Goal: Task Accomplishment & Management: Use online tool/utility

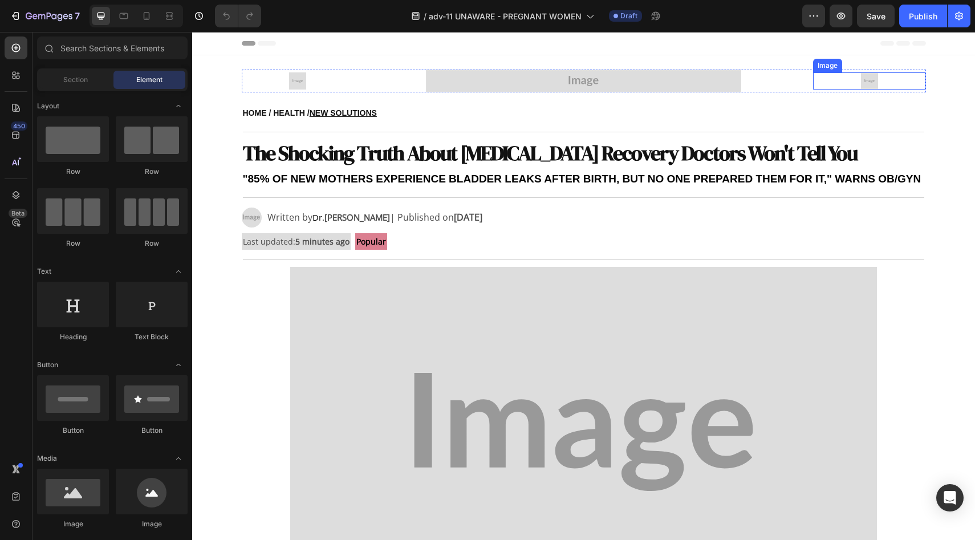
click at [856, 77] on div at bounding box center [869, 80] width 112 height 17
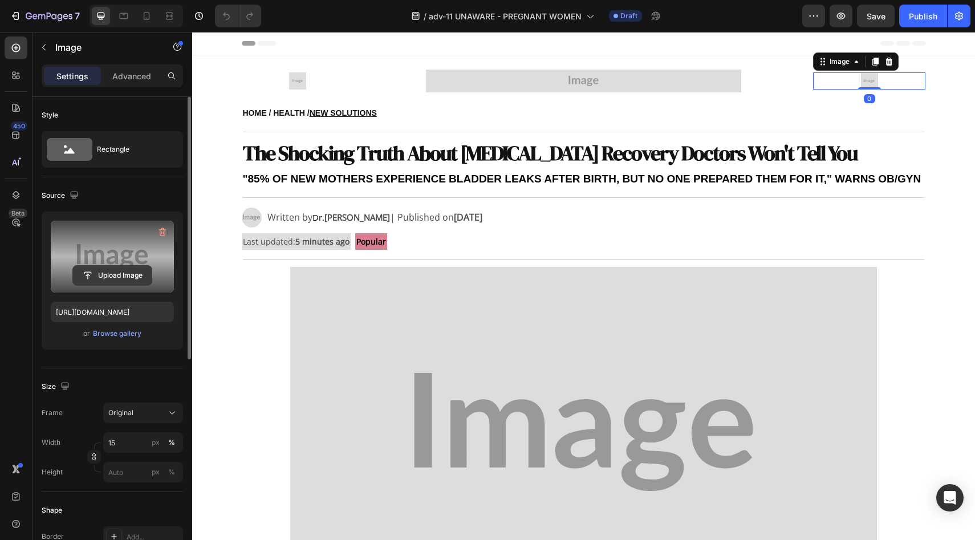
click at [84, 274] on input "file" at bounding box center [112, 275] width 79 height 19
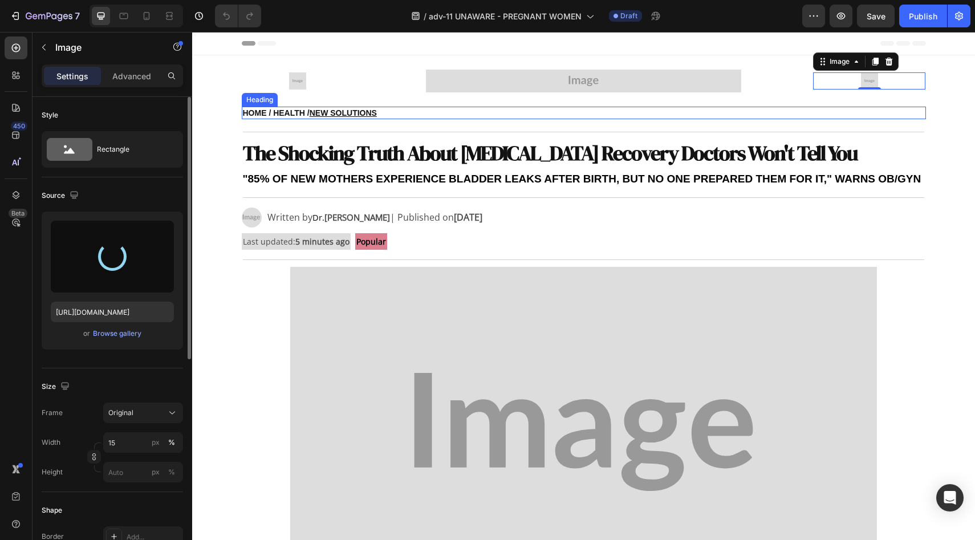
type input "[URL][DOMAIN_NAME]"
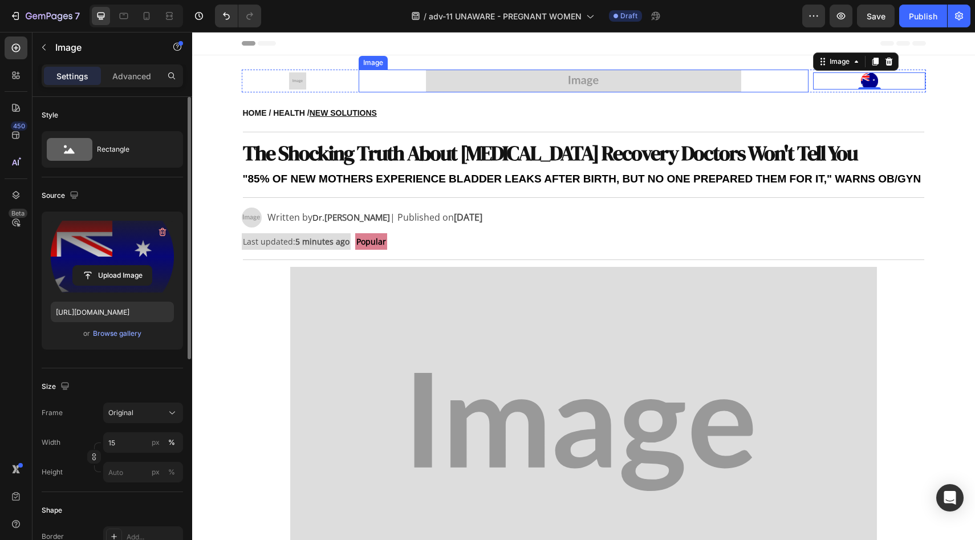
click at [577, 74] on img at bounding box center [583, 81] width 315 height 23
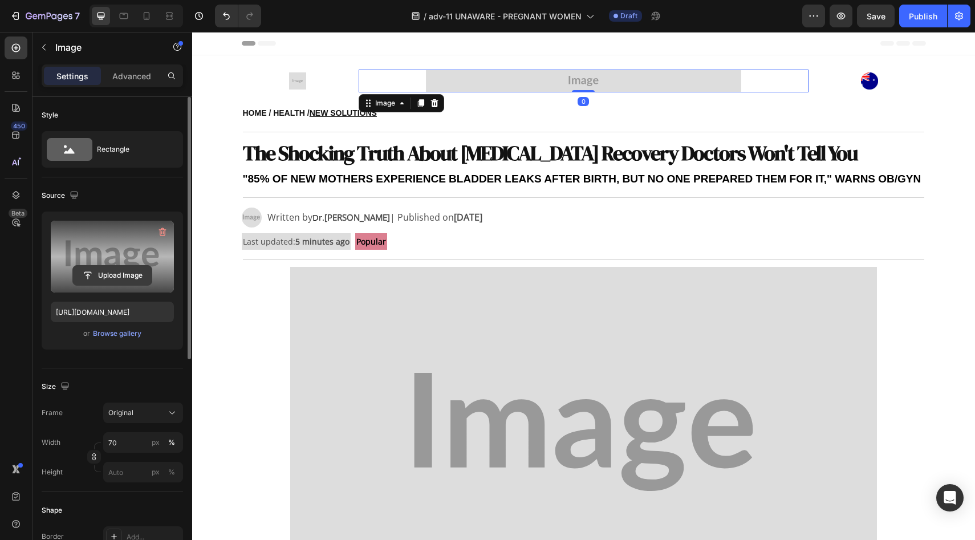
click at [122, 268] on input "file" at bounding box center [112, 275] width 79 height 19
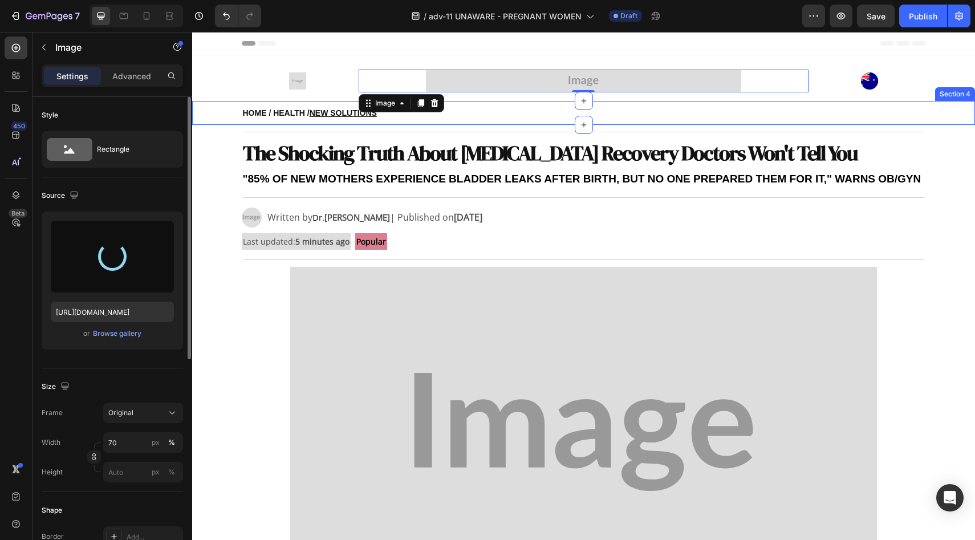
type input "https://cdn.shopify.com/s/files/1/0709/5353/3618/files/gempages_567420980318700…"
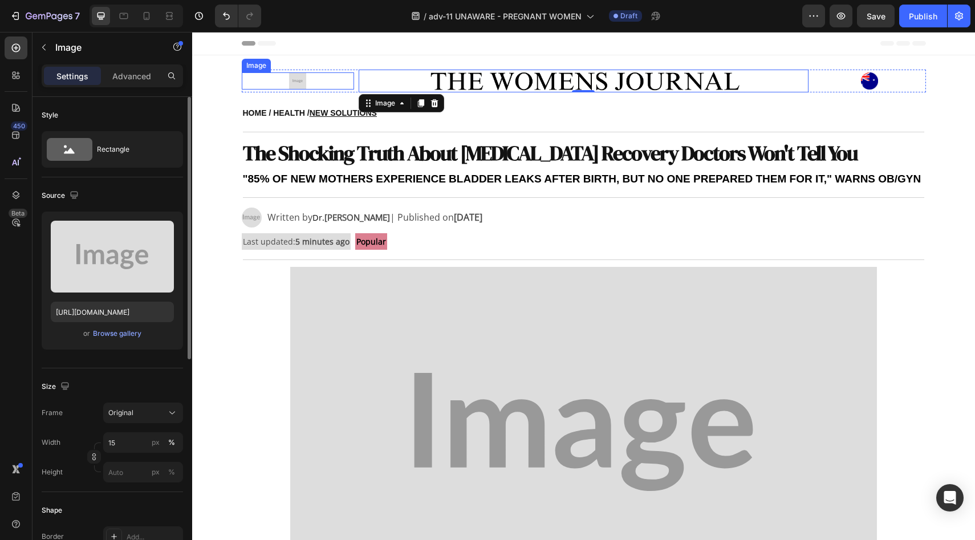
click at [301, 85] on img at bounding box center [297, 80] width 17 height 17
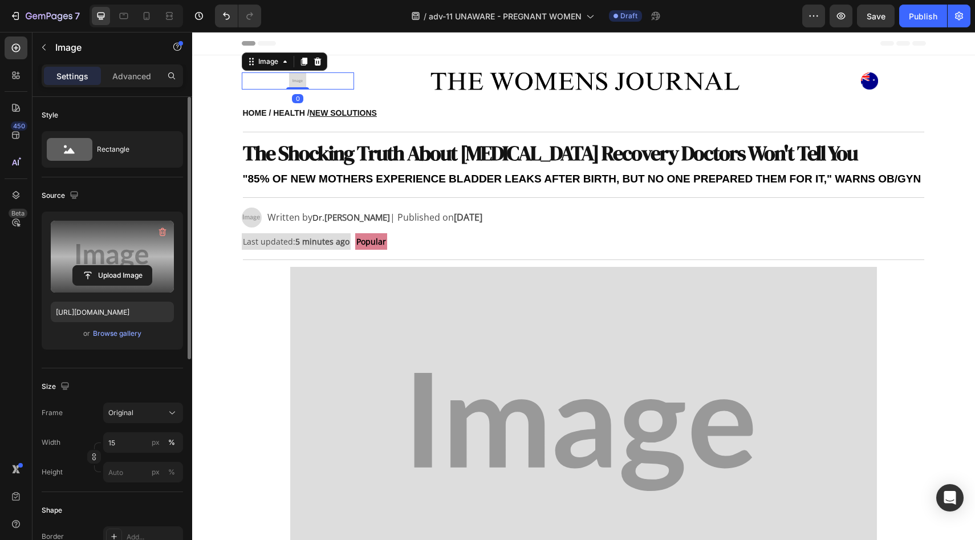
click at [152, 256] on label at bounding box center [112, 257] width 123 height 72
click at [152, 266] on input "file" at bounding box center [112, 275] width 79 height 19
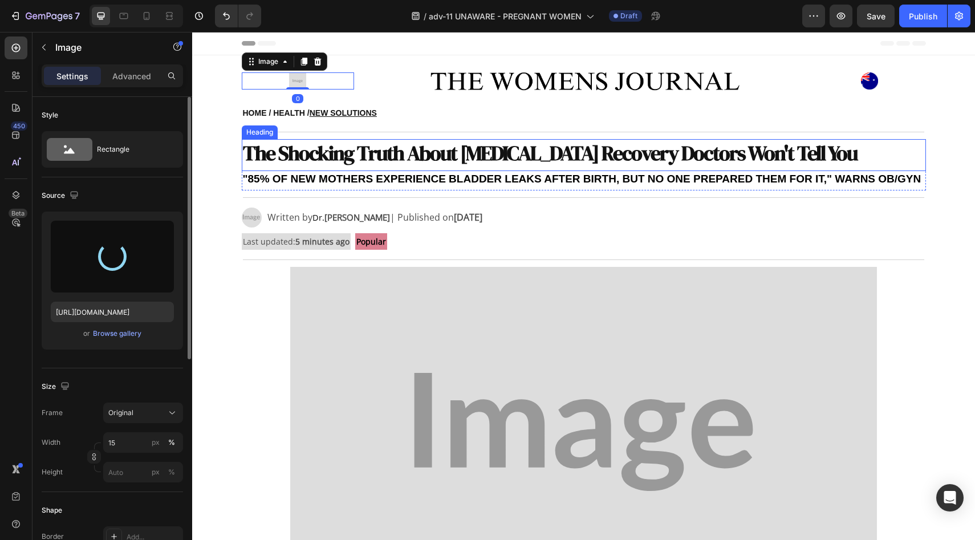
type input "https://cdn.shopify.com/s/files/1/0709/5353/3618/files/gempages_567420980318700…"
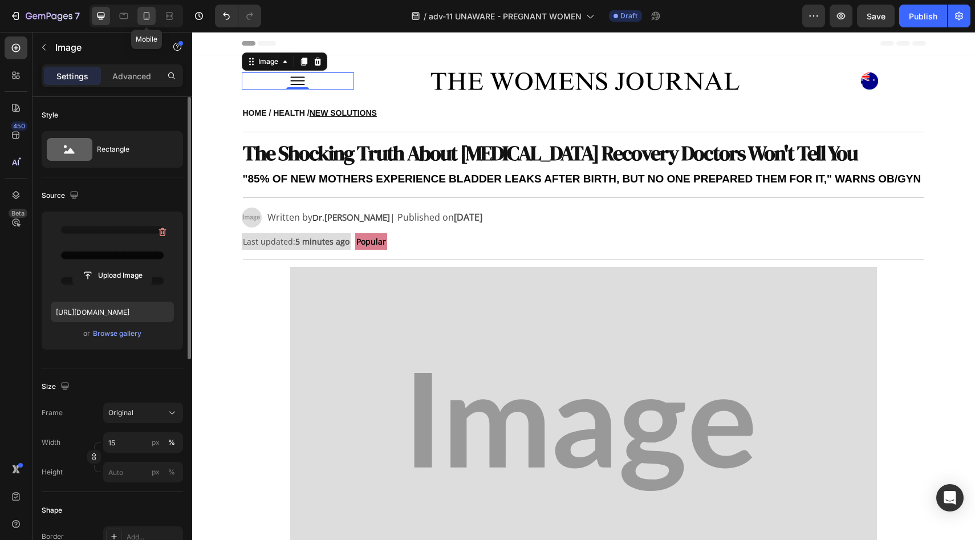
click at [145, 13] on icon at bounding box center [146, 15] width 11 height 11
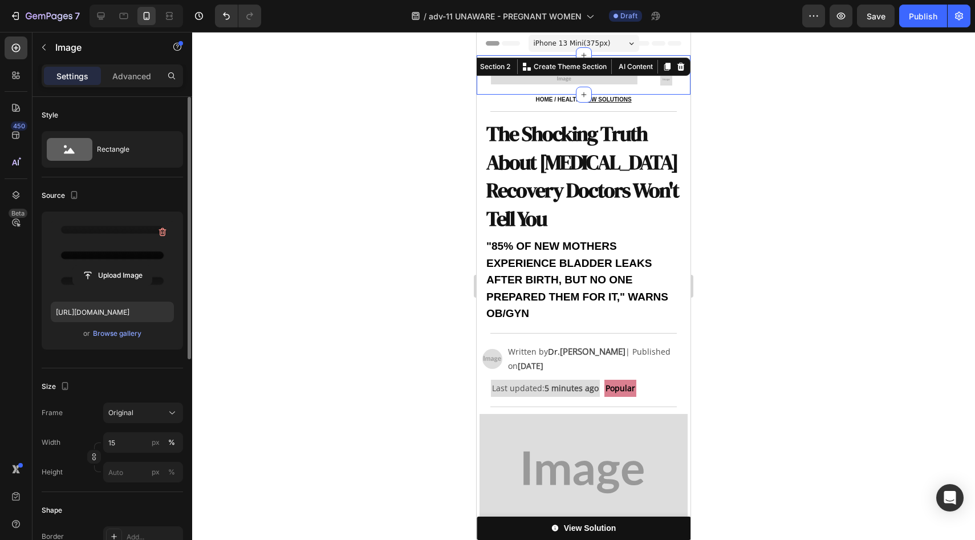
click at [545, 72] on div "Image Image Row Section 2 Create Theme Section AI Content Write with GemAI What…" at bounding box center [584, 74] width 214 height 39
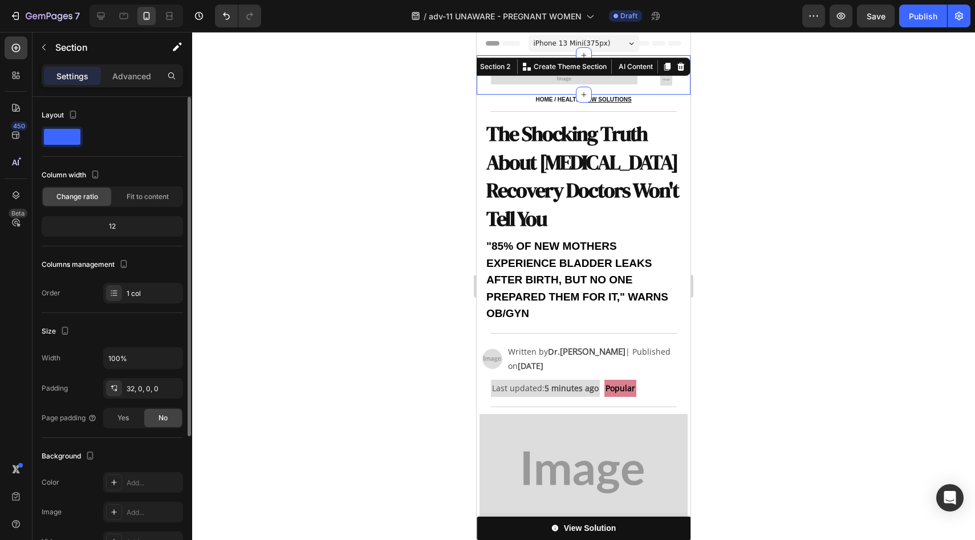
click at [545, 76] on img at bounding box center [564, 79] width 147 height 11
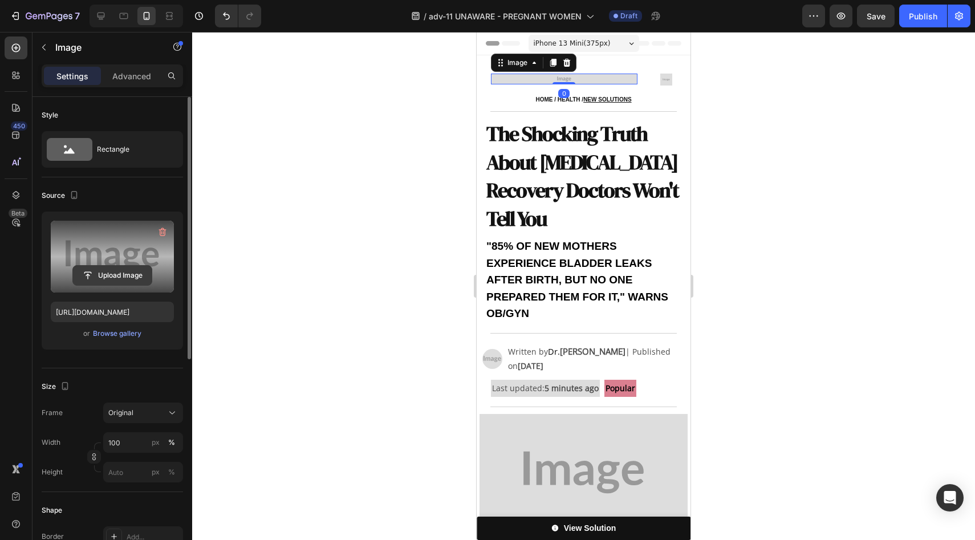
click at [116, 273] on input "file" at bounding box center [112, 275] width 79 height 19
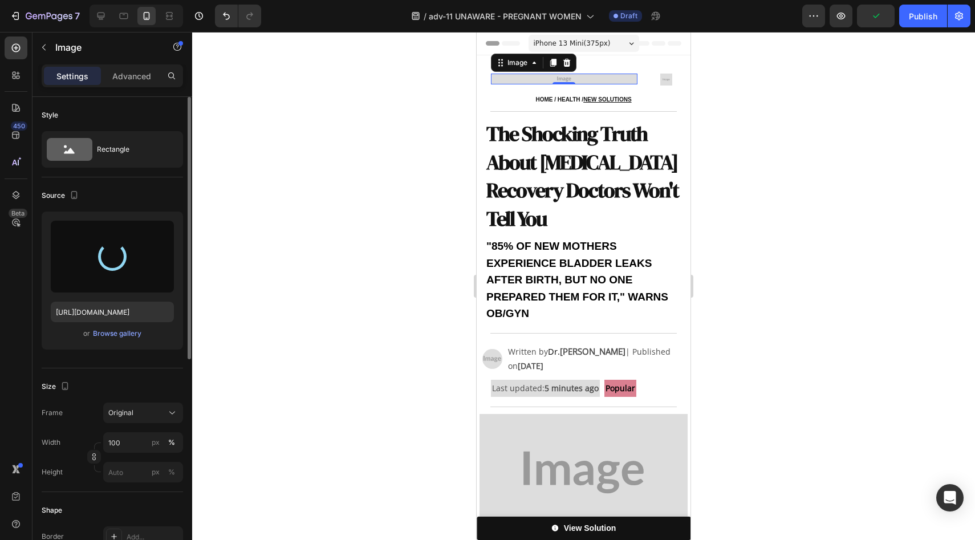
type input "https://cdn.shopify.com/s/files/1/0709/5353/3618/files/gempages_567420980318700…"
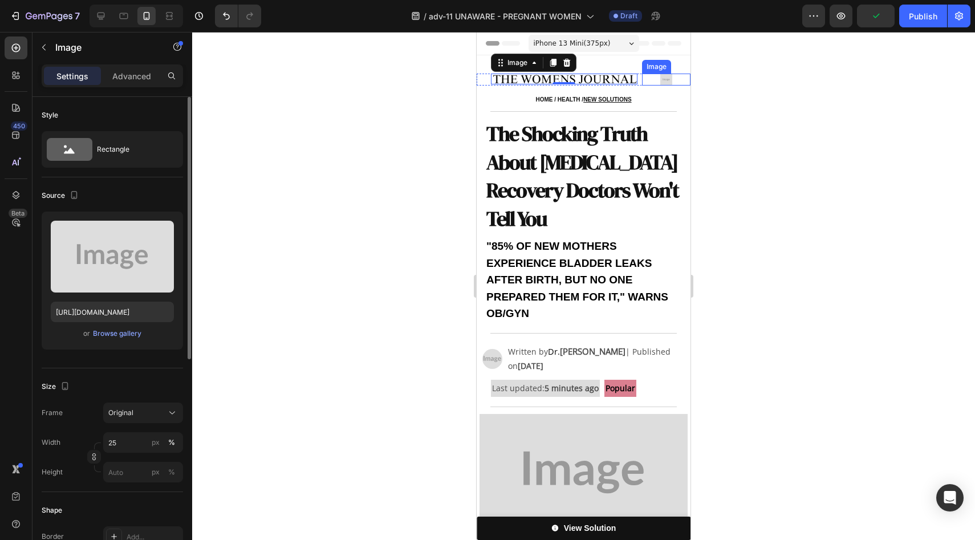
click at [658, 85] on div "Image" at bounding box center [666, 80] width 49 height 12
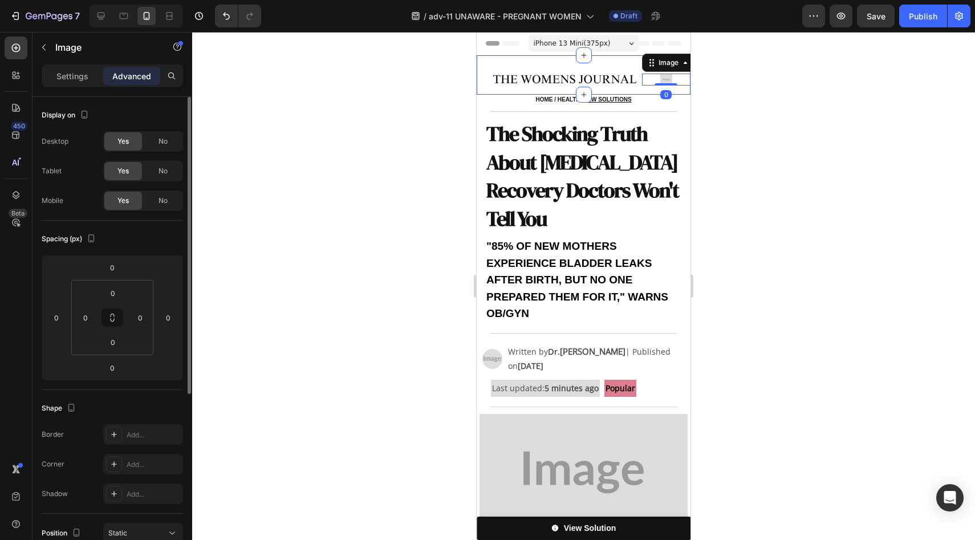
click at [661, 76] on img at bounding box center [667, 80] width 12 height 12
click at [627, 143] on strong "The Shocking Truth About Postpartum Recovery Doctors Won't Tell You" at bounding box center [583, 176] width 192 height 112
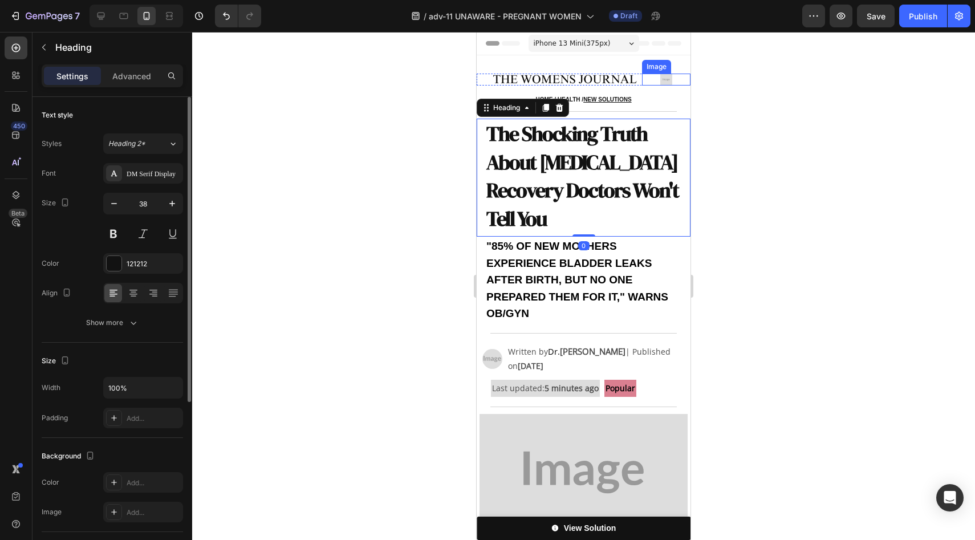
click at [661, 76] on img at bounding box center [667, 80] width 12 height 12
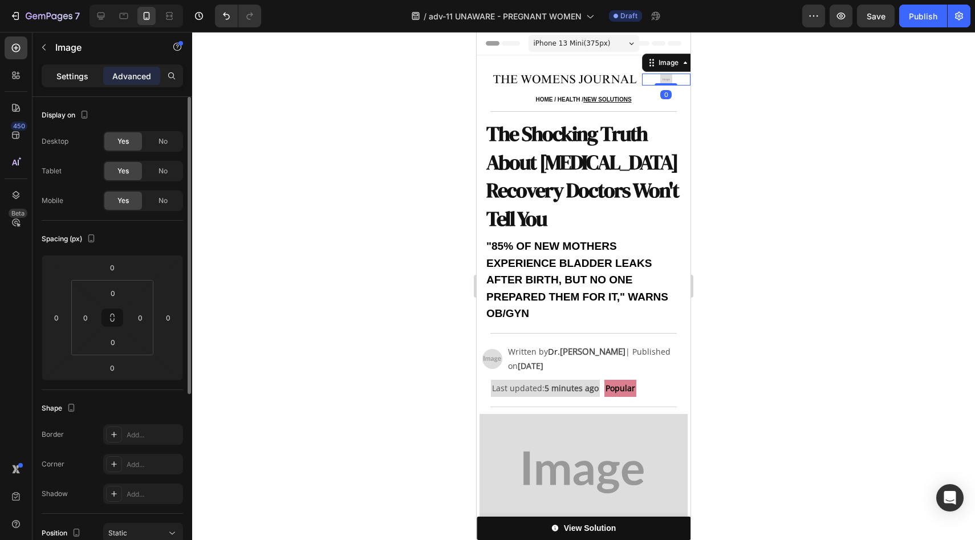
click at [71, 71] on p "Settings" at bounding box center [72, 76] width 32 height 12
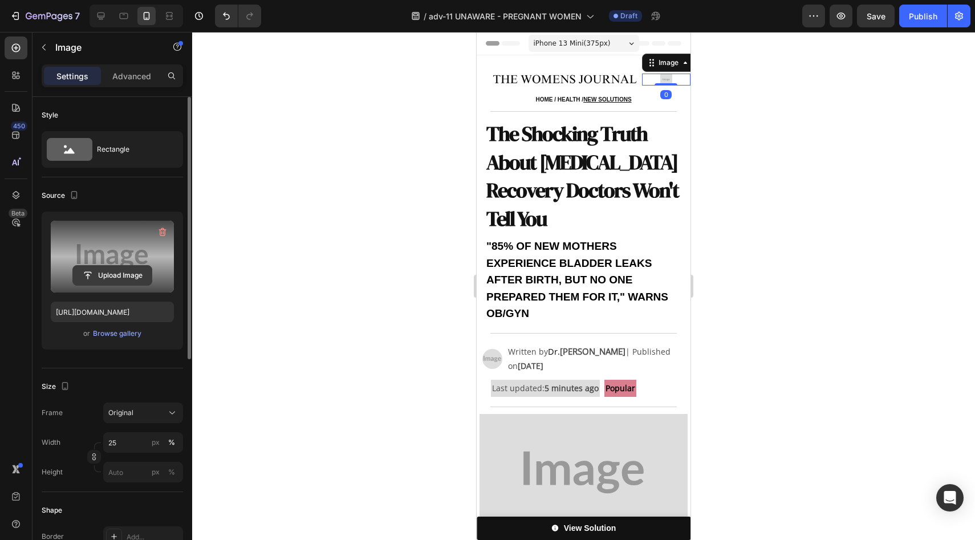
click at [115, 269] on input "file" at bounding box center [112, 275] width 79 height 19
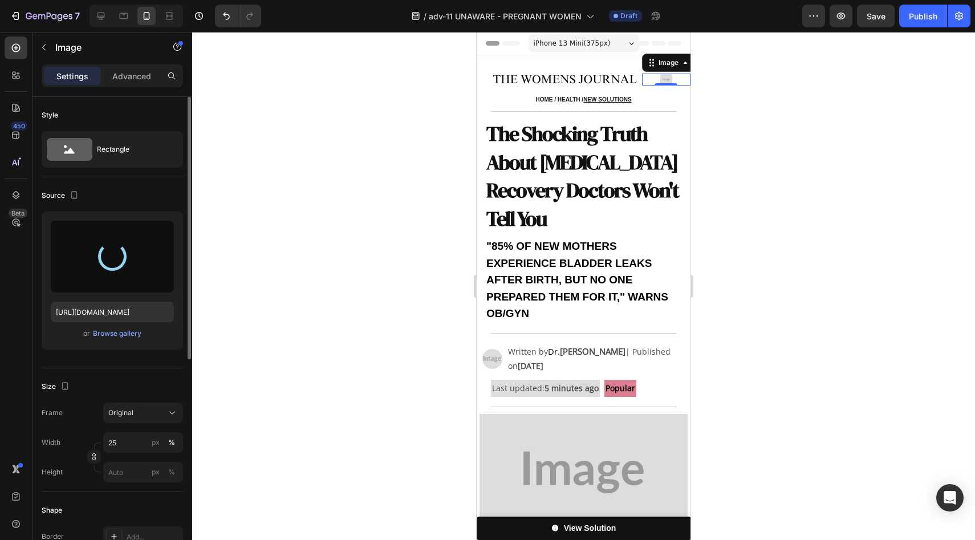
type input "https://cdn.shopify.com/s/files/1/0709/5353/3618/files/gempages_567420980318700…"
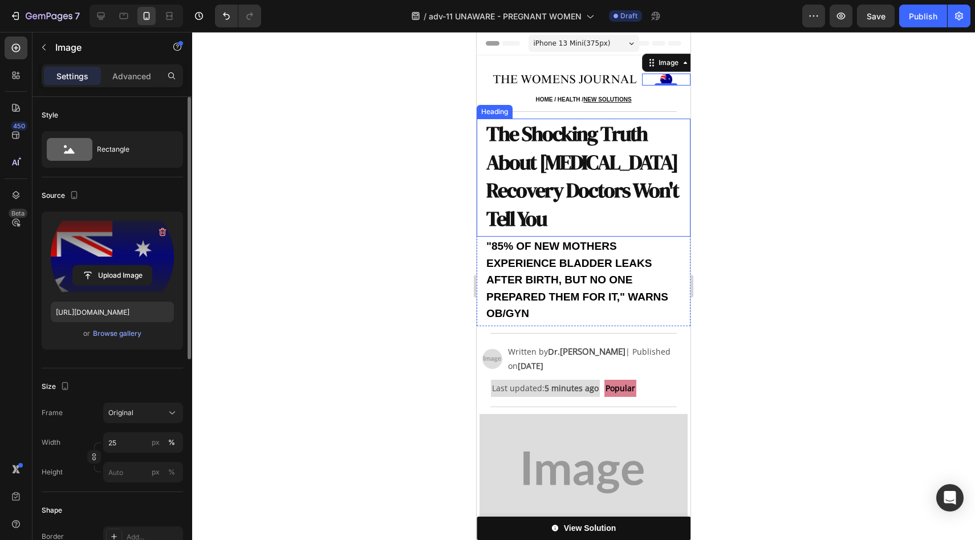
click at [609, 153] on strong "The Shocking Truth About Postpartum Recovery Doctors Won't Tell You" at bounding box center [583, 176] width 192 height 112
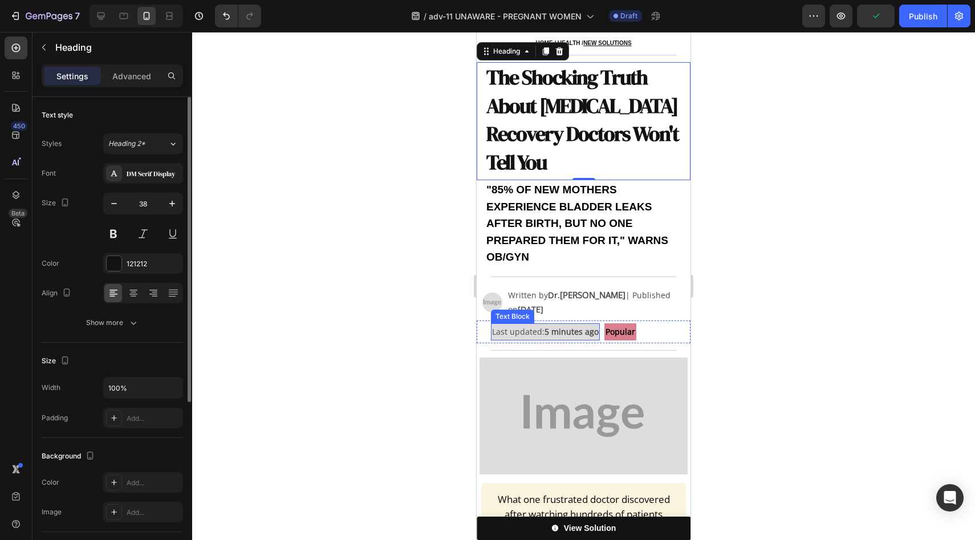
scroll to position [57, 0]
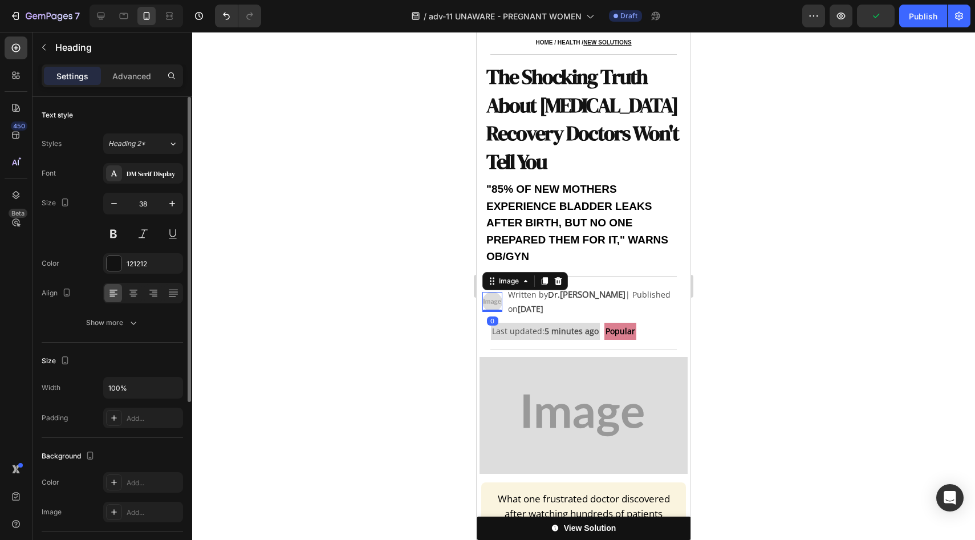
click at [498, 301] on img at bounding box center [493, 302] width 20 height 20
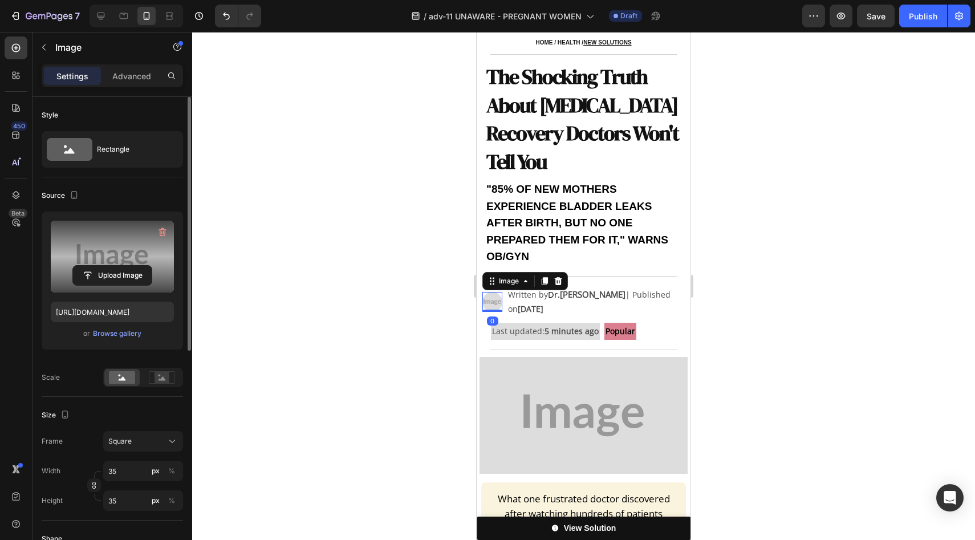
click at [109, 262] on label at bounding box center [112, 257] width 123 height 72
click at [109, 266] on input "file" at bounding box center [112, 275] width 79 height 19
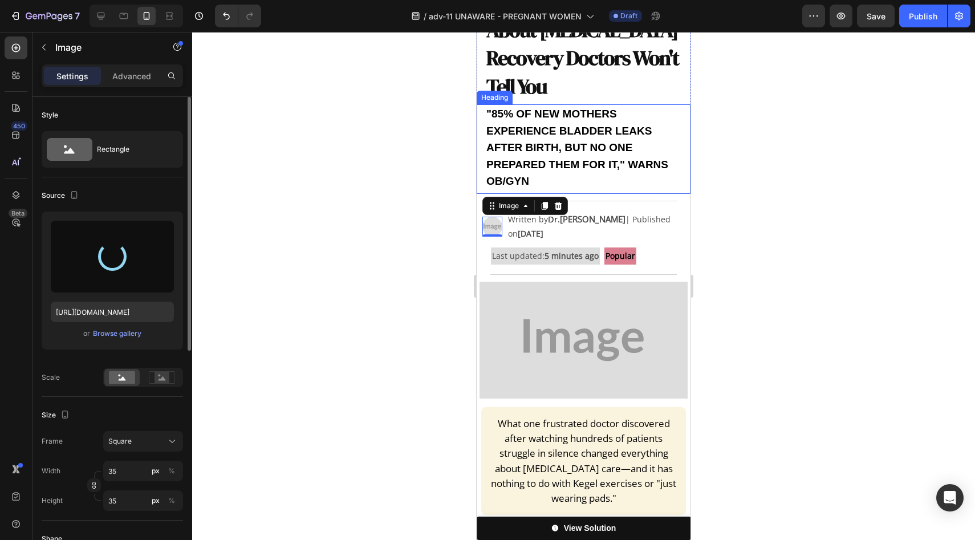
scroll to position [140, 0]
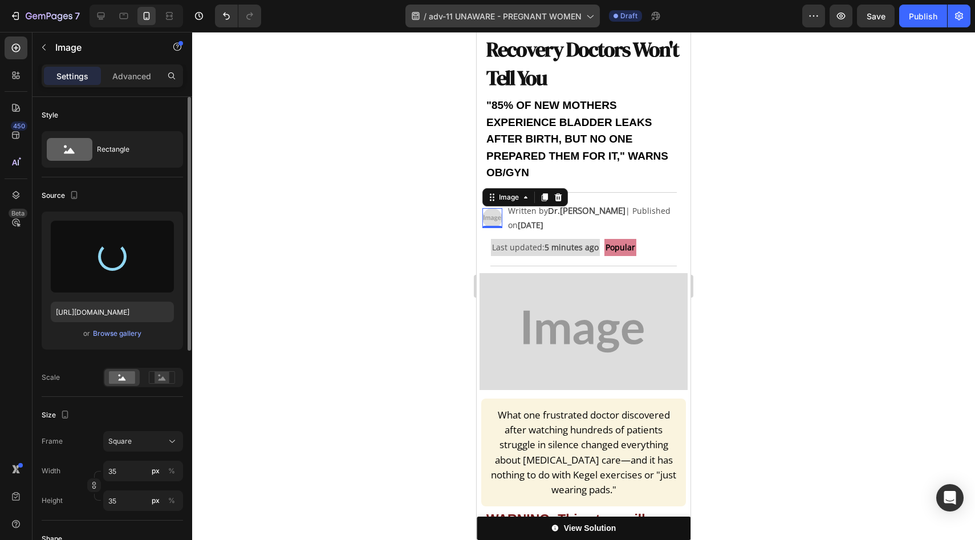
type input "https://cdn.shopify.com/s/files/1/0709/5353/3618/files/gempages_567420980318700…"
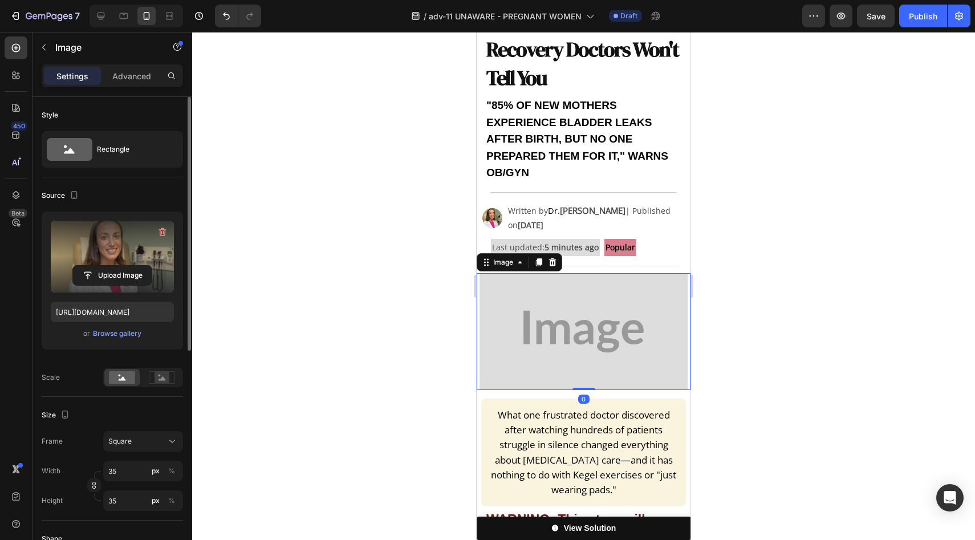
click at [573, 315] on img at bounding box center [584, 331] width 208 height 117
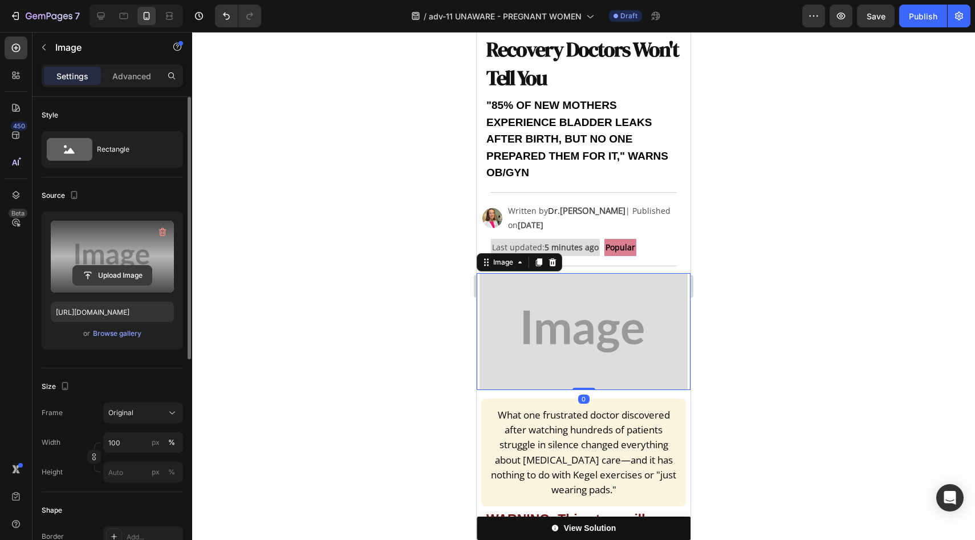
click at [131, 276] on input "file" at bounding box center [112, 275] width 79 height 19
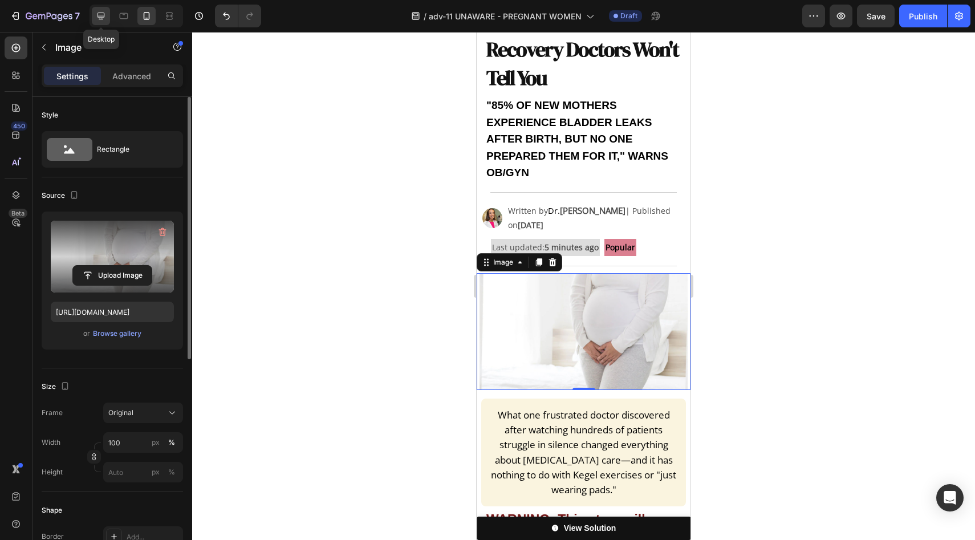
click at [97, 14] on icon at bounding box center [100, 15] width 11 height 11
type input "https://placehold.co/1280x720?text=Image"
type input "75"
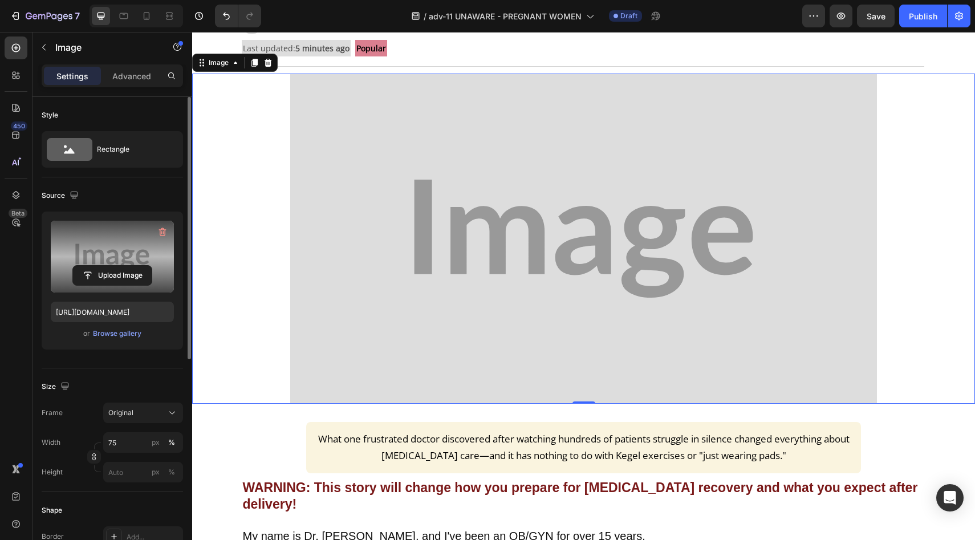
scroll to position [189, 0]
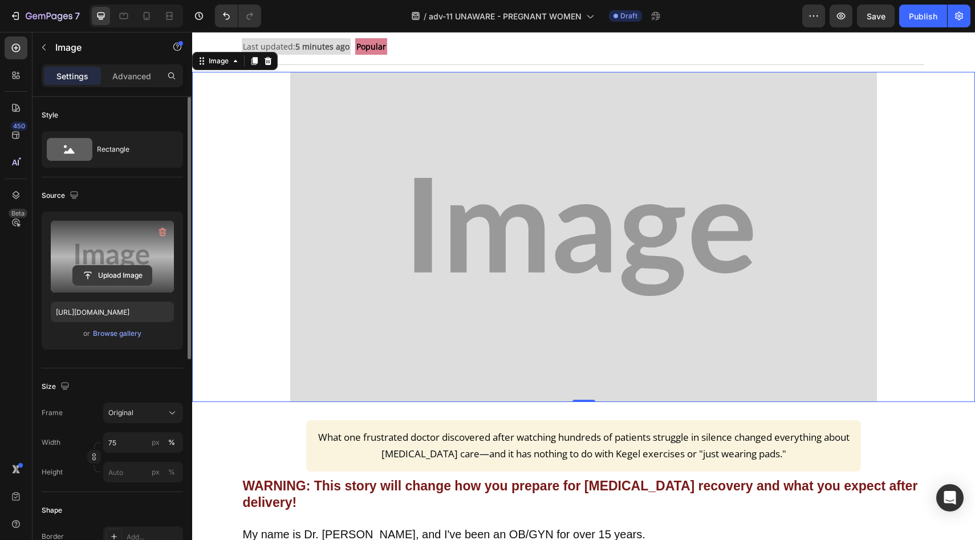
click at [119, 268] on input "file" at bounding box center [112, 275] width 79 height 19
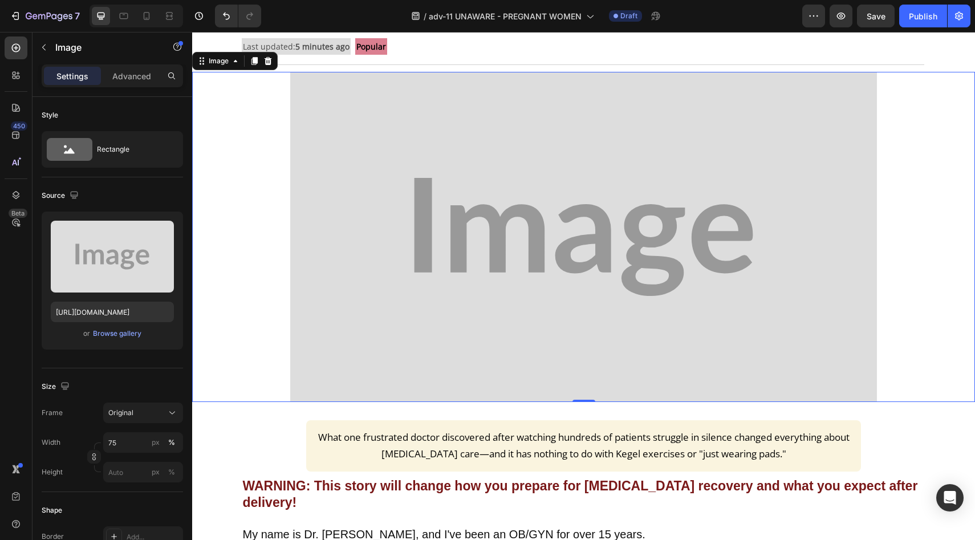
type input "https://cdn.shopify.com/s/files/1/0709/5353/3618/files/gempages_567420980318700…"
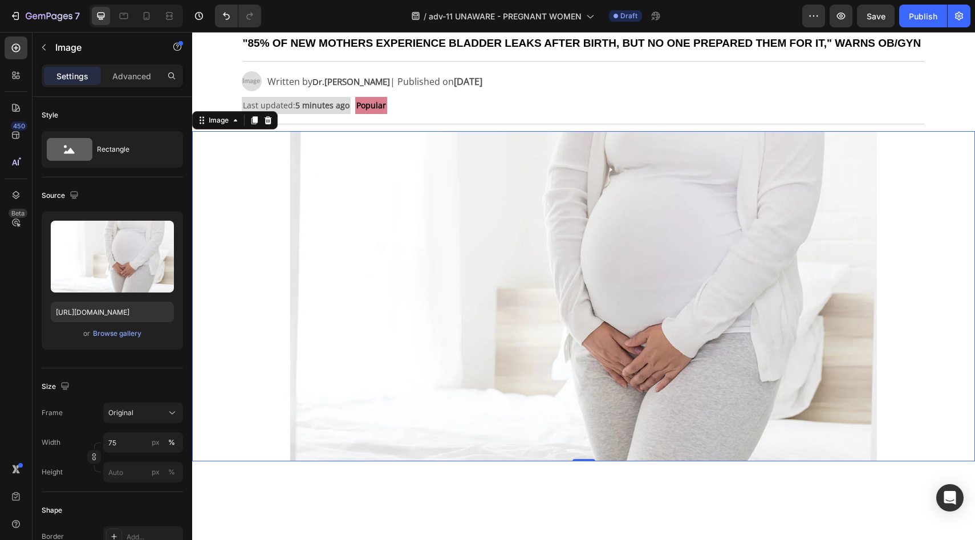
scroll to position [29, 0]
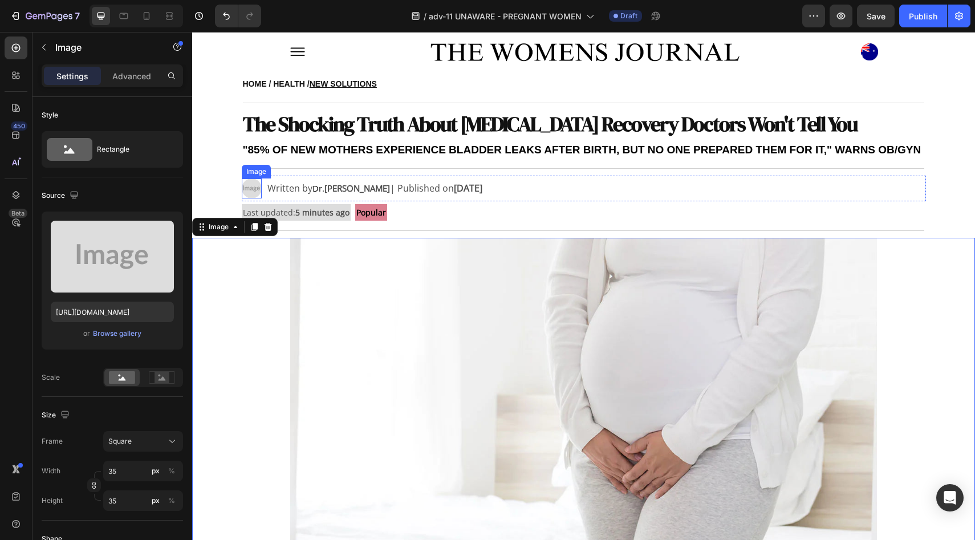
click at [242, 180] on img at bounding box center [252, 189] width 20 height 20
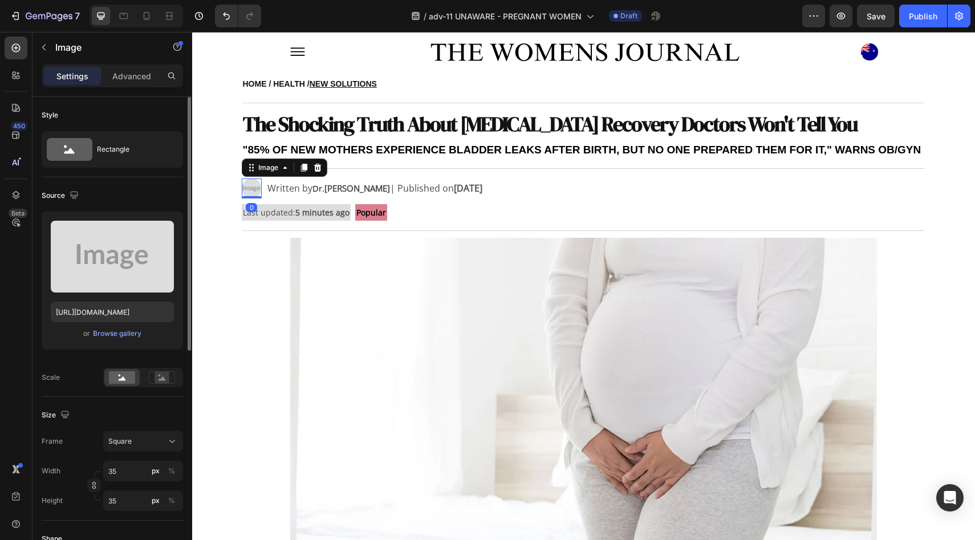
click at [51, 299] on div "Upload Image https://placehold.co/1600x1067?text=Image or Browse gallery" at bounding box center [112, 281] width 141 height 138
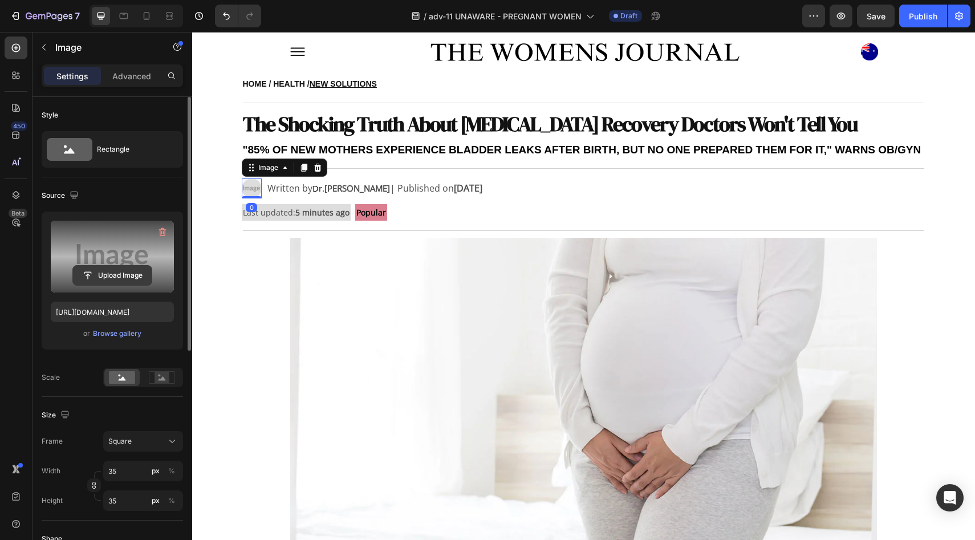
click at [83, 280] on input "file" at bounding box center [112, 275] width 79 height 19
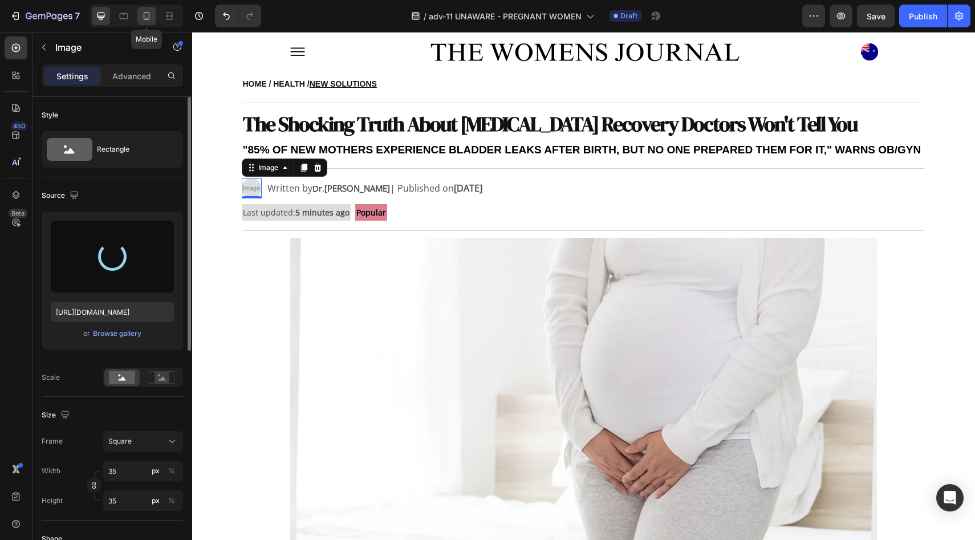
type input "https://cdn.shopify.com/s/files/1/0709/5353/3618/files/gempages_567420980318700…"
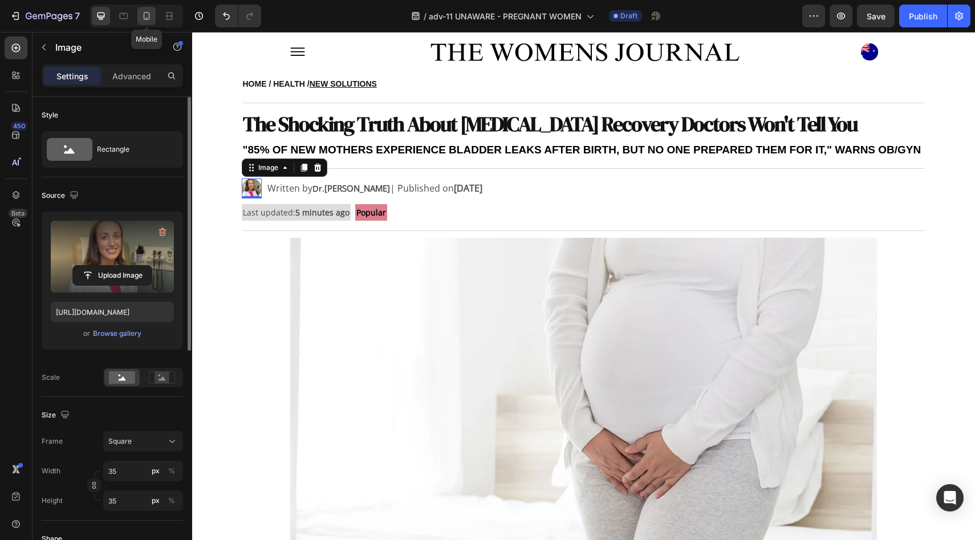
click at [143, 17] on icon at bounding box center [146, 15] width 11 height 11
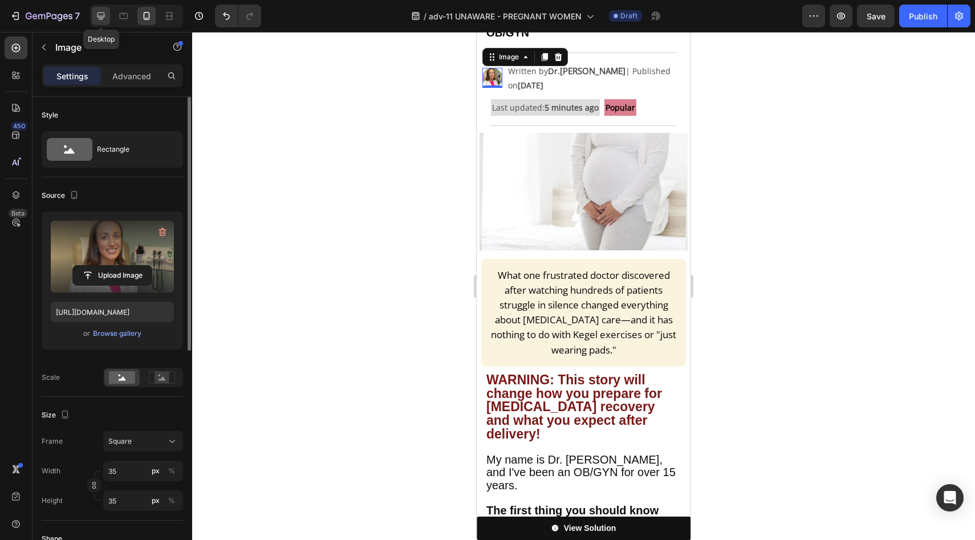
click at [96, 15] on icon at bounding box center [100, 15] width 11 height 11
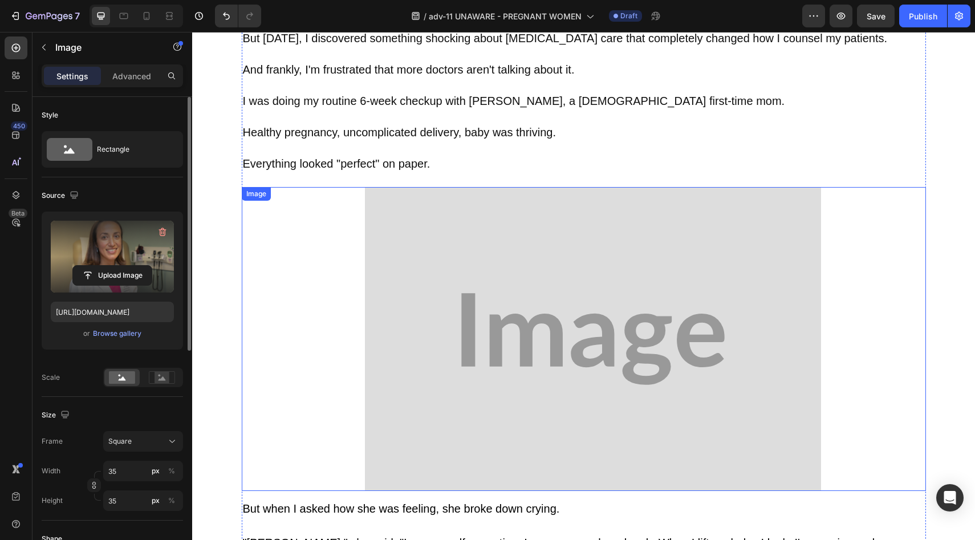
scroll to position [962, 0]
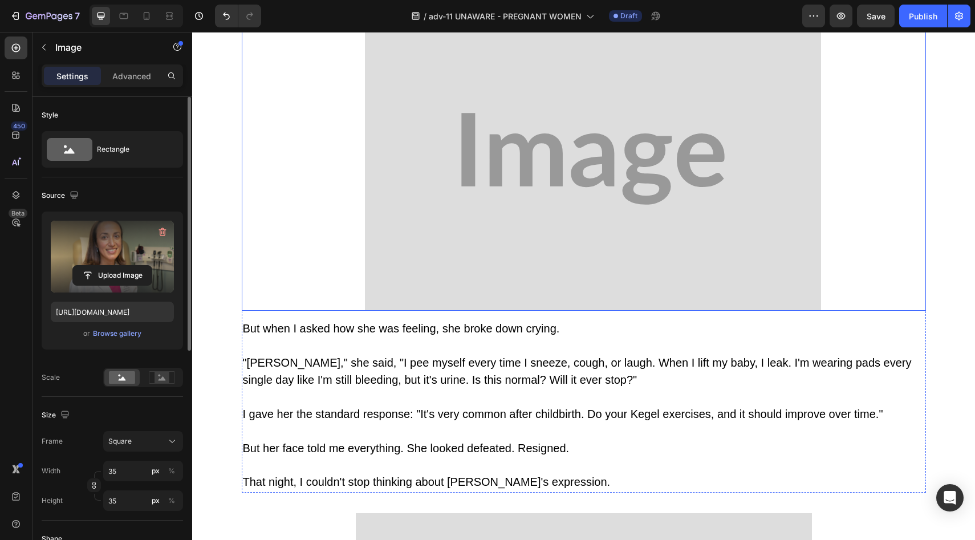
click at [546, 226] on img at bounding box center [593, 159] width 456 height 304
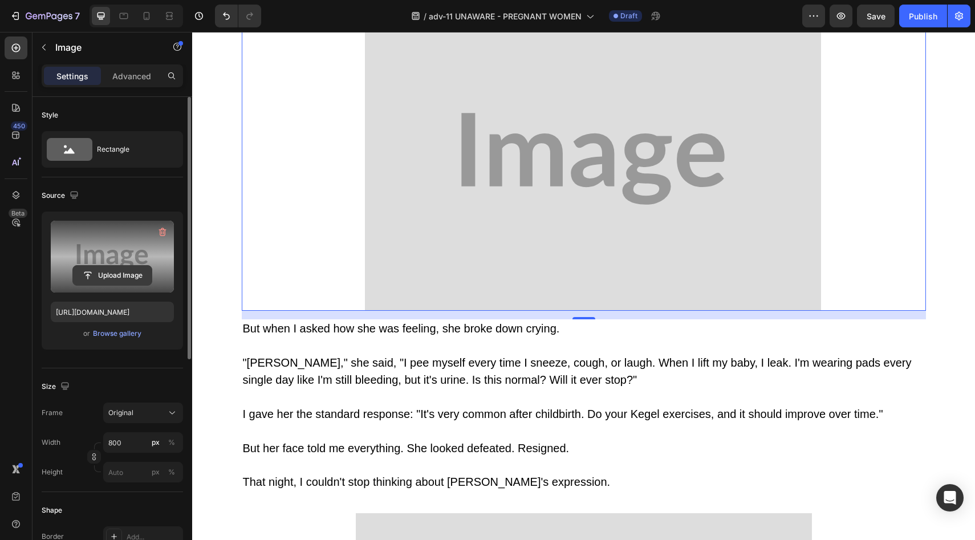
click at [118, 284] on input "file" at bounding box center [112, 275] width 79 height 19
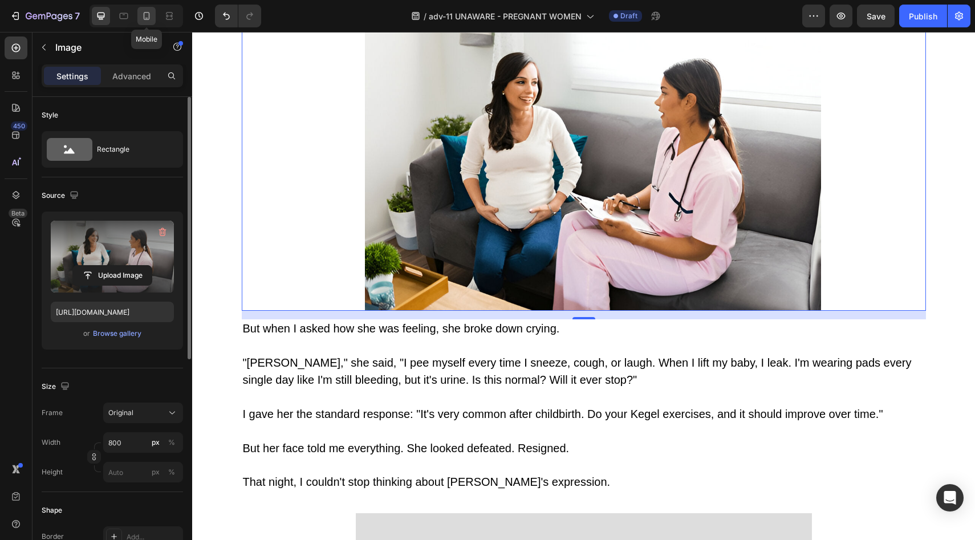
click at [141, 17] on icon at bounding box center [146, 15] width 11 height 11
type input "https://placehold.co/1200x800?text=Image"
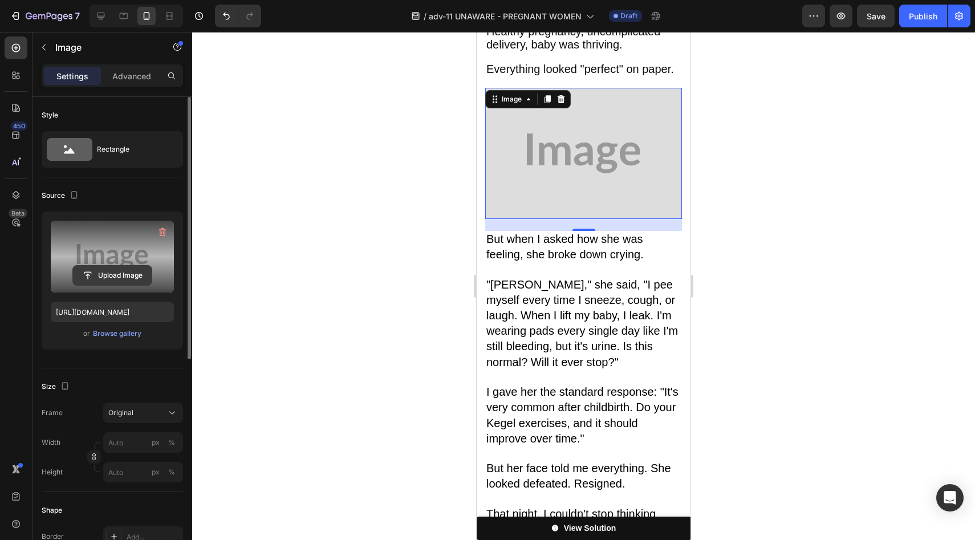
scroll to position [1020, 0]
click at [139, 280] on input "file" at bounding box center [112, 275] width 79 height 19
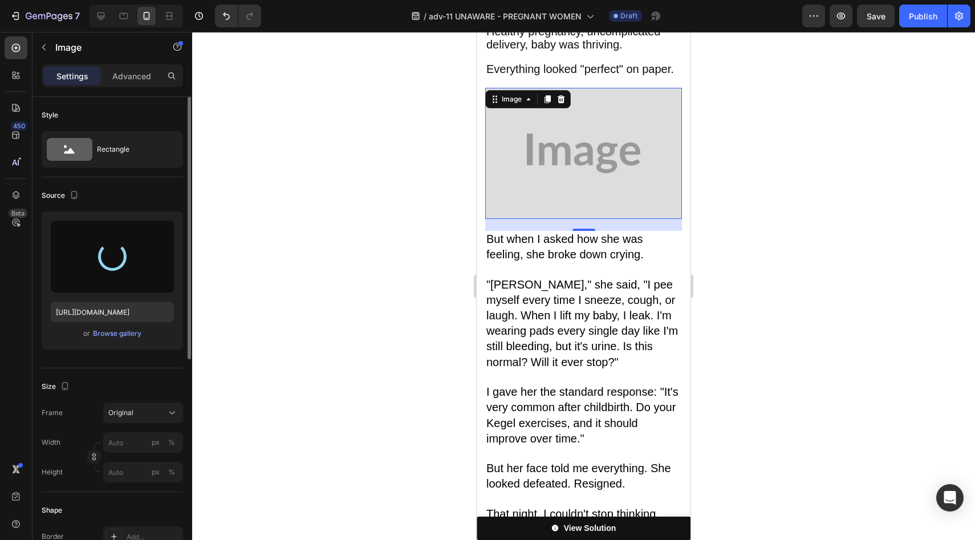
type input "https://cdn.shopify.com/s/files/1/0709/5353/3618/files/gempages_567420980318700…"
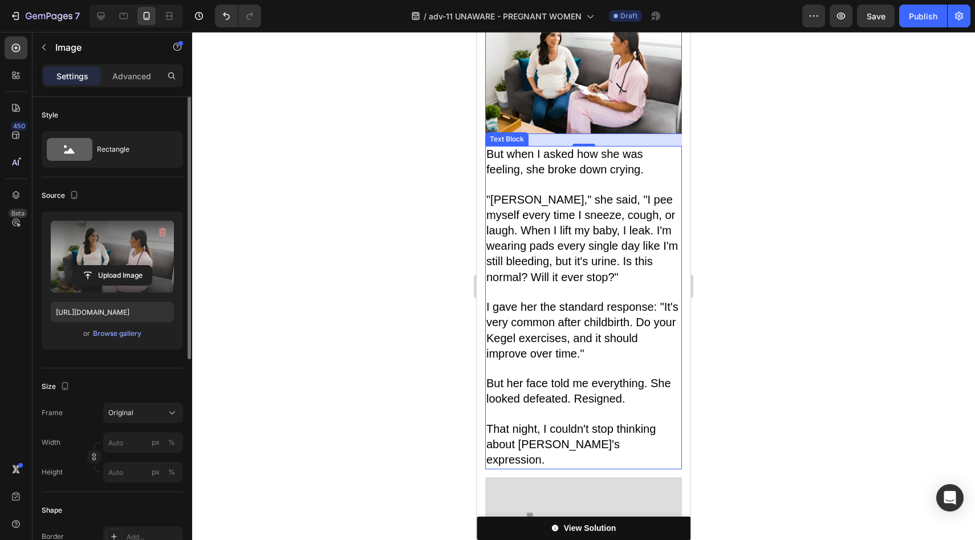
scroll to position [1110, 0]
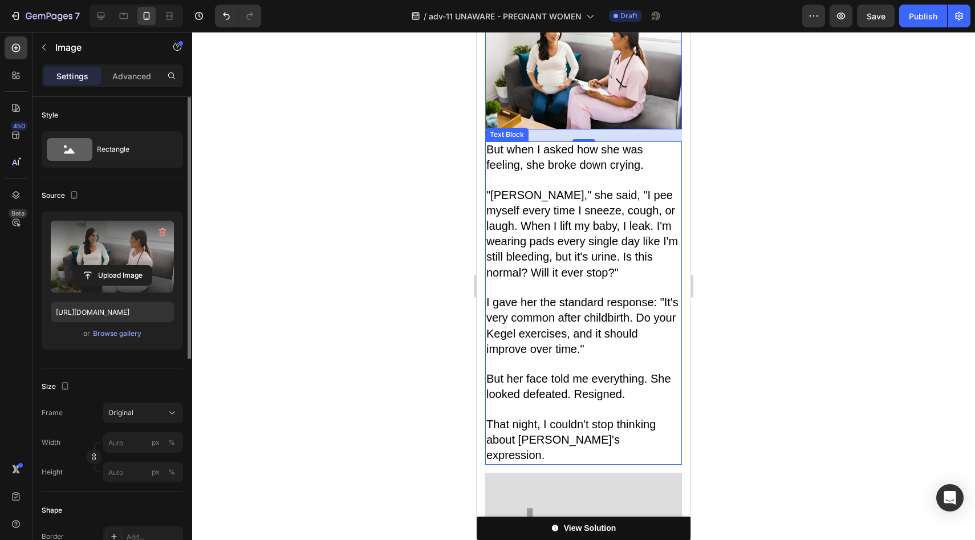
click at [555, 192] on span ""[PERSON_NAME]," she said, "I pee myself every time I sneeze, cough, or laugh. …" at bounding box center [583, 234] width 192 height 90
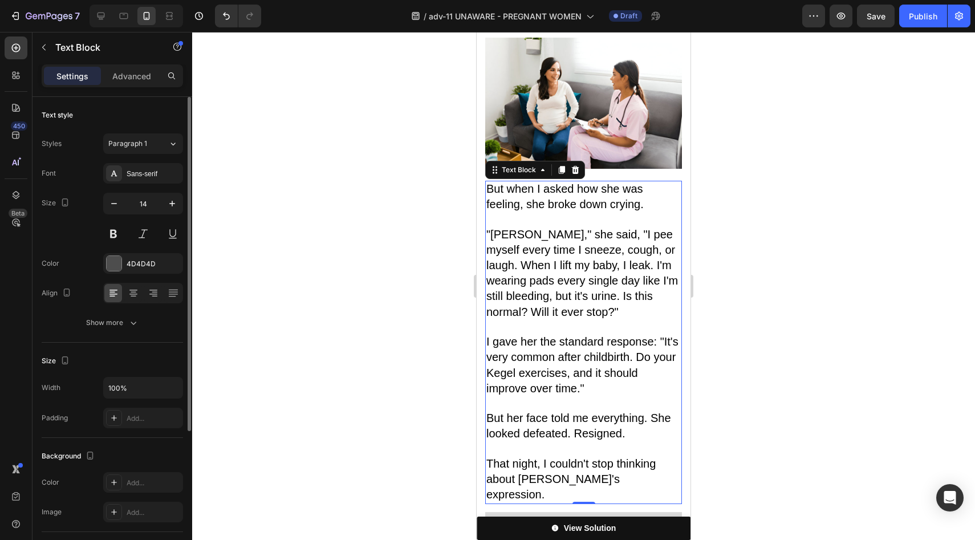
scroll to position [1070, 0]
click at [558, 116] on img at bounding box center [583, 103] width 197 height 131
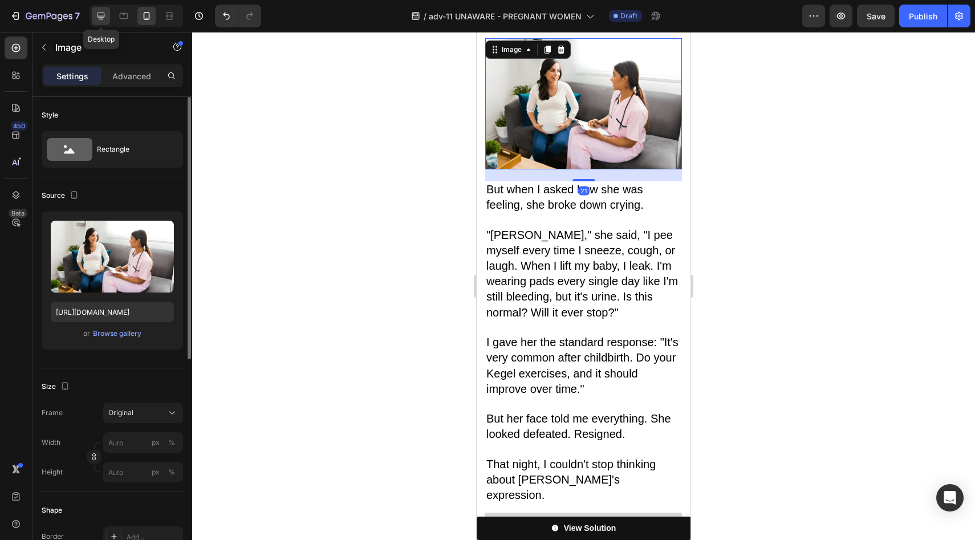
click at [105, 16] on icon at bounding box center [100, 15] width 11 height 11
type input "800"
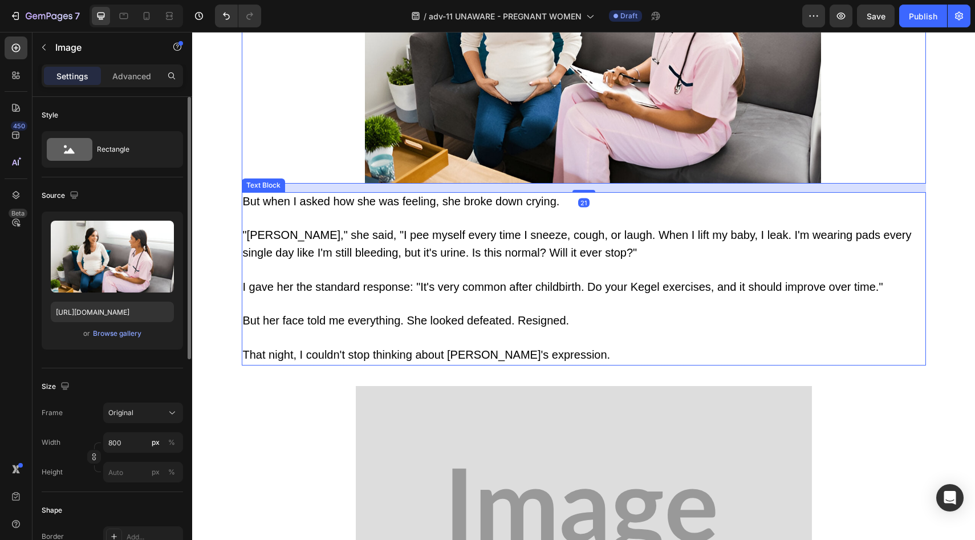
scroll to position [1283, 0]
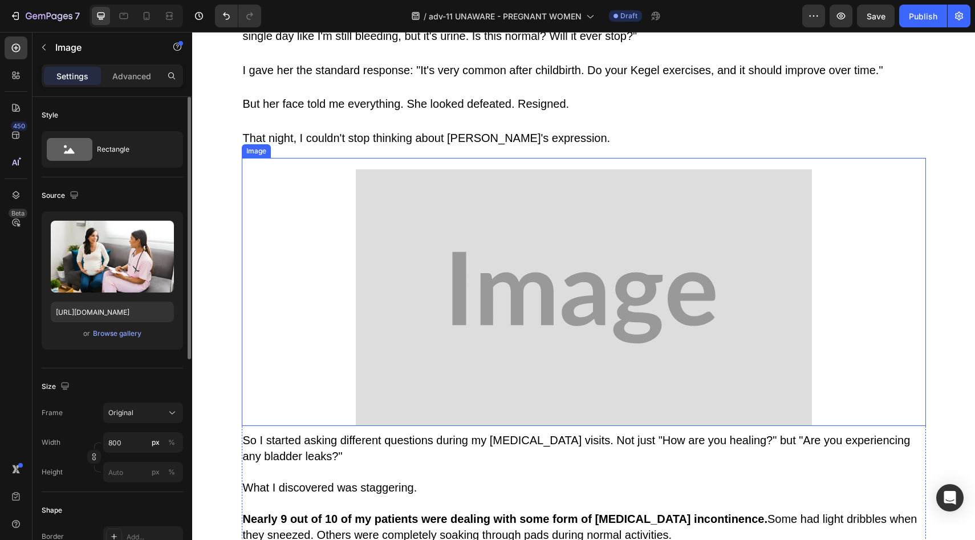
click at [520, 255] on img at bounding box center [584, 297] width 456 height 257
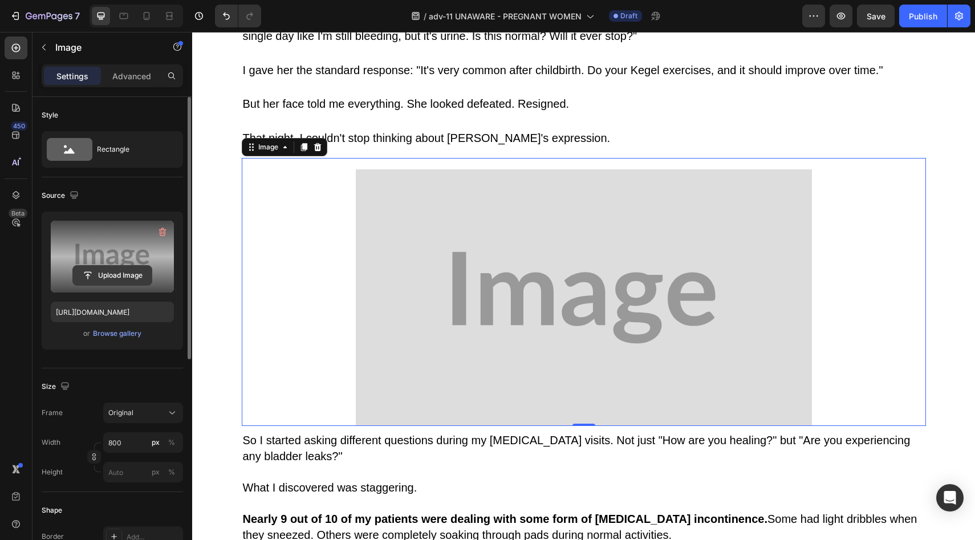
click at [99, 267] on input "file" at bounding box center [112, 275] width 79 height 19
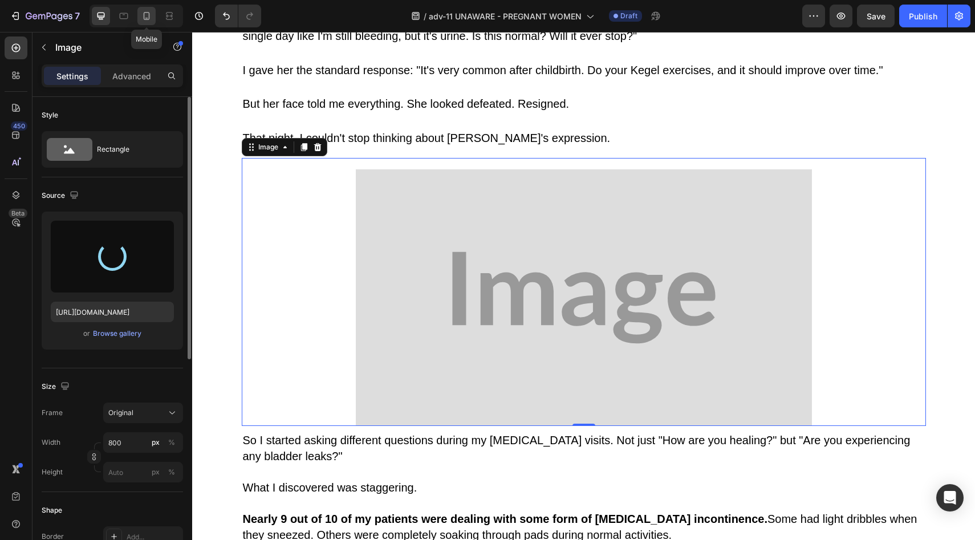
type input "https://cdn.shopify.com/s/files/1/0709/5353/3618/files/gempages_567420980318700…"
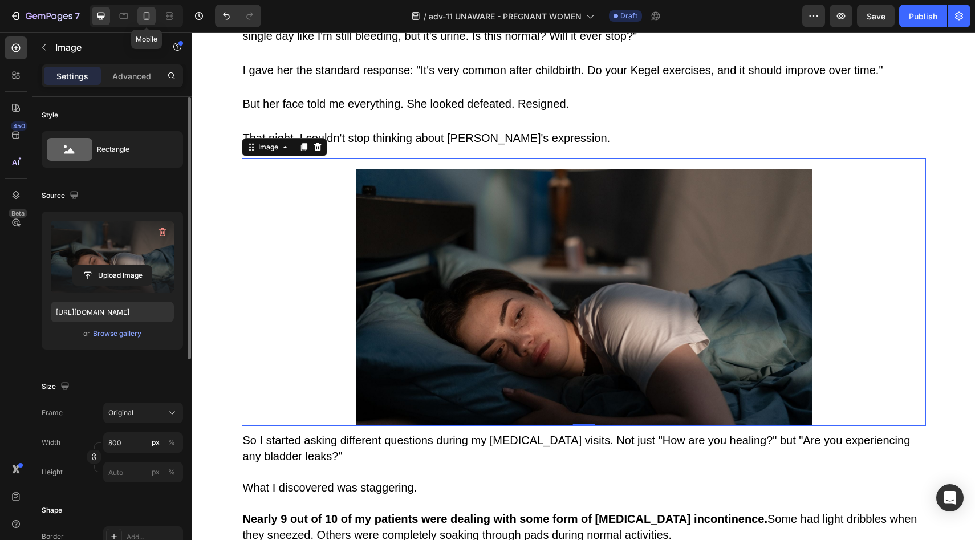
click at [140, 16] on div at bounding box center [146, 16] width 18 height 18
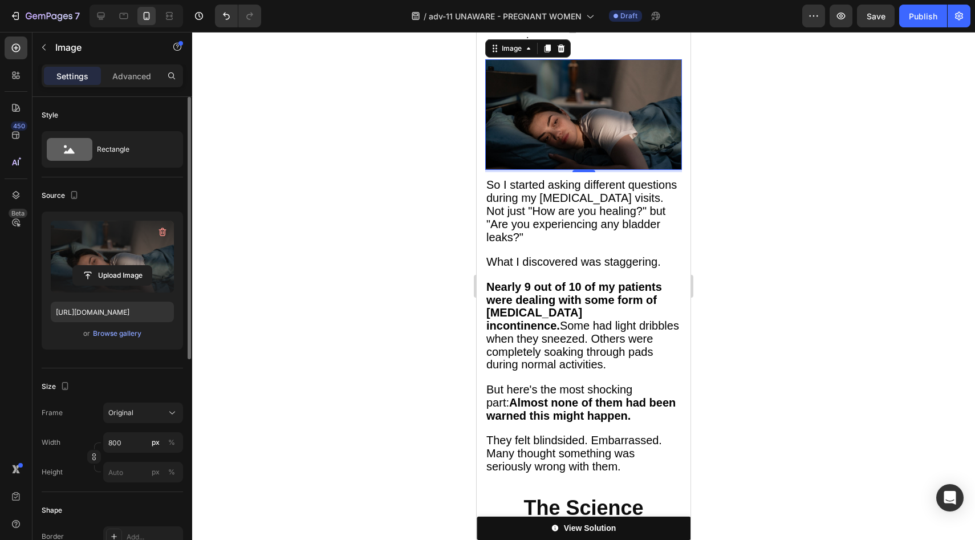
scroll to position [1471, 0]
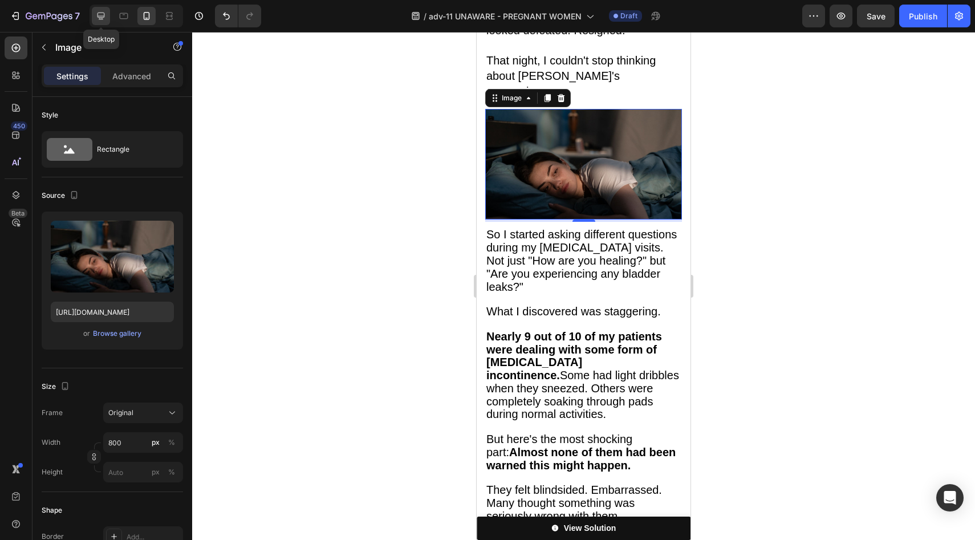
click at [108, 18] on div at bounding box center [101, 16] width 18 height 18
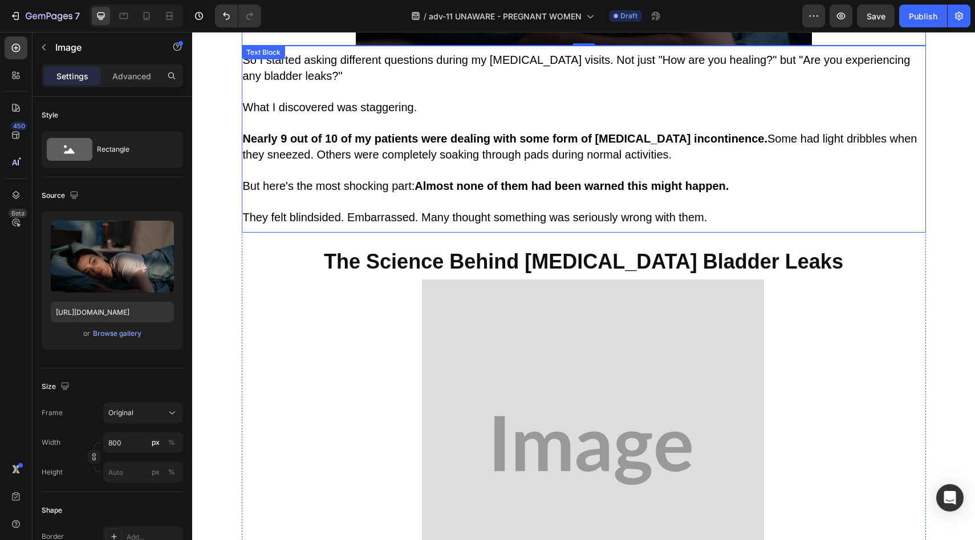
scroll to position [1771, 0]
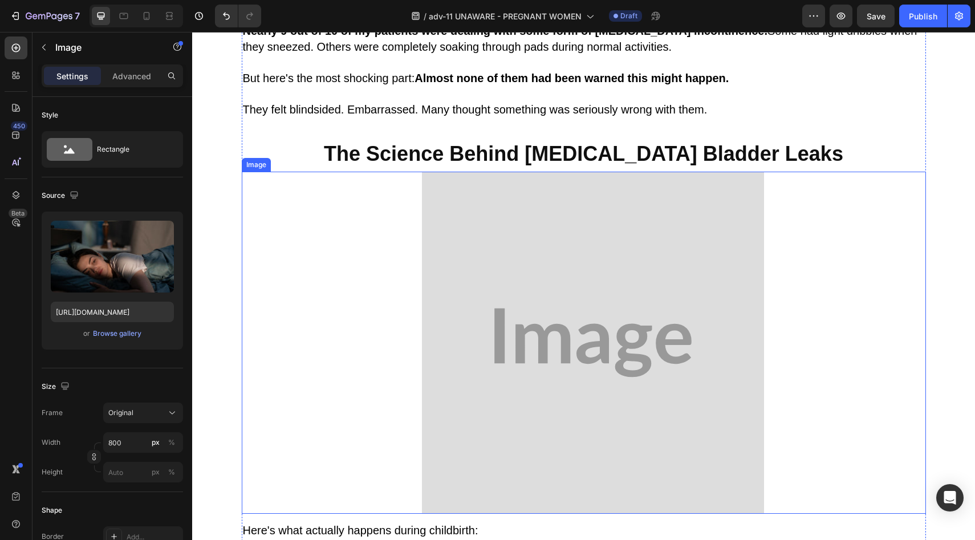
click at [484, 286] on img at bounding box center [593, 343] width 342 height 342
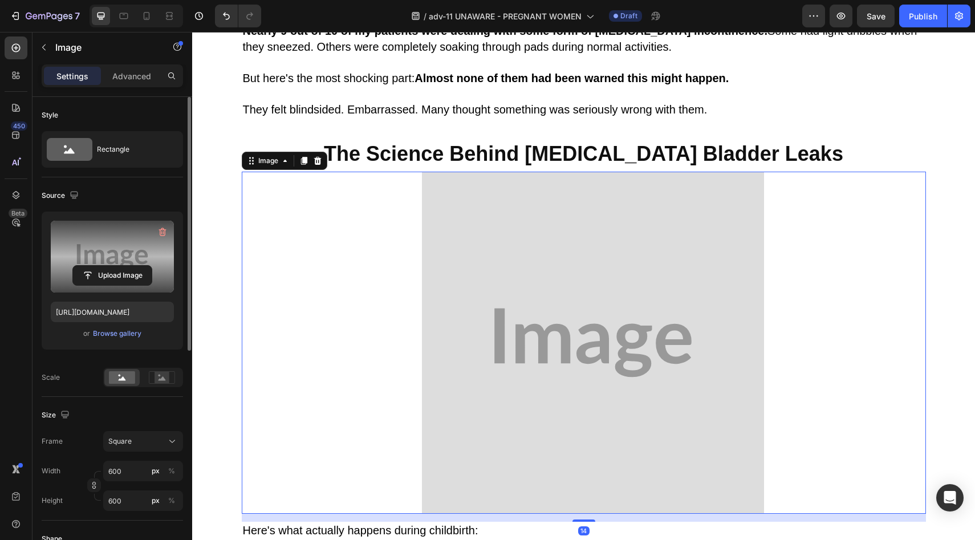
click at [120, 286] on label at bounding box center [112, 257] width 123 height 72
click at [120, 285] on input "file" at bounding box center [112, 275] width 79 height 19
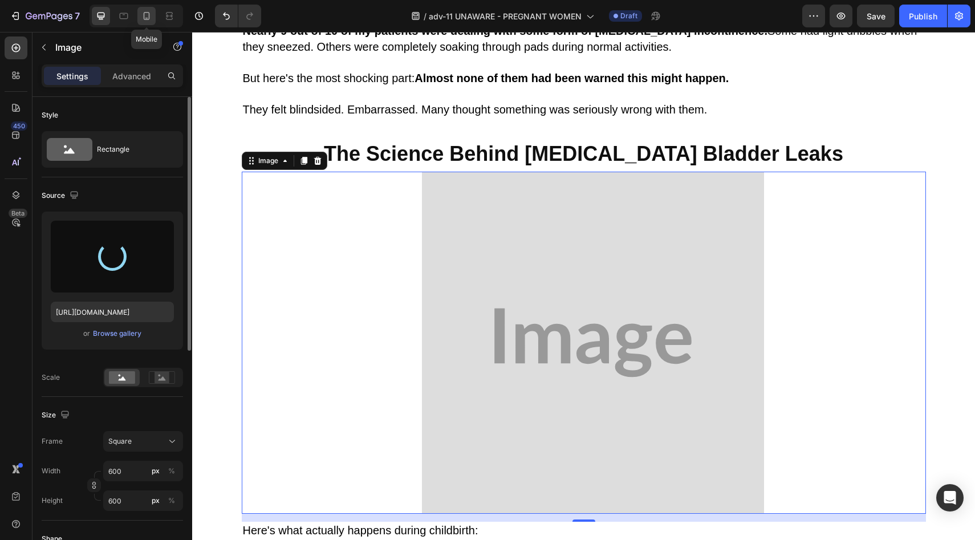
type input "https://cdn.shopify.com/s/files/1/0709/5353/3618/files/gempages_567420980318700…"
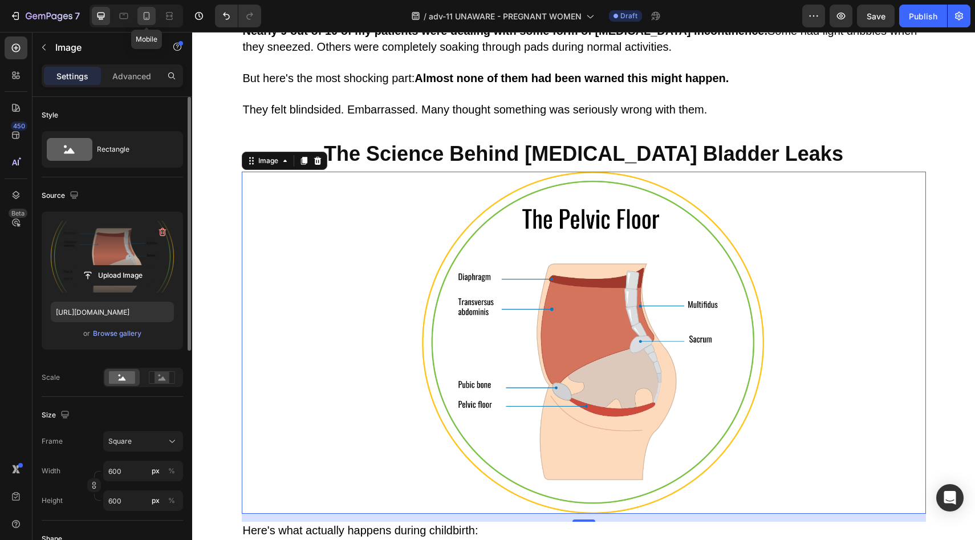
click at [149, 14] on icon at bounding box center [146, 15] width 11 height 11
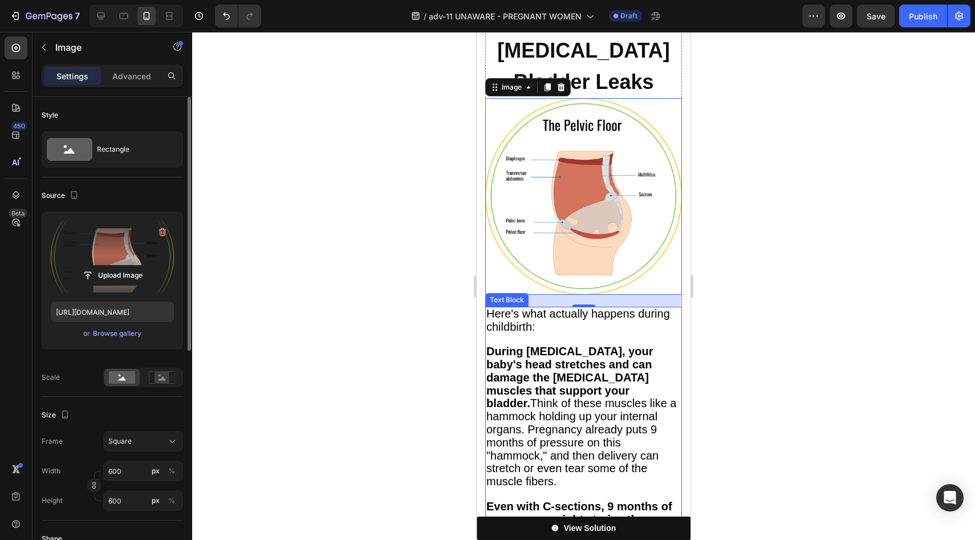
click at [594, 345] on strong "During vaginal delivery, your baby's head stretches and can damage the pelvic f…" at bounding box center [570, 377] width 167 height 64
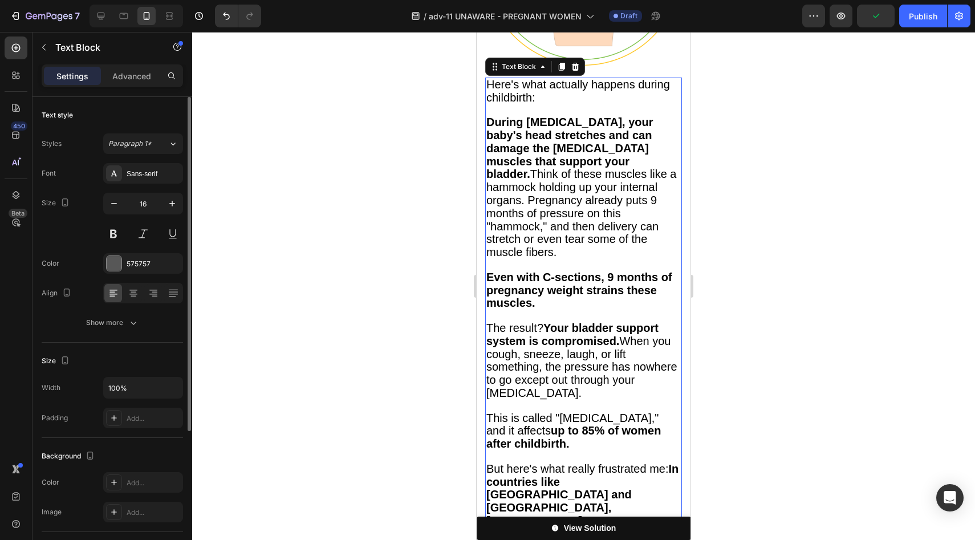
scroll to position [2283, 0]
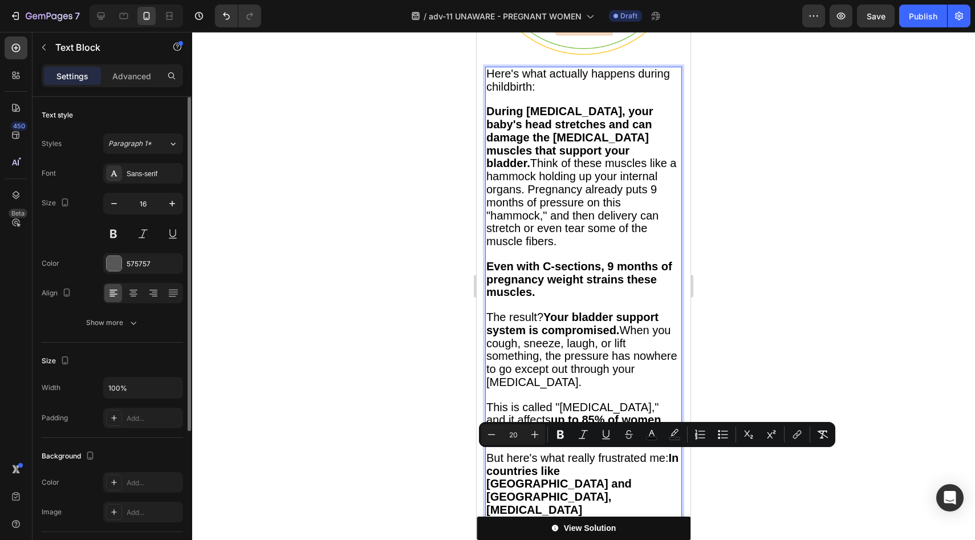
drag, startPoint x: 542, startPoint y: 460, endPoint x: 560, endPoint y: 459, distance: 17.1
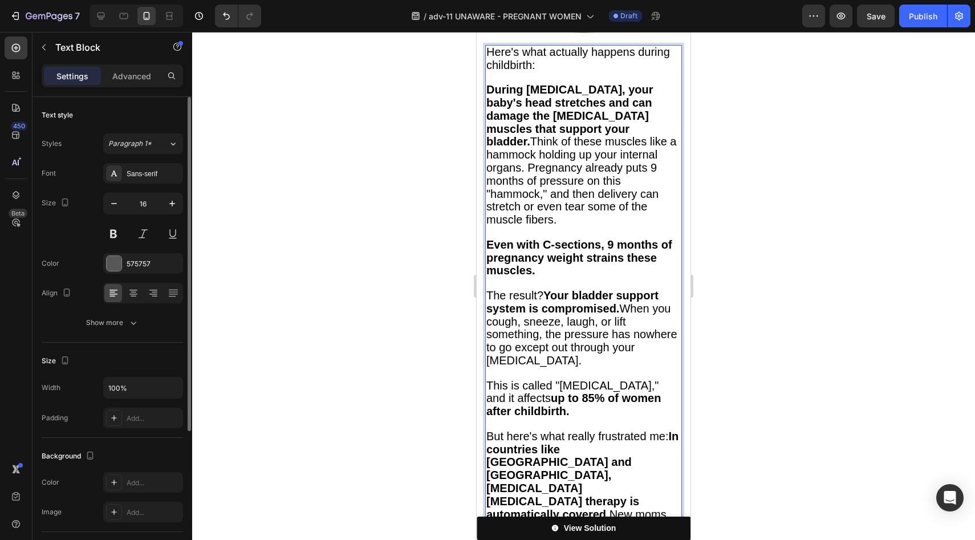
scroll to position [2307, 0]
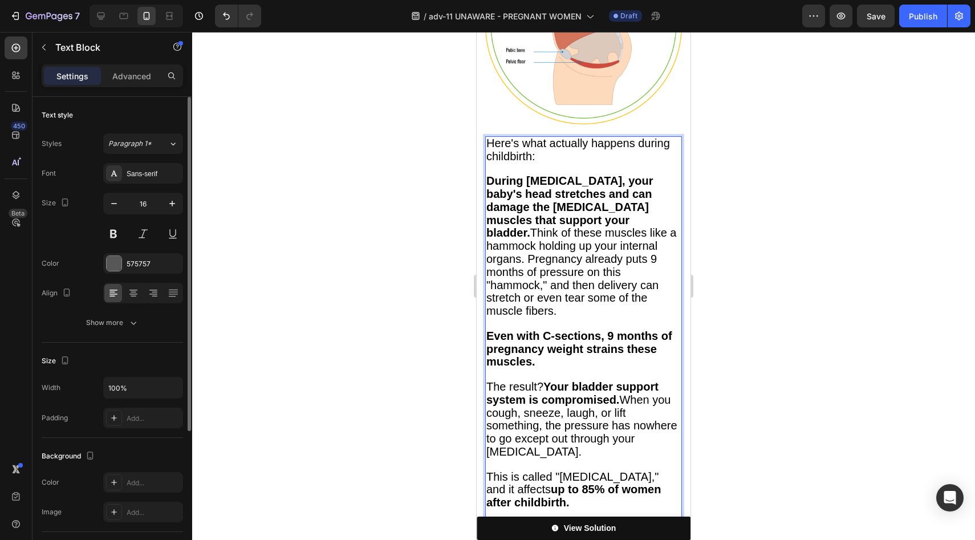
scroll to position [1919, 0]
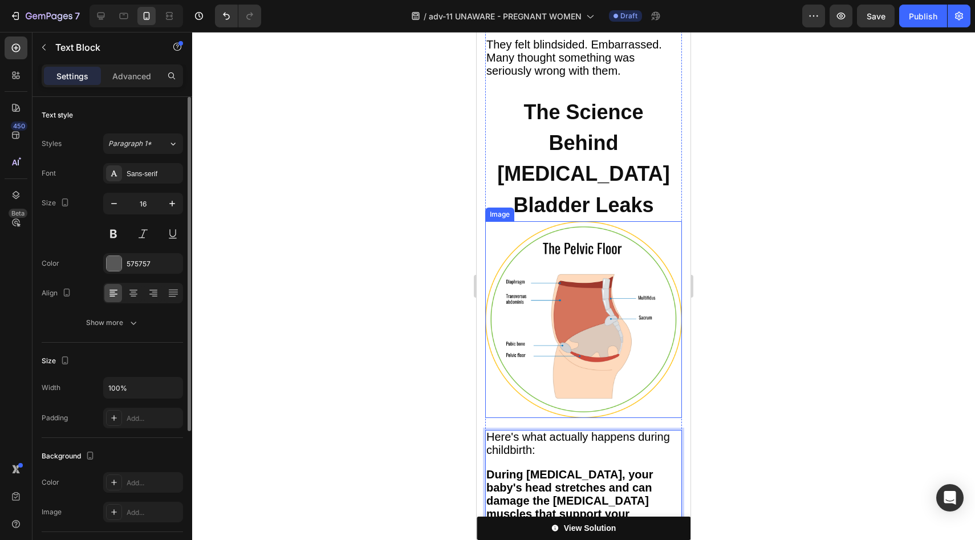
click at [561, 247] on img at bounding box center [583, 319] width 197 height 197
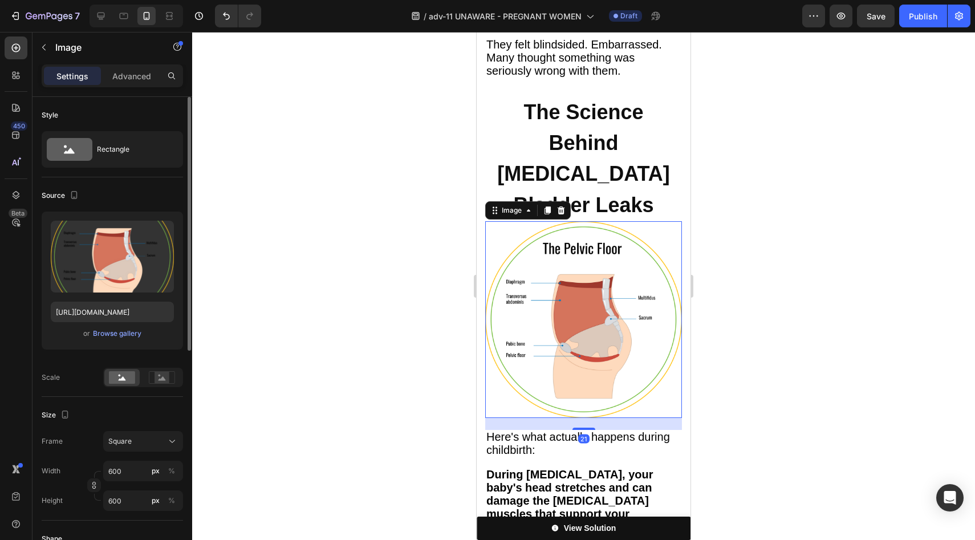
click at [100, 6] on div at bounding box center [137, 16] width 94 height 23
click at [99, 9] on div at bounding box center [101, 16] width 18 height 18
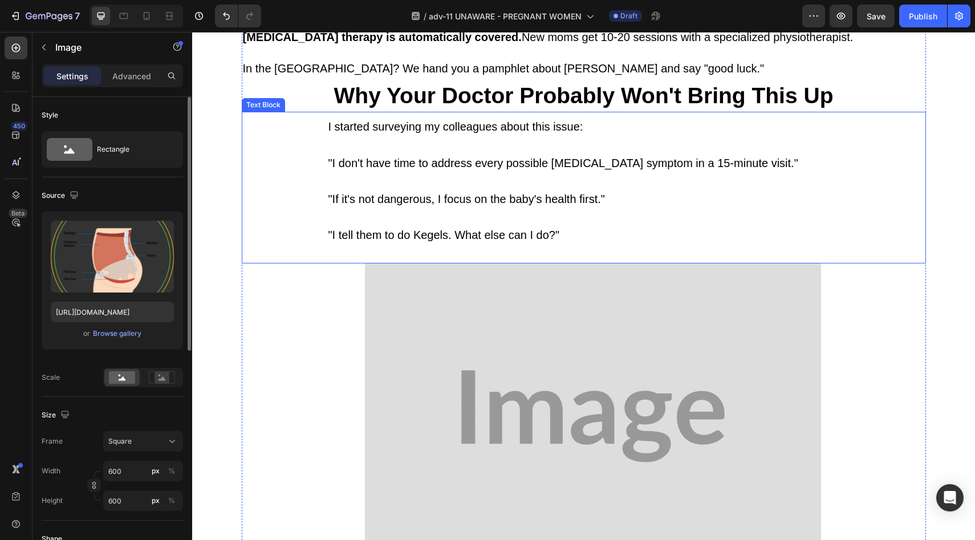
scroll to position [2495, 0]
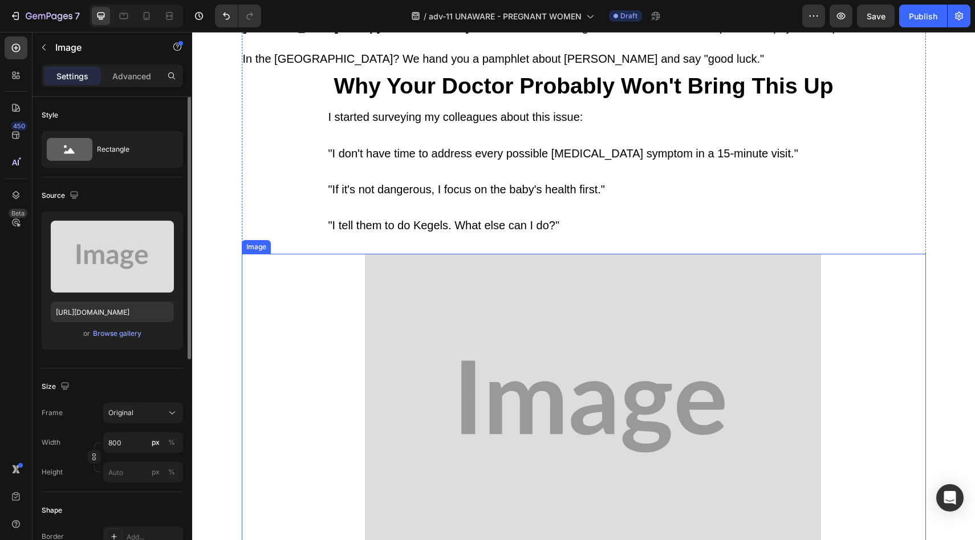
click at [590, 313] on img at bounding box center [593, 406] width 456 height 305
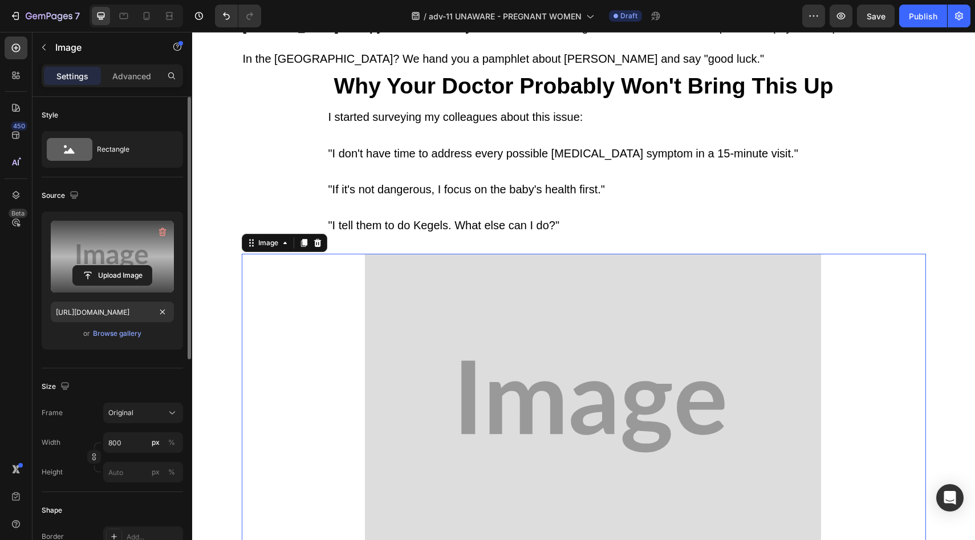
click at [128, 291] on label at bounding box center [112, 257] width 123 height 72
click at [128, 285] on input "file" at bounding box center [112, 275] width 79 height 19
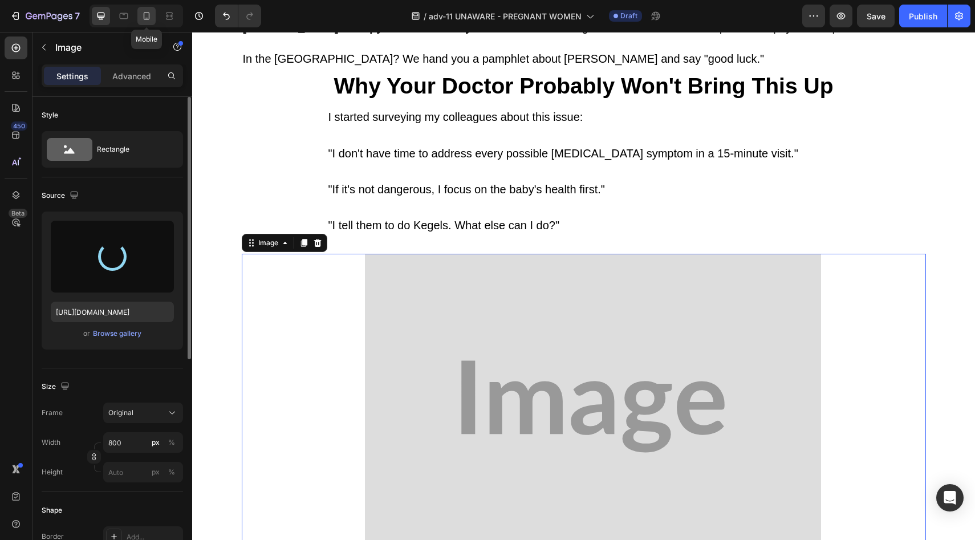
type input "https://cdn.shopify.com/s/files/1/0709/5353/3618/files/gempages_567420980318700…"
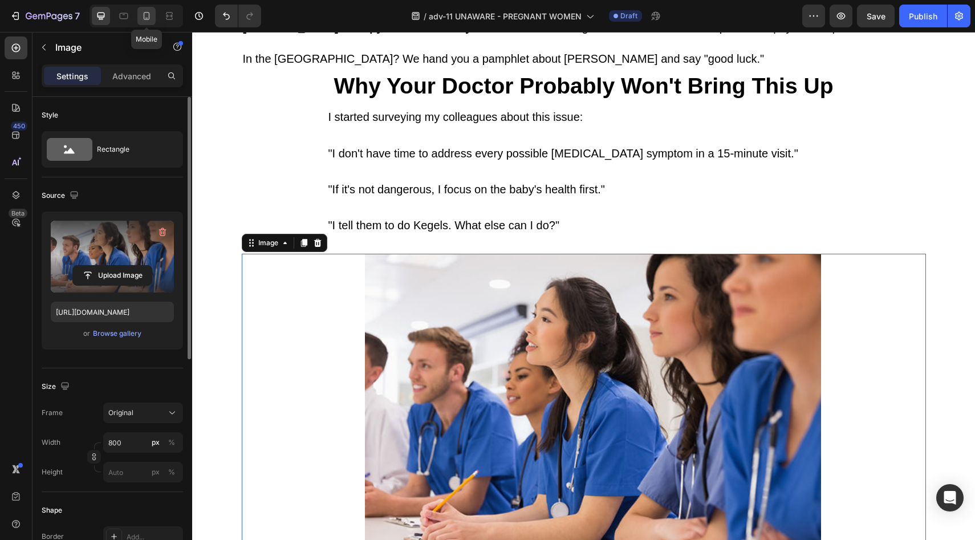
click at [145, 17] on icon at bounding box center [146, 15] width 11 height 11
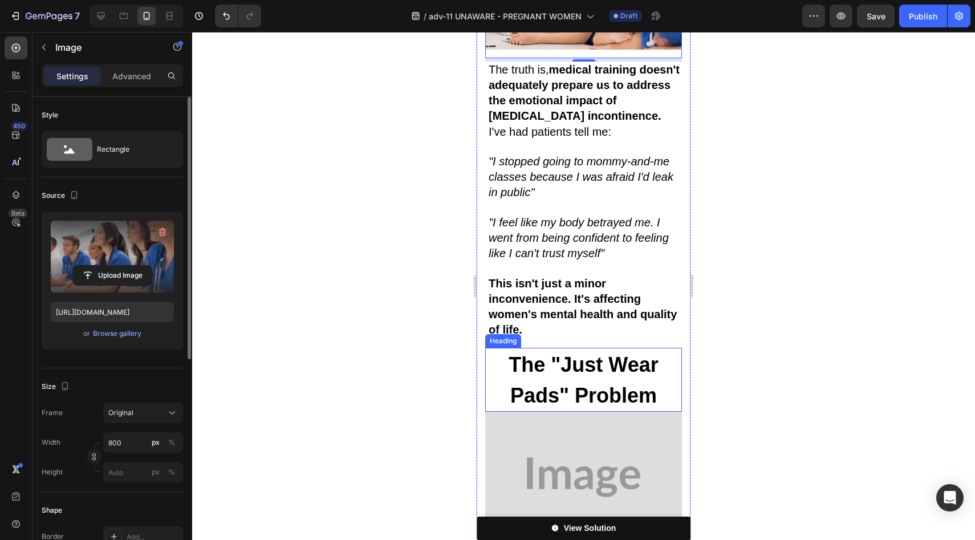
scroll to position [3316, 0]
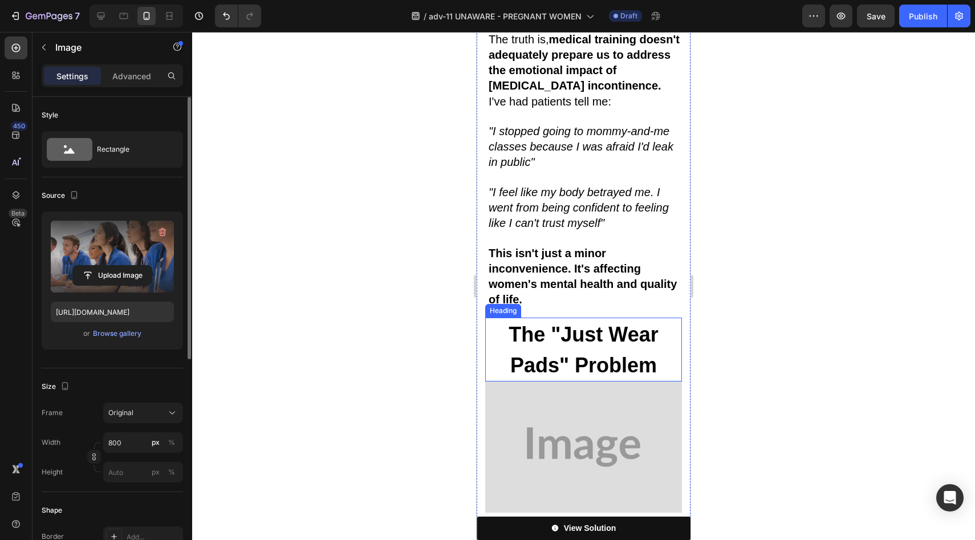
click at [590, 382] on img at bounding box center [583, 447] width 197 height 131
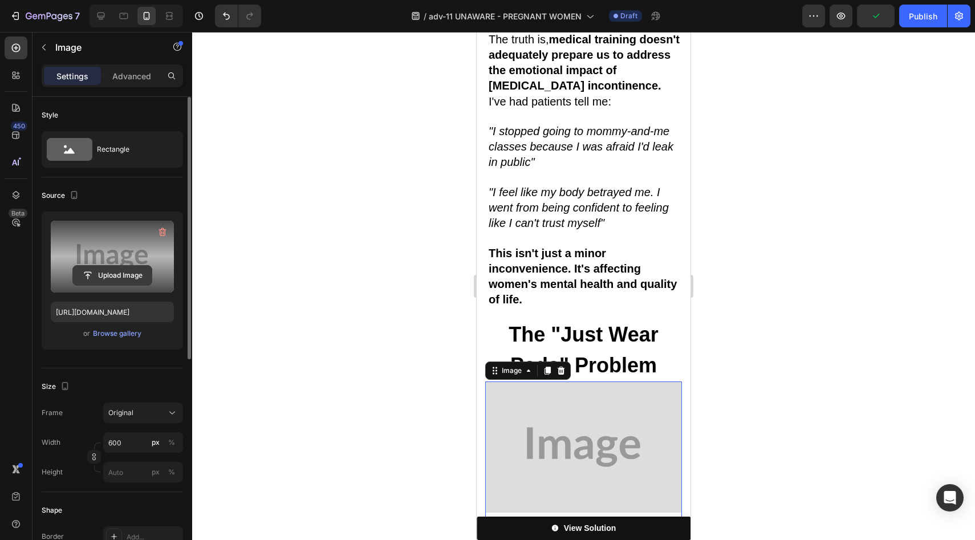
click at [112, 266] on input "file" at bounding box center [112, 275] width 79 height 19
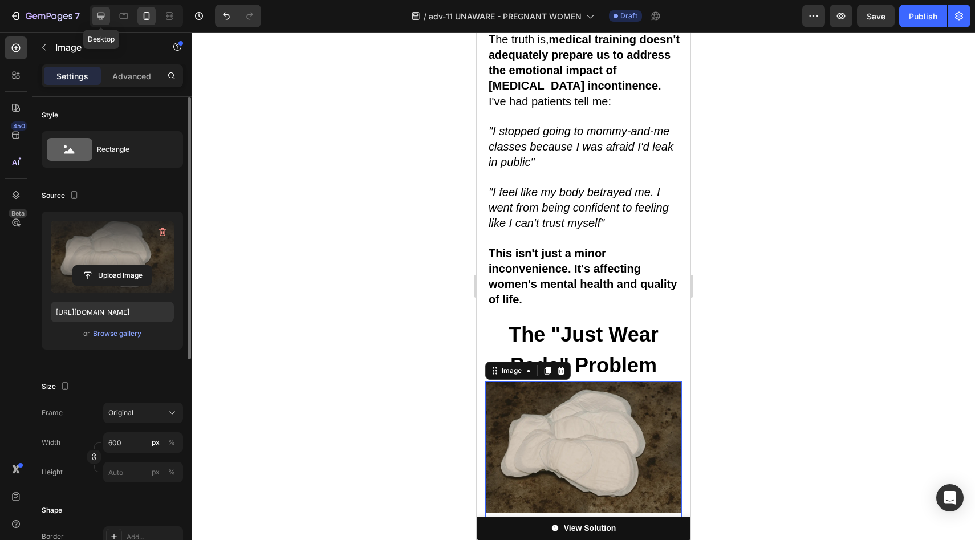
click at [94, 15] on div at bounding box center [101, 16] width 18 height 18
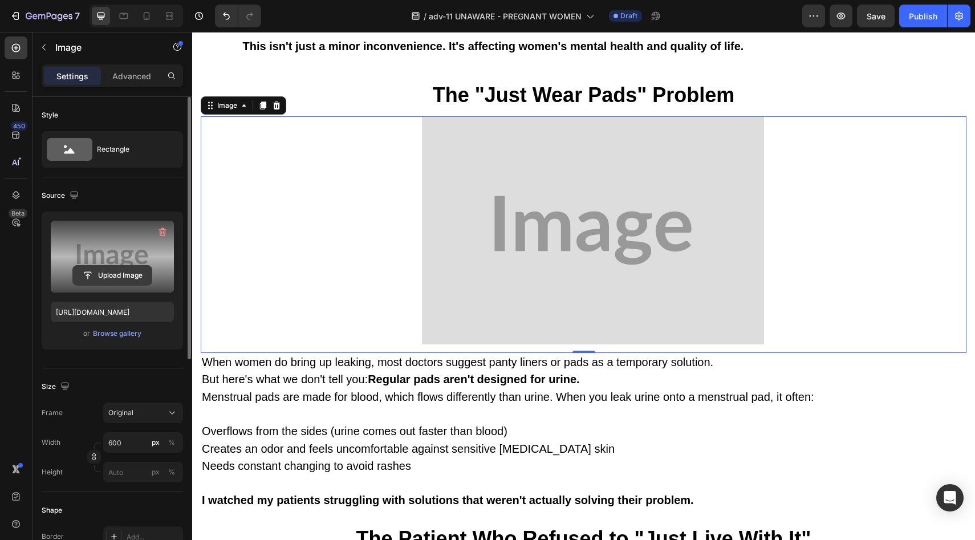
scroll to position [3183, 0]
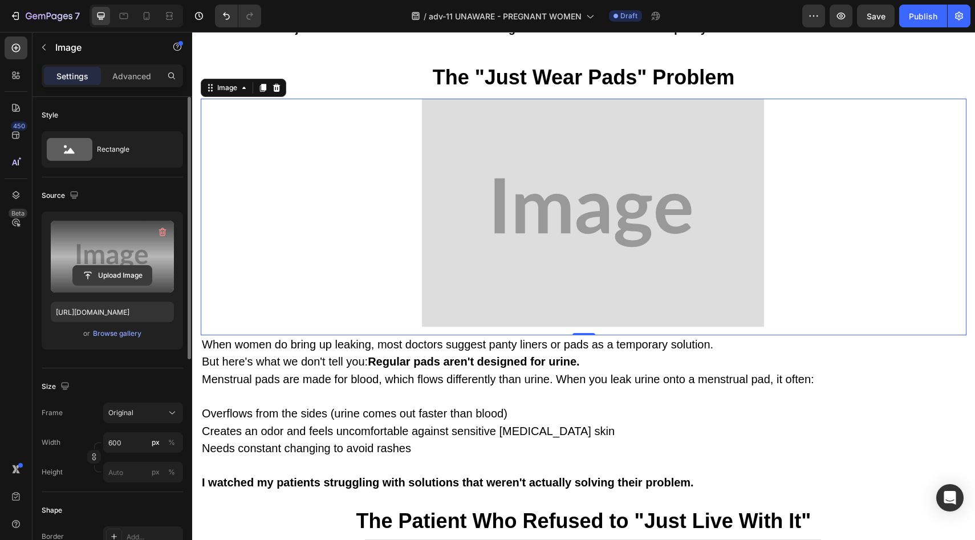
click at [82, 266] on input "file" at bounding box center [112, 275] width 79 height 19
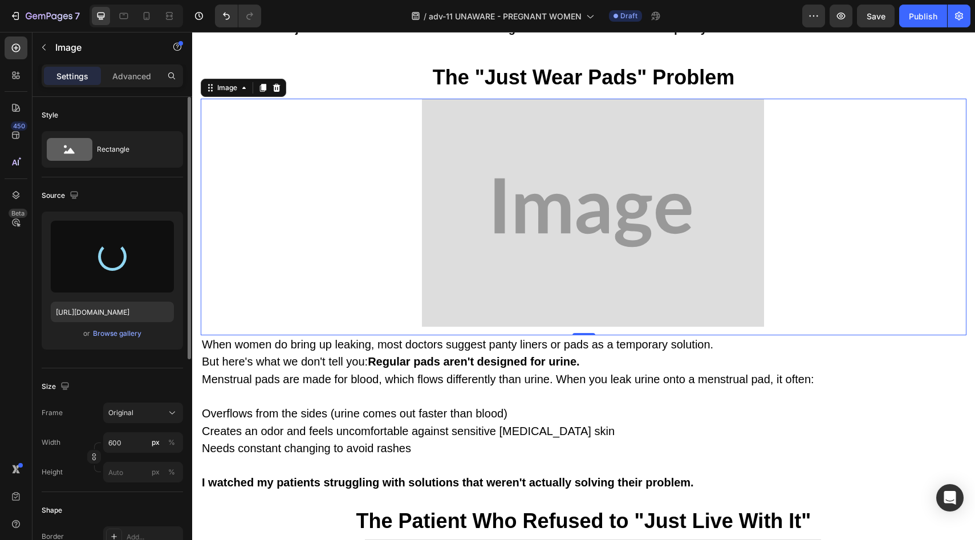
type input "https://cdn.shopify.com/s/files/1/0709/5353/3618/files/gempages_567420980318700…"
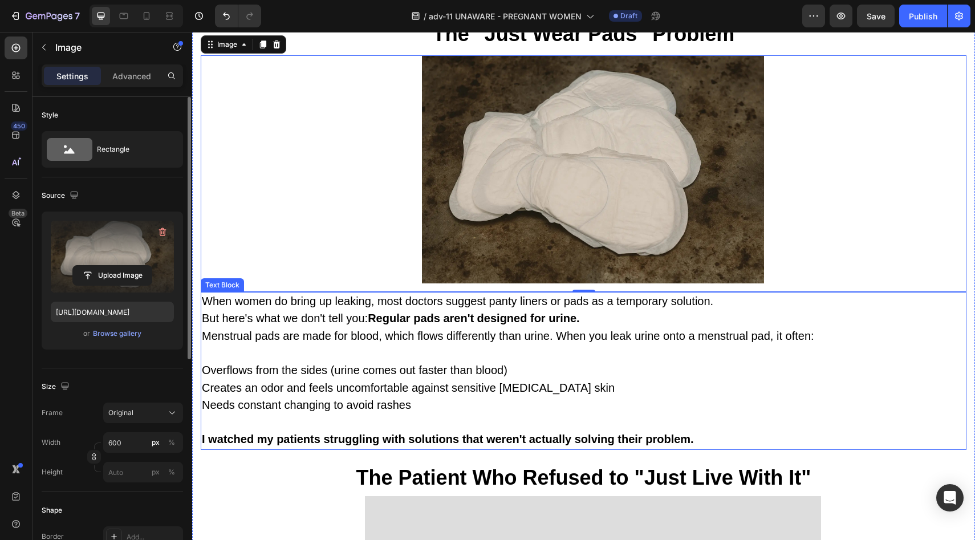
scroll to position [3257, 0]
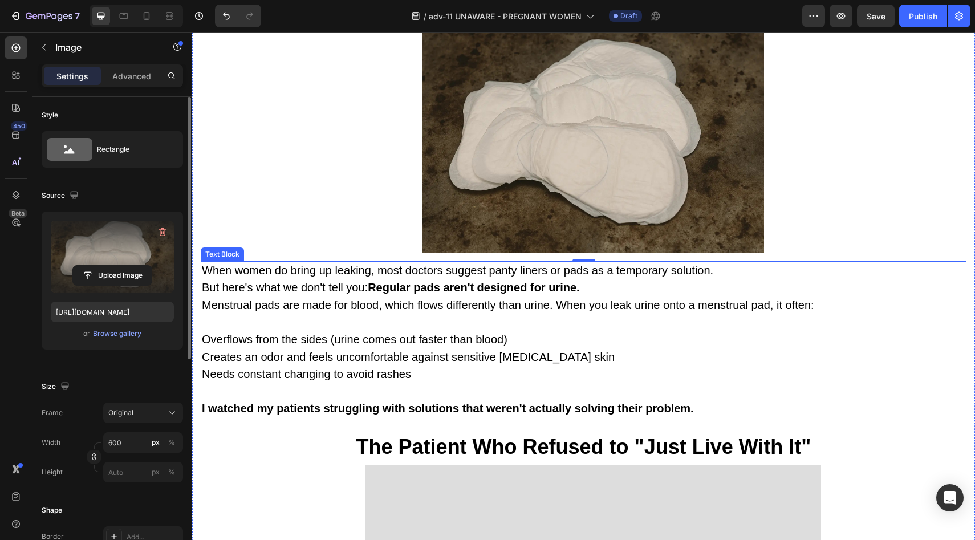
click at [266, 262] on p "When women do bring up leaking, most doctors suggest panty liners or pads as a …" at bounding box center [584, 271] width 764 height 18
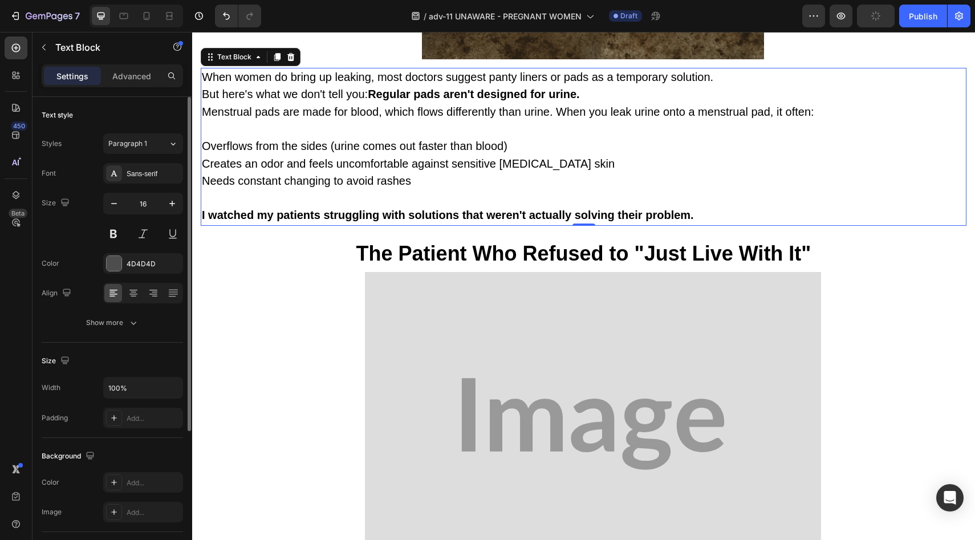
scroll to position [3452, 0]
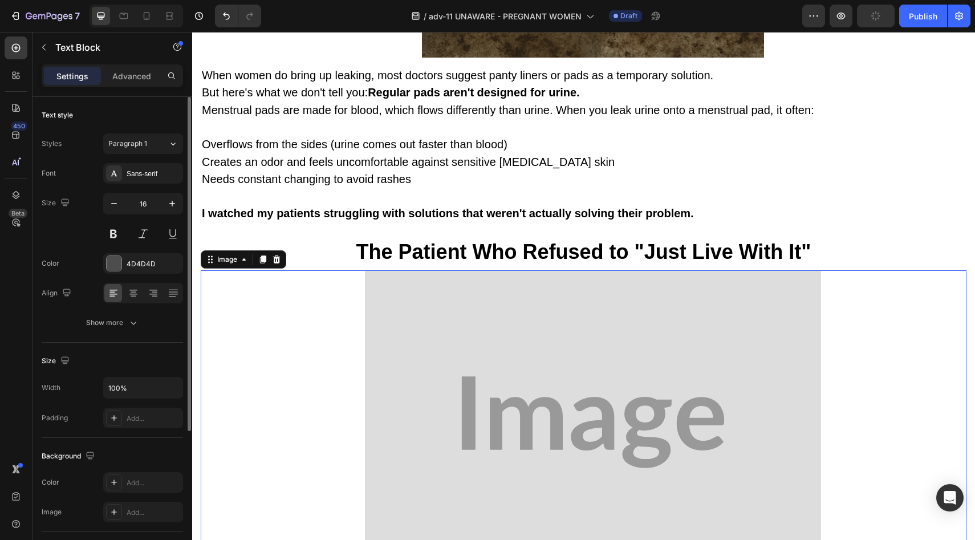
click at [529, 359] on img at bounding box center [593, 422] width 456 height 304
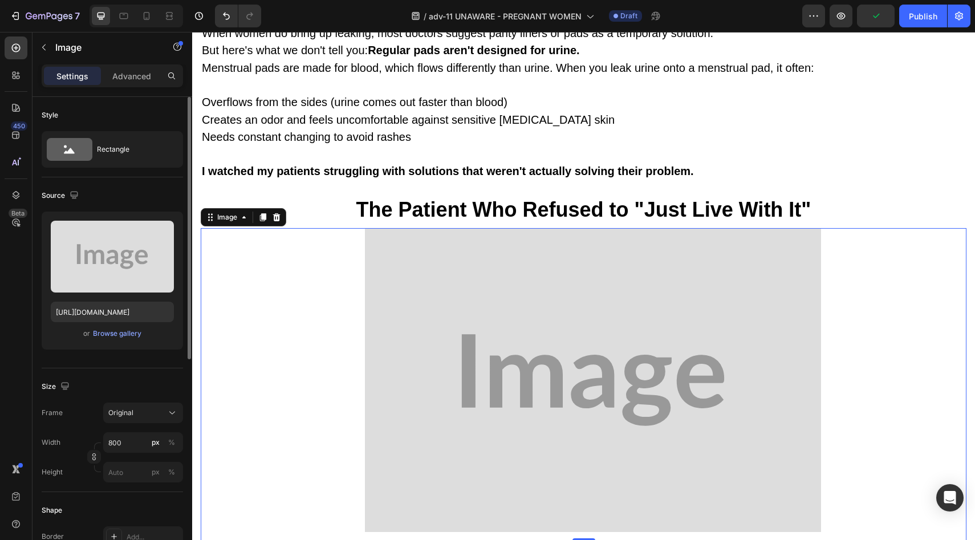
scroll to position [3681, 0]
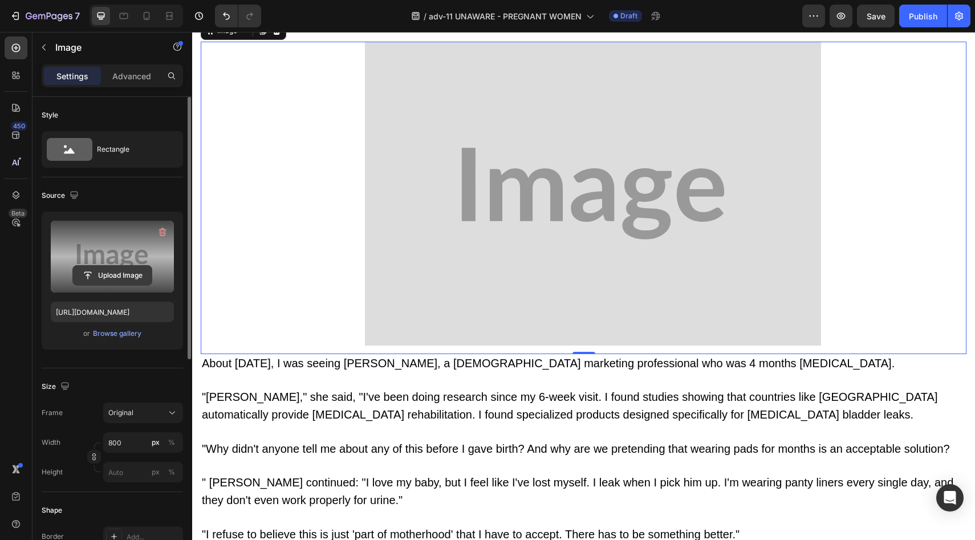
click at [130, 279] on input "file" at bounding box center [112, 275] width 79 height 19
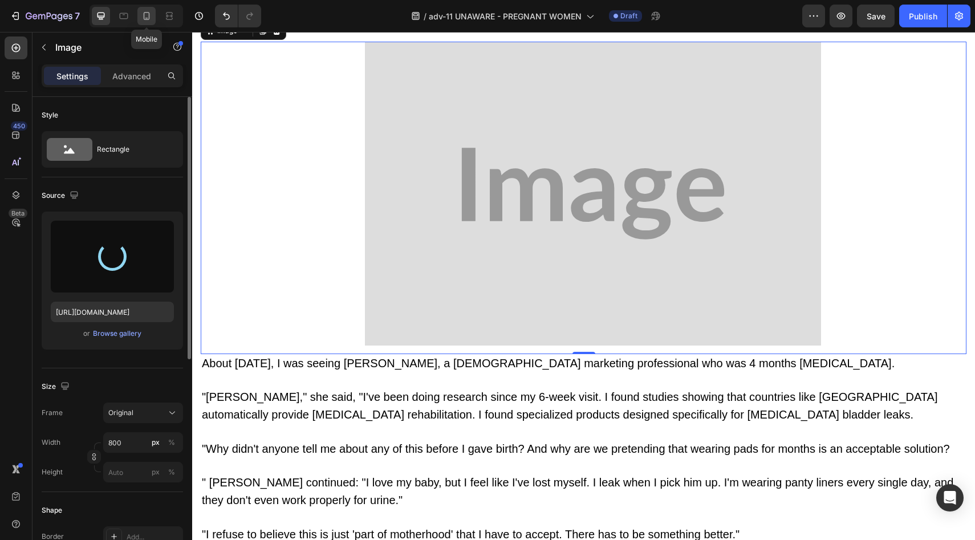
type input "https://cdn.shopify.com/s/files/1/0709/5353/3618/files/gempages_567420980318700…"
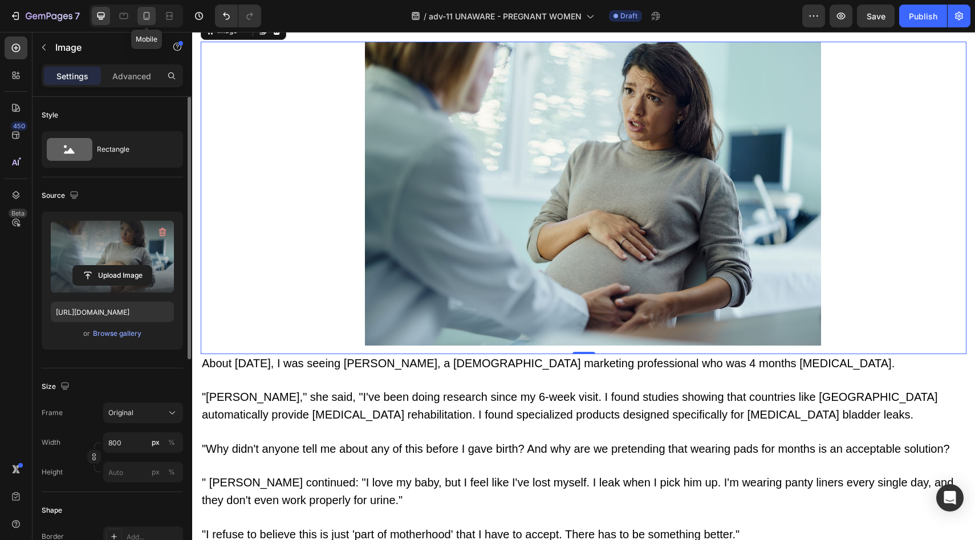
click at [141, 10] on icon at bounding box center [146, 15] width 11 height 11
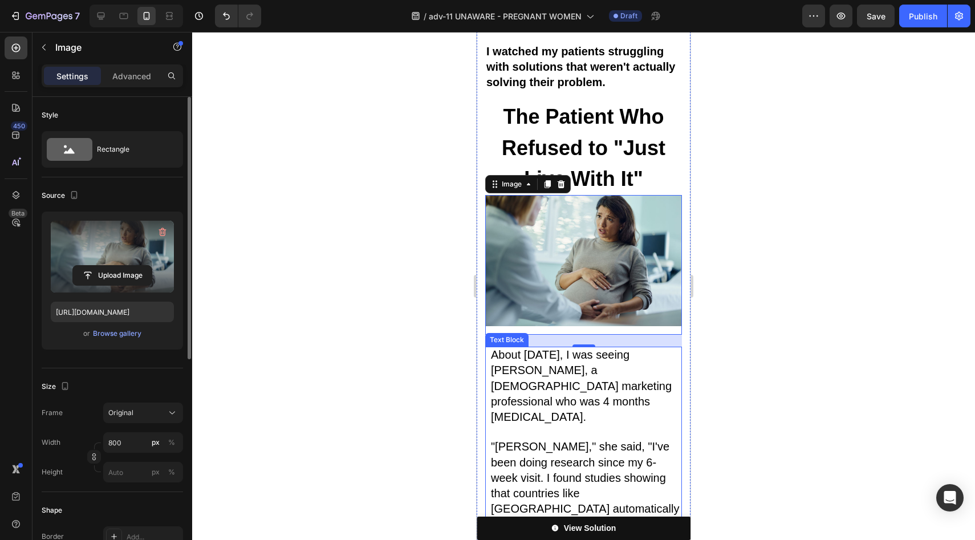
scroll to position [4104, 0]
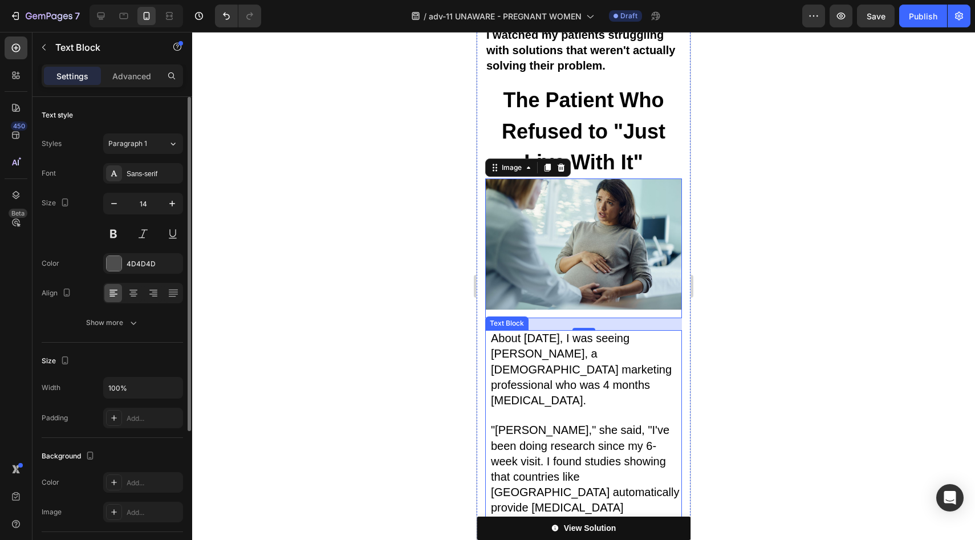
click at [575, 331] on p "About 18 months ago, I was seeing Emma, a 29-year-old marketing professional wh…" at bounding box center [586, 370] width 190 height 78
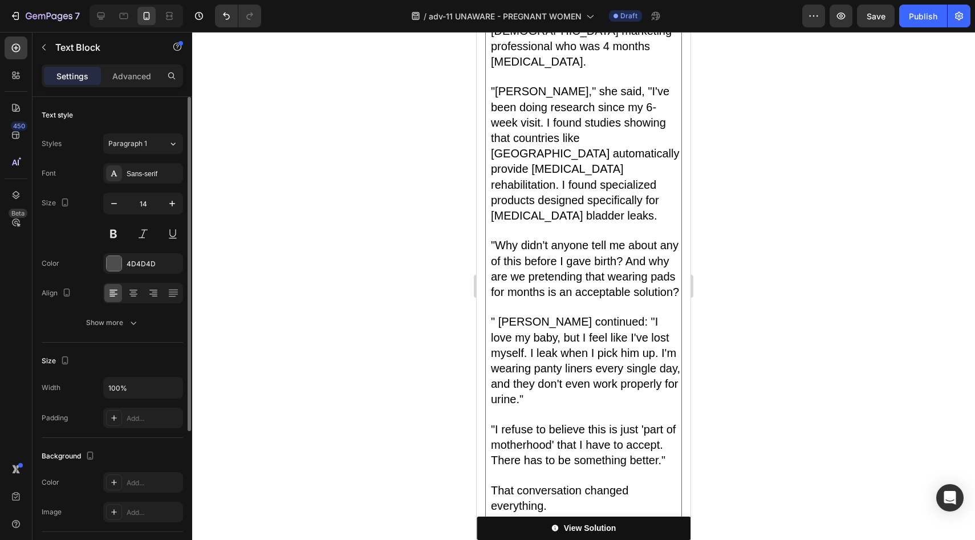
scroll to position [4683, 0]
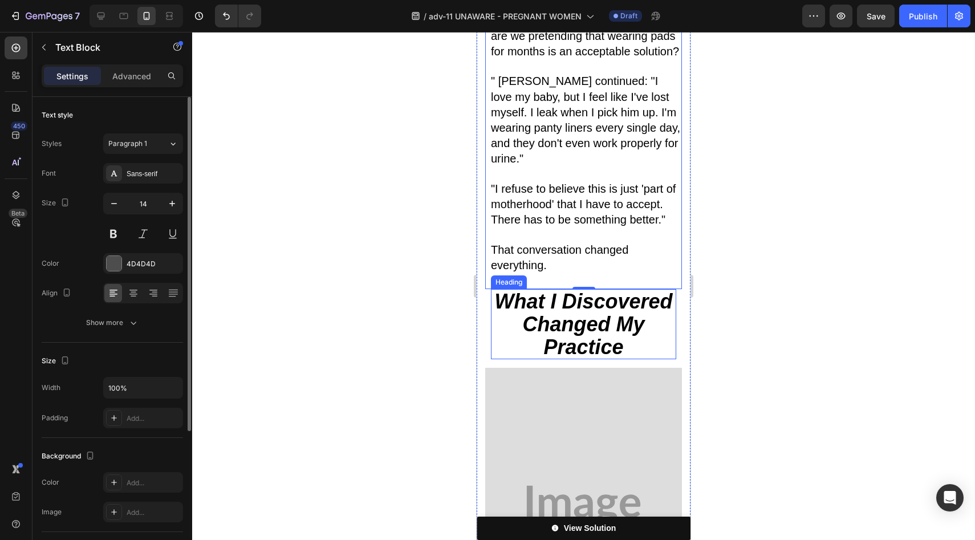
click at [570, 290] on strong "What I Discovered Changed My Practice" at bounding box center [584, 324] width 178 height 68
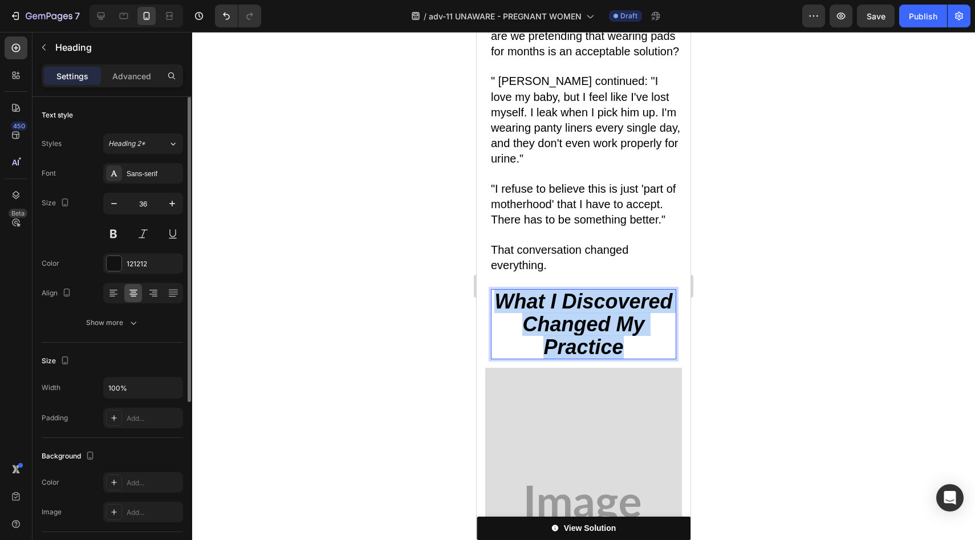
click at [570, 290] on strong "What I Discovered Changed My Practice" at bounding box center [584, 324] width 178 height 68
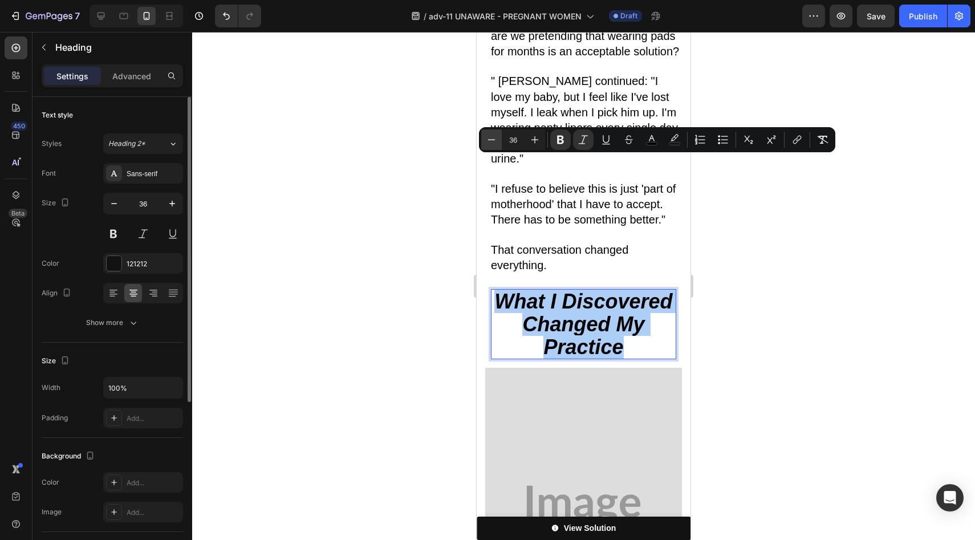
click at [495, 143] on icon "Editor contextual toolbar" at bounding box center [491, 139] width 11 height 11
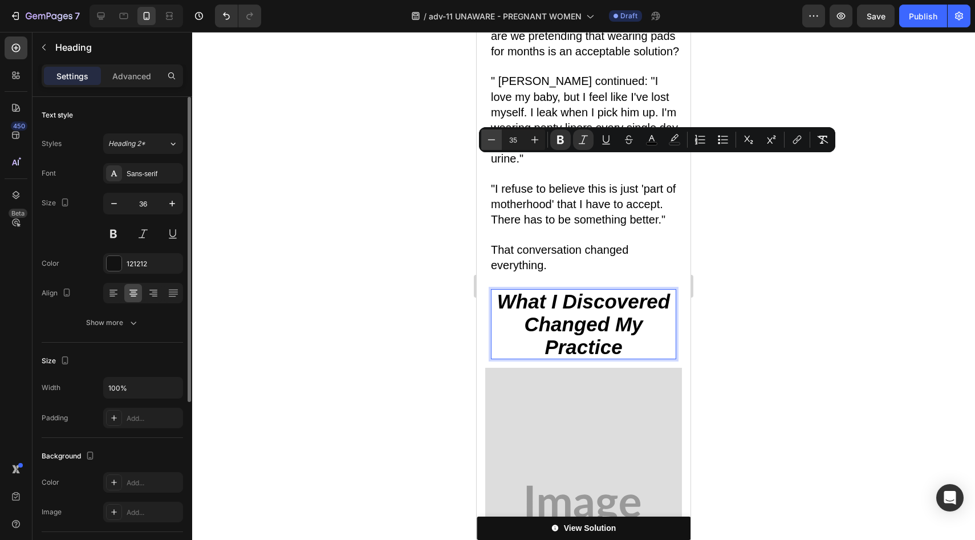
click at [495, 143] on icon "Editor contextual toolbar" at bounding box center [491, 139] width 11 height 11
click at [540, 141] on icon "Editor contextual toolbar" at bounding box center [534, 139] width 11 height 11
type input "35"
click at [591, 359] on div "Image" at bounding box center [583, 505] width 197 height 293
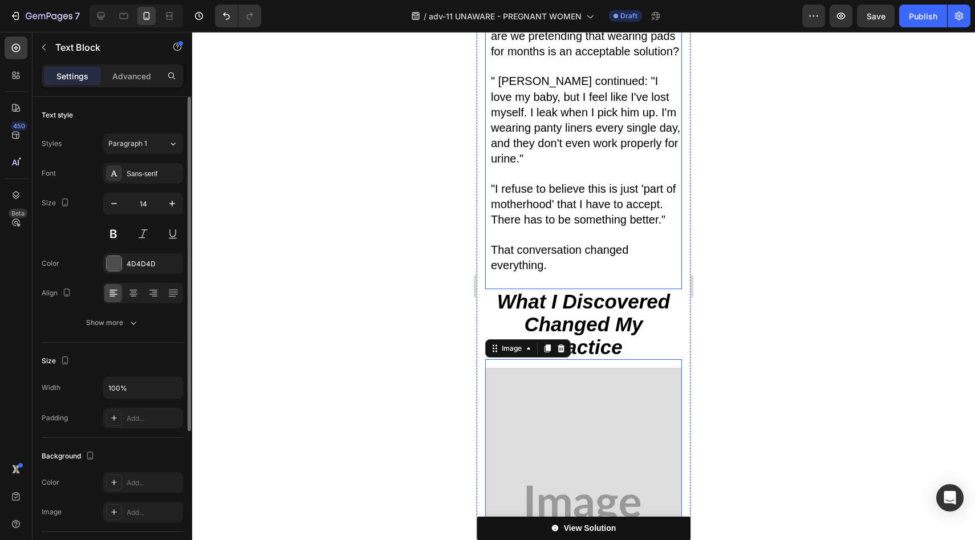
click at [576, 243] on p "That conversation changed everything." at bounding box center [586, 258] width 190 height 31
click at [581, 290] on strong "What I Discovered Changed My Practice" at bounding box center [583, 323] width 173 height 67
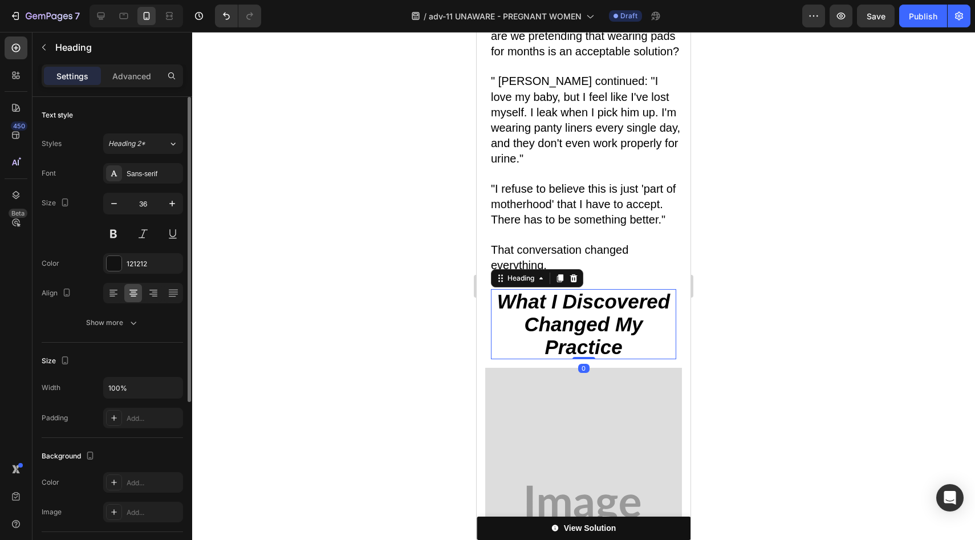
click at [553, 368] on img at bounding box center [583, 506] width 197 height 276
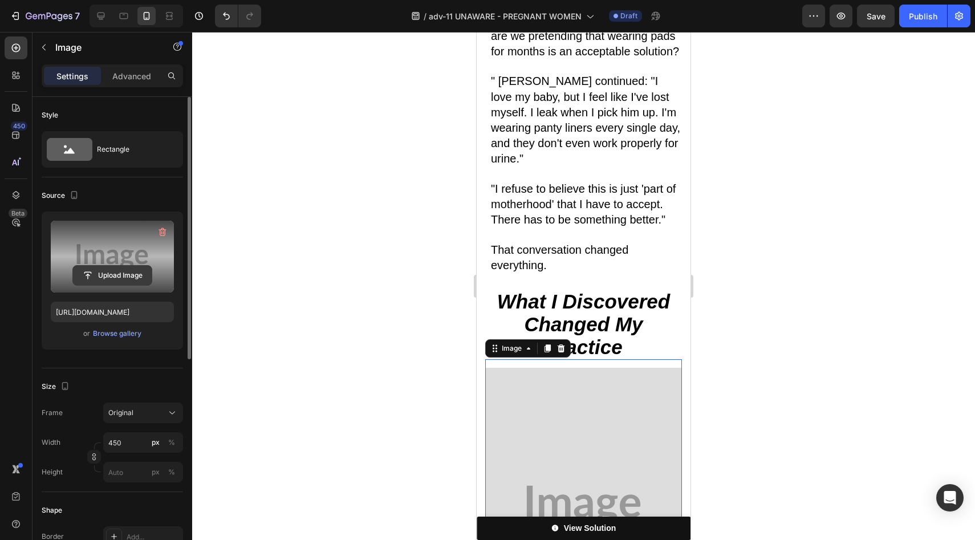
click at [94, 270] on input "file" at bounding box center [112, 275] width 79 height 19
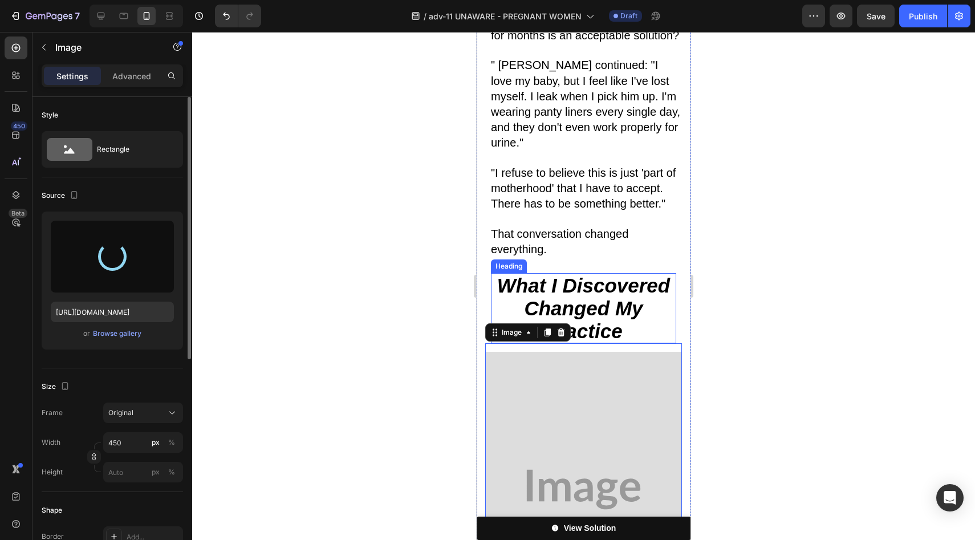
scroll to position [4766, 0]
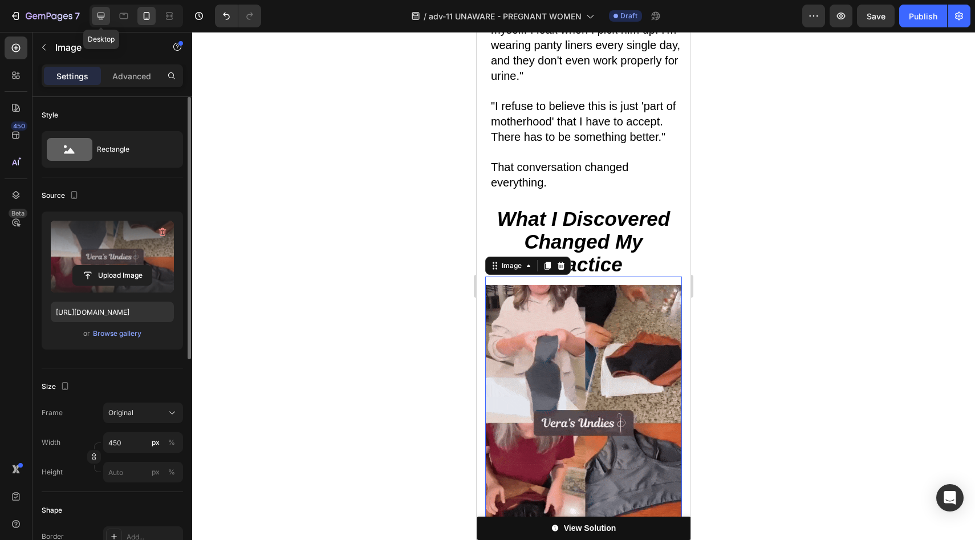
click at [100, 13] on icon at bounding box center [100, 15] width 11 height 11
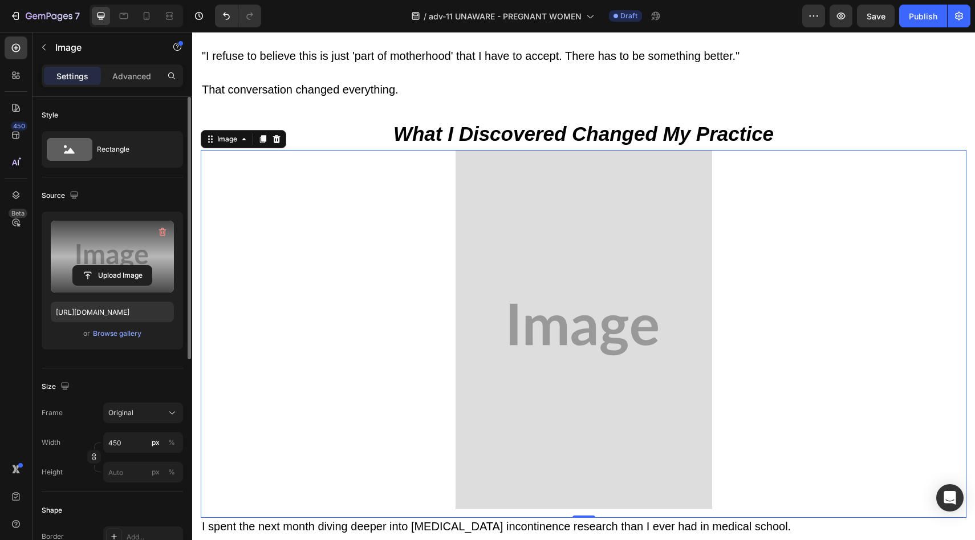
scroll to position [4203, 0]
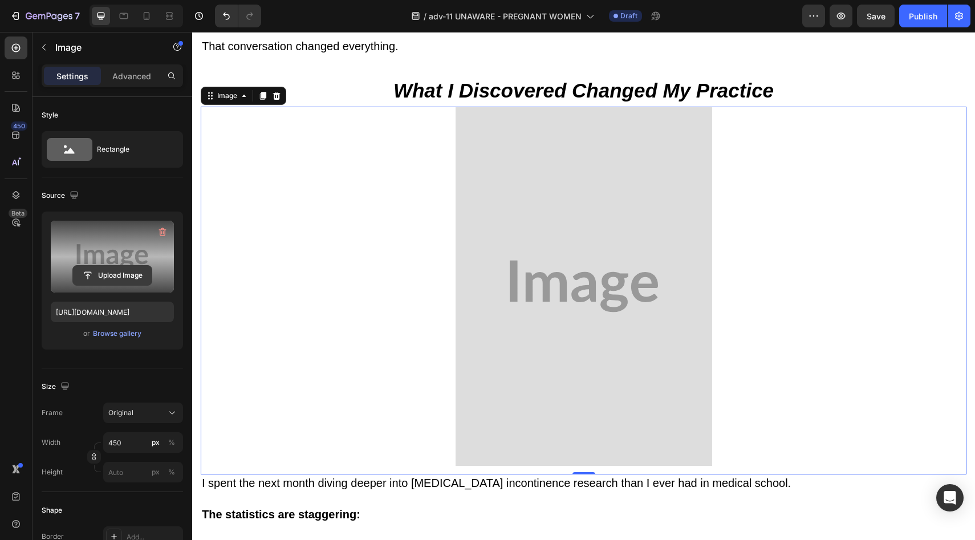
click at [104, 272] on input "file" at bounding box center [112, 275] width 79 height 19
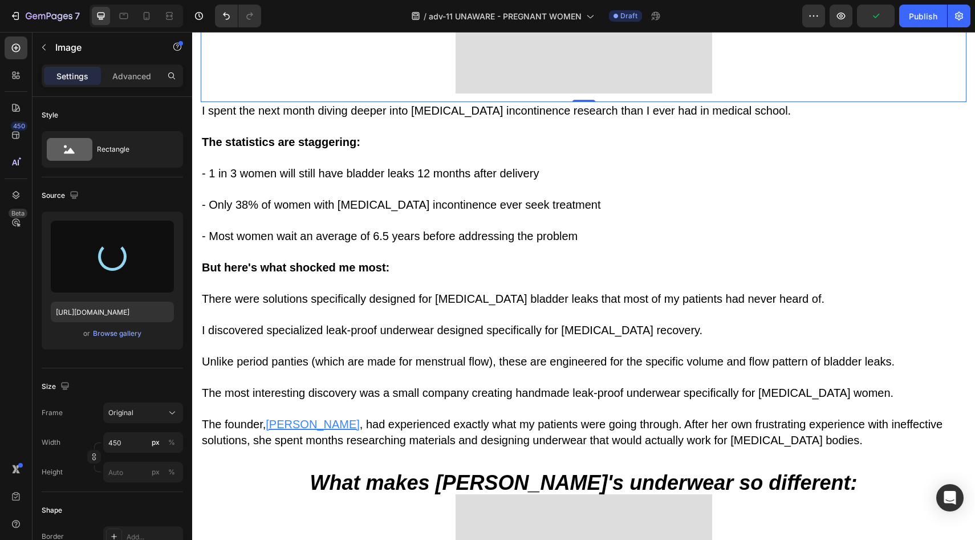
type input "https://cdn.shopify.com/s/files/1/0709/5353/3618/files/gempages_567420980318700…"
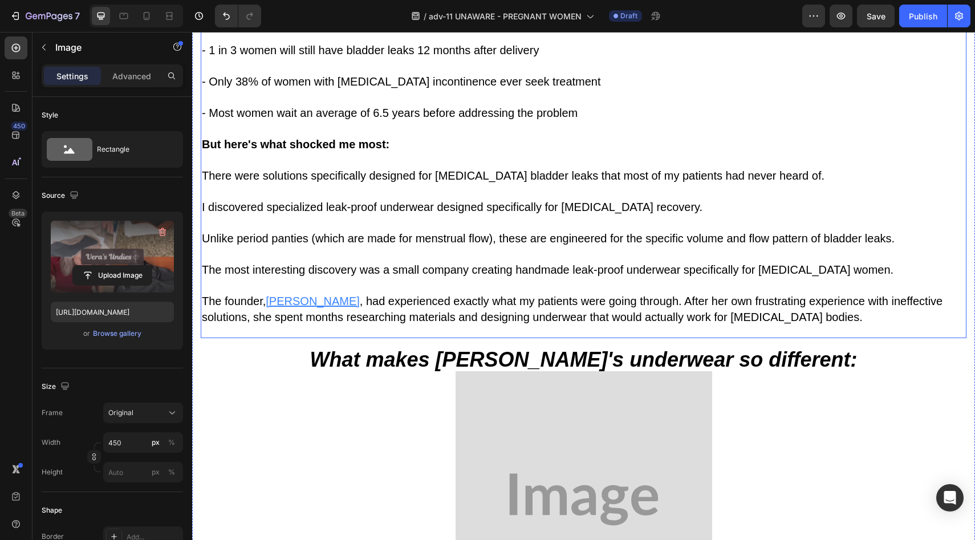
scroll to position [4921, 0]
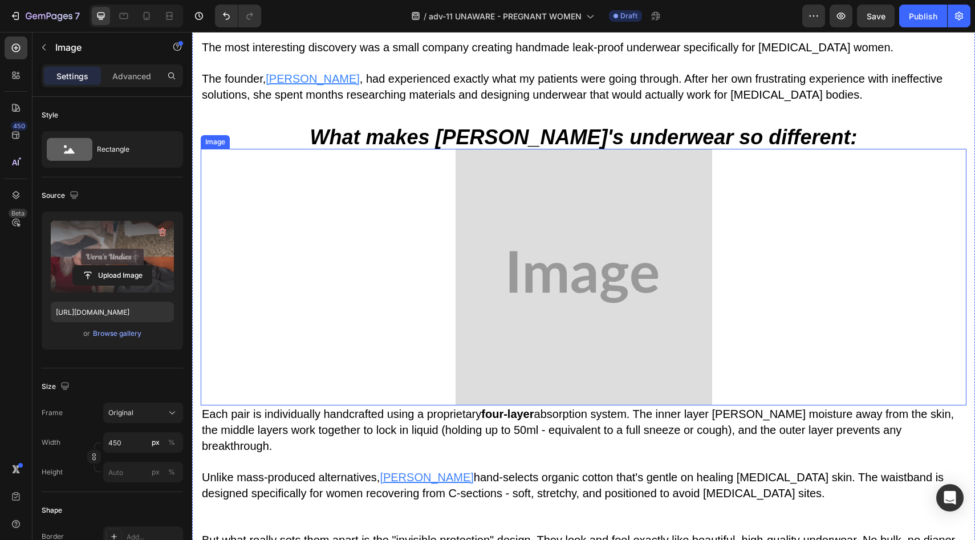
click at [579, 246] on img at bounding box center [584, 277] width 257 height 257
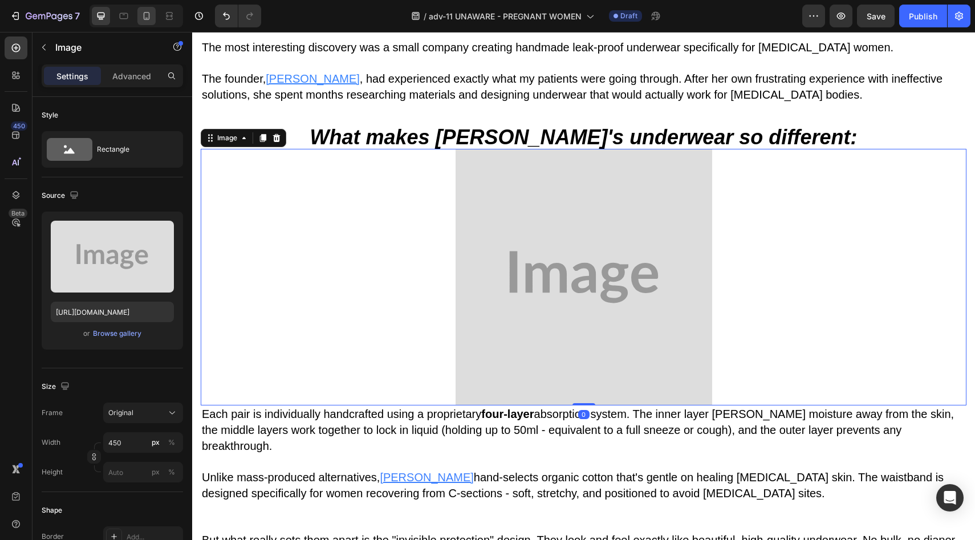
click at [150, 21] on icon at bounding box center [146, 15] width 11 height 11
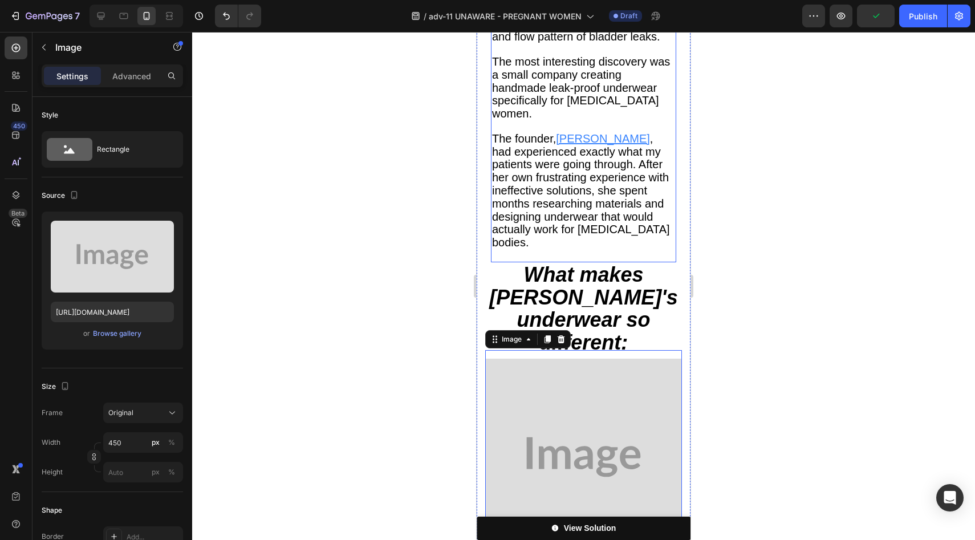
scroll to position [5754, 0]
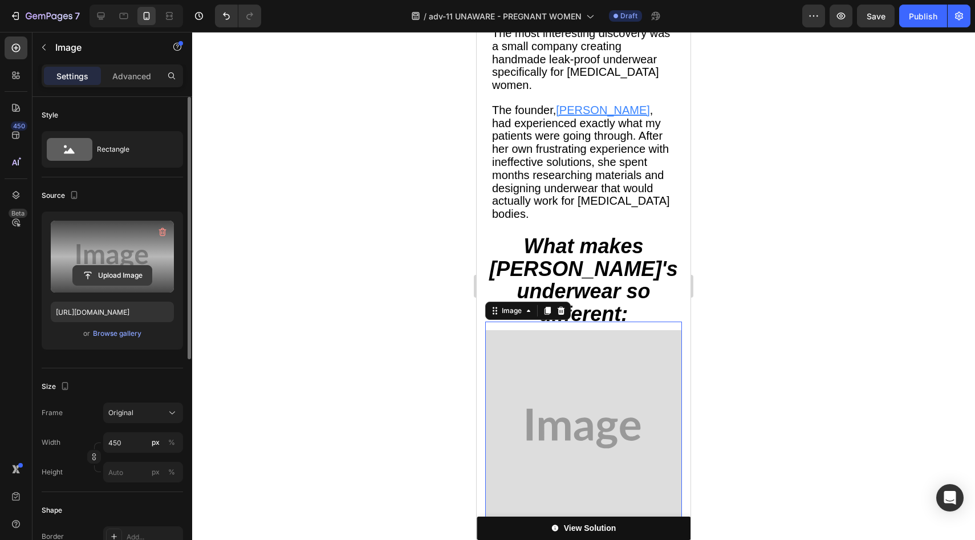
click at [127, 282] on input "file" at bounding box center [112, 275] width 79 height 19
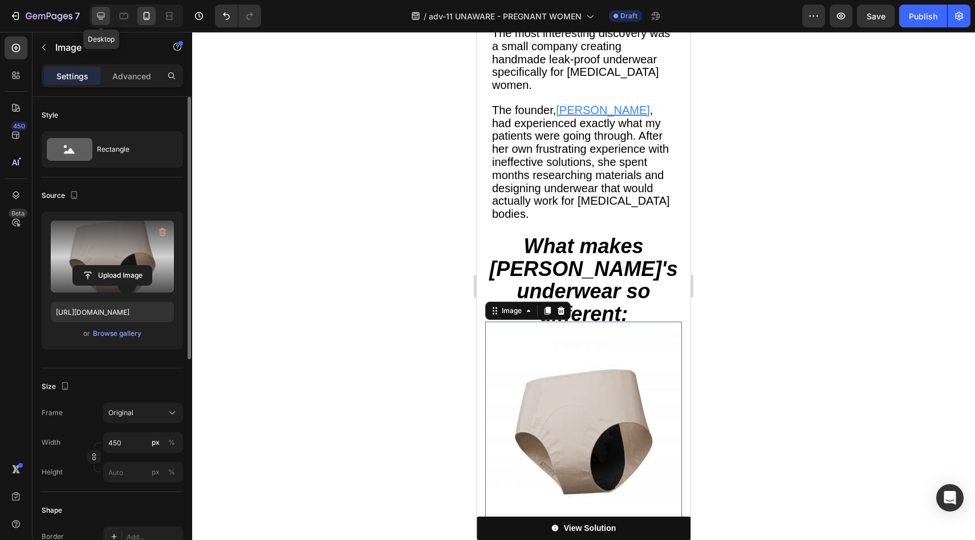
click at [106, 17] on icon at bounding box center [100, 15] width 11 height 11
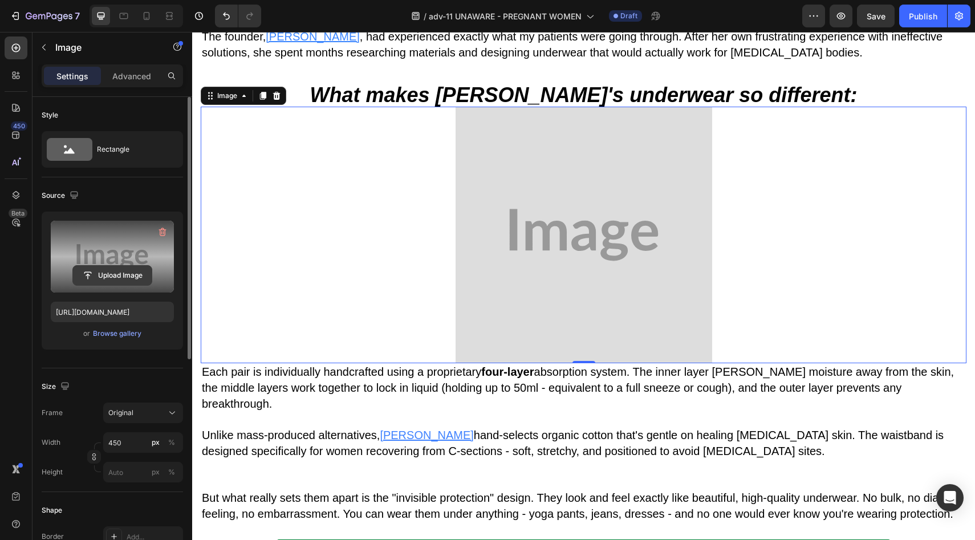
scroll to position [4963, 0]
click at [81, 271] on input "file" at bounding box center [112, 275] width 79 height 19
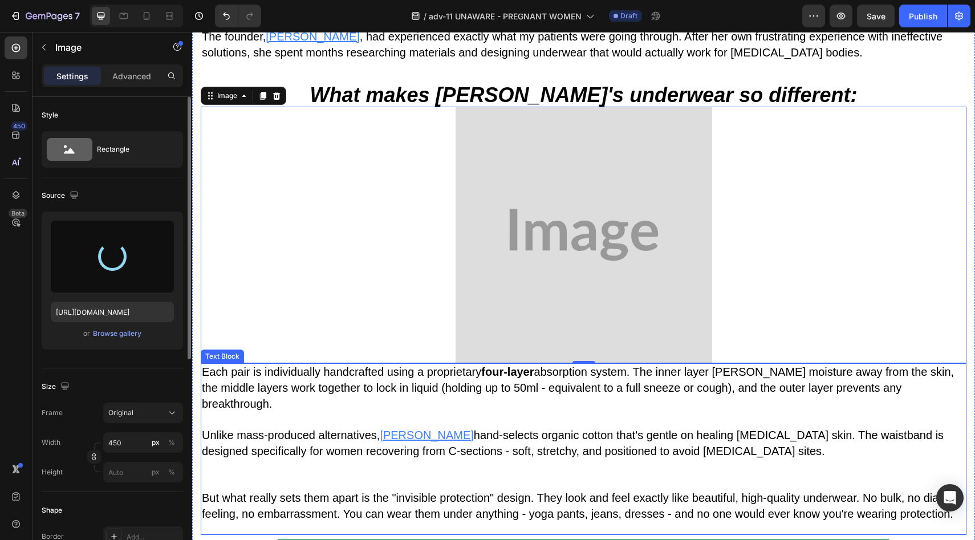
type input "https://cdn.shopify.com/s/files/1/0709/5353/3618/files/gempages_567420980318700…"
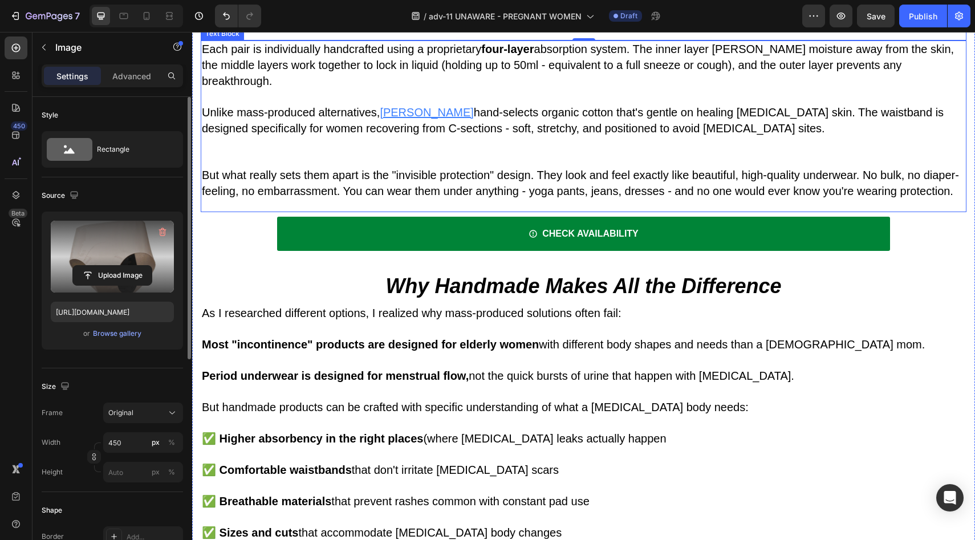
scroll to position [5417, 0]
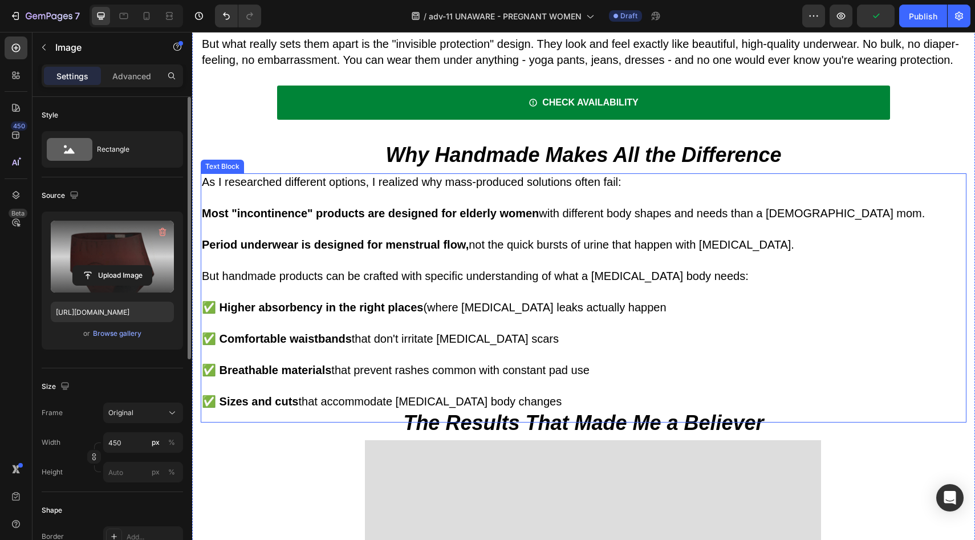
click at [481, 207] on strong "Most "incontinence" products are designed for elderly women" at bounding box center [370, 213] width 337 height 13
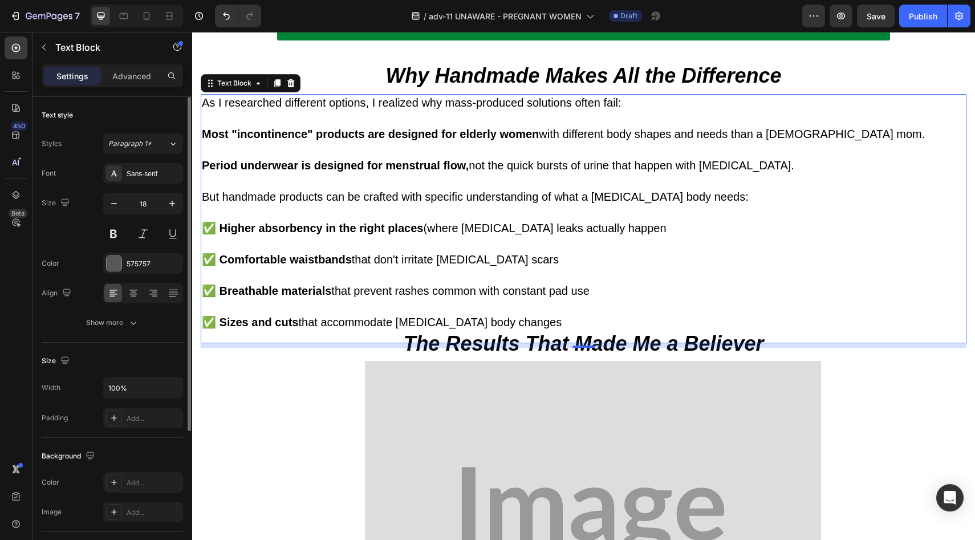
scroll to position [5624, 0]
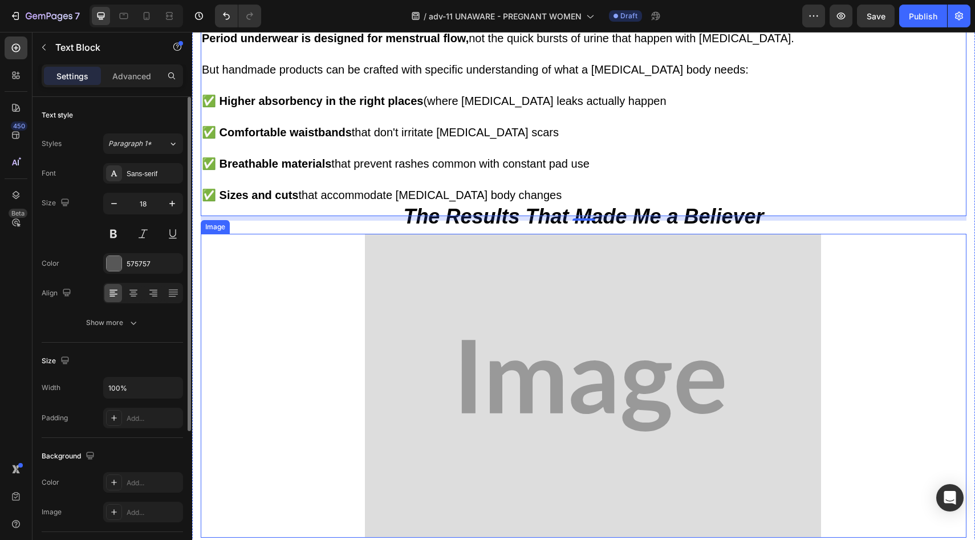
click at [512, 287] on img at bounding box center [593, 386] width 456 height 304
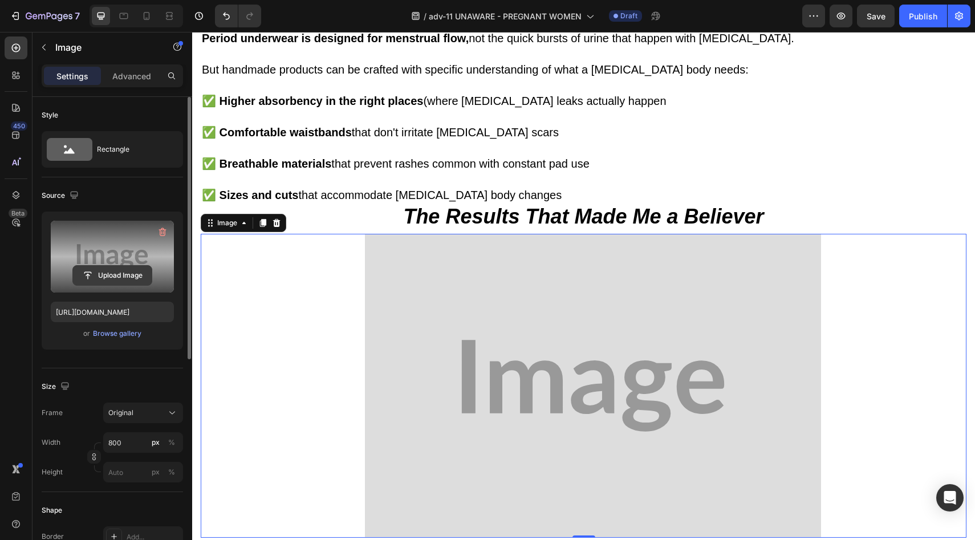
click at [120, 273] on input "file" at bounding box center [112, 275] width 79 height 19
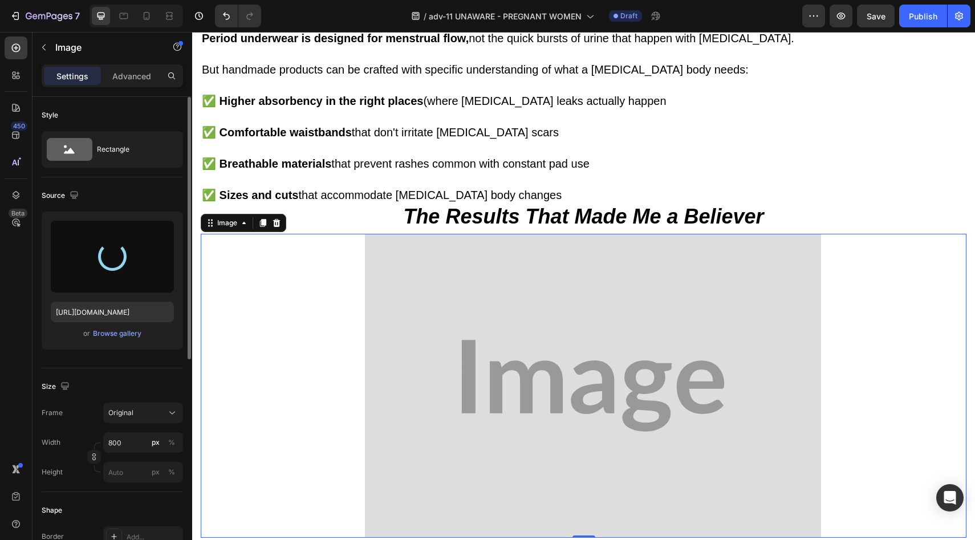
type input "https://cdn.shopify.com/s/files/1/0709/5353/3618/files/gempages_567420980318700…"
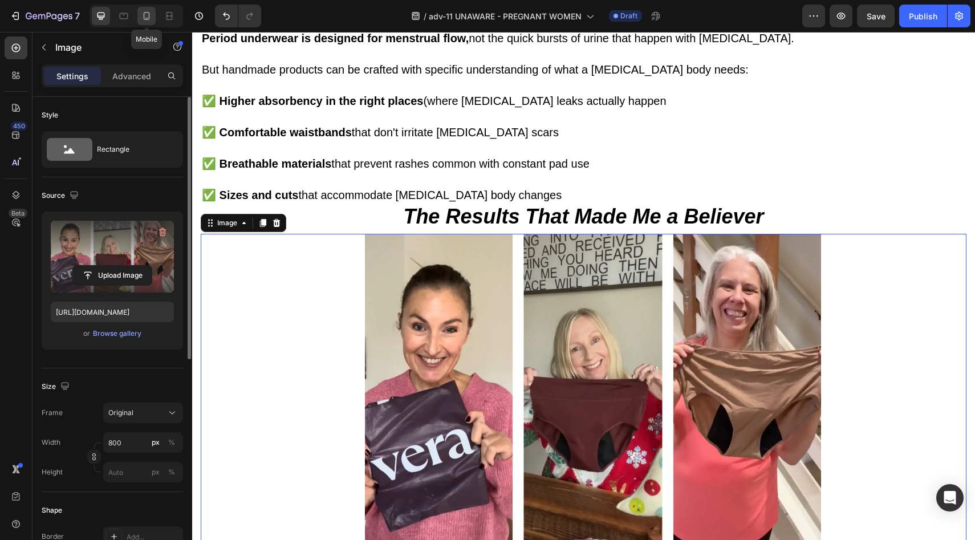
click at [149, 22] on div at bounding box center [146, 16] width 18 height 18
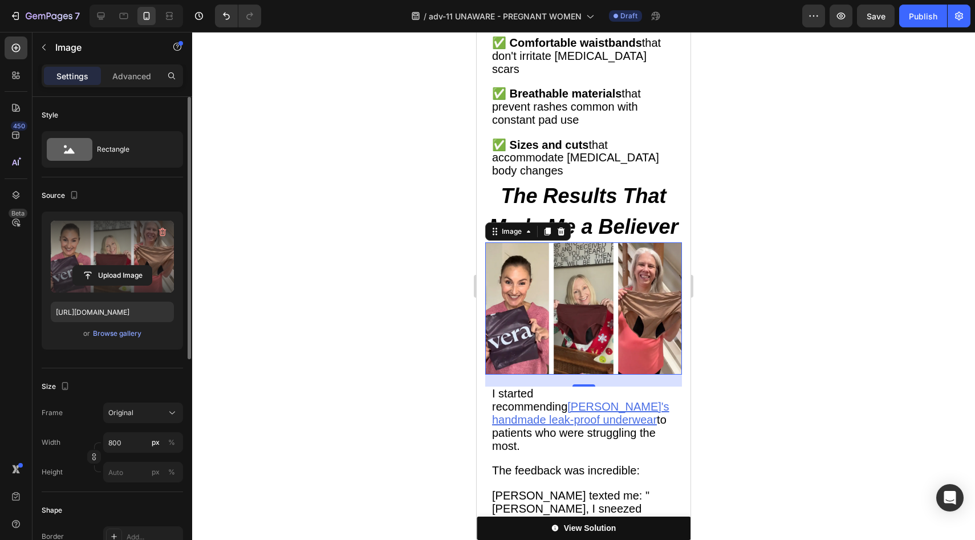
scroll to position [7104, 0]
click at [639, 401] on u "Vera's handmade leak-proof underwear" at bounding box center [580, 414] width 177 height 26
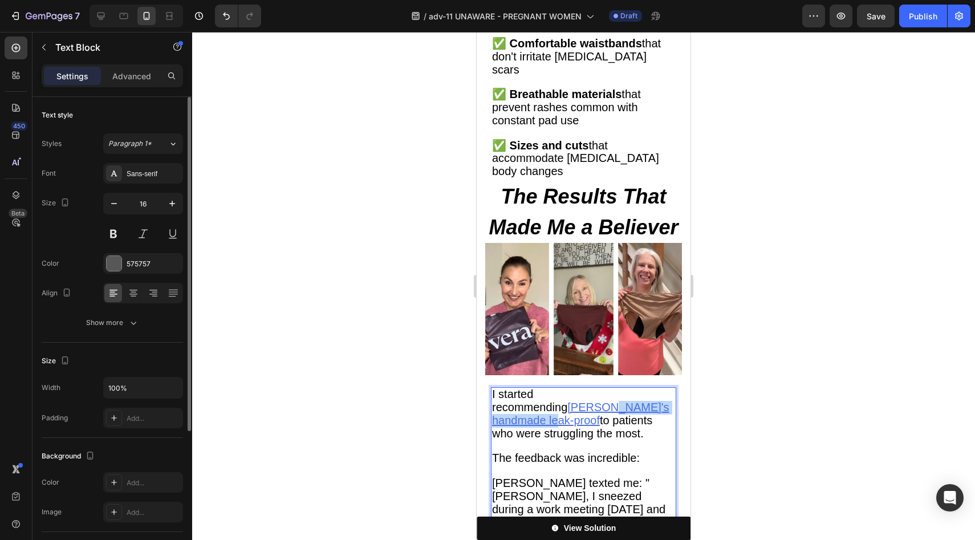
drag, startPoint x: 602, startPoint y: 229, endPoint x: 495, endPoint y: 229, distance: 107.2
click at [495, 401] on u "Vera's handmade leak-proof" at bounding box center [580, 414] width 177 height 26
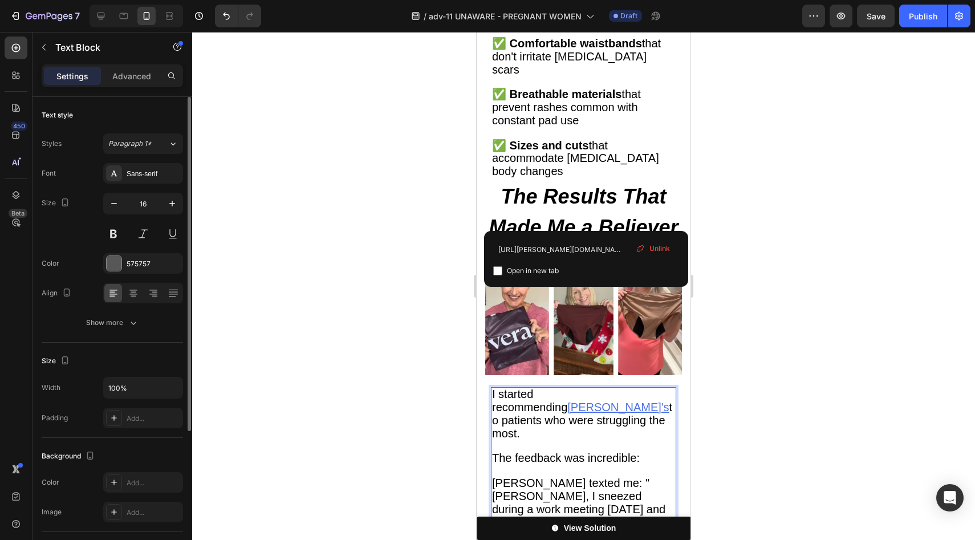
click at [605, 477] on span "Sarah texted me: "Dr. Martinez, I sneezed during a work meeting today and didn'…" at bounding box center [578, 516] width 173 height 78
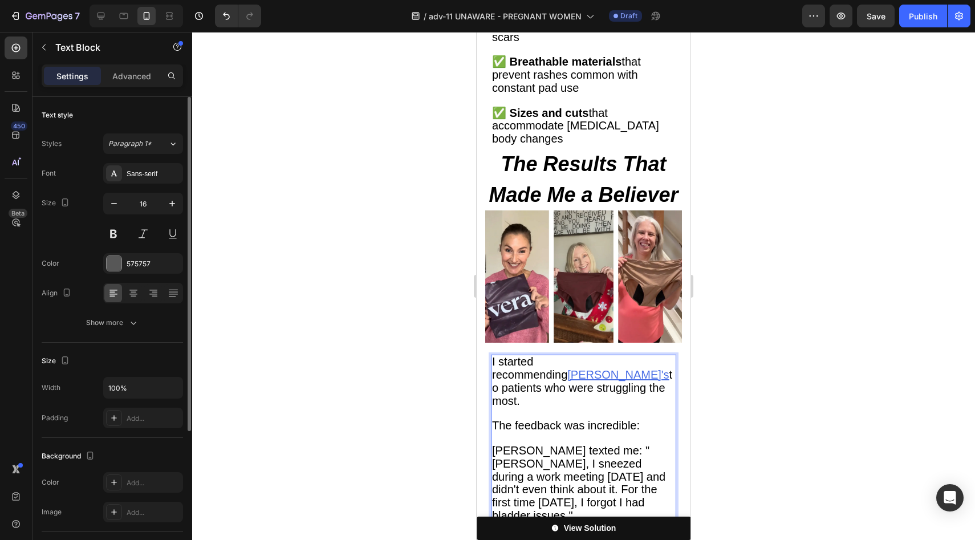
scroll to position [7195, 0]
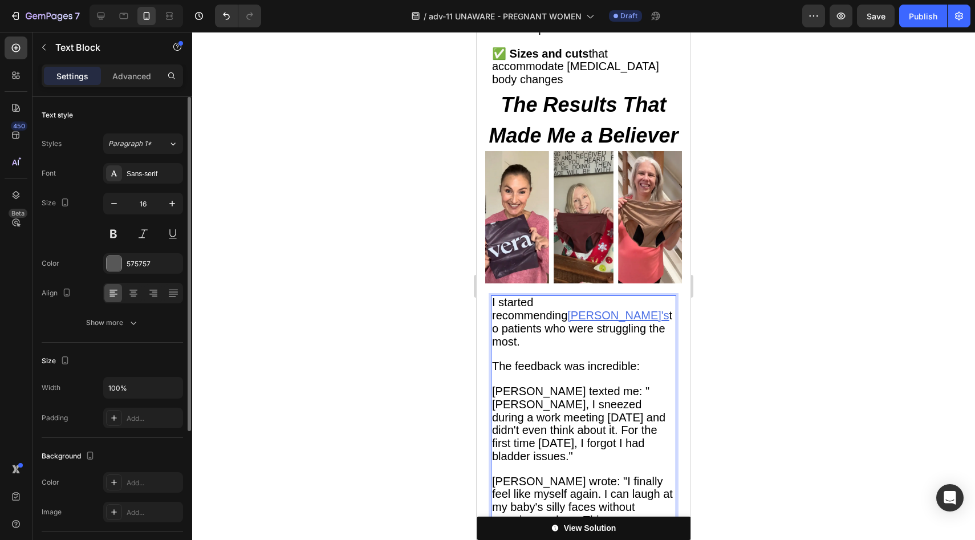
click at [592, 475] on span "Emma wrote: "I finally feel like myself again. I can laugh at my baby's silly f…" at bounding box center [582, 507] width 181 height 64
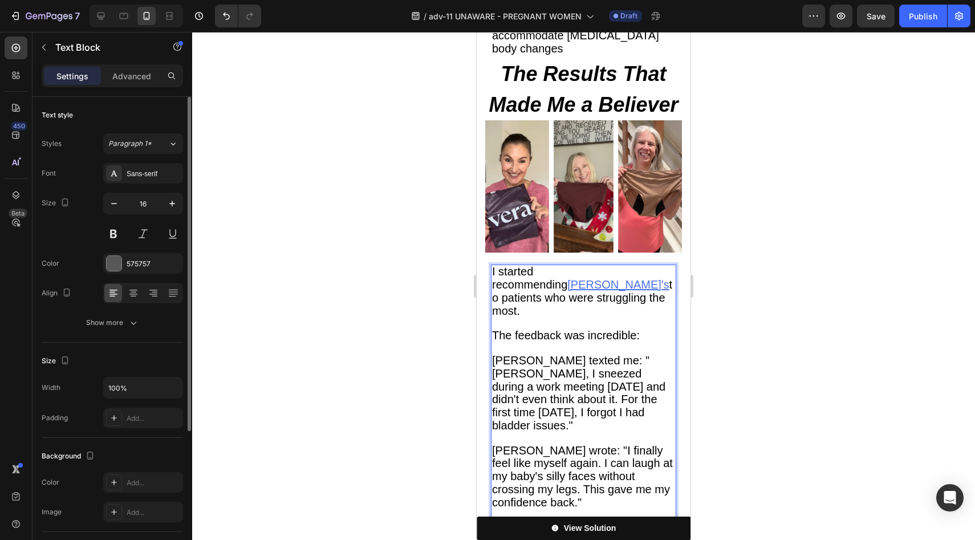
scroll to position [7309, 0]
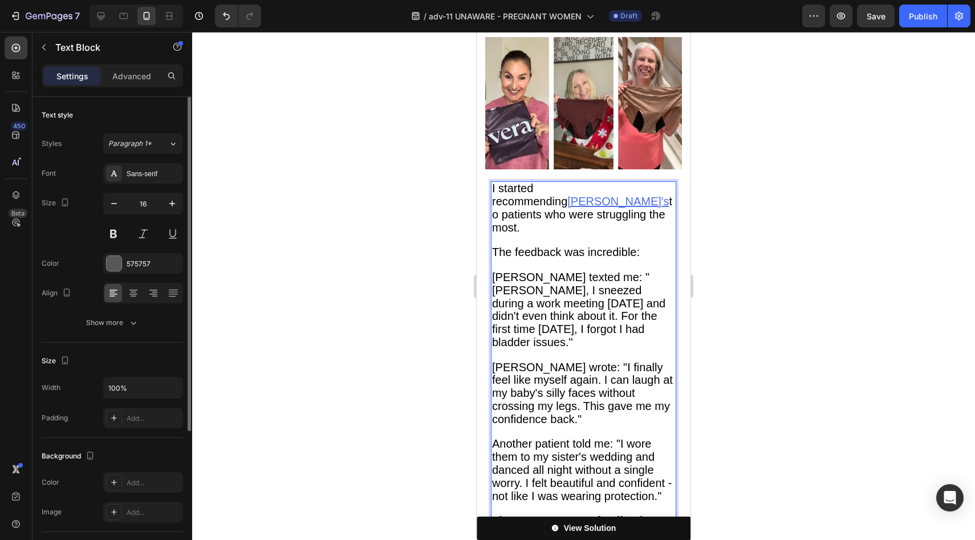
click at [534, 438] on span "Another patient told me: "I wore them to my sister's wedding and danced all nig…" at bounding box center [582, 470] width 180 height 64
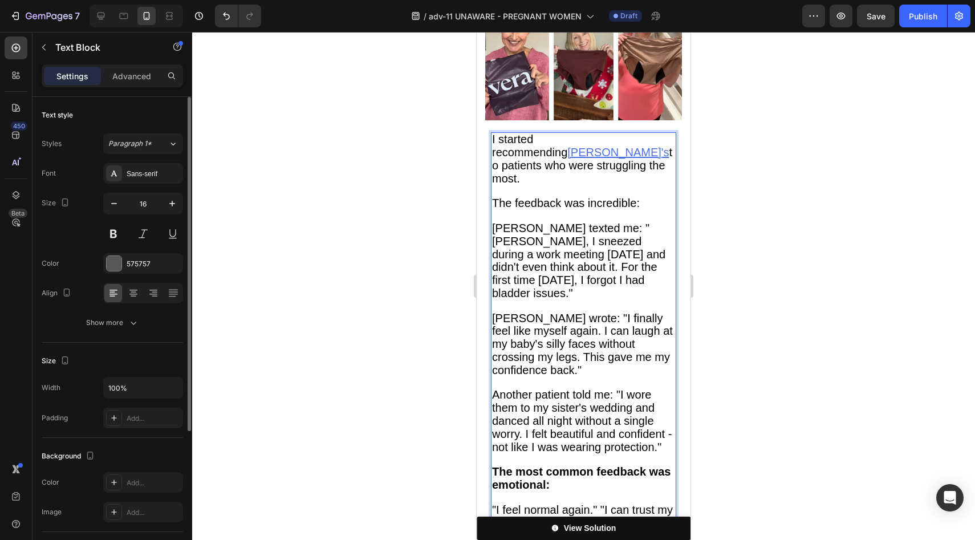
scroll to position [7407, 0]
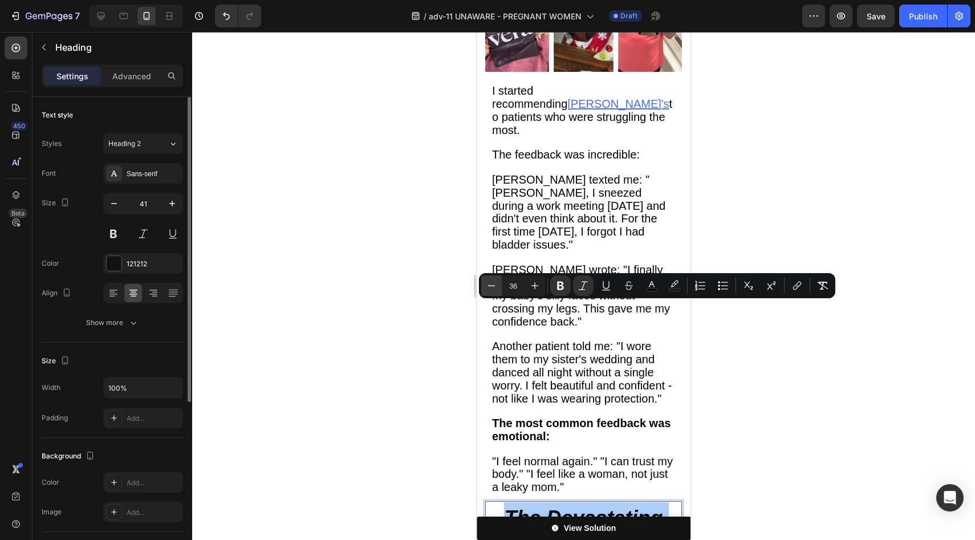
click at [496, 288] on icon "Editor contextual toolbar" at bounding box center [491, 285] width 11 height 11
click at [538, 287] on icon "Editor contextual toolbar" at bounding box center [534, 285] width 11 height 11
type input "34"
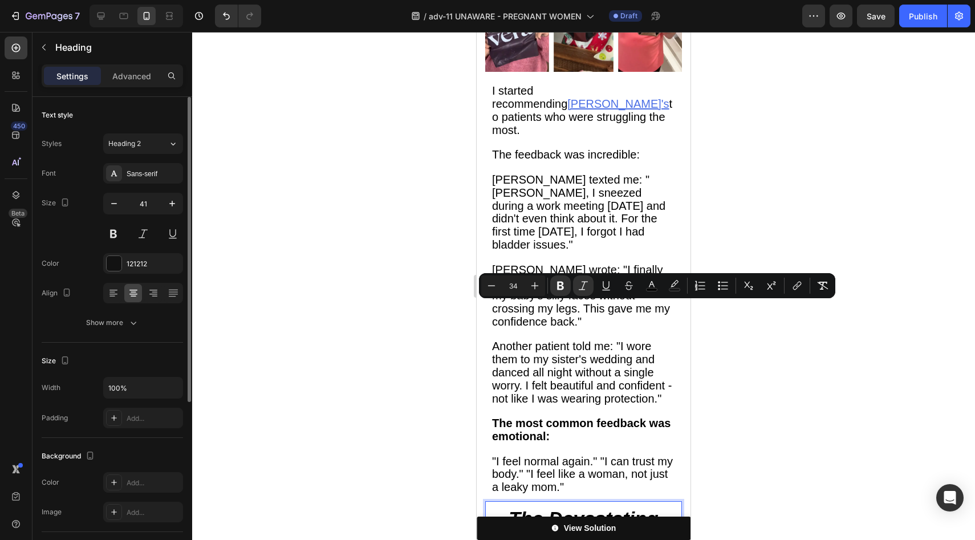
click at [607, 508] on strong "The Devastating News That Changes Everything" at bounding box center [584, 550] width 184 height 85
click at [736, 373] on div at bounding box center [583, 286] width 783 height 508
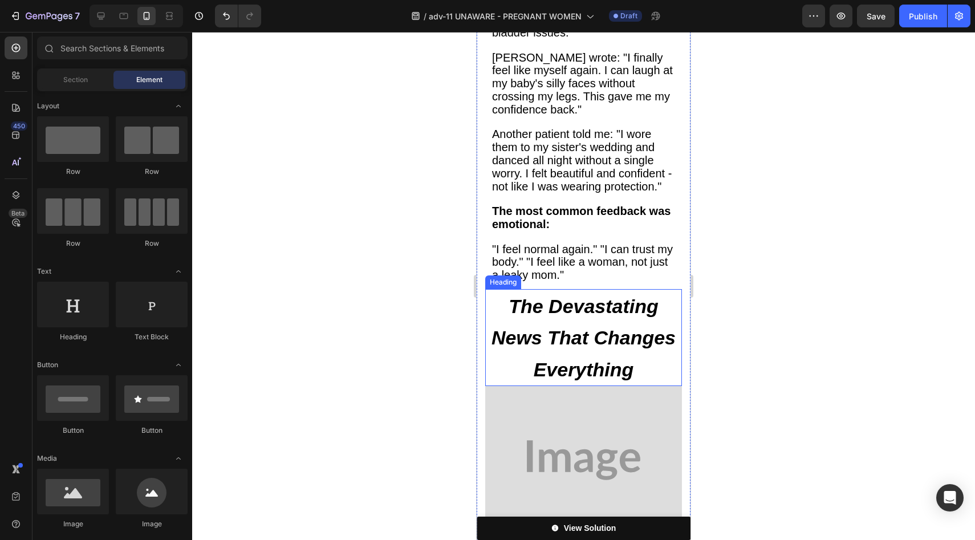
scroll to position [7622, 0]
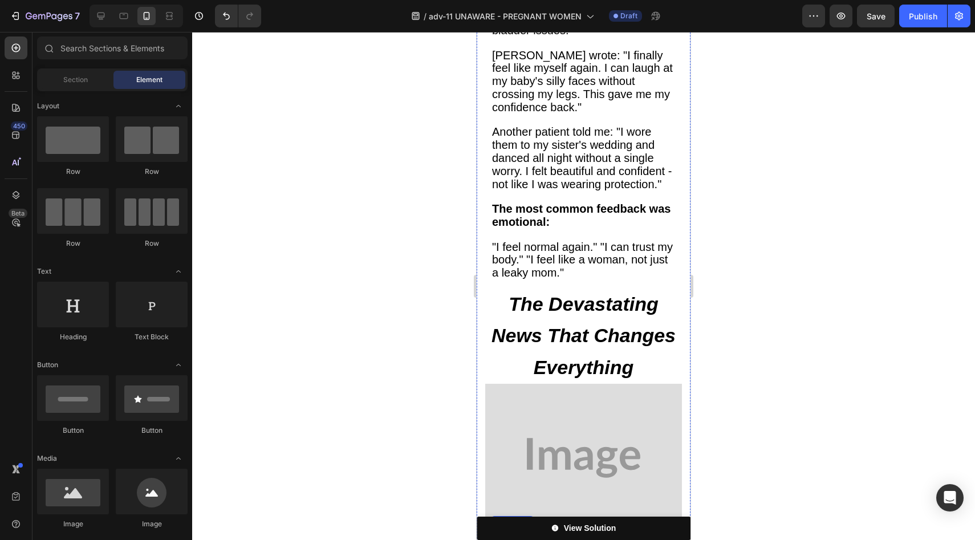
click at [570, 384] on img at bounding box center [583, 458] width 197 height 148
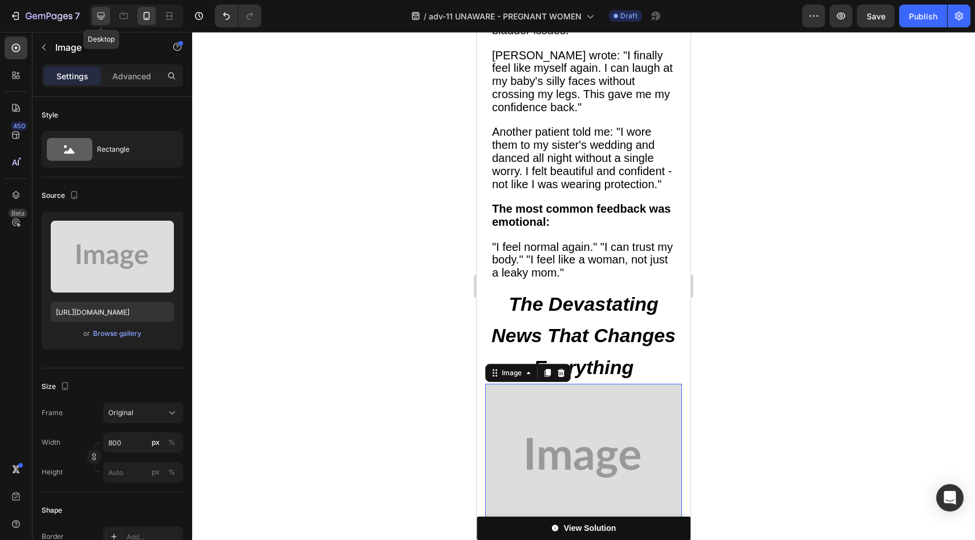
click at [104, 13] on icon at bounding box center [101, 16] width 7 height 7
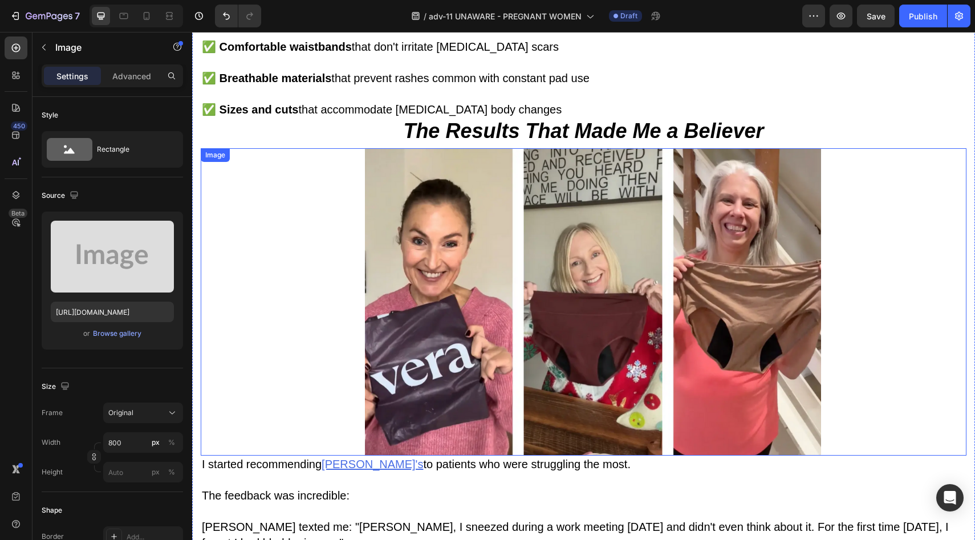
scroll to position [6260, 0]
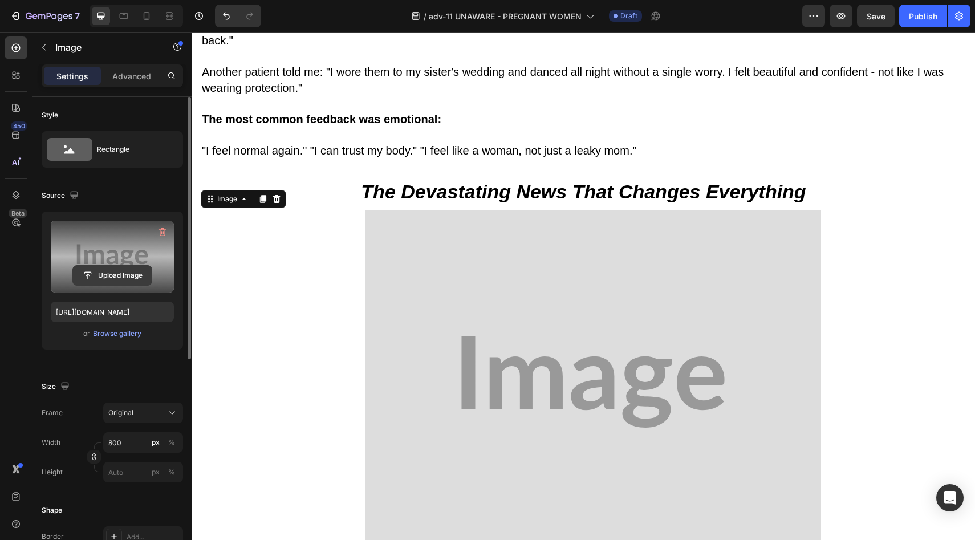
click at [102, 270] on input "file" at bounding box center [112, 275] width 79 height 19
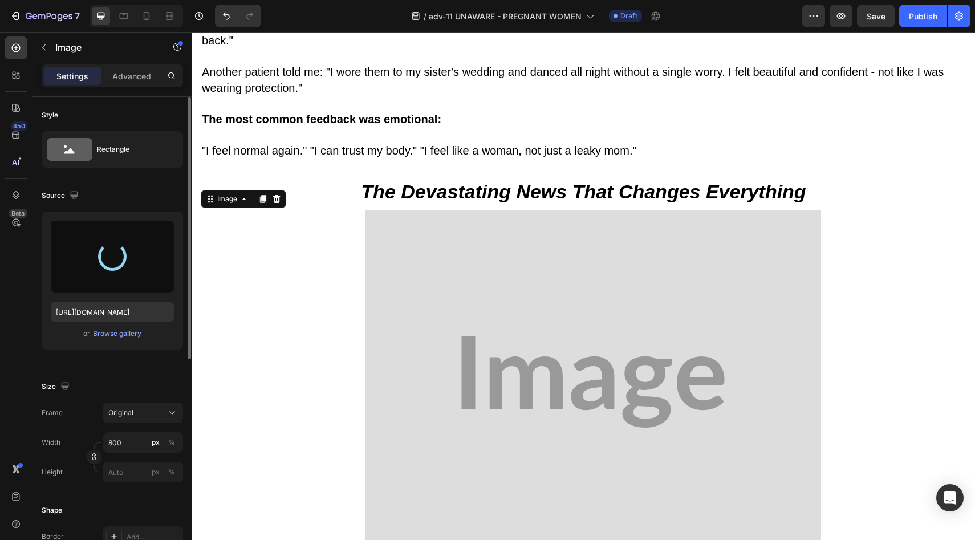
type input "https://cdn.shopify.com/s/files/1/0709/5353/3618/files/gempages_567420980318700…"
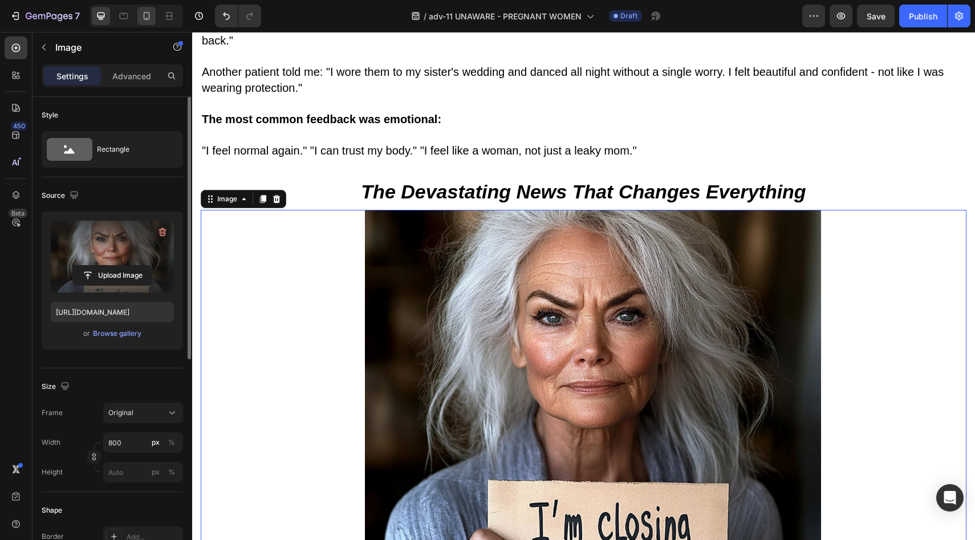
click at [150, 13] on icon at bounding box center [146, 15] width 11 height 11
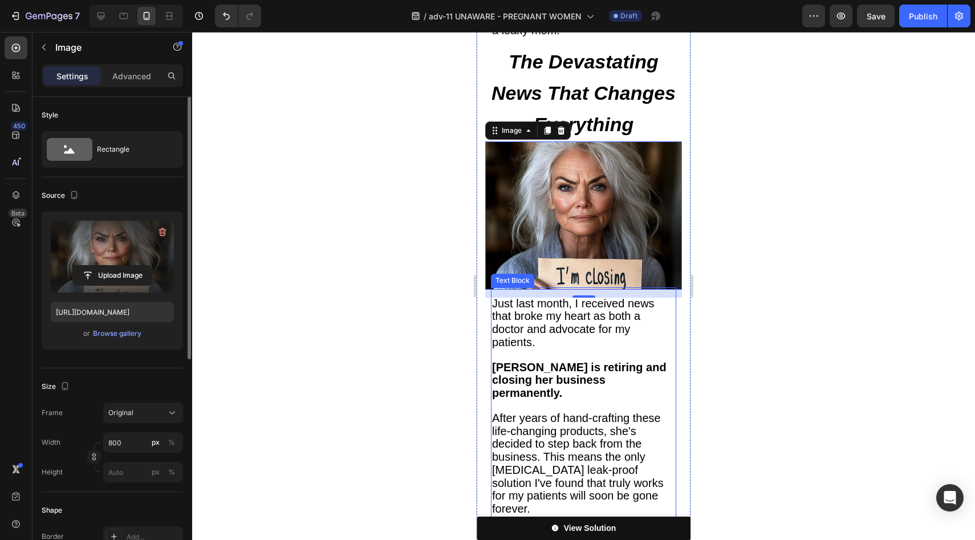
scroll to position [7844, 0]
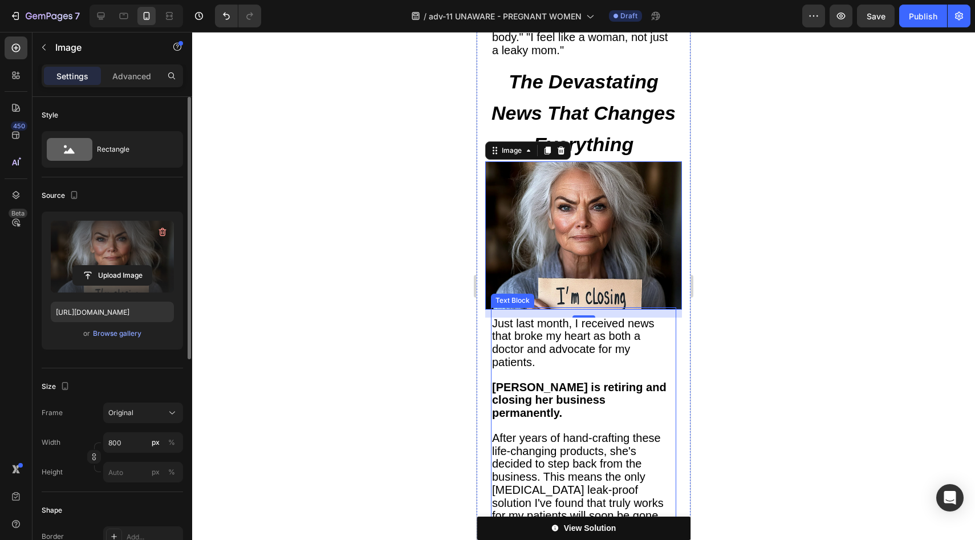
click at [544, 370] on p at bounding box center [583, 376] width 183 height 12
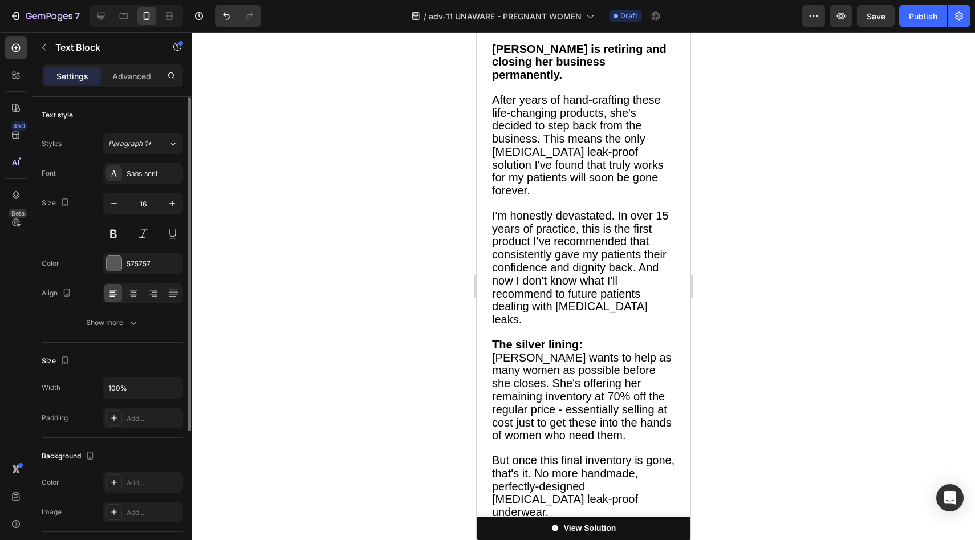
scroll to position [8250, 0]
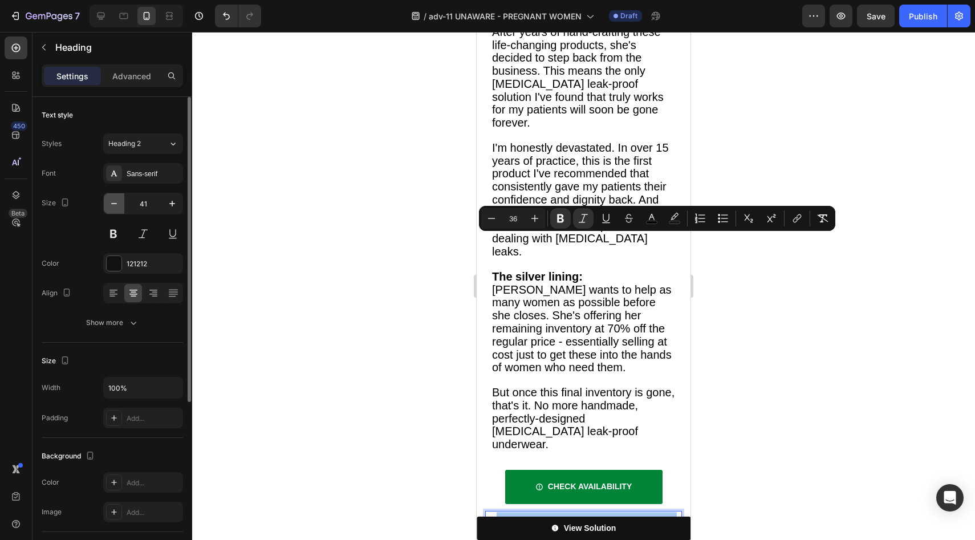
click at [120, 200] on button "button" at bounding box center [114, 203] width 21 height 21
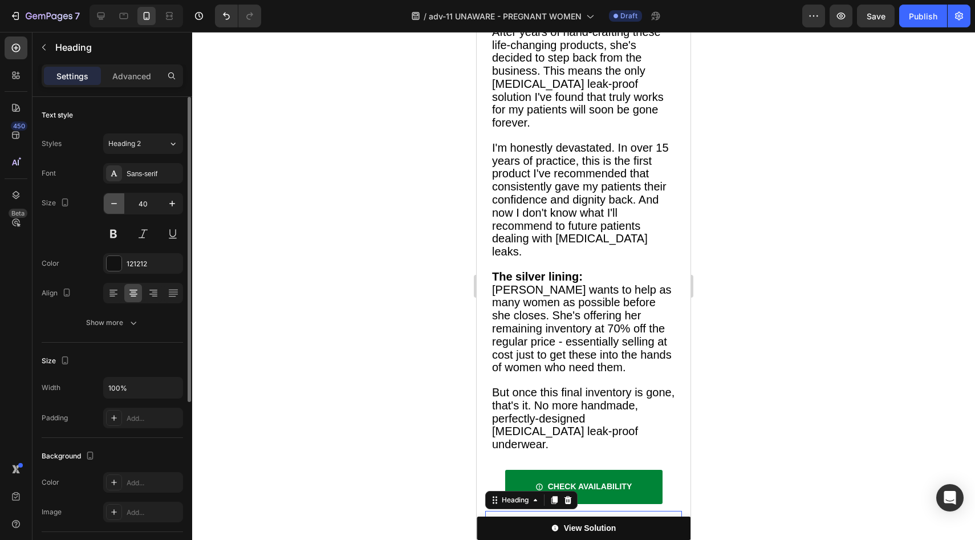
click at [120, 200] on button "button" at bounding box center [114, 203] width 21 height 21
type input "39"
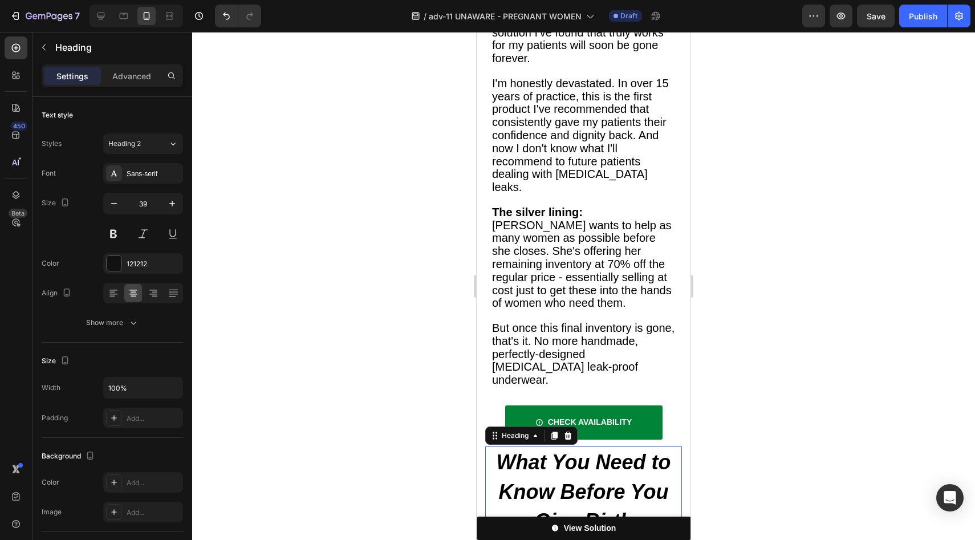
scroll to position [8344, 0]
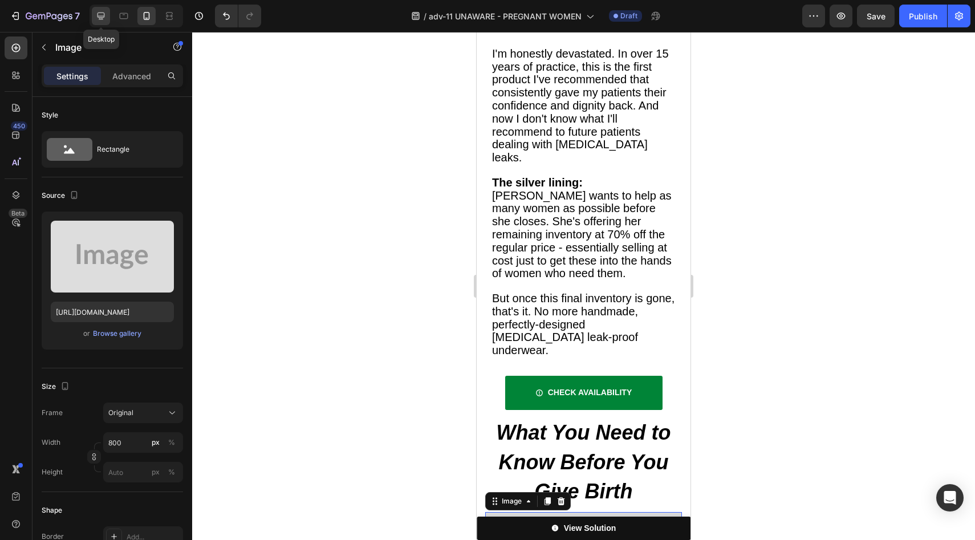
click at [106, 11] on icon at bounding box center [100, 15] width 11 height 11
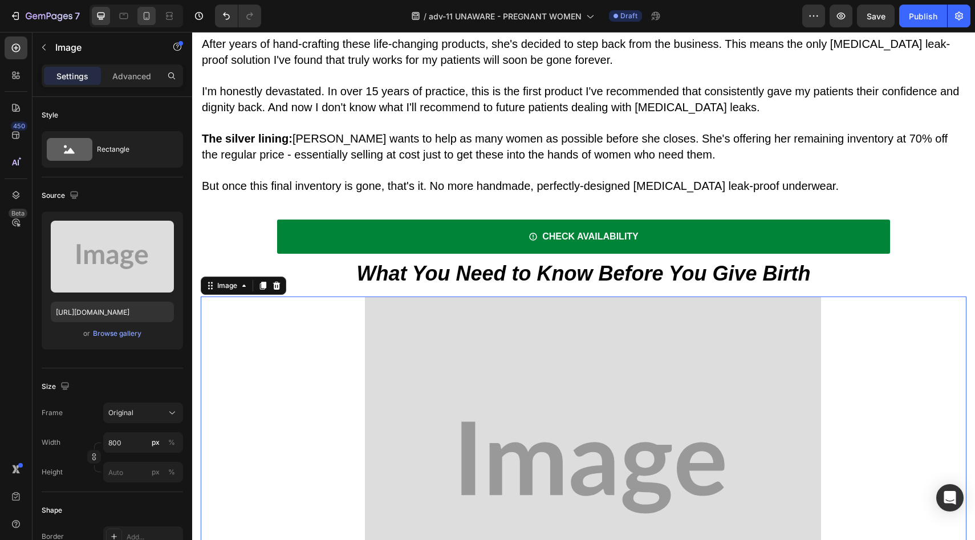
click at [153, 10] on div at bounding box center [146, 16] width 18 height 18
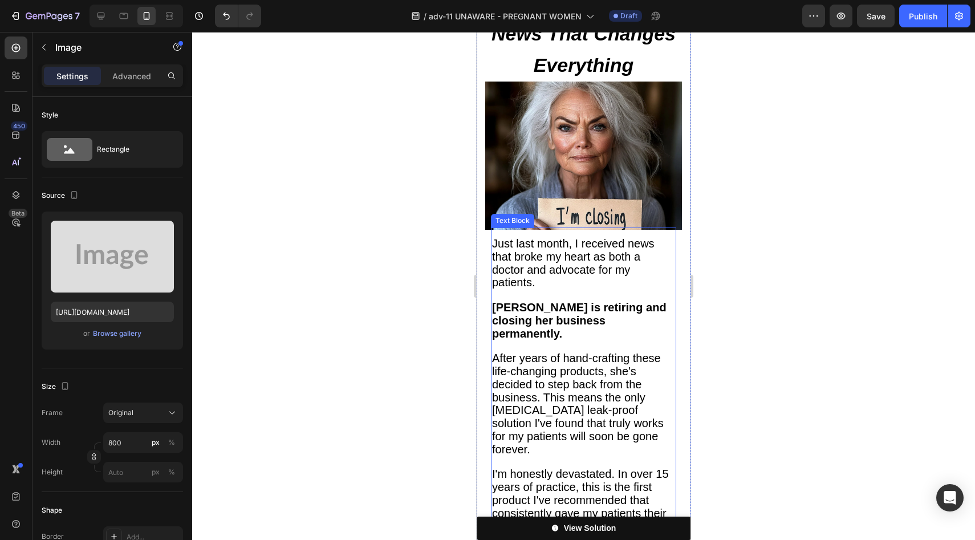
scroll to position [8392, 0]
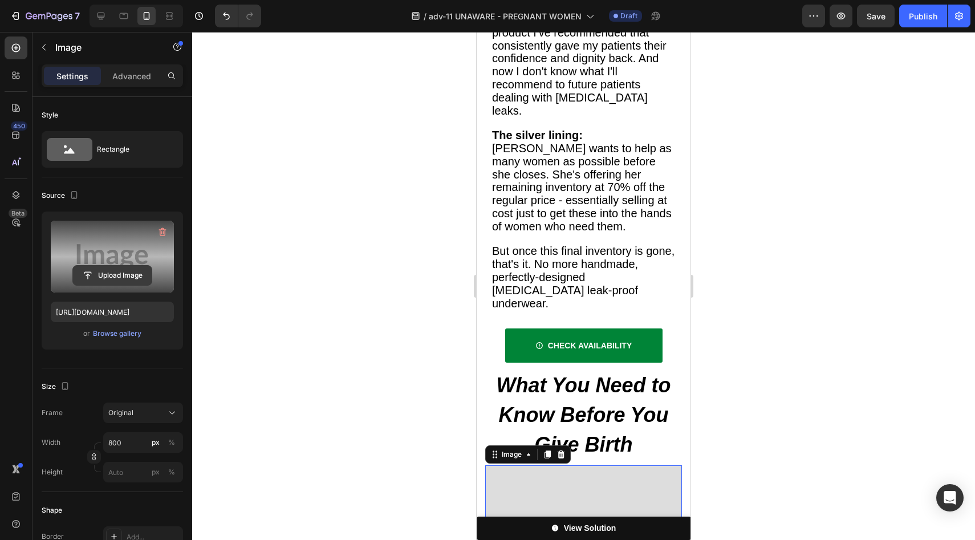
click at [118, 271] on input "file" at bounding box center [112, 275] width 79 height 19
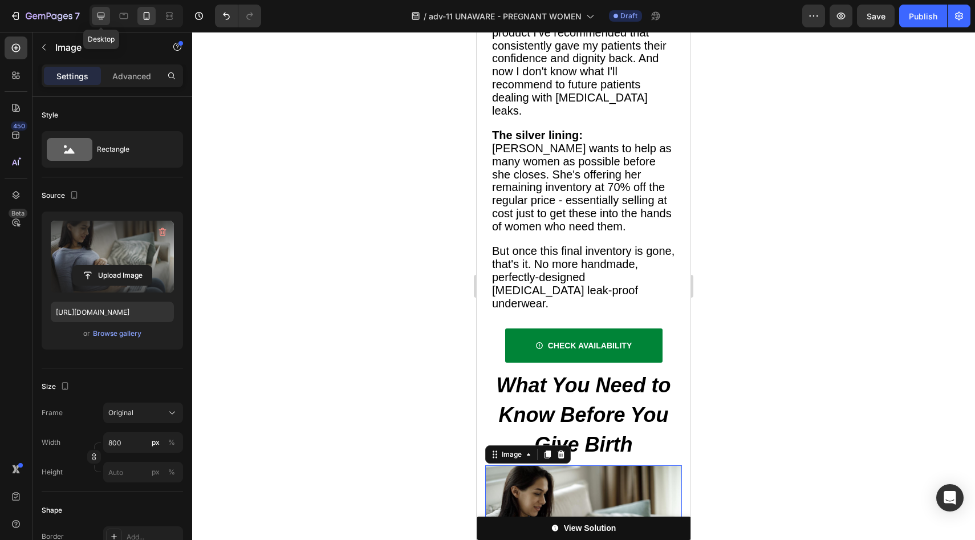
click at [104, 10] on icon at bounding box center [100, 15] width 11 height 11
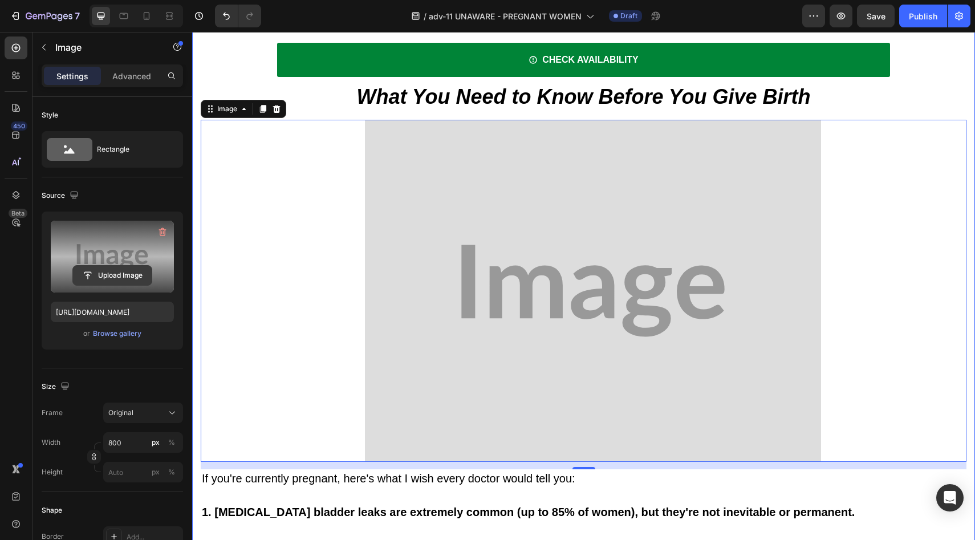
scroll to position [7025, 0]
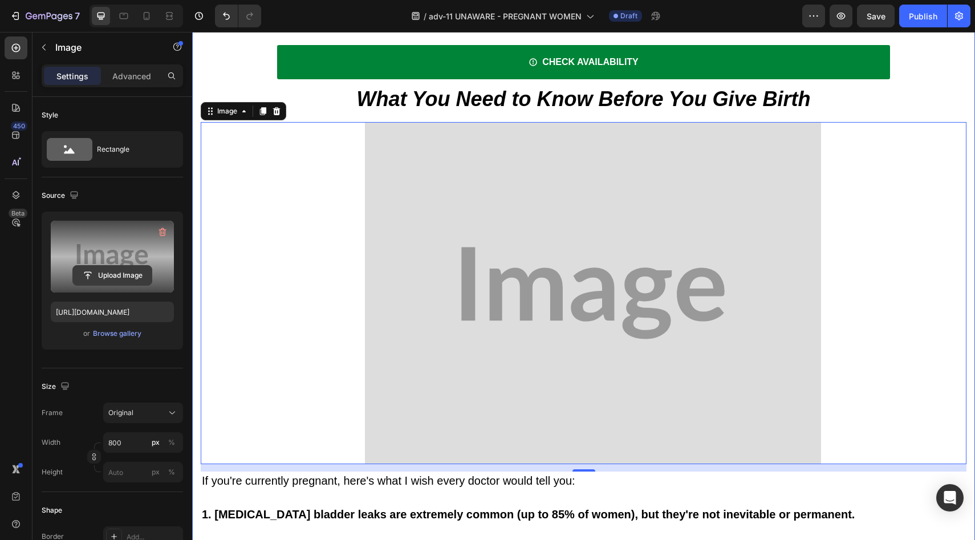
click at [137, 278] on input "file" at bounding box center [112, 275] width 79 height 19
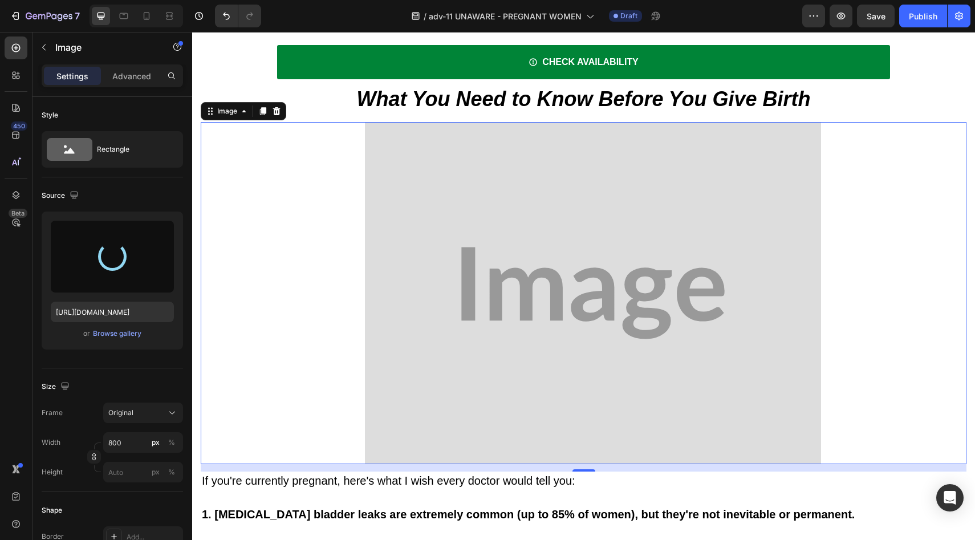
type input "https://cdn.shopify.com/s/files/1/0709/5353/3618/files/gempages_567420980318700…"
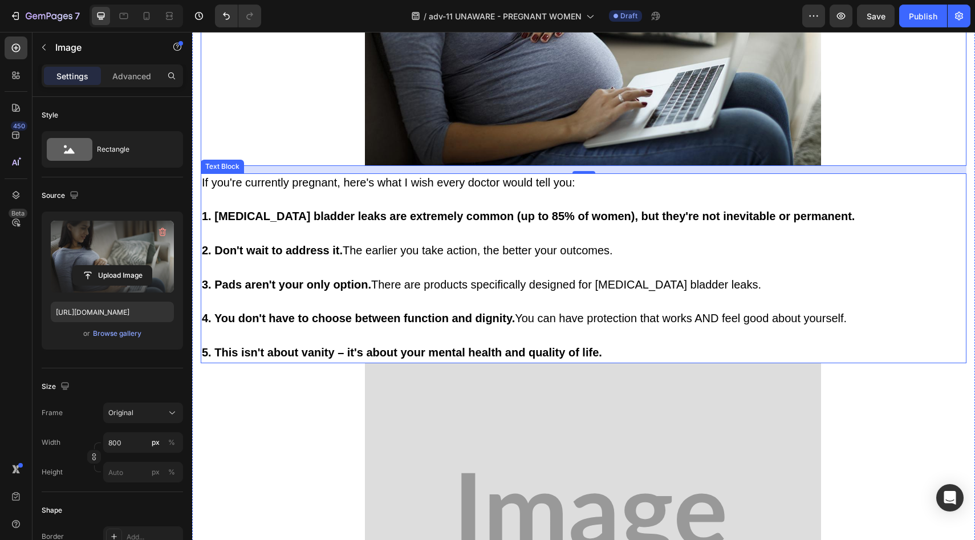
scroll to position [7556, 0]
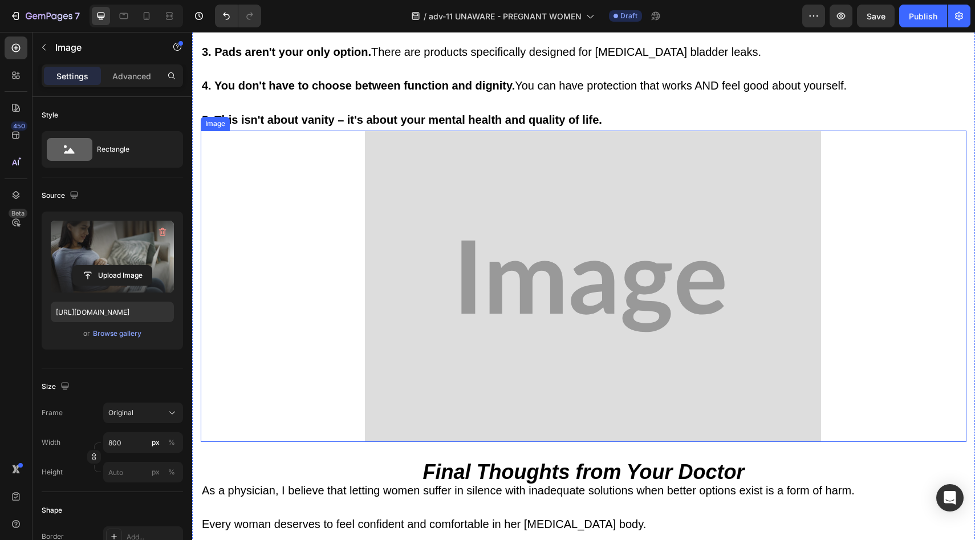
click at [557, 295] on img at bounding box center [593, 286] width 456 height 311
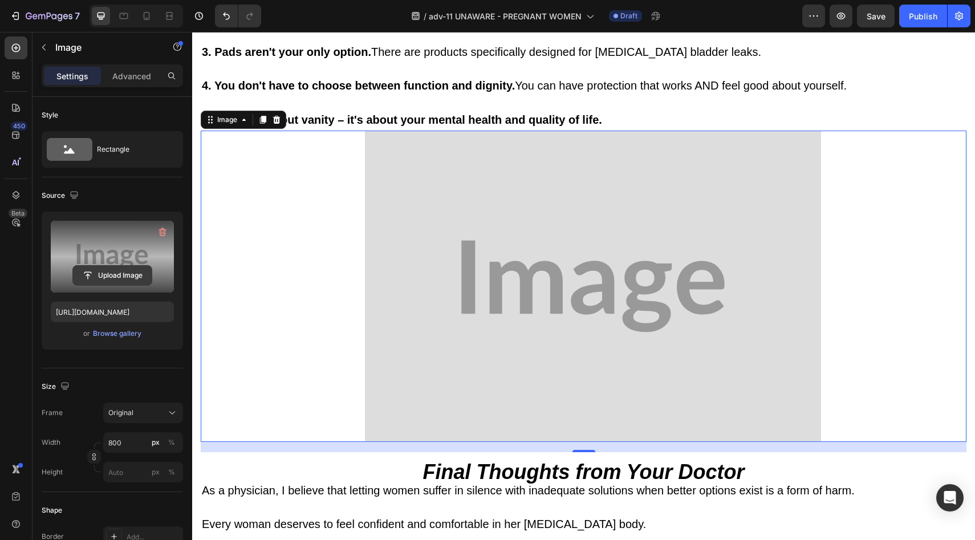
click at [124, 272] on input "file" at bounding box center [112, 275] width 79 height 19
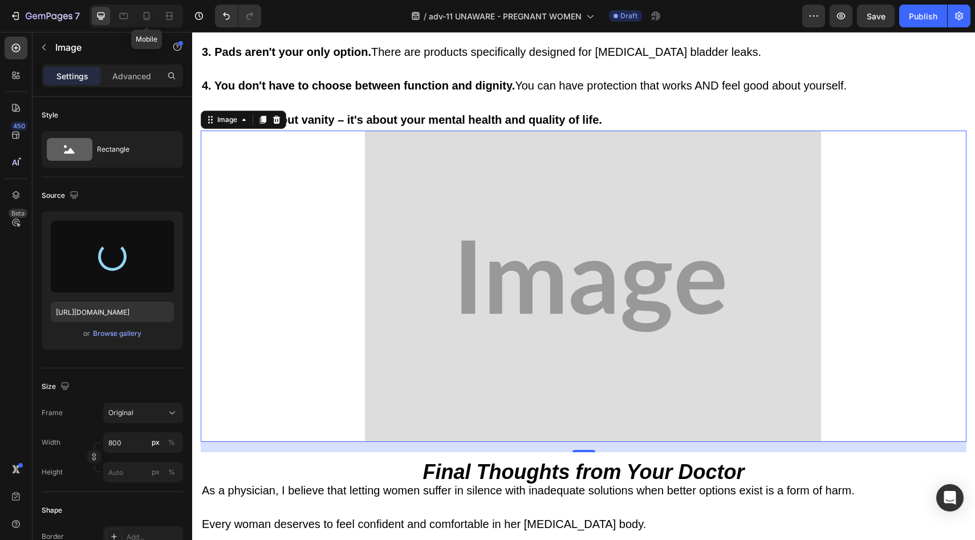
type input "https://cdn.shopify.com/s/files/1/0709/5353/3618/files/gempages_567420980318700…"
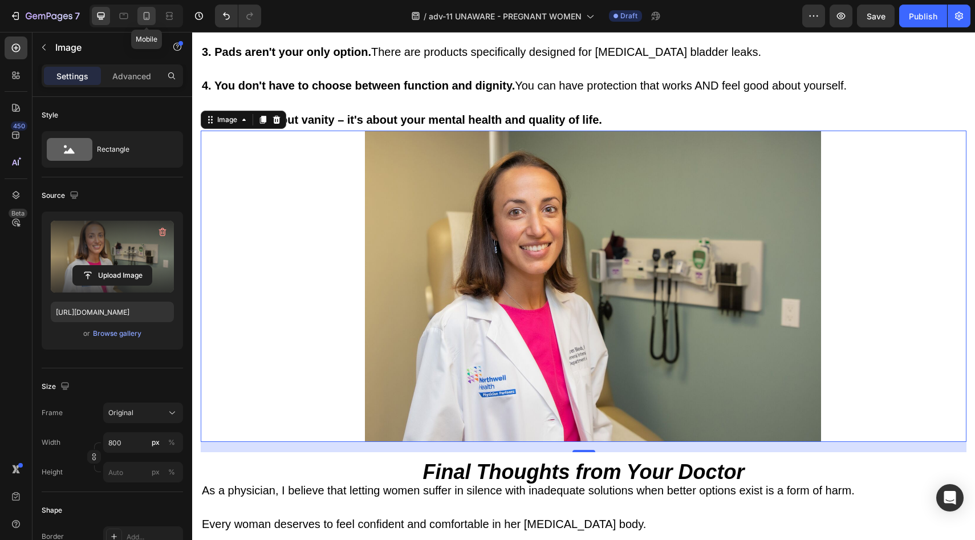
click at [143, 15] on icon at bounding box center [146, 15] width 11 height 11
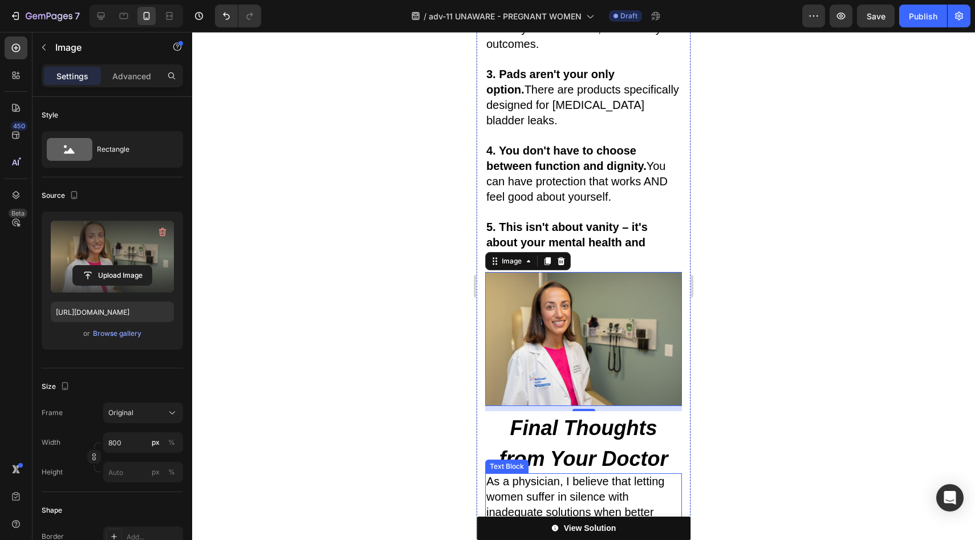
scroll to position [9157, 0]
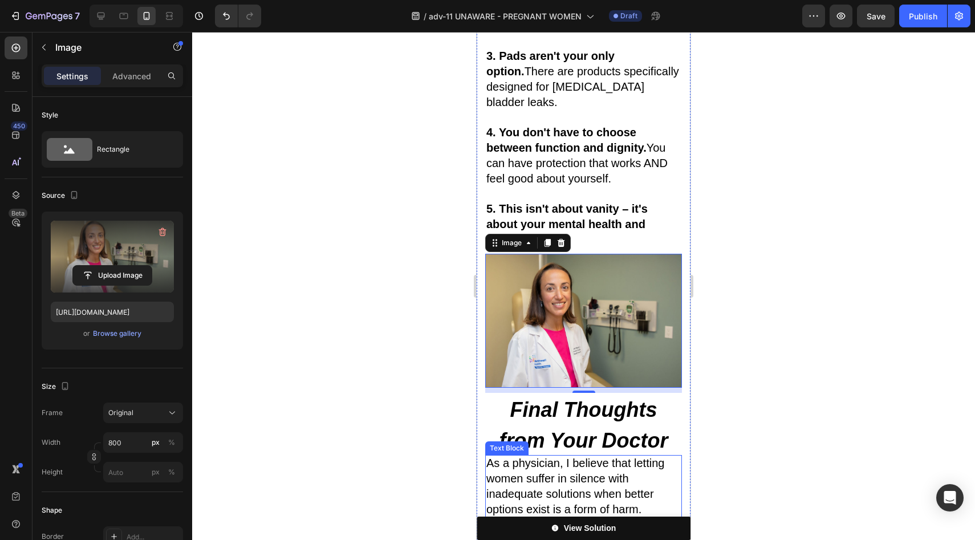
click at [565, 457] on span "As a physician, I believe that letting women suffer in silence with inadequate …" at bounding box center [576, 486] width 178 height 59
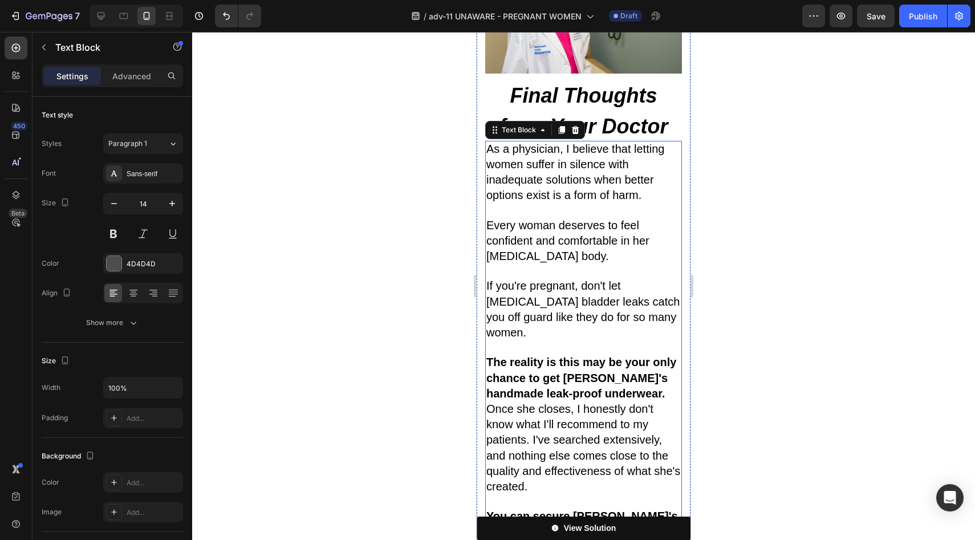
scroll to position [9475, 0]
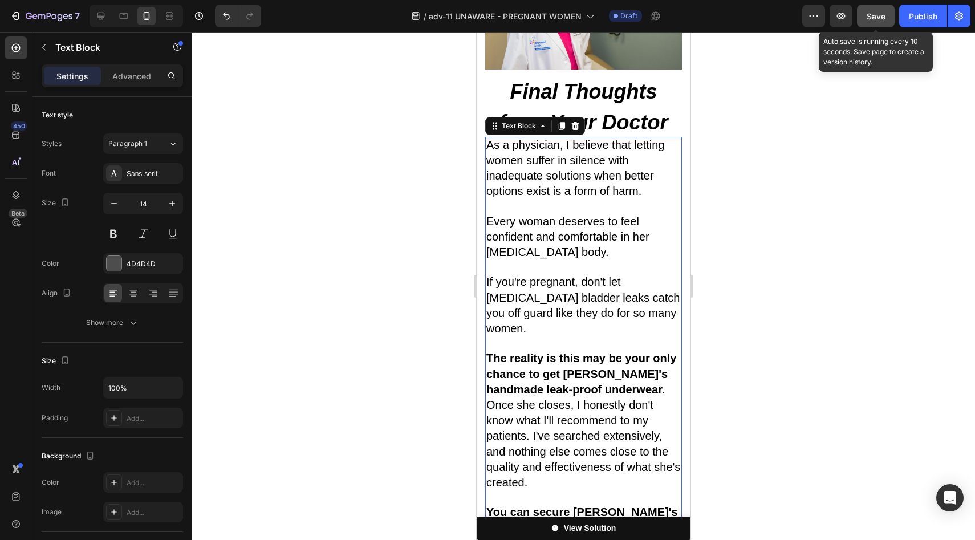
click at [883, 10] on div "Save" at bounding box center [876, 16] width 19 height 12
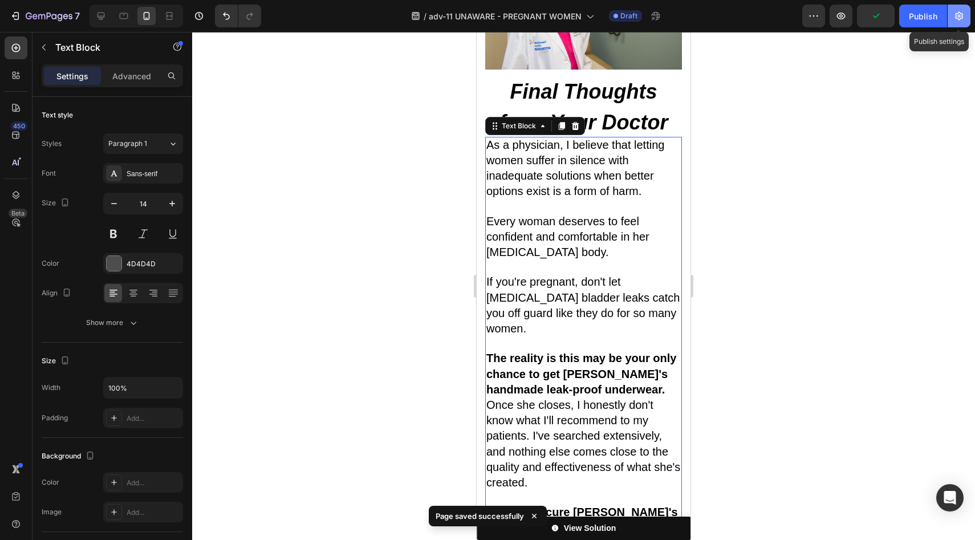
click at [964, 18] on icon "button" at bounding box center [959, 15] width 11 height 11
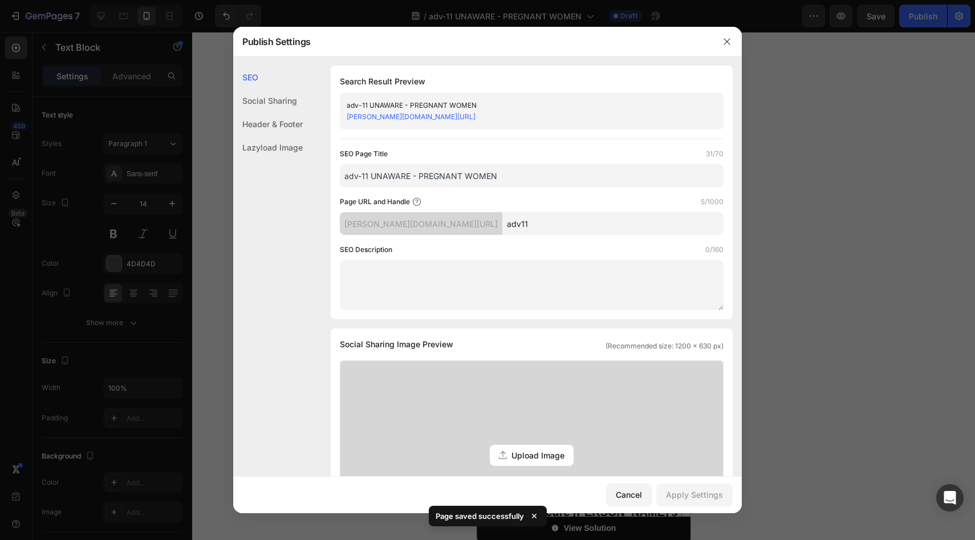
drag, startPoint x: 508, startPoint y: 178, endPoint x: 420, endPoint y: 176, distance: 88.4
click at [420, 176] on input "adv-11 UNAWARE - PREGNANT WOMEN" at bounding box center [532, 175] width 384 height 23
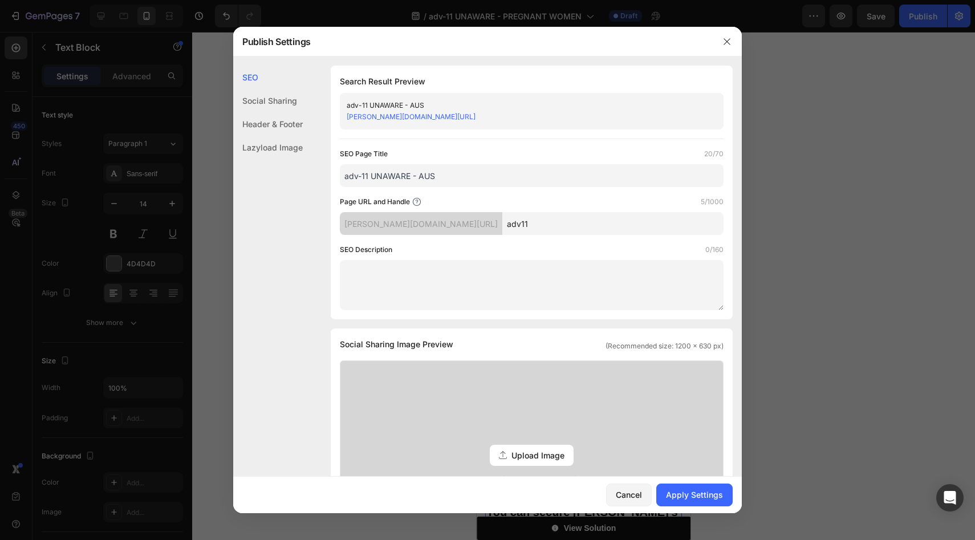
type input "adv-11 UNAWARE - AUS"
click at [488, 204] on div "Page URL and Handle 5/1000" at bounding box center [532, 201] width 384 height 11
click at [521, 228] on input "adv11" at bounding box center [613, 223] width 221 height 23
type input "adv11A"
click at [675, 491] on div "Apply Settings" at bounding box center [694, 495] width 57 height 12
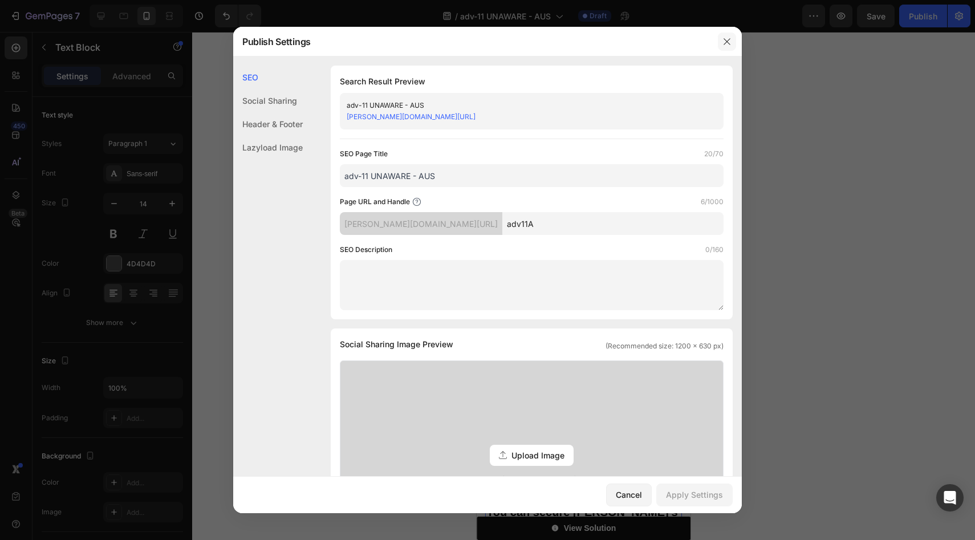
click at [729, 44] on icon "button" at bounding box center [727, 41] width 9 height 9
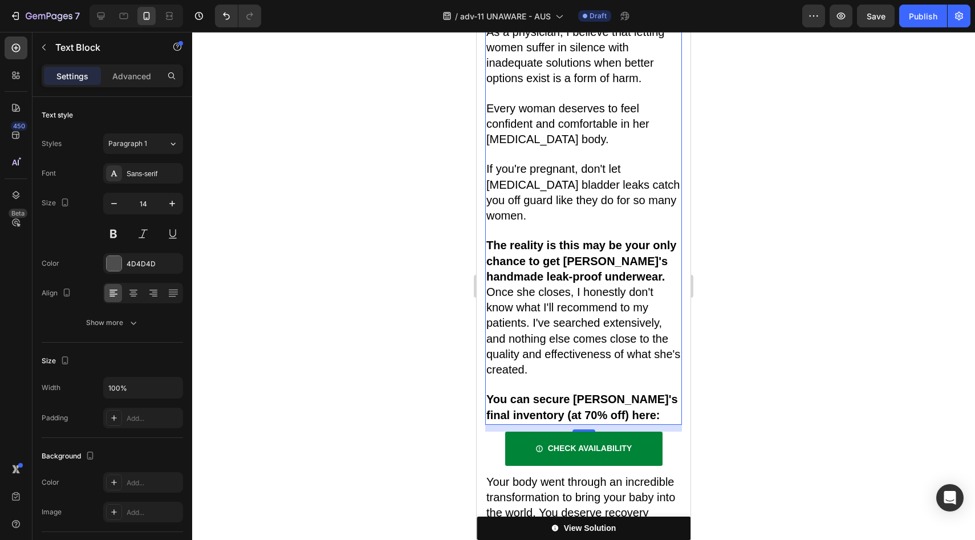
scroll to position [9589, 0]
click at [959, 18] on icon "button" at bounding box center [959, 15] width 11 height 11
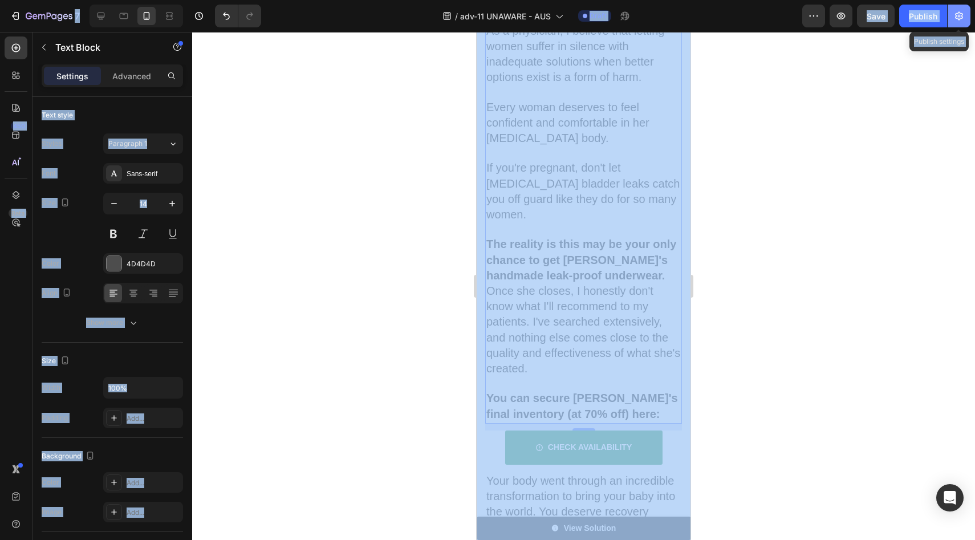
click at [959, 18] on icon "button" at bounding box center [959, 15] width 11 height 11
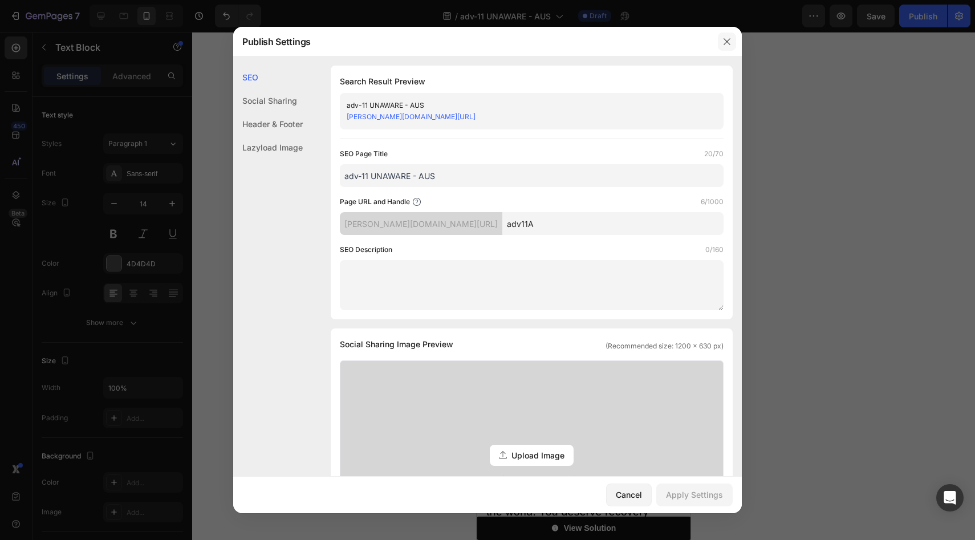
click at [728, 44] on icon "button" at bounding box center [727, 41] width 9 height 9
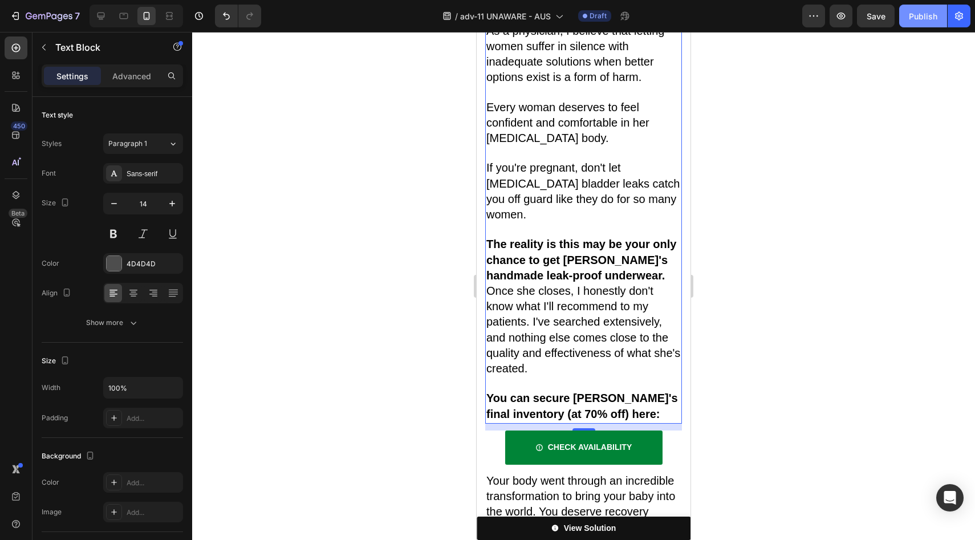
click at [911, 19] on div "Publish" at bounding box center [923, 16] width 29 height 12
click at [98, 12] on icon at bounding box center [100, 15] width 11 height 11
type input "16"
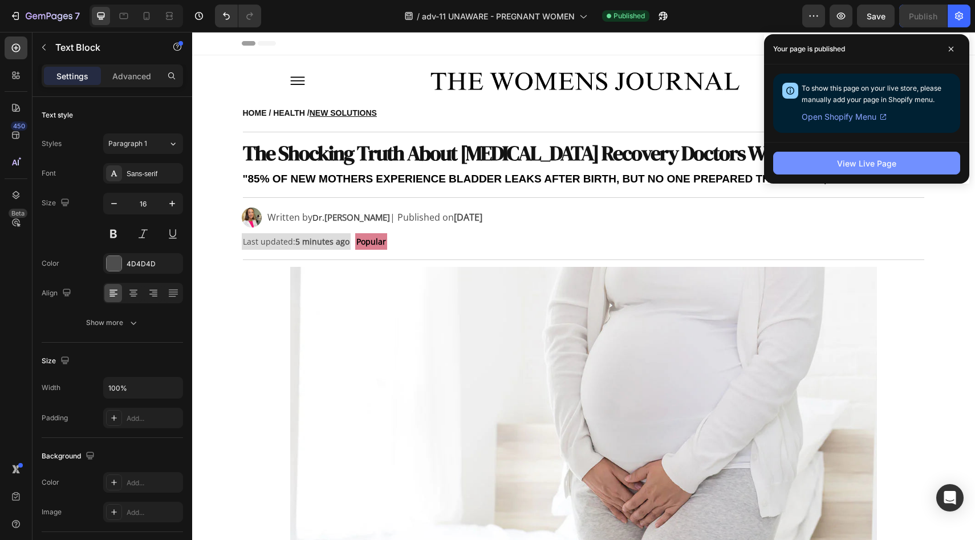
click at [902, 168] on button "View Live Page" at bounding box center [867, 163] width 187 height 23
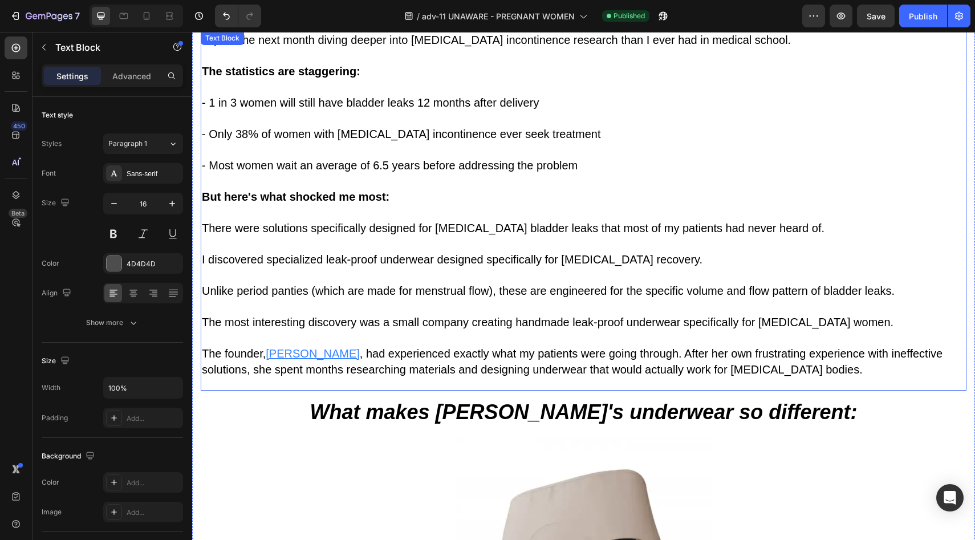
scroll to position [4669, 0]
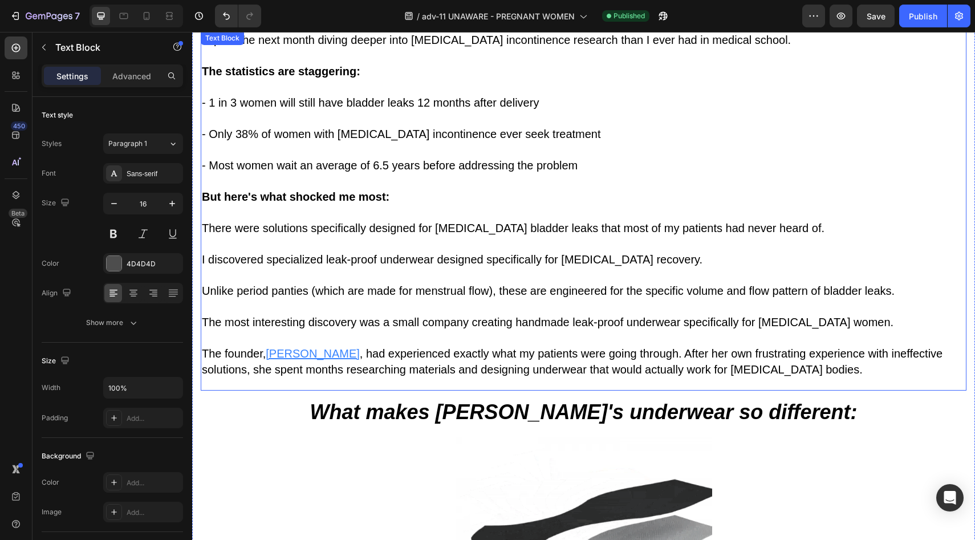
click at [290, 347] on u "Vera" at bounding box center [313, 353] width 94 height 13
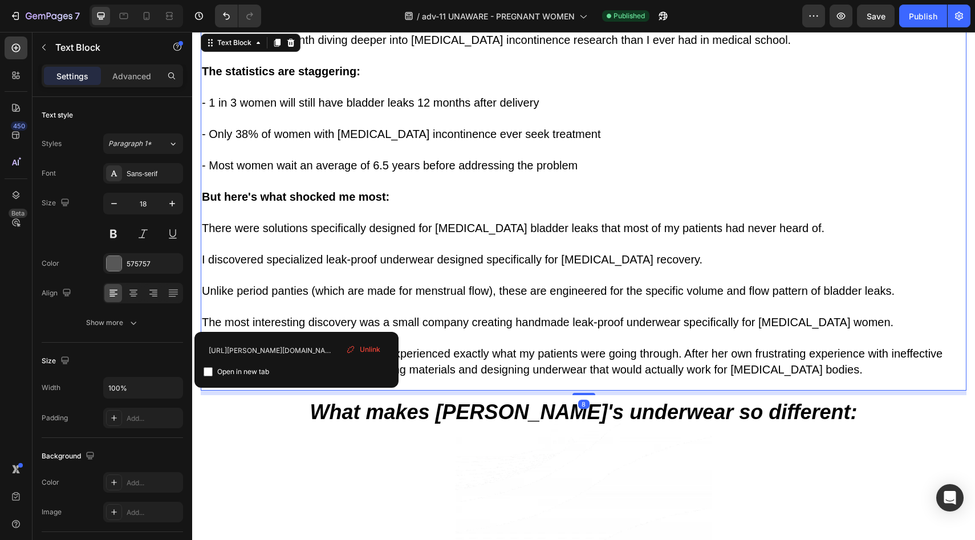
click at [280, 347] on u "Vera" at bounding box center [313, 353] width 94 height 13
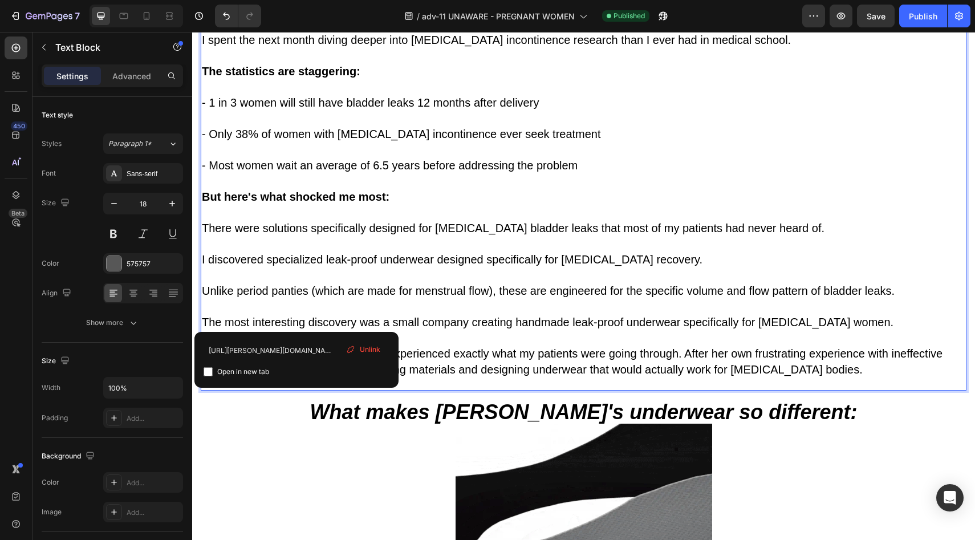
click at [360, 345] on span "Unlink" at bounding box center [370, 350] width 21 height 10
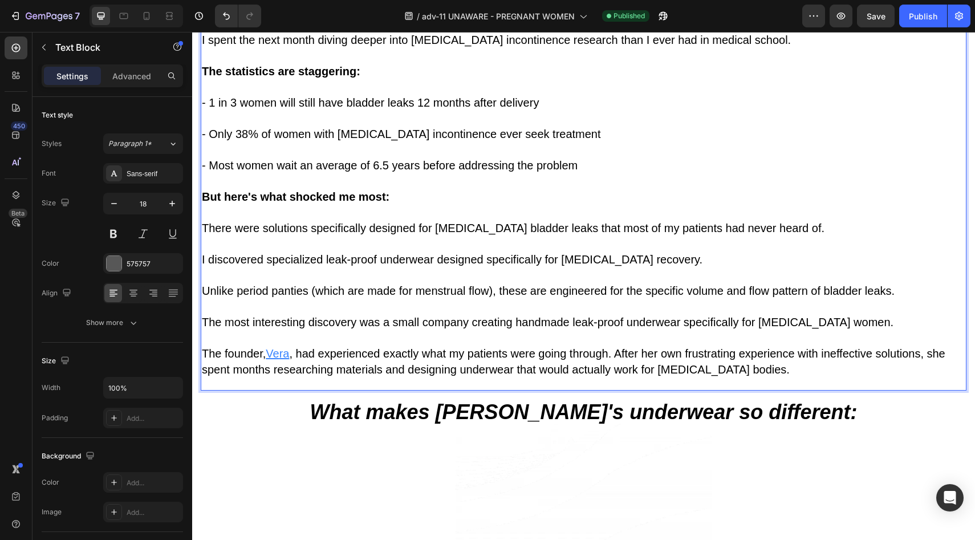
click at [277, 347] on u "Ve" at bounding box center [272, 353] width 13 height 13
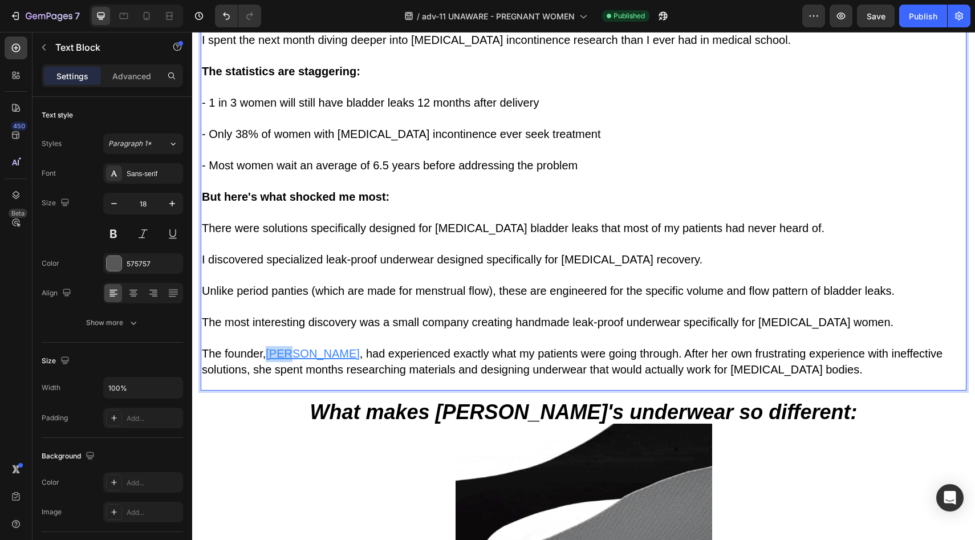
click at [277, 347] on u "Vera" at bounding box center [313, 353] width 94 height 13
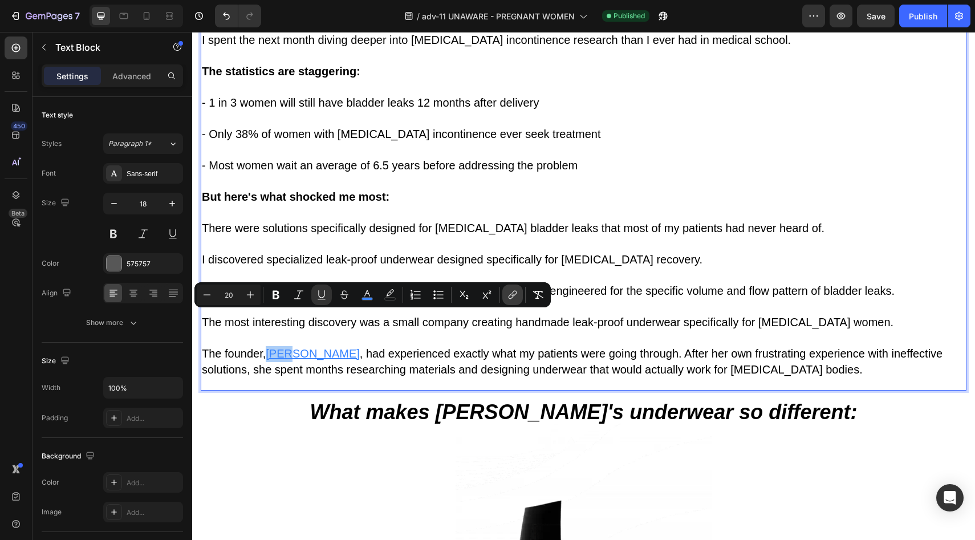
click at [508, 291] on icon "Editor contextual toolbar" at bounding box center [512, 294] width 11 height 11
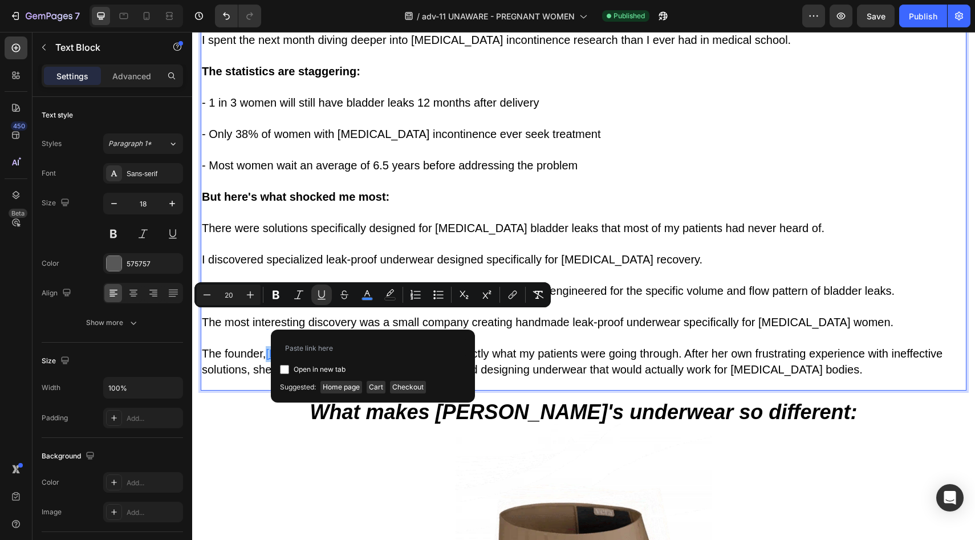
type input "https://vera-undies.com/products/signature-leakproof-underwear-5-pack2"
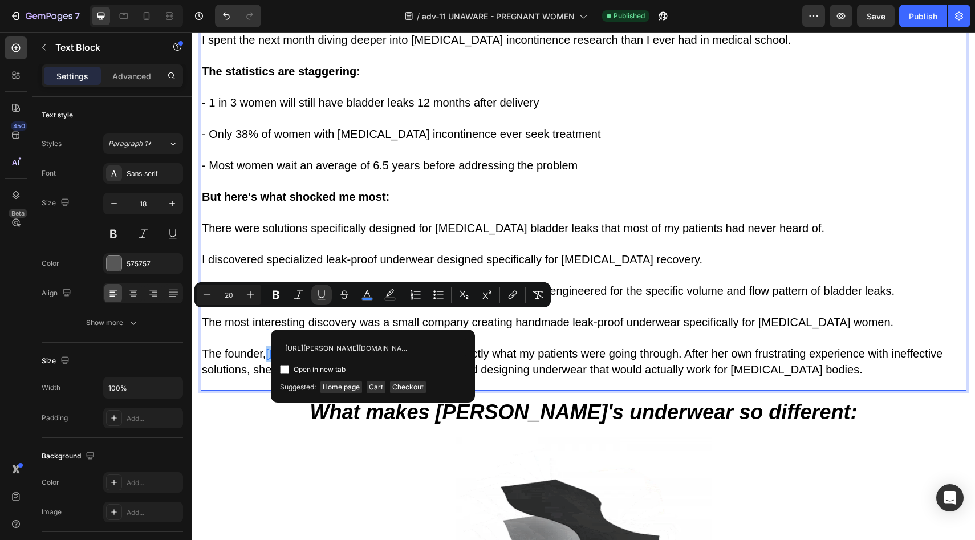
scroll to position [0, 115]
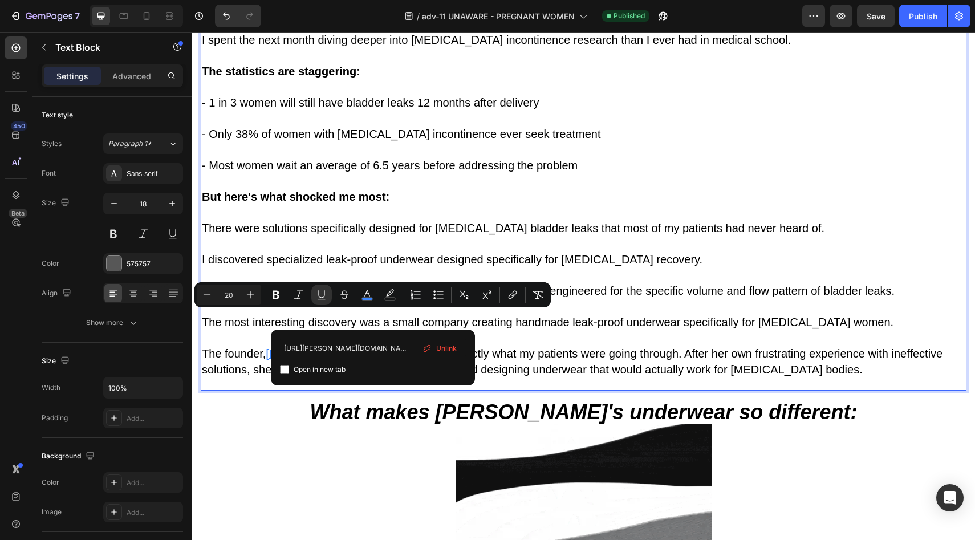
click at [546, 346] on p "The founder, Vera , had experienced exactly what my patients were going through…" at bounding box center [584, 362] width 764 height 32
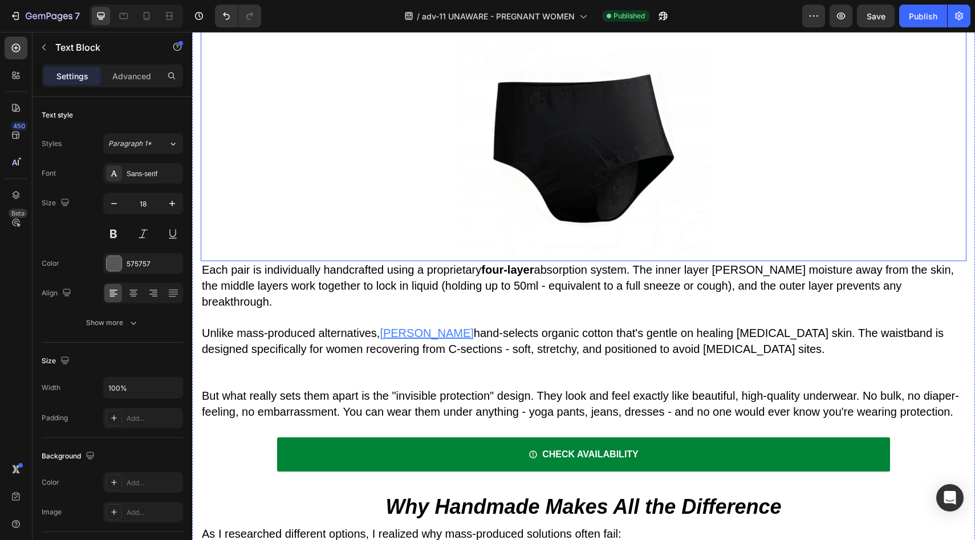
scroll to position [5140, 0]
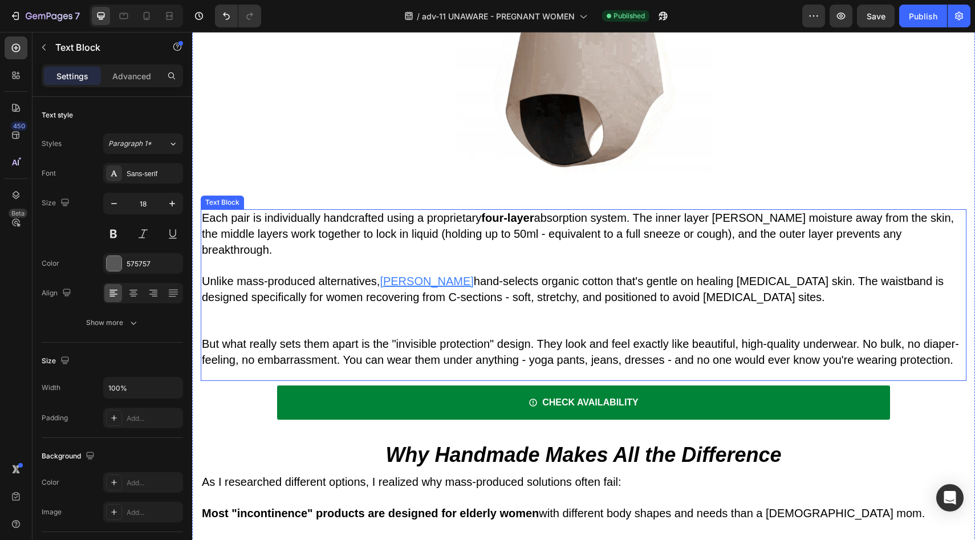
click at [398, 275] on u "Vera" at bounding box center [427, 281] width 94 height 13
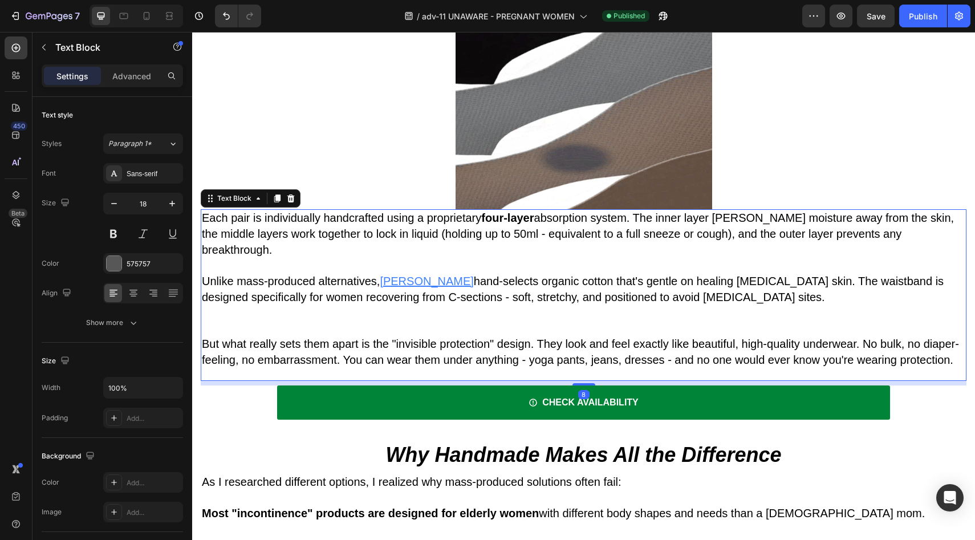
click at [395, 275] on u "Vera" at bounding box center [427, 281] width 94 height 13
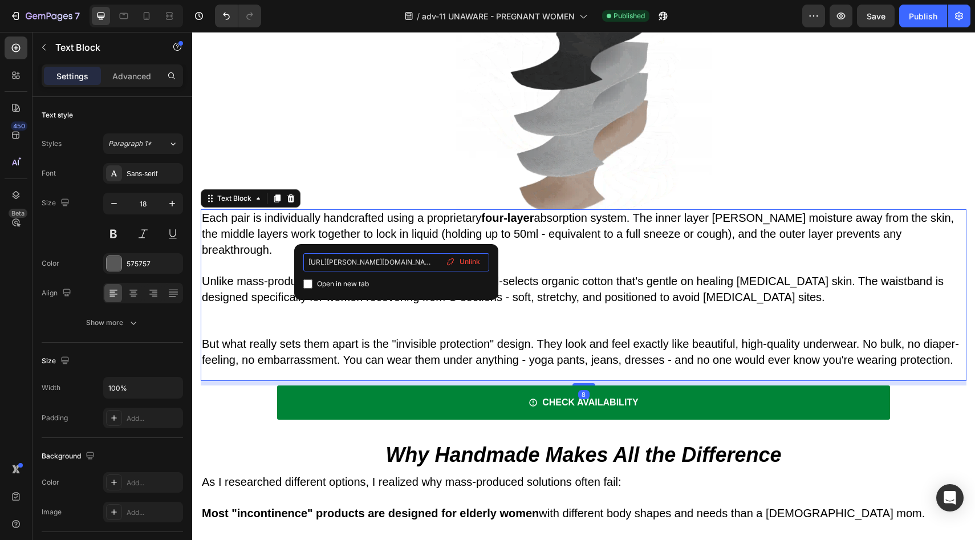
click at [463, 269] on input "https://veras-undies.com/products/fp-2?view=ay-unaware-pregnant-woman" at bounding box center [396, 262] width 186 height 18
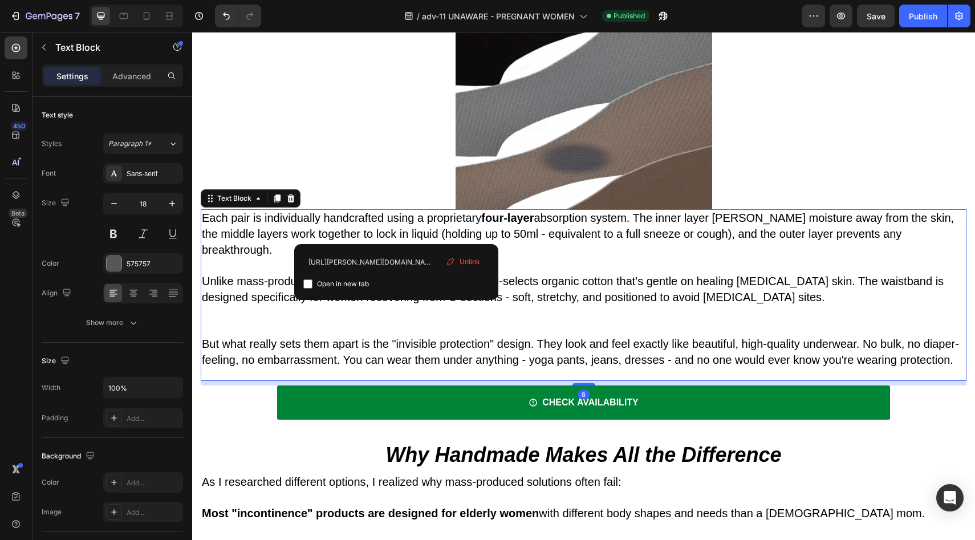
click at [476, 257] on span "Unlink" at bounding box center [470, 262] width 21 height 10
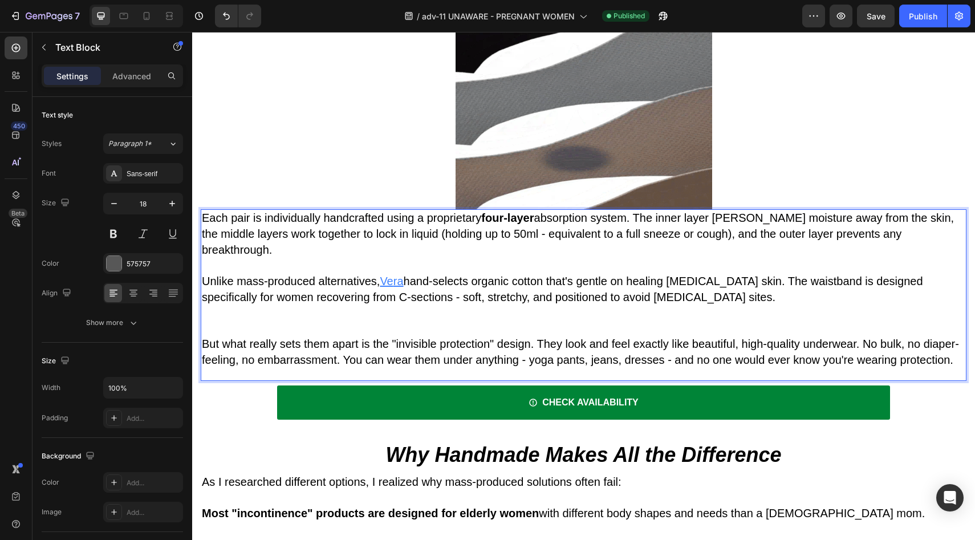
click at [393, 275] on u "Ve" at bounding box center [386, 281] width 13 height 13
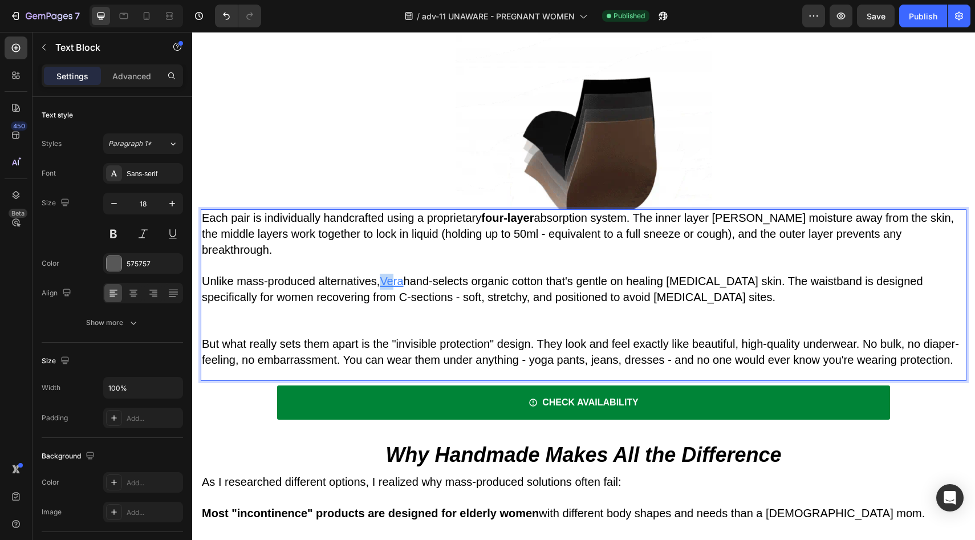
click at [393, 275] on u "Ve" at bounding box center [386, 281] width 13 height 13
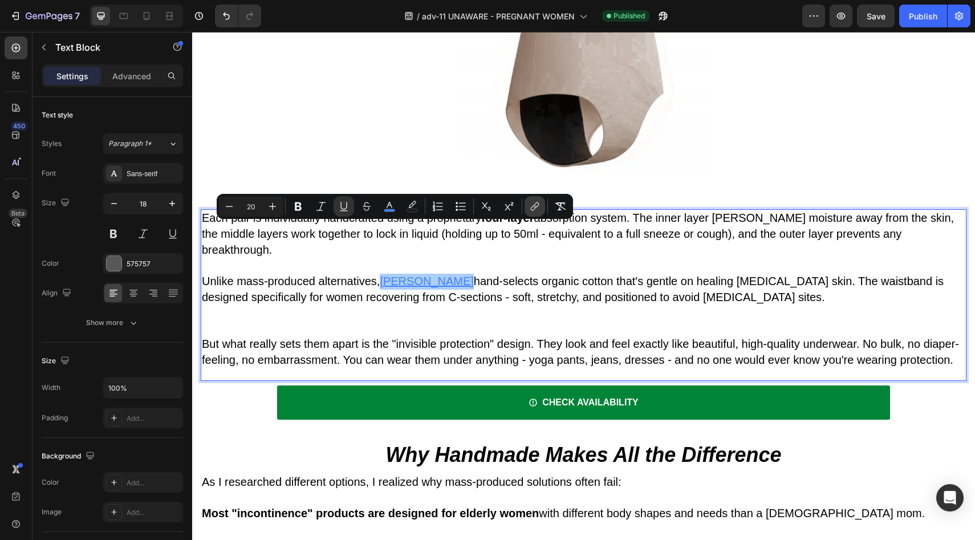
click at [534, 207] on icon "Editor contextual toolbar" at bounding box center [536, 206] width 5 height 6
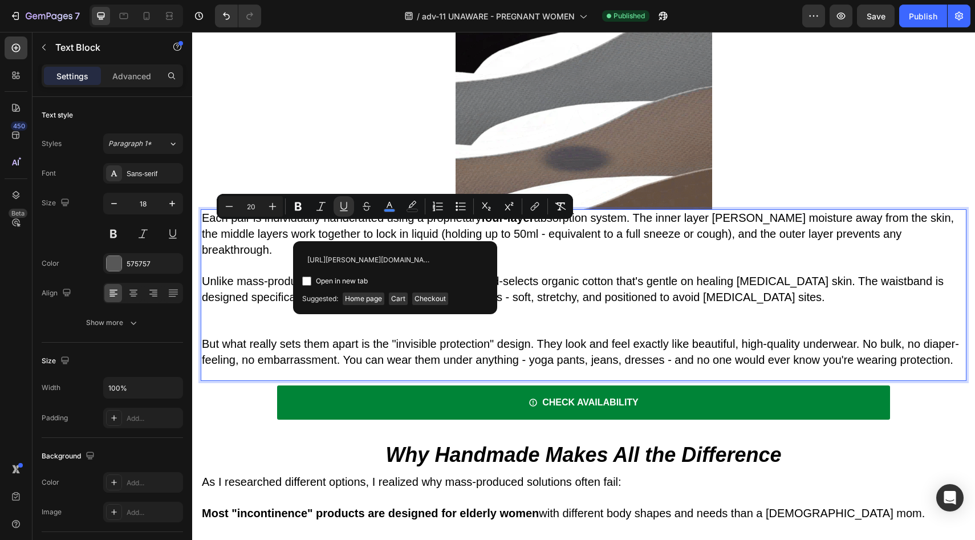
scroll to position [0, 115]
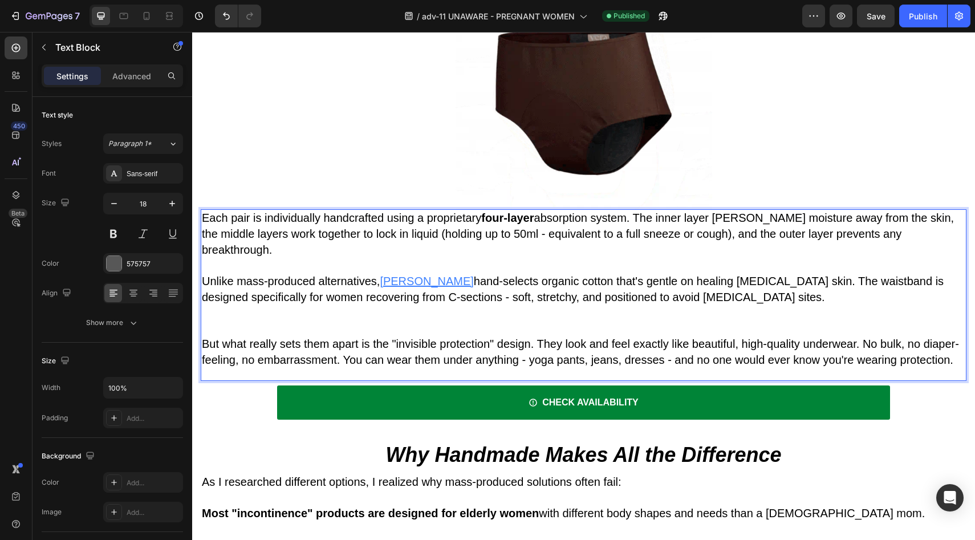
click at [519, 306] on p "Rich Text Editor. Editing area: main" at bounding box center [584, 313] width 764 height 15
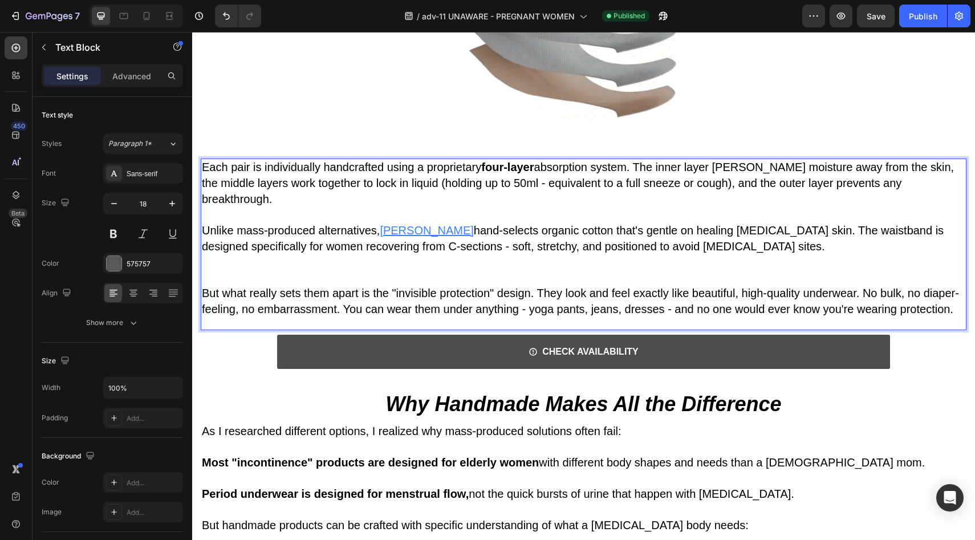
scroll to position [5230, 0]
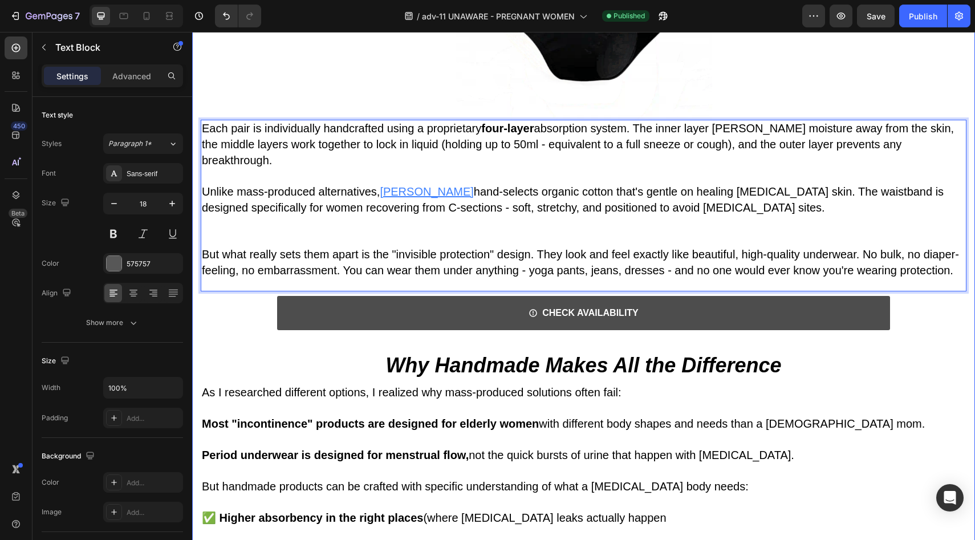
click at [385, 296] on link "CHECK AVAILABILITY" at bounding box center [583, 313] width 613 height 34
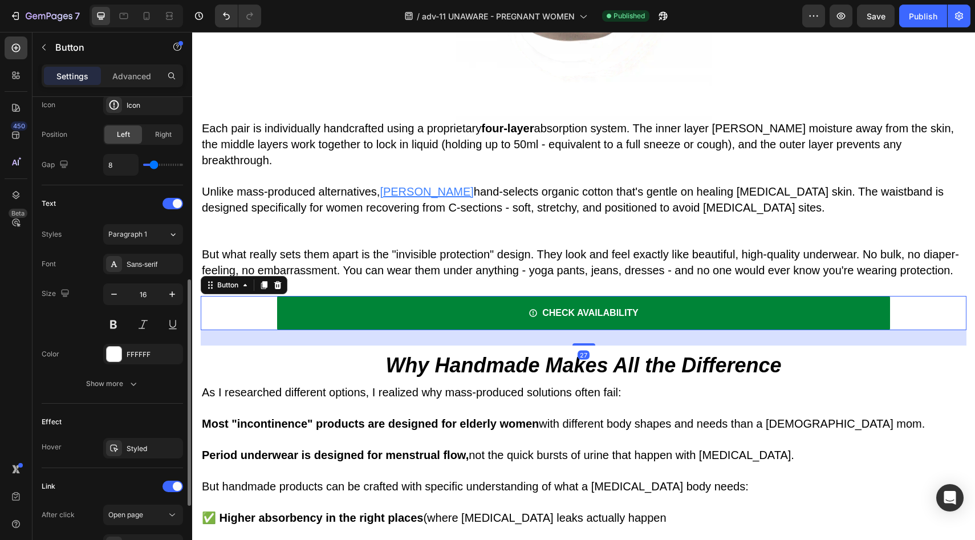
scroll to position [521, 0]
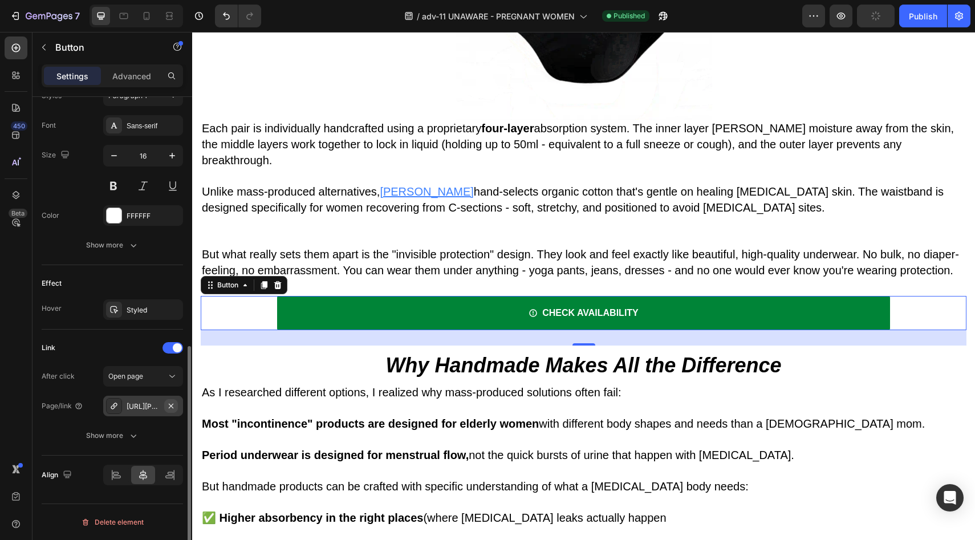
click at [171, 405] on icon "button" at bounding box center [171, 406] width 9 height 9
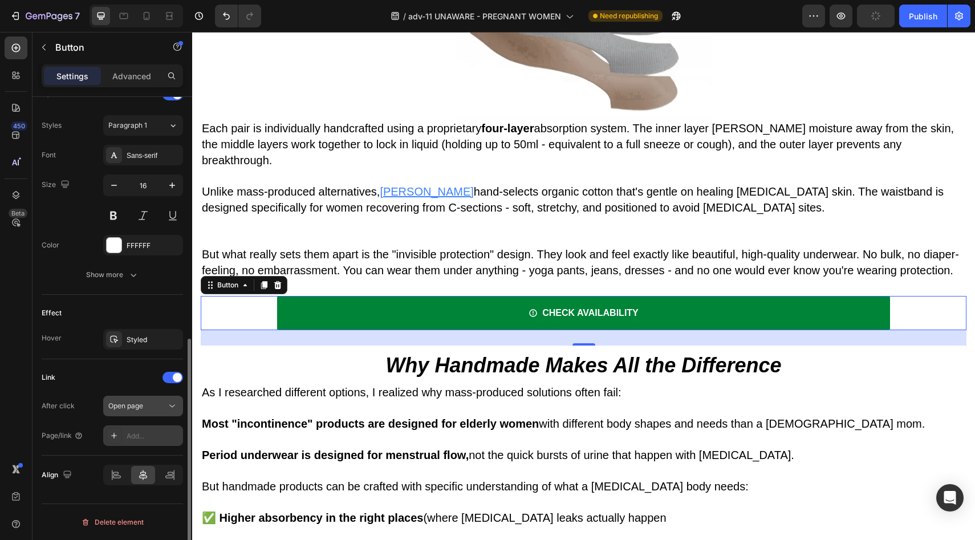
scroll to position [492, 0]
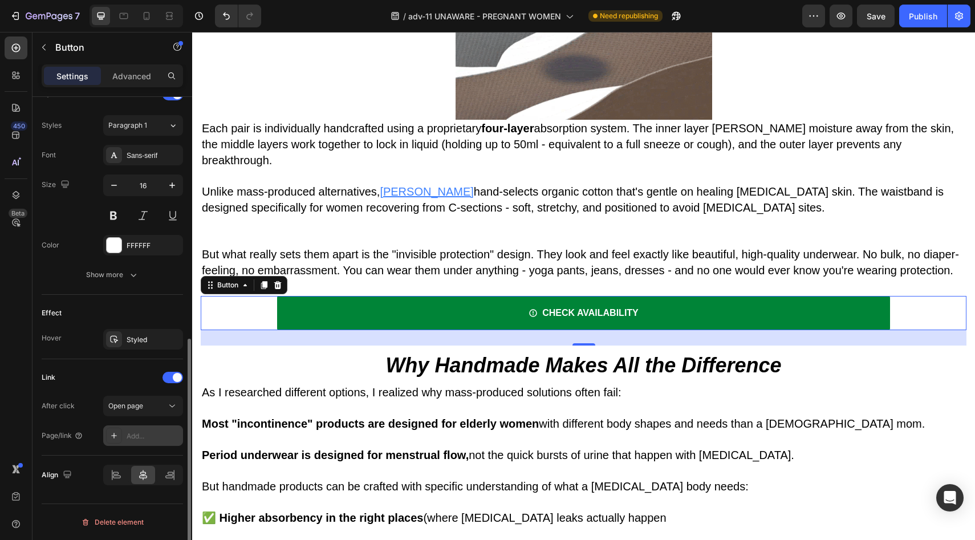
click at [152, 432] on div "Add..." at bounding box center [154, 436] width 54 height 10
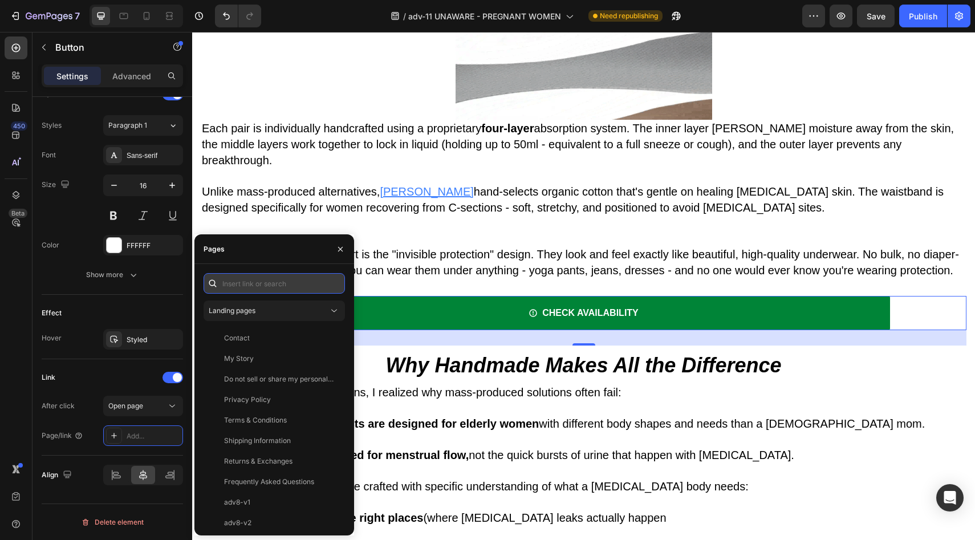
click at [261, 286] on input "text" at bounding box center [274, 283] width 141 height 21
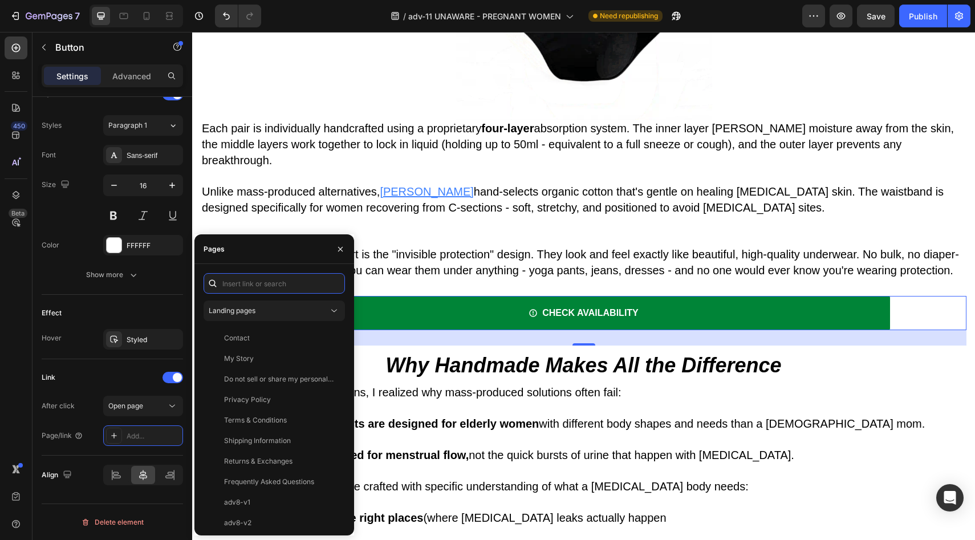
paste input "[URL][PERSON_NAME][DOMAIN_NAME]"
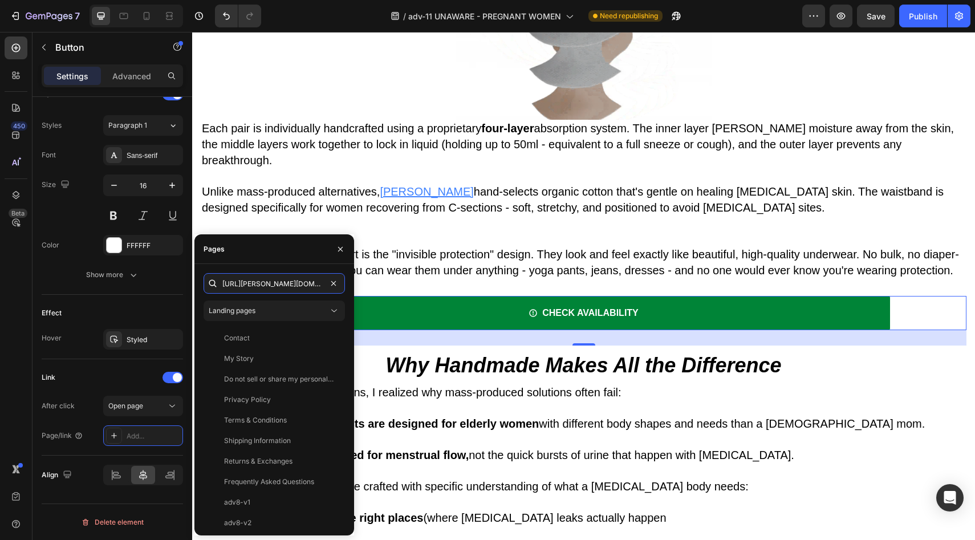
scroll to position [0, 144]
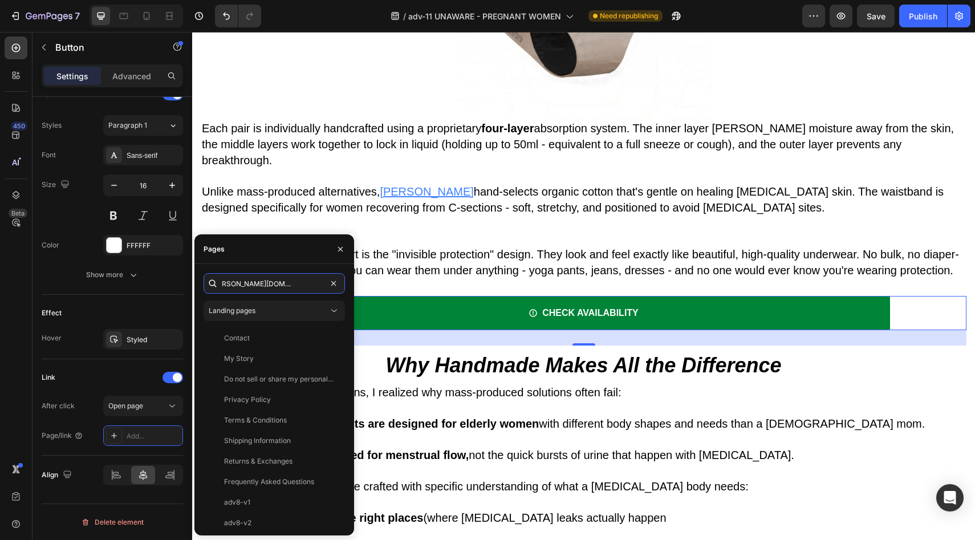
type input "[URL][PERSON_NAME][DOMAIN_NAME]"
click at [255, 298] on div "https://vera-undies.com/products/signature-leakproof-underwear-5-pack2 Landing …" at bounding box center [274, 399] width 141 height 253
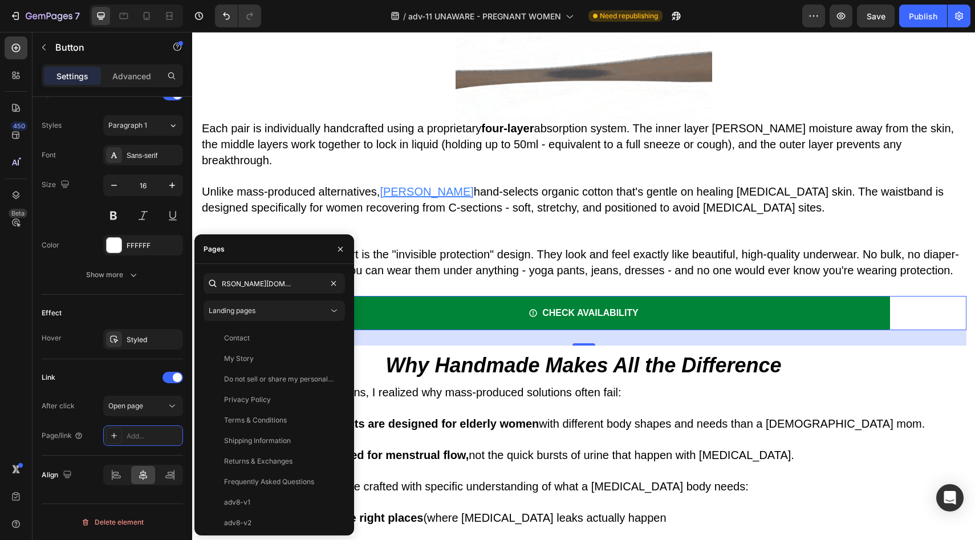
scroll to position [0, 0]
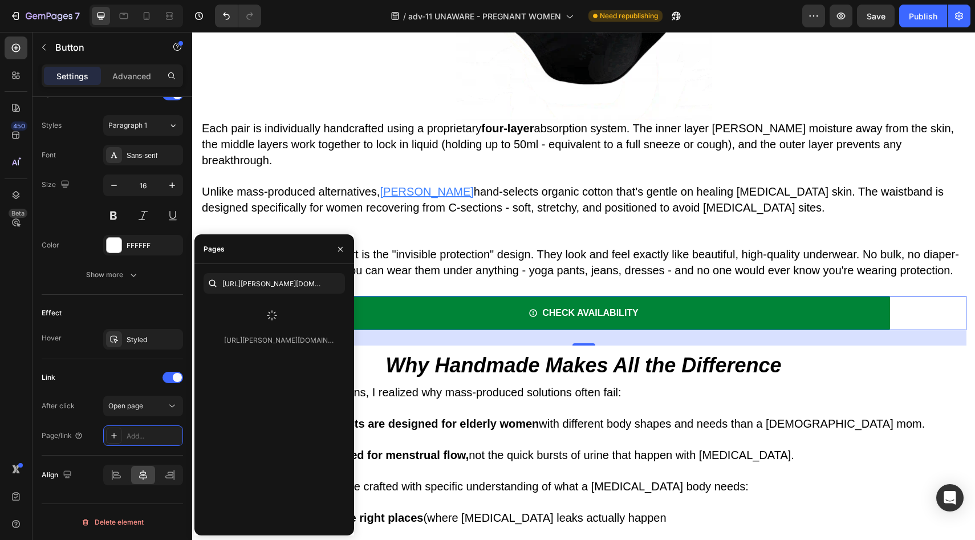
click at [255, 307] on div at bounding box center [272, 316] width 137 height 30
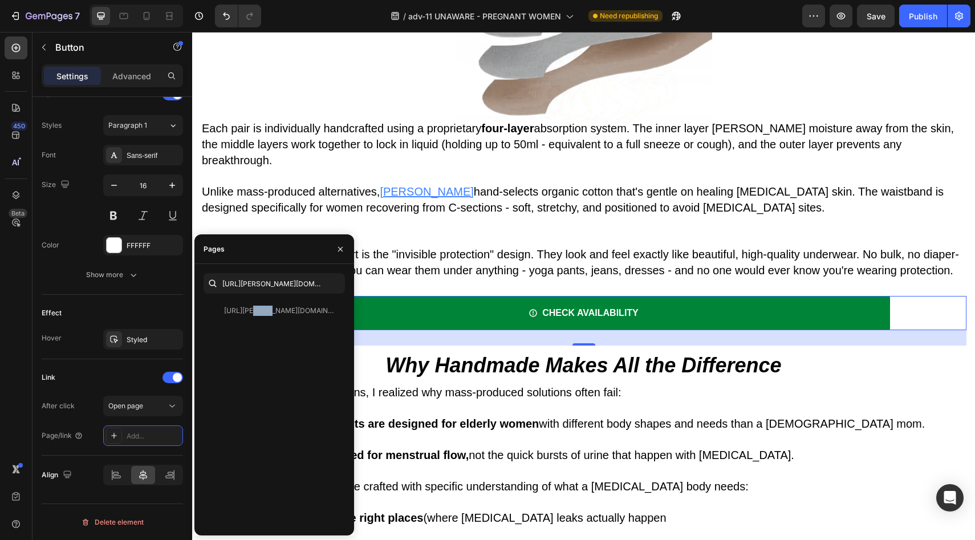
click at [255, 307] on div "[URL][PERSON_NAME][DOMAIN_NAME]" at bounding box center [279, 311] width 110 height 10
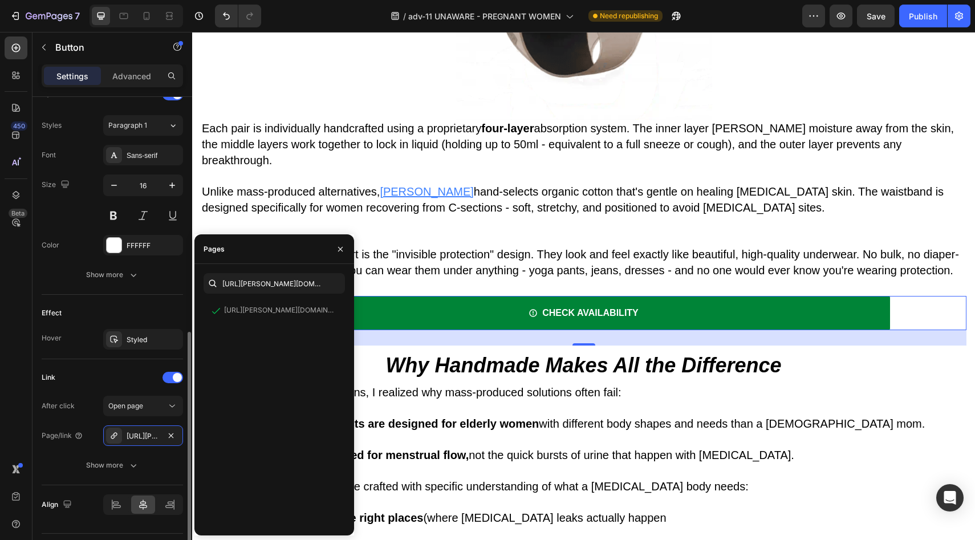
click at [141, 298] on div "Effect Hover Styled" at bounding box center [112, 327] width 141 height 64
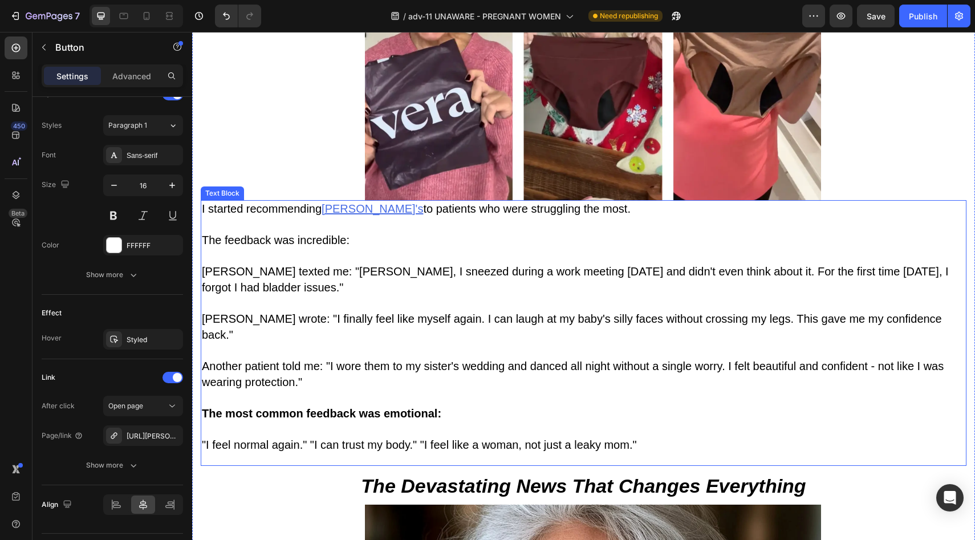
scroll to position [6031, 0]
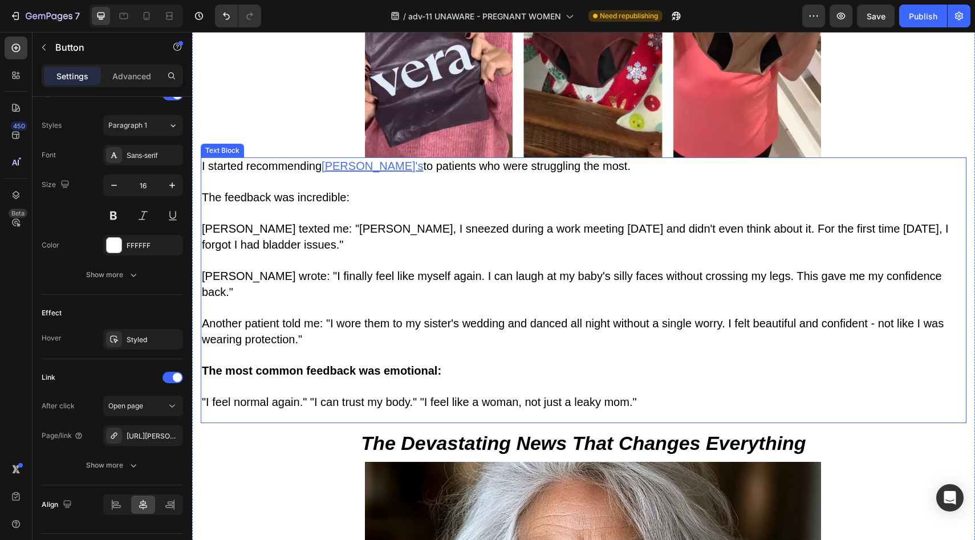
click at [339, 160] on u "Vera's" at bounding box center [373, 166] width 102 height 13
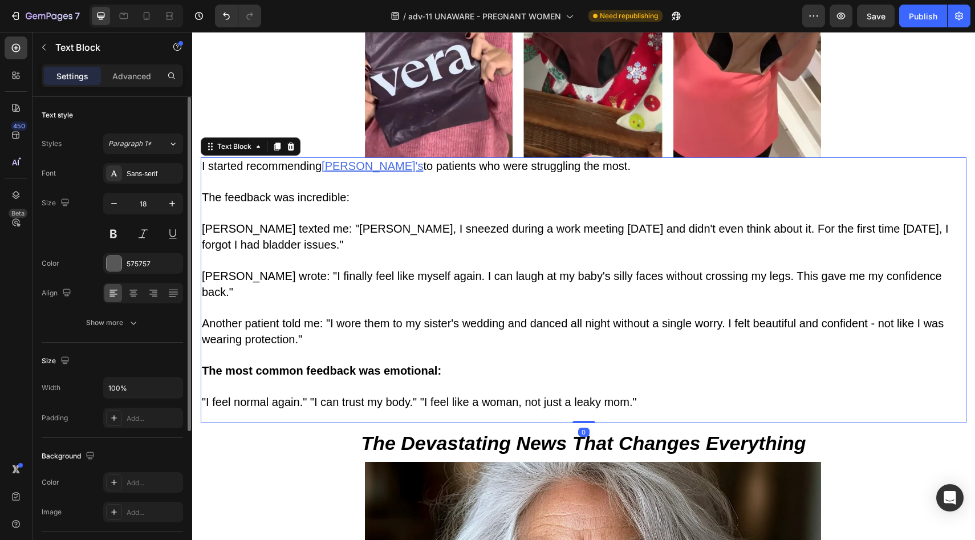
click at [339, 160] on u "Vera's" at bounding box center [373, 166] width 102 height 13
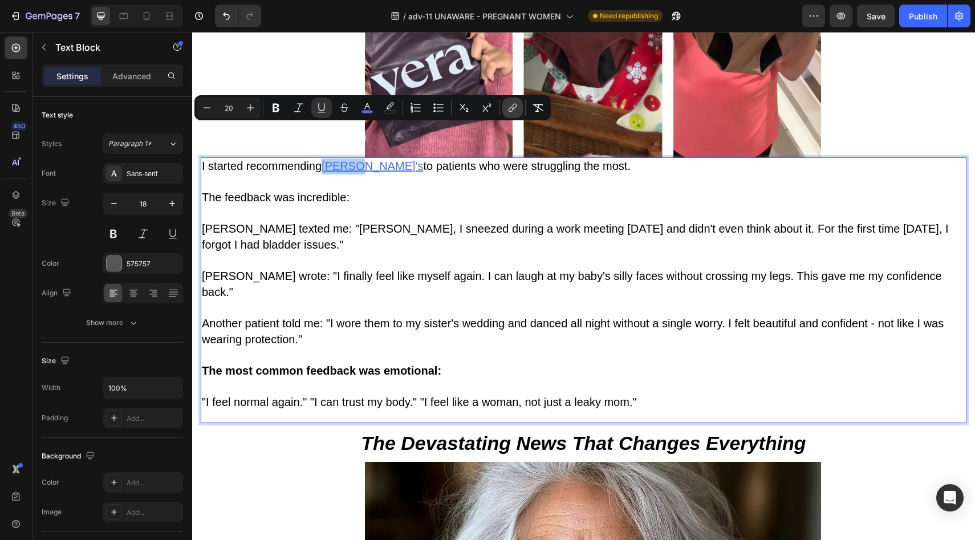
click at [509, 104] on icon "Editor contextual toolbar" at bounding box center [512, 107] width 11 height 11
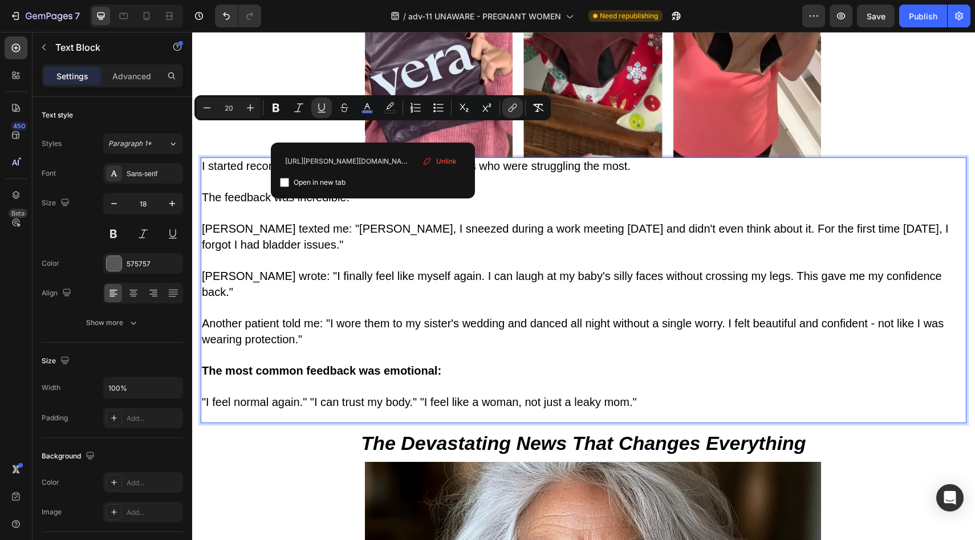
scroll to position [0, 121]
click at [435, 159] on div "Unlink" at bounding box center [439, 161] width 43 height 17
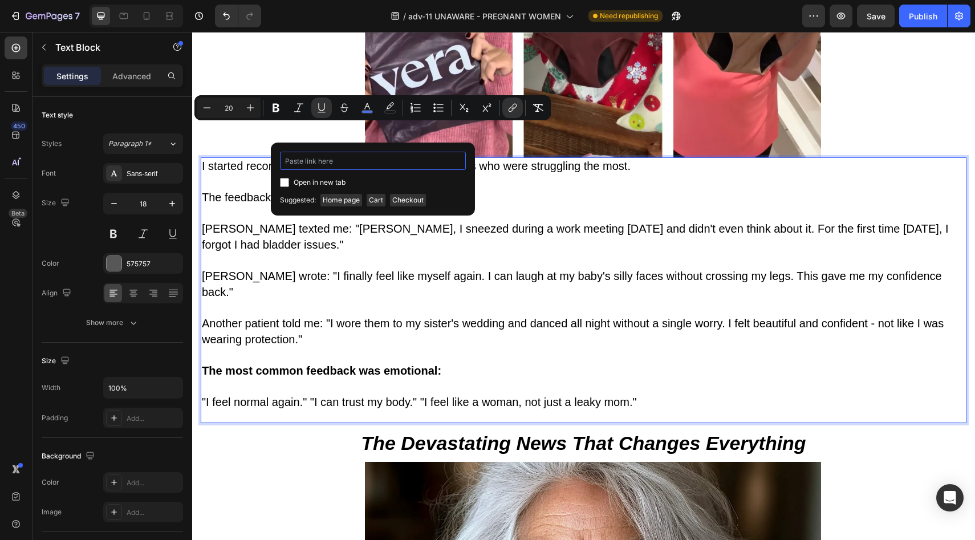
click at [351, 164] on input "Editor contextual toolbar" at bounding box center [373, 161] width 186 height 18
paste input "[URL][PERSON_NAME][DOMAIN_NAME]"
type input "[URL][PERSON_NAME][DOMAIN_NAME]"
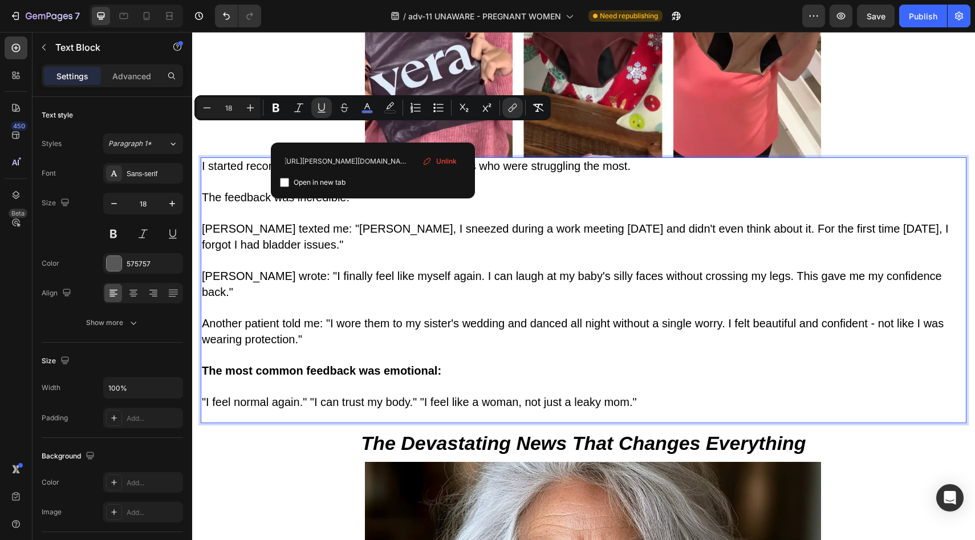
click at [504, 206] on p "Rich Text Editor. Editing area: main" at bounding box center [584, 213] width 764 height 15
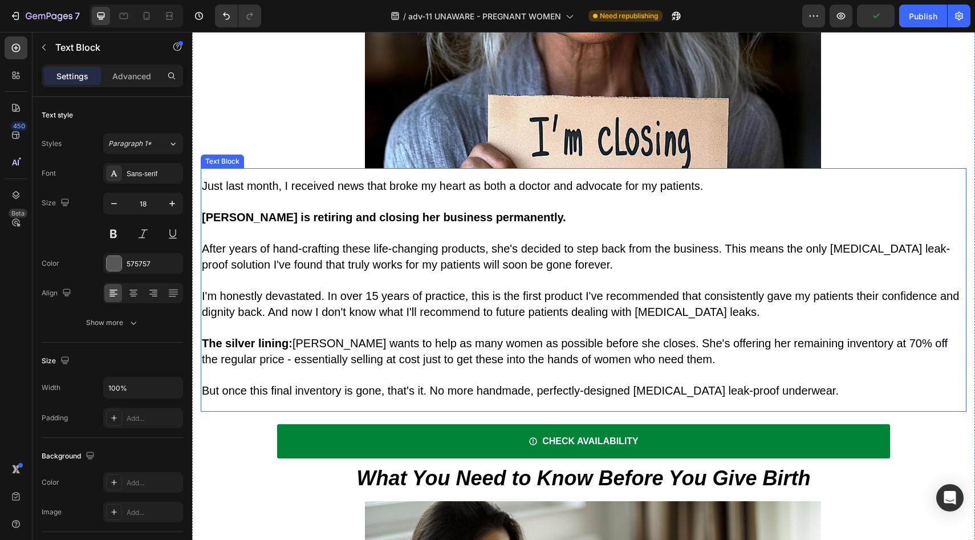
scroll to position [6679, 0]
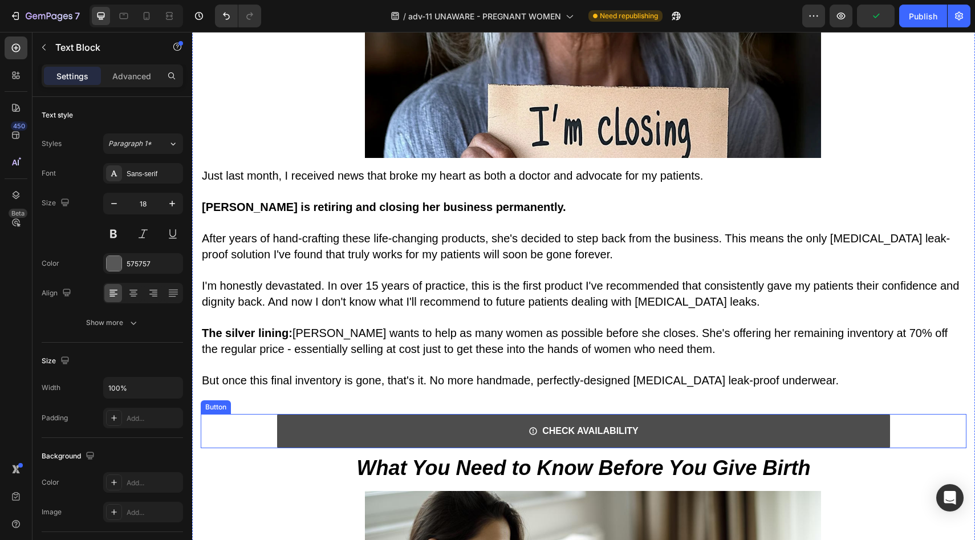
click at [455, 414] on link "CHECK AVAILABILITY" at bounding box center [583, 431] width 613 height 34
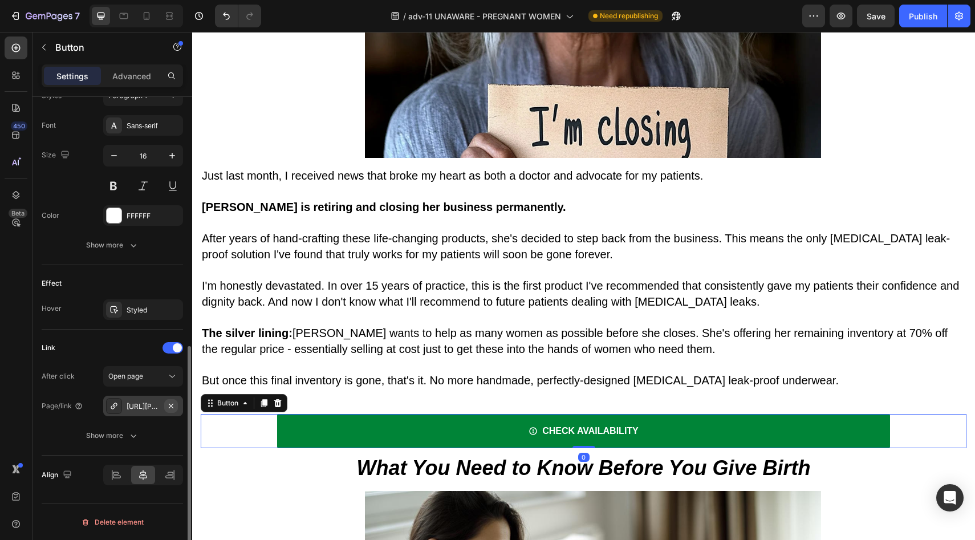
click at [169, 408] on icon "button" at bounding box center [171, 406] width 9 height 9
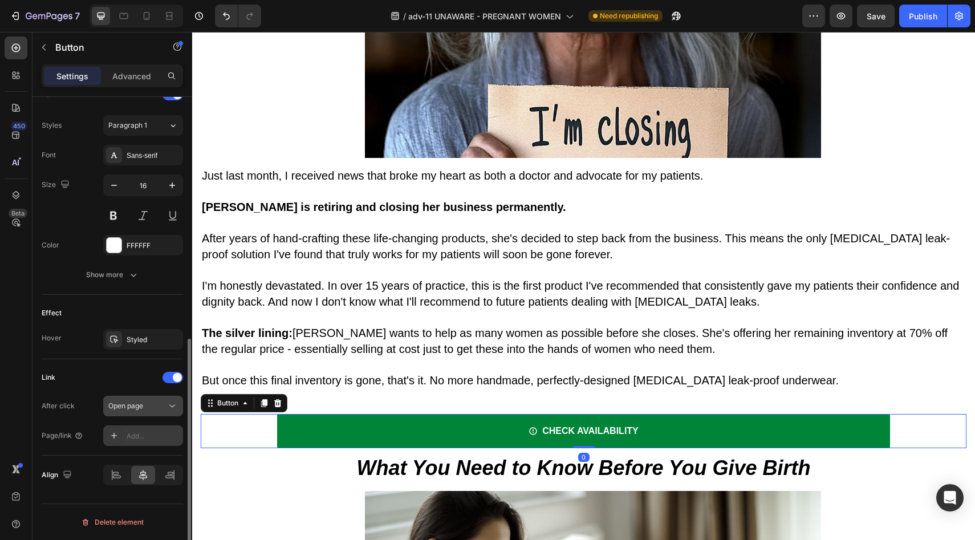
scroll to position [492, 0]
click at [157, 413] on button "Open page" at bounding box center [143, 406] width 80 height 21
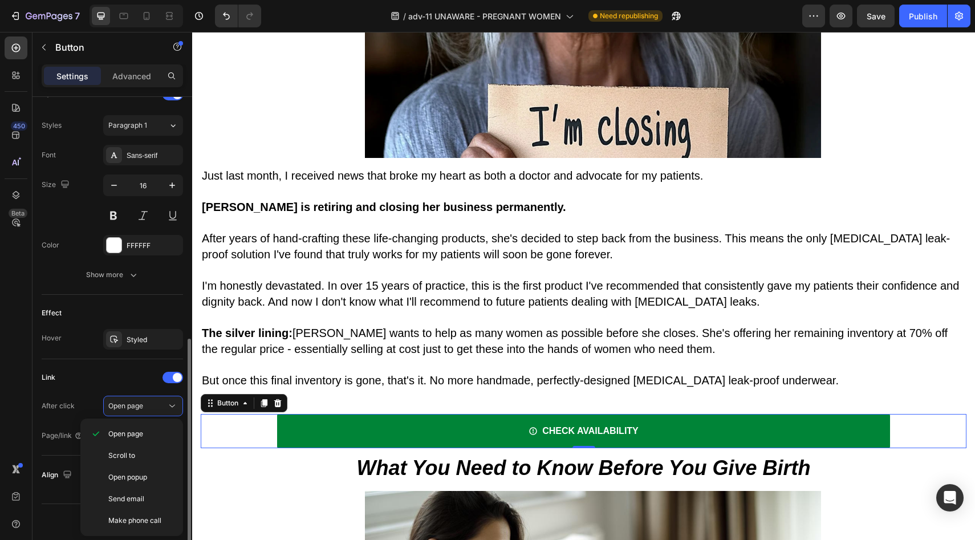
click at [129, 378] on div "Link" at bounding box center [112, 377] width 141 height 18
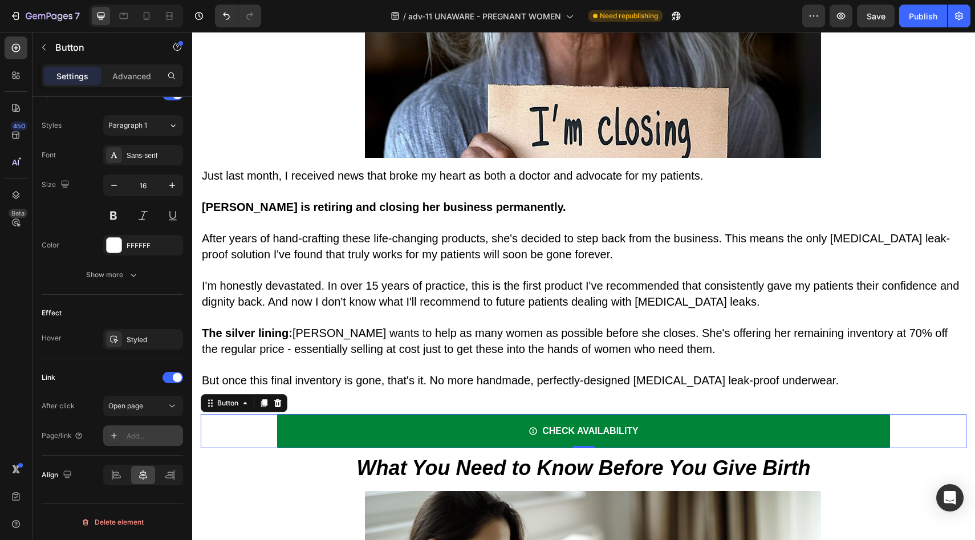
click at [156, 437] on div "Add..." at bounding box center [154, 436] width 54 height 10
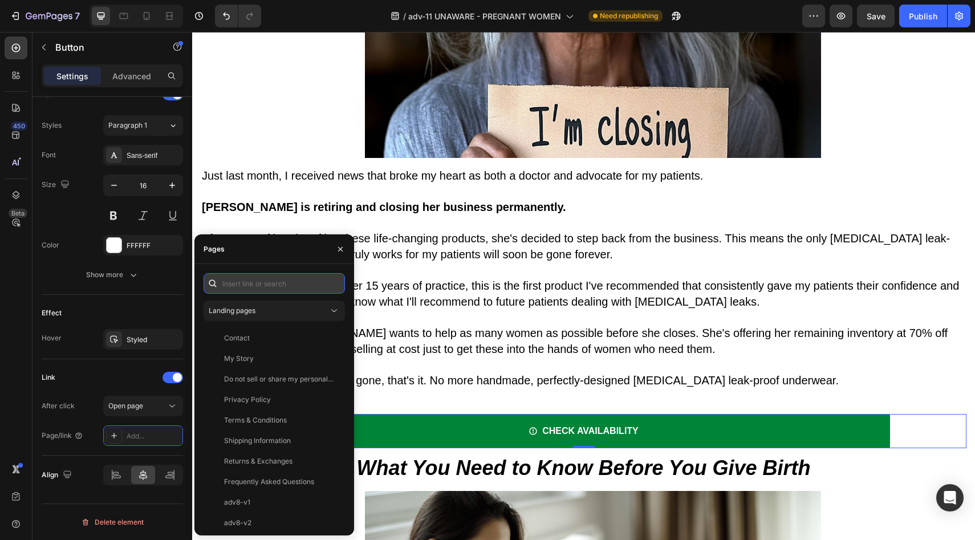
click at [318, 277] on input "text" at bounding box center [274, 283] width 141 height 21
paste input "[URL][PERSON_NAME][DOMAIN_NAME]"
type input "[URL][PERSON_NAME][DOMAIN_NAME]"
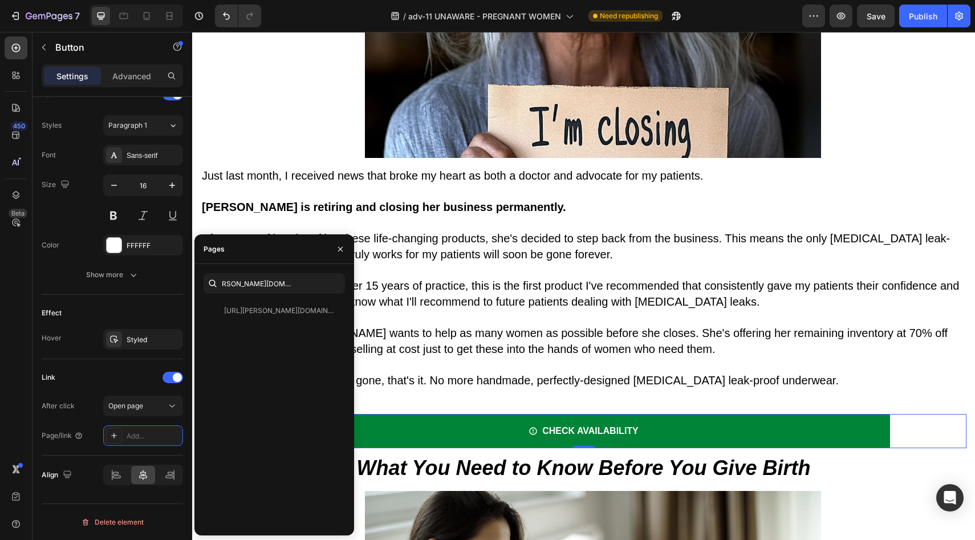
click at [278, 307] on div "[URL][PERSON_NAME][DOMAIN_NAME]" at bounding box center [279, 311] width 110 height 10
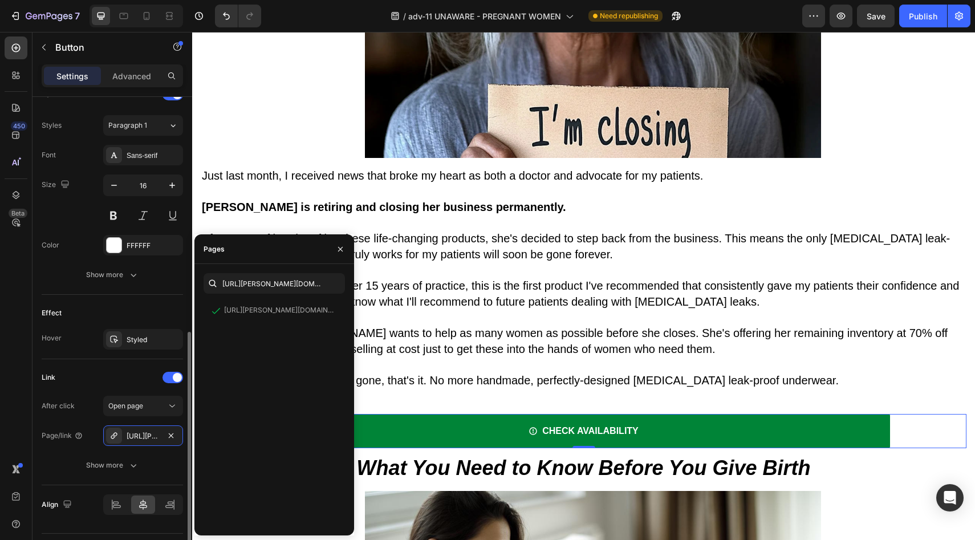
click at [139, 307] on div "Effect" at bounding box center [112, 313] width 141 height 18
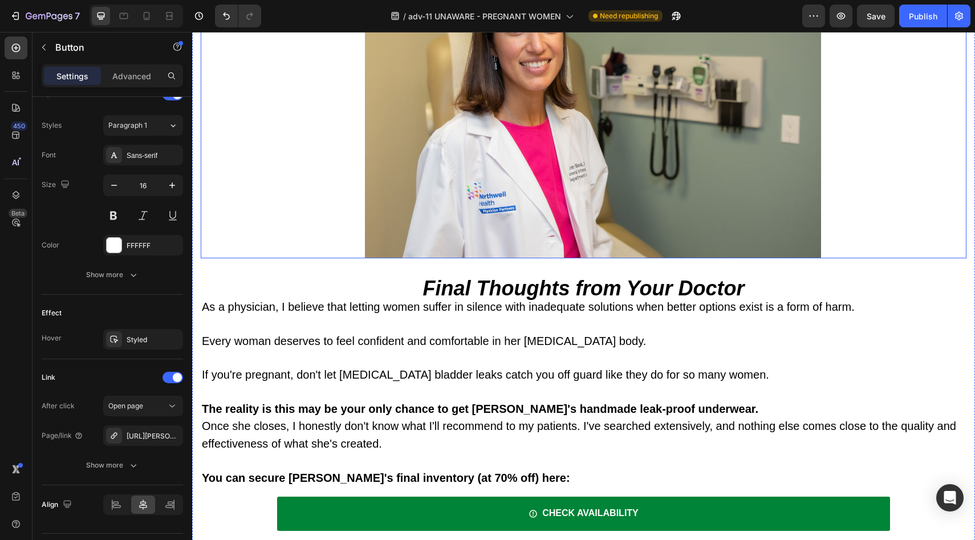
scroll to position [7907, 0]
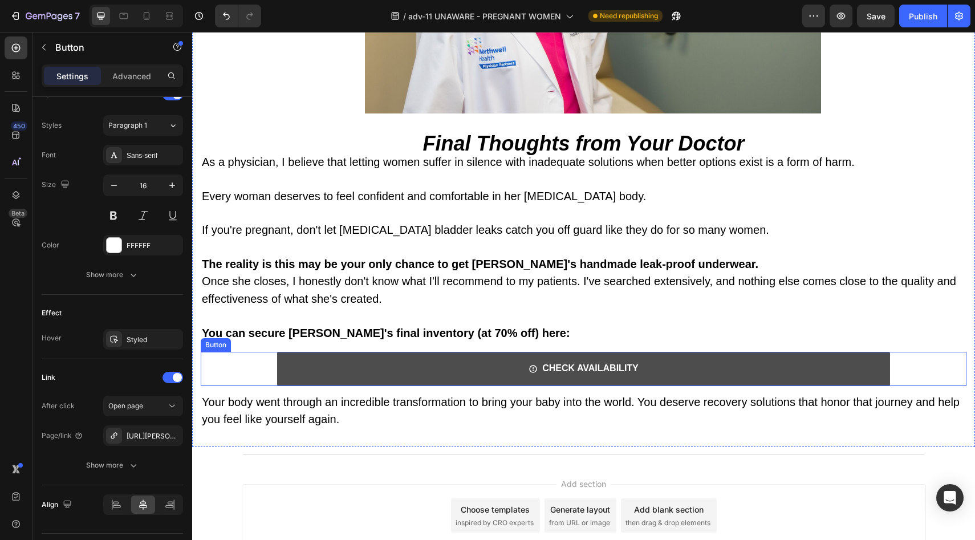
click at [397, 352] on link "CHECK AVAILABILITY" at bounding box center [583, 369] width 613 height 34
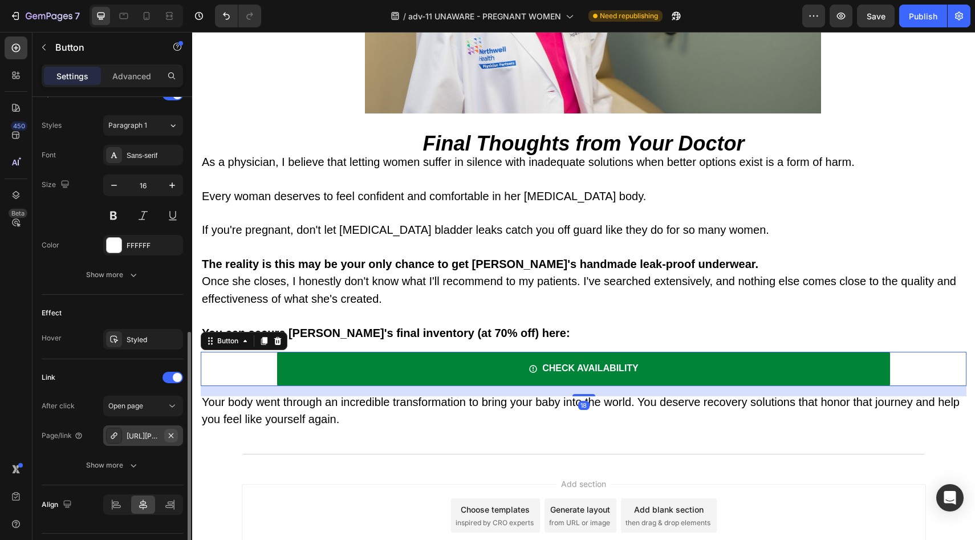
click at [177, 431] on button "button" at bounding box center [171, 436] width 14 height 14
click at [161, 443] on div "Add..." at bounding box center [143, 436] width 80 height 21
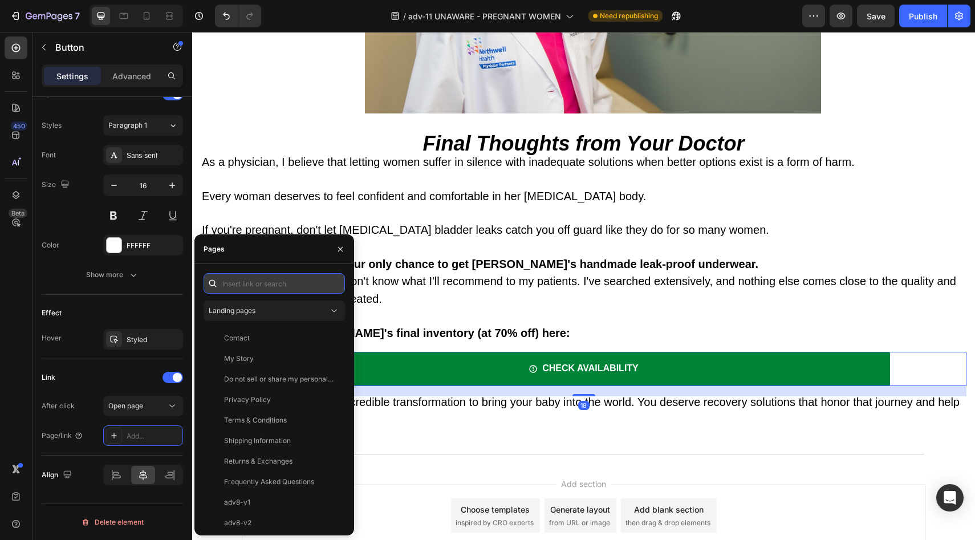
click at [296, 277] on input "text" at bounding box center [274, 283] width 141 height 21
paste input "[URL][PERSON_NAME][DOMAIN_NAME]"
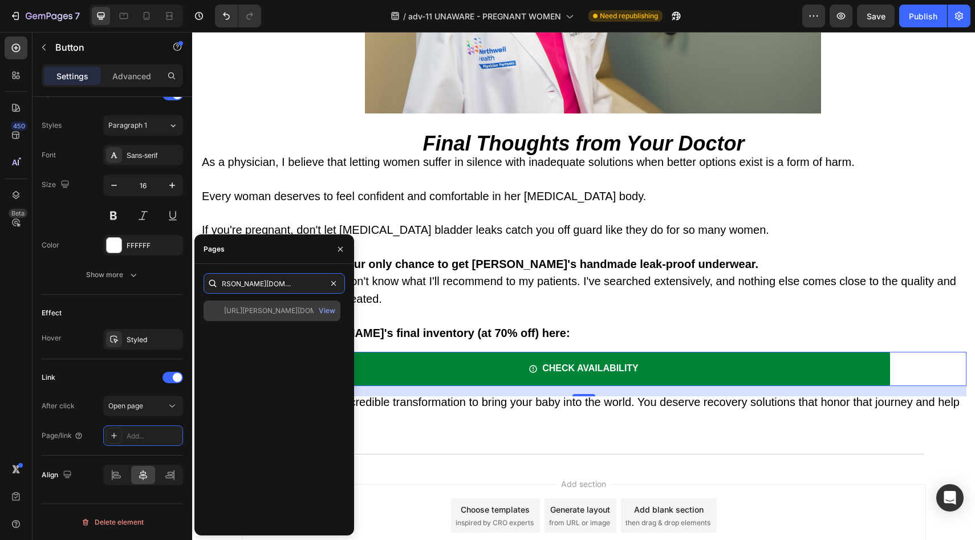
type input "[URL][PERSON_NAME][DOMAIN_NAME]"
click at [284, 312] on div "[URL][PERSON_NAME][DOMAIN_NAME]" at bounding box center [279, 311] width 110 height 10
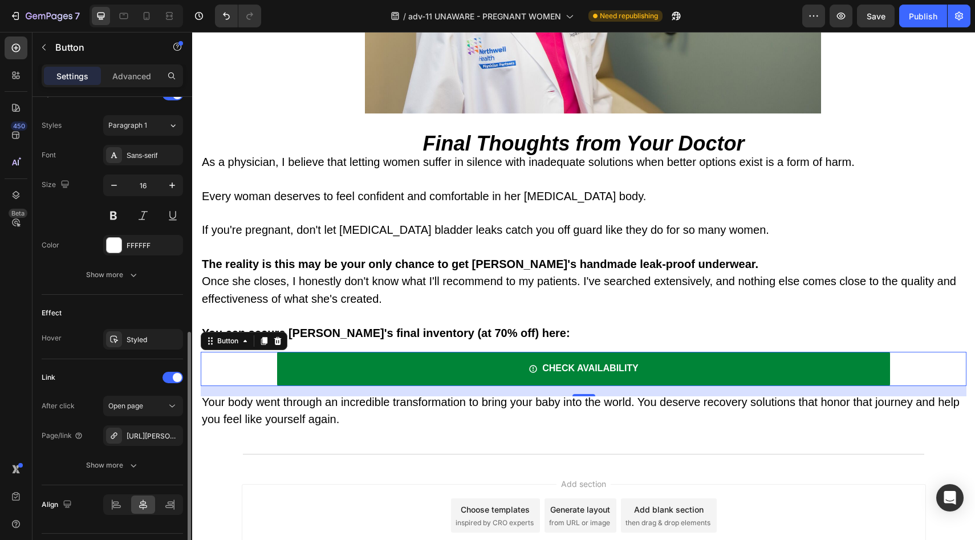
click at [132, 301] on div "Effect Hover Styled" at bounding box center [112, 327] width 141 height 64
click at [148, 16] on icon at bounding box center [146, 15] width 11 height 11
type input "14"
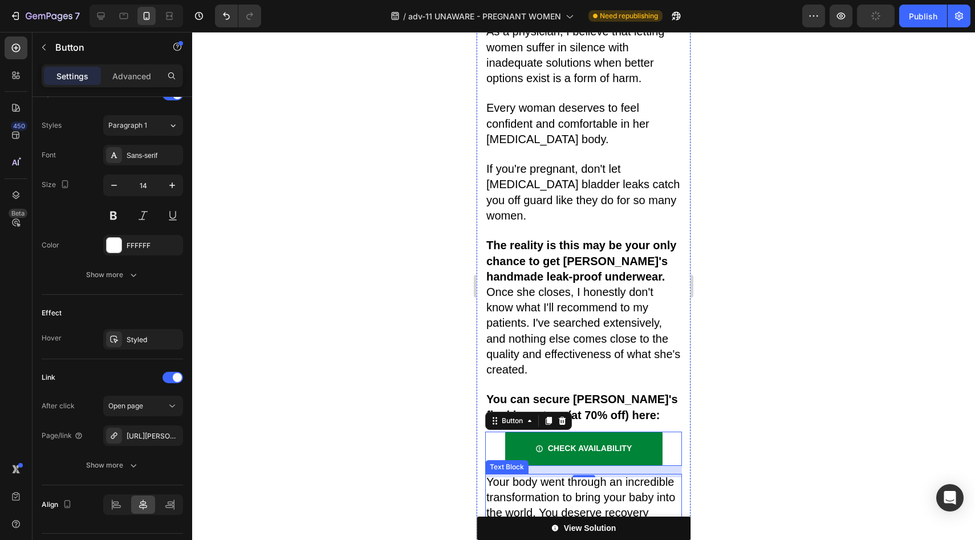
scroll to position [9597, 0]
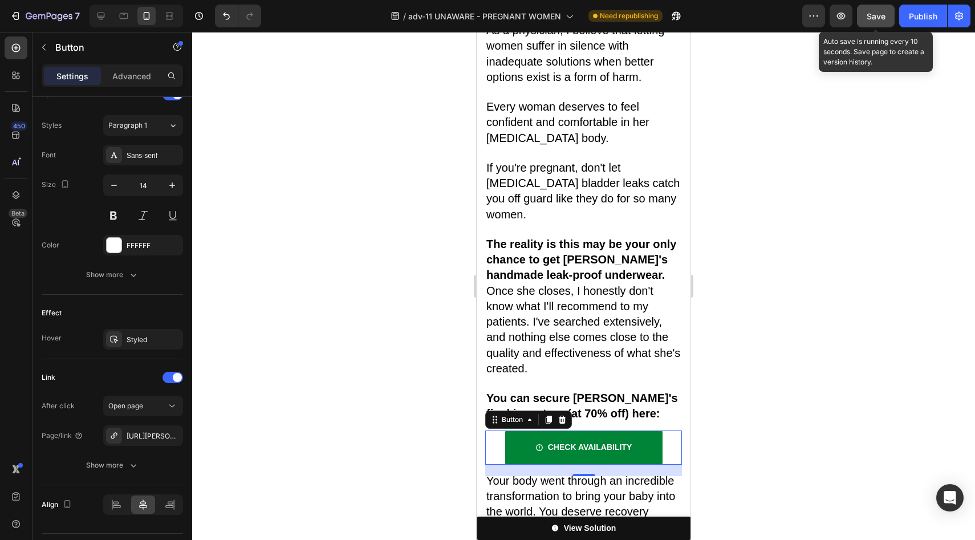
click at [883, 18] on span "Save" at bounding box center [876, 16] width 19 height 10
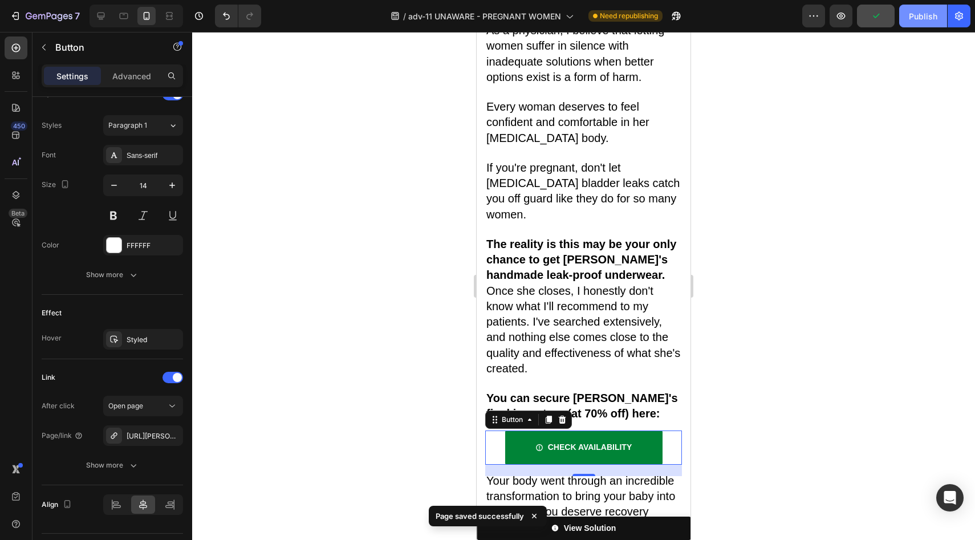
click at [913, 21] on div "Publish" at bounding box center [923, 16] width 29 height 12
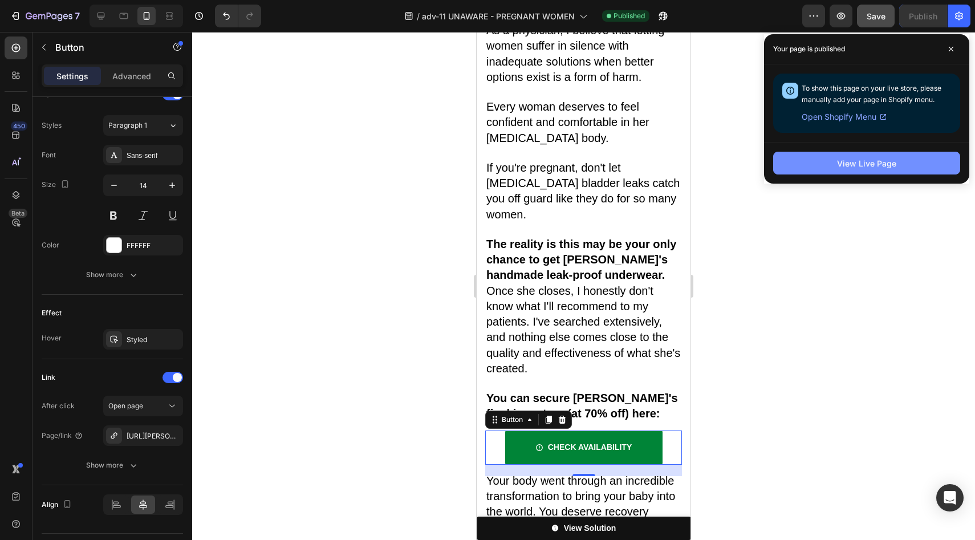
click at [899, 161] on button "View Live Page" at bounding box center [867, 163] width 187 height 23
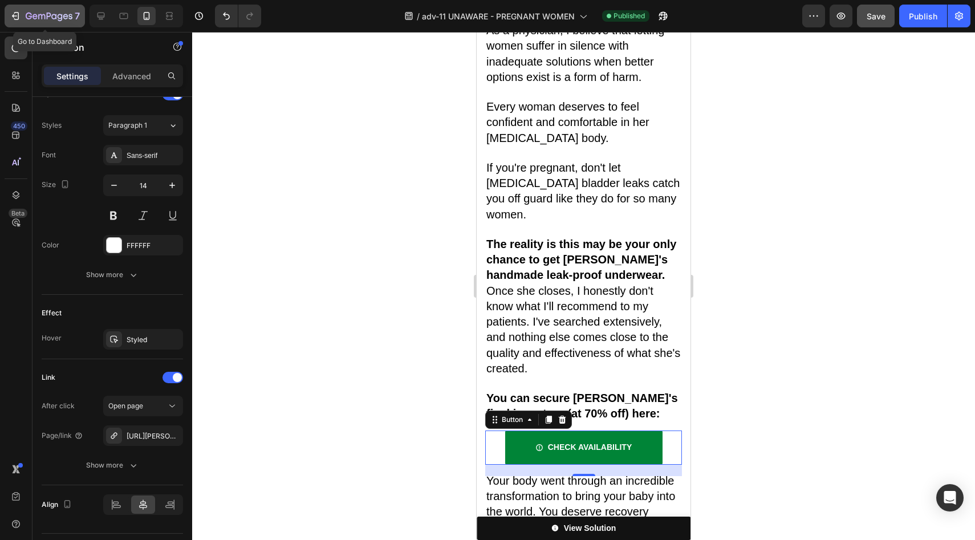
click at [61, 14] on icon "button" at bounding box center [60, 17] width 5 height 7
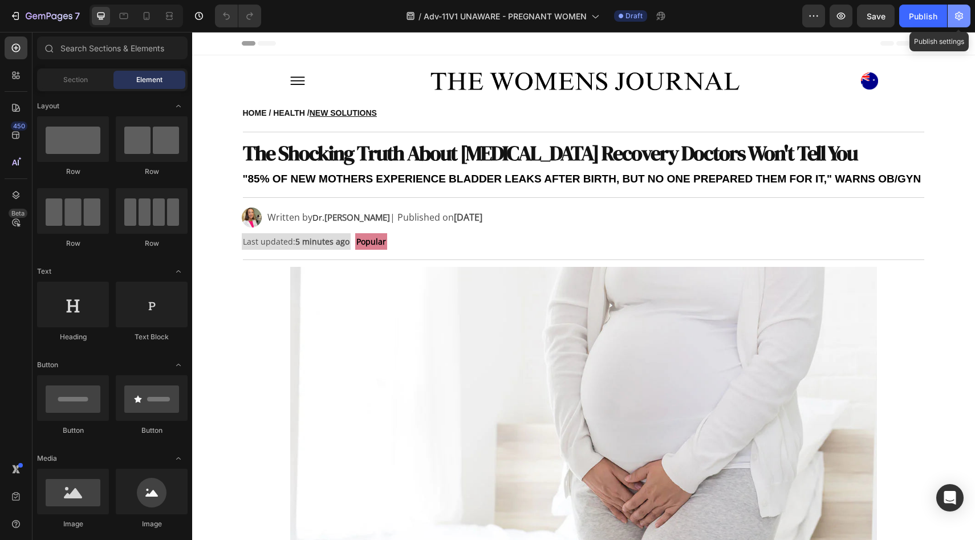
click at [962, 18] on icon "button" at bounding box center [959, 16] width 8 height 9
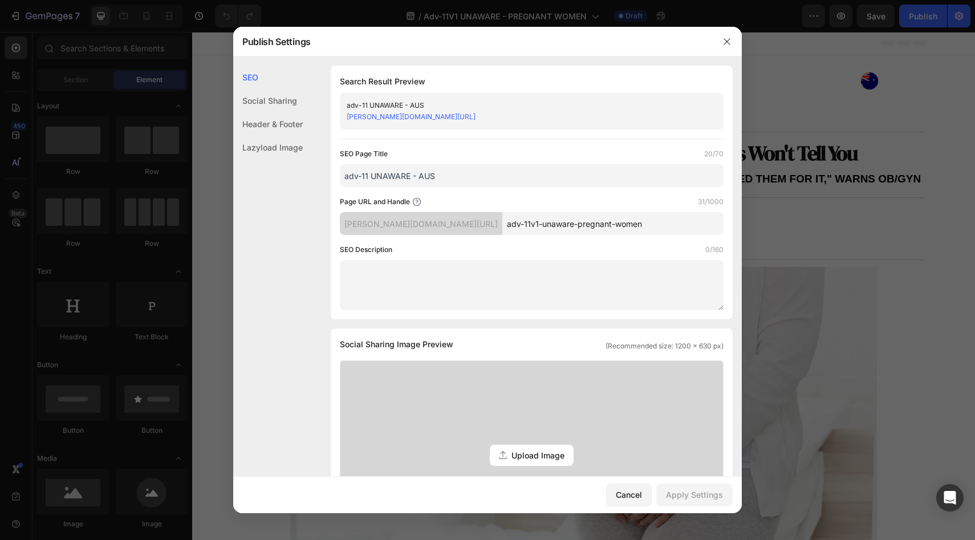
click at [370, 178] on input "adv-11 UNAWARE - AUS" at bounding box center [532, 175] width 384 height 23
type input "adv-11v1 UNAWARE - AUS"
drag, startPoint x: 610, startPoint y: 226, endPoint x: 505, endPoint y: 228, distance: 105.6
click at [505, 228] on input "adv-11v1-unaware-pregnant-women" at bounding box center [613, 223] width 221 height 23
type input "adv-11v1A"
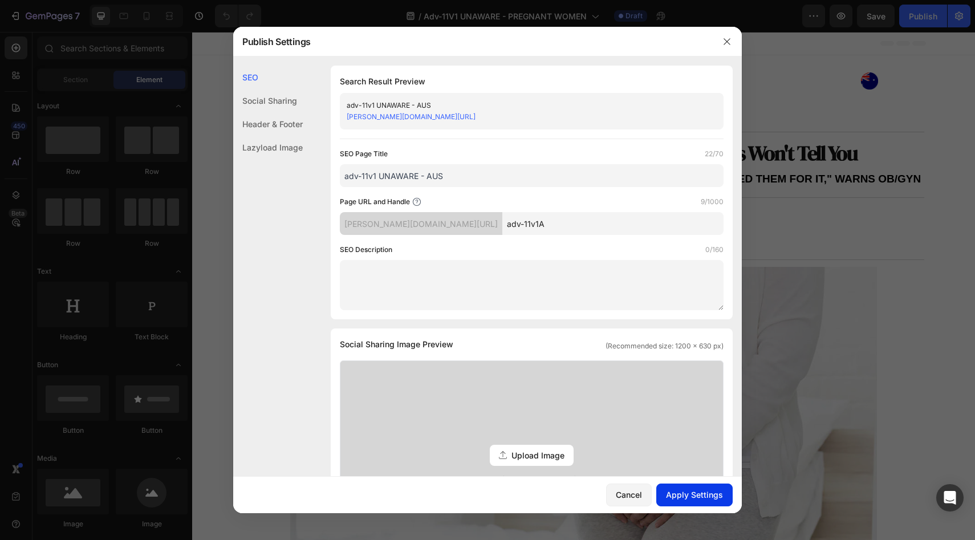
click at [700, 493] on div "Apply Settings" at bounding box center [694, 495] width 57 height 12
click at [732, 36] on button "button" at bounding box center [727, 42] width 18 height 18
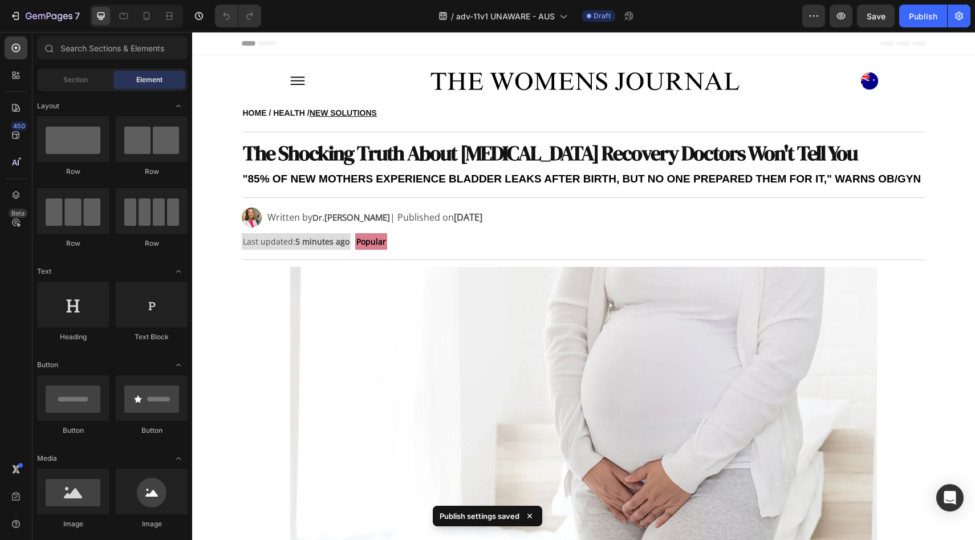
click at [508, 278] on img at bounding box center [584, 432] width 588 height 330
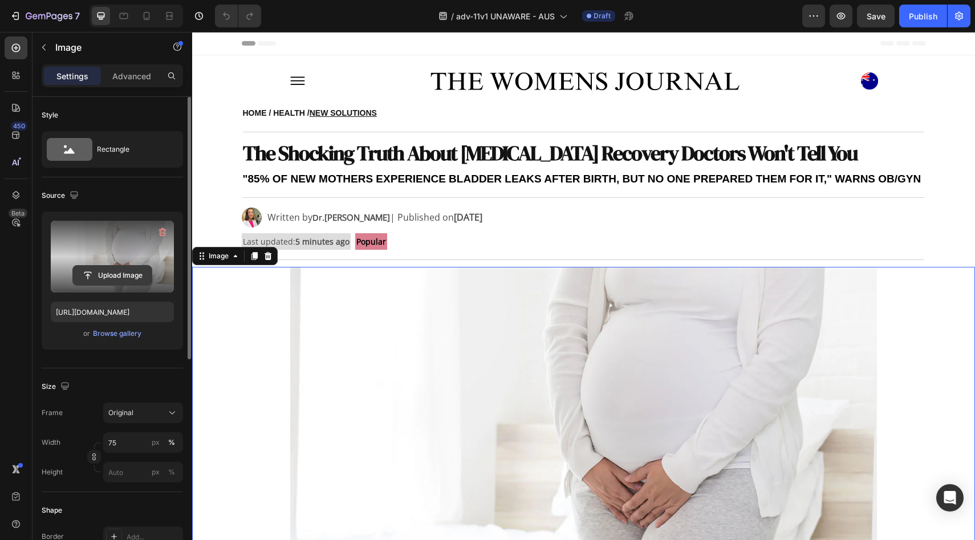
click at [120, 278] on input "file" at bounding box center [112, 275] width 79 height 19
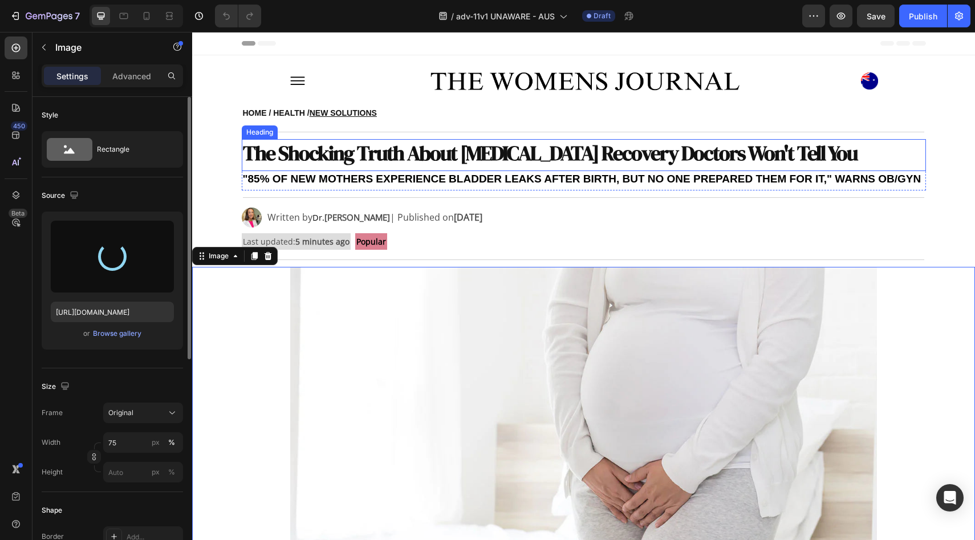
type input "[URL][DOMAIN_NAME]"
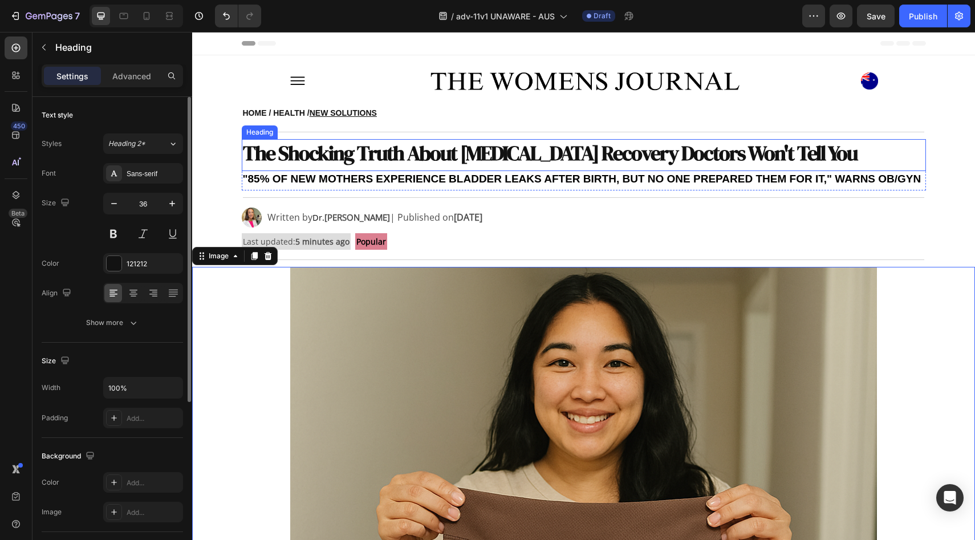
click at [411, 149] on strong "The Shocking Truth About Postpartum Recovery Doctors Won't Tell You" at bounding box center [550, 153] width 614 height 28
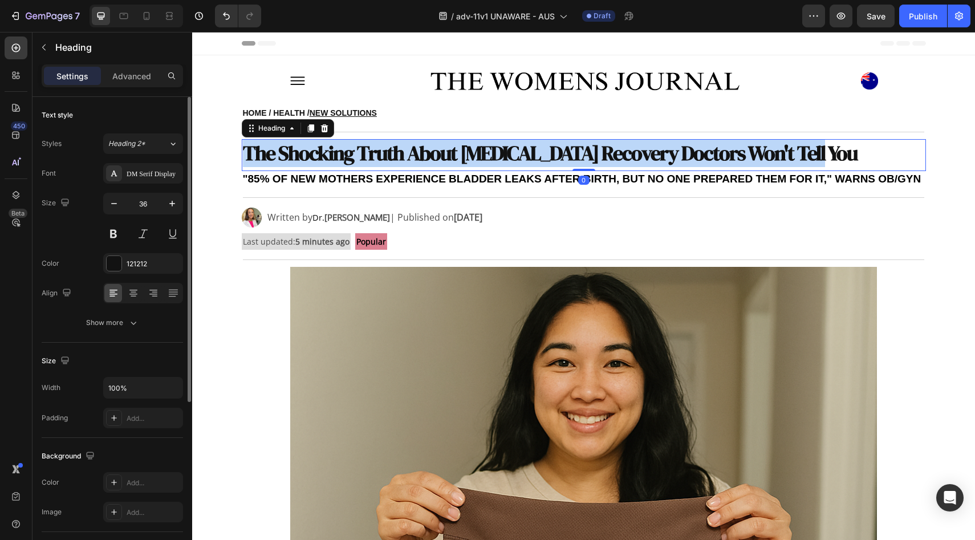
click at [411, 149] on strong "The Shocking Truth About Postpartum Recovery Doctors Won't Tell You" at bounding box center [550, 153] width 614 height 28
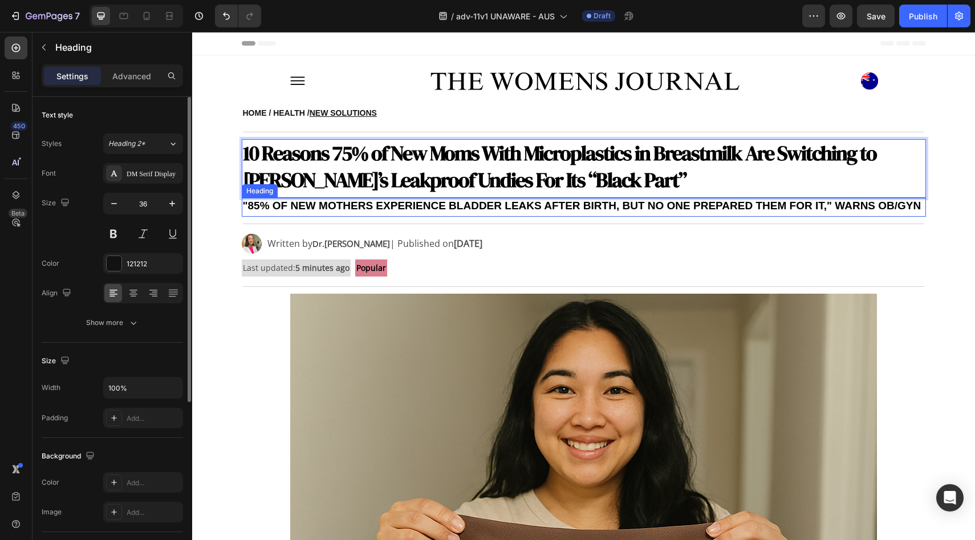
click at [472, 205] on strong ""85% OF NEW MOTHERS EXPERIENCE BLADDER LEAKS AFTER BIRTH, BUT NO ONE PREPARED T…" at bounding box center [582, 206] width 679 height 12
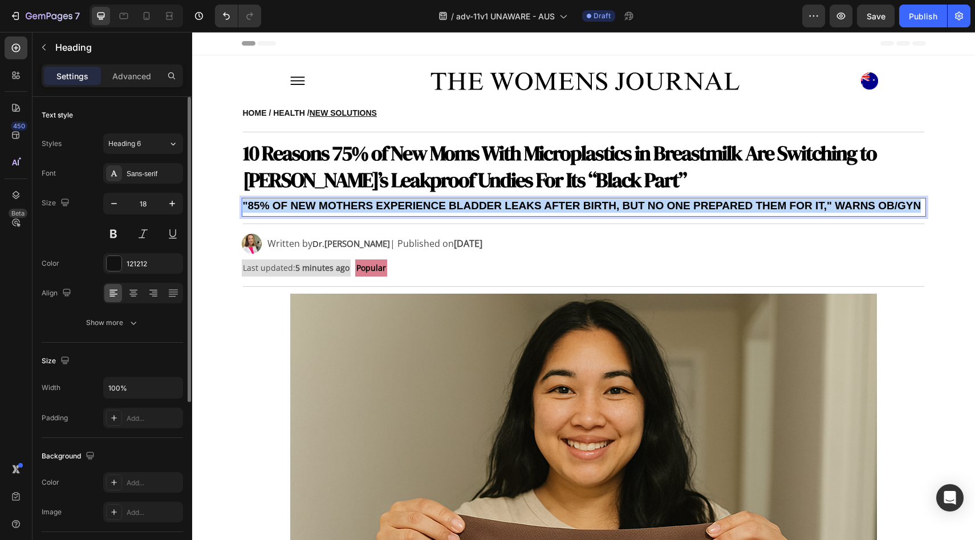
click at [472, 205] on strong ""85% OF NEW MOTHERS EXPERIENCE BLADDER LEAKS AFTER BIRTH, BUT NO ONE PREPARED T…" at bounding box center [582, 206] width 679 height 12
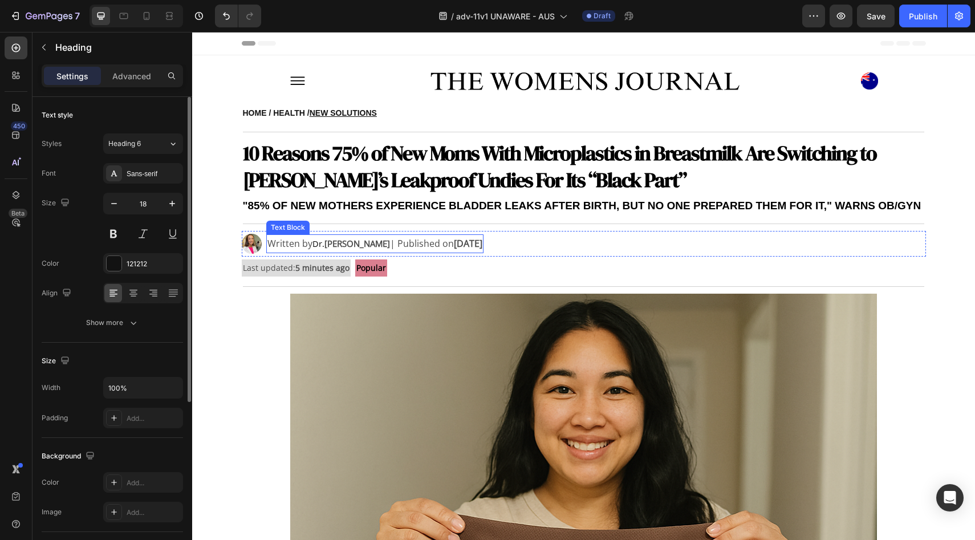
click at [336, 245] on strong "Jennifer Martinez" at bounding box center [358, 243] width 66 height 11
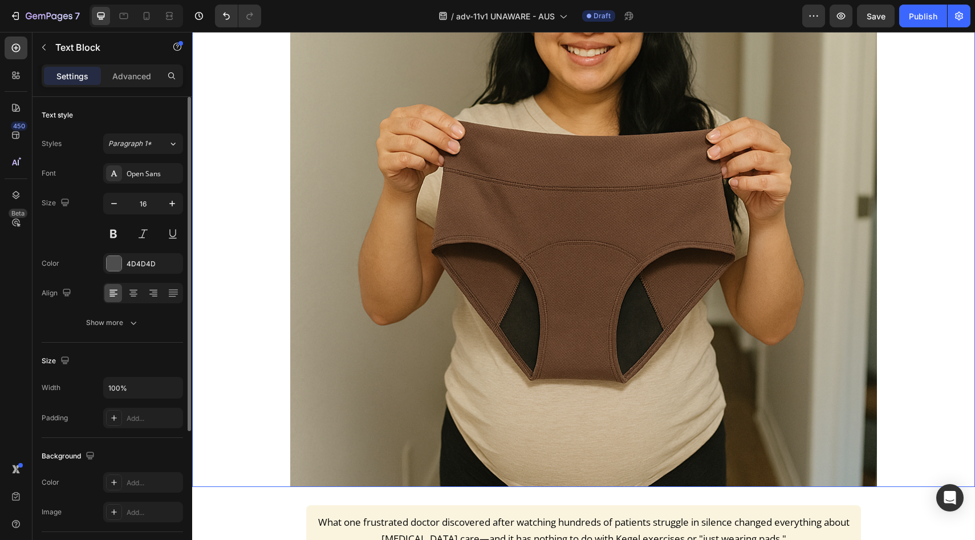
scroll to position [764, 0]
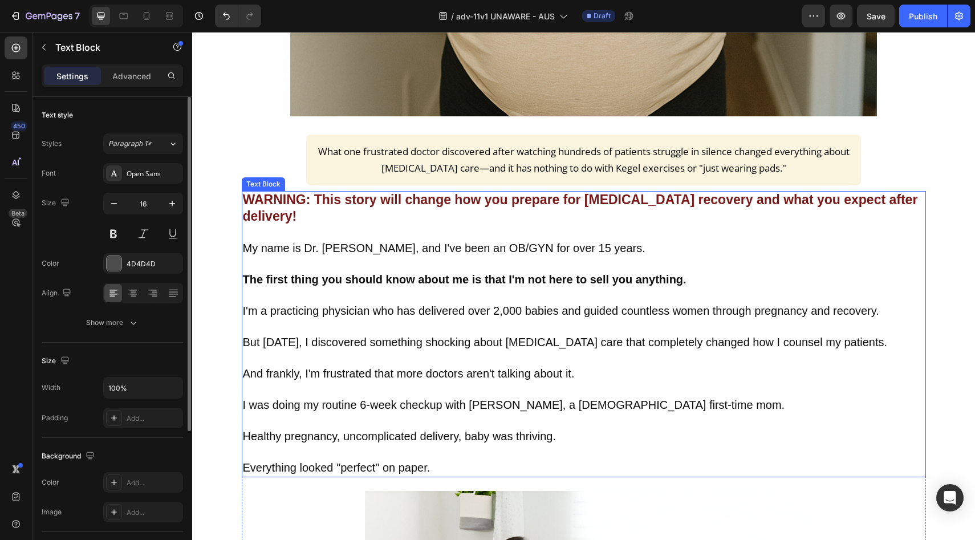
click at [387, 242] on span "My name is Dr. Jennifer Martinez, and I've been an OB/GYN for over 15 years." at bounding box center [444, 248] width 403 height 13
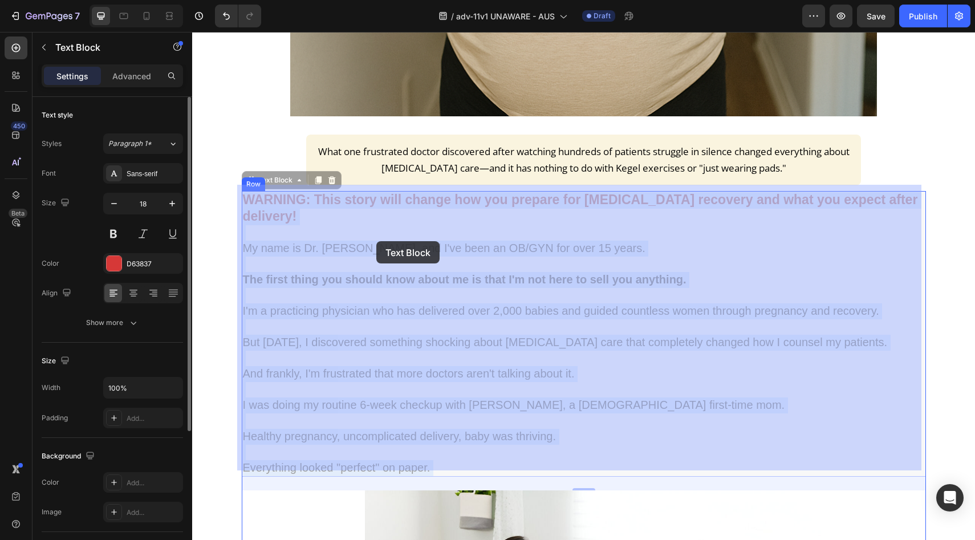
drag, startPoint x: 387, startPoint y: 242, endPoint x: 365, endPoint y: 241, distance: 21.7
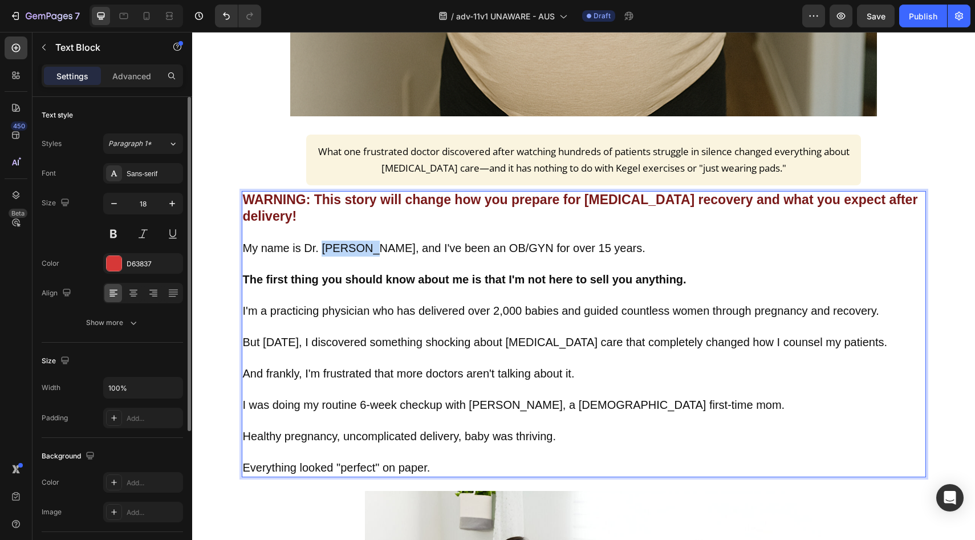
click at [348, 246] on span "My name is Dr. Jennifer Martinez, and I've been an OB/GYN for over 15 years." at bounding box center [444, 248] width 403 height 13
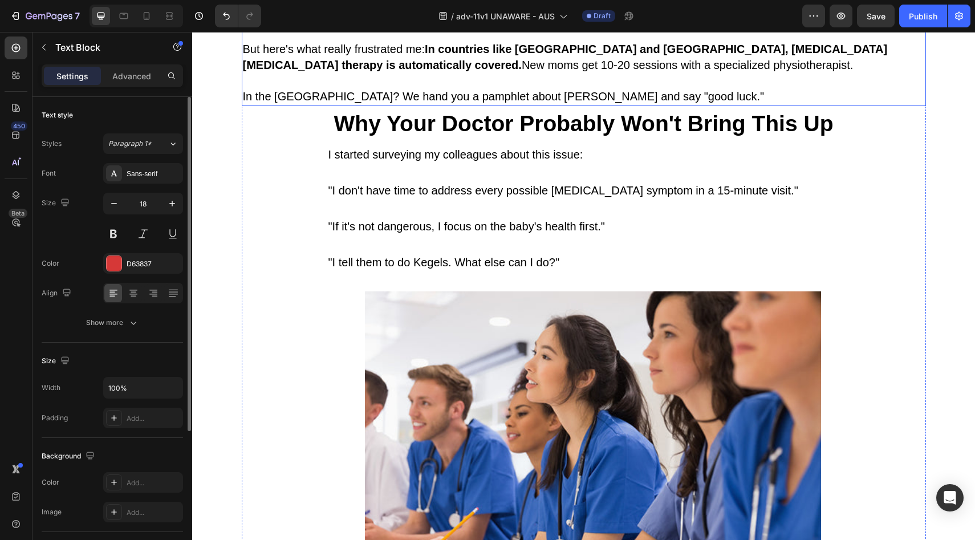
scroll to position [2525, 0]
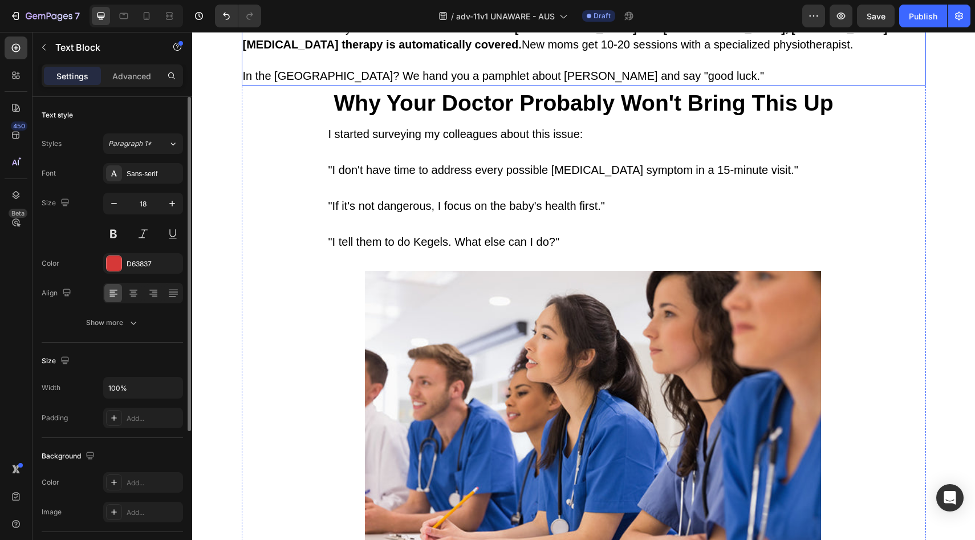
click at [295, 82] on span "In the Australia? We hand you a pamphlet about Kegels and say "good luck."" at bounding box center [504, 76] width 522 height 13
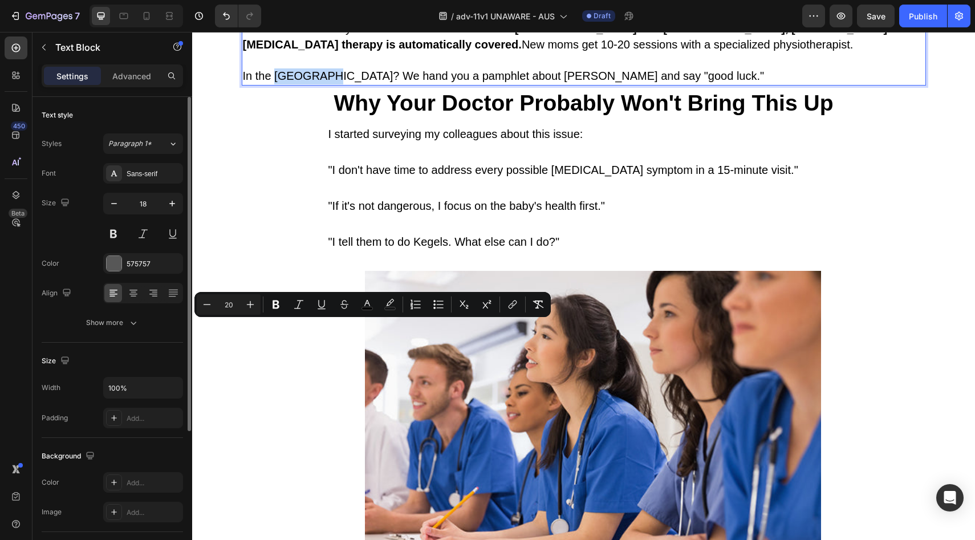
click at [295, 82] on span "In the Australia? We hand you a pamphlet about Kegels and say "good luck."" at bounding box center [504, 76] width 522 height 13
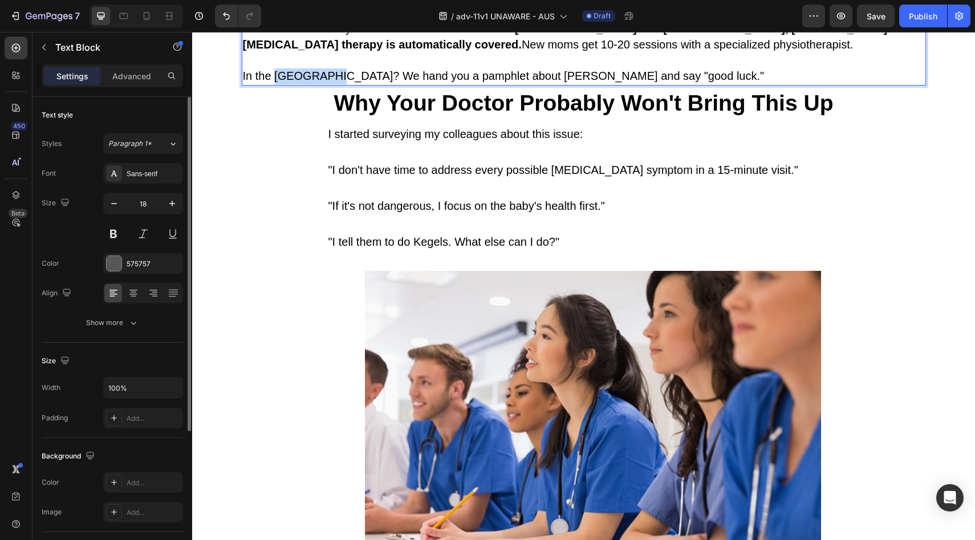
drag, startPoint x: 295, startPoint y: 328, endPoint x: 315, endPoint y: 328, distance: 20.0
click at [315, 82] on span "In the Australia? We hand you a pamphlet about Kegels and say "good luck."" at bounding box center [504, 76] width 522 height 13
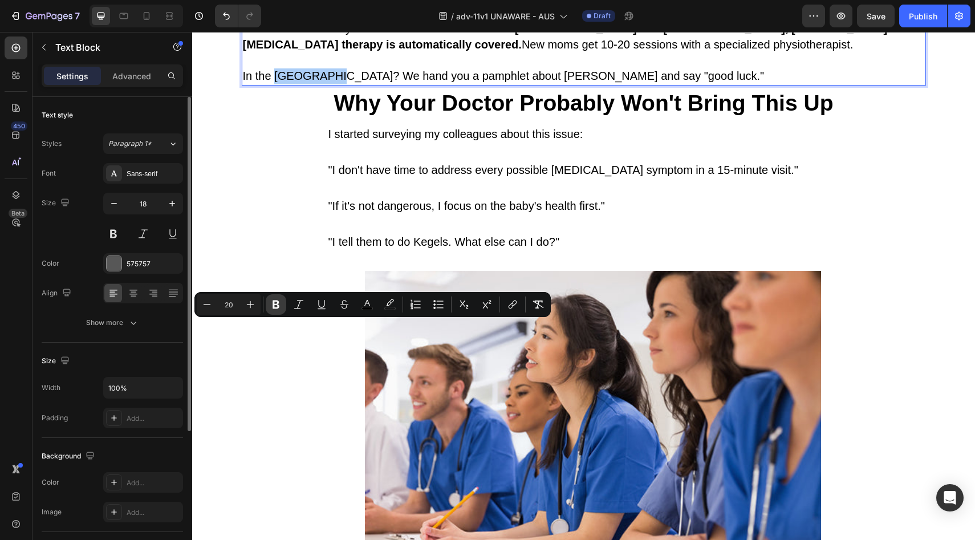
click at [281, 306] on icon "Editor contextual toolbar" at bounding box center [275, 304] width 11 height 11
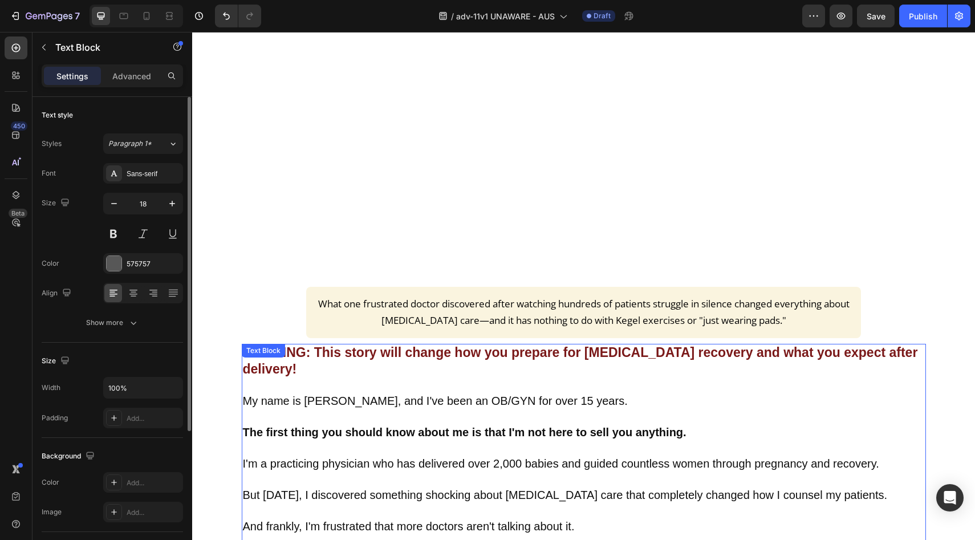
scroll to position [0, 0]
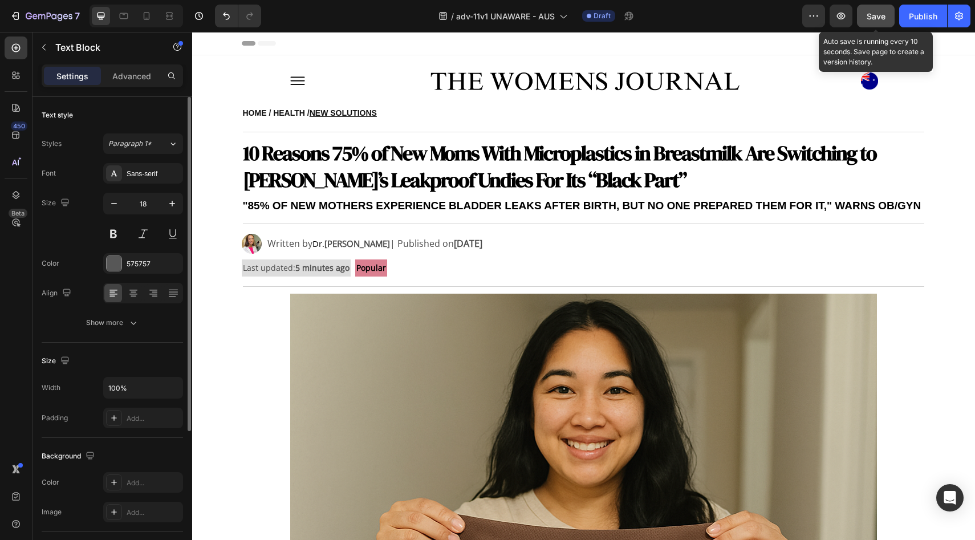
click at [865, 10] on button "Save" at bounding box center [876, 16] width 38 height 23
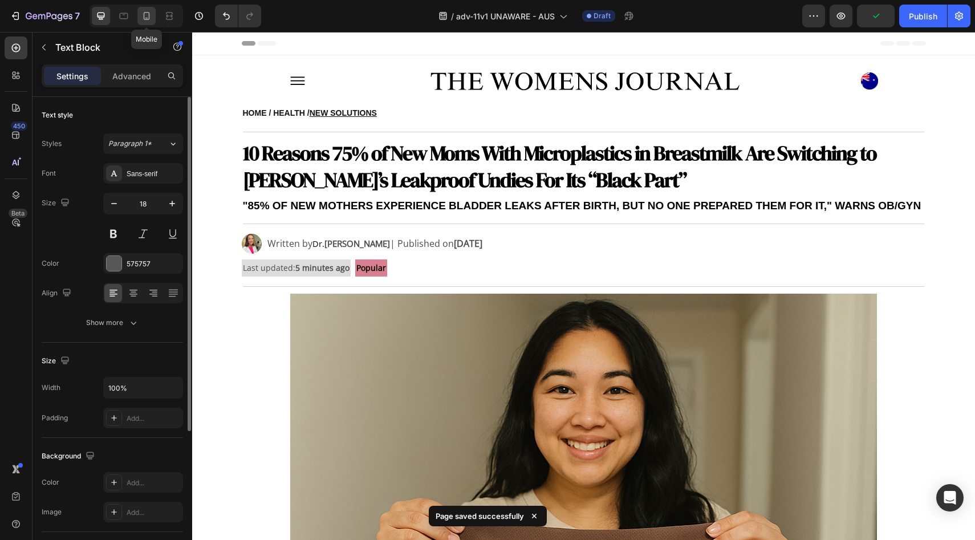
click at [143, 15] on icon at bounding box center [146, 15] width 11 height 11
type input "16"
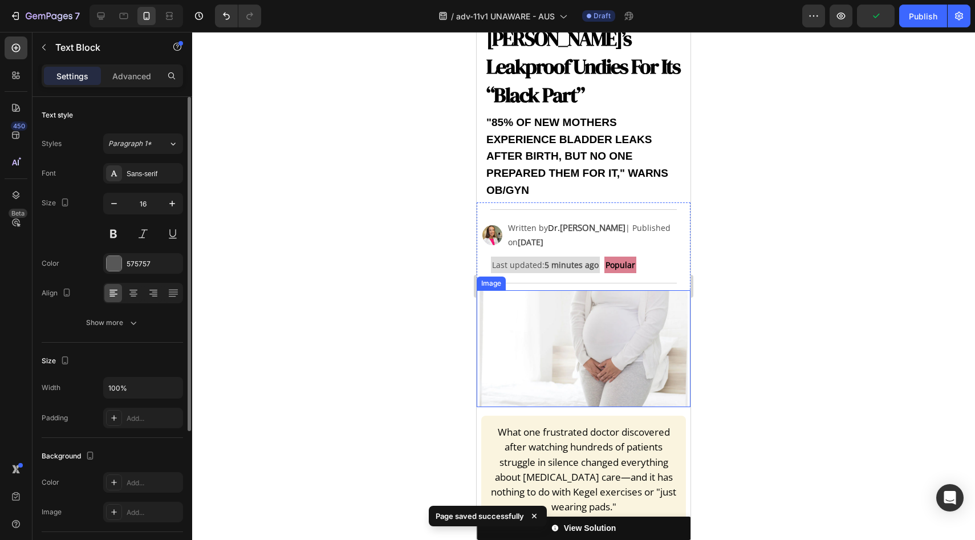
scroll to position [238, 0]
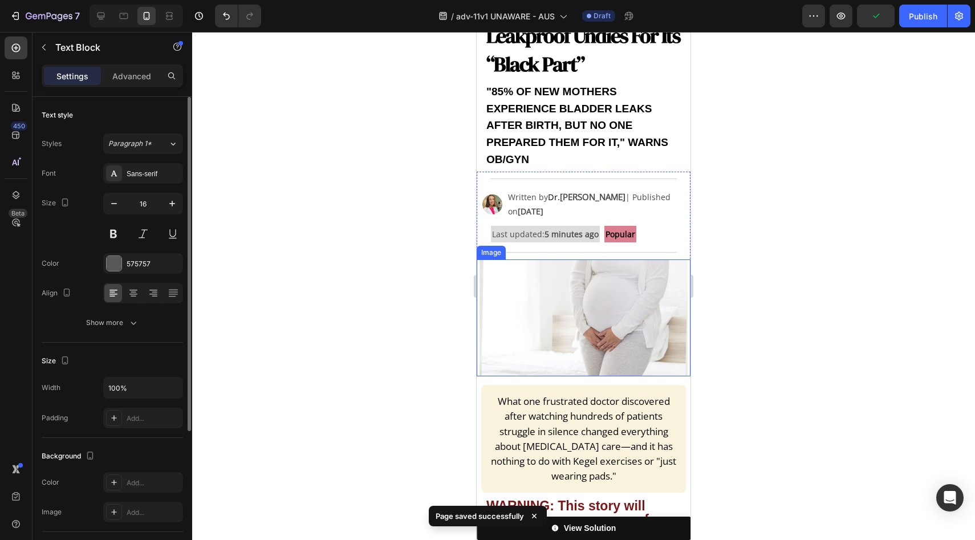
click at [588, 315] on img at bounding box center [584, 318] width 208 height 117
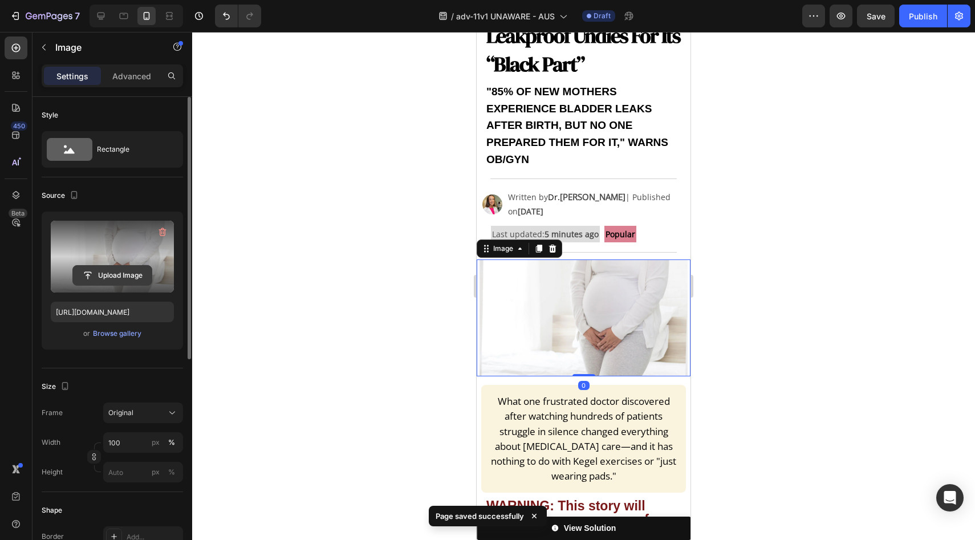
click at [111, 277] on input "file" at bounding box center [112, 275] width 79 height 19
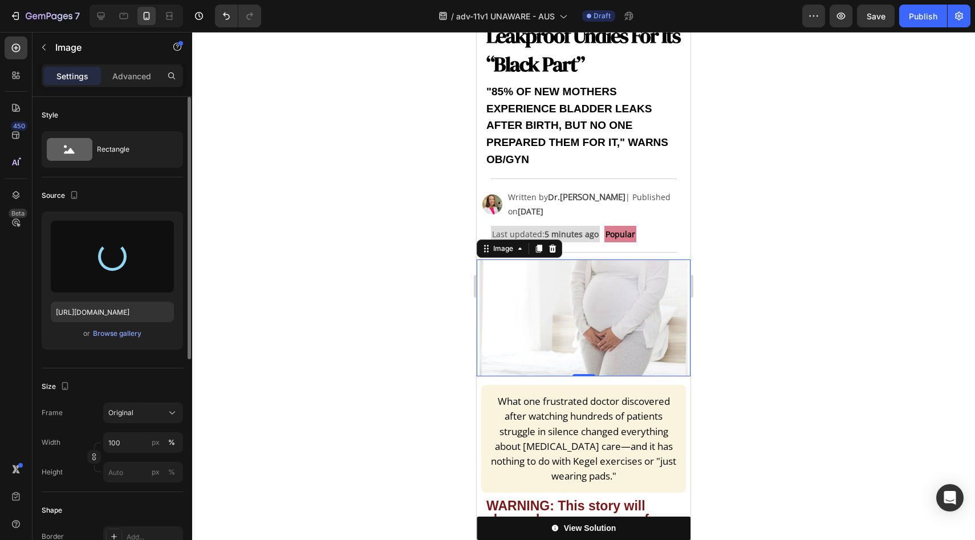
type input "https://cdn.shopify.com/s/files/1/0709/5353/3618/files/gempages_567420980318700…"
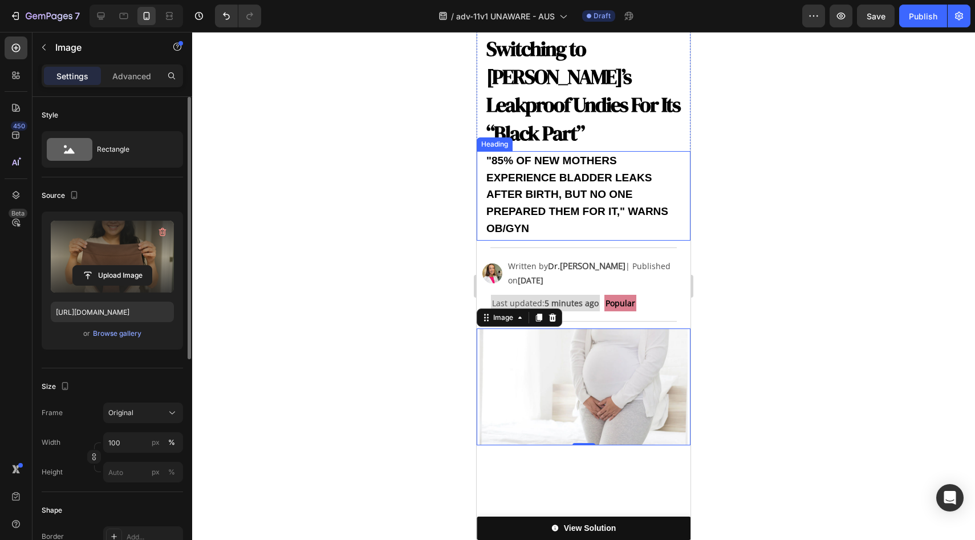
scroll to position [114, 0]
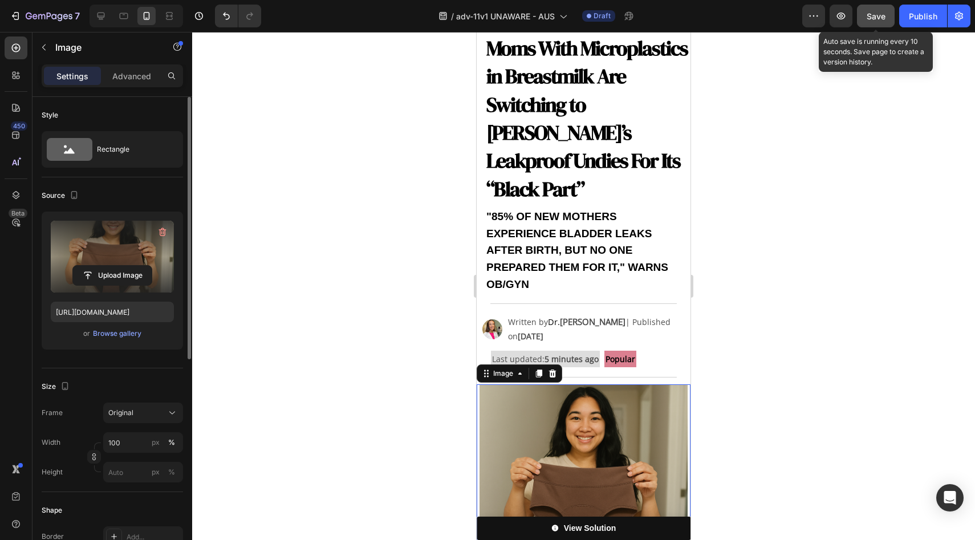
click at [870, 25] on button "Save" at bounding box center [876, 16] width 38 height 23
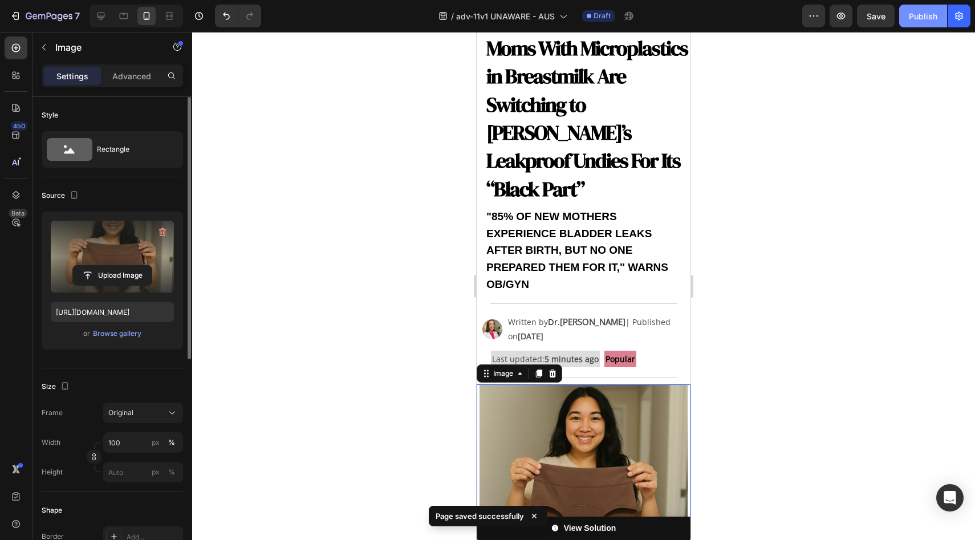
click at [901, 22] on button "Publish" at bounding box center [924, 16] width 48 height 23
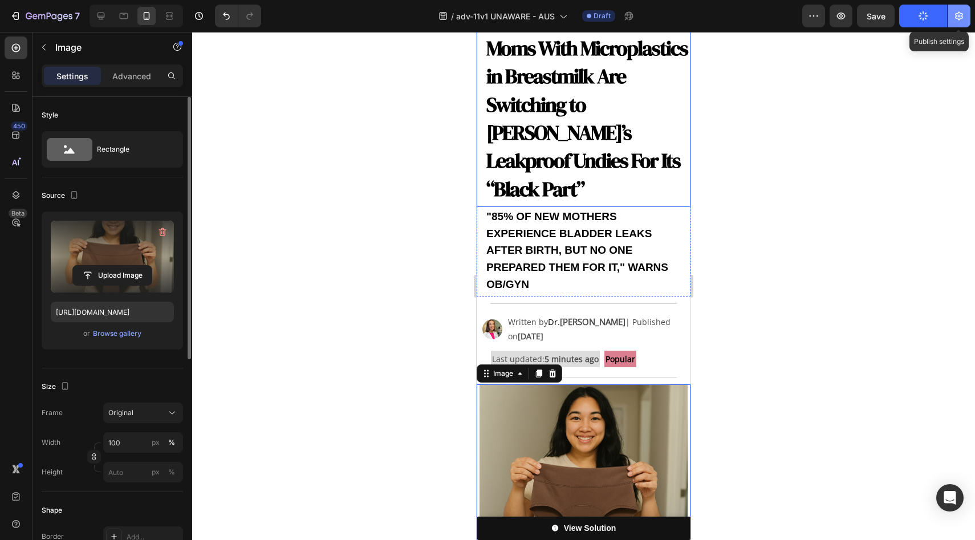
click at [963, 11] on icon "button" at bounding box center [959, 15] width 11 height 11
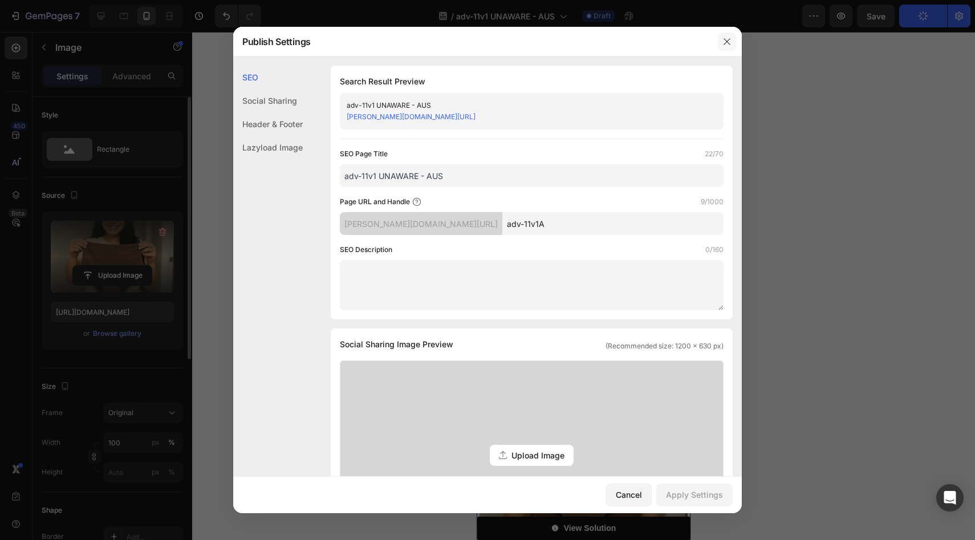
click at [724, 39] on icon "button" at bounding box center [727, 41] width 9 height 9
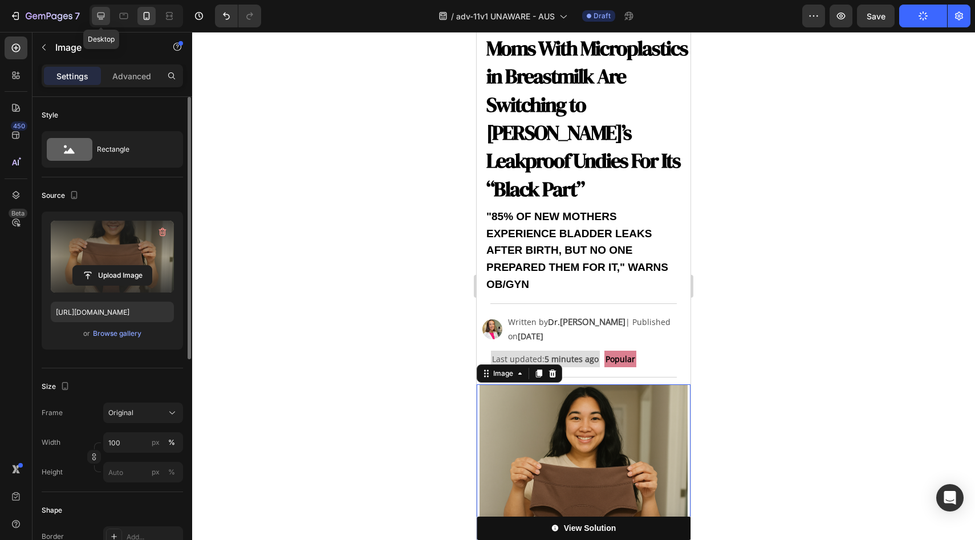
click at [107, 18] on div at bounding box center [101, 16] width 18 height 18
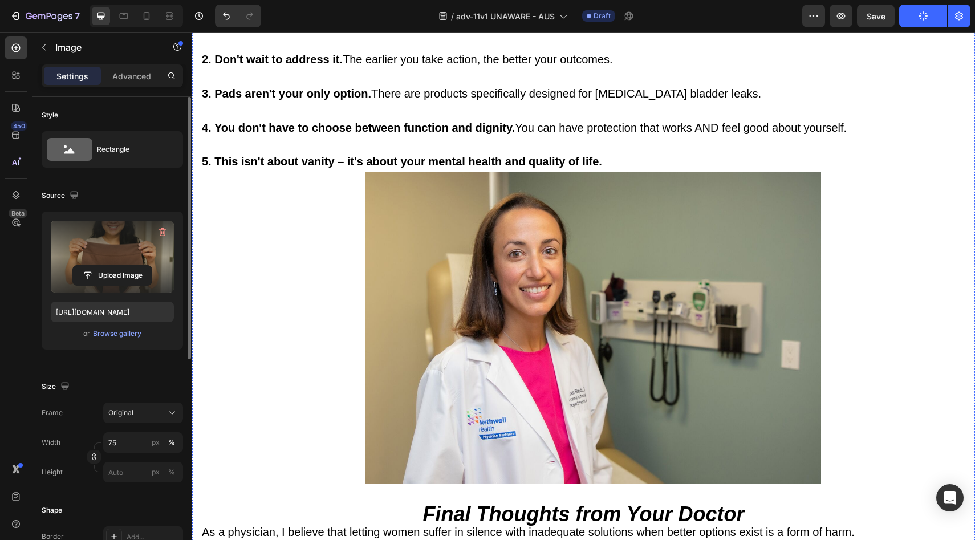
scroll to position [8189, 0]
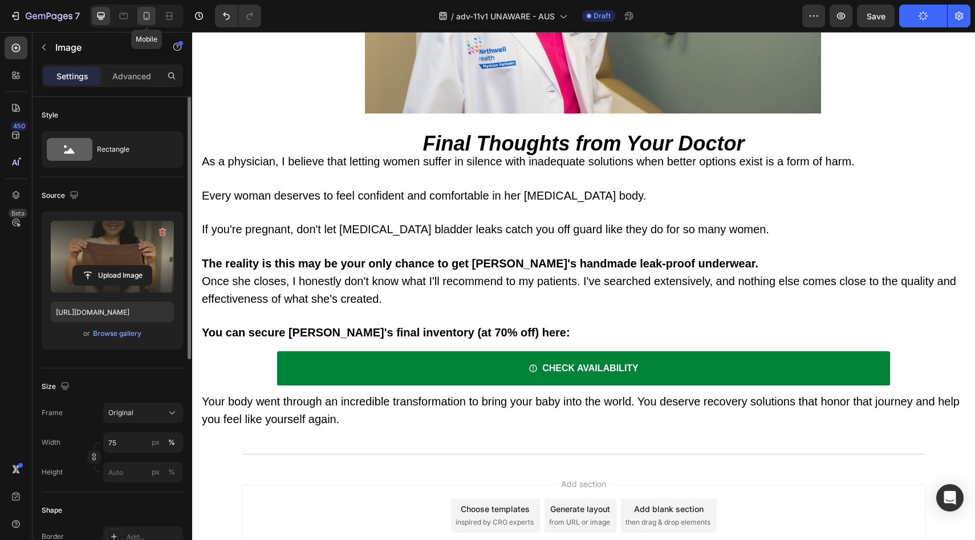
click at [149, 15] on icon at bounding box center [147, 16] width 6 height 8
type input "100"
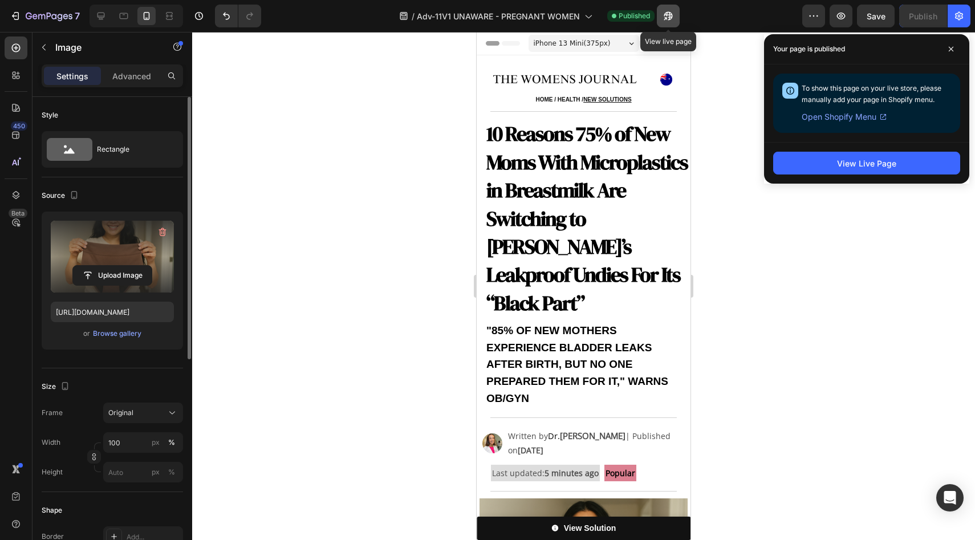
click at [667, 17] on icon "button" at bounding box center [665, 18] width 3 height 3
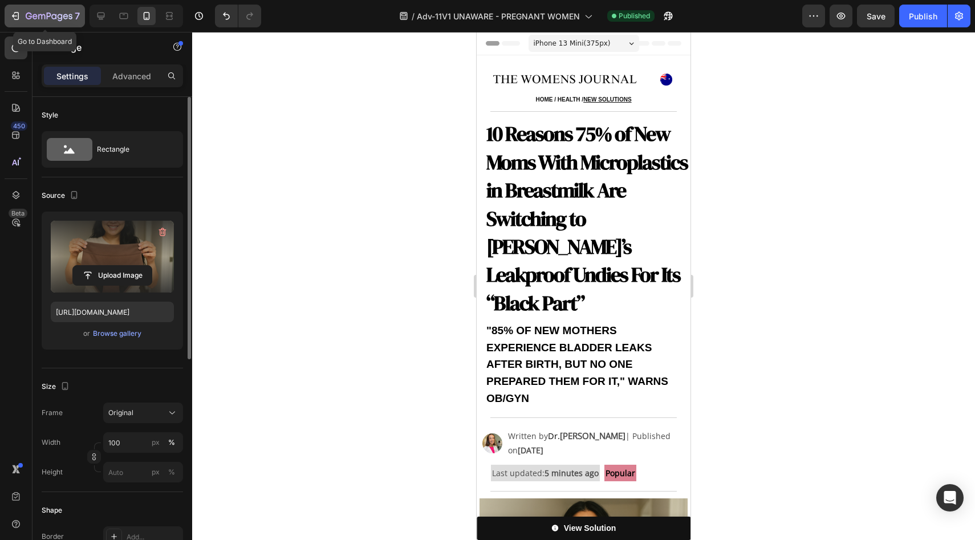
click at [56, 11] on div "7" at bounding box center [53, 16] width 54 height 14
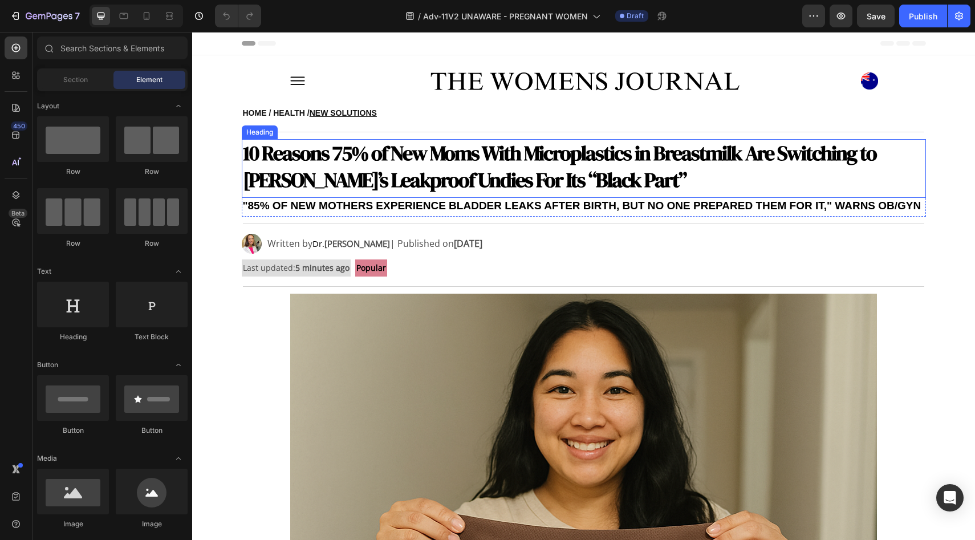
click at [513, 147] on strong "10 Reasons 75% of New Moms With Microplastics in Breastmilk Are Switching to Ve…" at bounding box center [560, 166] width 634 height 55
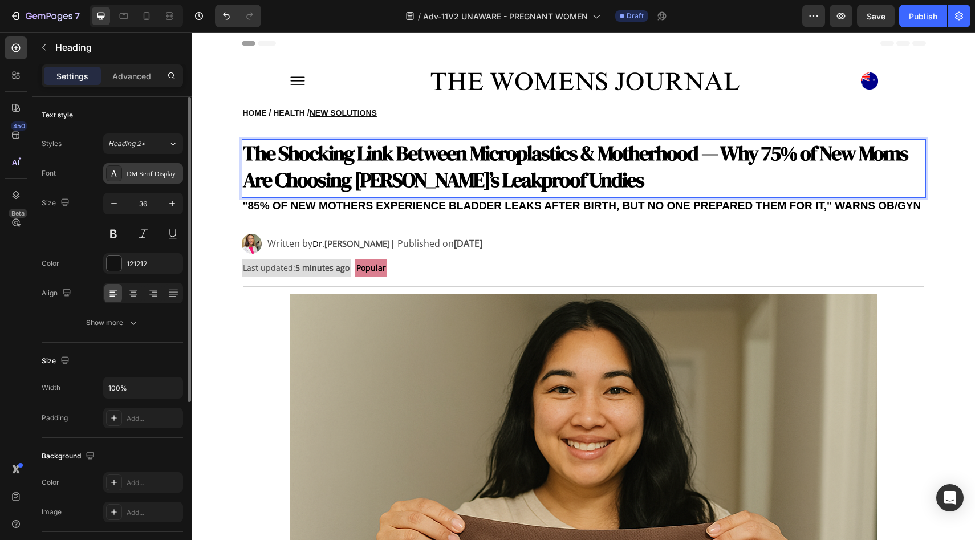
click at [134, 173] on div "DM Serif Display" at bounding box center [154, 174] width 54 height 10
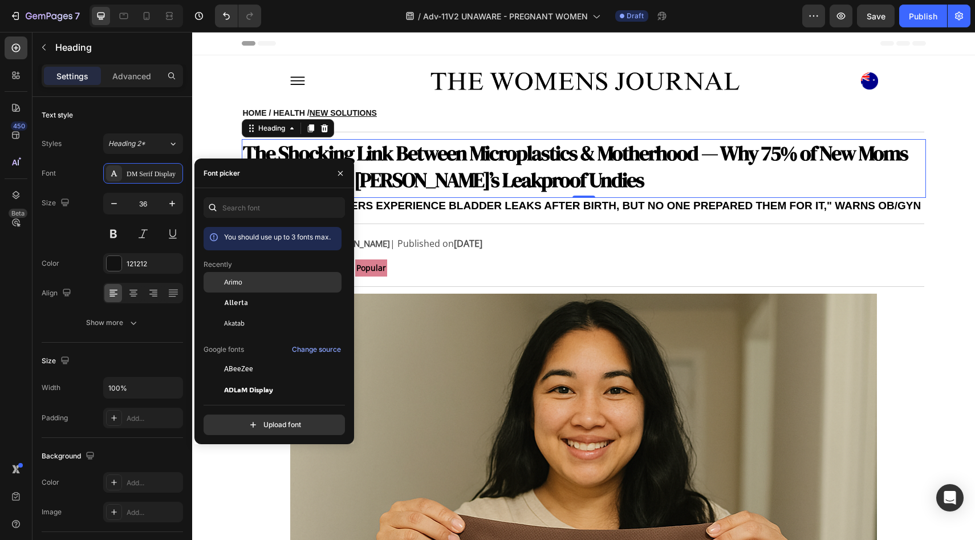
click at [276, 359] on div "Arimo" at bounding box center [273, 369] width 138 height 21
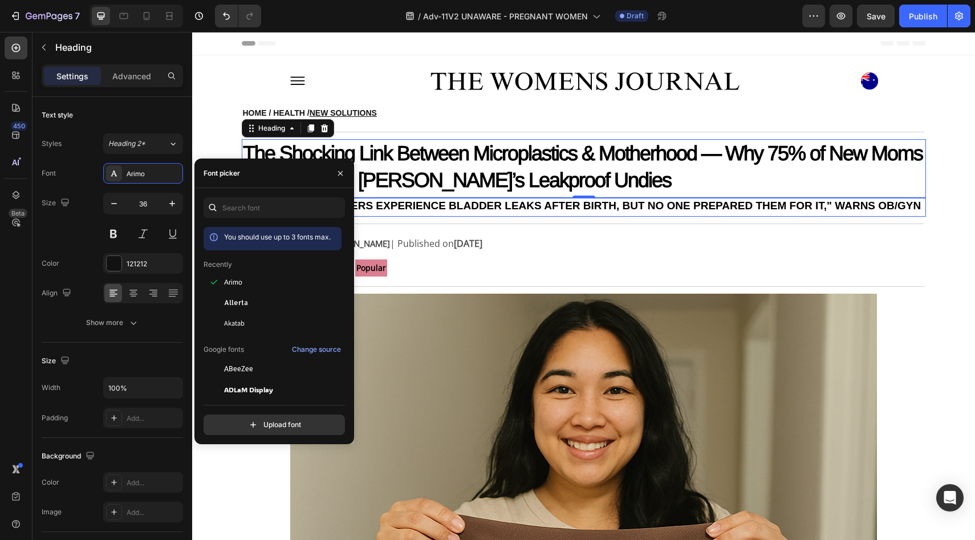
click at [451, 200] on strong ""85% OF NEW MOTHERS EXPERIENCE BLADDER LEAKS AFTER BIRTH, BUT NO ONE PREPARED T…" at bounding box center [582, 206] width 679 height 12
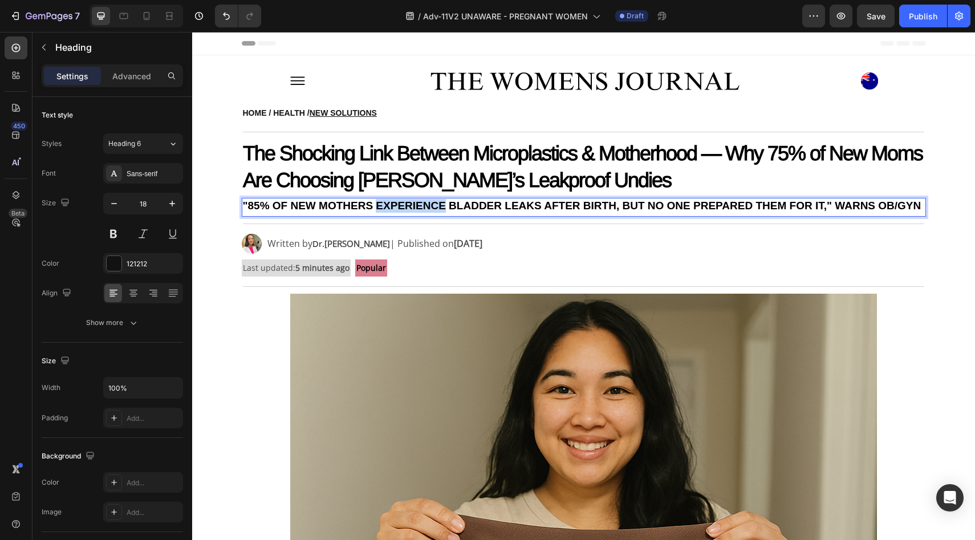
click at [408, 203] on strong ""85% OF NEW MOTHERS EXPERIENCE BLADDER LEAKS AFTER BIRTH, BUT NO ONE PREPARED T…" at bounding box center [582, 206] width 679 height 12
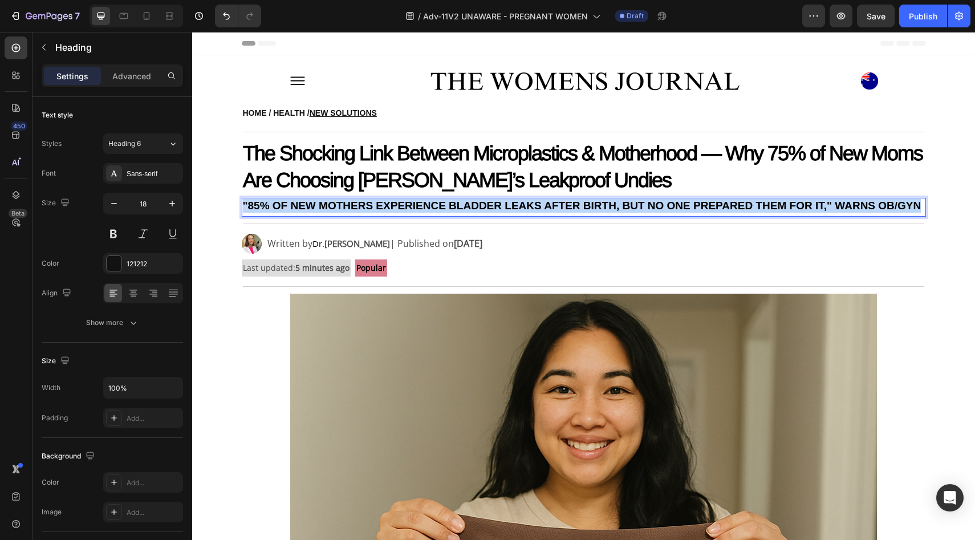
click at [408, 203] on strong ""85% OF NEW MOTHERS EXPERIENCE BLADDER LEAKS AFTER BIRTH, BUT NO ONE PREPARED T…" at bounding box center [582, 206] width 679 height 12
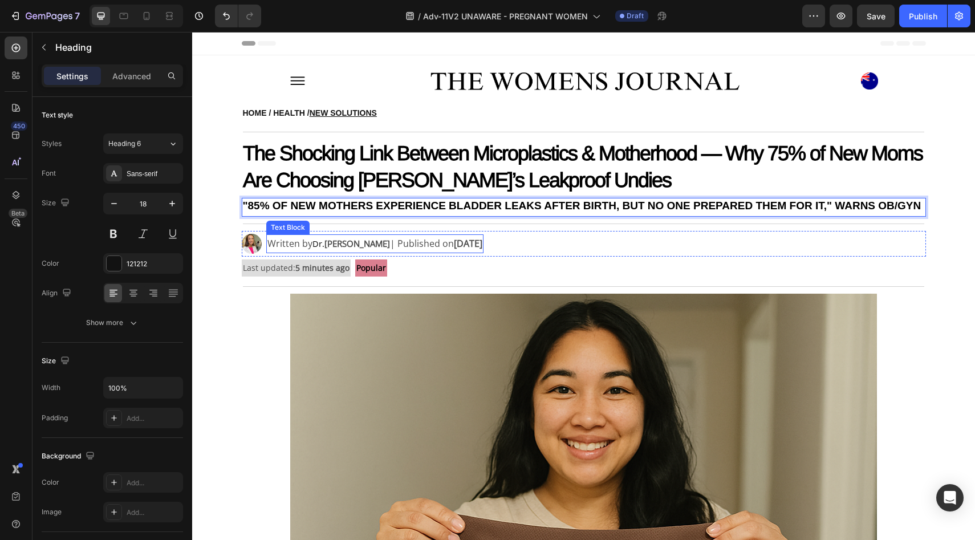
click at [380, 244] on p "Written by Dr. Lara Martinez | Published on July 10, 2025" at bounding box center [375, 244] width 215 height 17
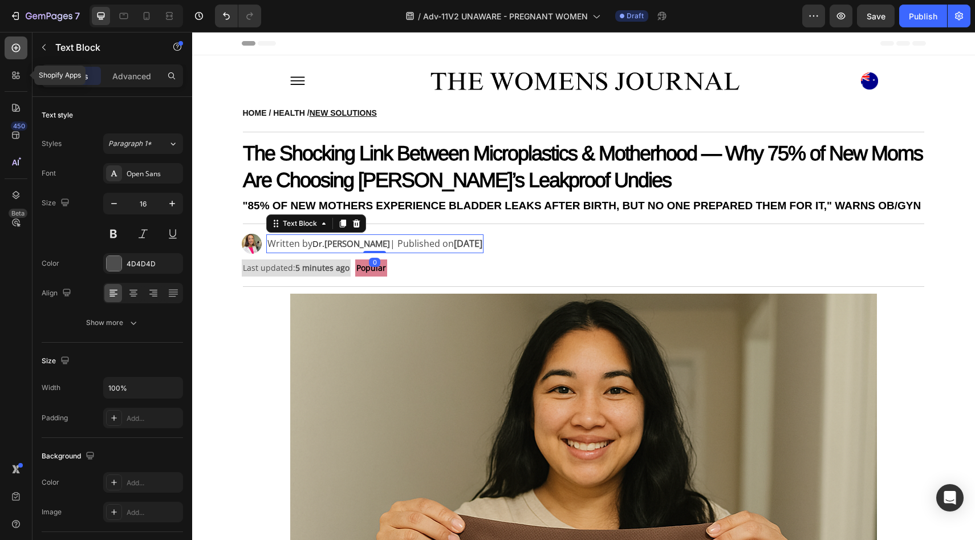
click at [10, 52] on div at bounding box center [16, 48] width 23 height 23
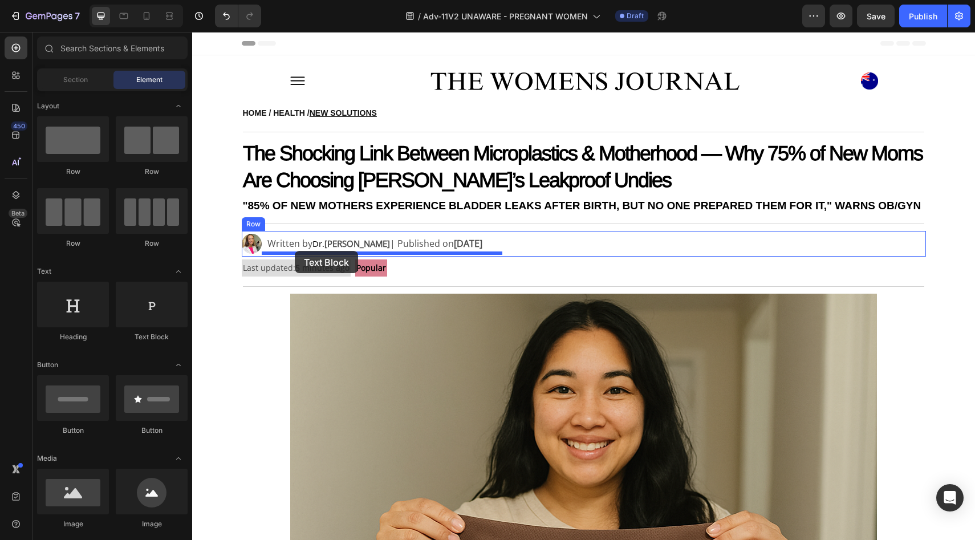
drag, startPoint x: 345, startPoint y: 328, endPoint x: 295, endPoint y: 251, distance: 91.6
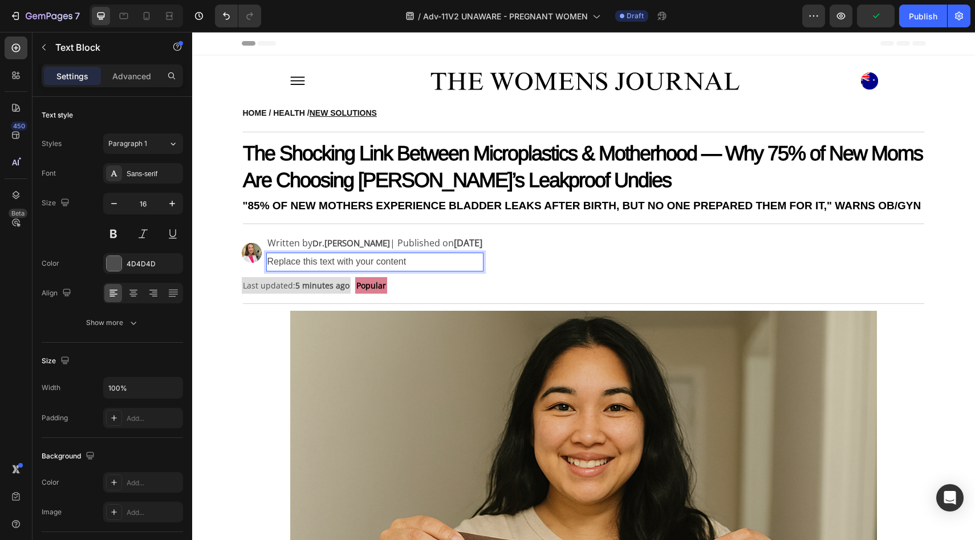
click div "Replace this text with your content"
click p "Replace this text with your content"
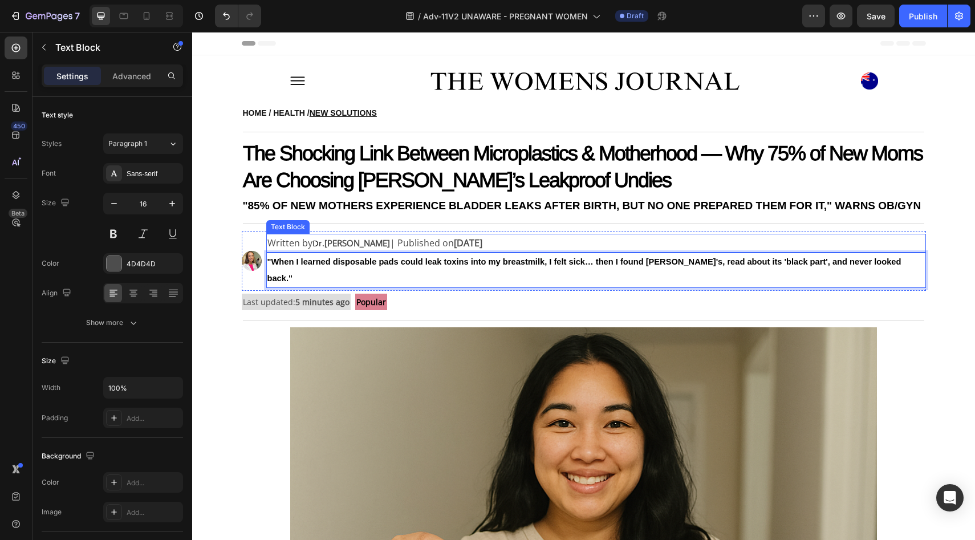
click p "Written by Dr. Lara Martinez | Published on July 10, 2025"
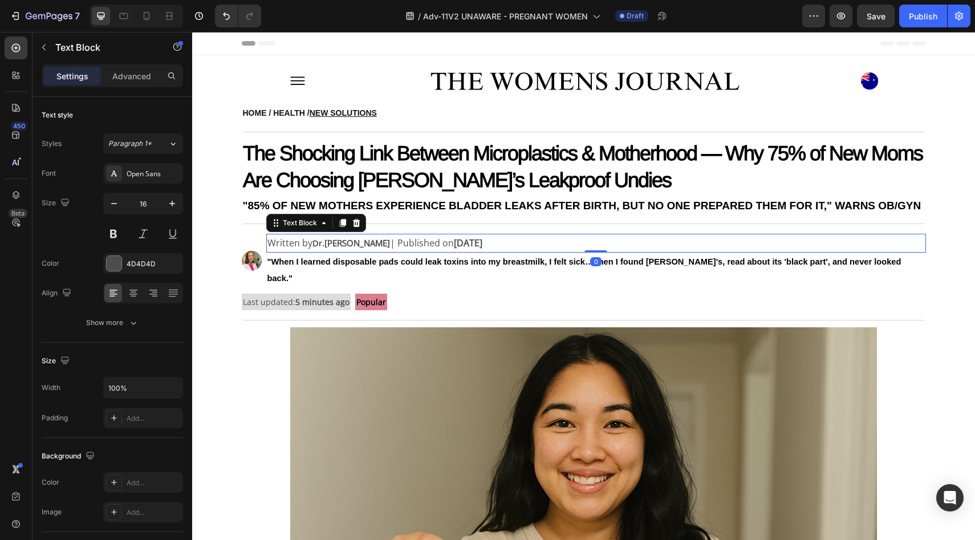
click p "Written by Dr. Lara Martinez | Published on July 10, 2025"
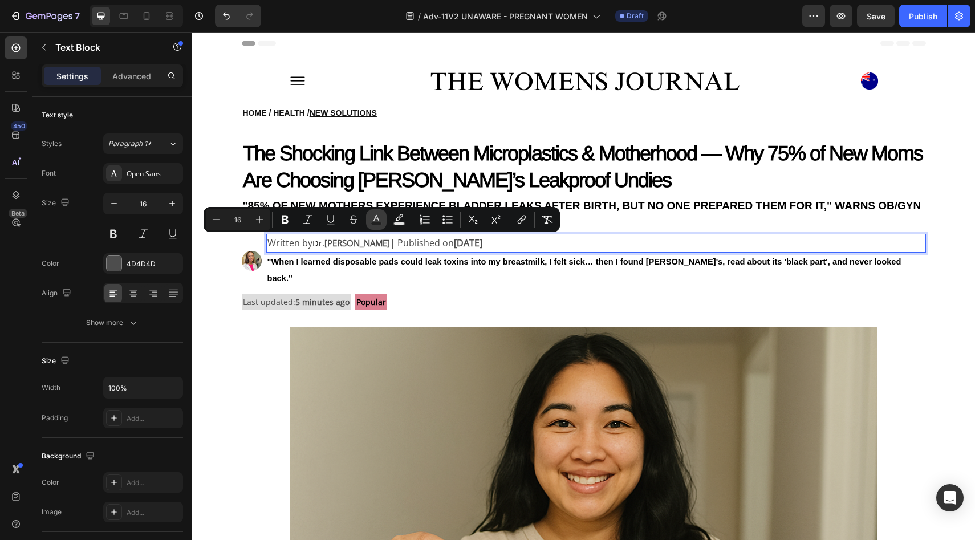
click icon "Editor contextual toolbar"
type input "4D4D4D"
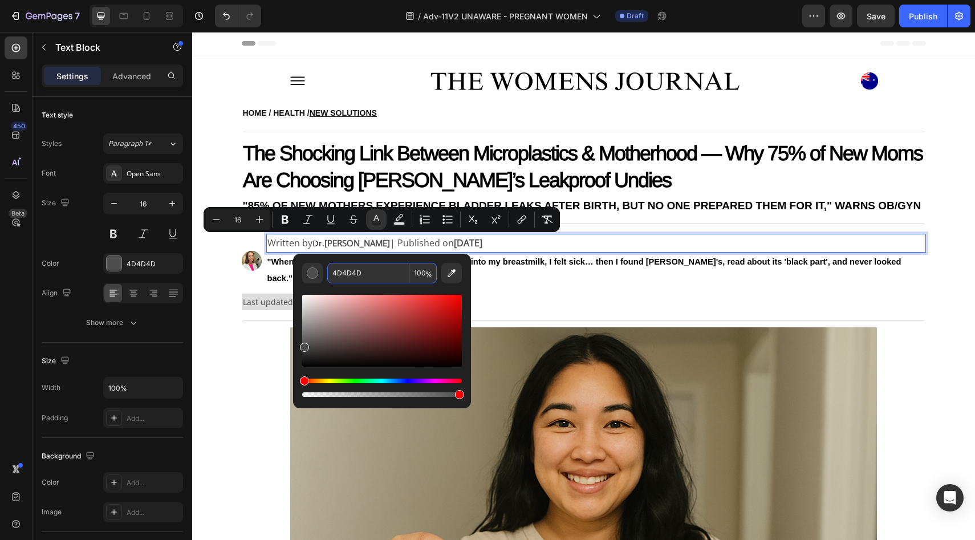
click input "4D4D4D"
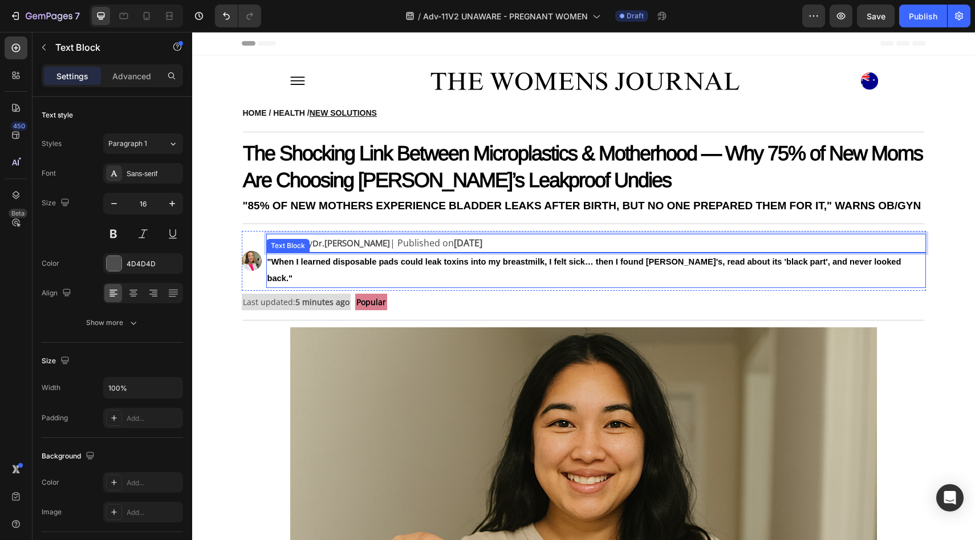
click strong ""When I learned disposable pads could leak toxins into my breastmilk, I felt si…"
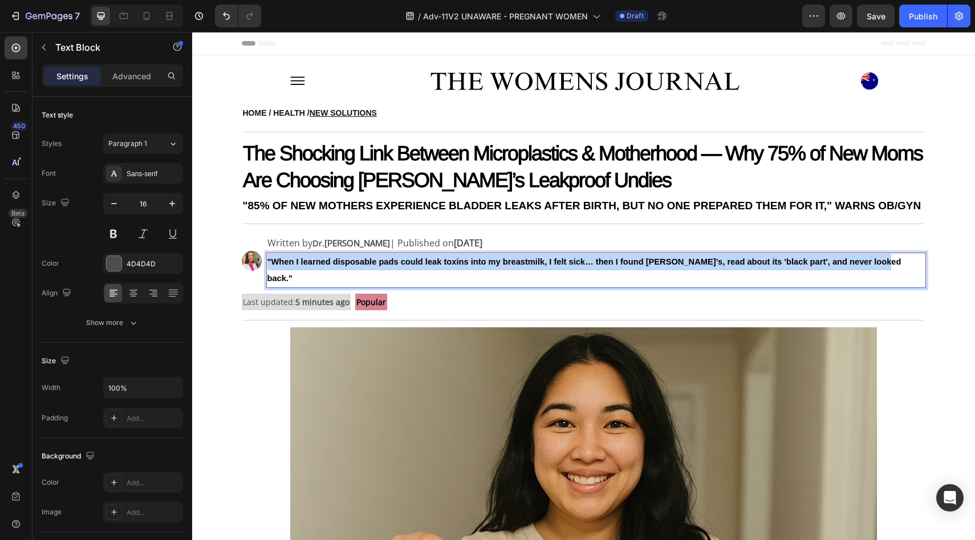
click strong ""When I learned disposable pads could leak toxins into my breastmilk, I felt si…"
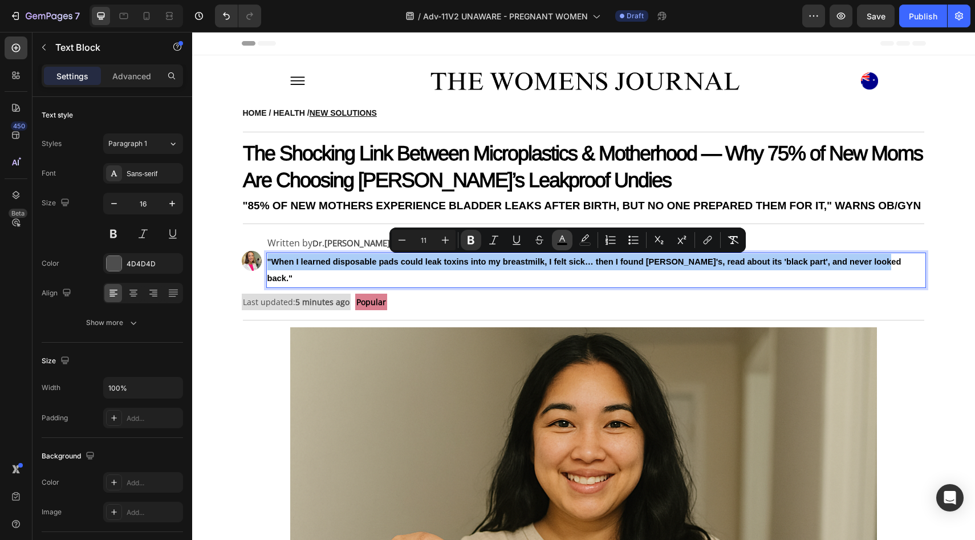
click icon "Editor contextual toolbar"
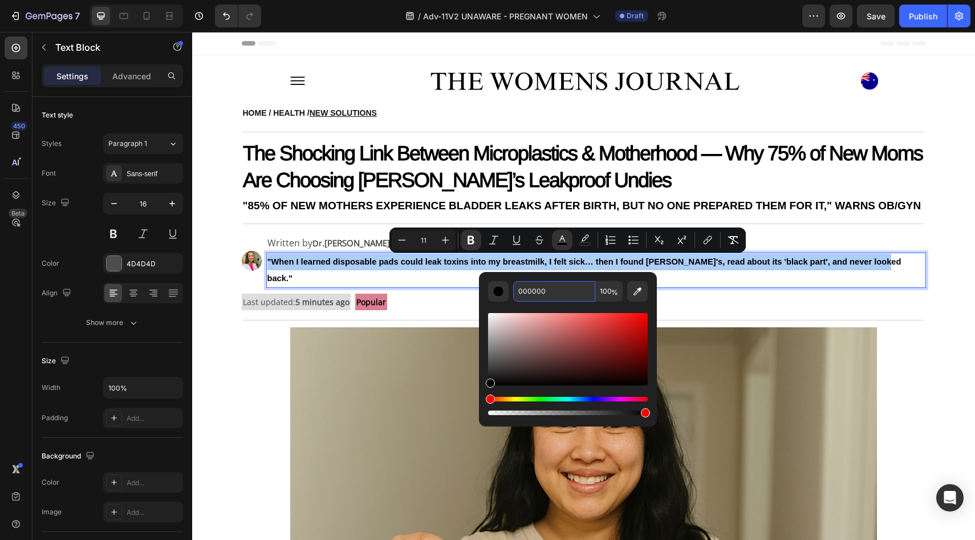
click input "000000"
paste input "4D4D4D"
type input "4D4D4D"
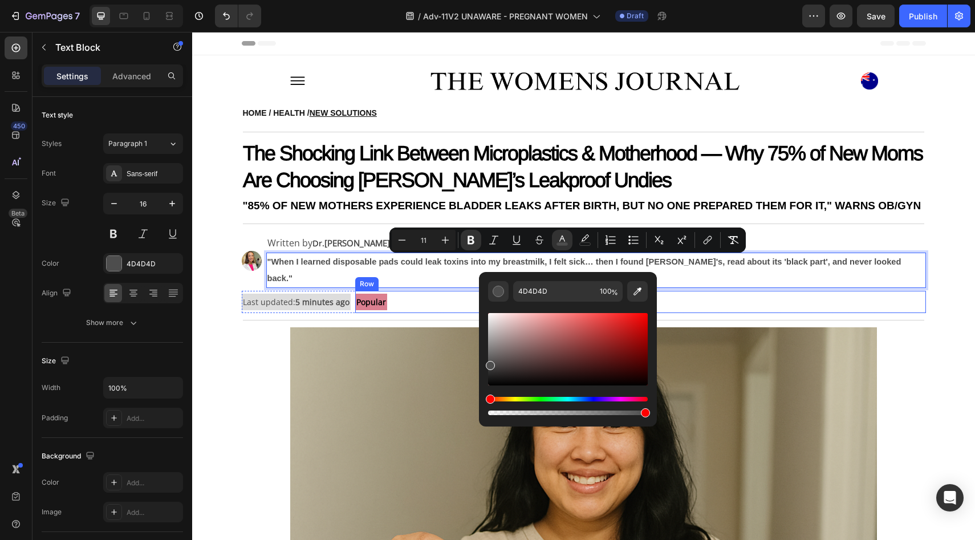
click div "Popular Text Block Row"
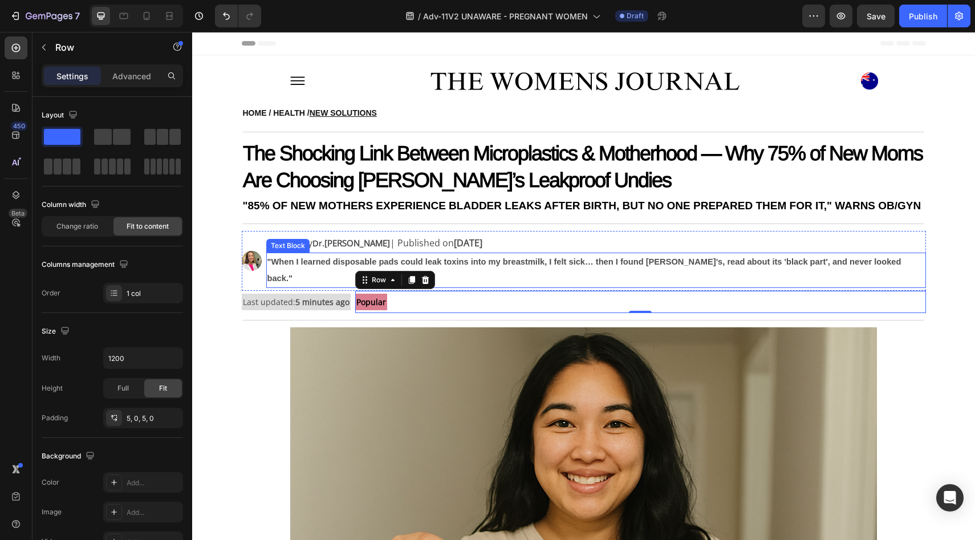
click strong ""When I learned disposable pads could leak toxins into my breastmilk, I felt si…"
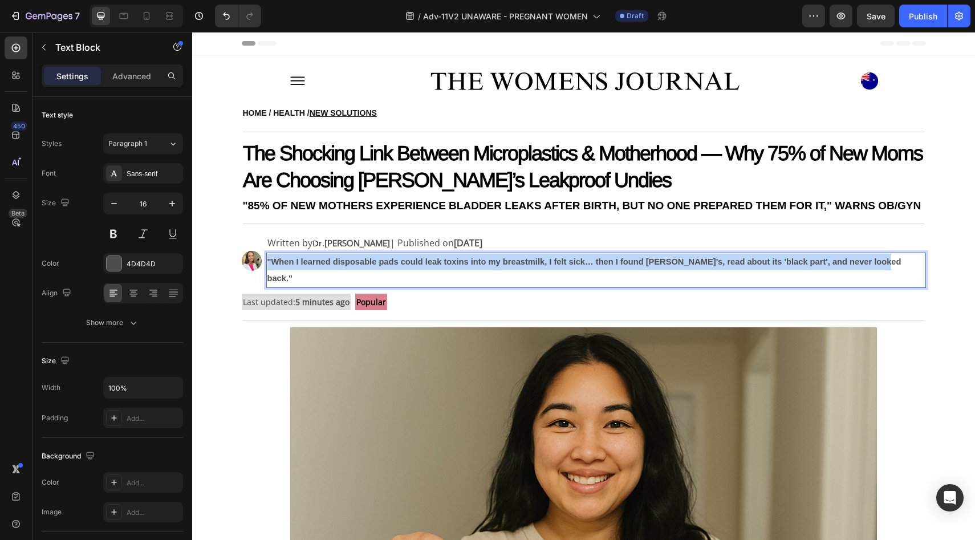
click strong ""When I learned disposable pads could leak toxins into my breastmilk, I felt si…"
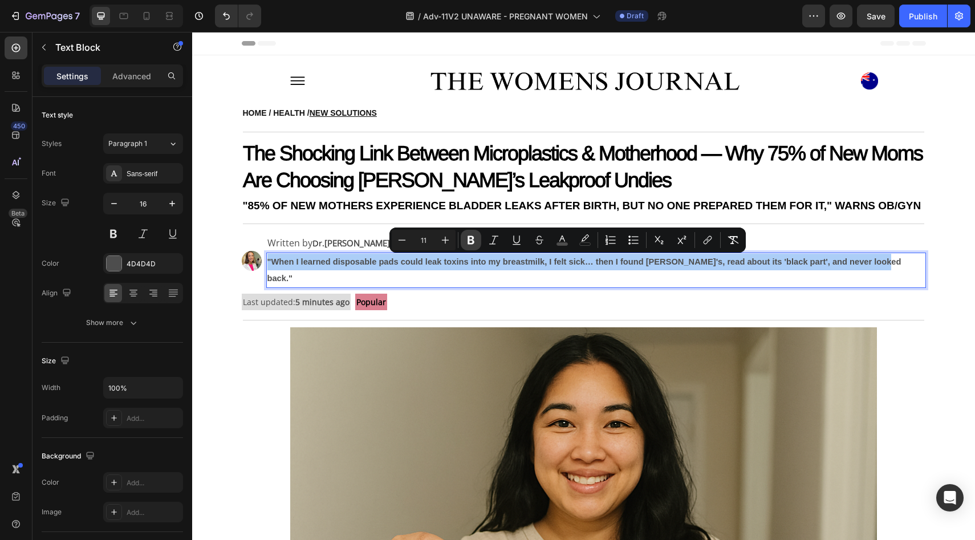
click icon "Editor contextual toolbar"
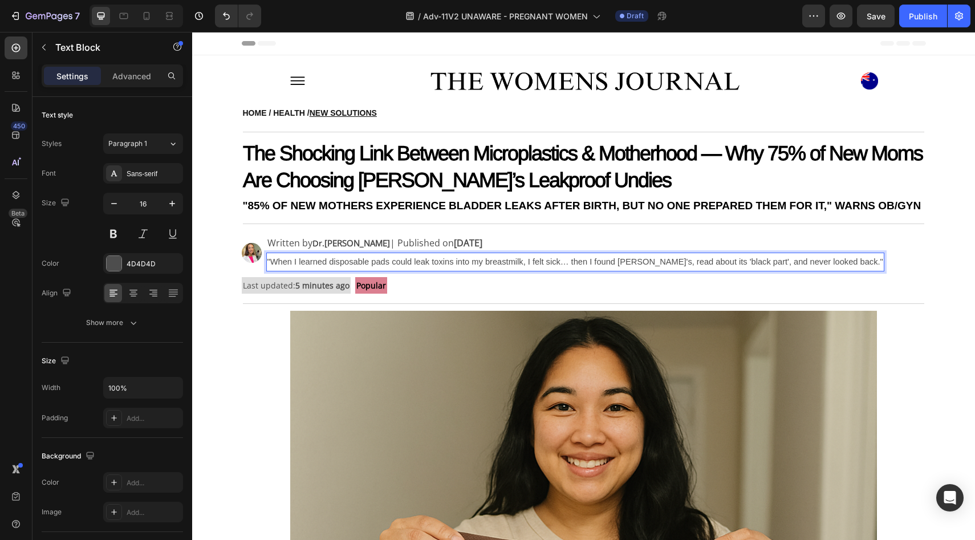
click span ""When I learned disposable pads could leak toxins into my breastmilk, I felt si…"
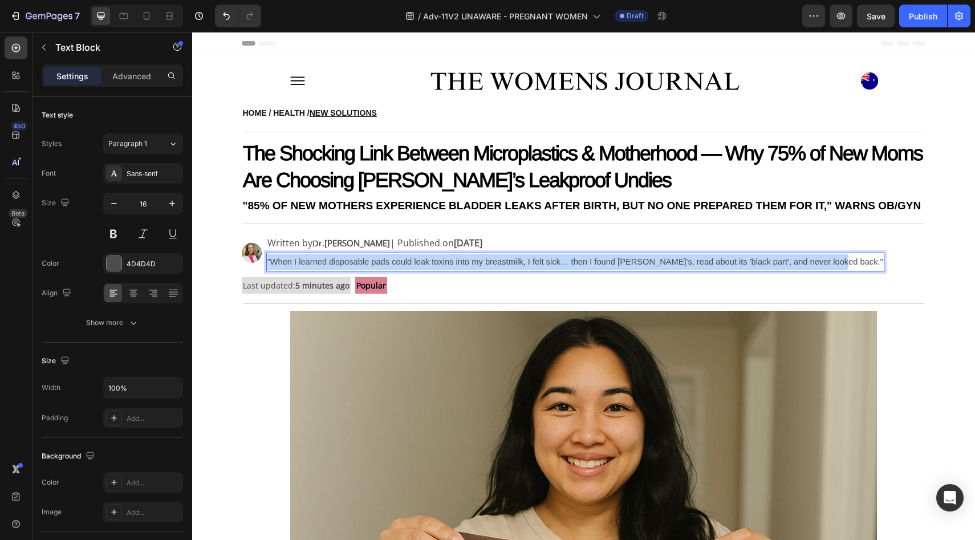
click span ""When I learned disposable pads could leak toxins into my breastmilk, I felt si…"
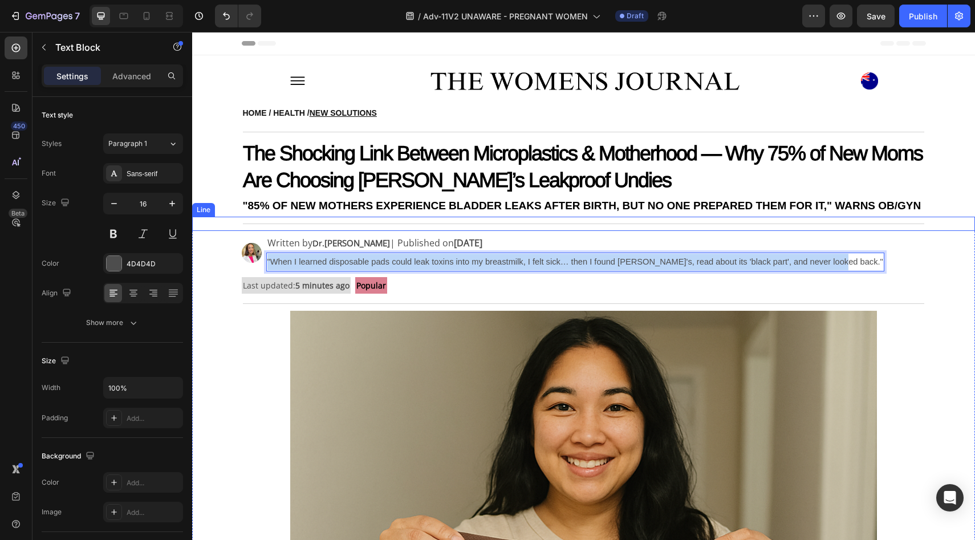
click p "Written by Dr. Lara Martinez | Published on July 10, 2025"
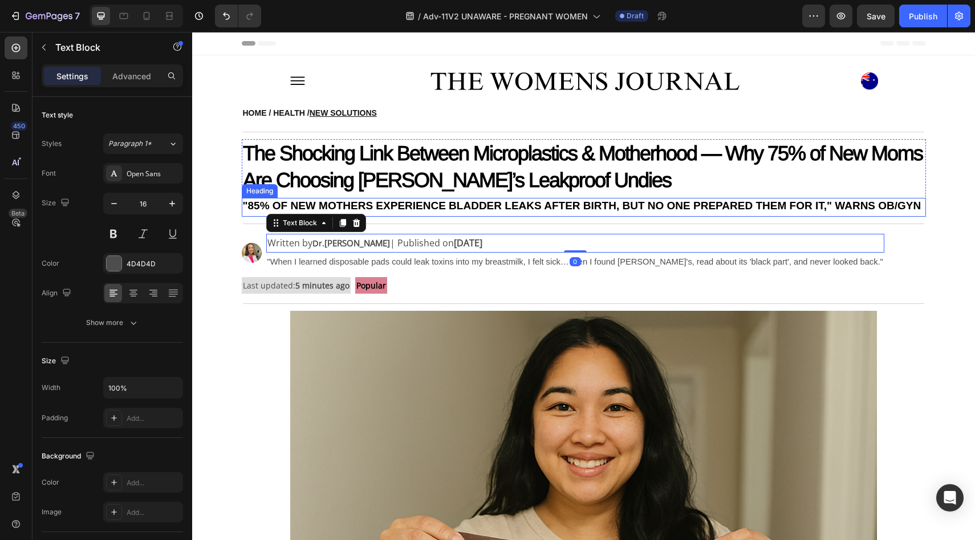
click p "⁠⁠⁠⁠⁠⁠⁠ The Shocking Link Between Microplastics & Motherhood — Why 75% of New M…"
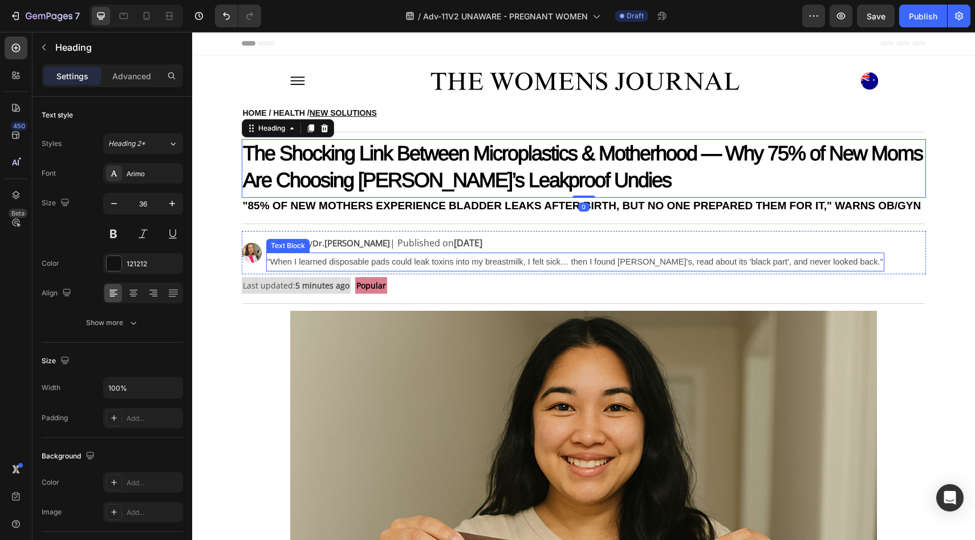
click span ""When I learned disposable pads could leak toxins into my breastmilk, I felt si…"
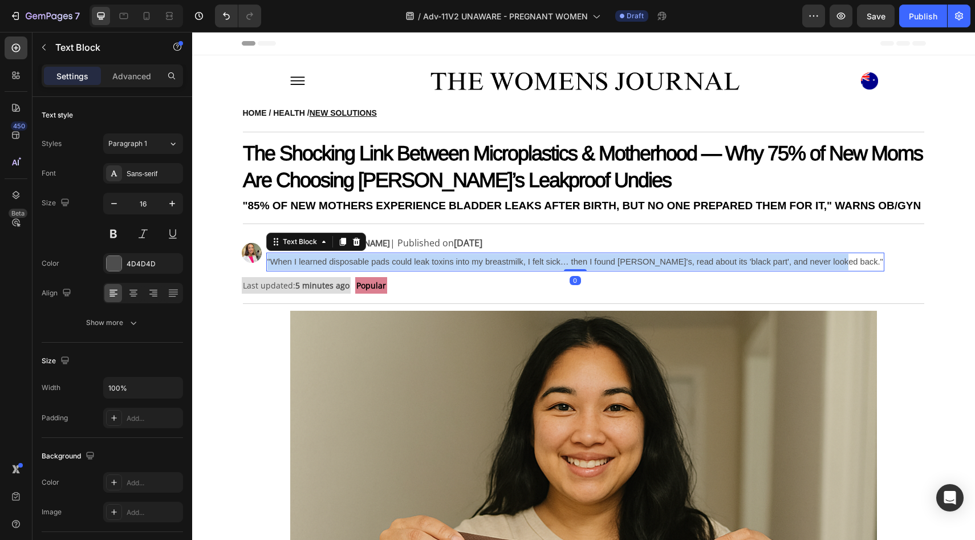
click span ""When I learned disposable pads could leak toxins into my breastmilk, I felt si…"
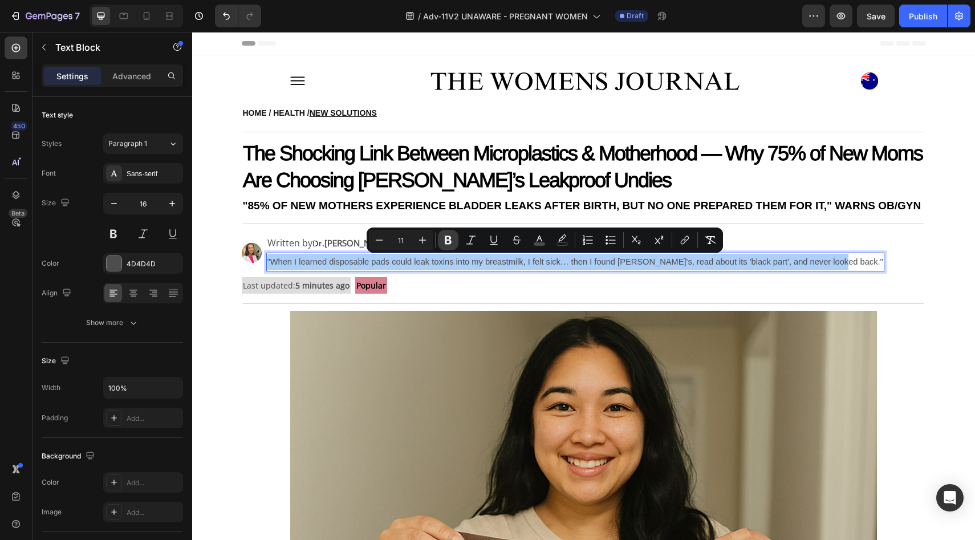
click icon "Editor contextual toolbar"
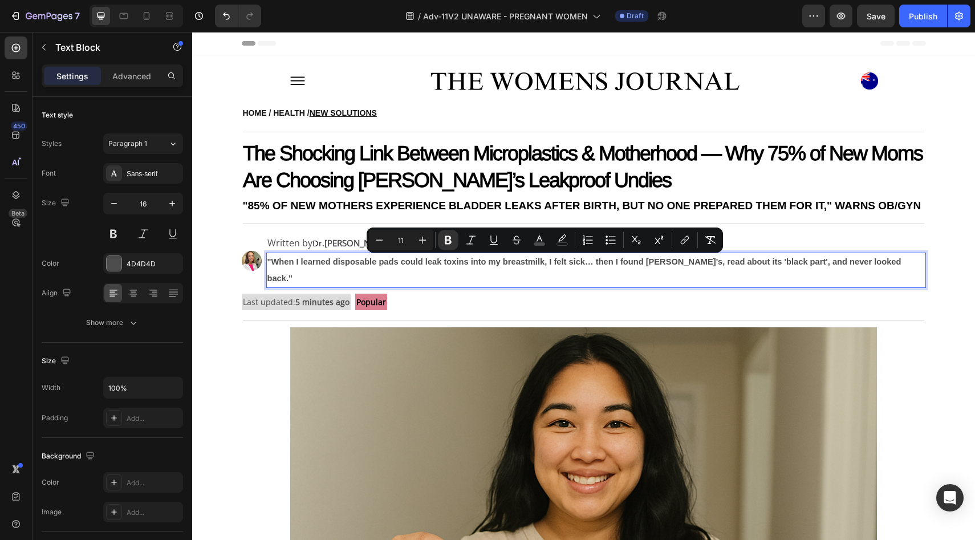
click div "Popular Text Block Row"
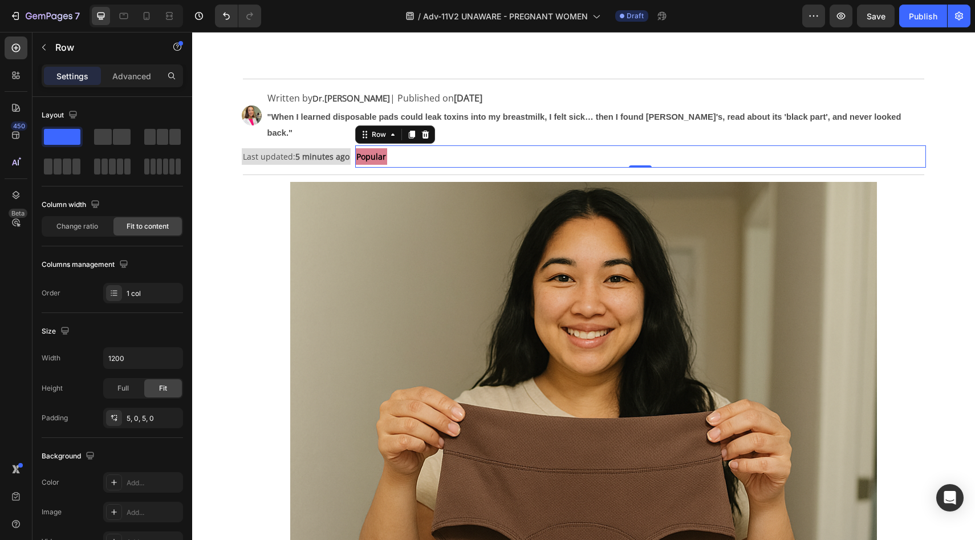
scroll to position [371, 0]
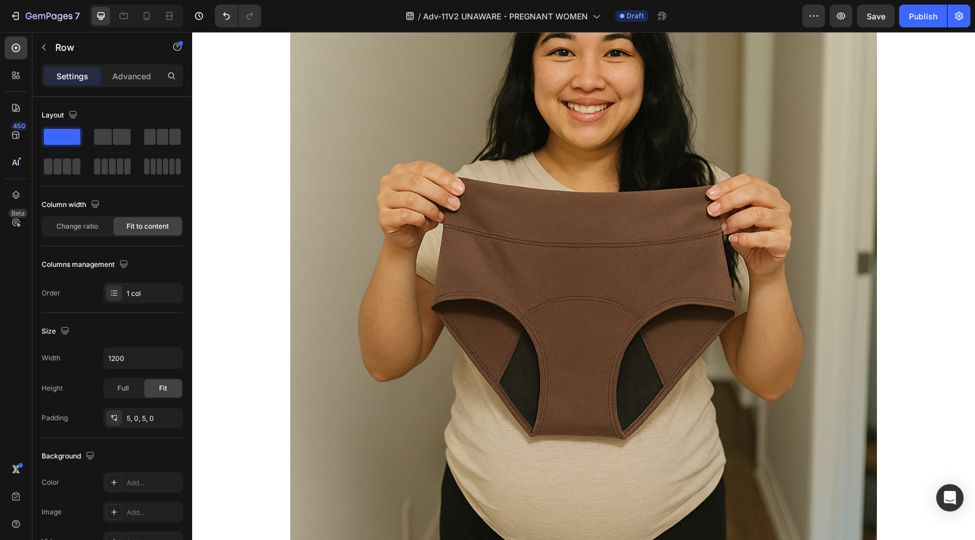
click img
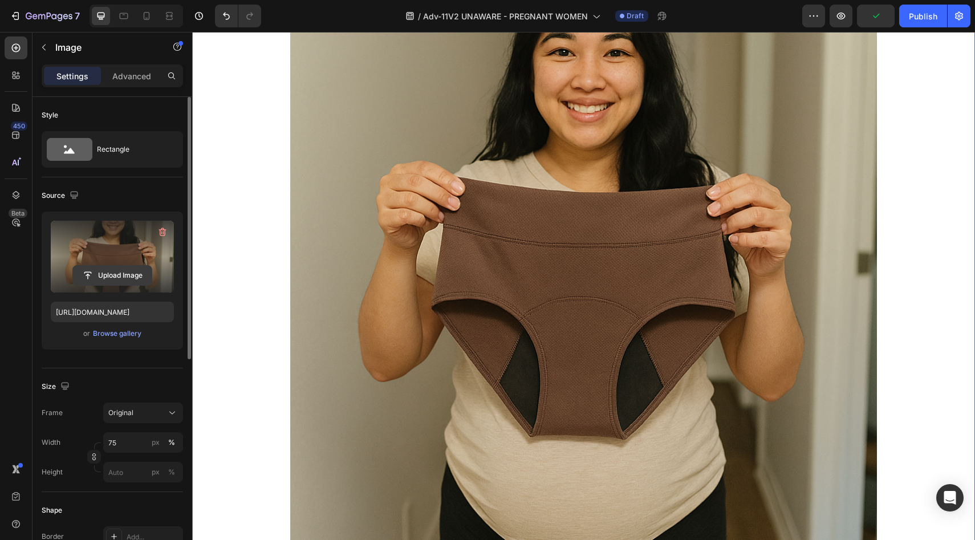
click input "file"
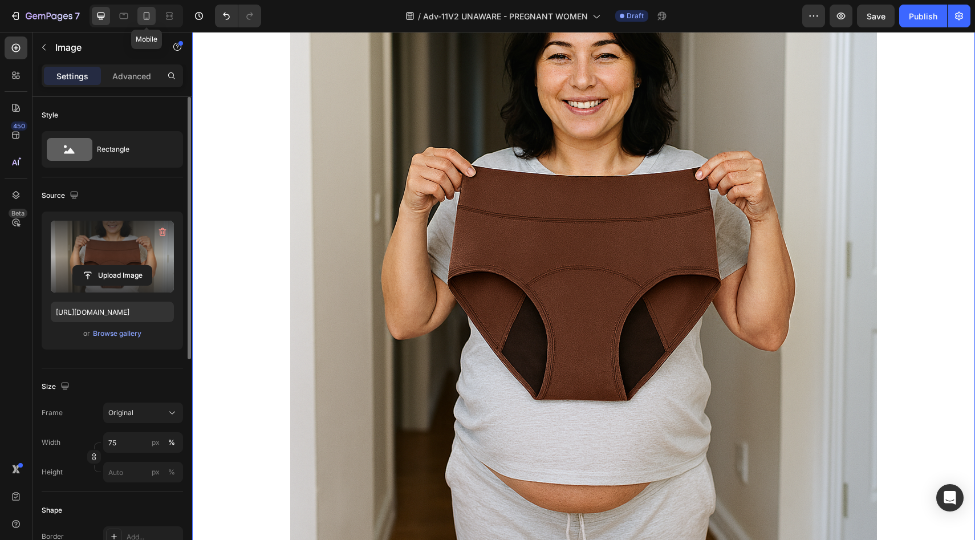
click icon
type input "https://cdn.shopify.com/s/files/1/0709/5353/3618/files/gempages_567420980318700…"
type input "100"
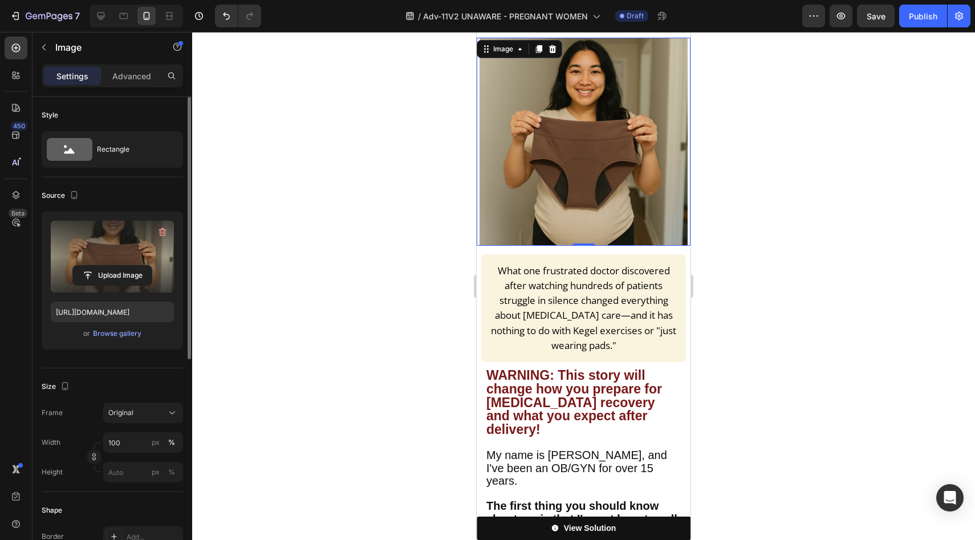
scroll to position [281, 0]
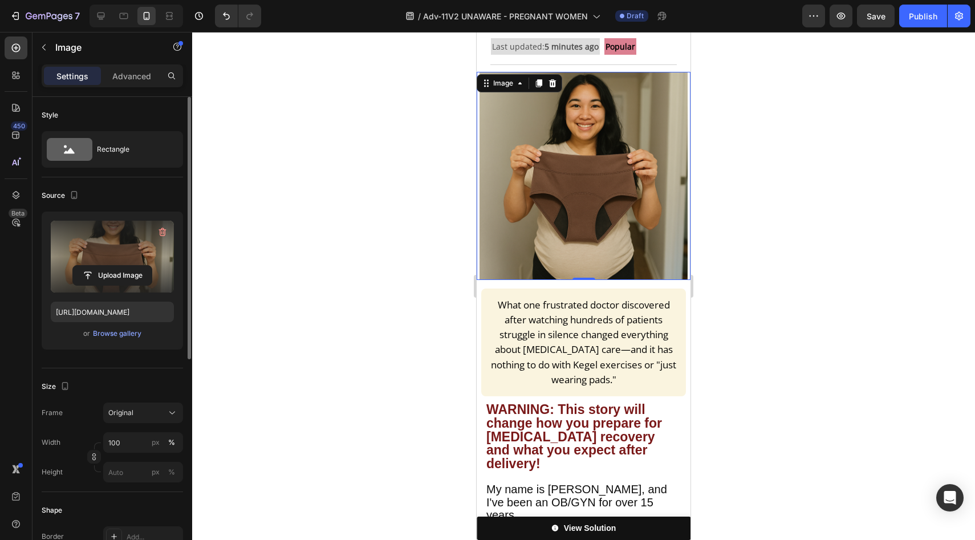
click label
click input "file"
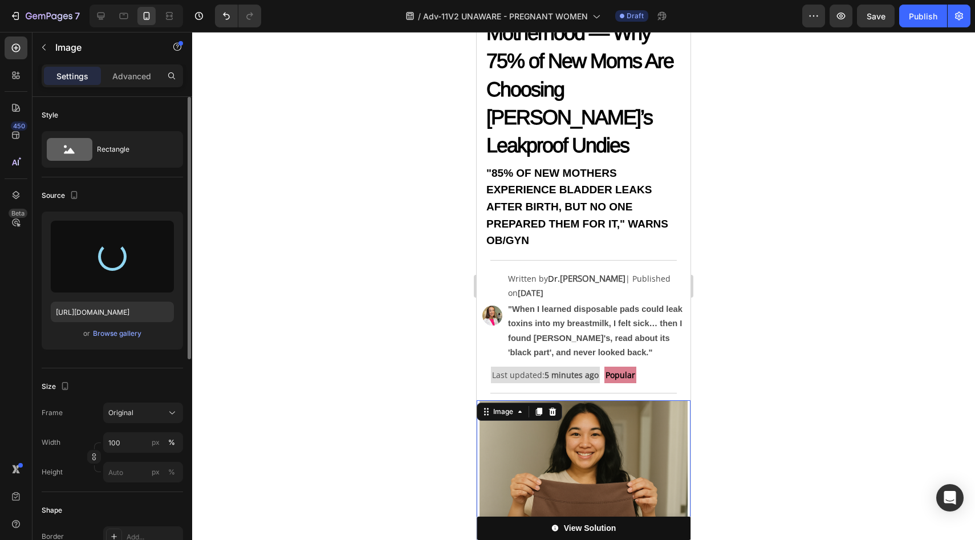
scroll to position [0, 0]
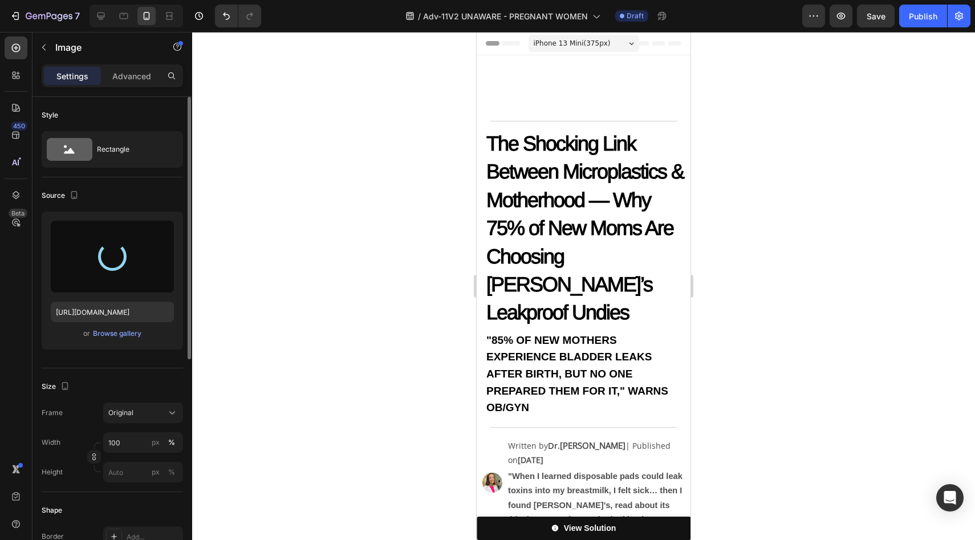
type input "https://cdn.shopify.com/s/files/1/0709/5353/3618/files/gempages_567420980318700…"
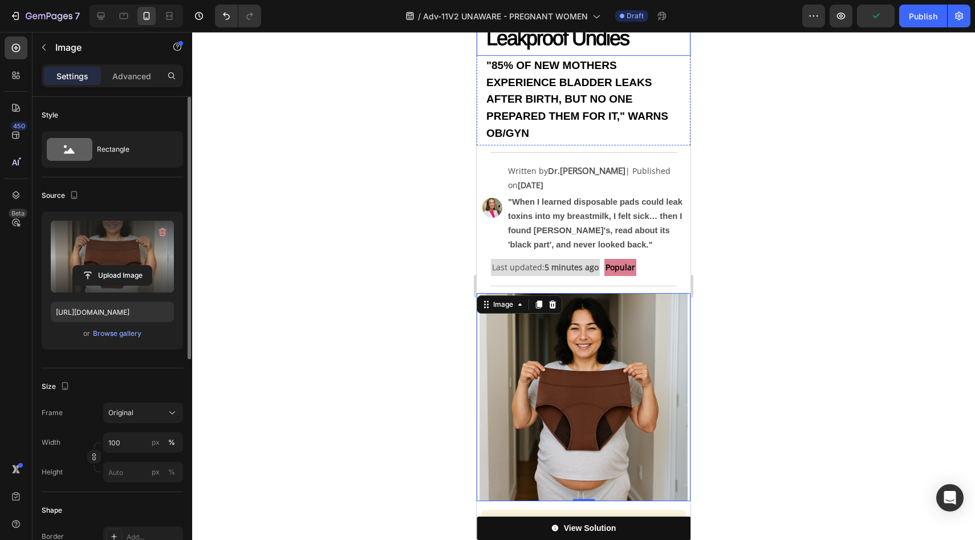
scroll to position [266, 0]
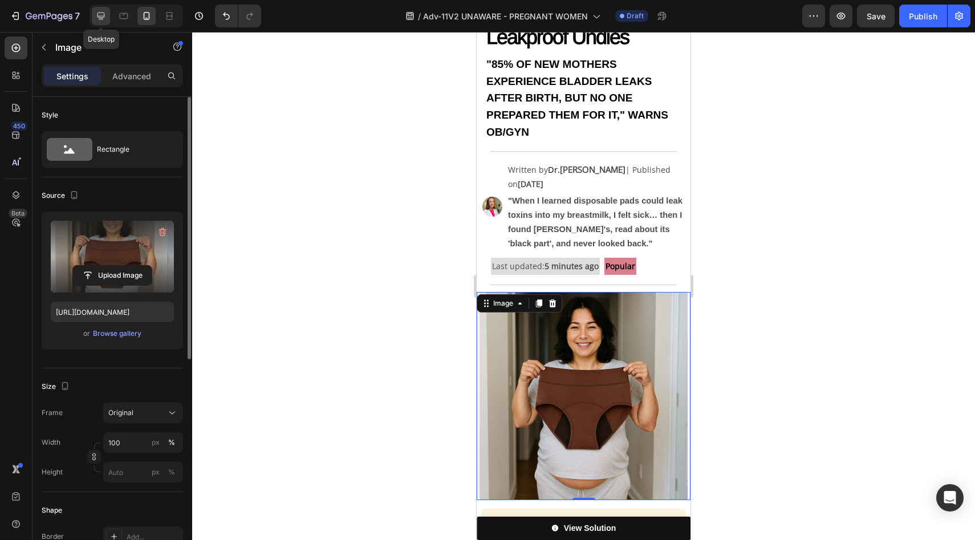
click icon
type input "75"
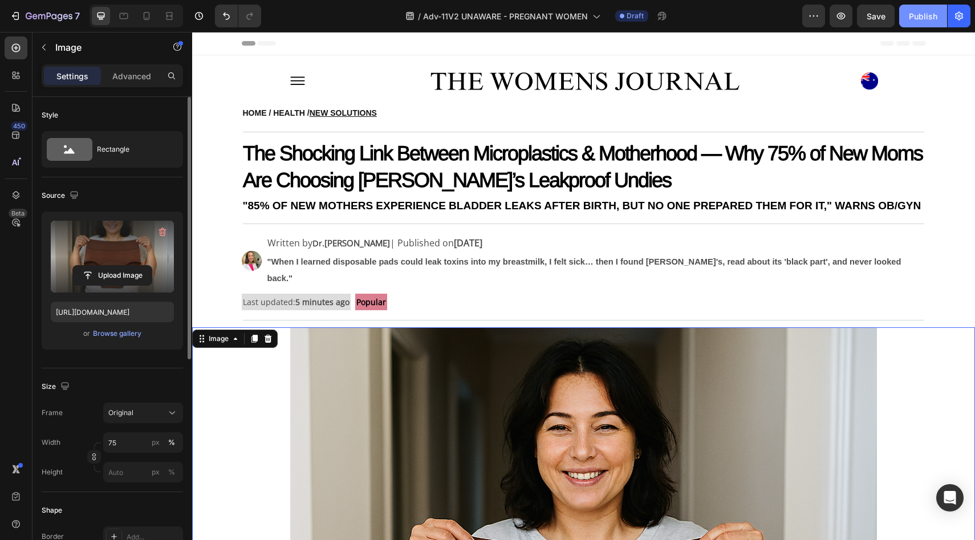
click button "Publish"
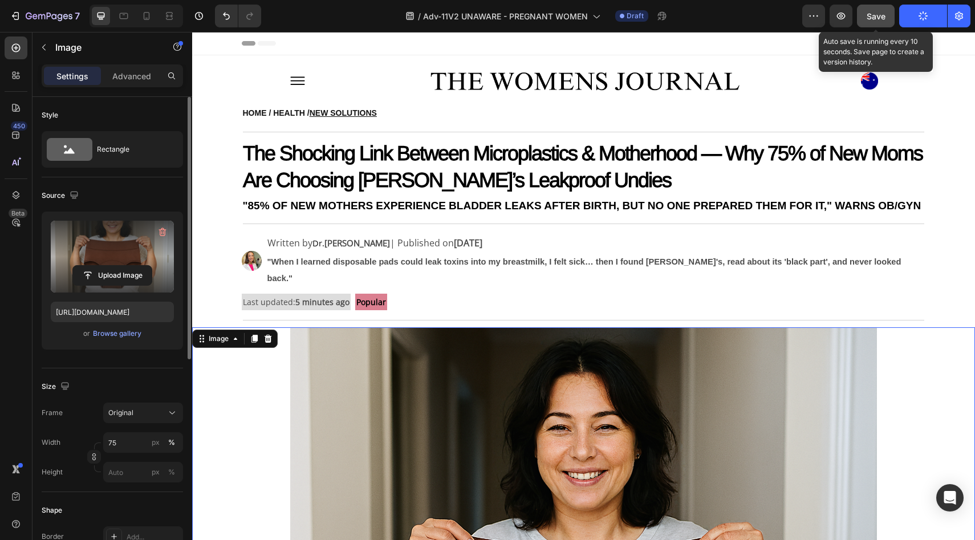
click button "Save"
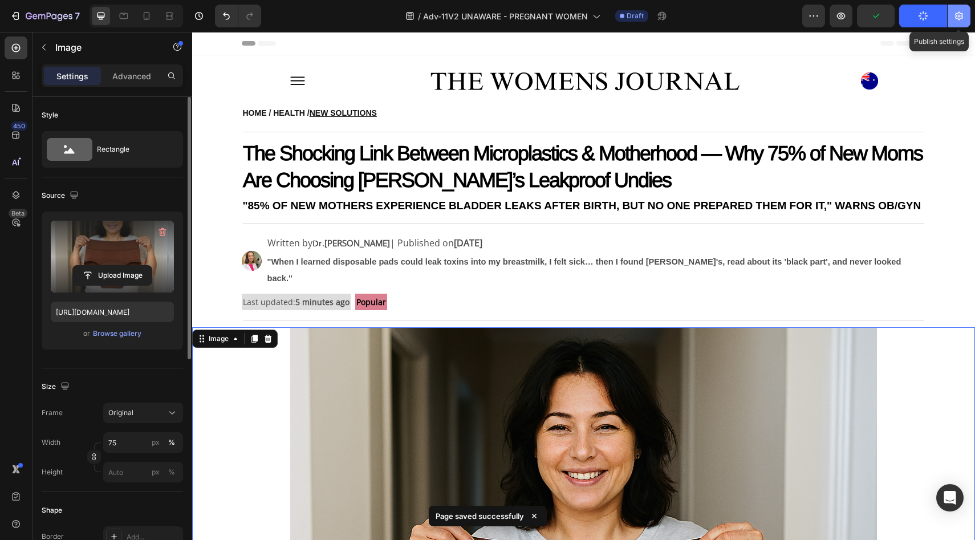
click icon "button"
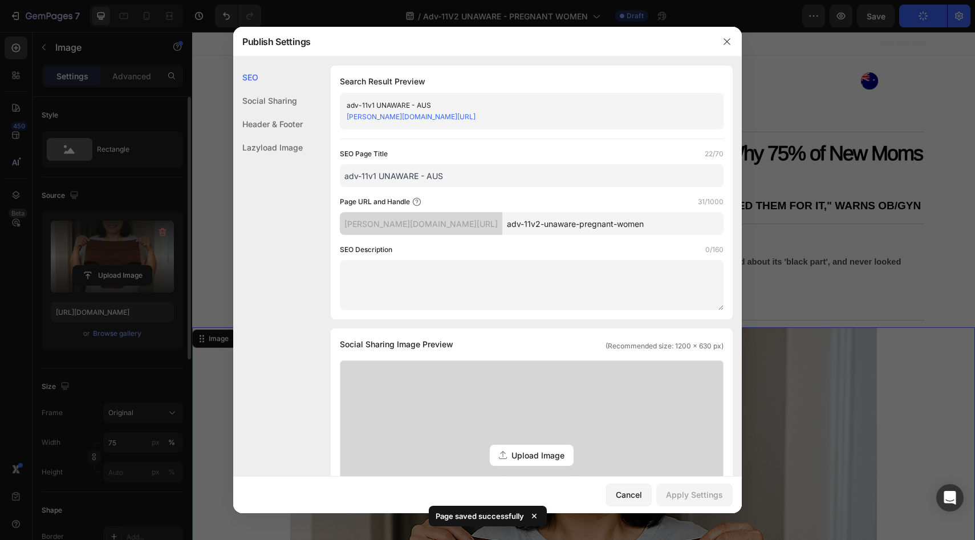
click input "adv-11v1 UNAWARE - AUS"
type input "adv-11v2 UNAWARE - AUS"
click div "Apply Settings"
drag, startPoint x: 615, startPoint y: 232, endPoint x: 508, endPoint y: 228, distance: 106.7
click input "adv-11v2-unaware-pregnant-women"
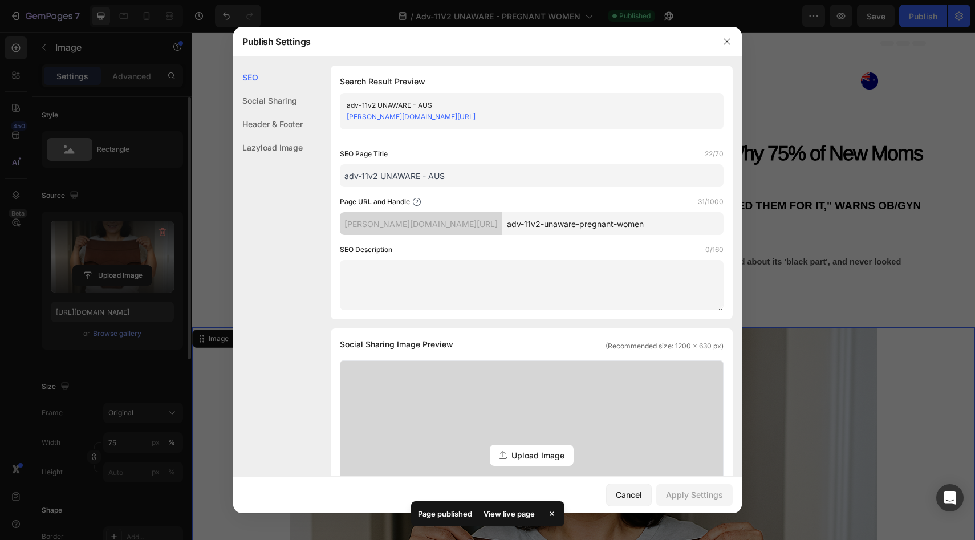
drag, startPoint x: 506, startPoint y: 227, endPoint x: 651, endPoint y: 226, distance: 145.5
click input "adv-11v2-unaware-pregnant-women"
type input "adv-11v2A"
click button "Apply Settings"
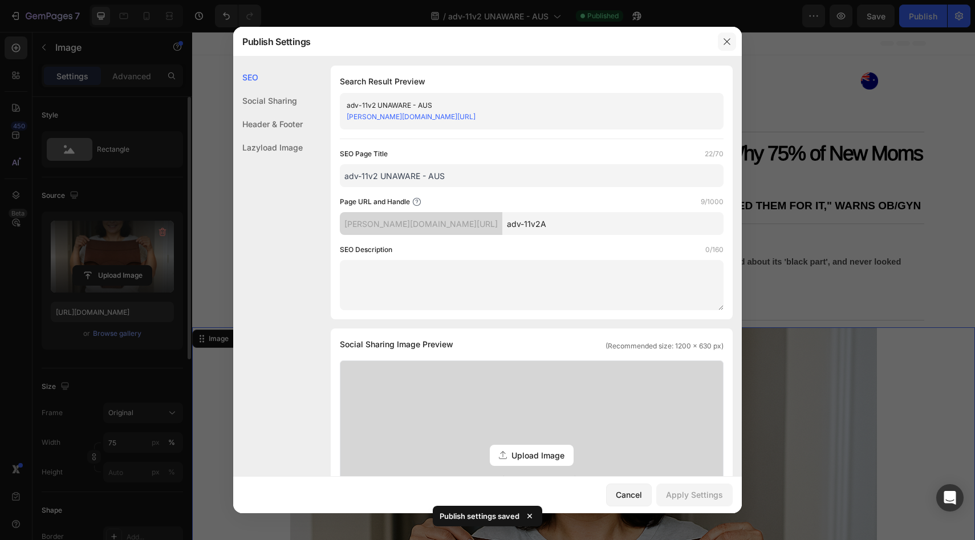
click icon "button"
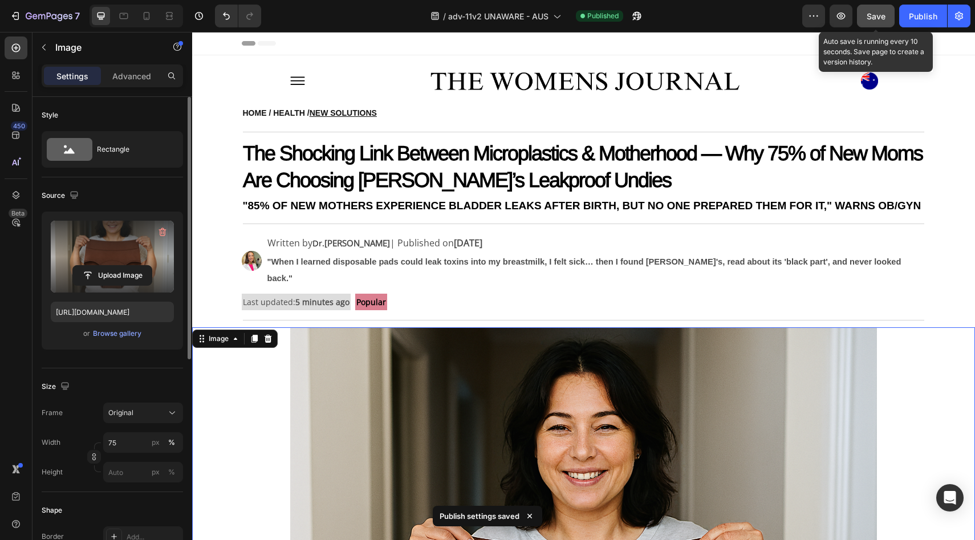
click span "Save"
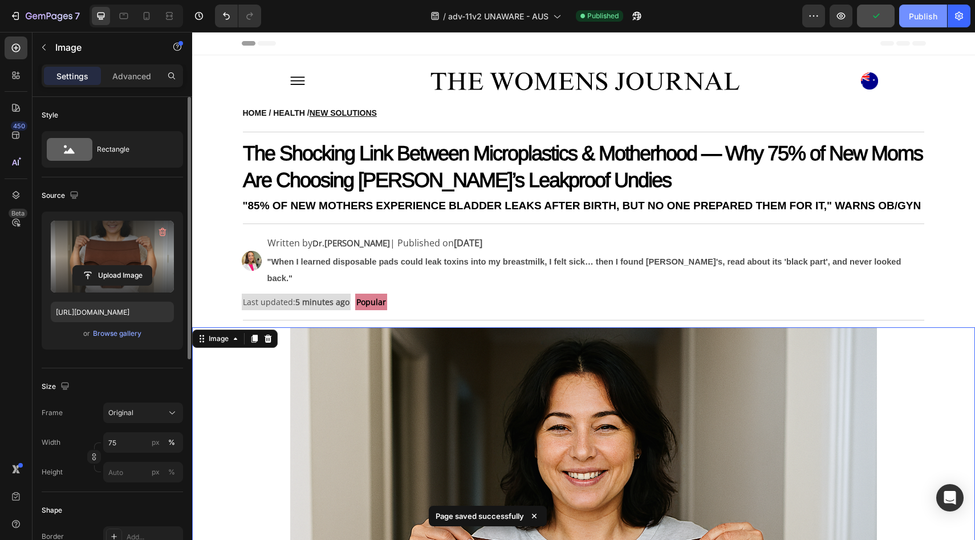
click div "Publish"
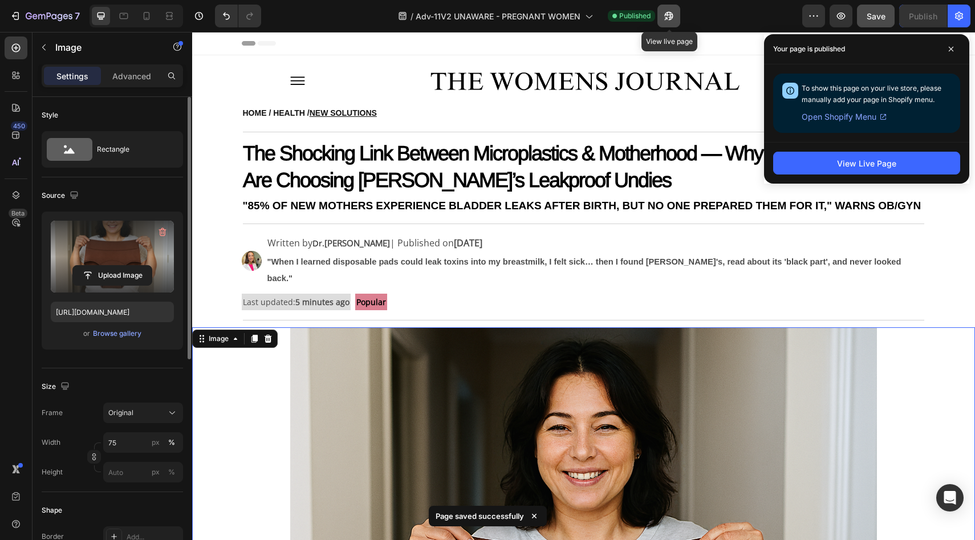
click button "button"
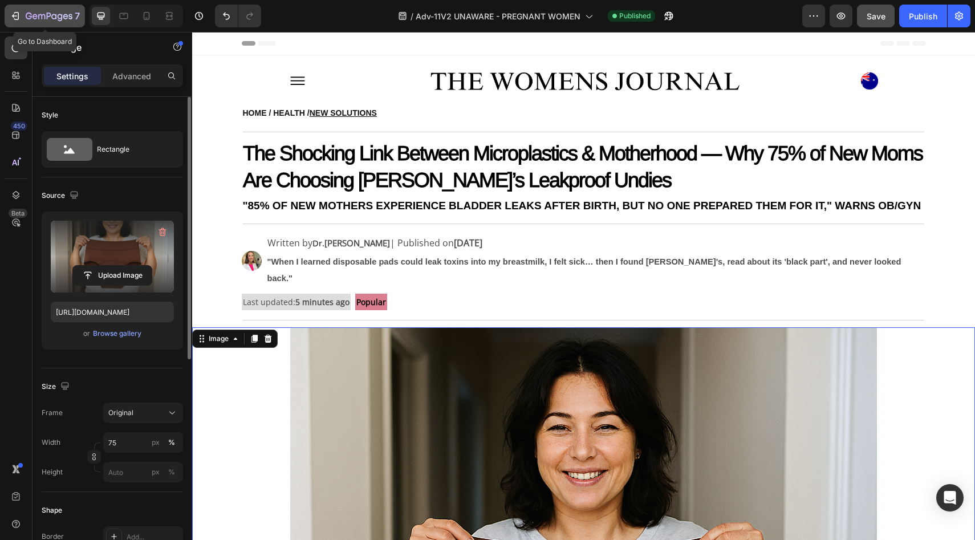
click icon "button"
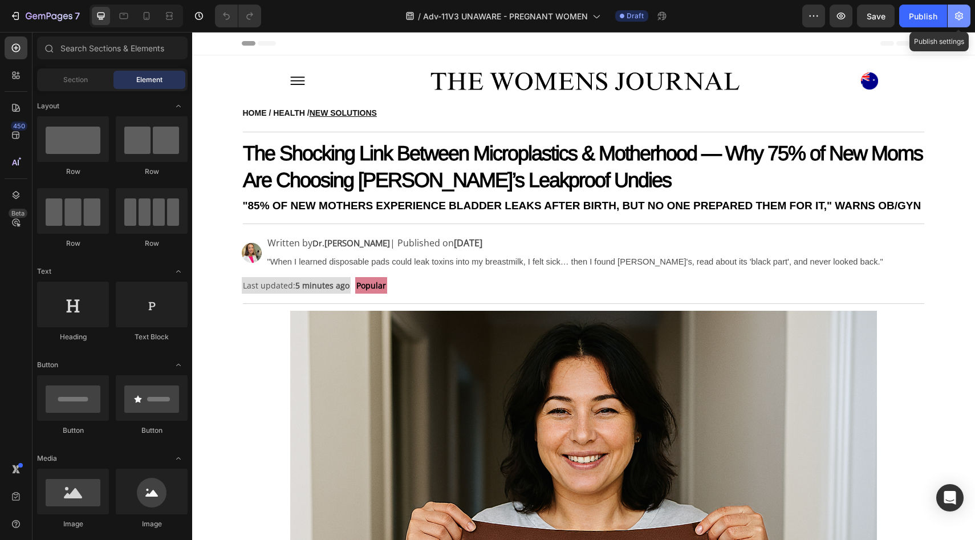
click at [954, 20] on icon "button" at bounding box center [959, 15] width 11 height 11
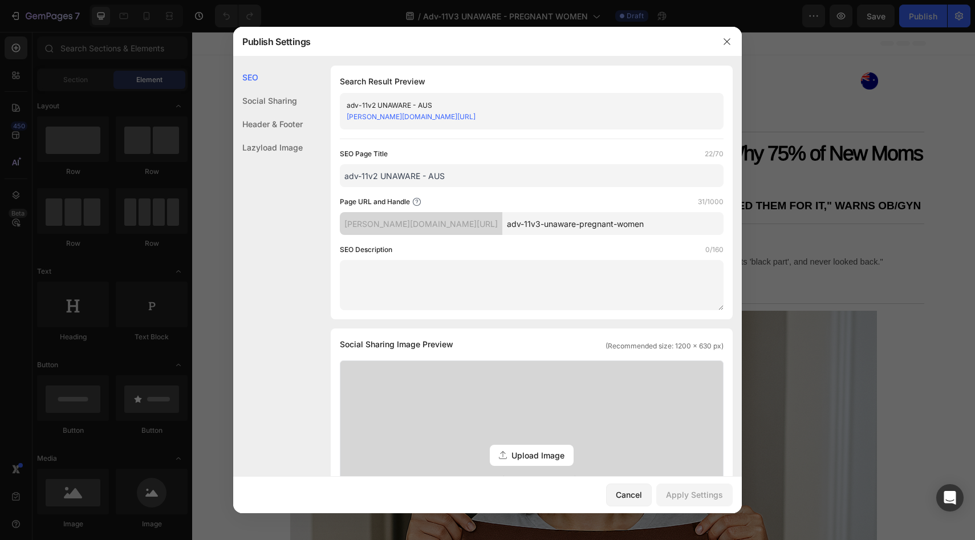
click at [634, 228] on input "adv-11v3-unaware-pregnant-women" at bounding box center [613, 223] width 221 height 23
drag, startPoint x: 634, startPoint y: 228, endPoint x: 506, endPoint y: 225, distance: 128.4
click at [506, 225] on input "adv-11v3-unaware-pregnant-women" at bounding box center [613, 223] width 221 height 23
click at [616, 224] on input "adv-11v3-unaware-pregnant-women" at bounding box center [613, 223] width 221 height 23
drag, startPoint x: 505, startPoint y: 227, endPoint x: 642, endPoint y: 224, distance: 137.5
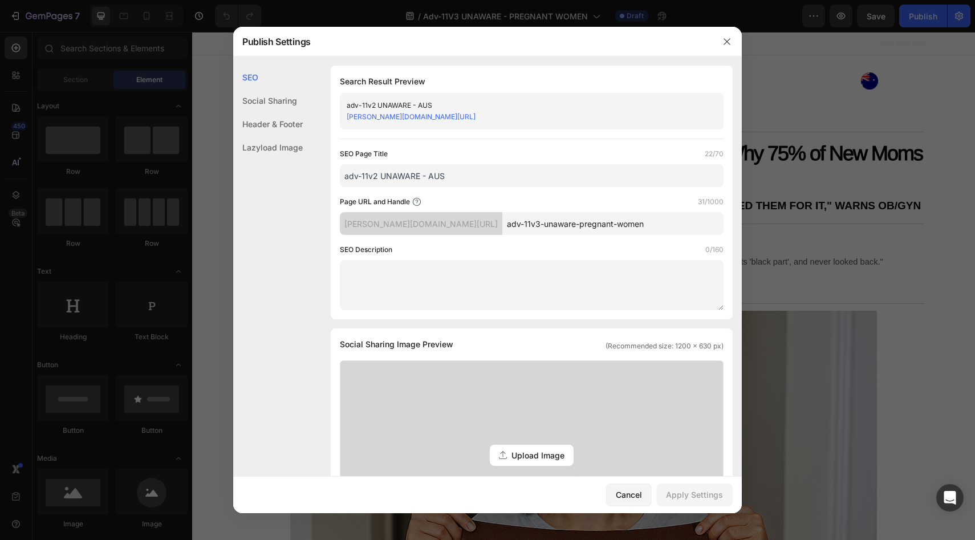
click at [642, 224] on input "adv-11v3-unaware-pregnant-women" at bounding box center [613, 223] width 221 height 23
click at [506, 227] on input "adv-11v3A" at bounding box center [613, 223] width 221 height 23
type input "adv-11v3A"
click at [379, 179] on input "adv-11v2 UNAWARE - AUS" at bounding box center [532, 175] width 384 height 23
click at [375, 179] on input "adv-11v2 UNAWARE - AUS" at bounding box center [532, 175] width 384 height 23
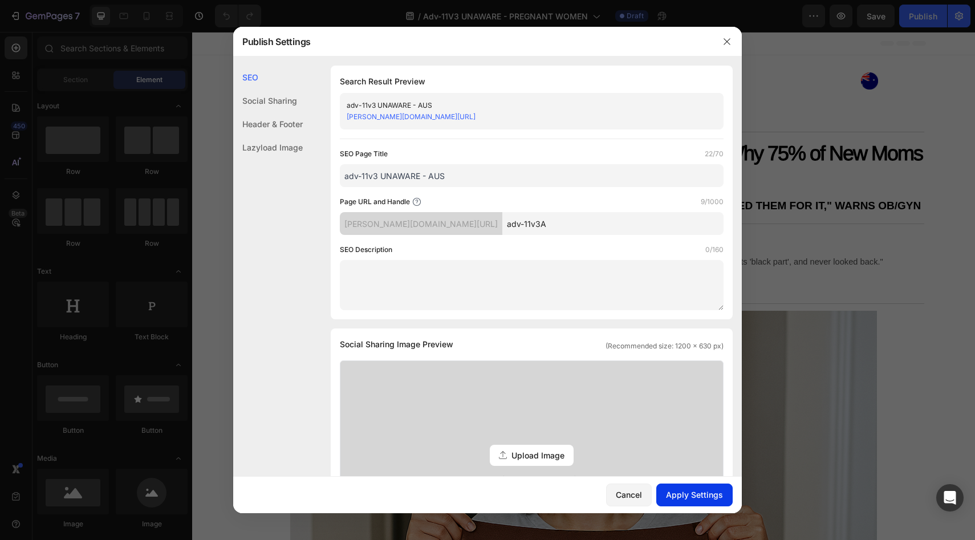
type input "adv-11v3 UNAWARE - AUS"
click at [695, 484] on button "Apply Settings" at bounding box center [695, 495] width 76 height 23
click at [731, 46] on icon "button" at bounding box center [727, 41] width 9 height 9
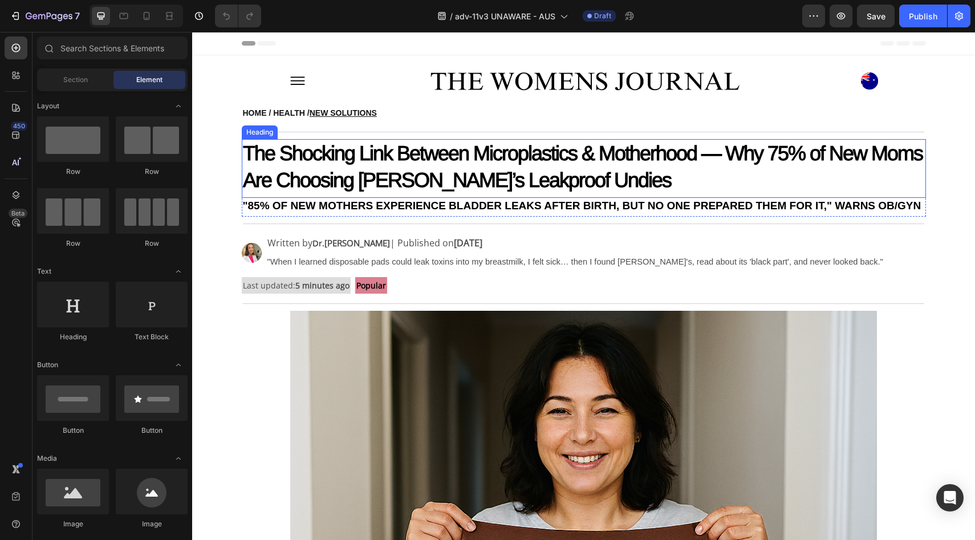
click at [383, 152] on strong "The Shocking Link Between Microplastics & Motherhood — Why 75% of New Moms Are …" at bounding box center [583, 166] width 680 height 50
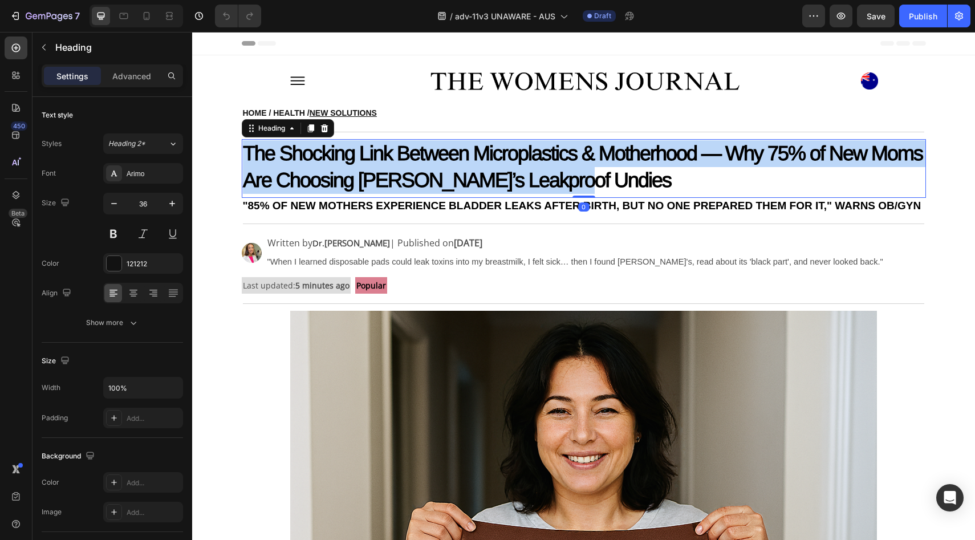
click at [383, 152] on strong "The Shocking Link Between Microplastics & Motherhood — Why 75% of New Moms Are …" at bounding box center [583, 166] width 680 height 50
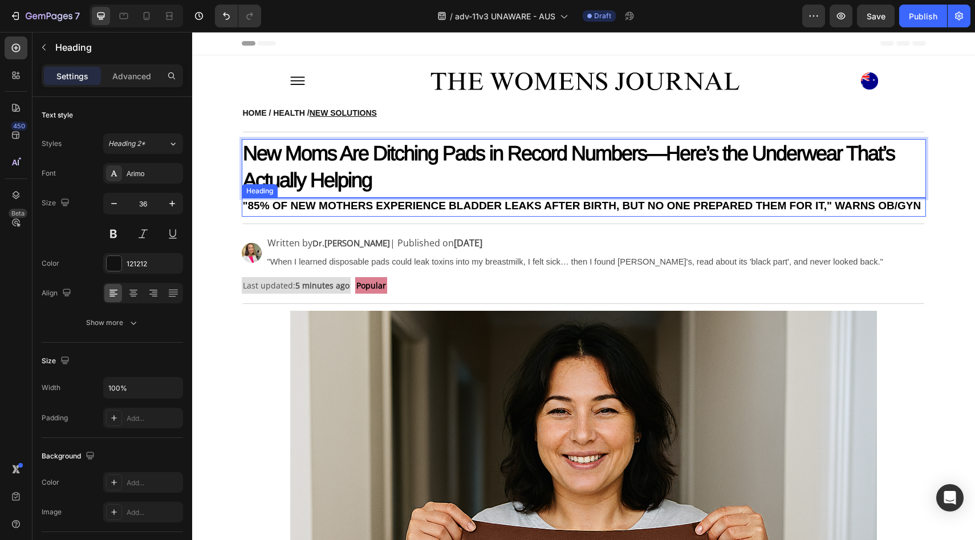
click at [428, 210] on strong ""85% OF NEW MOTHERS EXPERIENCE BLADDER LEAKS AFTER BIRTH, BUT NO ONE PREPARED T…" at bounding box center [582, 206] width 679 height 12
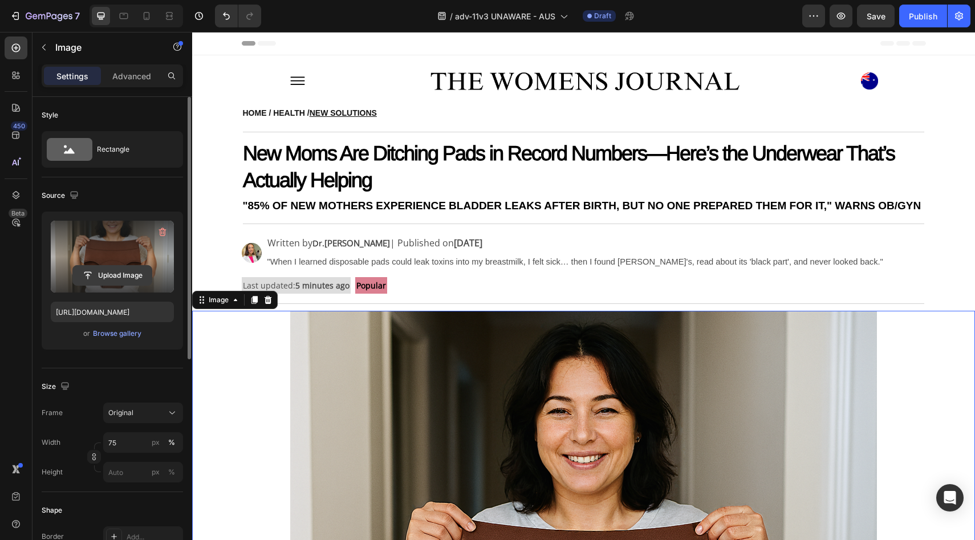
click at [106, 279] on input "file" at bounding box center [112, 275] width 79 height 19
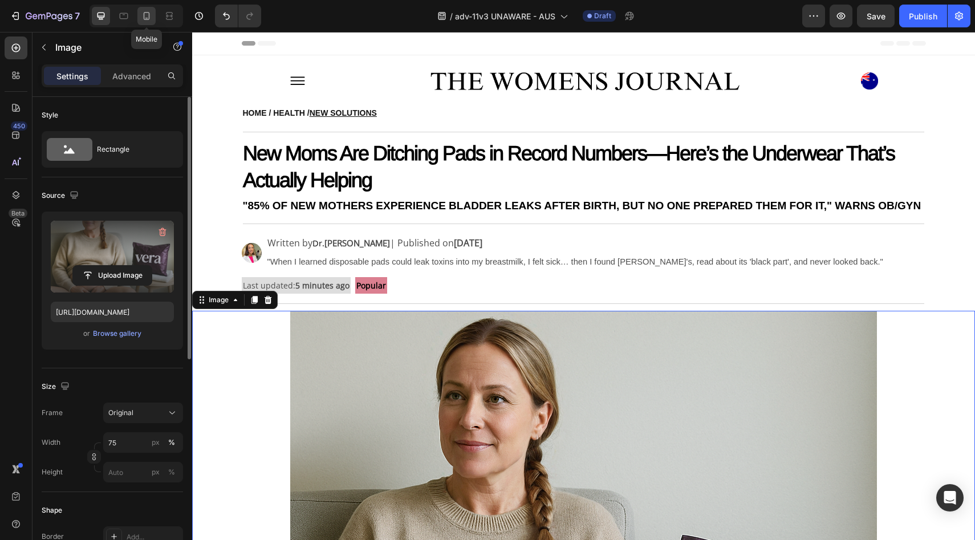
click at [148, 17] on icon at bounding box center [146, 15] width 11 height 11
type input "[URL][DOMAIN_NAME]"
type input "100"
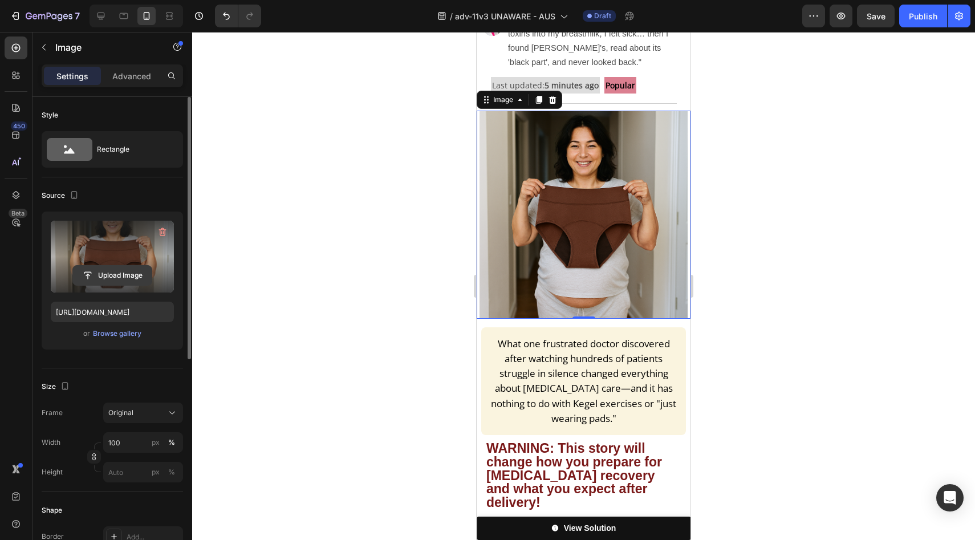
click at [137, 278] on input "file" at bounding box center [112, 275] width 79 height 19
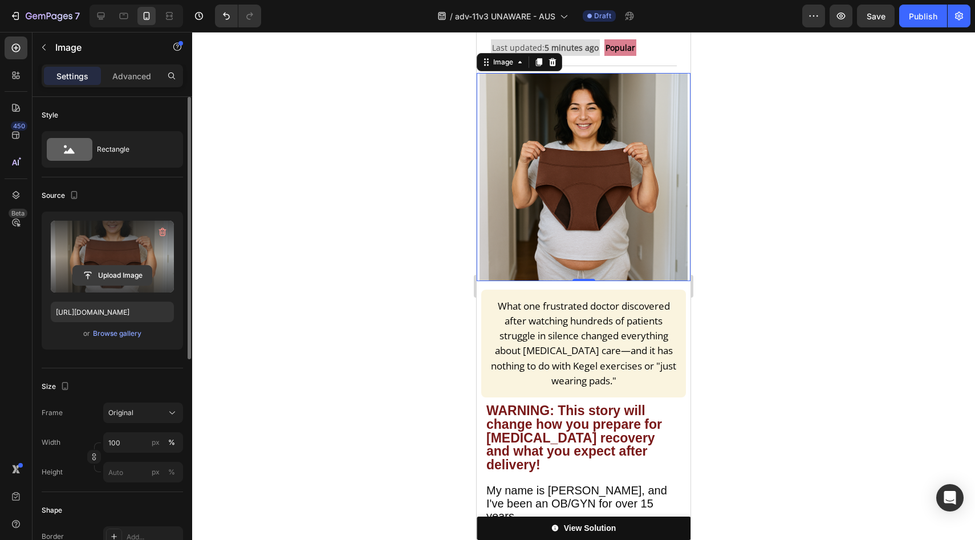
scroll to position [432, 0]
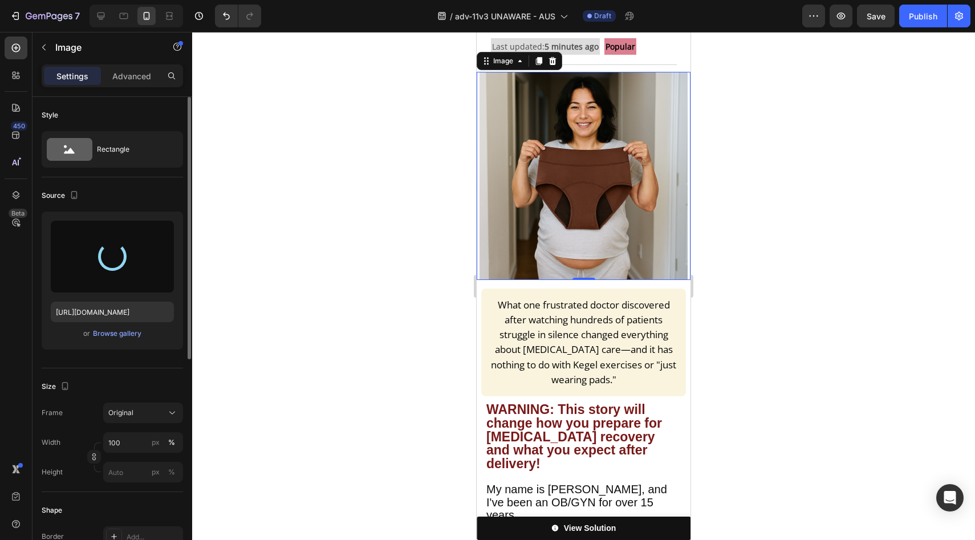
type input "https://cdn.shopify.com/s/files/1/0709/5353/3618/files/gempages_567420980318700…"
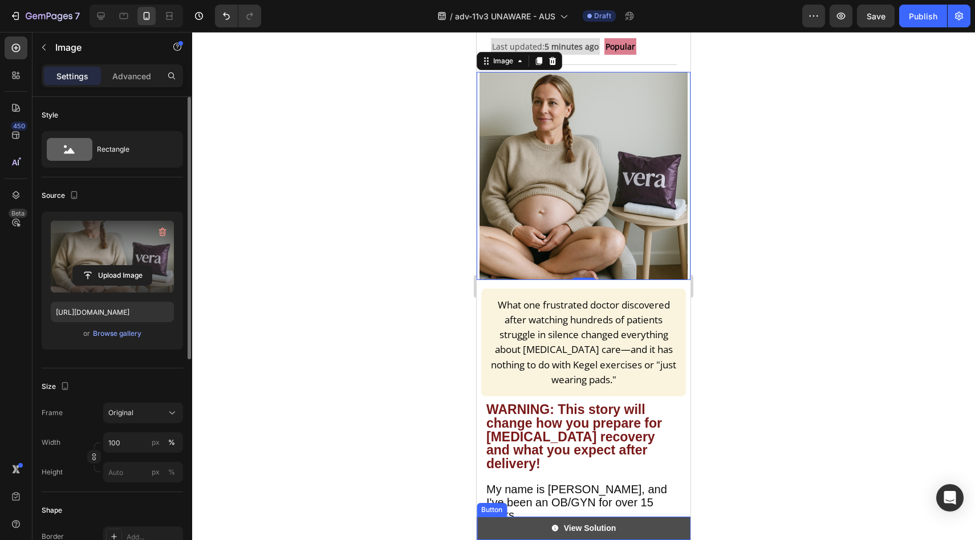
click at [507, 529] on link "View Solution" at bounding box center [584, 528] width 214 height 23
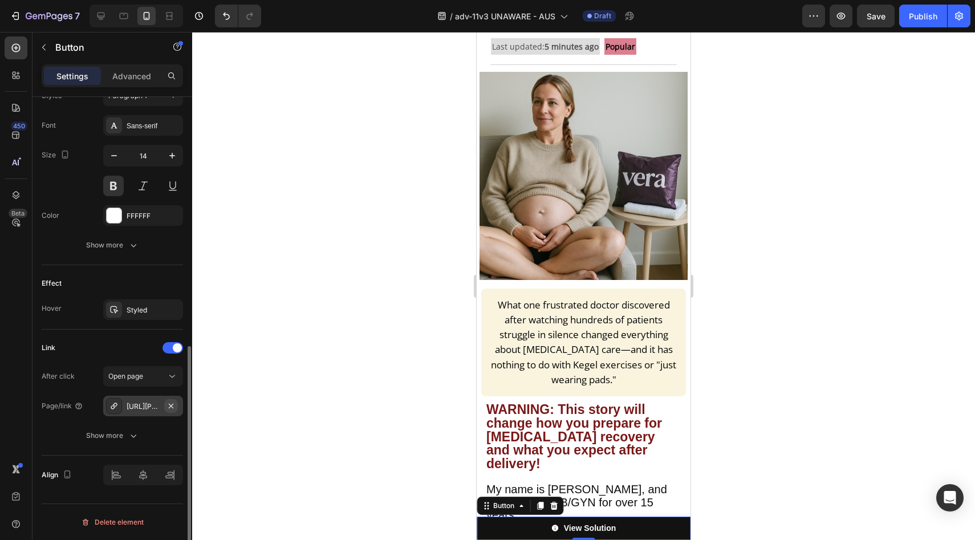
click at [174, 408] on icon "button" at bounding box center [171, 406] width 9 height 9
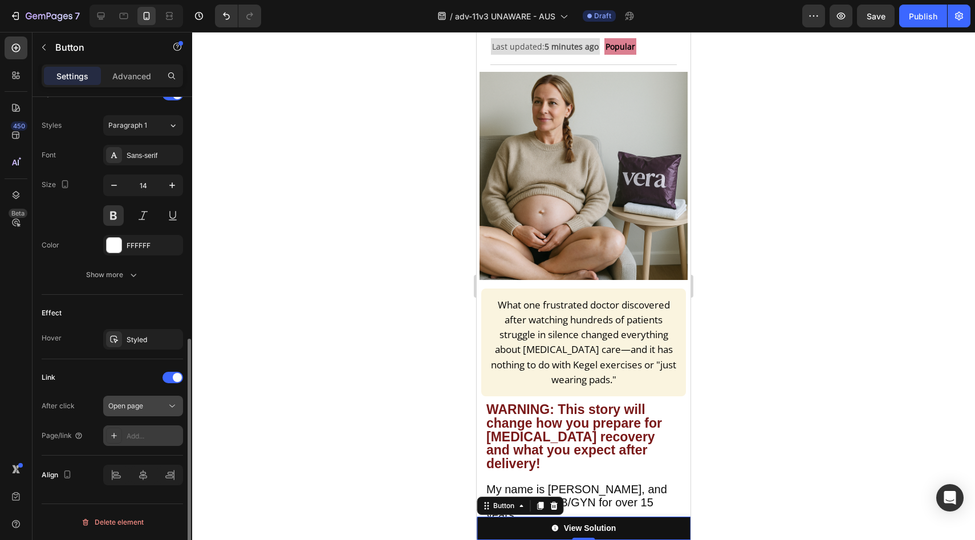
scroll to position [492, 0]
click at [152, 443] on div "Add..." at bounding box center [143, 436] width 80 height 21
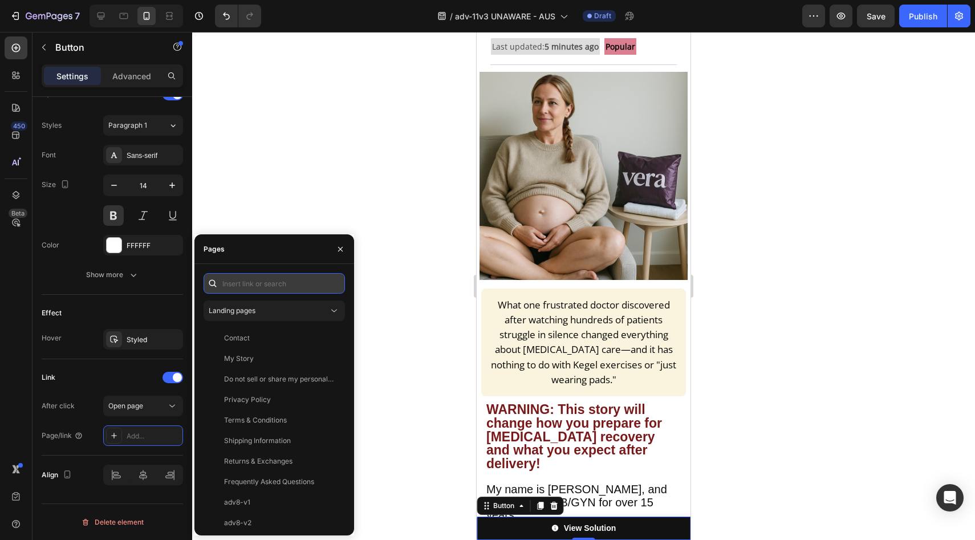
click at [245, 282] on input "text" at bounding box center [274, 283] width 141 height 21
paste input "https://vera-undies.com/products/signature-leakproof-underwear-5-pack2"
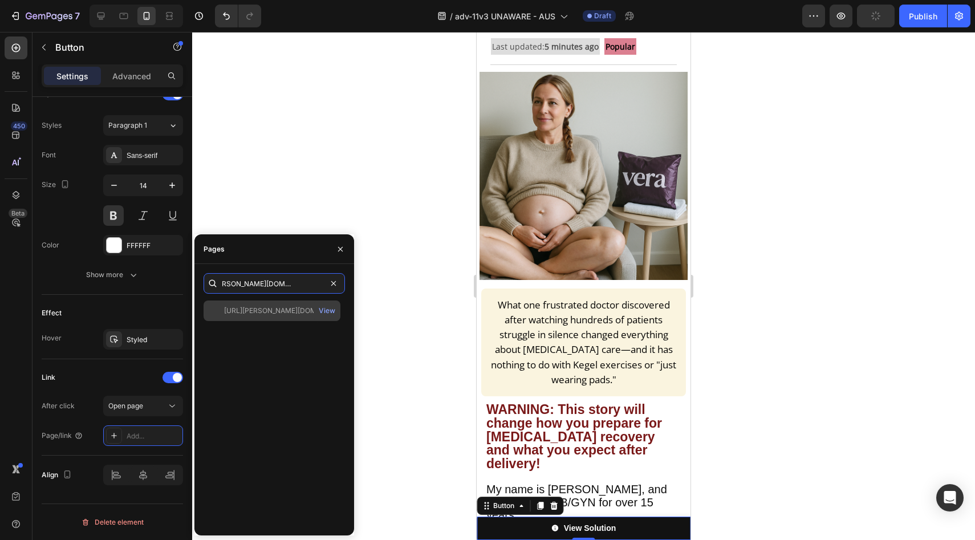
type input "https://vera-undies.com/products/signature-leakproof-underwear-5-pack2"
click at [238, 310] on div "https://vera-undies.com/products/signature-leakproof-underwear-5-pack2 View" at bounding box center [274, 414] width 141 height 226
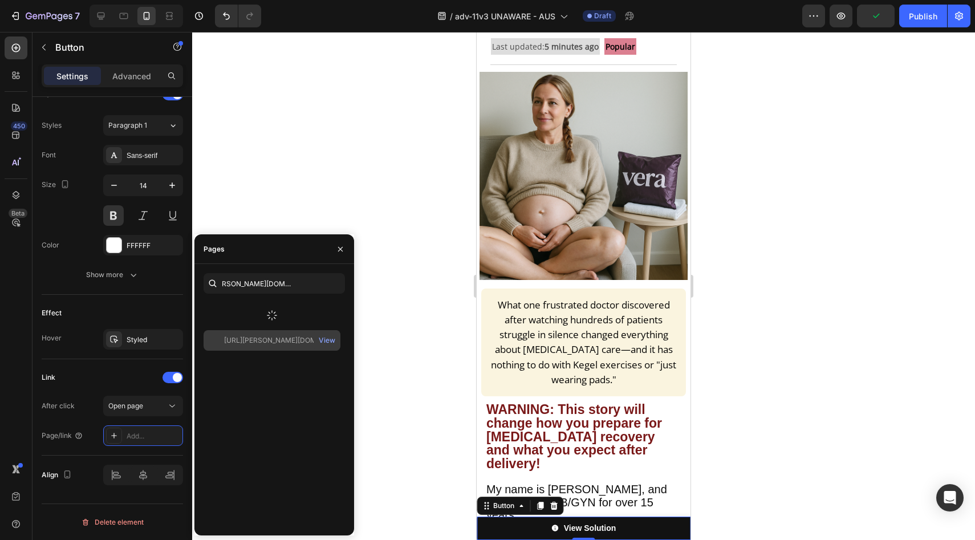
scroll to position [0, 0]
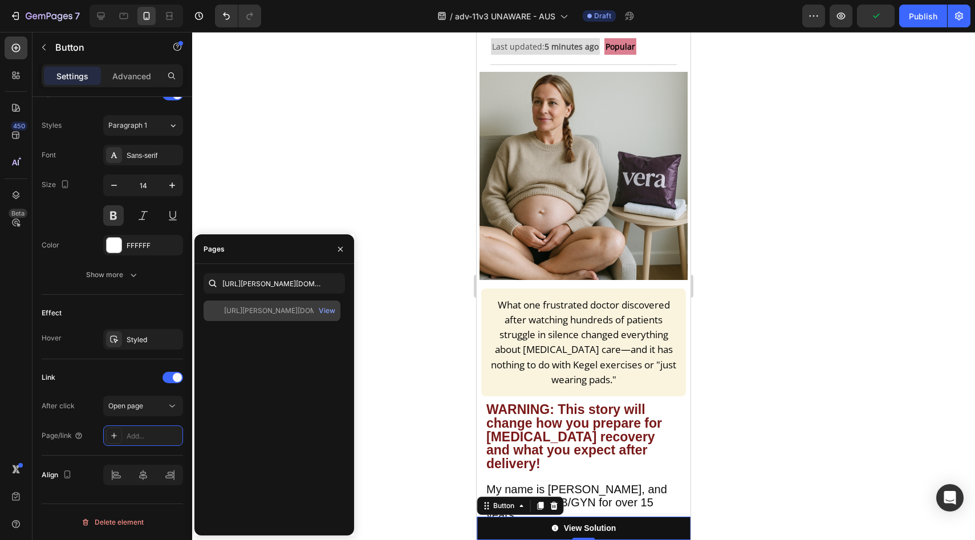
click at [262, 306] on div "https://vera-undies.com/products/signature-leakproof-underwear-5-pack2" at bounding box center [279, 311] width 110 height 10
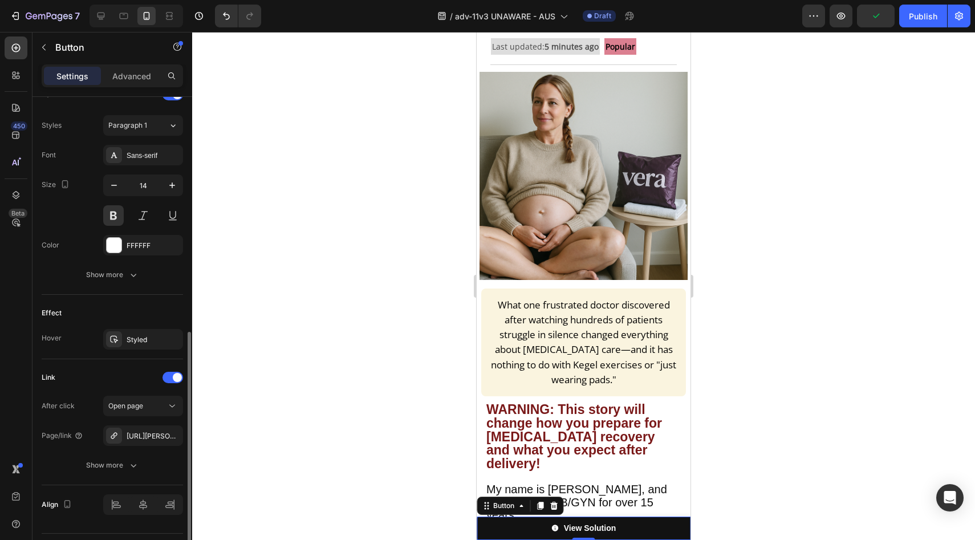
click at [127, 316] on div "Effect" at bounding box center [112, 313] width 141 height 18
click at [104, 17] on icon at bounding box center [101, 16] width 7 height 7
type input "Auto"
type input "16"
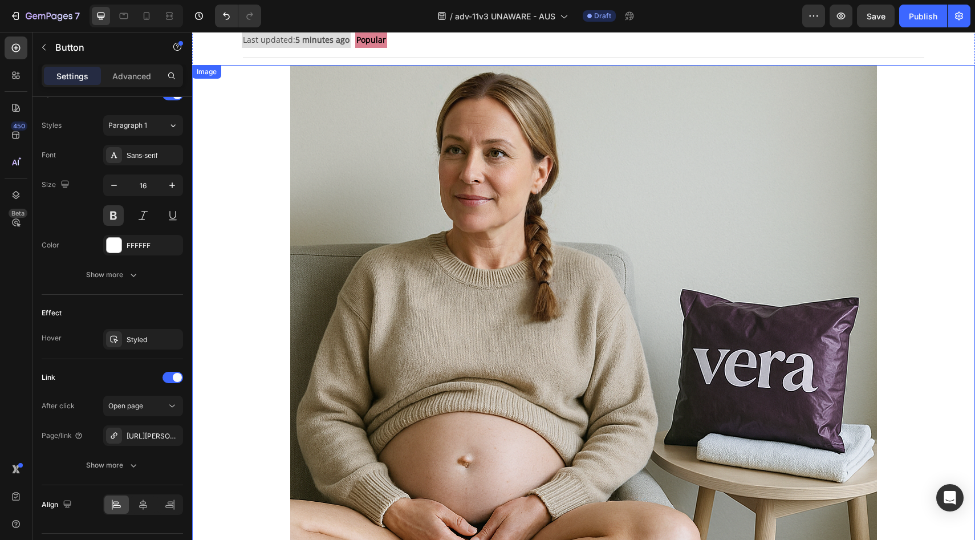
scroll to position [392, 0]
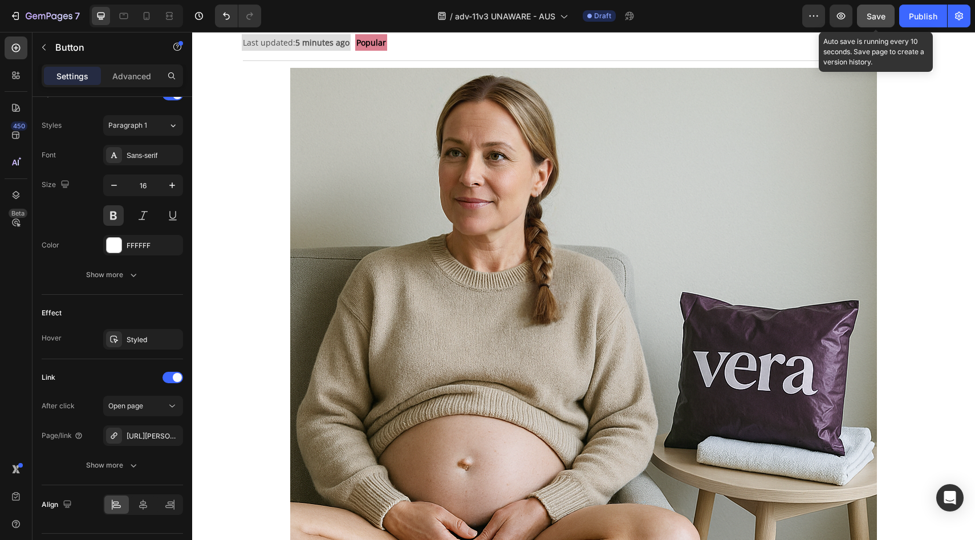
click at [869, 14] on span "Save" at bounding box center [876, 16] width 19 height 10
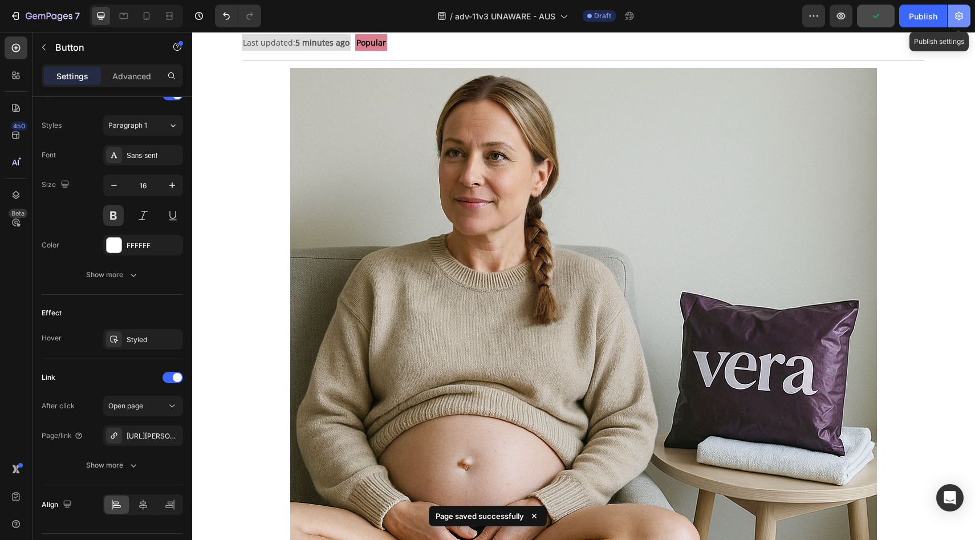
click at [958, 19] on icon "button" at bounding box center [959, 16] width 8 height 9
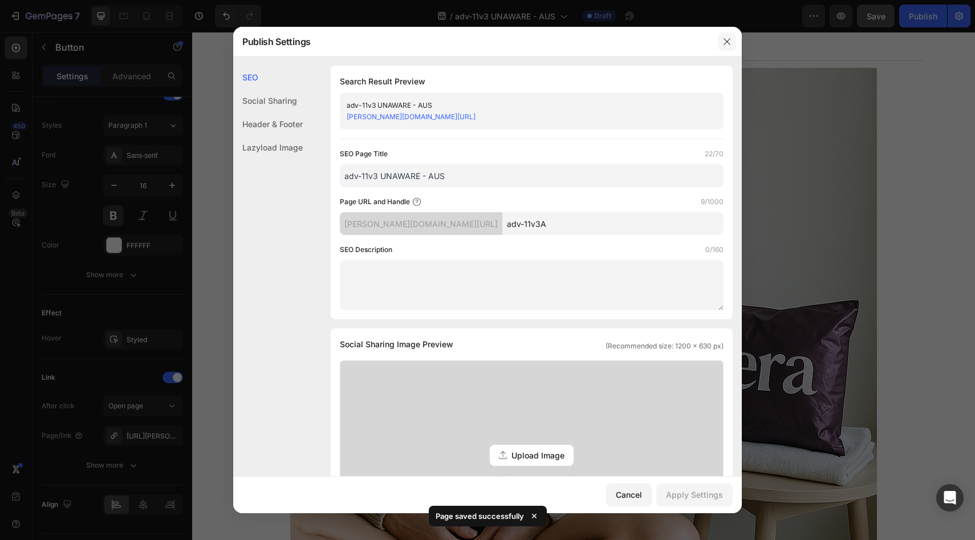
click at [728, 41] on icon "button" at bounding box center [727, 41] width 9 height 9
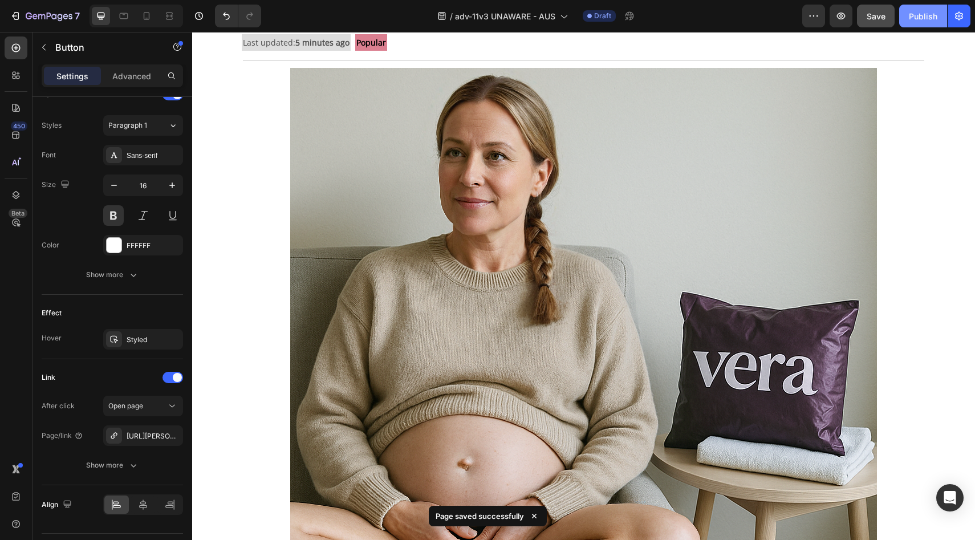
click at [918, 17] on div "Publish" at bounding box center [923, 16] width 29 height 12
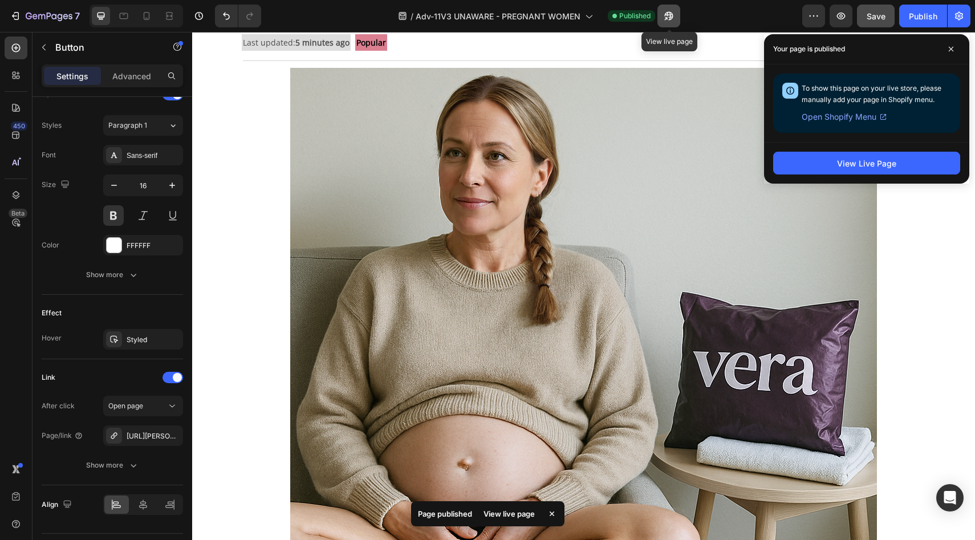
click at [662, 14] on button "button" at bounding box center [669, 16] width 23 height 23
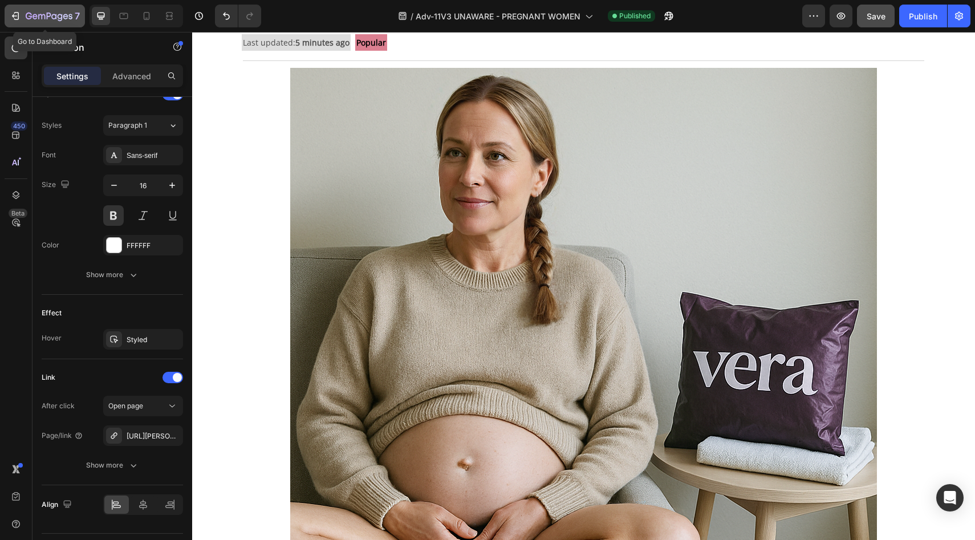
click at [34, 12] on icon "button" at bounding box center [49, 17] width 47 height 10
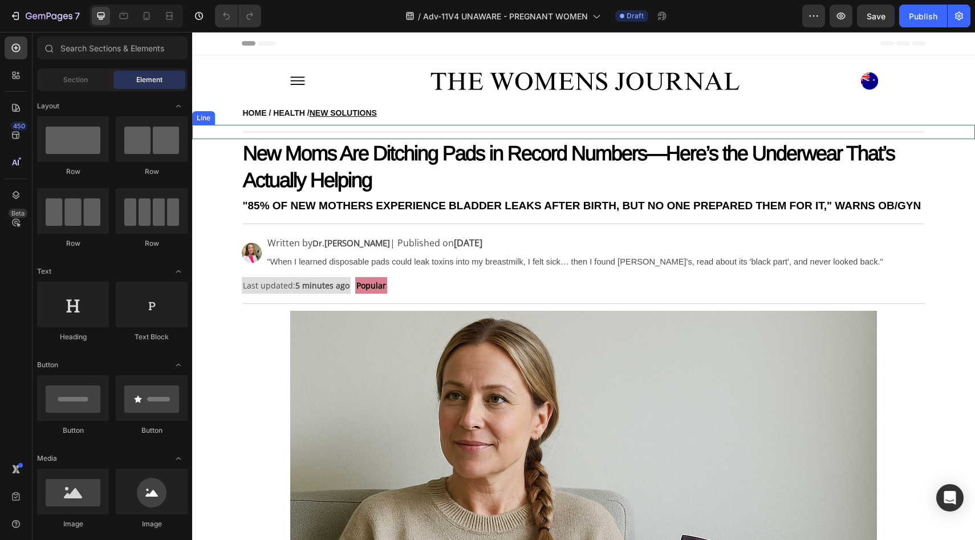
click at [410, 145] on strong "New Moms Are Ditching Pads in Record Numbers—Here’s the Underwear That’s Actual…" at bounding box center [569, 166] width 652 height 50
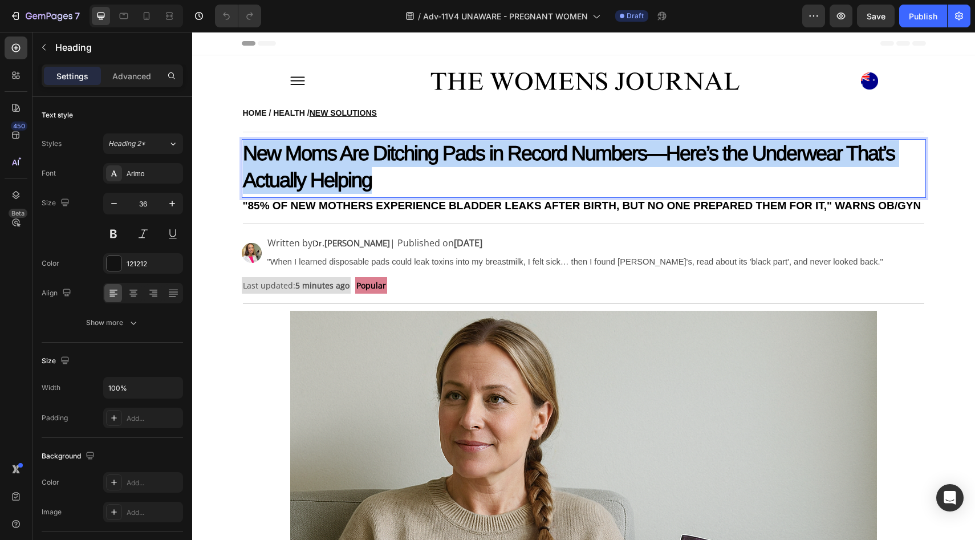
click at [410, 145] on strong "New Moms Are Ditching Pads in Record Numbers—Here’s the Underwear That’s Actual…" at bounding box center [569, 166] width 652 height 50
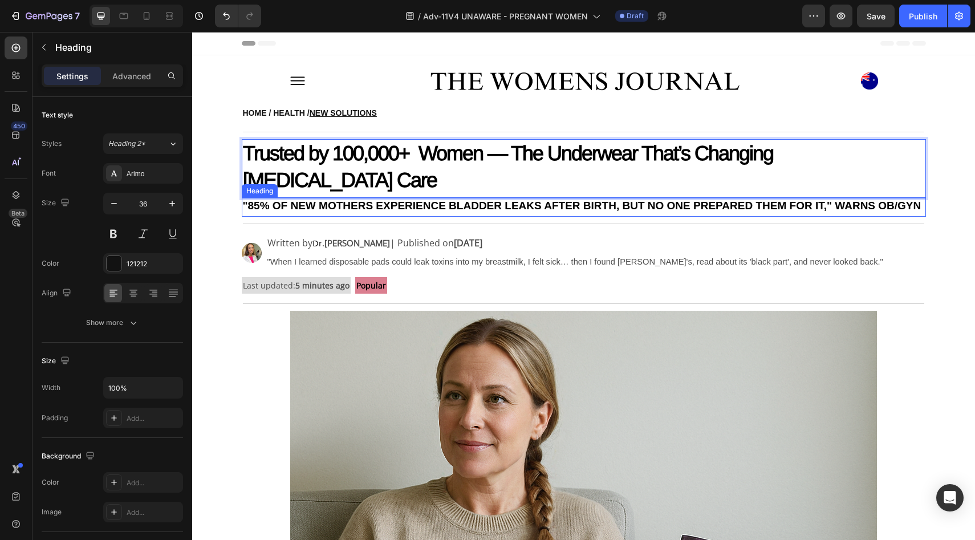
click at [307, 200] on strong ""85% OF NEW MOTHERS EXPERIENCE BLADDER LEAKS AFTER BIRTH, BUT NO ONE PREPARED T…" at bounding box center [582, 206] width 679 height 12
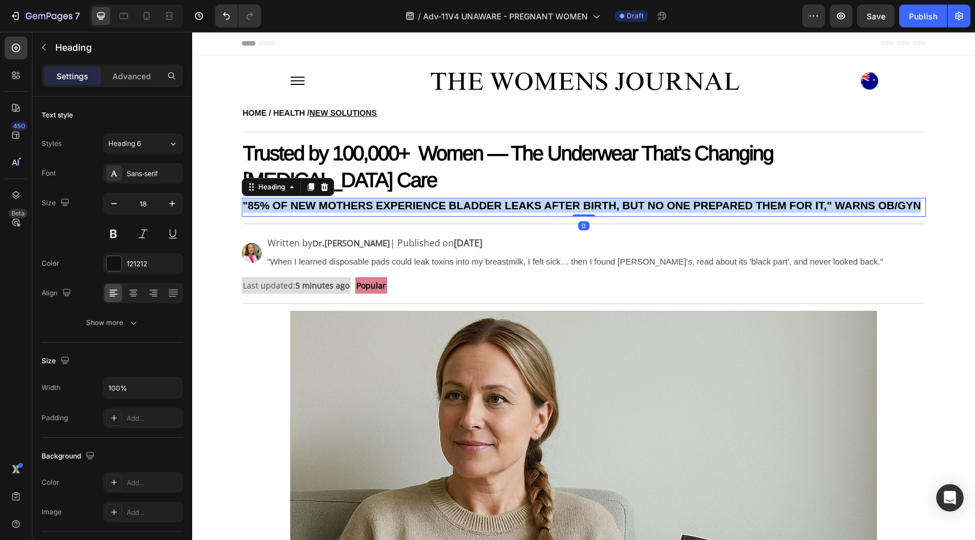
click at [307, 200] on strong ""85% OF NEW MOTHERS EXPERIENCE BLADDER LEAKS AFTER BIRTH, BUT NO ONE PREPARED T…" at bounding box center [582, 206] width 679 height 12
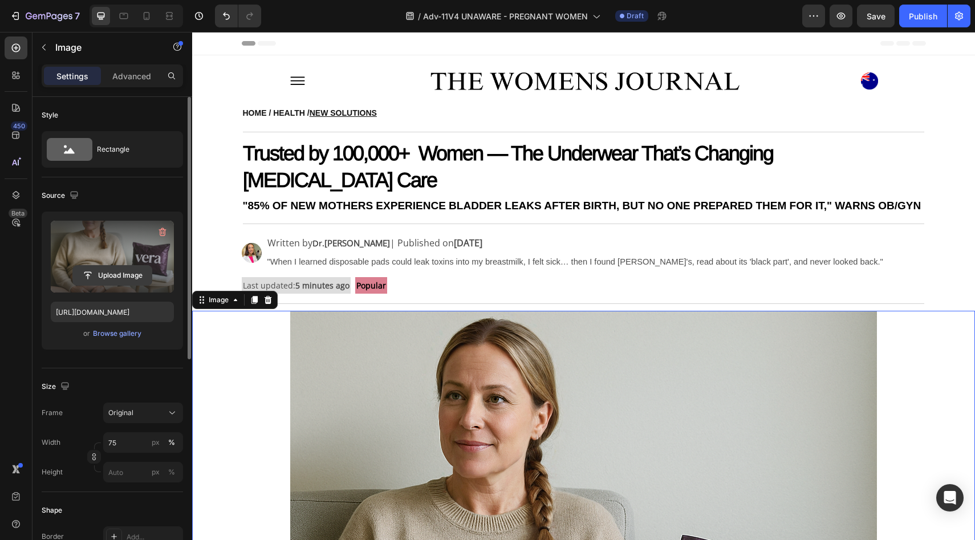
click at [105, 274] on input "file" at bounding box center [112, 275] width 79 height 19
click at [110, 274] on input "file" at bounding box center [112, 275] width 79 height 19
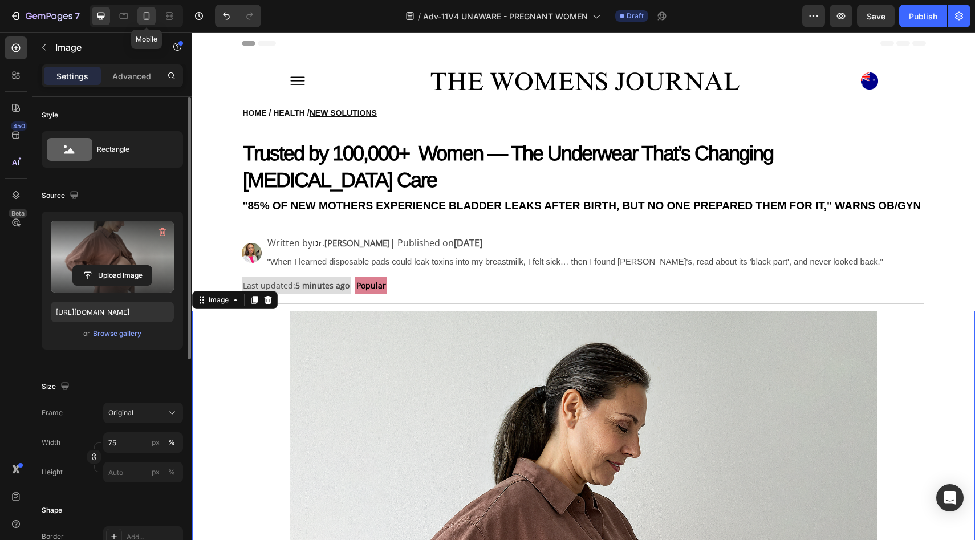
click at [144, 16] on icon at bounding box center [147, 16] width 6 height 8
type input "[URL][DOMAIN_NAME]"
type input "100"
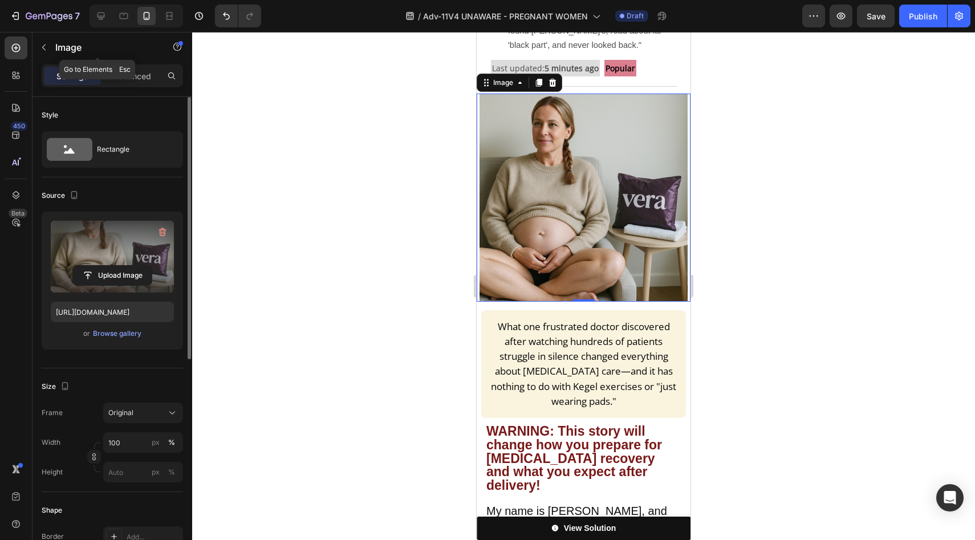
scroll to position [432, 0]
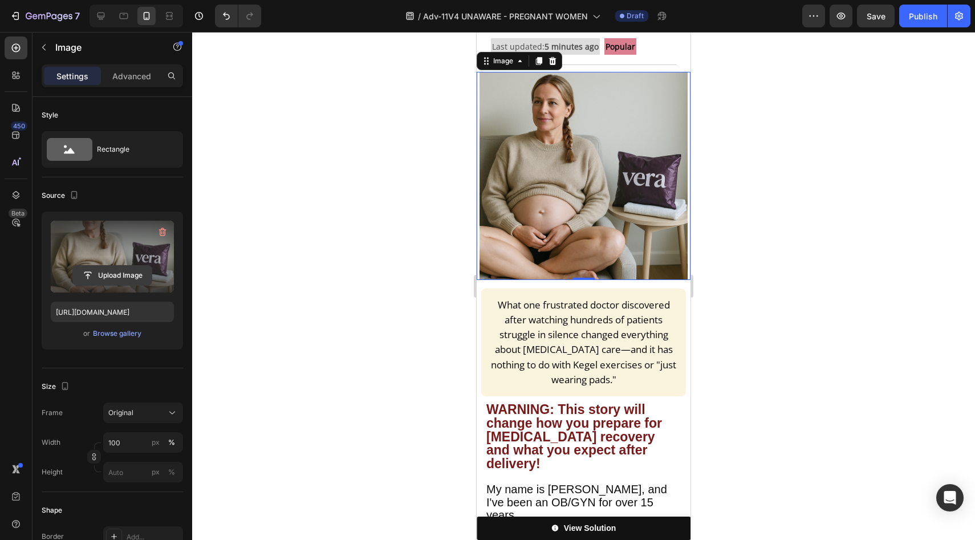
click at [108, 270] on input "file" at bounding box center [112, 275] width 79 height 19
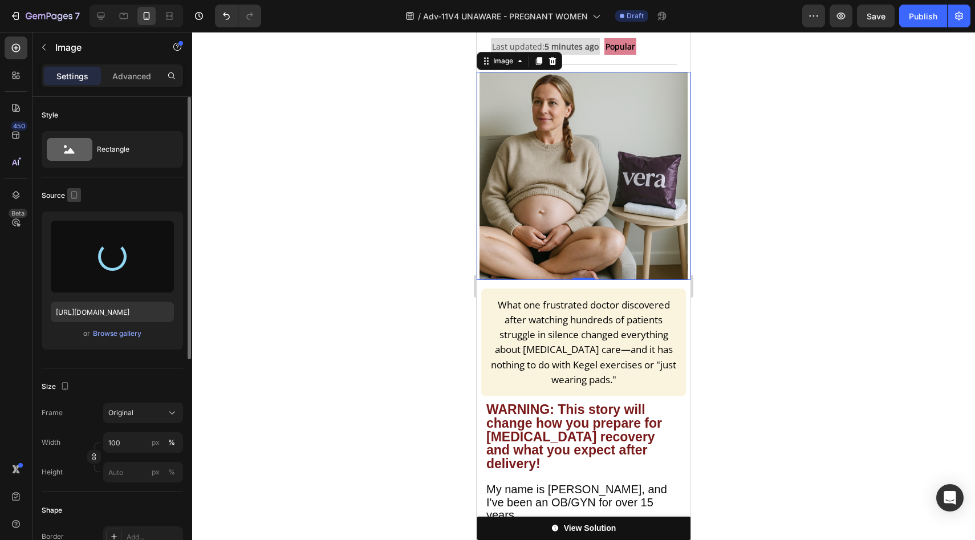
click at [72, 192] on icon "button" at bounding box center [73, 194] width 11 height 11
click at [119, 197] on div "Source" at bounding box center [112, 196] width 141 height 18
type input "[URL][DOMAIN_NAME]"
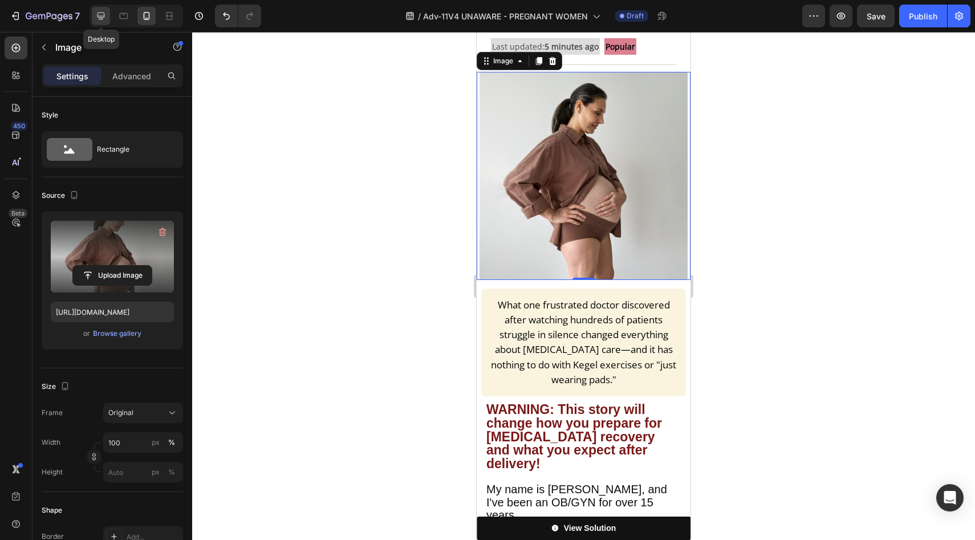
click at [103, 13] on icon at bounding box center [100, 15] width 11 height 11
type input "75"
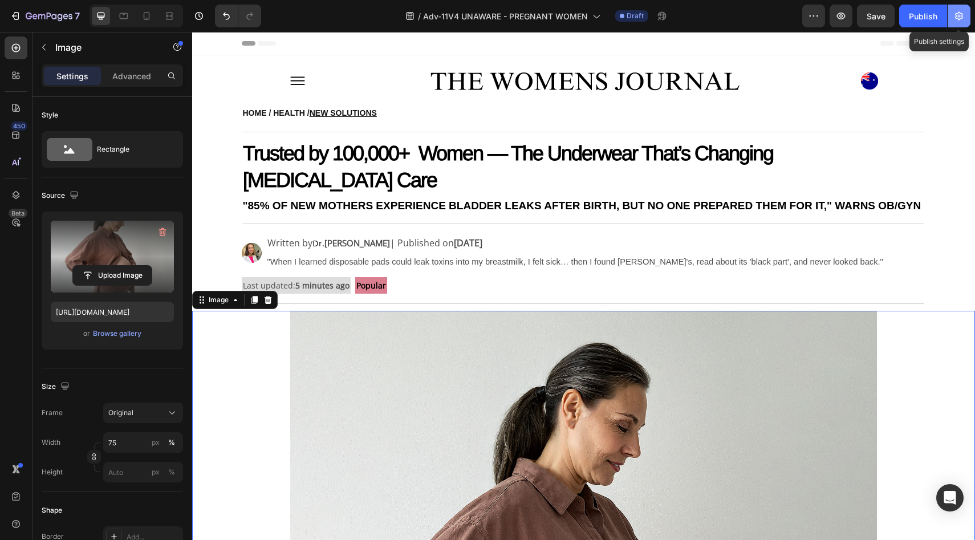
click at [965, 15] on icon "button" at bounding box center [959, 15] width 11 height 11
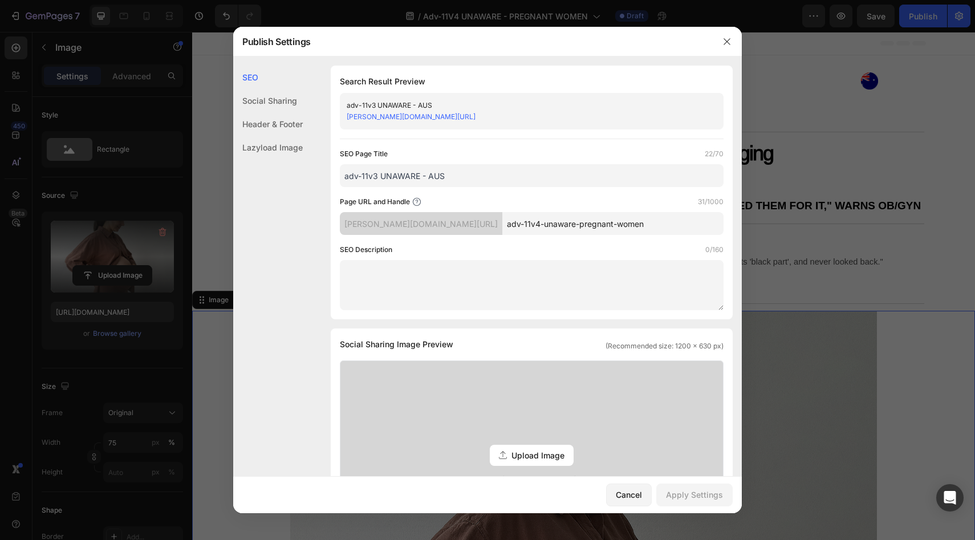
click at [376, 180] on input "adv-11v3 UNAWARE - AUS" at bounding box center [532, 175] width 384 height 23
type input "adv-11v4 UNAWARE - AUS"
drag, startPoint x: 507, startPoint y: 226, endPoint x: 634, endPoint y: 226, distance: 127.2
click at [634, 226] on input "adv-11v4-unaware-pregnant-women" at bounding box center [613, 223] width 221 height 23
drag, startPoint x: 626, startPoint y: 228, endPoint x: 505, endPoint y: 228, distance: 121.5
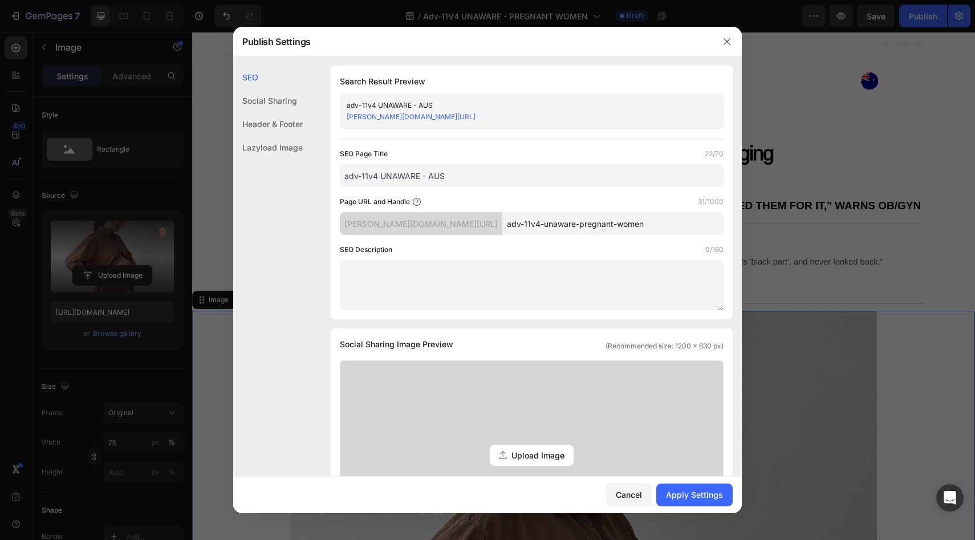
click at [505, 228] on input "adv-11v4-unaware-pregnant-women" at bounding box center [613, 223] width 221 height 23
type input "adv-11v4A"
click at [722, 500] on div "Apply Settings" at bounding box center [694, 495] width 57 height 12
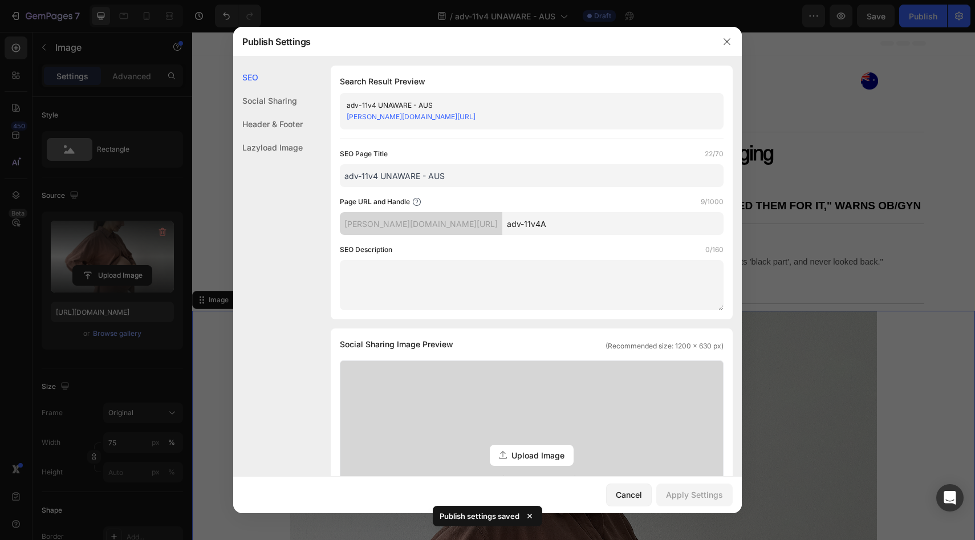
drag, startPoint x: 730, startPoint y: 38, endPoint x: 769, endPoint y: 29, distance: 40.4
click at [729, 38] on icon "button" at bounding box center [727, 41] width 9 height 9
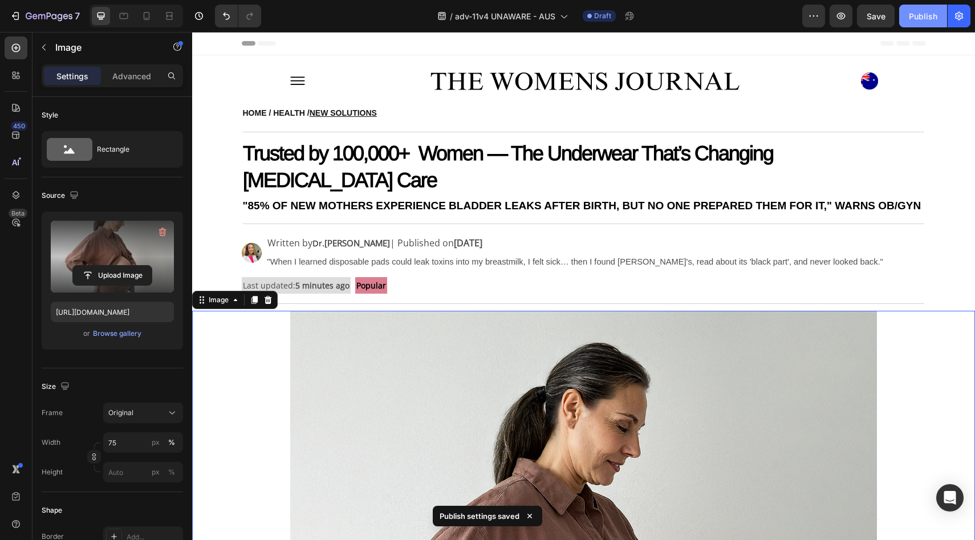
click at [905, 8] on button "Publish" at bounding box center [924, 16] width 48 height 23
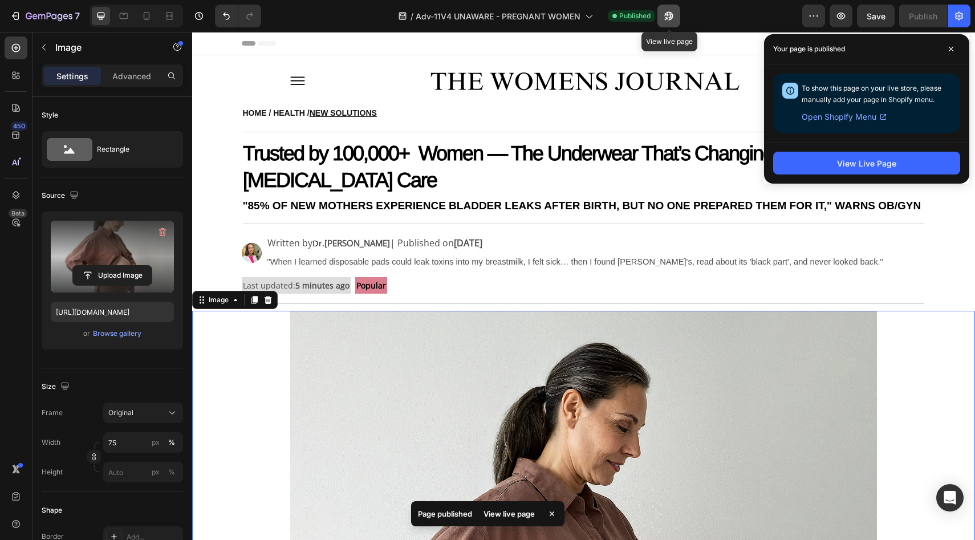
click at [661, 17] on button "button" at bounding box center [669, 16] width 23 height 23
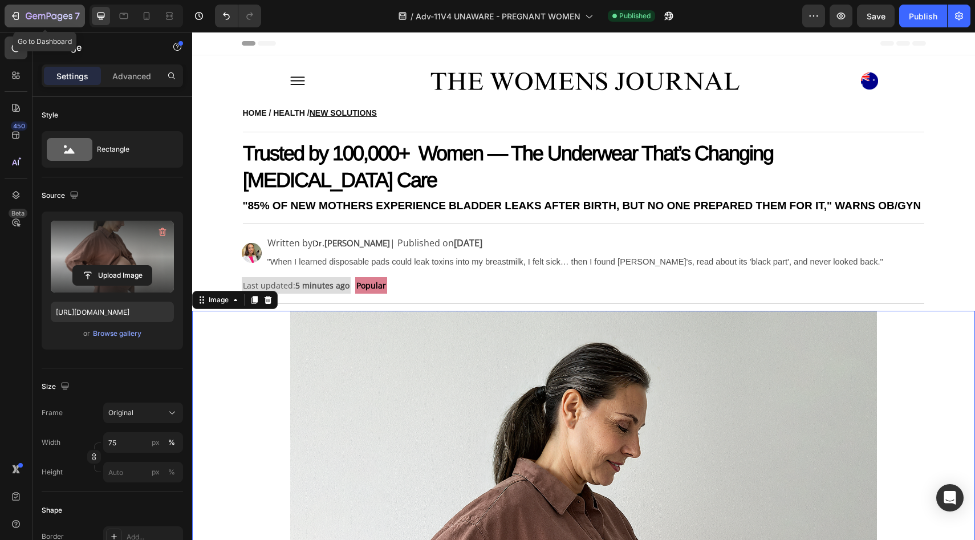
click at [48, 5] on button "7" at bounding box center [45, 16] width 80 height 23
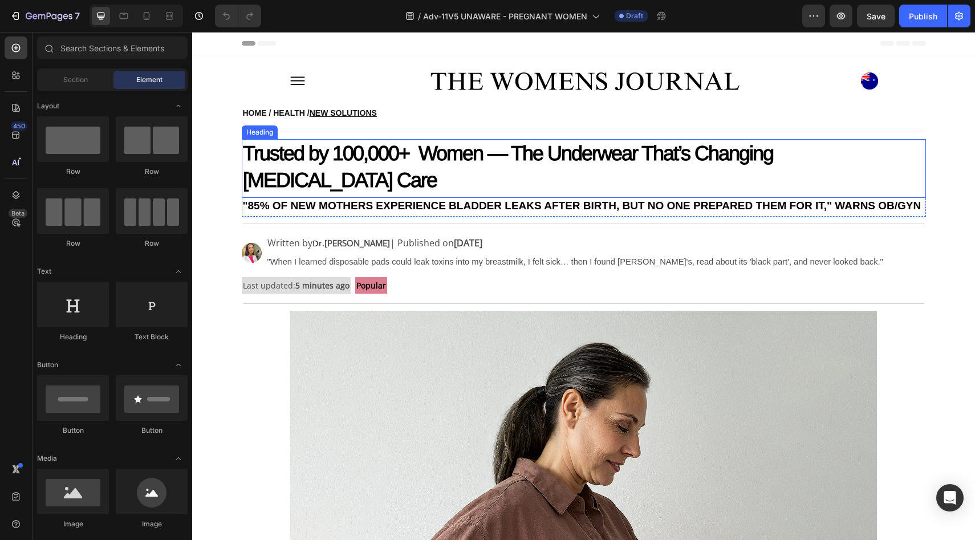
click at [467, 152] on strong "Trusted by 100,000+ Women — The Underwear That’s Changing [MEDICAL_DATA] Care" at bounding box center [508, 166] width 530 height 50
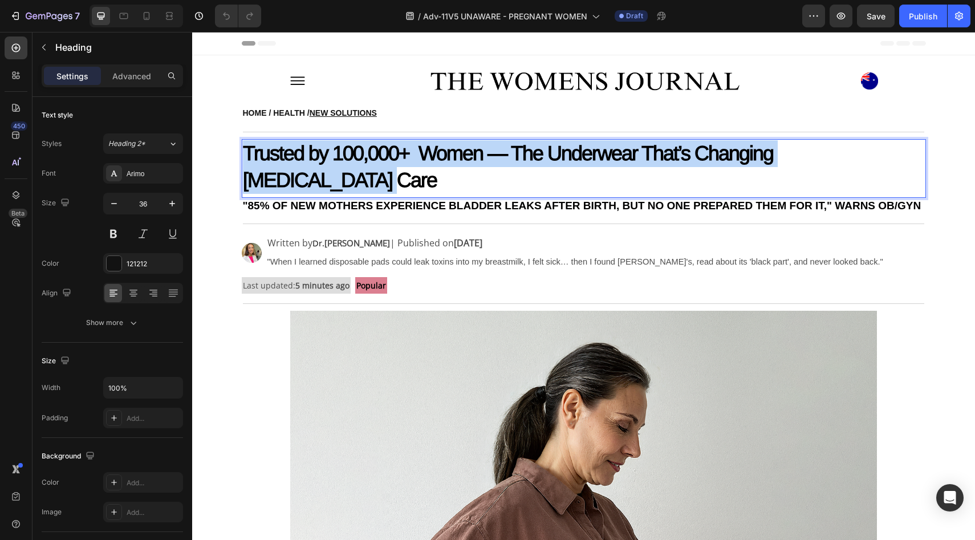
click at [467, 152] on strong "Trusted by 100,000+ Women — The Underwear That’s Changing [MEDICAL_DATA] Care" at bounding box center [508, 166] width 530 height 50
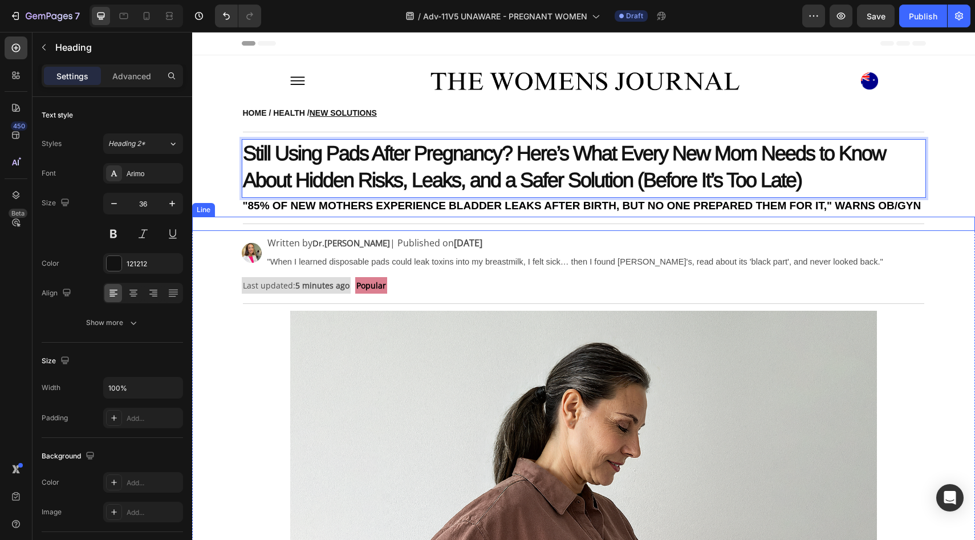
click at [334, 202] on strong ""85% OF NEW MOTHERS EXPERIENCE BLADDER LEAKS AFTER BIRTH, BUT NO ONE PREPARED T…" at bounding box center [582, 206] width 679 height 12
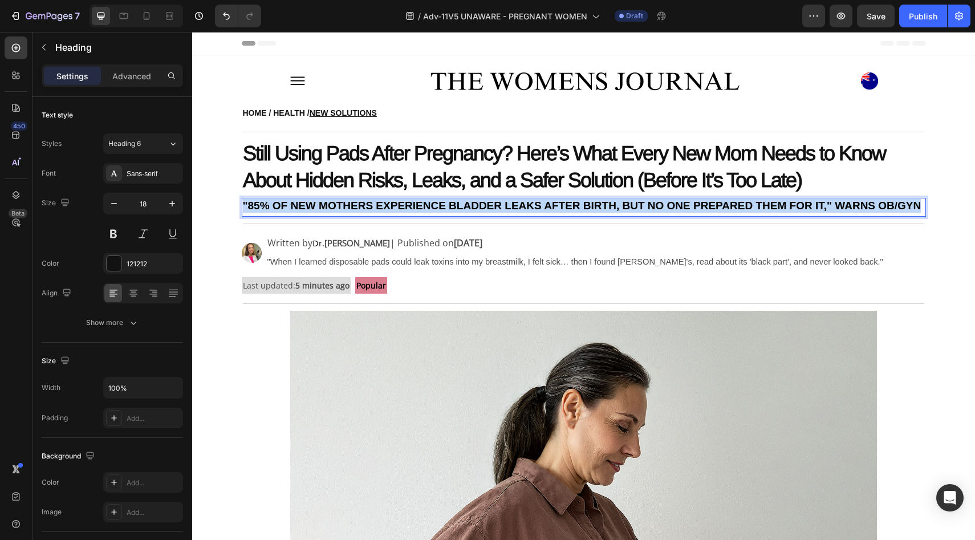
click at [334, 202] on strong ""85% OF NEW MOTHERS EXPERIENCE BLADDER LEAKS AFTER BIRTH, BUT NO ONE PREPARED T…" at bounding box center [582, 206] width 679 height 12
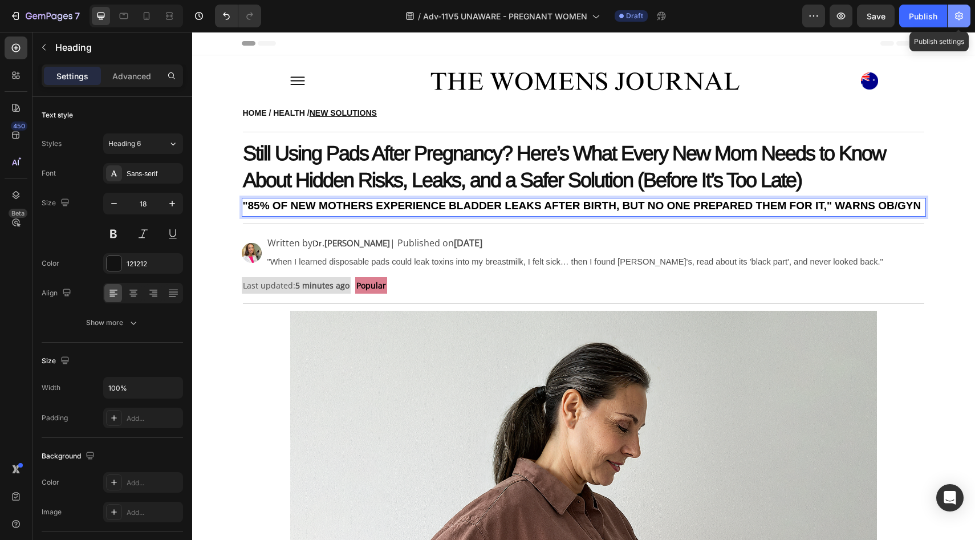
click at [953, 11] on button "button" at bounding box center [959, 16] width 23 height 23
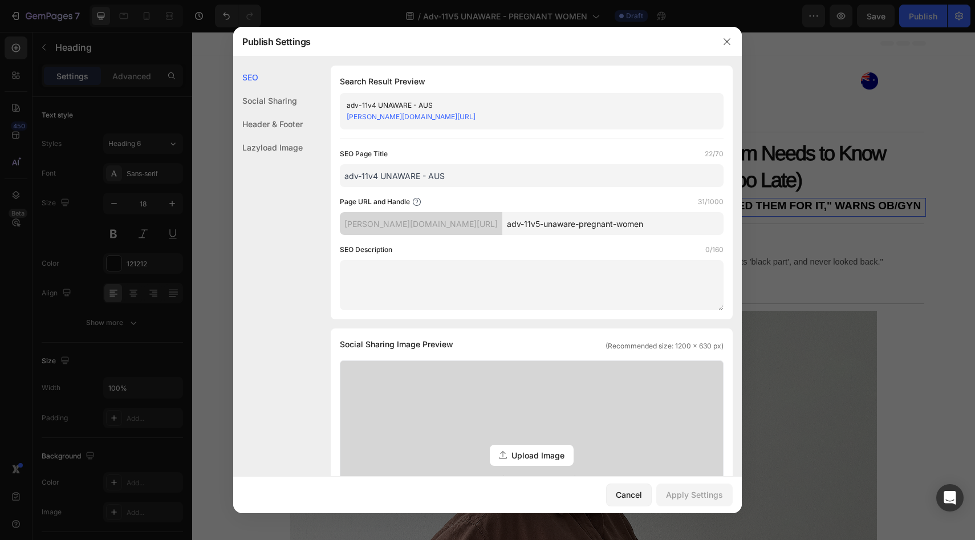
click at [378, 175] on input "adv-11v4 UNAWARE - AUS" at bounding box center [532, 175] width 384 height 23
type input "adv-11v5 UNAWARE - AUS"
drag, startPoint x: 613, startPoint y: 222, endPoint x: 507, endPoint y: 227, distance: 105.6
click at [507, 227] on input "adv-11v5-unaware-pregnant-women" at bounding box center [613, 223] width 221 height 23
type input "adv-11v5A"
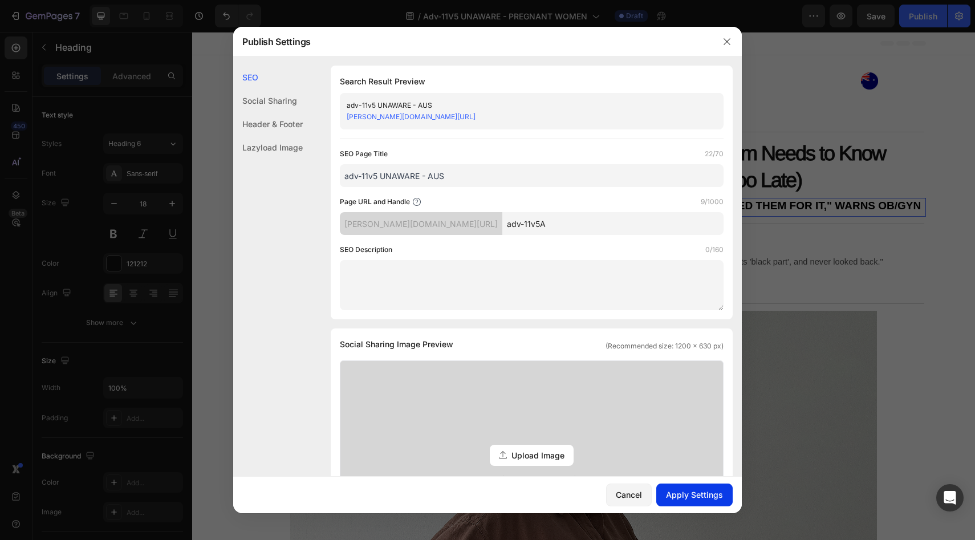
click at [678, 489] on div "Apply Settings" at bounding box center [694, 495] width 57 height 12
click at [723, 41] on icon "button" at bounding box center [727, 41] width 9 height 9
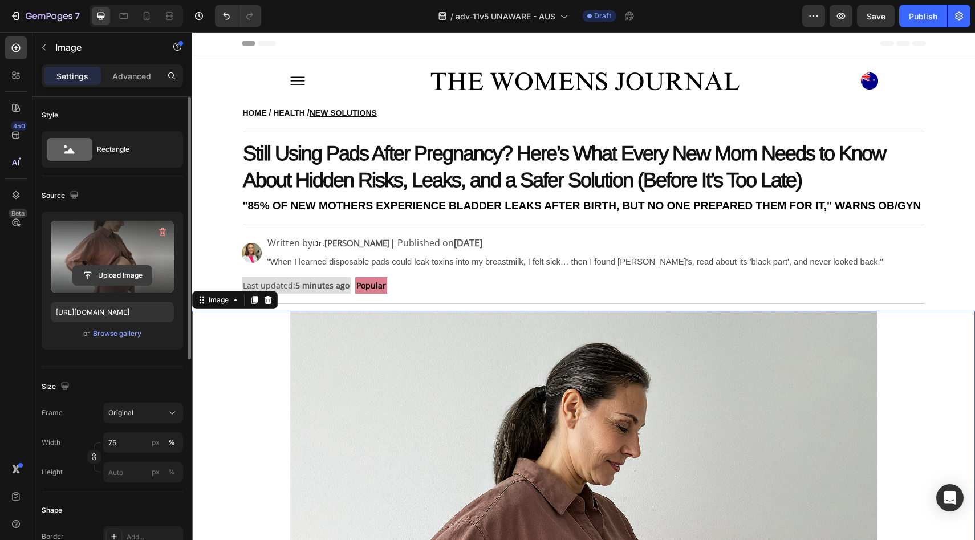
click at [115, 273] on input "file" at bounding box center [112, 275] width 79 height 19
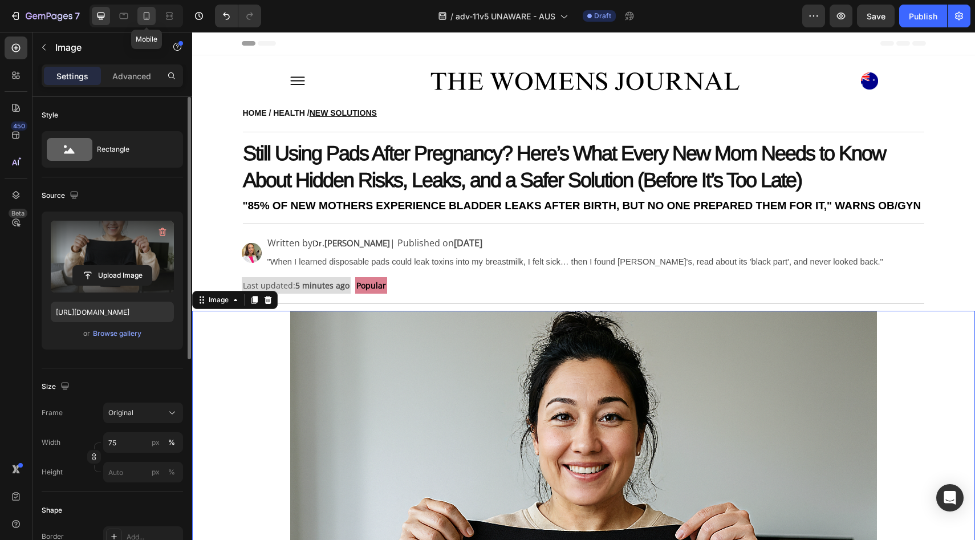
click at [152, 16] on div at bounding box center [146, 16] width 18 height 18
type input "https://cdn.shopify.com/s/files/1/0709/5353/3618/files/gempages_567420980318700…"
type input "100"
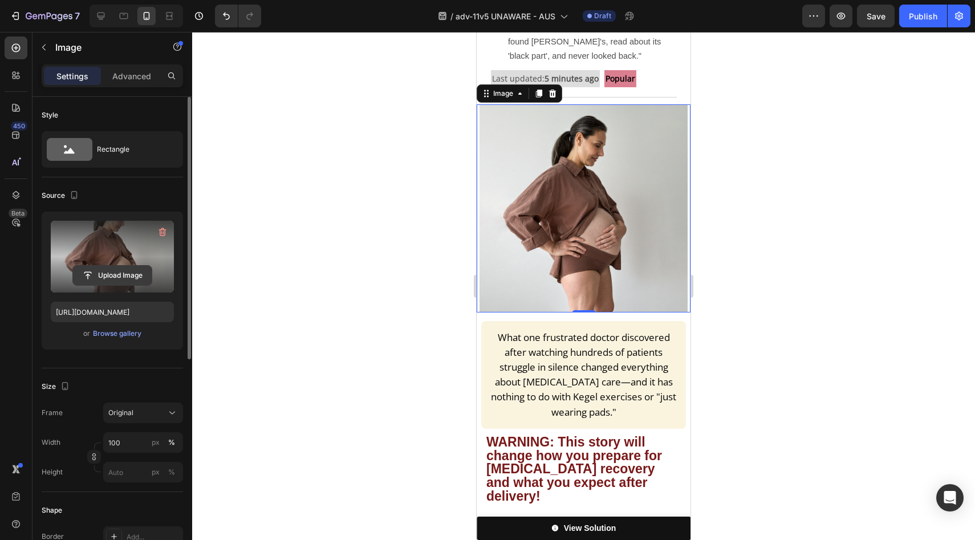
click at [92, 272] on input "file" at bounding box center [112, 275] width 79 height 19
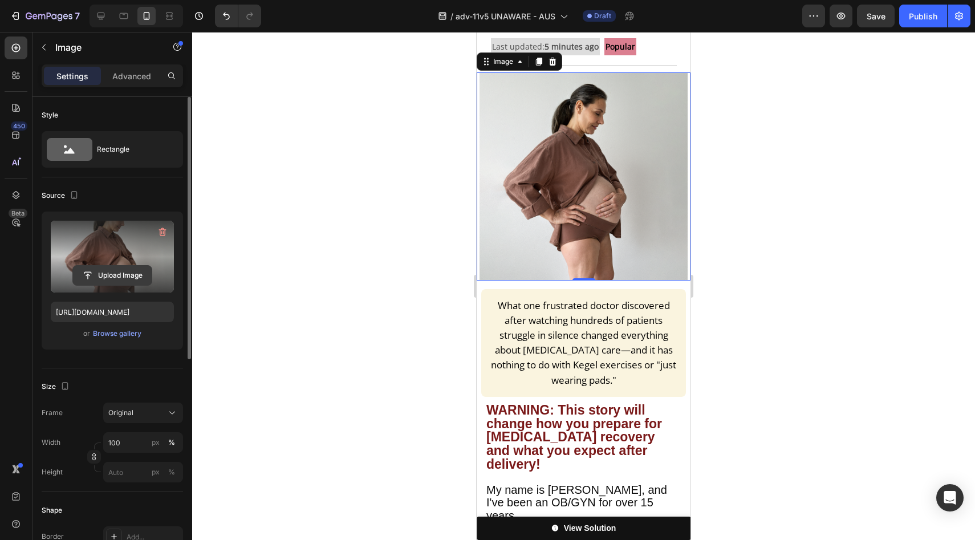
scroll to position [515, 0]
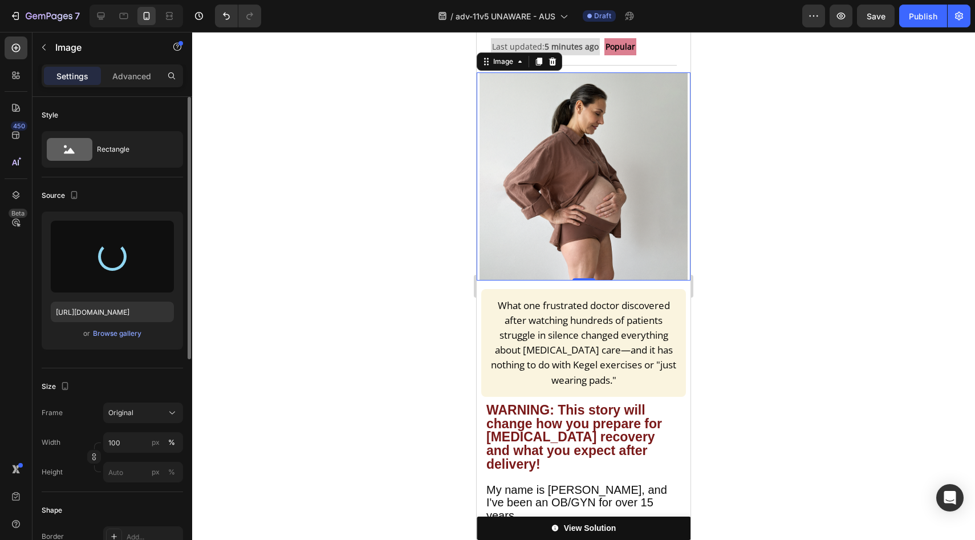
type input "https://cdn.shopify.com/s/files/1/0709/5353/3618/files/gempages_567420980318700…"
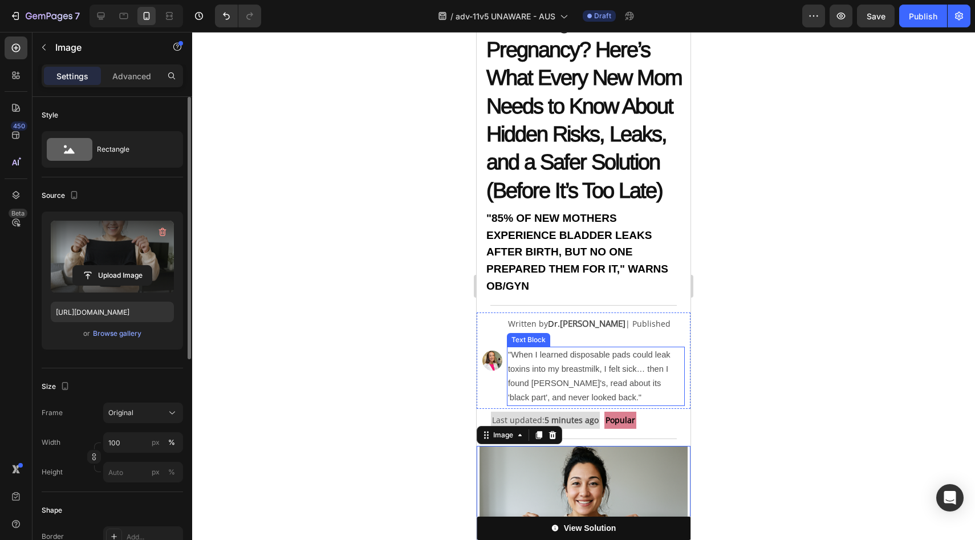
scroll to position [0, 0]
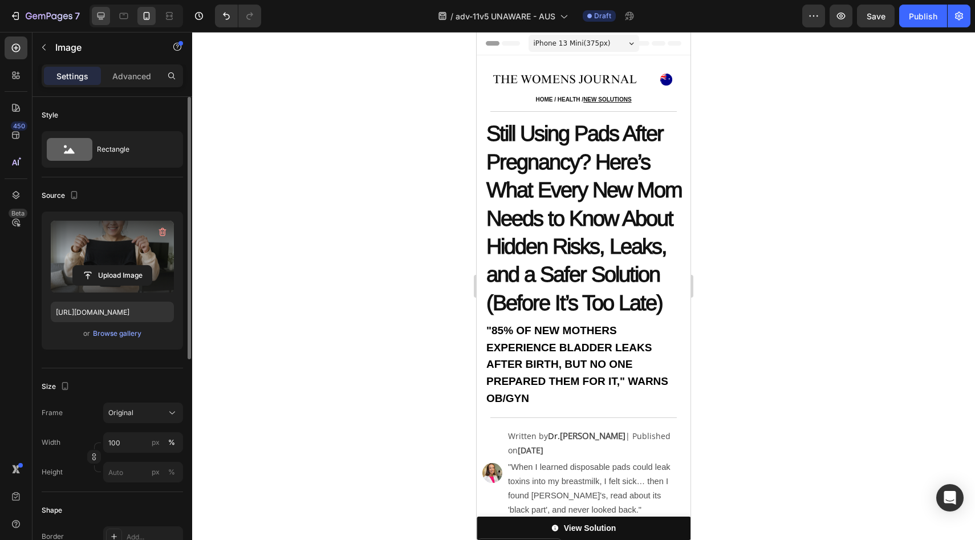
click at [92, 11] on div at bounding box center [101, 16] width 18 height 18
type input "75"
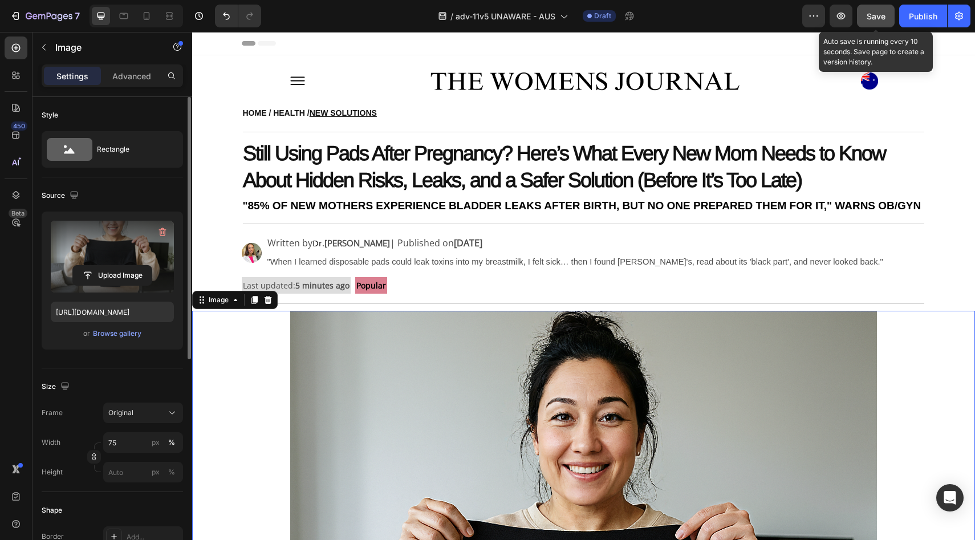
click at [882, 15] on span "Save" at bounding box center [876, 16] width 19 height 10
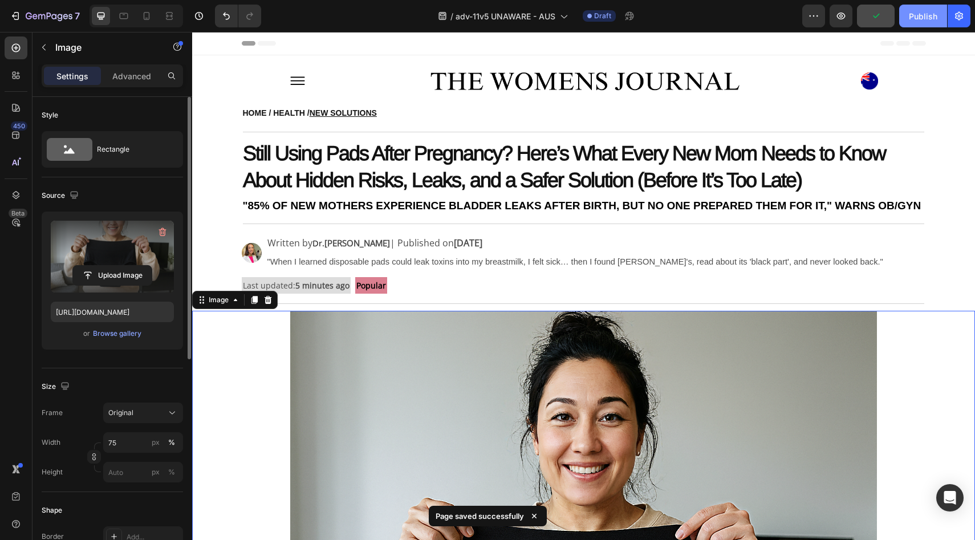
click at [910, 15] on div "Publish" at bounding box center [923, 16] width 29 height 12
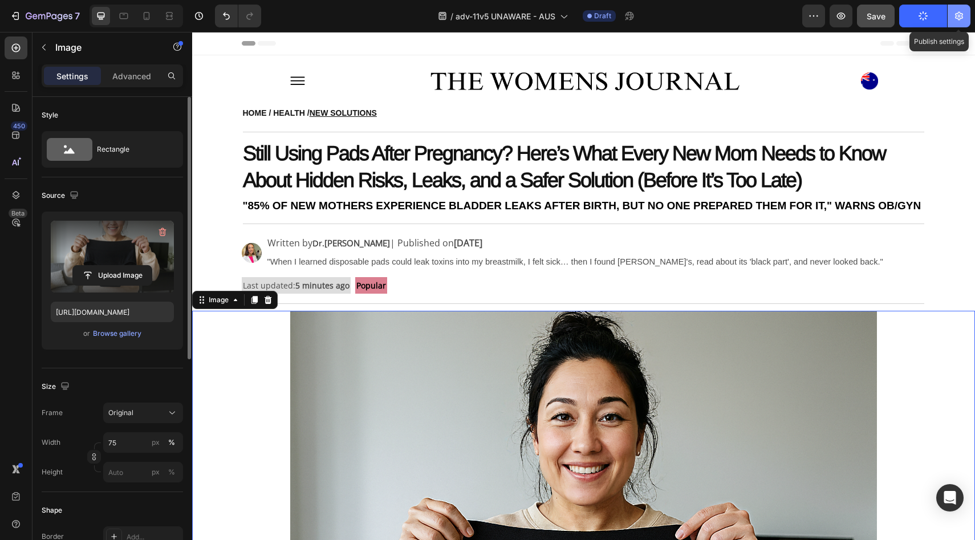
click at [960, 15] on icon "button" at bounding box center [959, 16] width 8 height 9
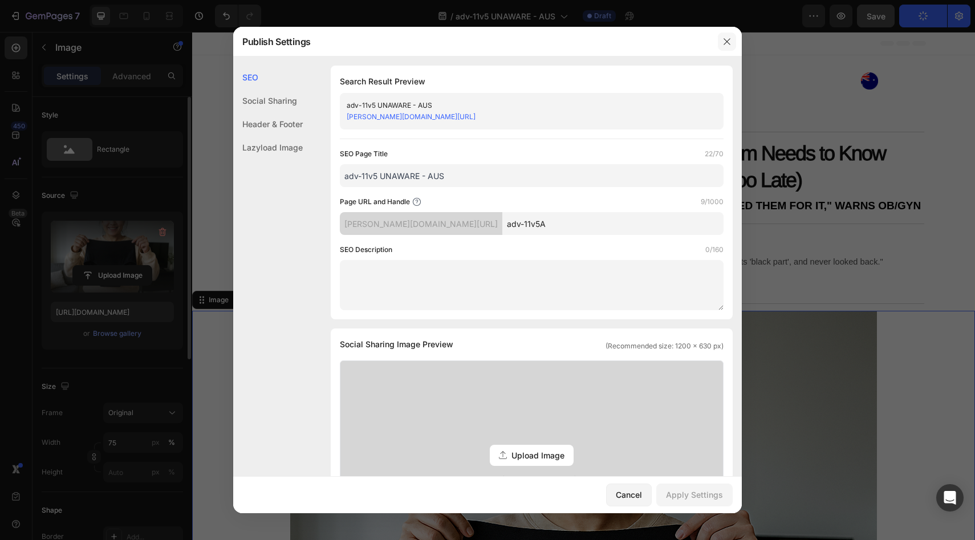
click at [732, 39] on button "button" at bounding box center [727, 42] width 18 height 18
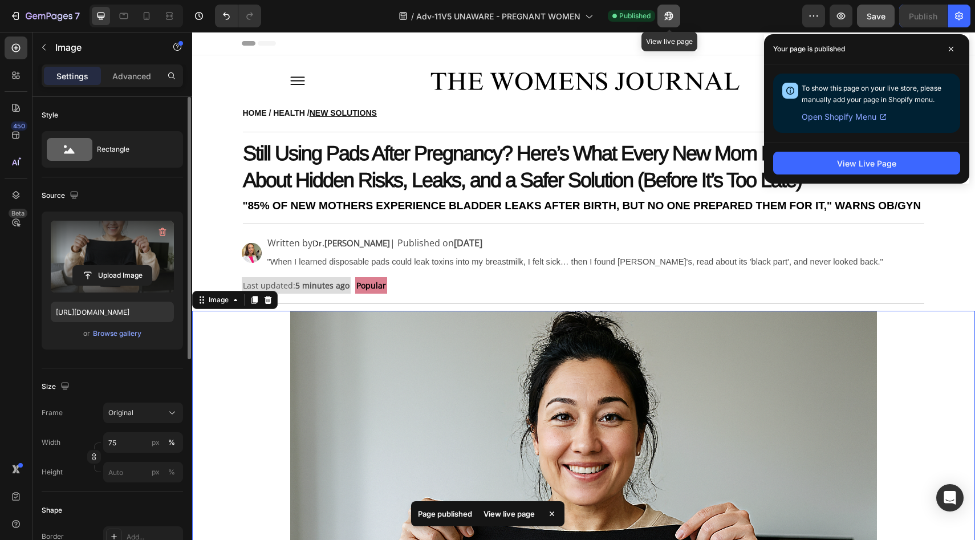
click at [669, 17] on icon "button" at bounding box center [668, 15] width 11 height 11
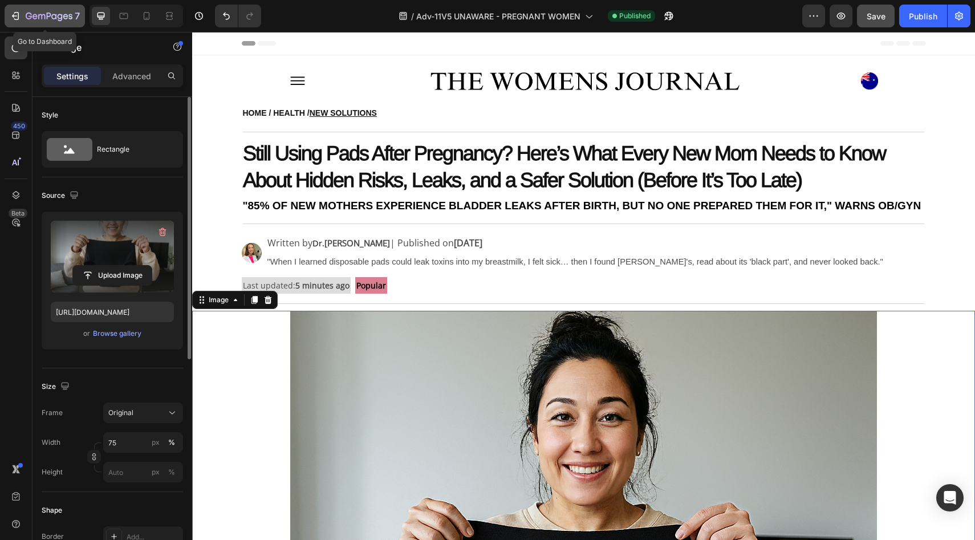
click at [68, 19] on icon "button" at bounding box center [49, 17] width 47 height 10
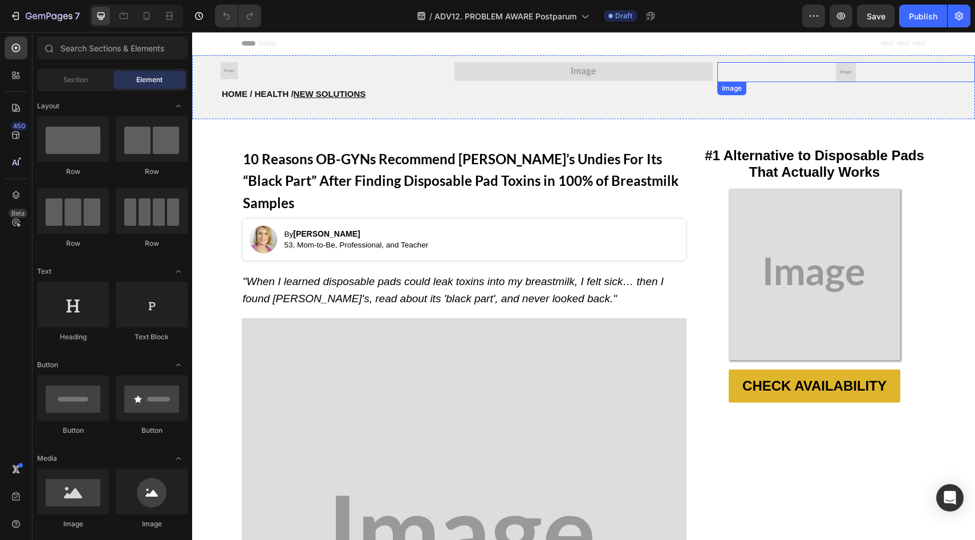
click at [840, 75] on img at bounding box center [846, 72] width 20 height 20
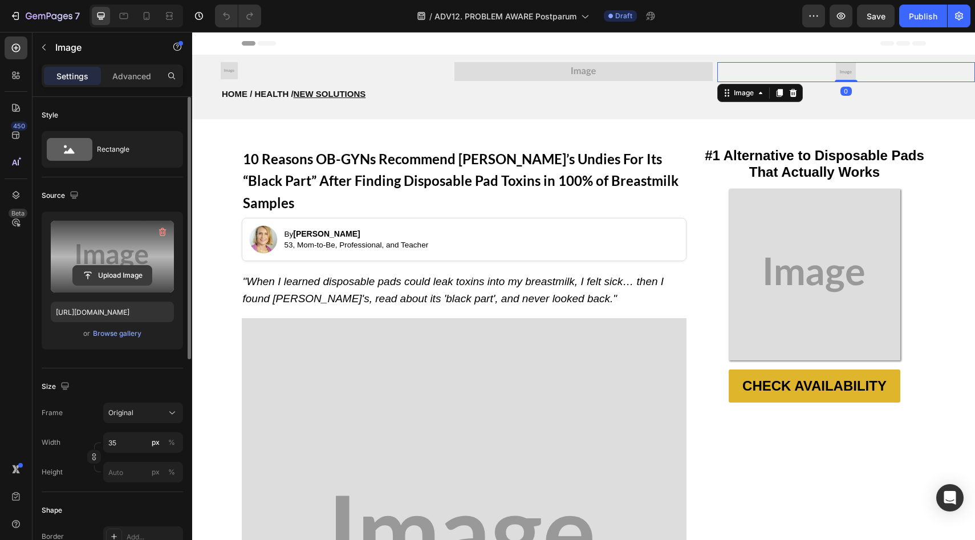
click at [107, 284] on input "file" at bounding box center [112, 275] width 79 height 19
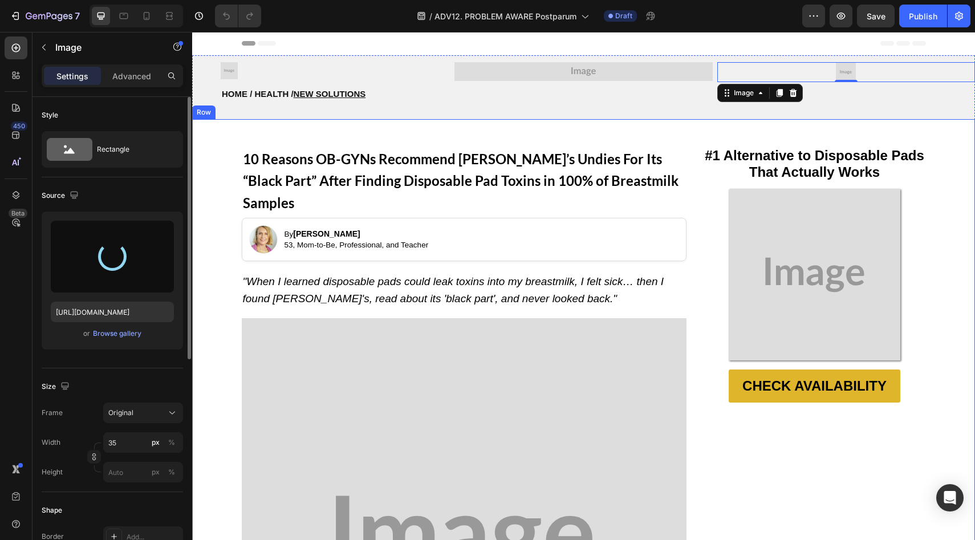
type input "[URL][DOMAIN_NAME]"
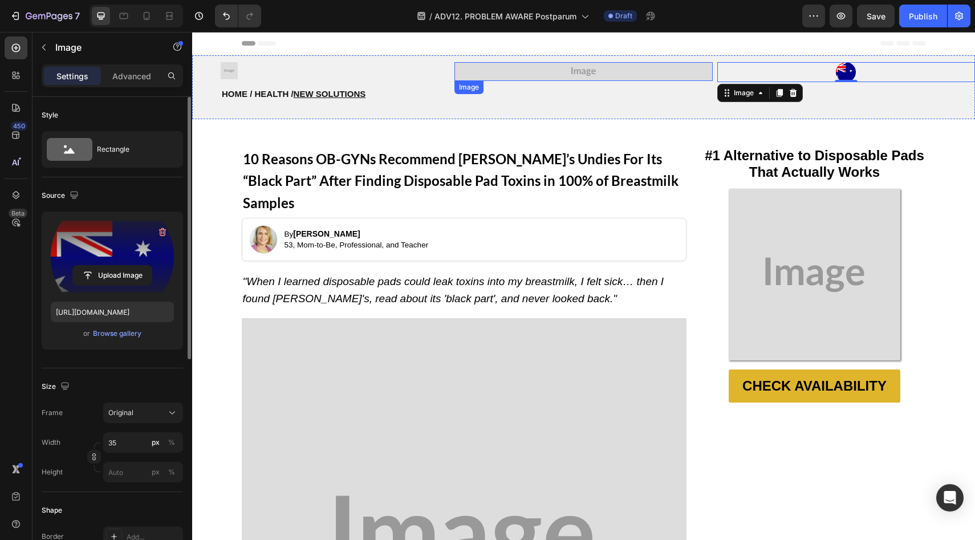
click at [555, 76] on img at bounding box center [584, 71] width 258 height 19
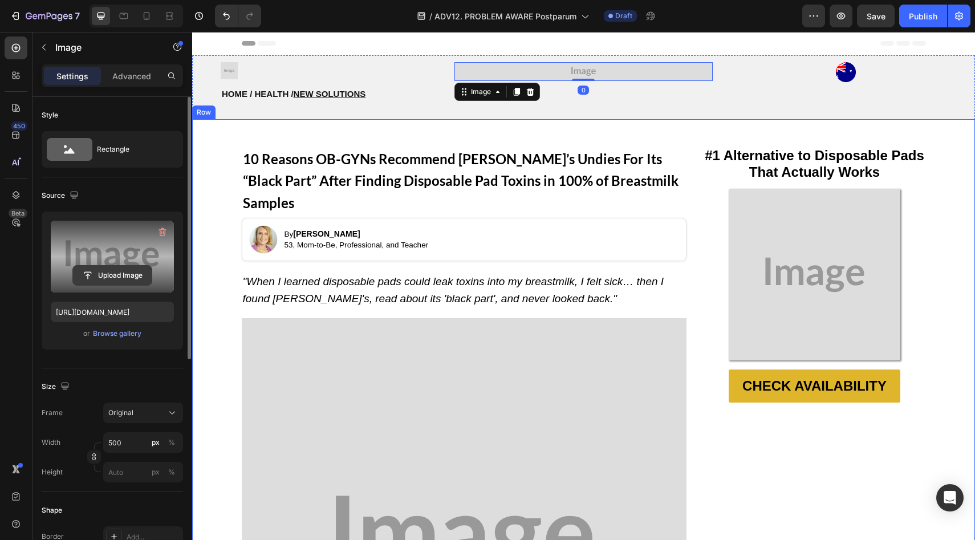
click at [142, 266] on input "file" at bounding box center [112, 275] width 79 height 19
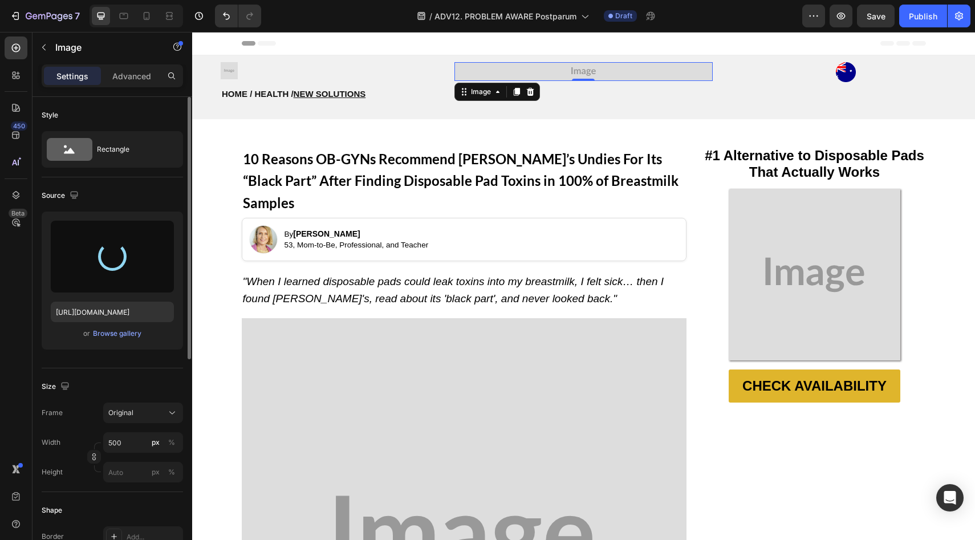
type input "[URL][DOMAIN_NAME]"
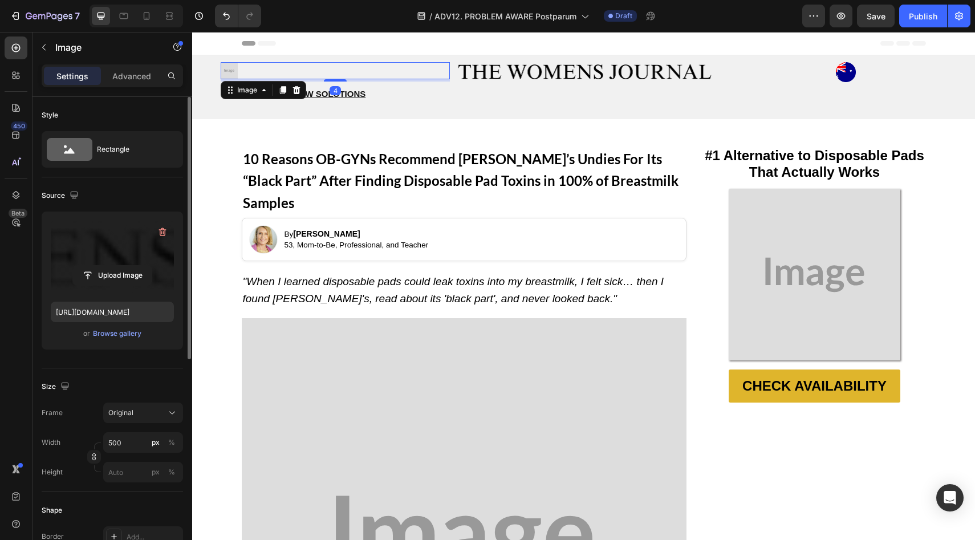
click at [230, 68] on img at bounding box center [229, 70] width 17 height 17
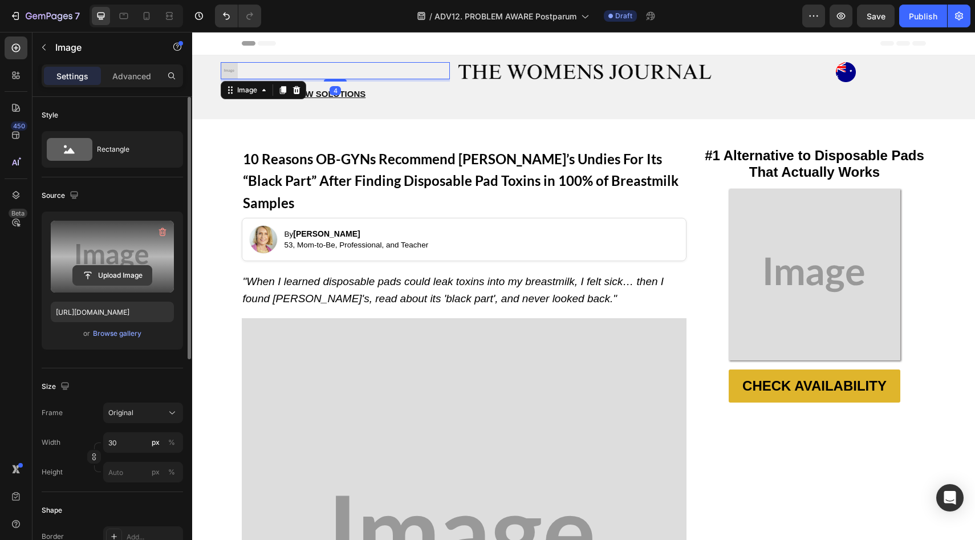
click at [112, 284] on input "file" at bounding box center [112, 275] width 79 height 19
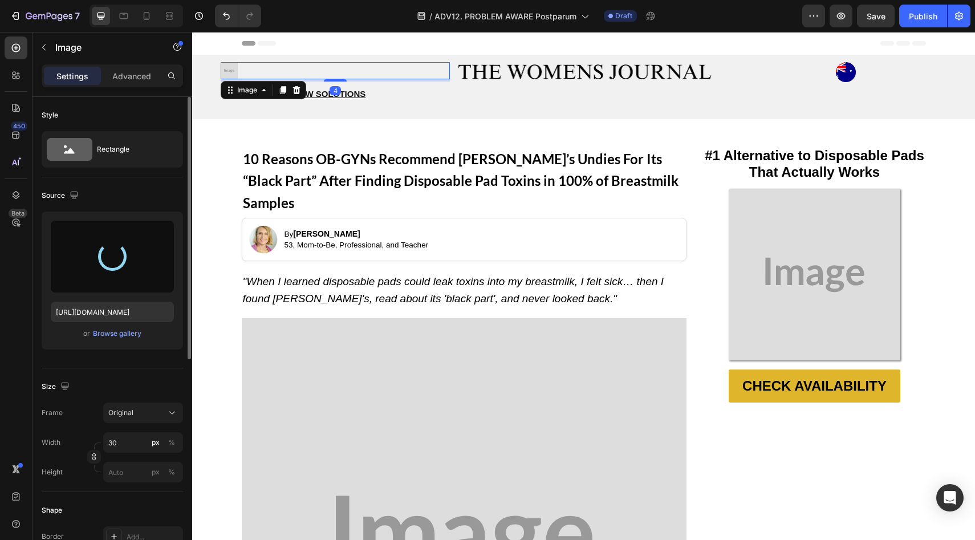
type input "[URL][DOMAIN_NAME]"
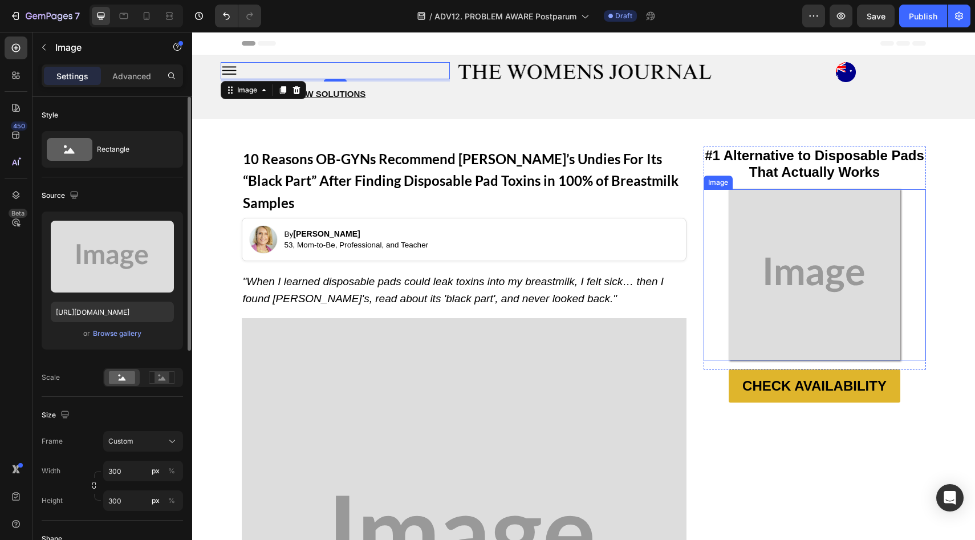
click at [845, 289] on img at bounding box center [815, 274] width 171 height 171
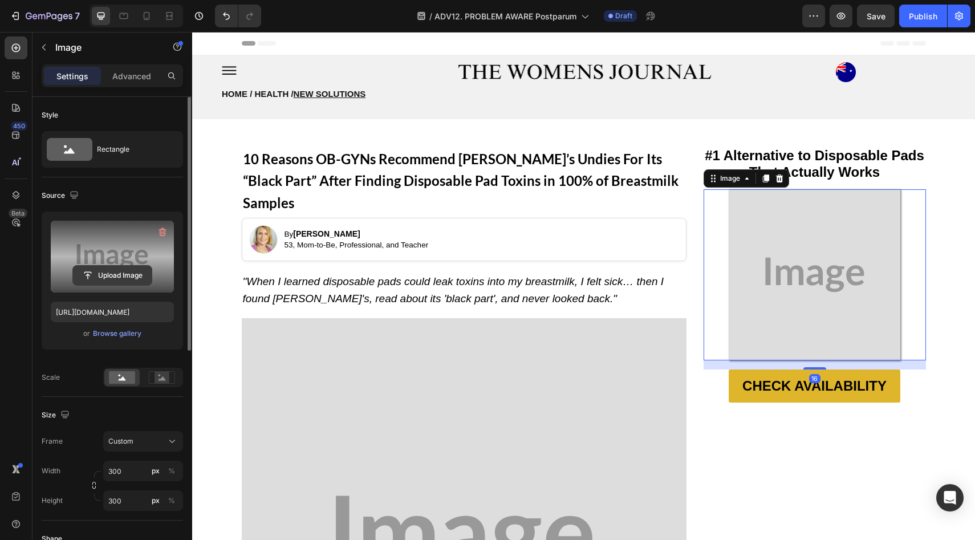
click at [125, 284] on input "file" at bounding box center [112, 275] width 79 height 19
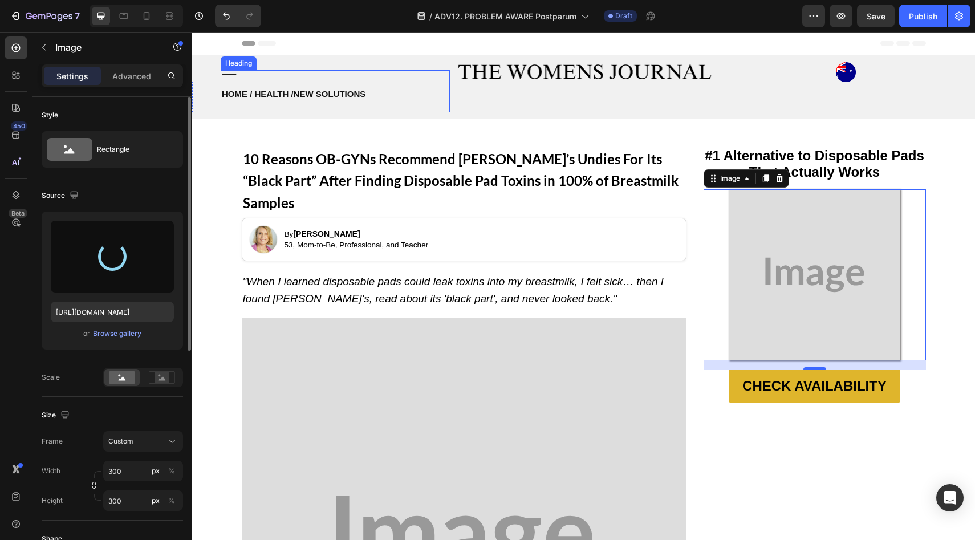
type input "[URL][DOMAIN_NAME]"
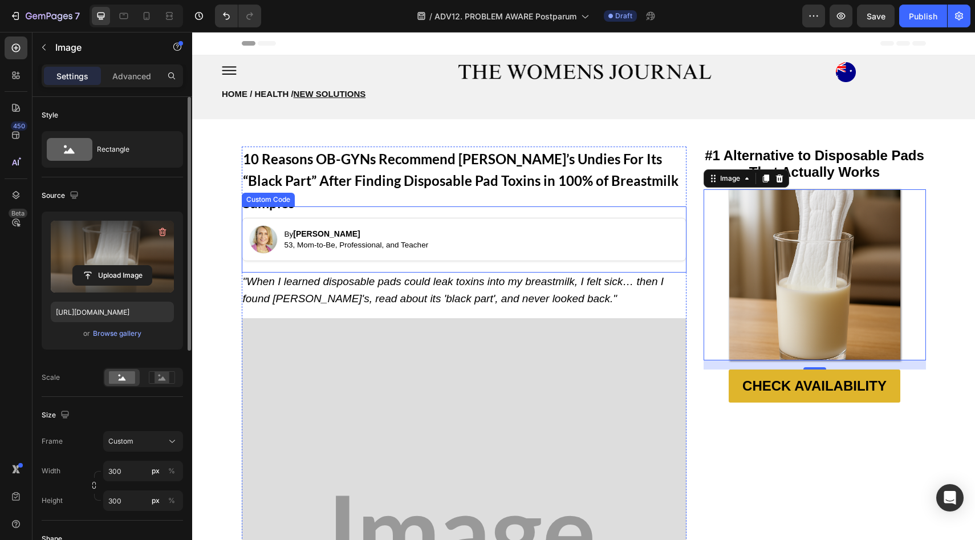
scroll to position [103, 0]
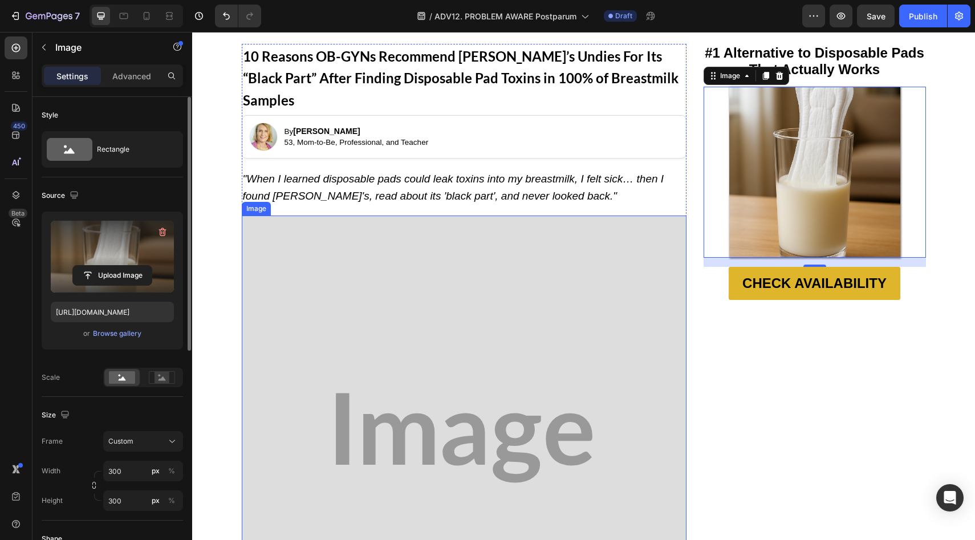
click at [487, 242] on img at bounding box center [464, 438] width 445 height 445
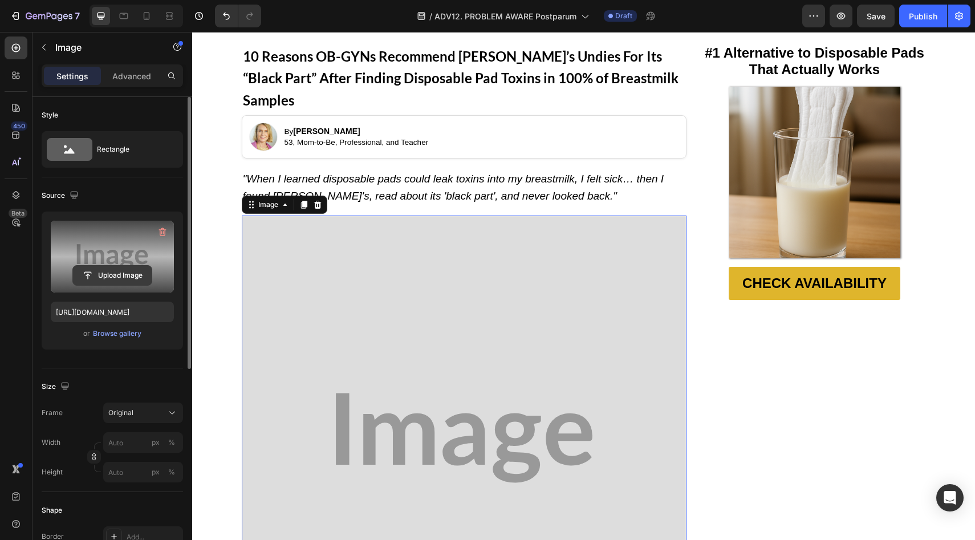
click at [116, 268] on input "file" at bounding box center [112, 275] width 79 height 19
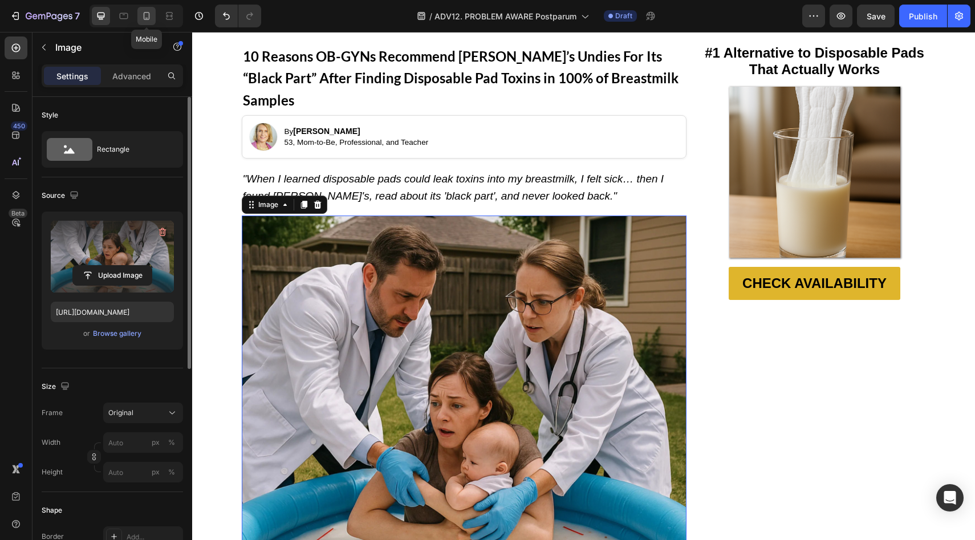
click at [152, 18] on icon at bounding box center [146, 15] width 11 height 11
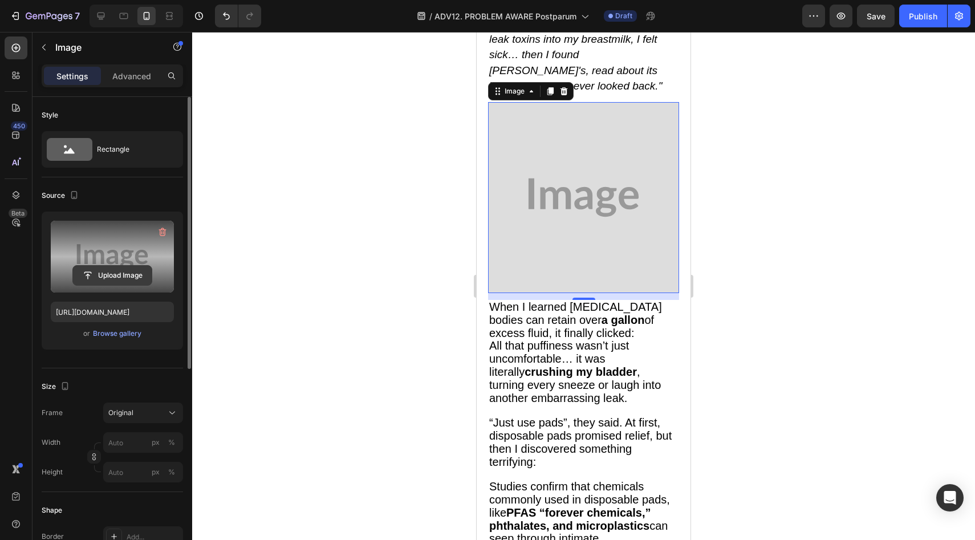
click at [120, 273] on input "file" at bounding box center [112, 275] width 79 height 19
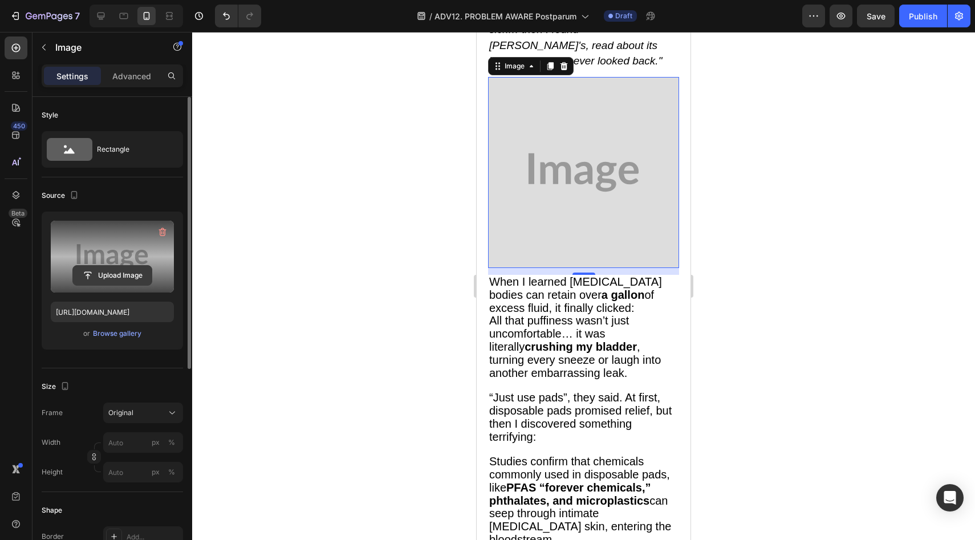
scroll to position [284, 0]
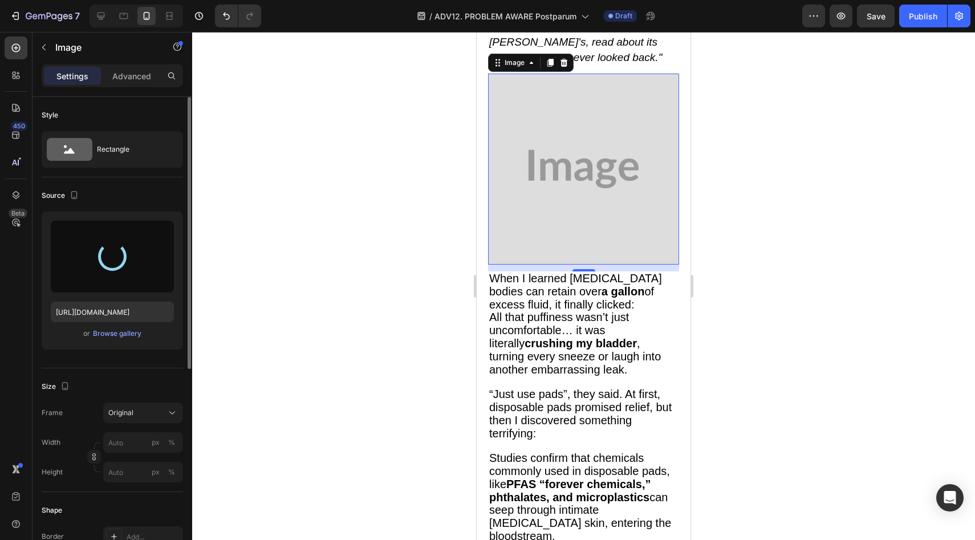
type input "[URL][DOMAIN_NAME]"
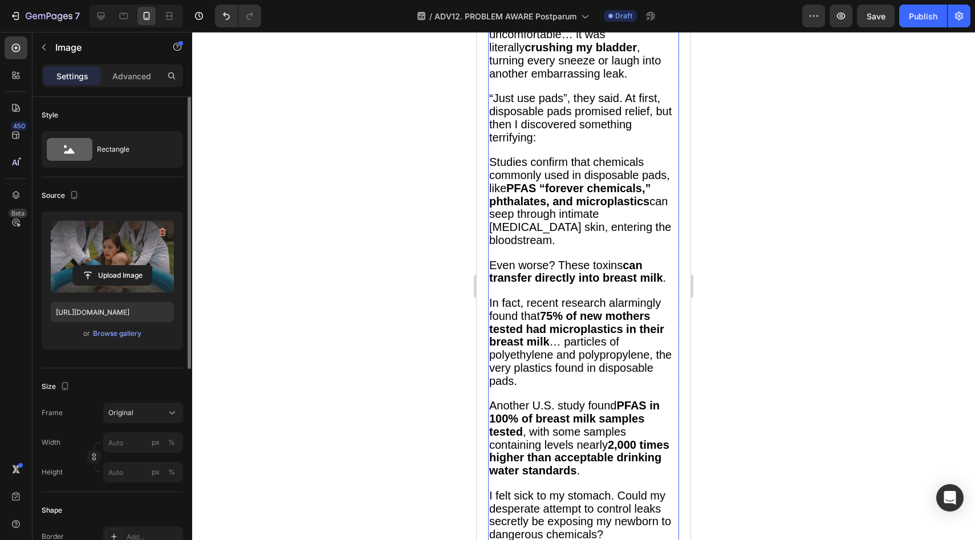
scroll to position [594, 0]
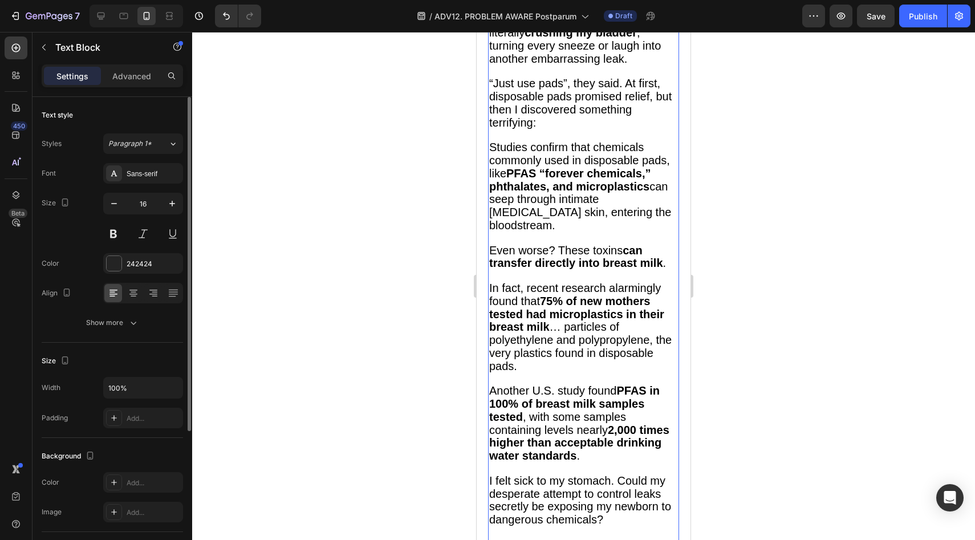
click at [544, 384] on span "Another U.S. study found PFAS in 100% of breast milk samples tested , with some…" at bounding box center [579, 423] width 180 height 78
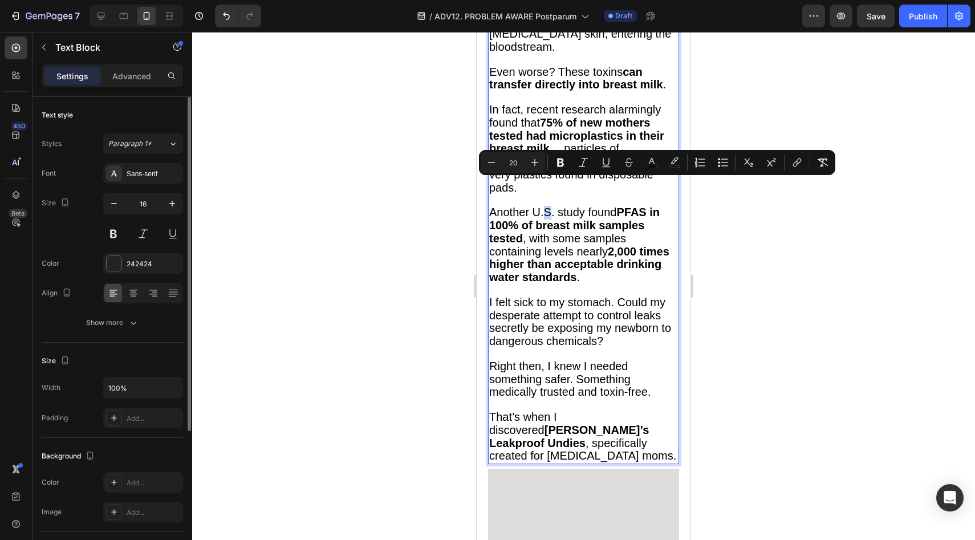
scroll to position [1006, 0]
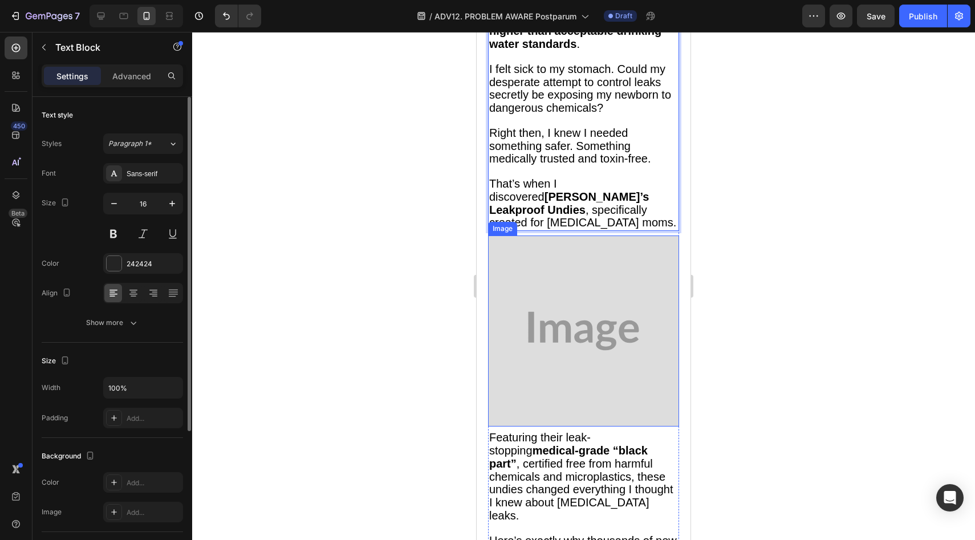
click at [582, 312] on img at bounding box center [583, 331] width 191 height 191
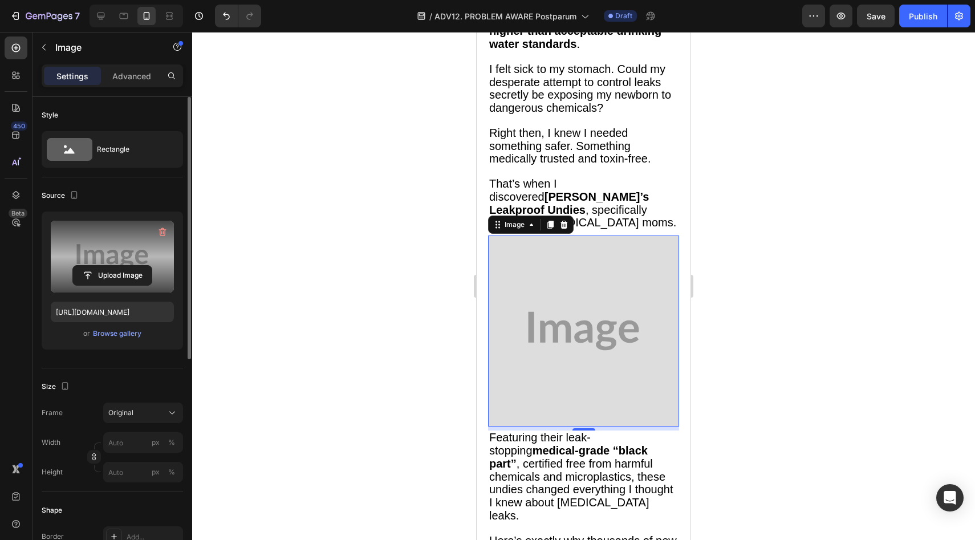
click at [116, 253] on label at bounding box center [112, 257] width 123 height 72
click at [116, 266] on input "file" at bounding box center [112, 275] width 79 height 19
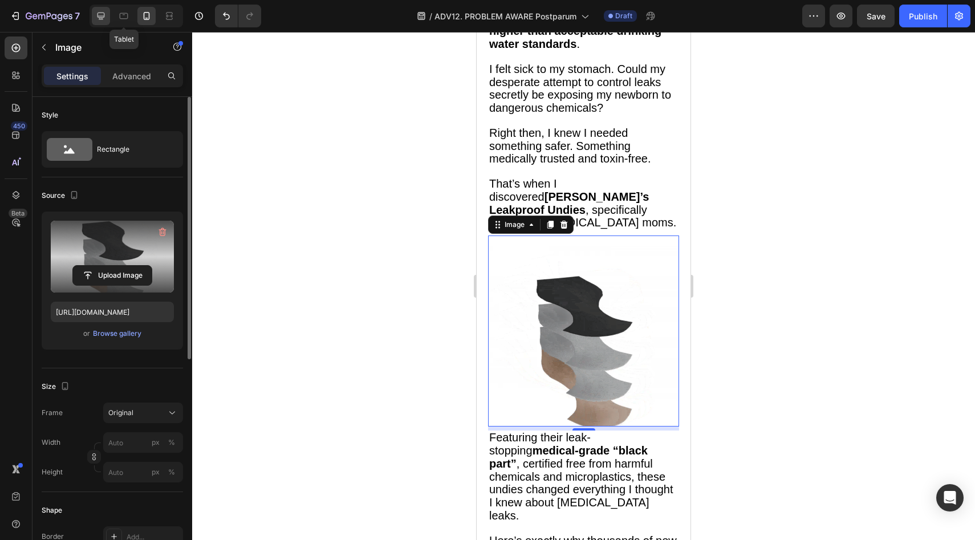
click at [99, 10] on icon at bounding box center [100, 15] width 11 height 11
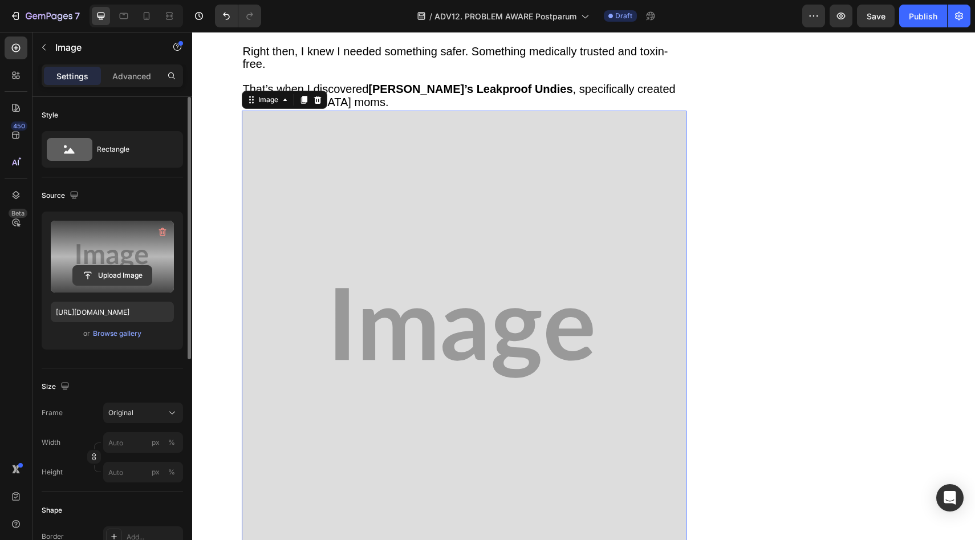
click at [131, 270] on input "file" at bounding box center [112, 275] width 79 height 19
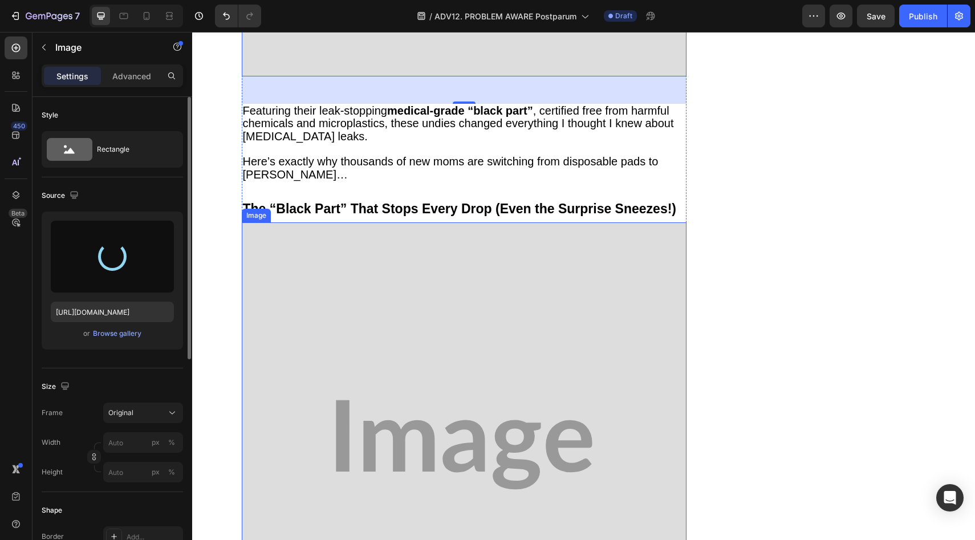
scroll to position [1551, 0]
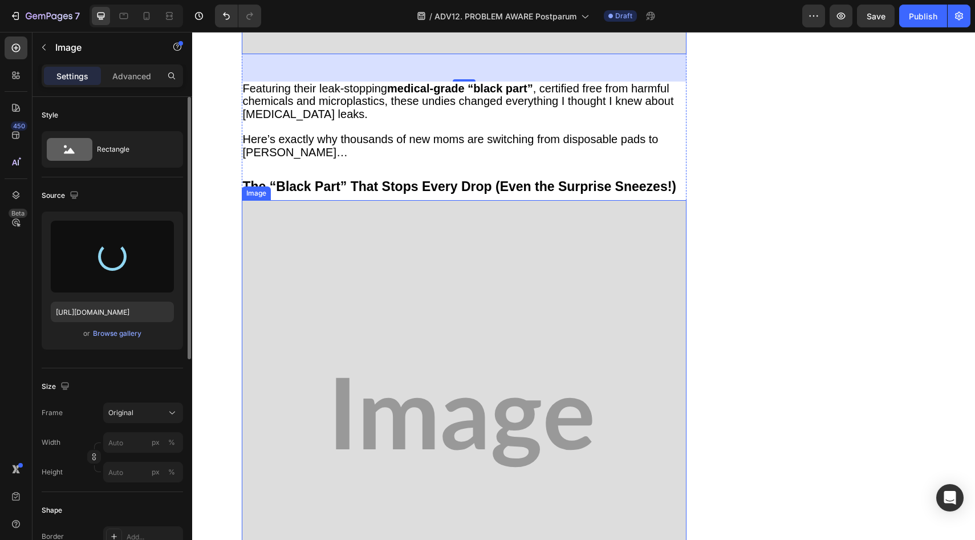
type input "https://cdn.shopify.com/s/files/1/0709/5353/3618/files/gempages_567420980318700…"
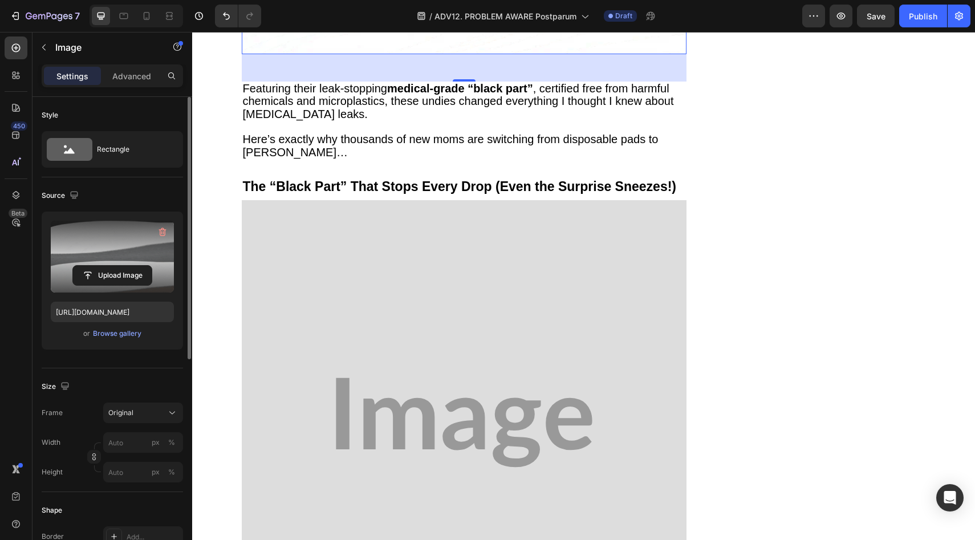
click at [353, 200] on img at bounding box center [464, 422] width 445 height 445
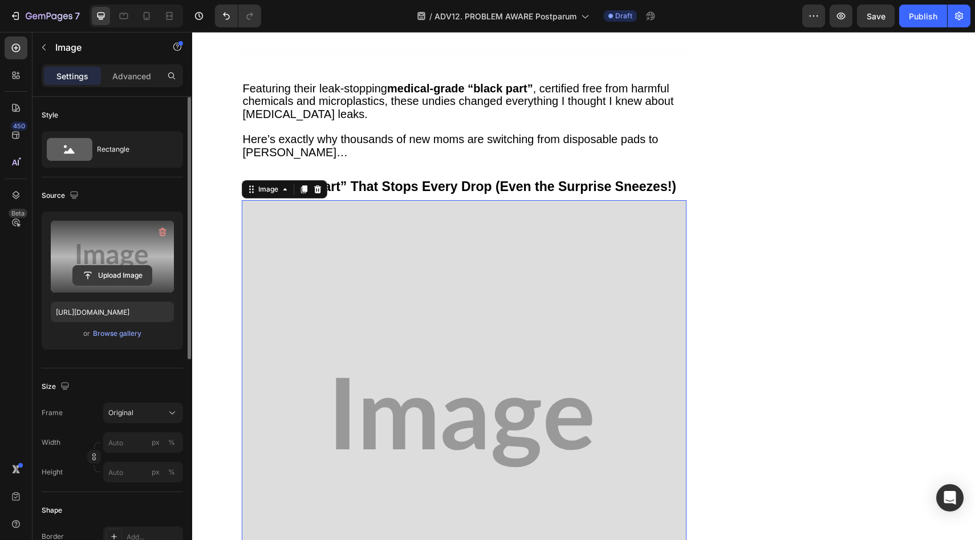
click at [115, 280] on input "file" at bounding box center [112, 275] width 79 height 19
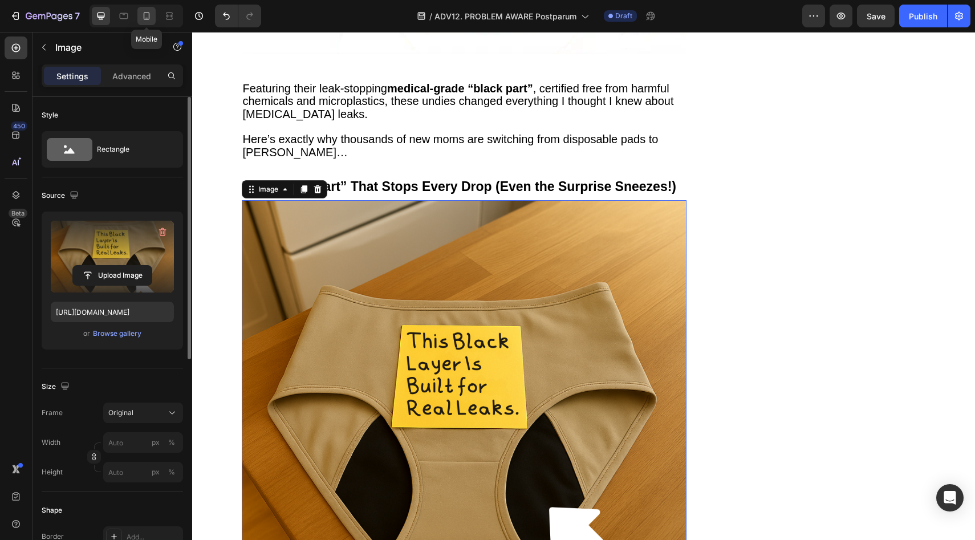
click at [148, 15] on icon at bounding box center [146, 15] width 11 height 11
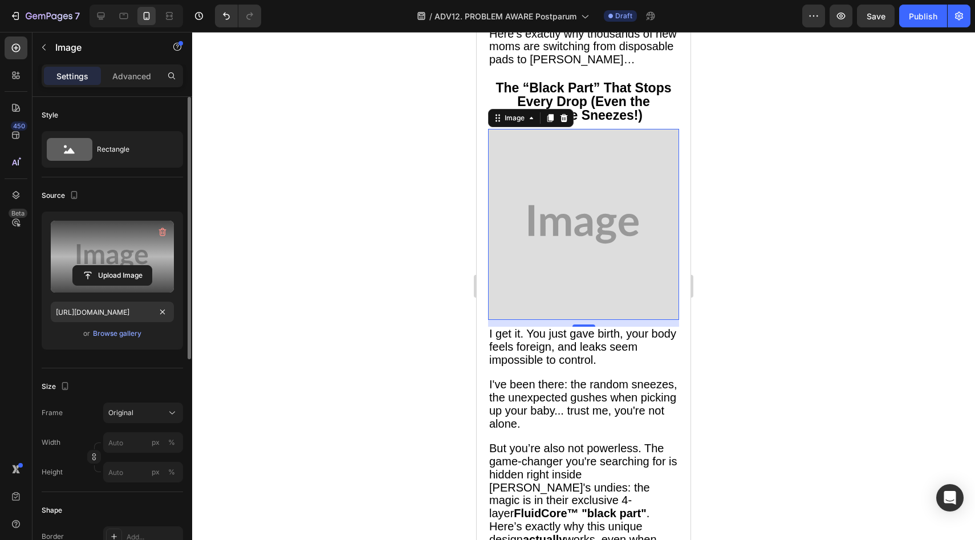
scroll to position [1507, 0]
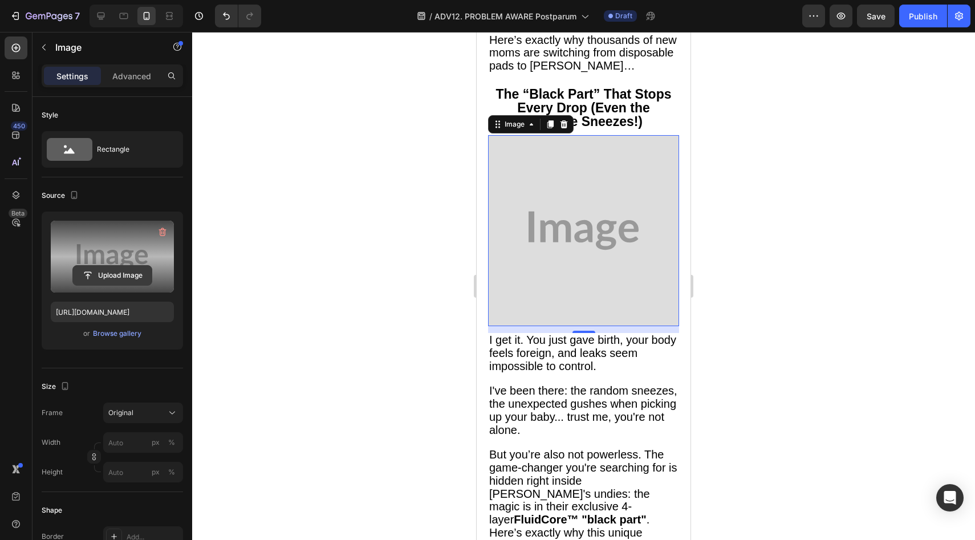
click at [135, 282] on input "file" at bounding box center [112, 275] width 79 height 19
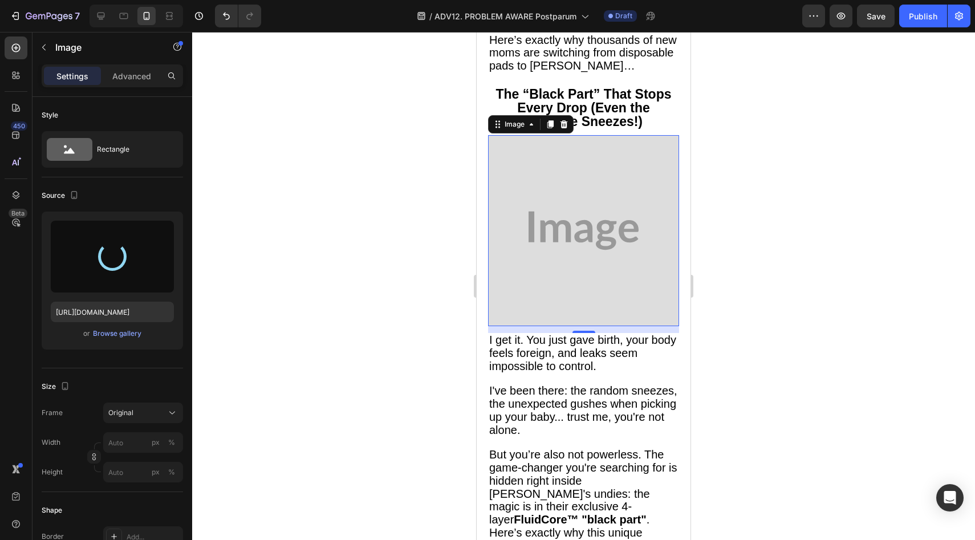
type input "https://cdn.shopify.com/s/files/1/0709/5353/3618/files/gempages_567420980318700…"
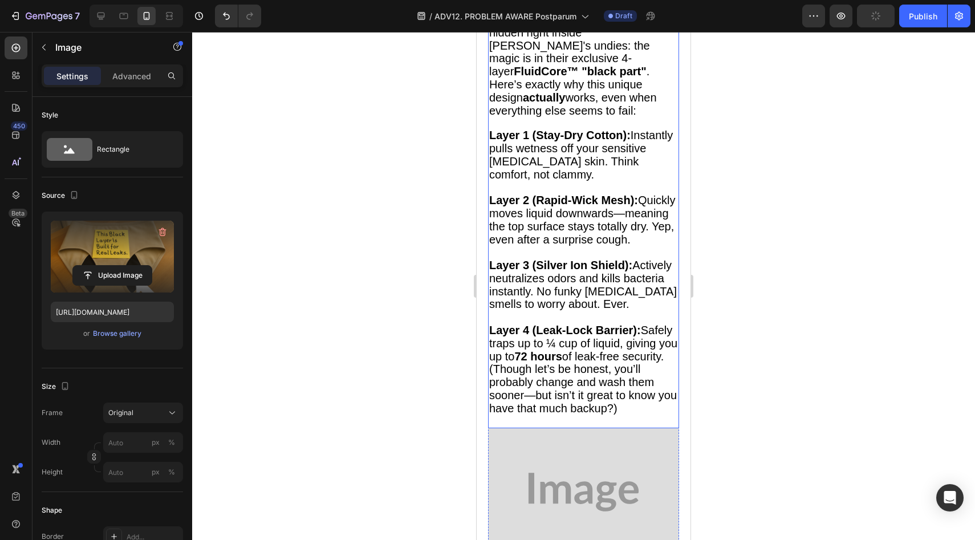
scroll to position [1976, 0]
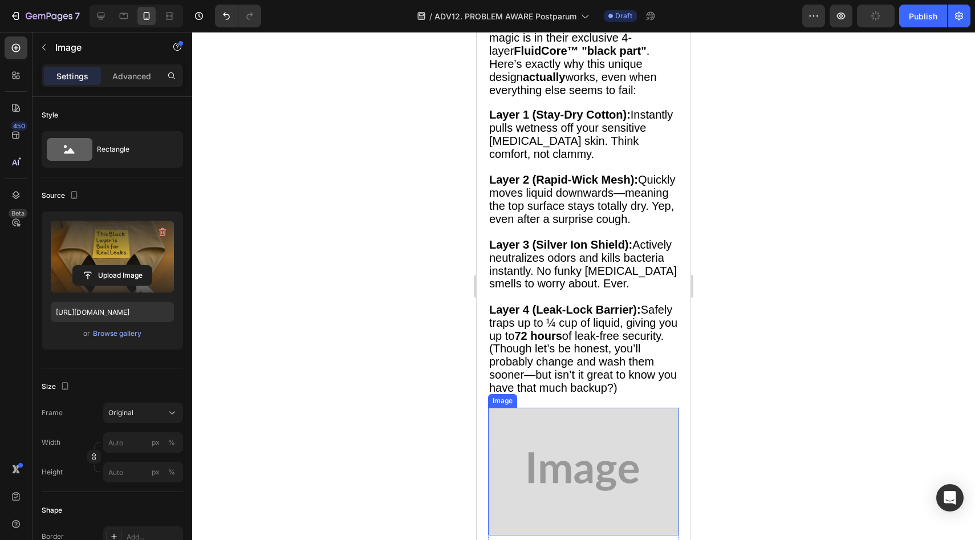
click at [565, 408] on img at bounding box center [583, 471] width 191 height 127
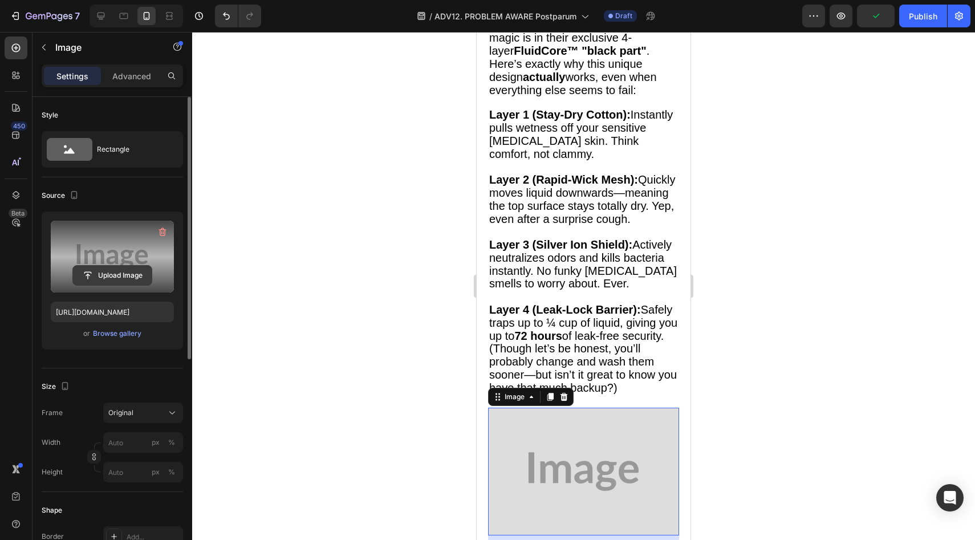
click at [126, 279] on input "file" at bounding box center [112, 275] width 79 height 19
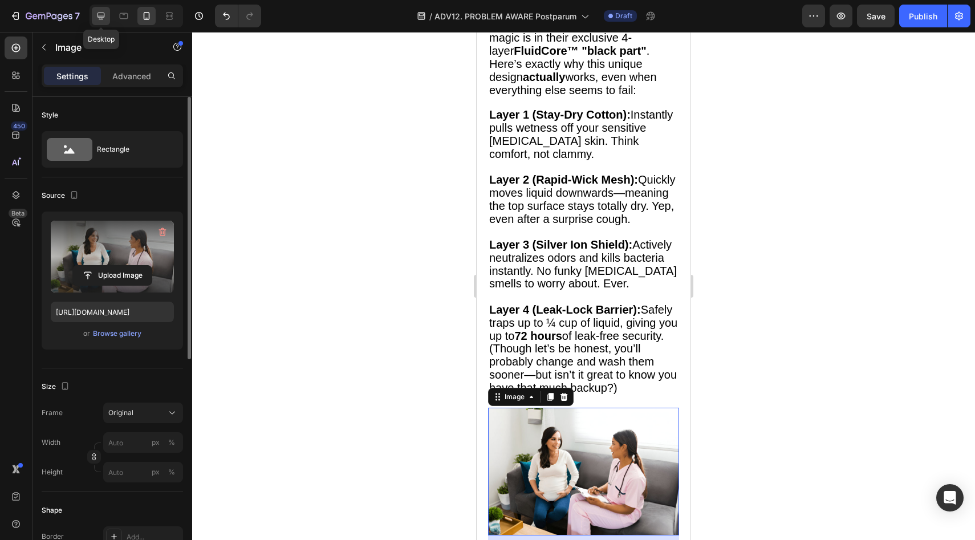
click at [95, 8] on div at bounding box center [101, 16] width 18 height 18
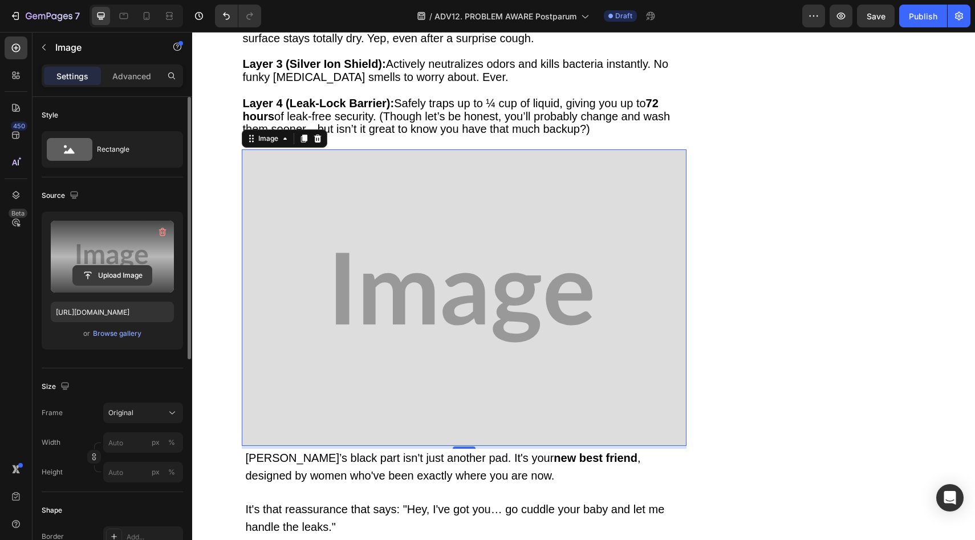
click at [140, 270] on input "file" at bounding box center [112, 275] width 79 height 19
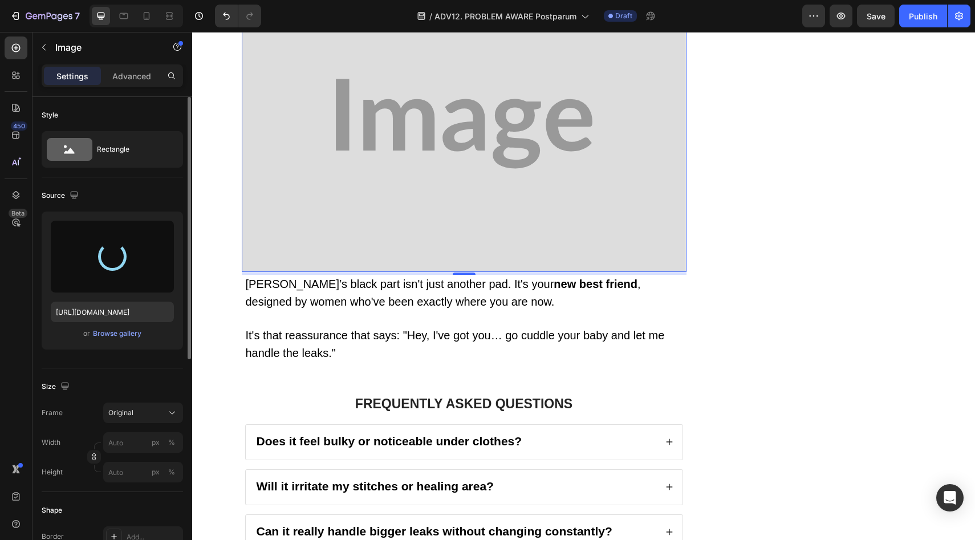
type input "https://cdn.shopify.com/s/files/1/0709/5353/3618/files/gempages_567420980318700…"
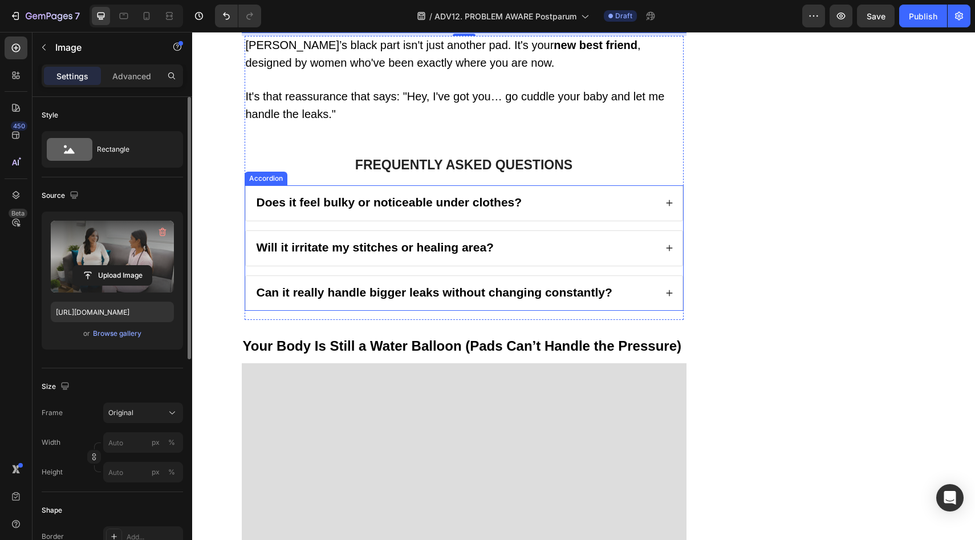
scroll to position [2963, 0]
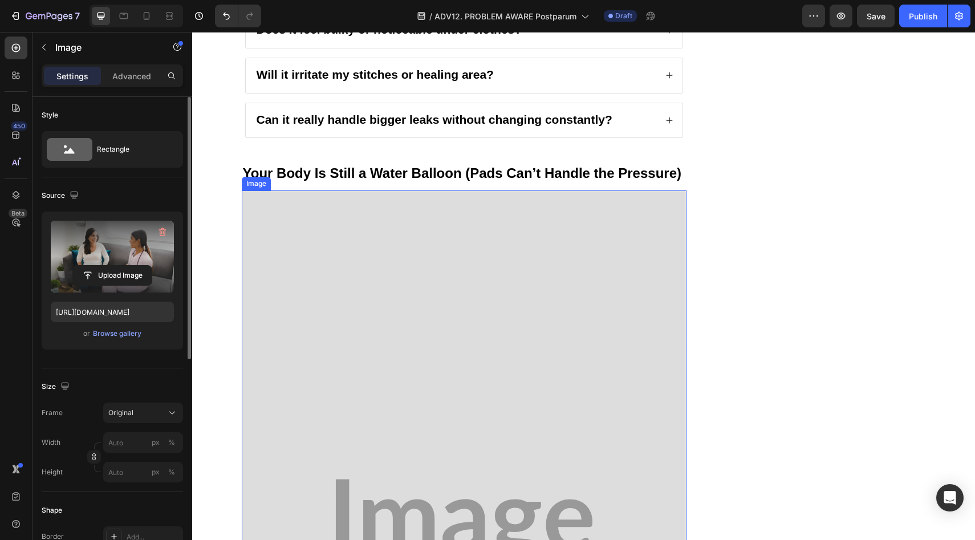
click at [399, 191] on img at bounding box center [464, 524] width 445 height 667
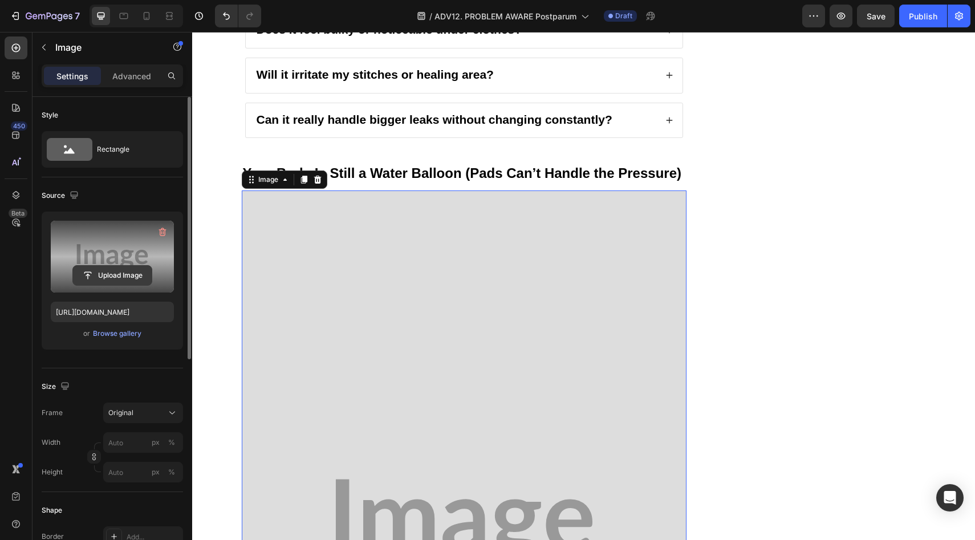
click at [134, 274] on input "file" at bounding box center [112, 275] width 79 height 19
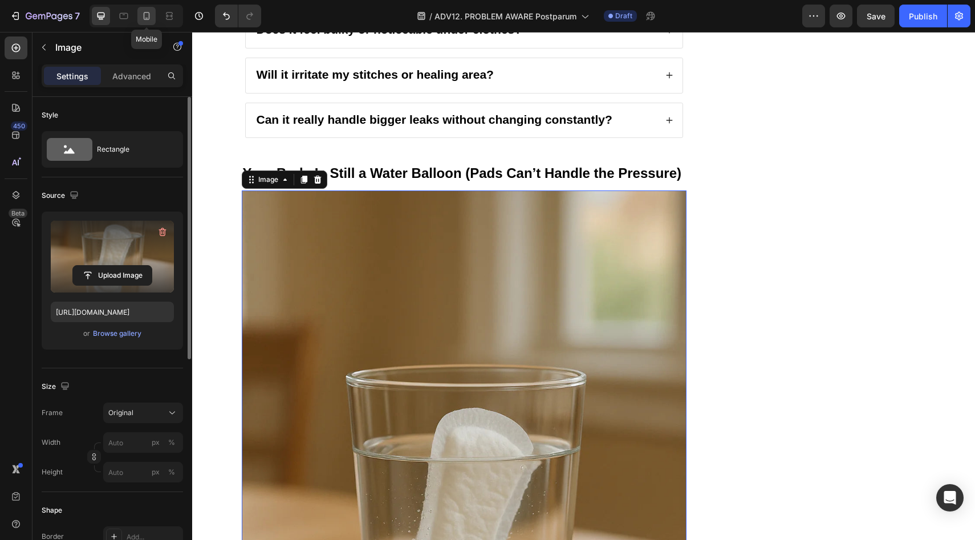
click at [152, 18] on div at bounding box center [146, 16] width 18 height 18
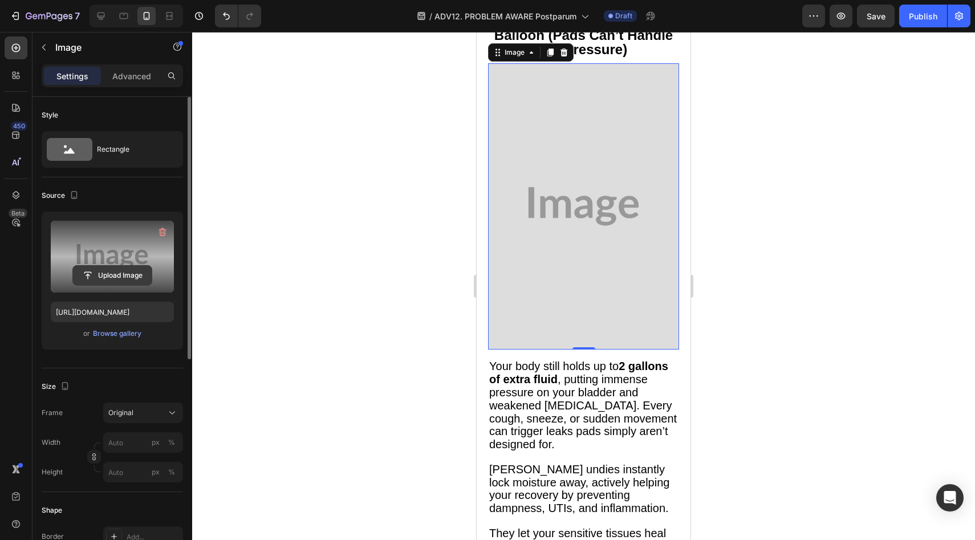
click at [136, 278] on input "file" at bounding box center [112, 275] width 79 height 19
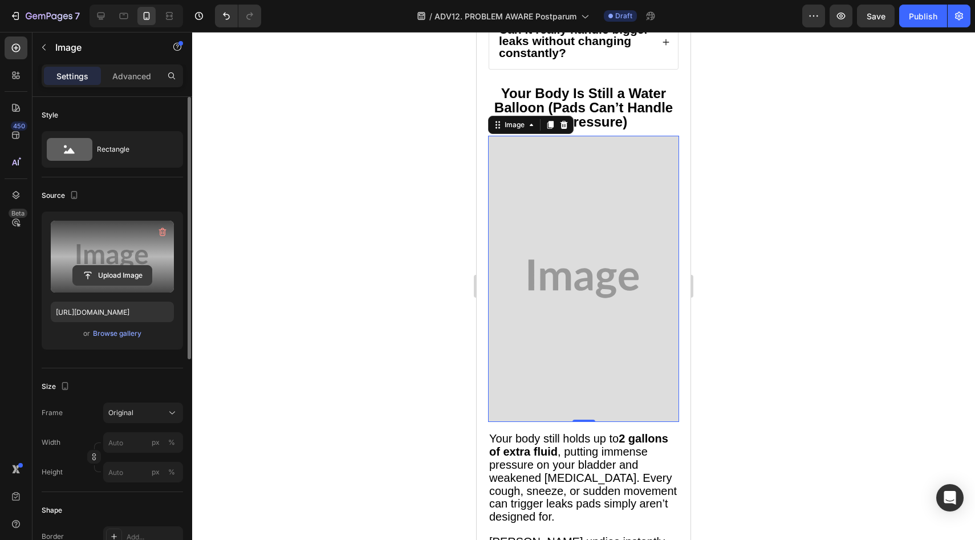
scroll to position [2817, 0]
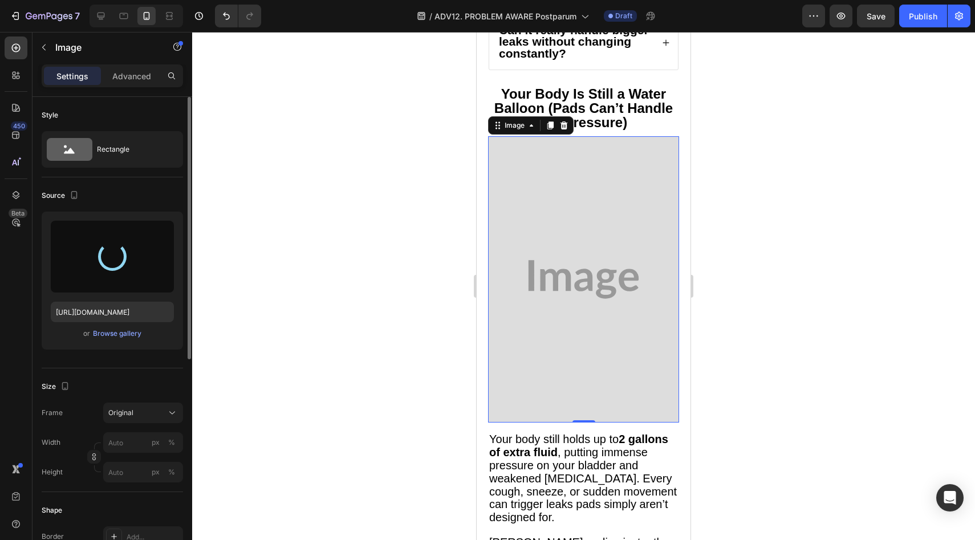
type input "https://cdn.shopify.com/s/files/1/0709/5353/3618/files/gempages_567420980318700…"
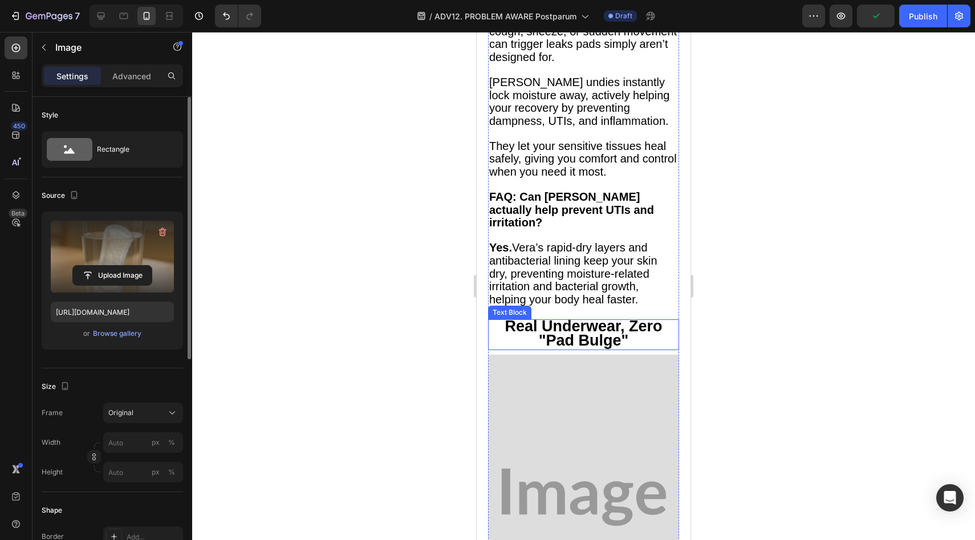
scroll to position [3427, 0]
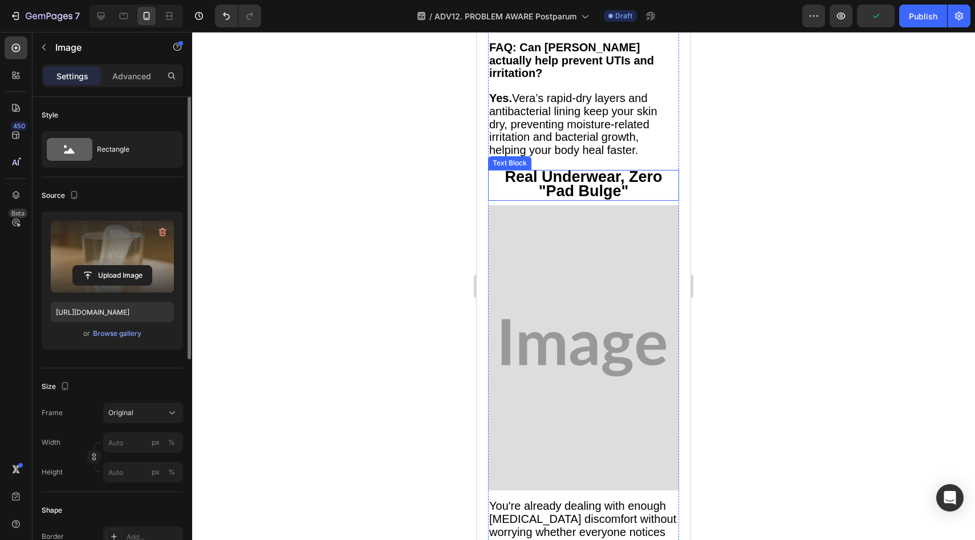
click at [550, 307] on img at bounding box center [583, 347] width 191 height 285
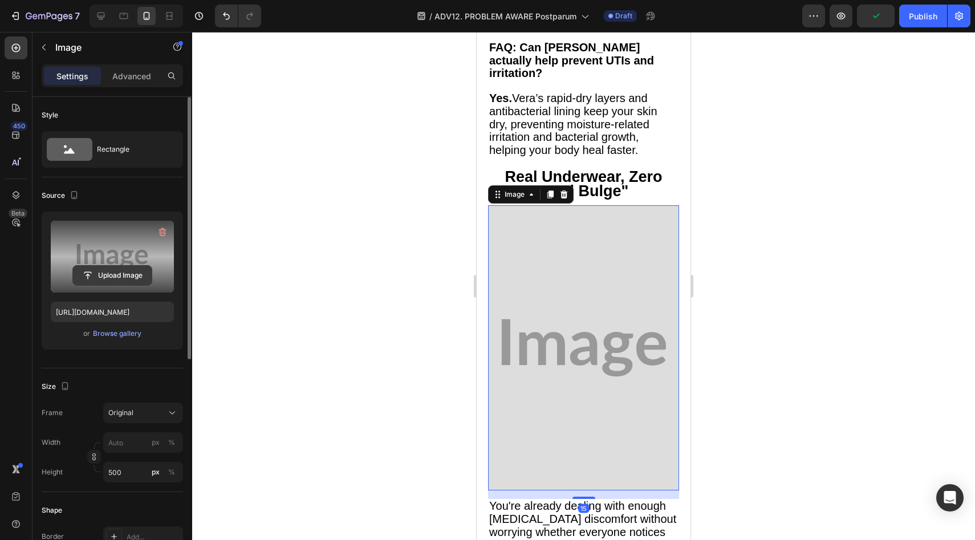
click at [145, 274] on input "file" at bounding box center [112, 275] width 79 height 19
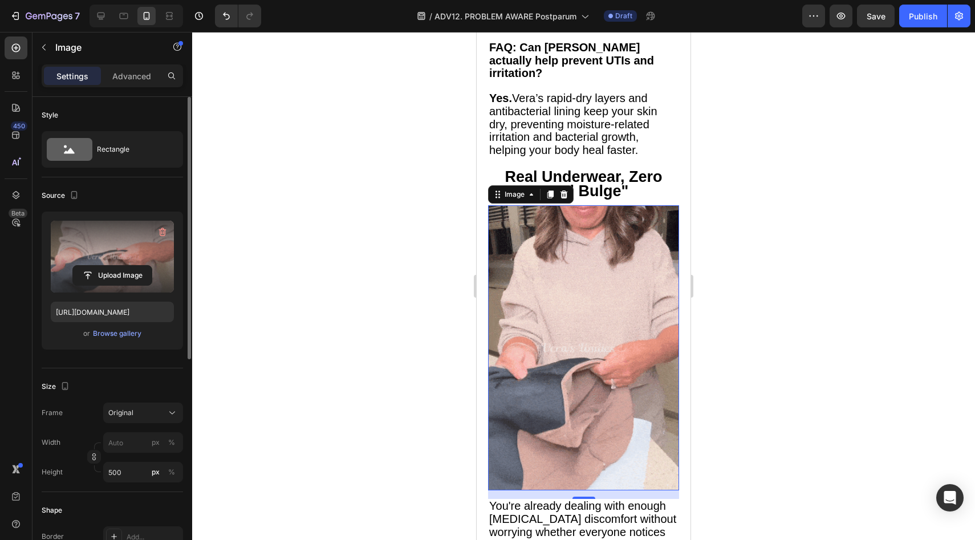
click at [130, 262] on label at bounding box center [112, 257] width 123 height 72
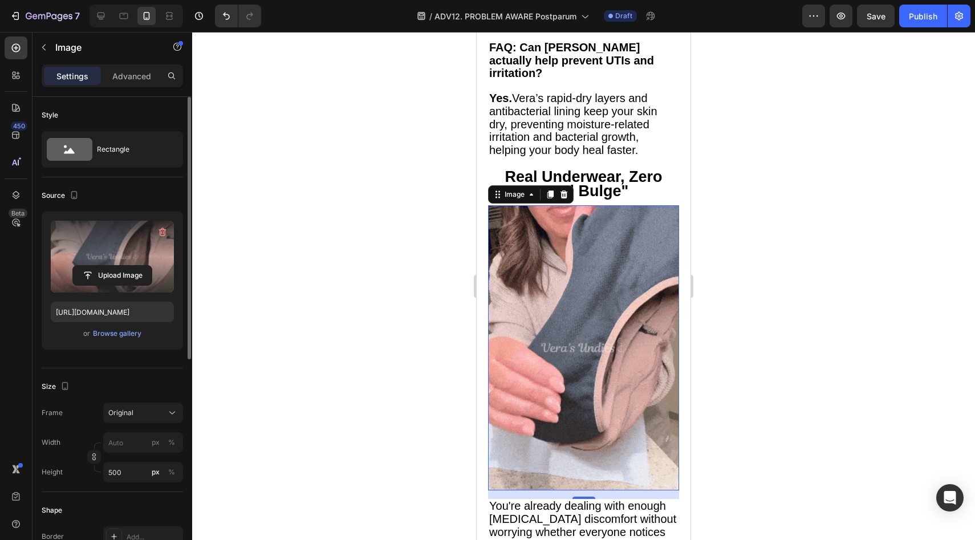
click at [130, 266] on input "file" at bounding box center [112, 275] width 79 height 19
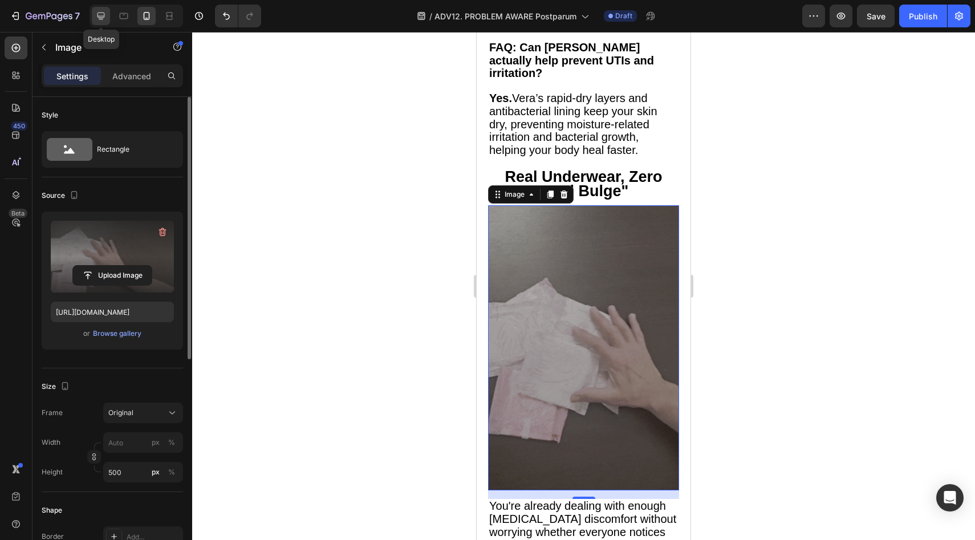
click at [102, 17] on icon at bounding box center [101, 16] width 7 height 7
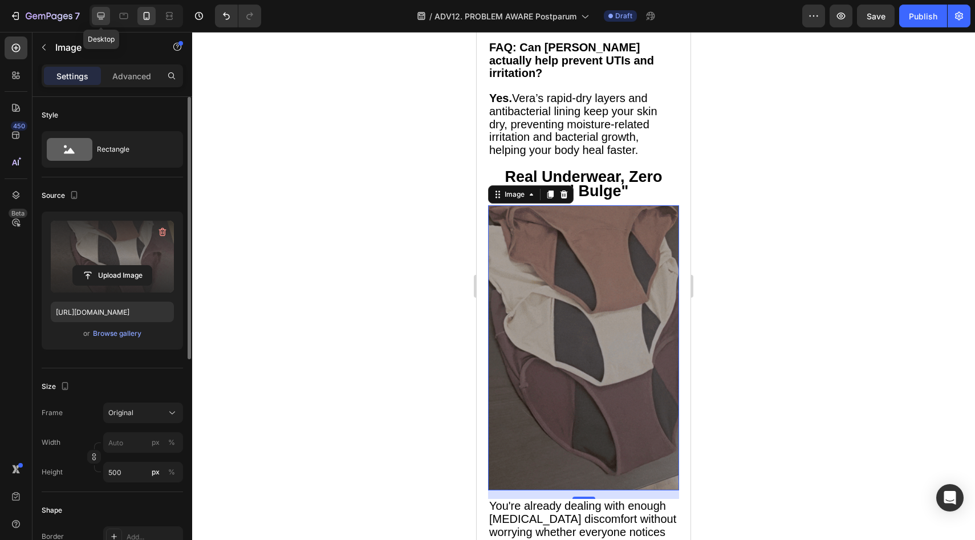
type input "https://placehold.co/400x400?text=Image"
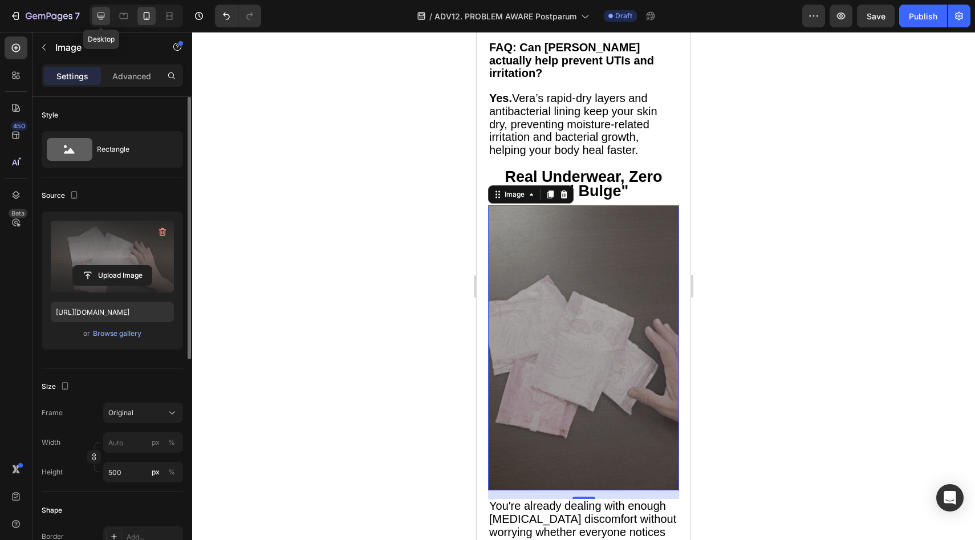
type input "600"
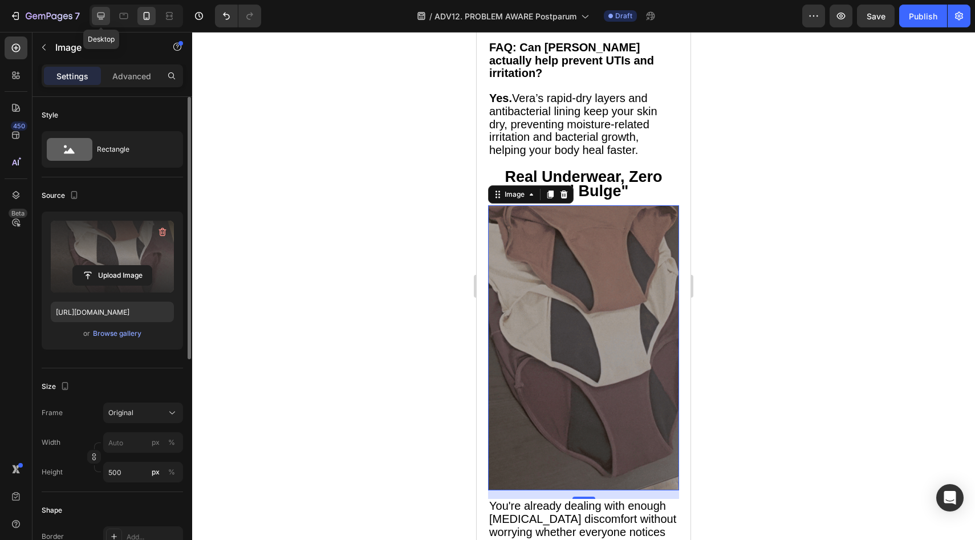
type input "600"
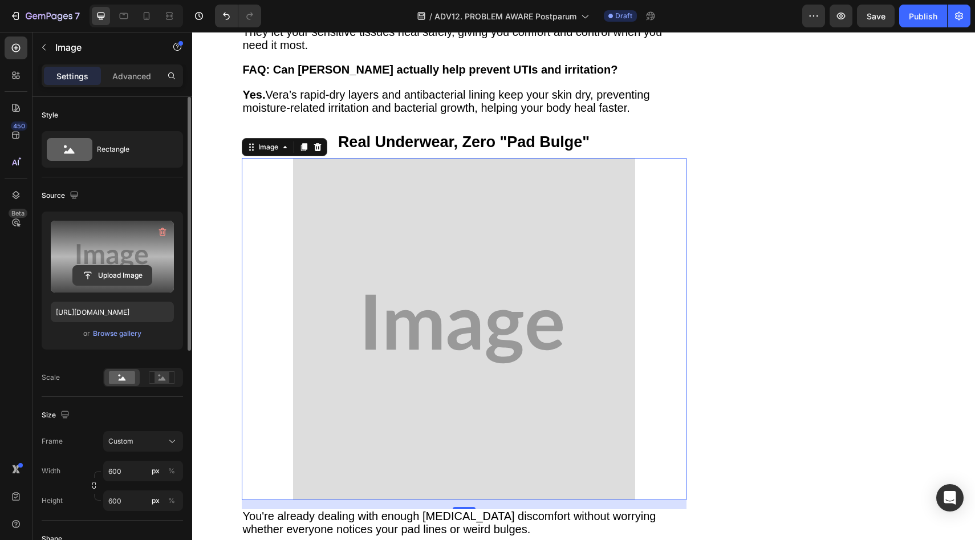
click at [110, 278] on input "file" at bounding box center [112, 275] width 79 height 19
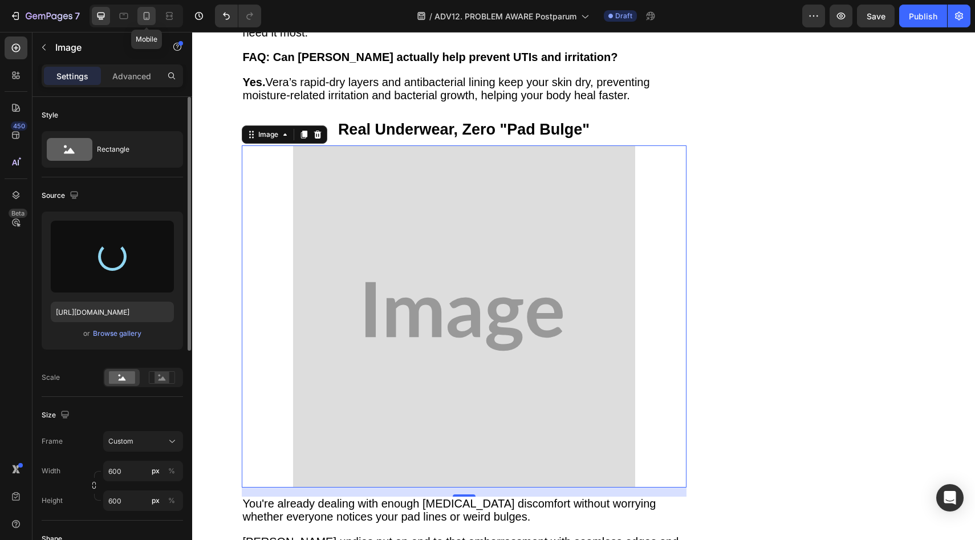
click at [154, 12] on div at bounding box center [146, 16] width 18 height 18
type input "https://cdn.shopify.com/s/files/1/0709/5353/3618/files/gempages_567420980318700…"
type input "500"
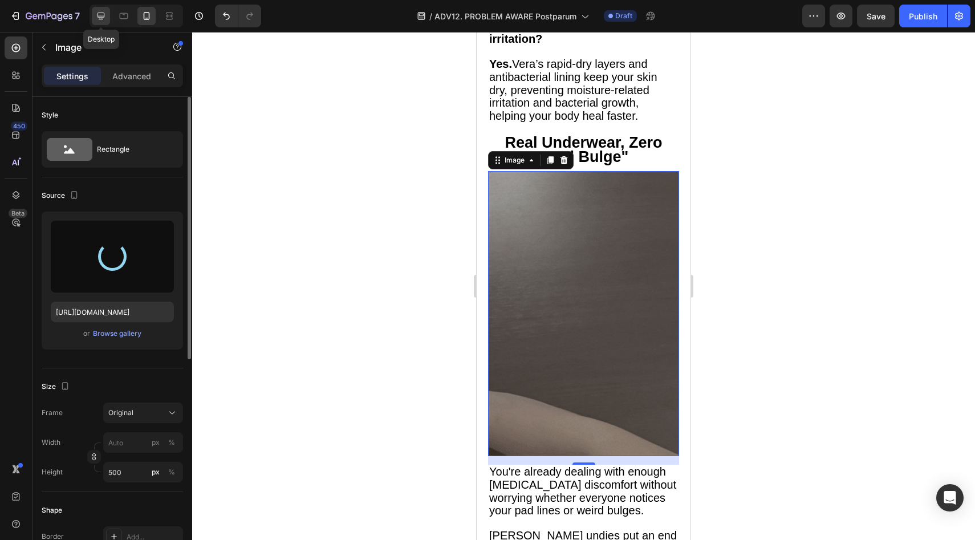
click at [106, 14] on icon at bounding box center [100, 15] width 11 height 11
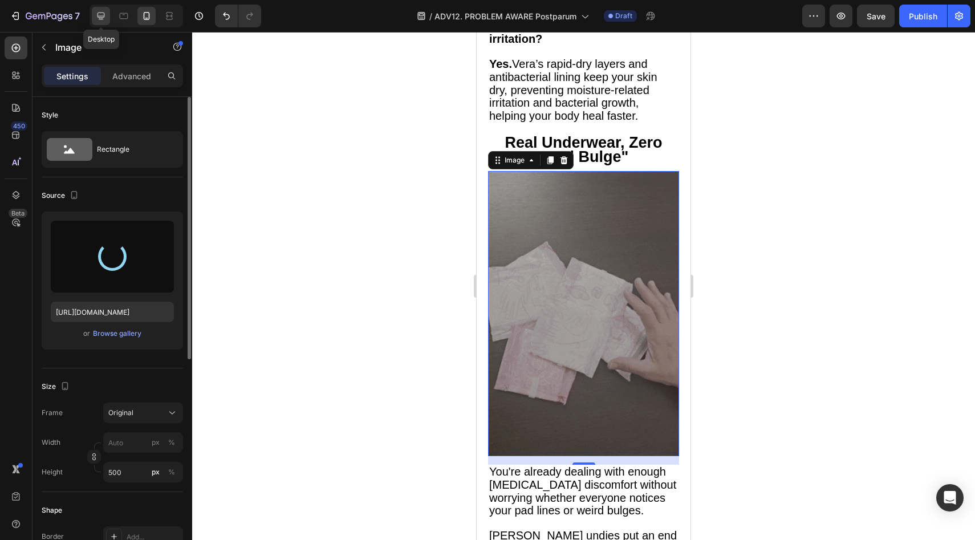
type input "https://placehold.co/400x400?text=Image"
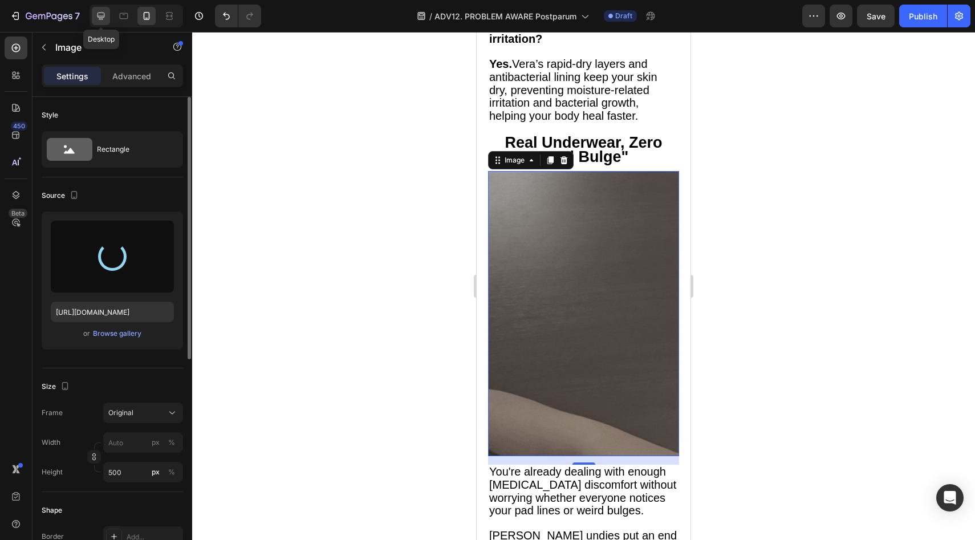
type input "600"
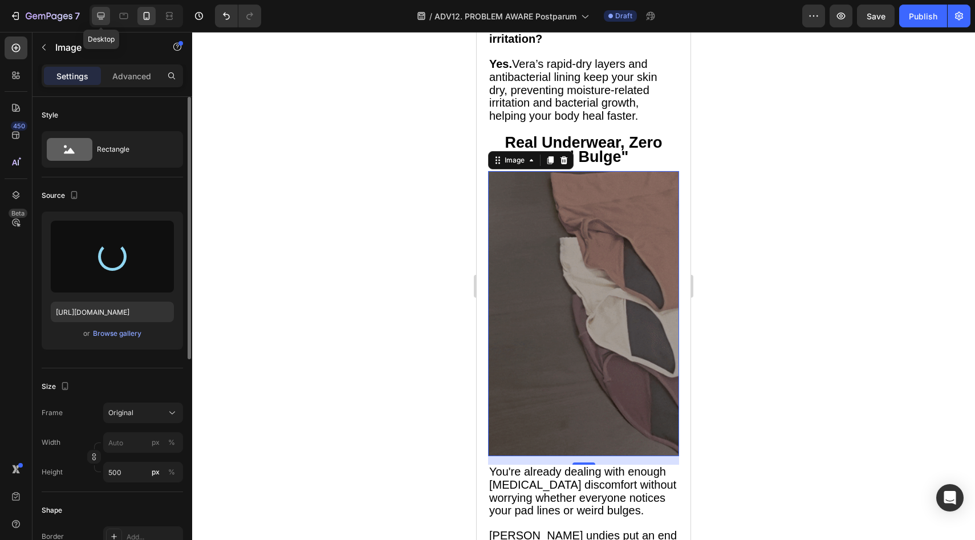
type input "600"
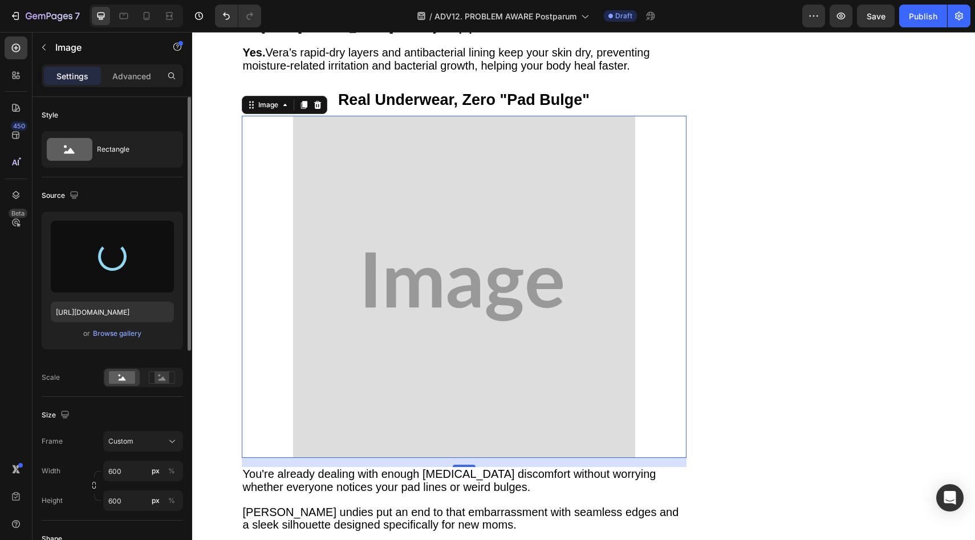
scroll to position [4142, 0]
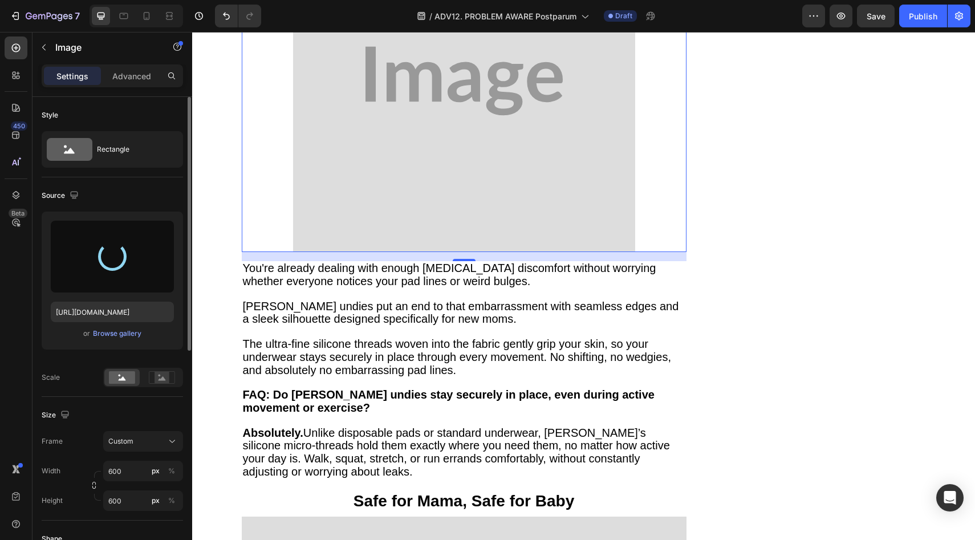
type input "https://cdn.shopify.com/s/files/1/0709/5353/3618/files/gempages_567420980318700…"
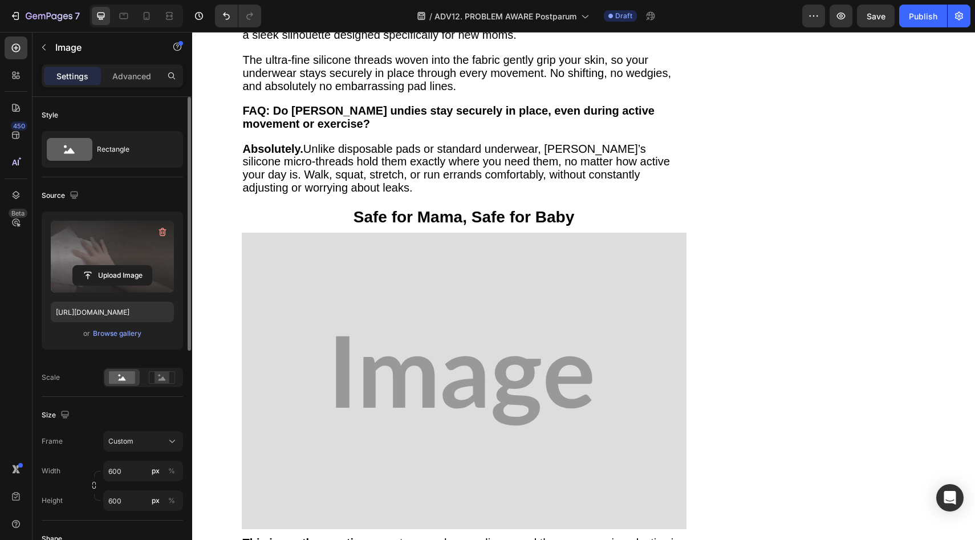
scroll to position [4452, 0]
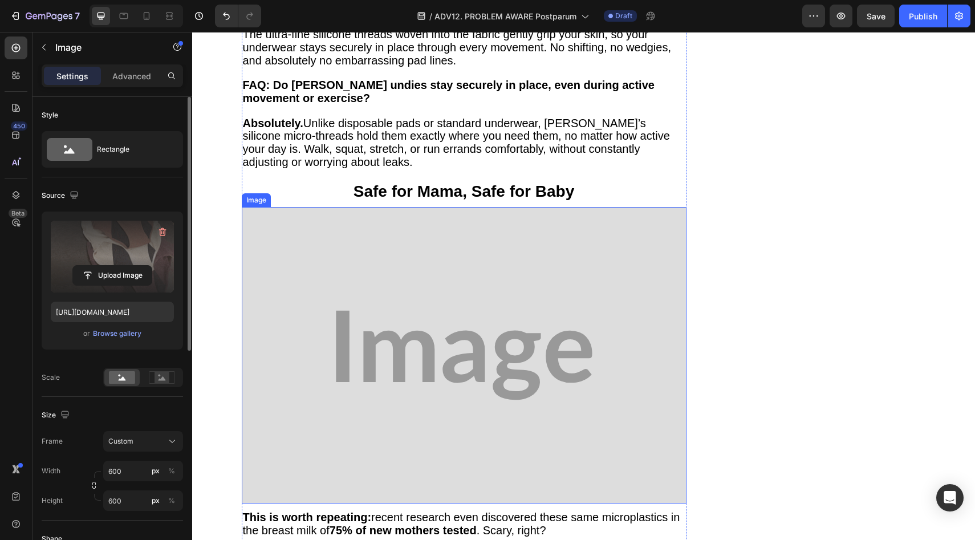
click at [355, 212] on img at bounding box center [464, 355] width 445 height 297
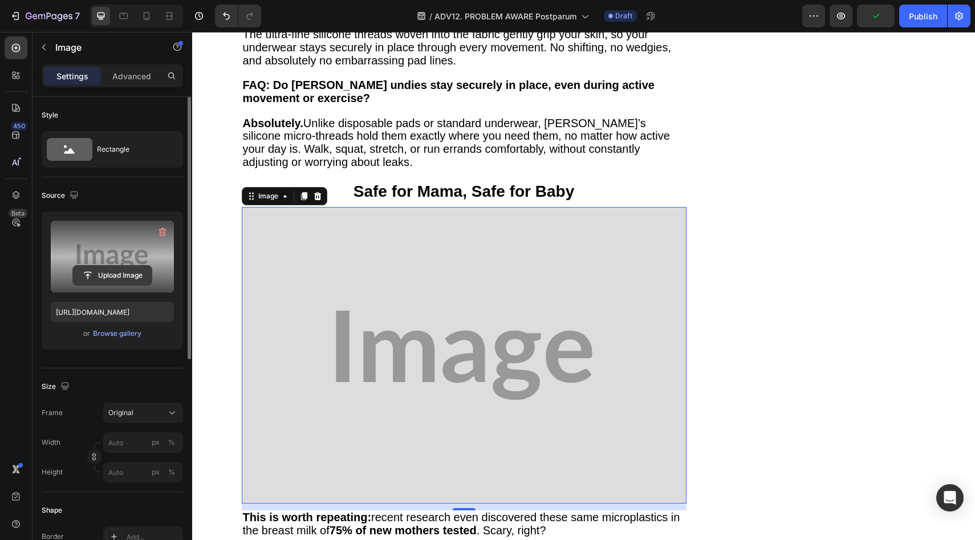
click at [128, 279] on input "file" at bounding box center [112, 275] width 79 height 19
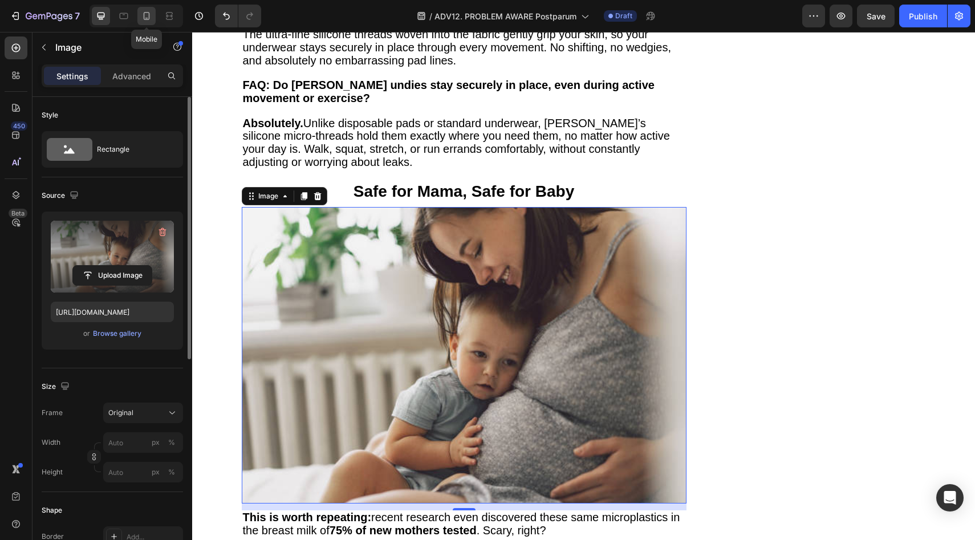
click at [150, 18] on icon at bounding box center [146, 15] width 11 height 11
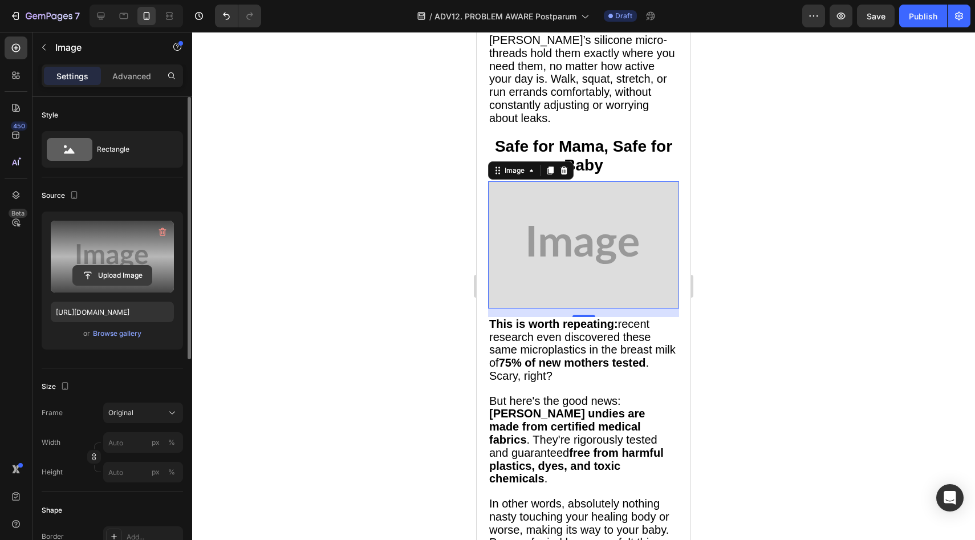
scroll to position [4193, 0]
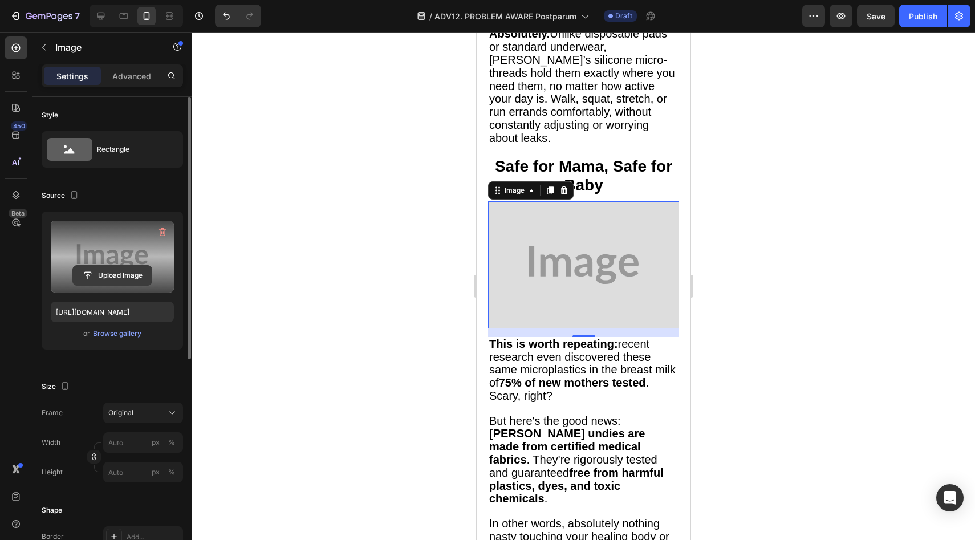
click at [127, 277] on input "file" at bounding box center [112, 275] width 79 height 19
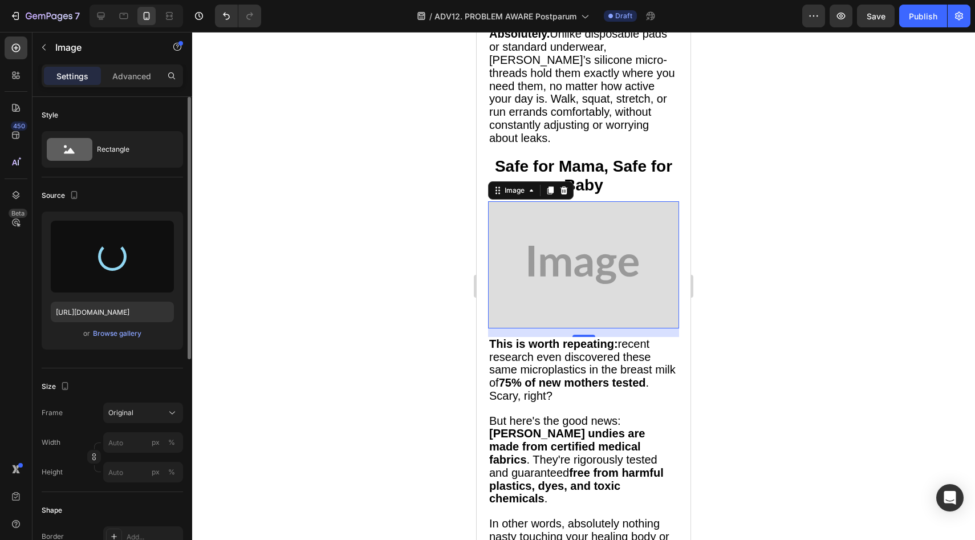
type input "https://cdn.shopify.com/s/files/1/0709/5353/3618/files/gempages_567420980318700…"
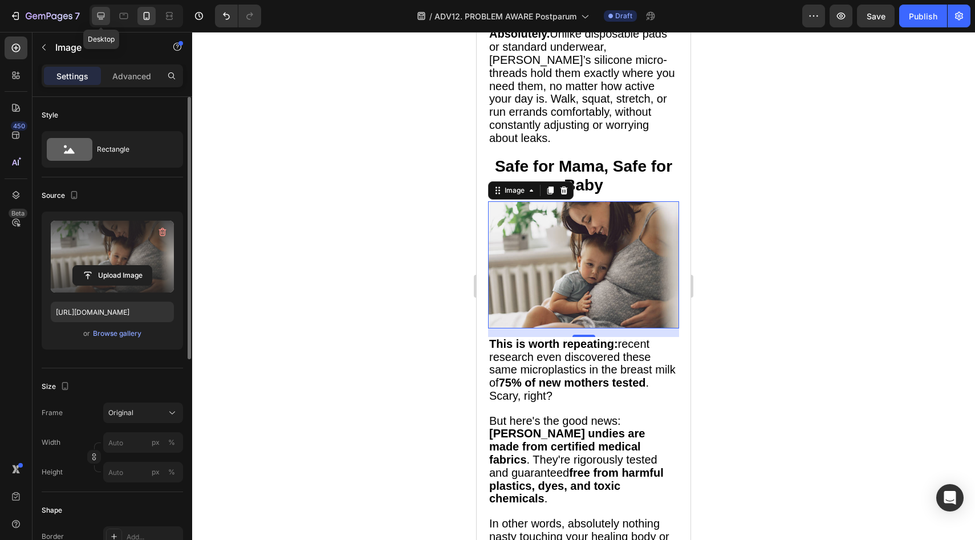
click at [107, 19] on div at bounding box center [101, 16] width 18 height 18
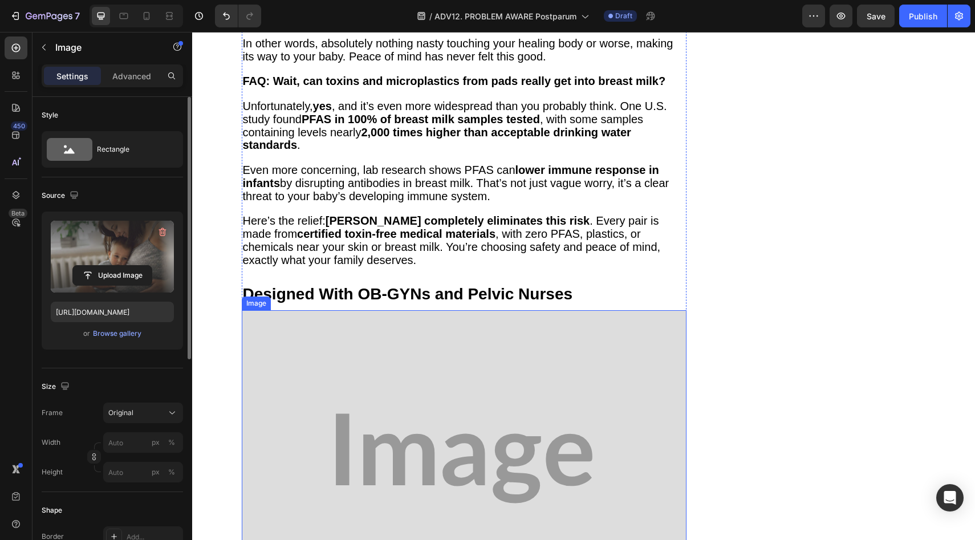
scroll to position [5059, 0]
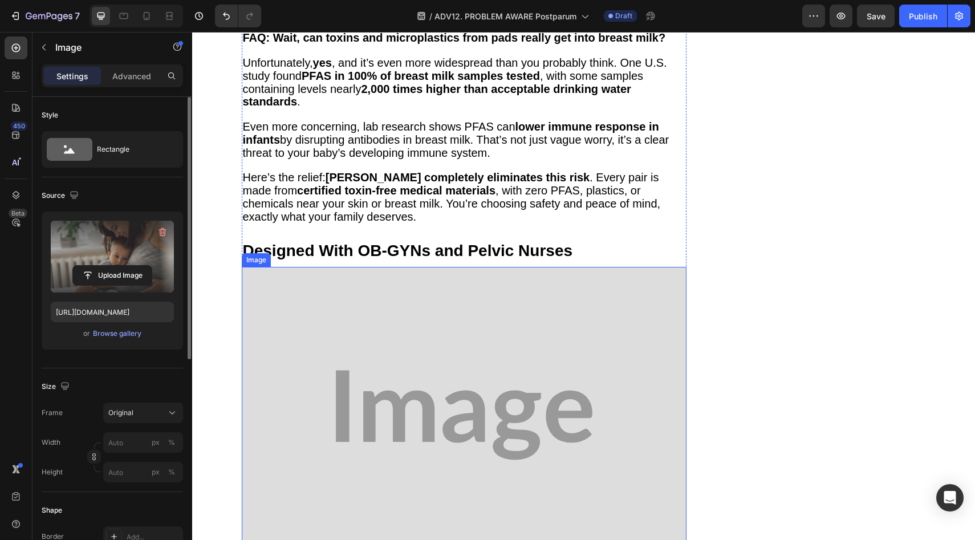
click at [446, 303] on img at bounding box center [464, 415] width 445 height 297
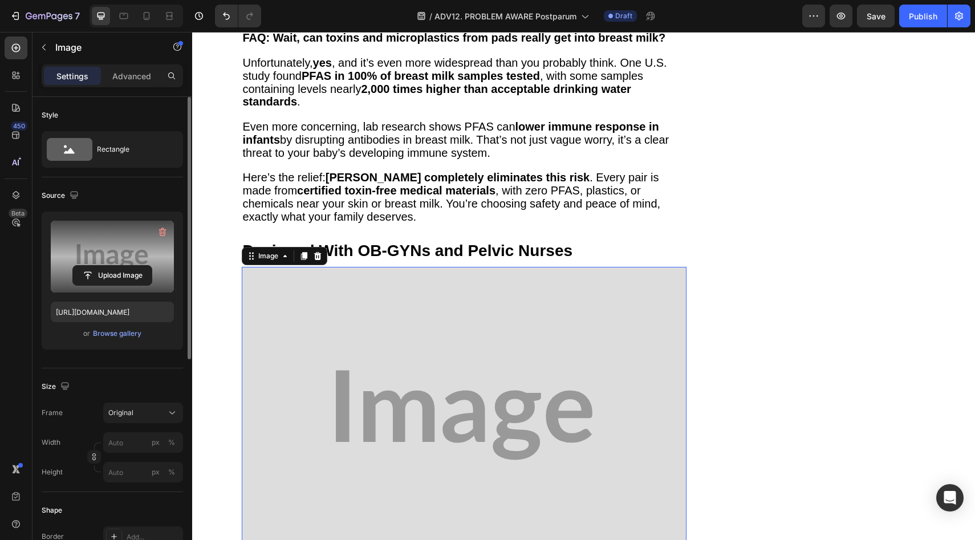
click at [124, 291] on label at bounding box center [112, 257] width 123 height 72
click at [124, 285] on input "file" at bounding box center [112, 275] width 79 height 19
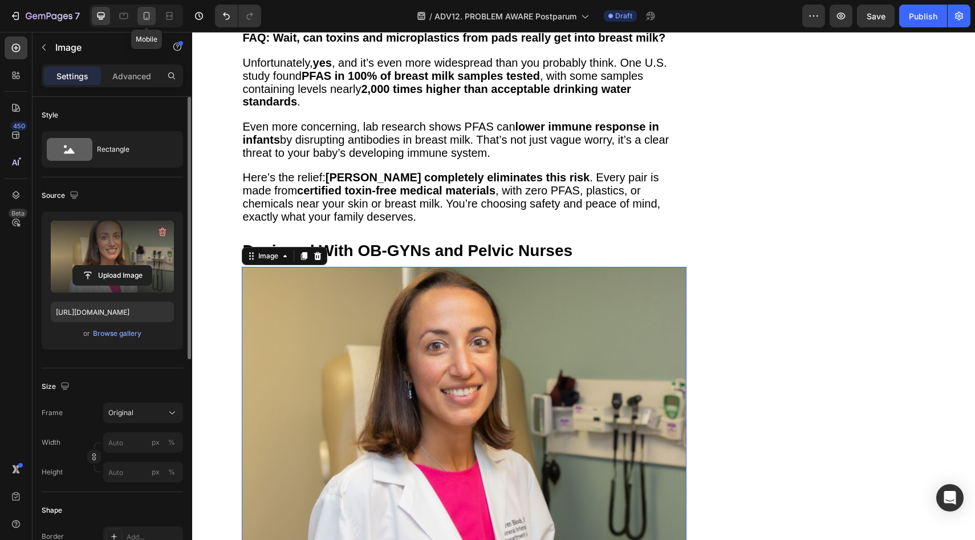
click at [145, 17] on icon at bounding box center [146, 15] width 11 height 11
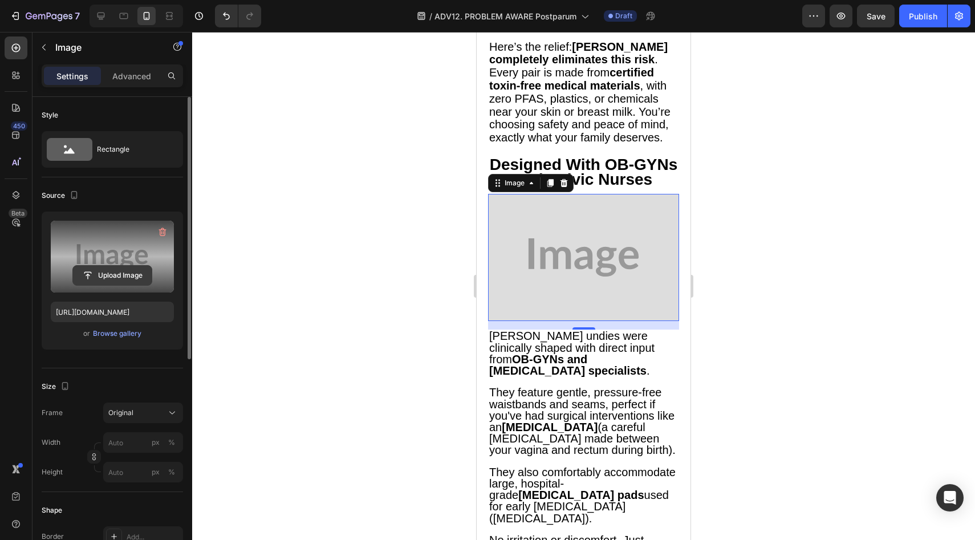
click at [95, 269] on input "file" at bounding box center [112, 275] width 79 height 19
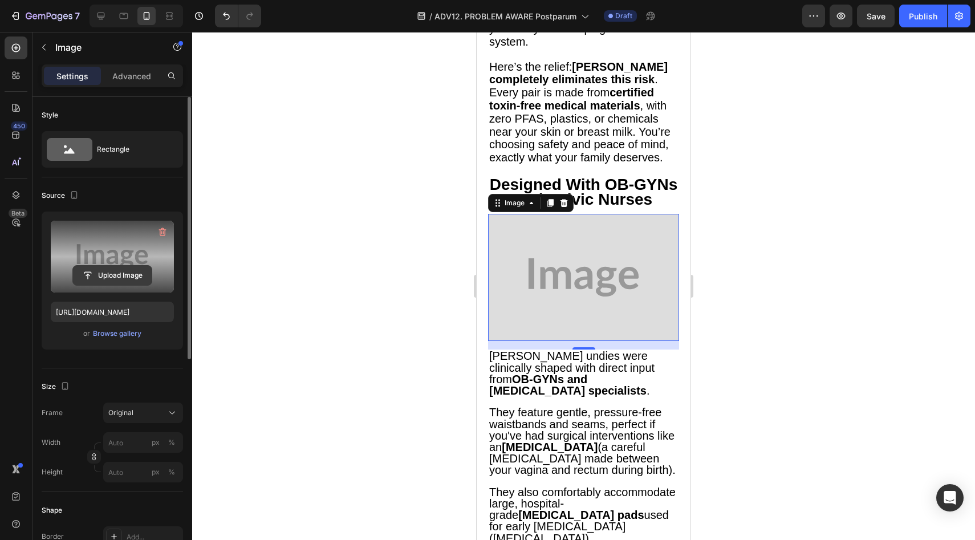
scroll to position [4994, 0]
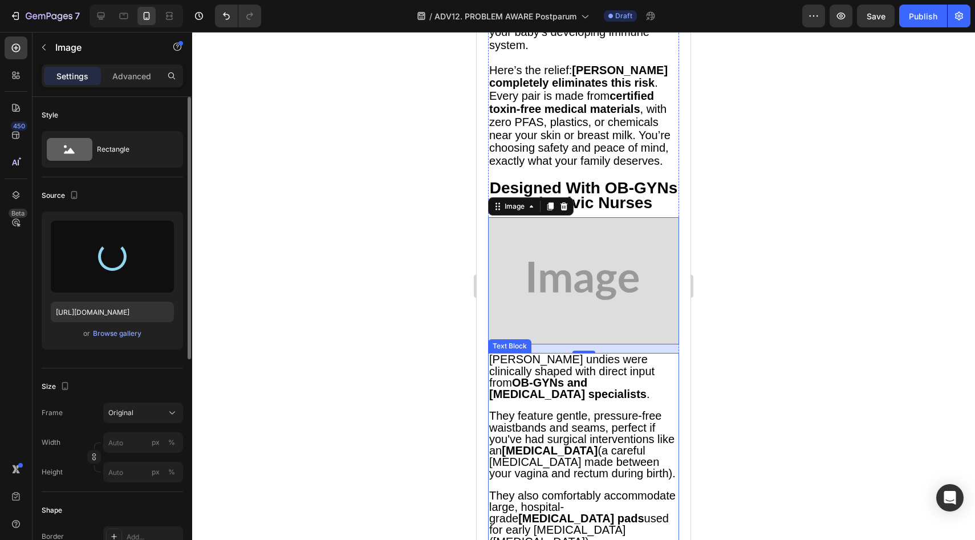
type input "https://cdn.shopify.com/s/files/1/0709/5353/3618/files/gempages_567420980318700…"
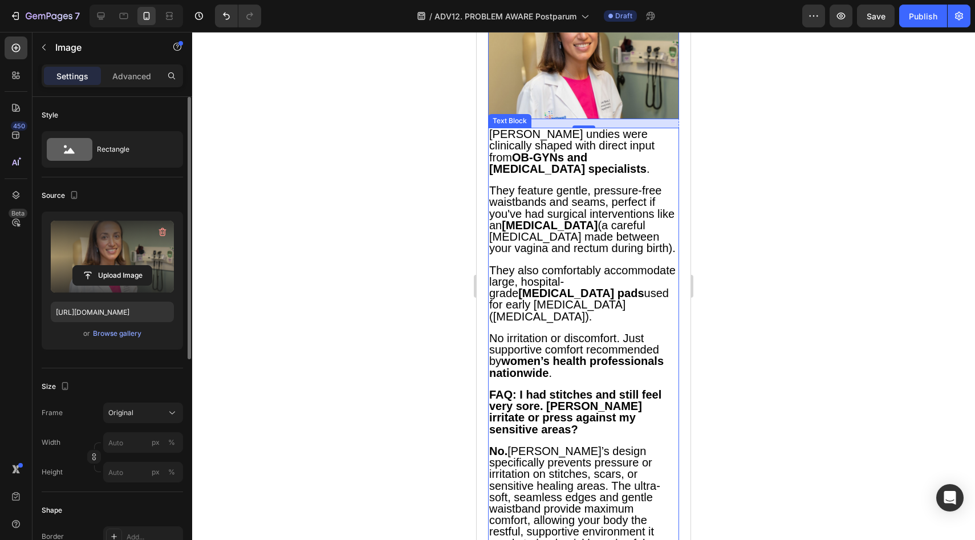
scroll to position [5440, 0]
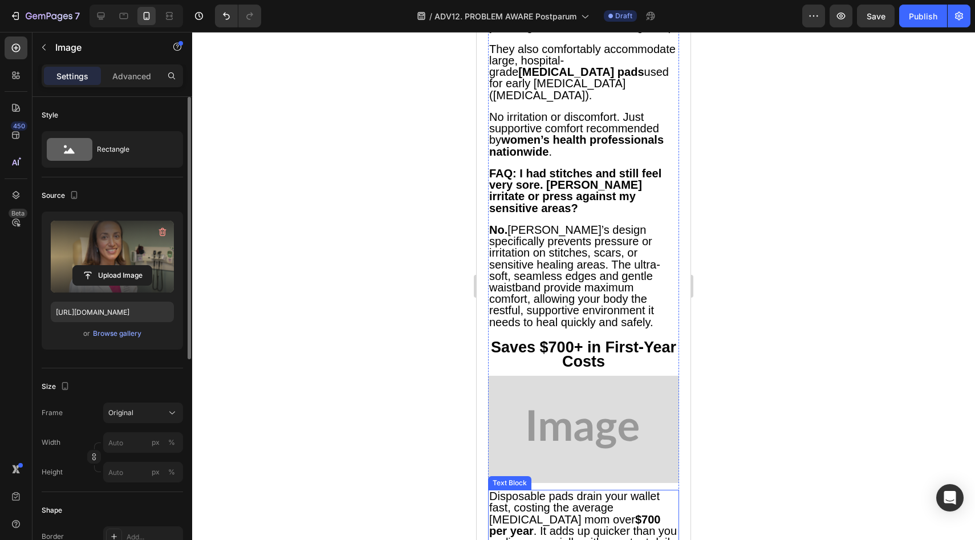
click at [568, 376] on img at bounding box center [583, 429] width 191 height 107
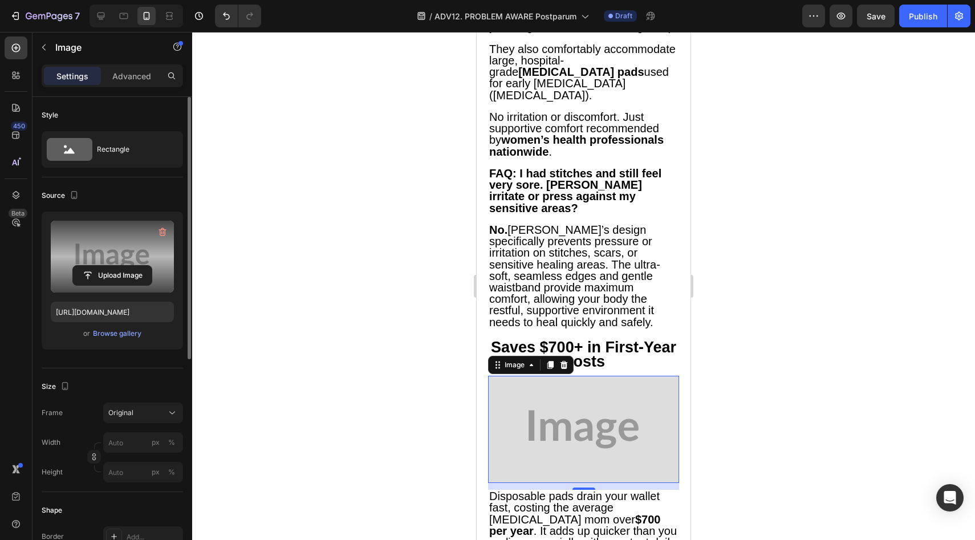
click at [133, 260] on label at bounding box center [112, 257] width 123 height 72
click at [133, 266] on input "file" at bounding box center [112, 275] width 79 height 19
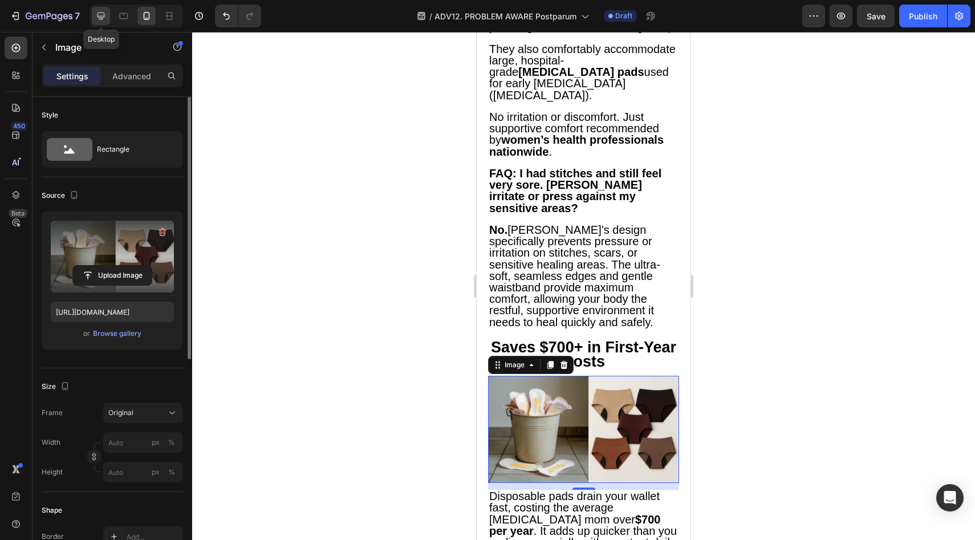
click at [102, 17] on icon at bounding box center [100, 15] width 11 height 11
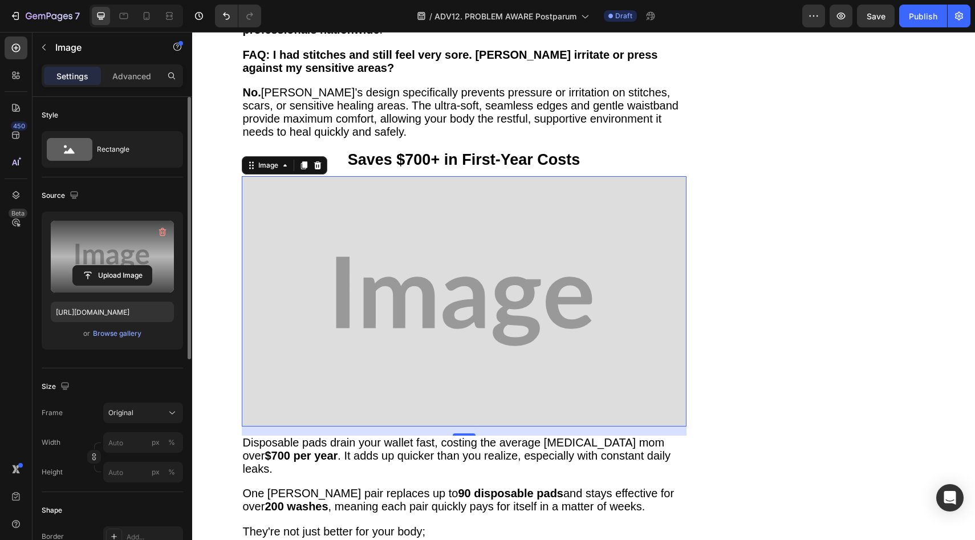
click at [94, 292] on label at bounding box center [112, 257] width 123 height 72
click at [94, 285] on input "file" at bounding box center [112, 275] width 79 height 19
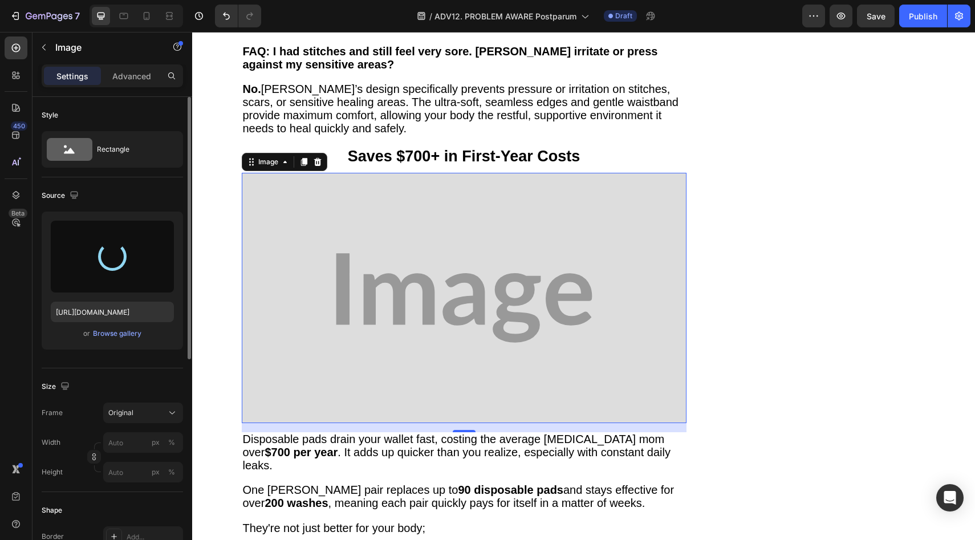
type input "https://cdn.shopify.com/s/files/1/0709/5353/3618/files/gempages_567420980318700…"
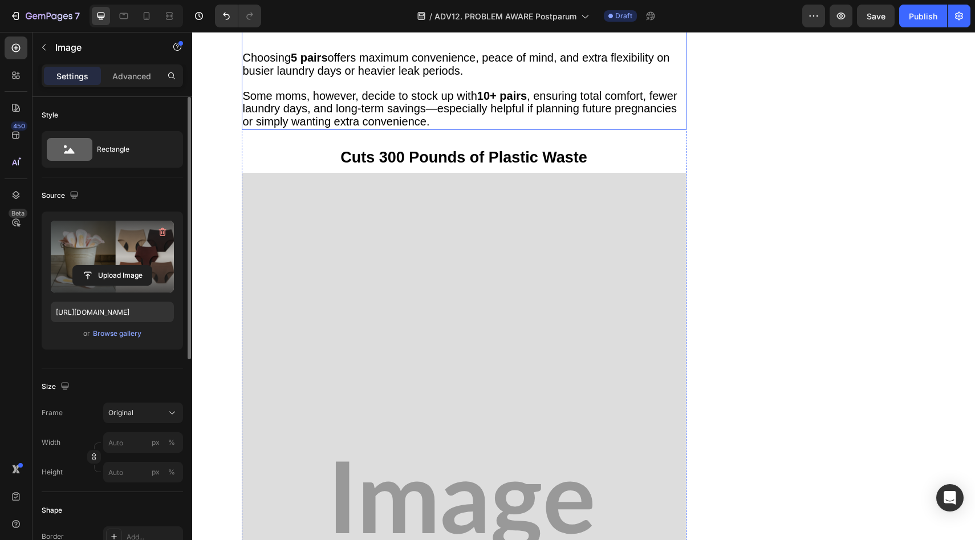
scroll to position [6362, 0]
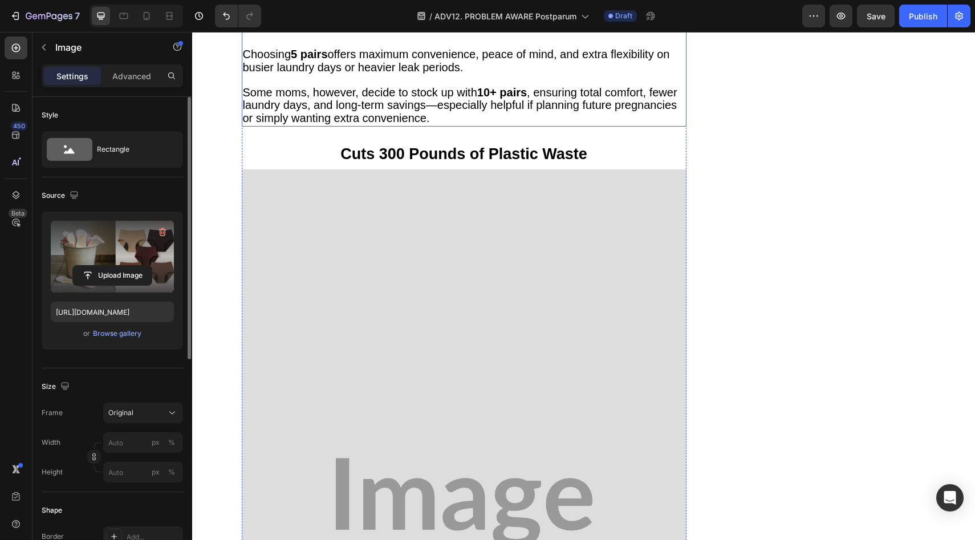
click at [365, 297] on img at bounding box center [464, 502] width 445 height 667
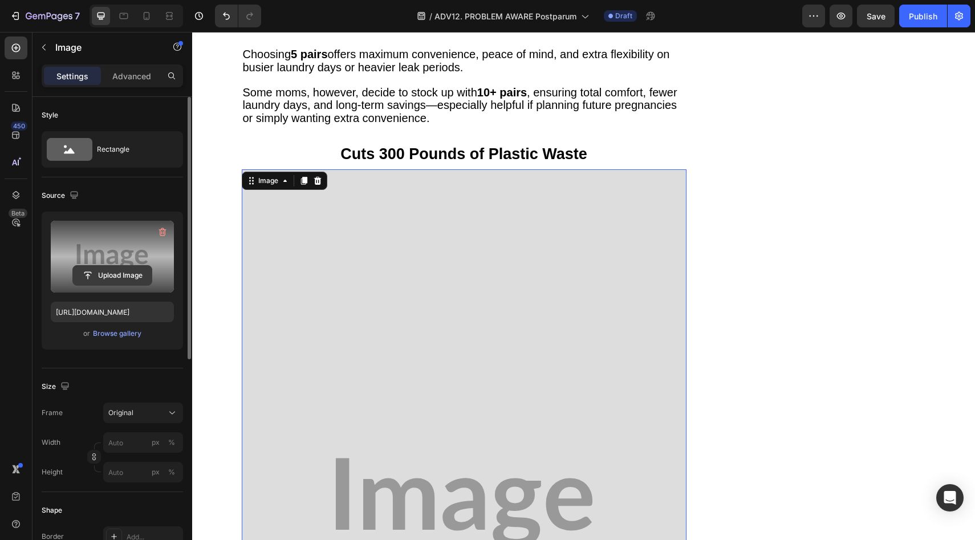
click at [125, 277] on input "file" at bounding box center [112, 275] width 79 height 19
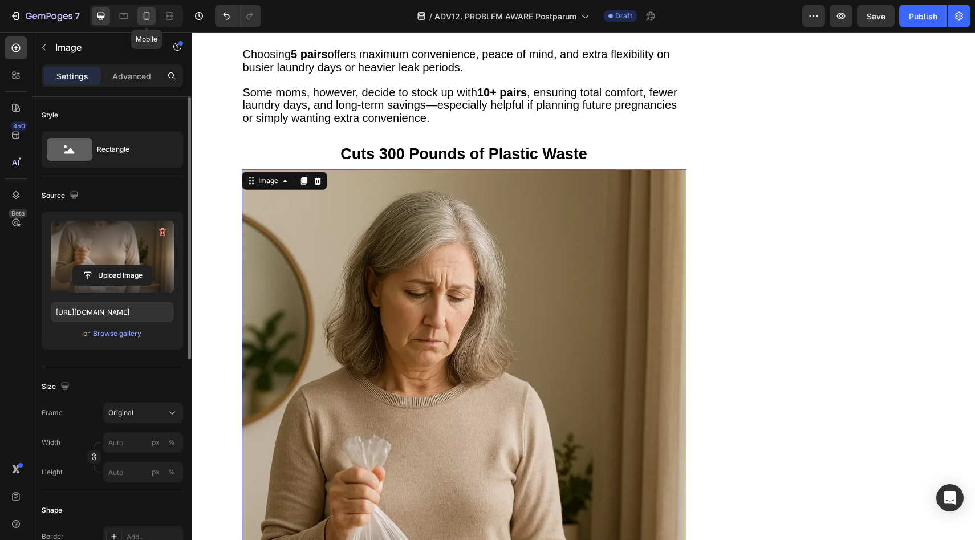
click at [142, 13] on icon at bounding box center [146, 15] width 11 height 11
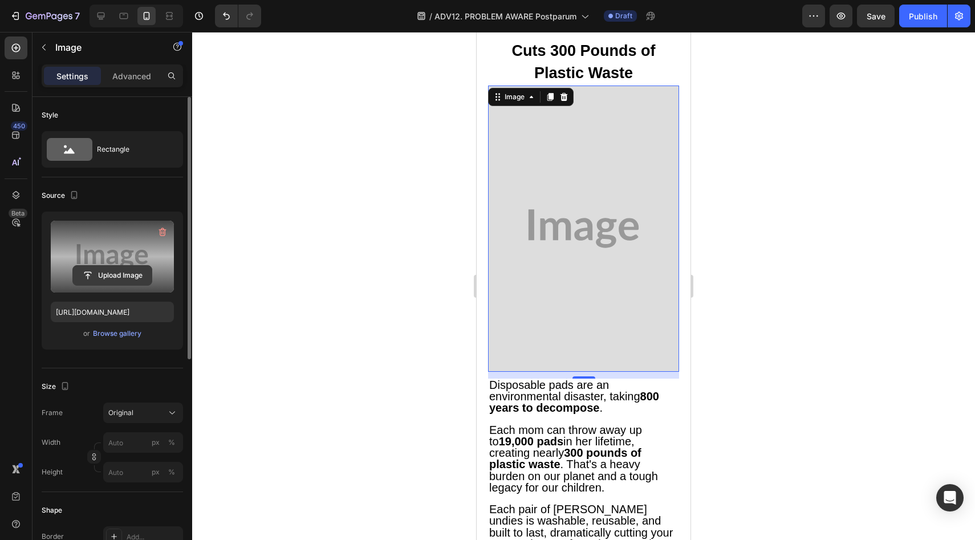
click at [102, 269] on input "file" at bounding box center [112, 275] width 79 height 19
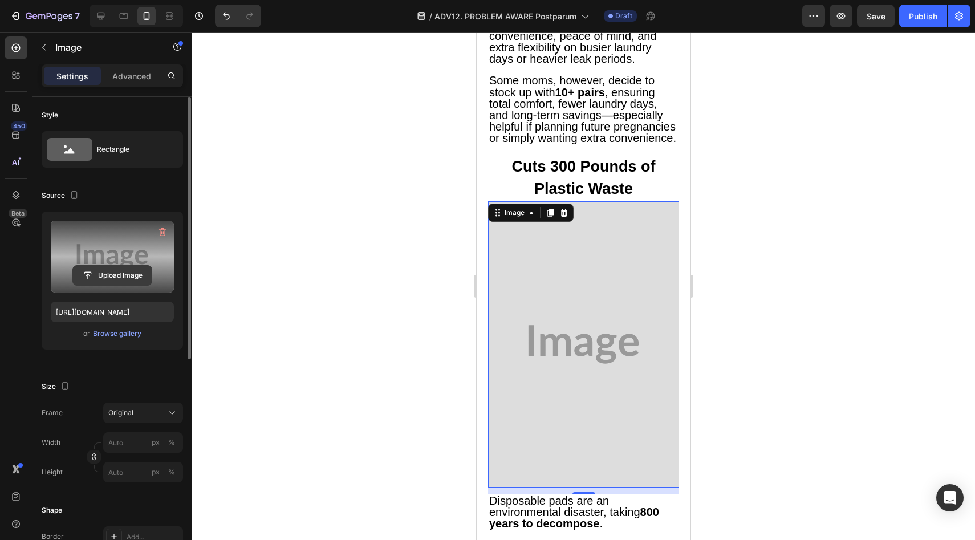
scroll to position [6247, 0]
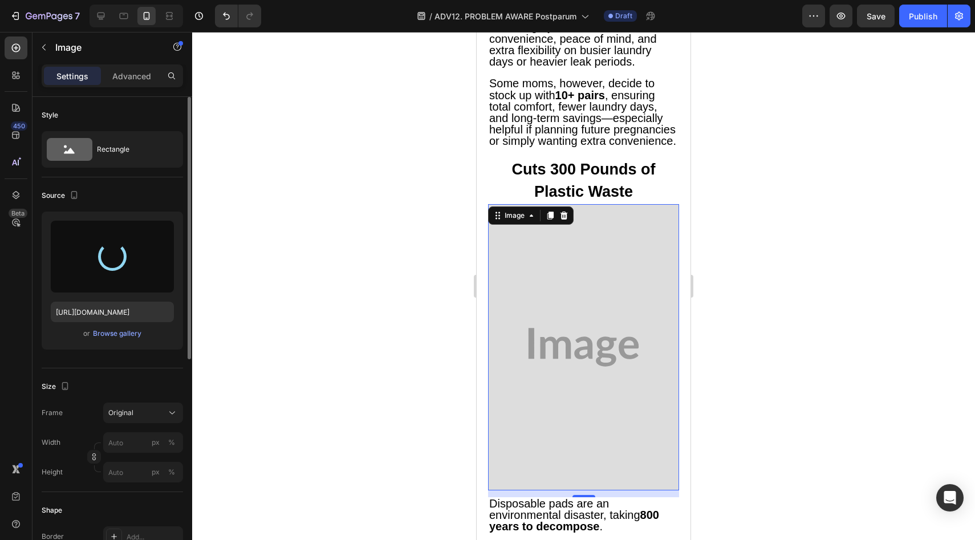
type input "https://cdn.shopify.com/s/files/1/0709/5353/3618/files/gempages_567420980318700…"
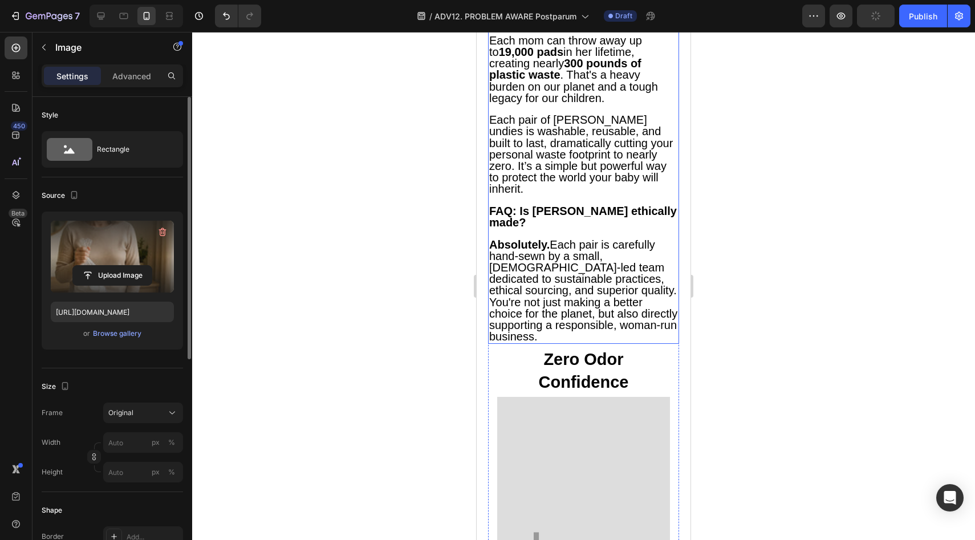
scroll to position [6823, 0]
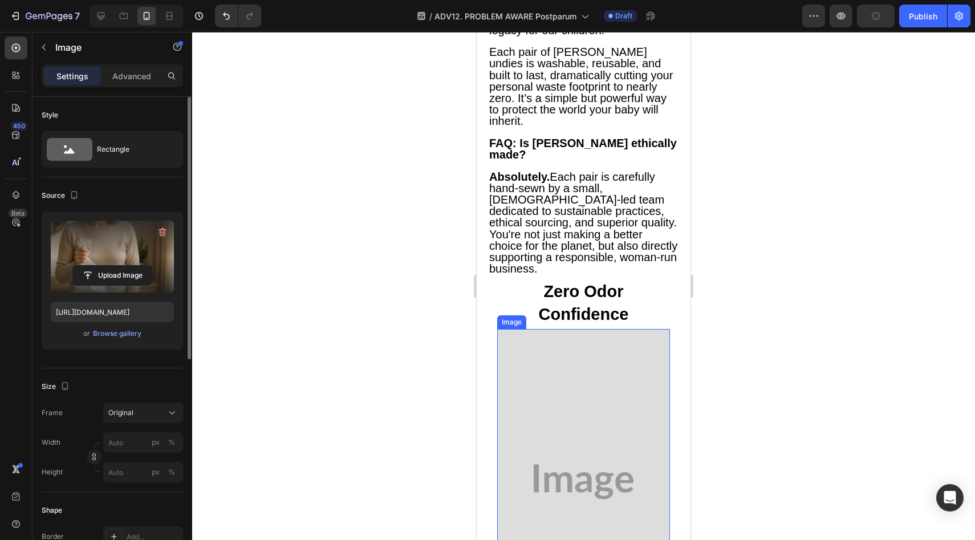
click at [594, 329] on img at bounding box center [583, 482] width 173 height 306
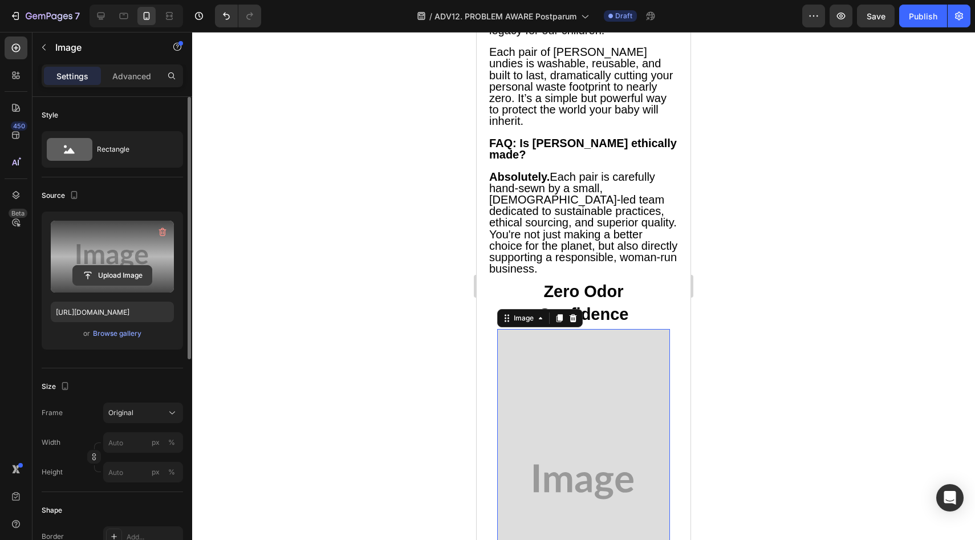
click at [111, 278] on input "file" at bounding box center [112, 275] width 79 height 19
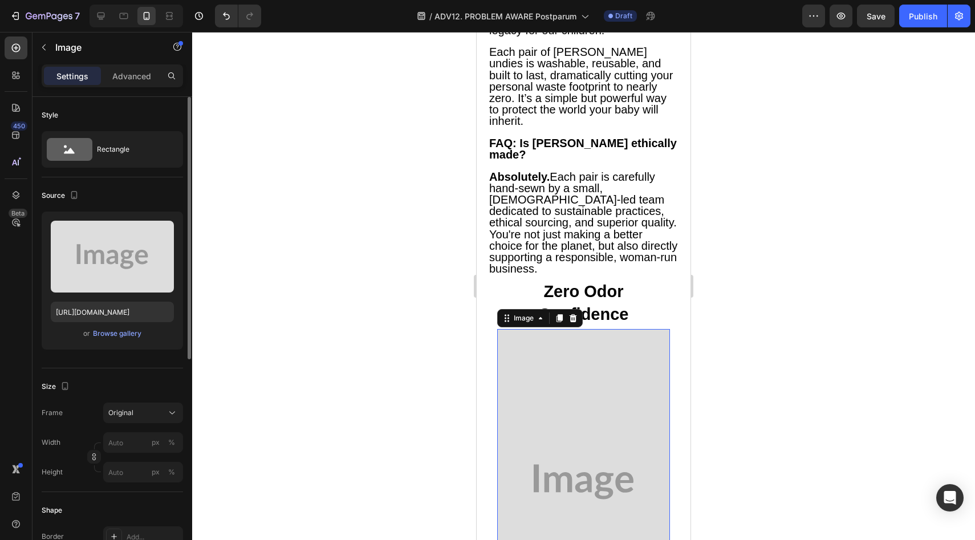
click at [110, 299] on div "Upload Image https://placehold.co/664x1174?text=Image or Browse gallery" at bounding box center [112, 281] width 141 height 138
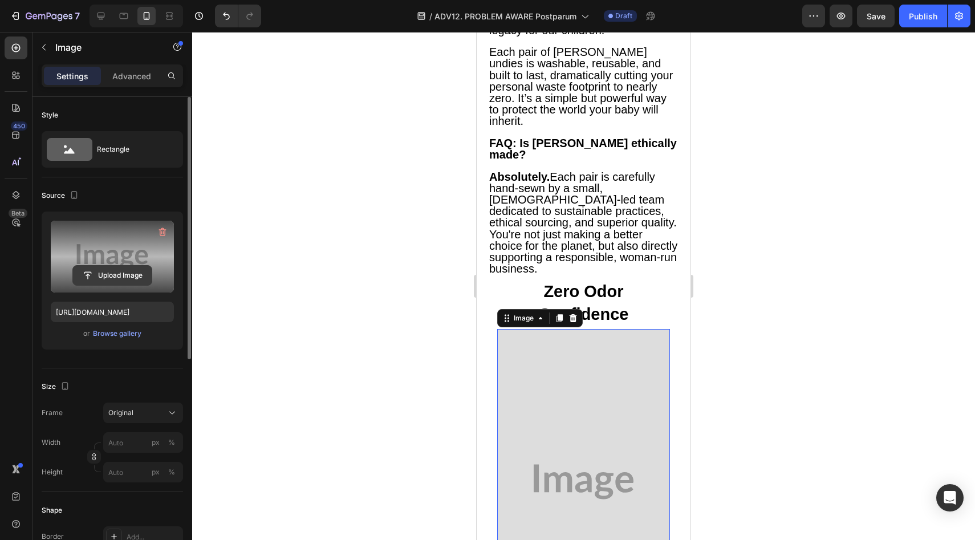
click at [111, 277] on input "file" at bounding box center [112, 275] width 79 height 19
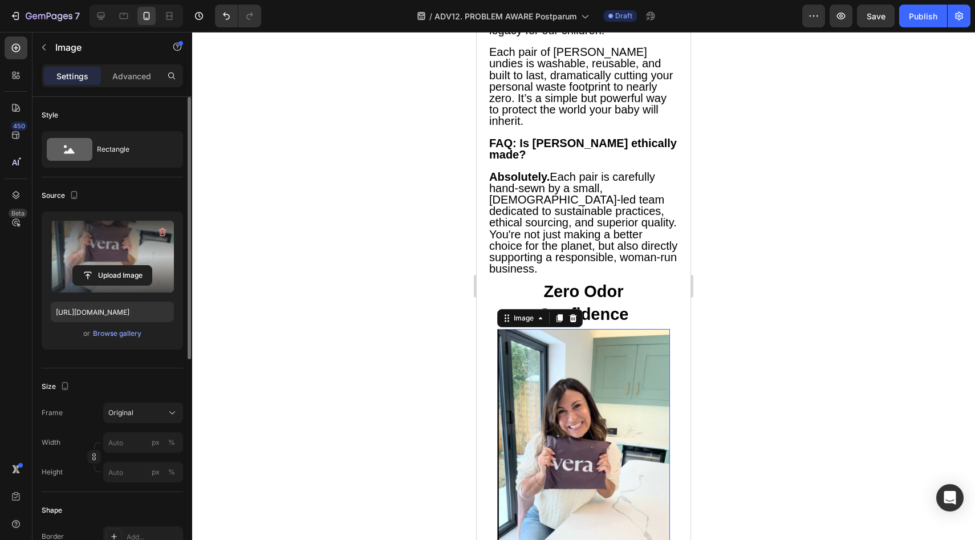
click at [112, 10] on div at bounding box center [137, 16] width 94 height 23
click at [101, 16] on icon at bounding box center [101, 16] width 7 height 7
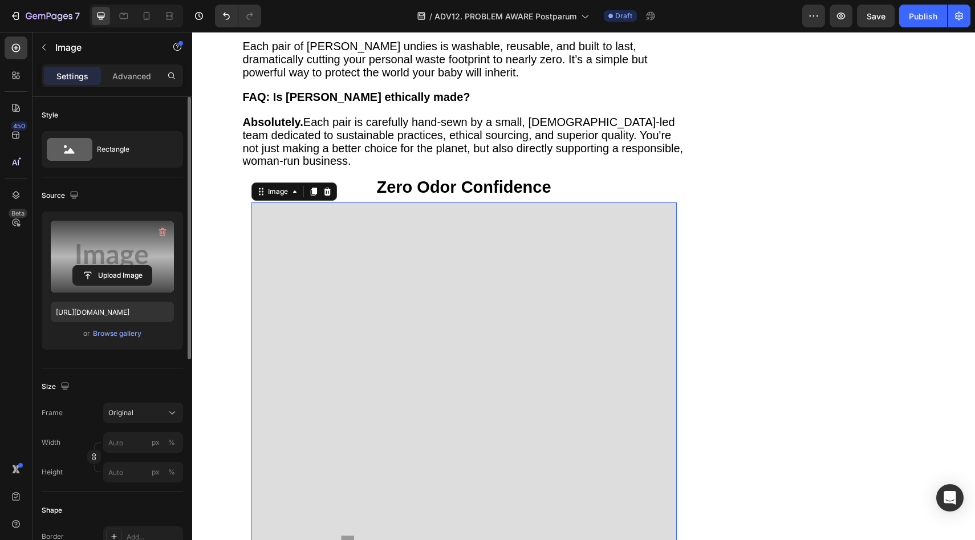
click at [116, 264] on label at bounding box center [112, 257] width 123 height 72
click at [116, 266] on input "file" at bounding box center [112, 275] width 79 height 19
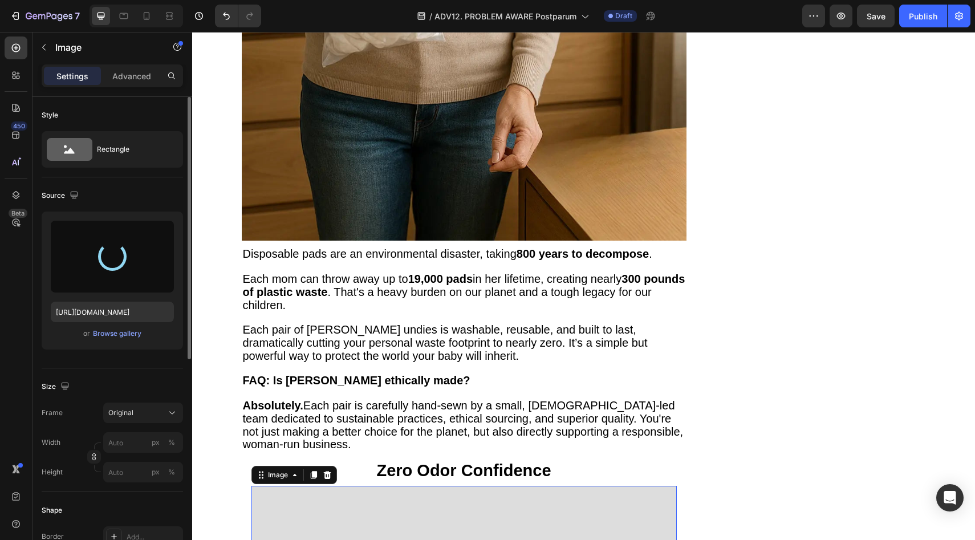
scroll to position [6838, 0]
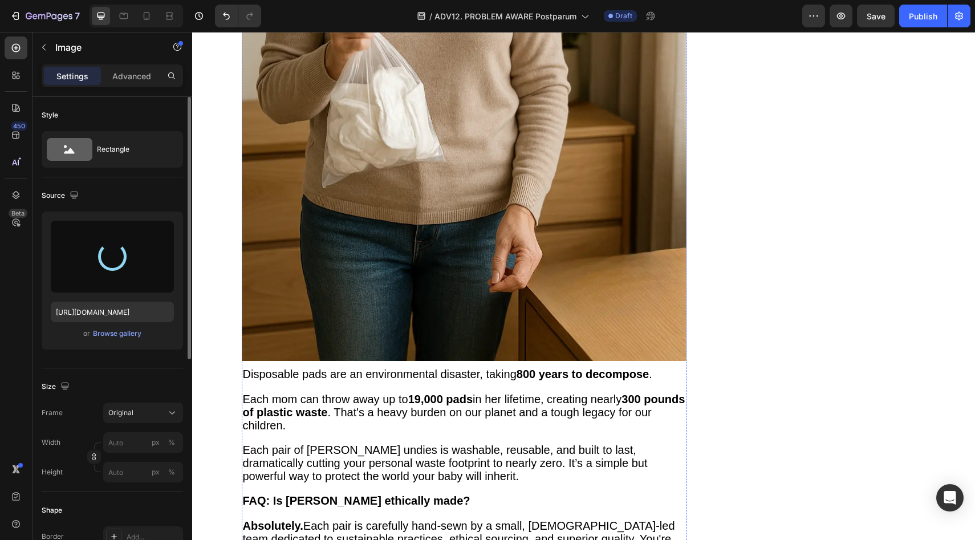
type input "https://cdn.shopify.com/s/files/1/0709/5353/3618/files/gempages_567420980318700…"
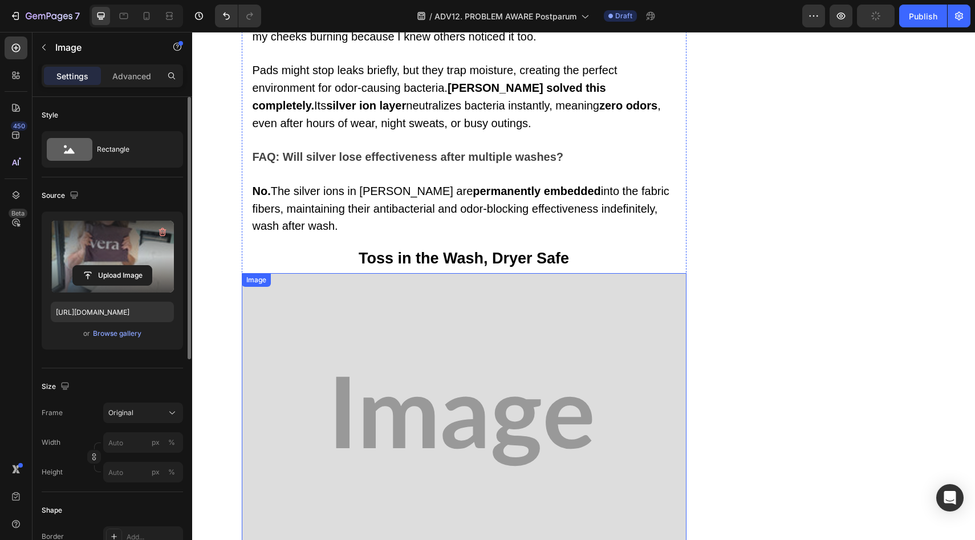
scroll to position [8241, 0]
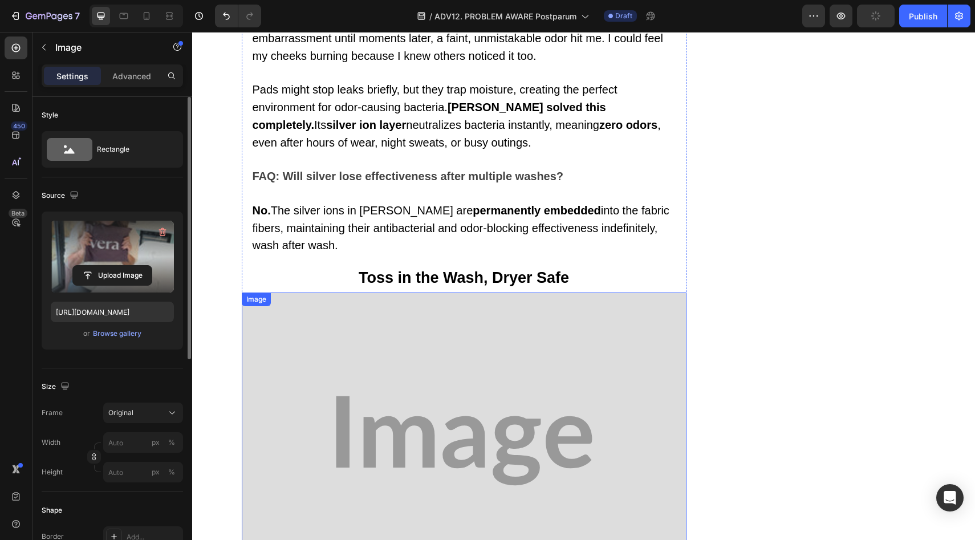
click at [455, 293] on img at bounding box center [464, 441] width 445 height 297
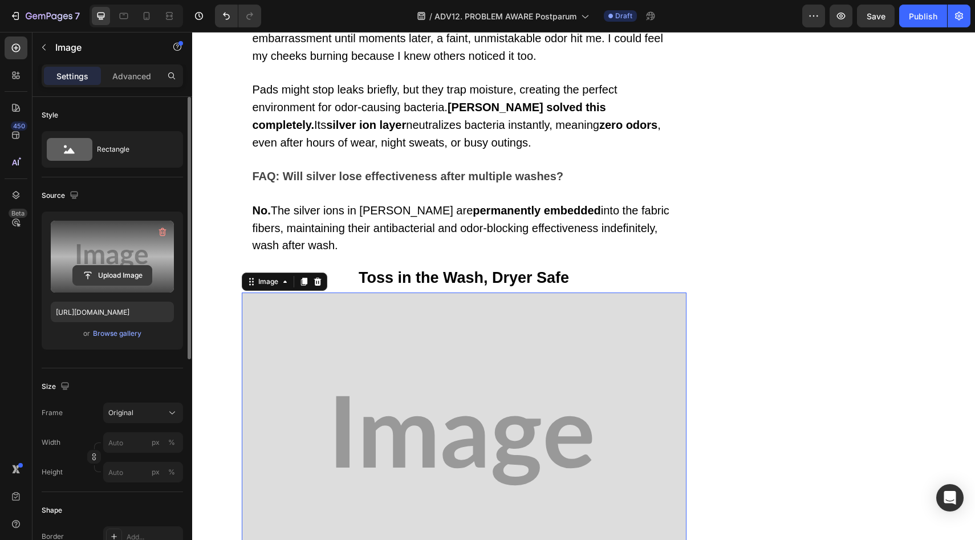
click at [129, 273] on input "file" at bounding box center [112, 275] width 79 height 19
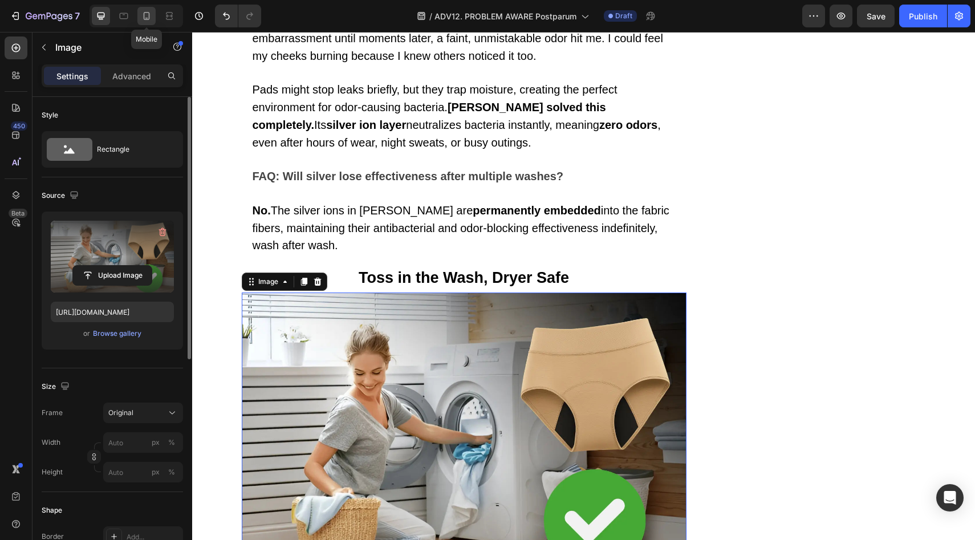
click at [151, 15] on icon at bounding box center [146, 15] width 11 height 11
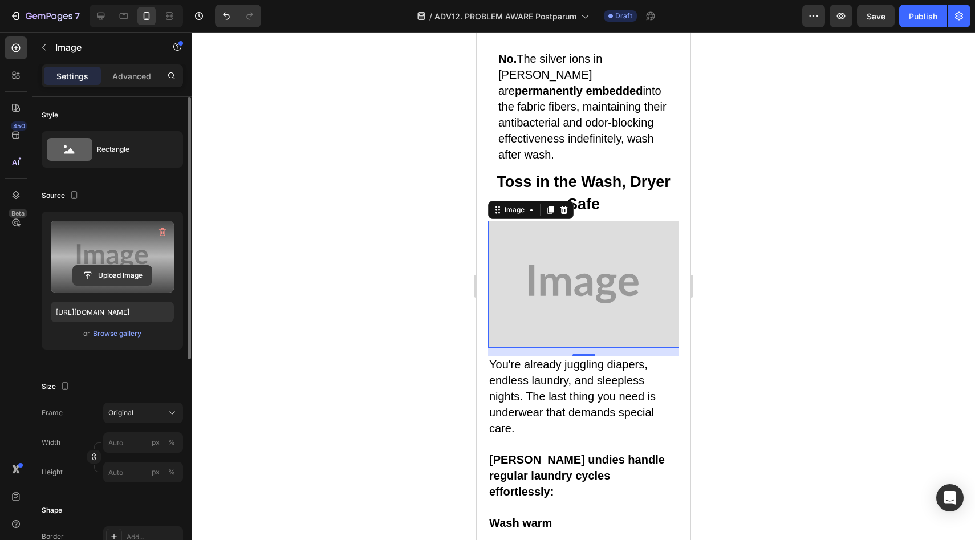
click at [119, 274] on input "file" at bounding box center [112, 275] width 79 height 19
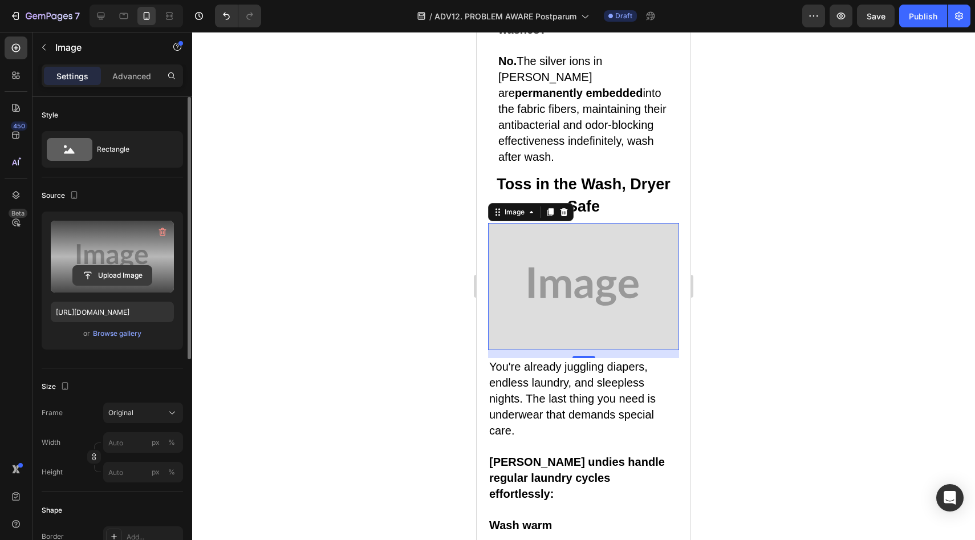
scroll to position [7870, 0]
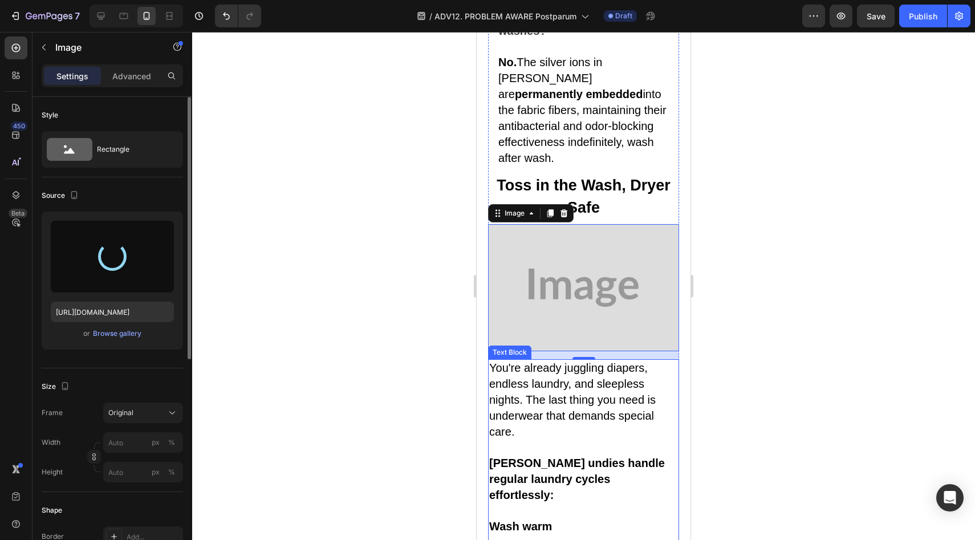
type input "https://cdn.shopify.com/s/files/1/0709/5353/3618/files/gempages_567420980318700…"
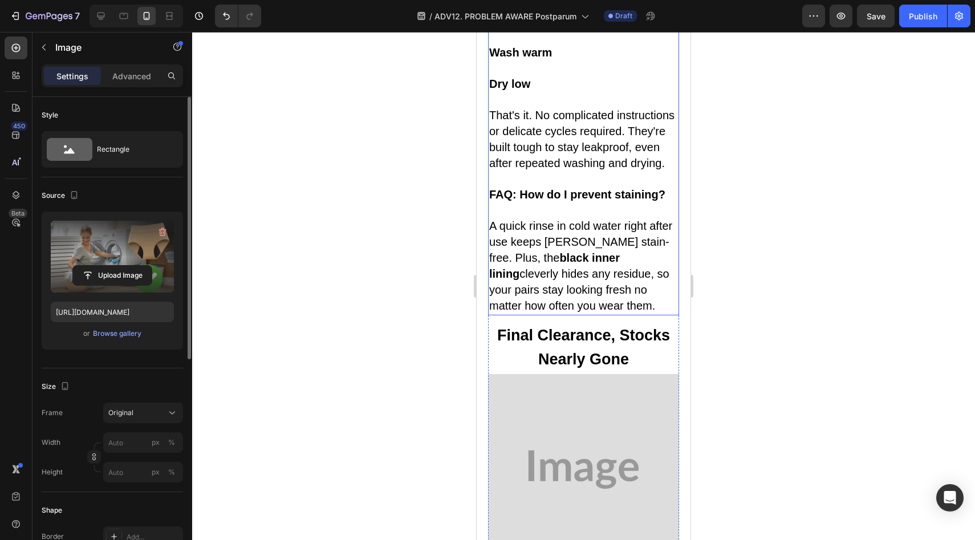
scroll to position [8378, 0]
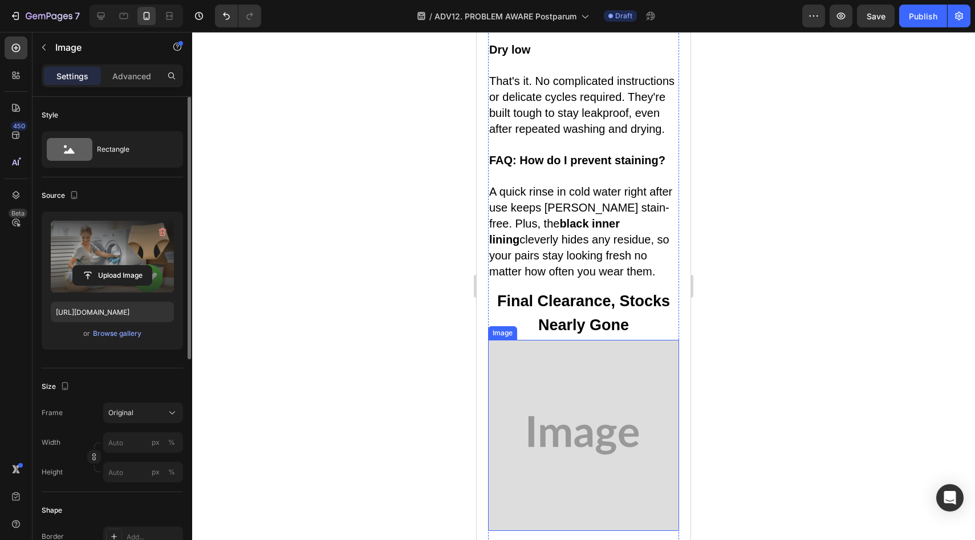
click at [558, 340] on img at bounding box center [583, 435] width 191 height 191
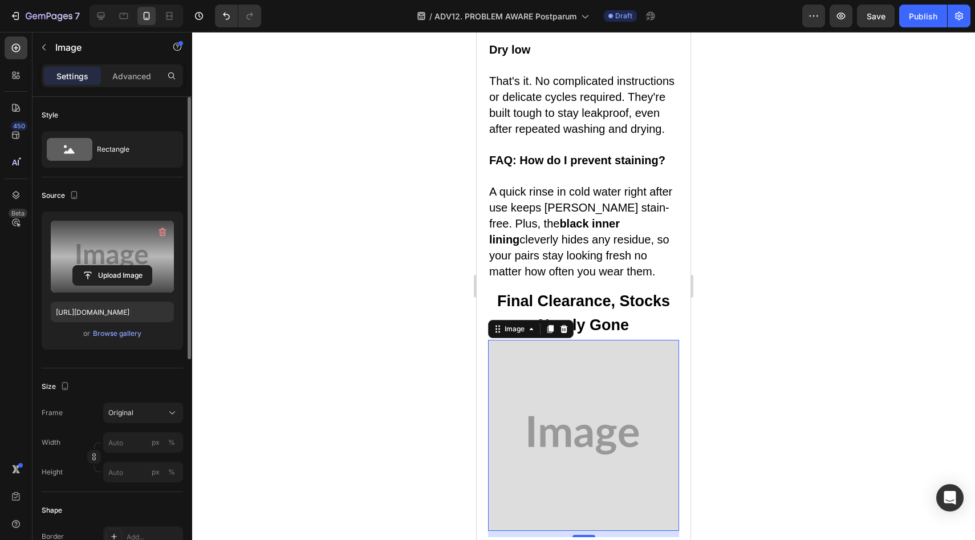
click at [116, 261] on label at bounding box center [112, 257] width 123 height 72
click at [116, 266] on input "file" at bounding box center [112, 275] width 79 height 19
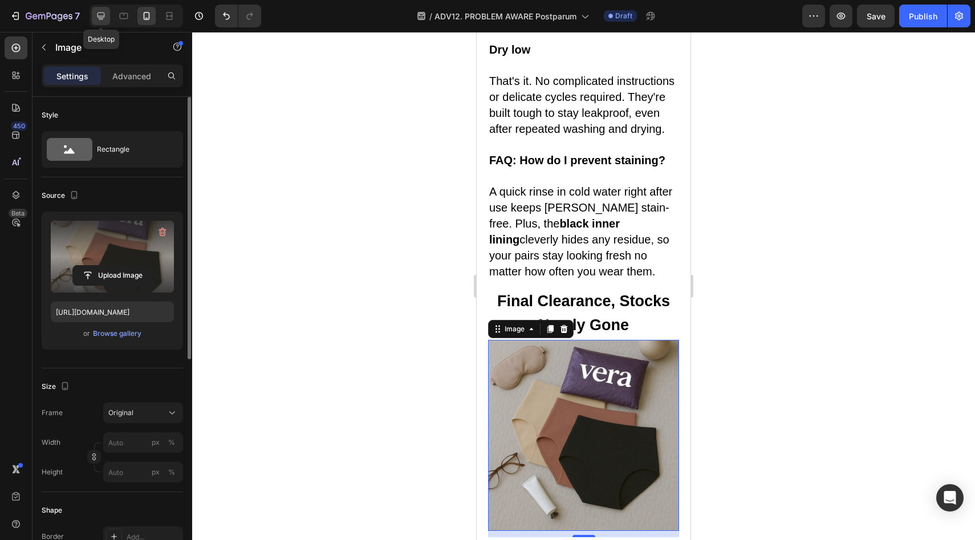
click at [103, 13] on icon at bounding box center [100, 15] width 11 height 11
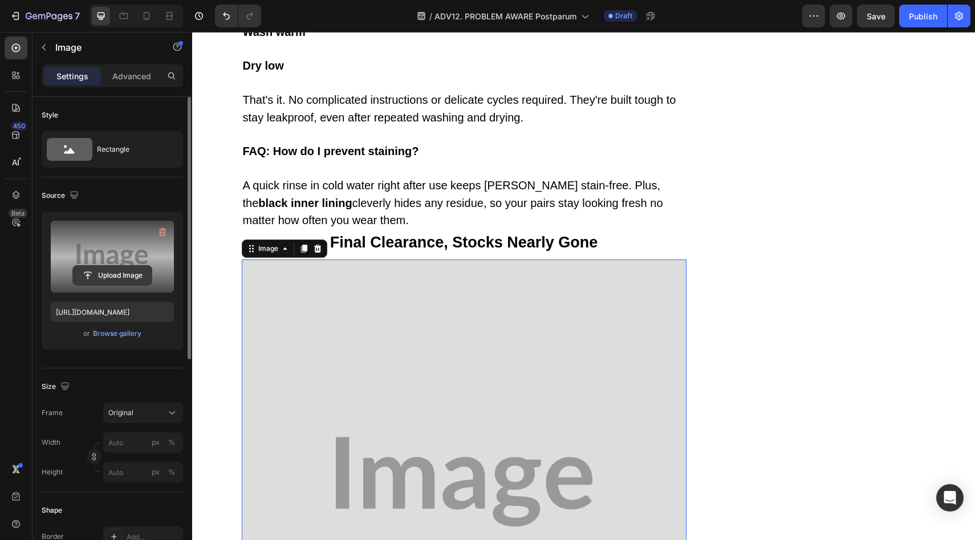
click at [109, 267] on input "file" at bounding box center [112, 275] width 79 height 19
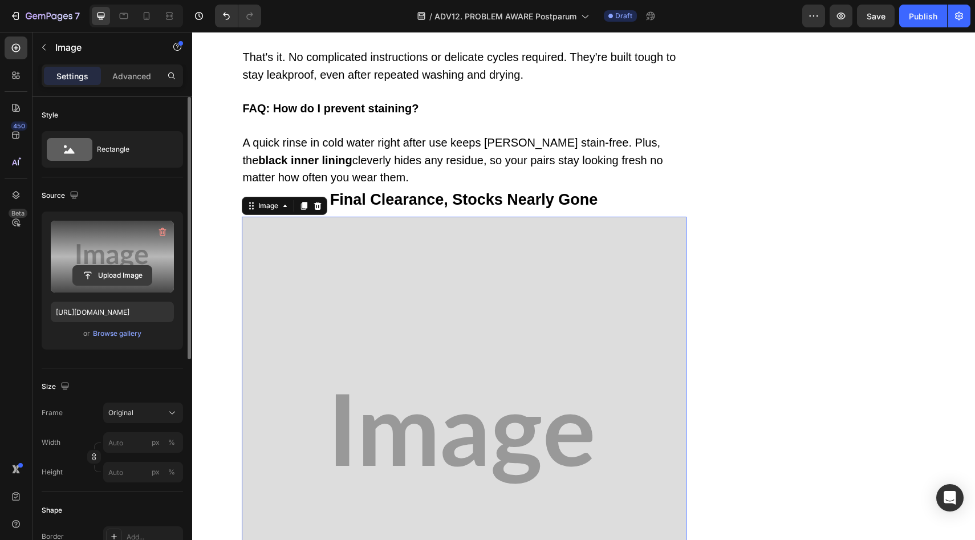
scroll to position [8951, 0]
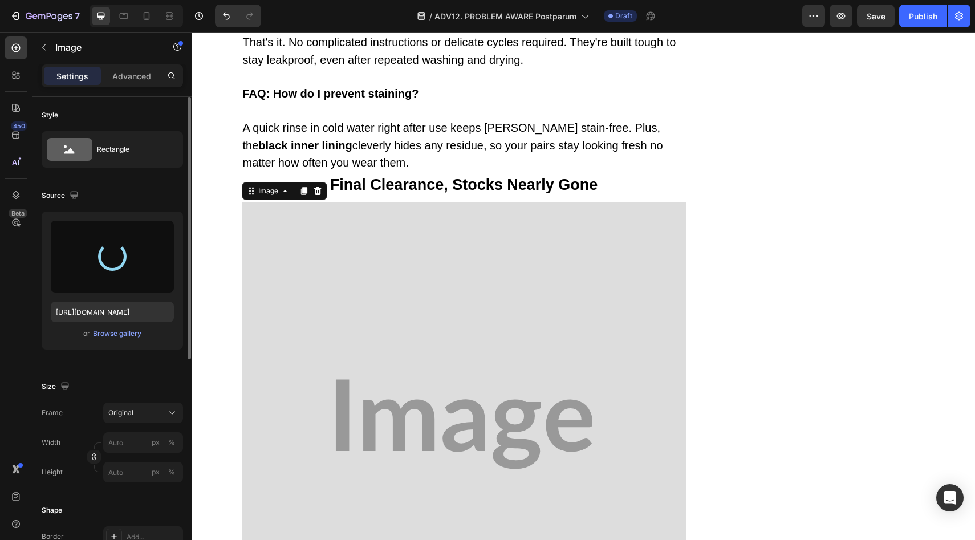
type input "https://cdn.shopify.com/s/files/1/0709/5353/3618/files/gempages_567420980318700…"
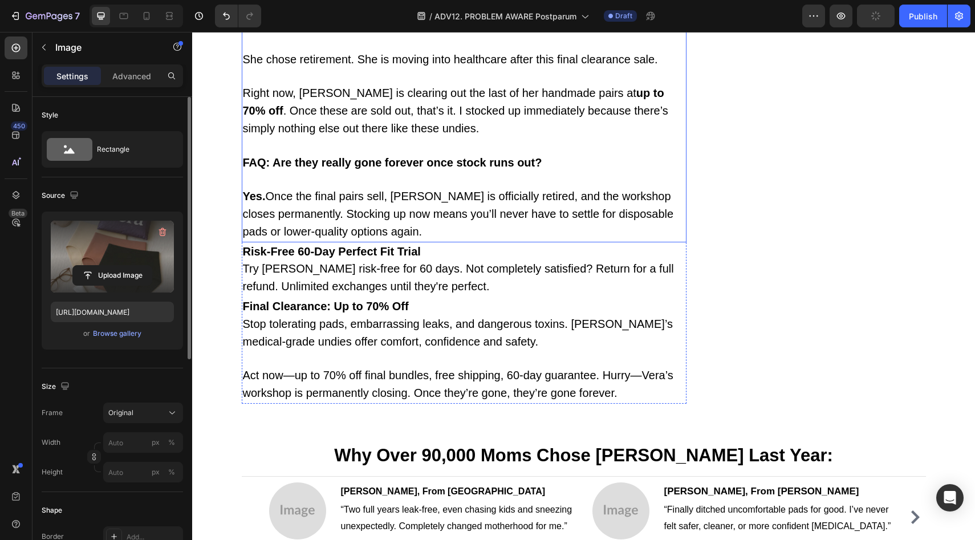
scroll to position [9754, 0]
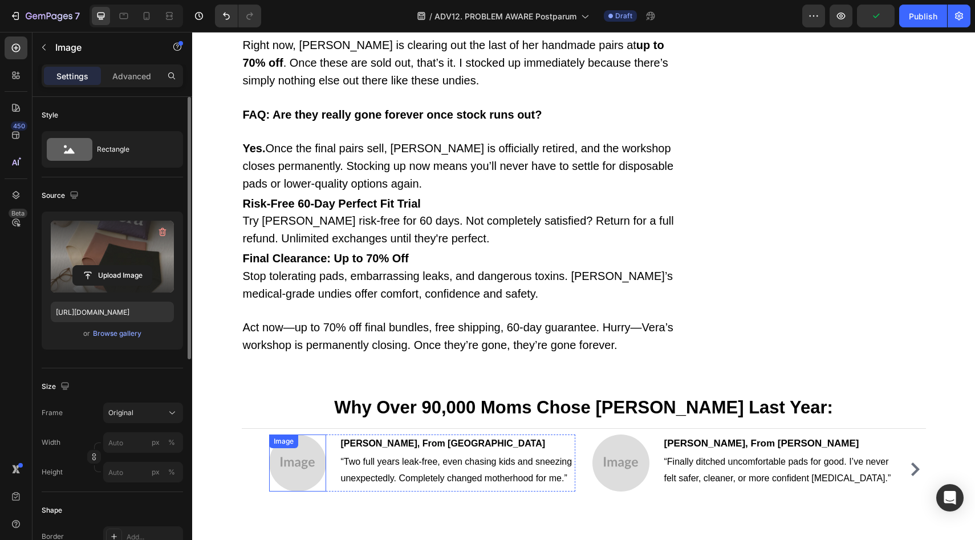
click at [306, 435] on img at bounding box center [297, 463] width 57 height 57
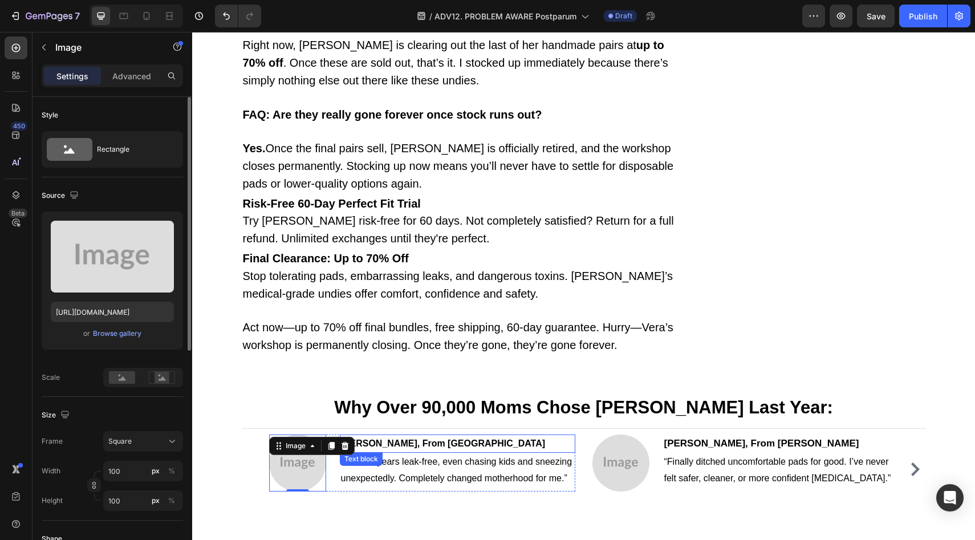
click at [402, 439] on strong "Sarah M., From San Diego" at bounding box center [443, 444] width 205 height 10
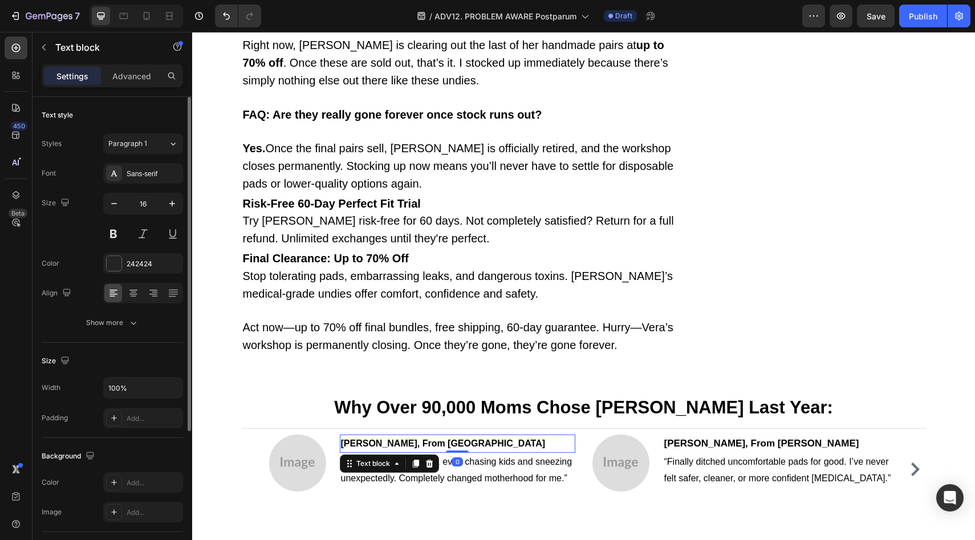
click at [402, 439] on strong "Sarah M., From San Diego" at bounding box center [443, 444] width 205 height 10
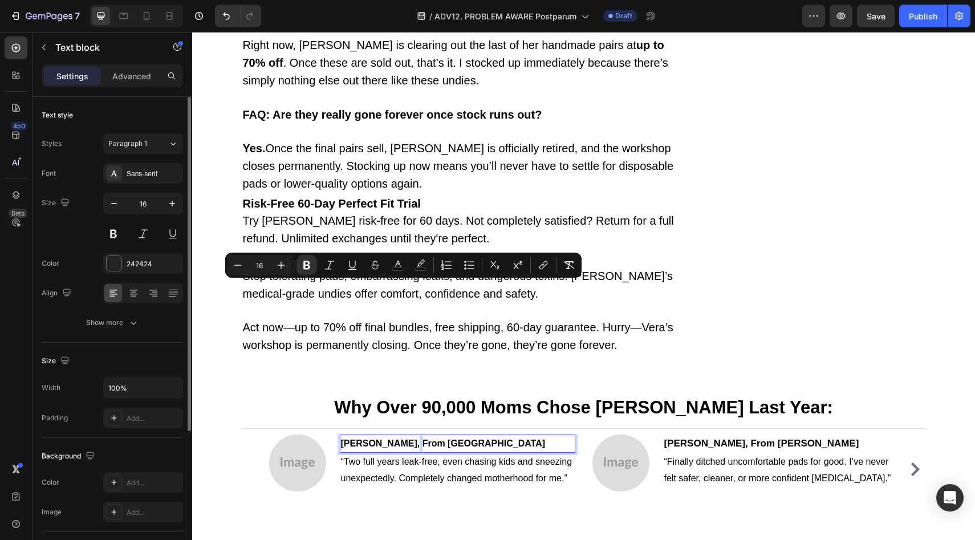
click at [393, 439] on strong "Sarah M., From San Diego" at bounding box center [443, 444] width 205 height 10
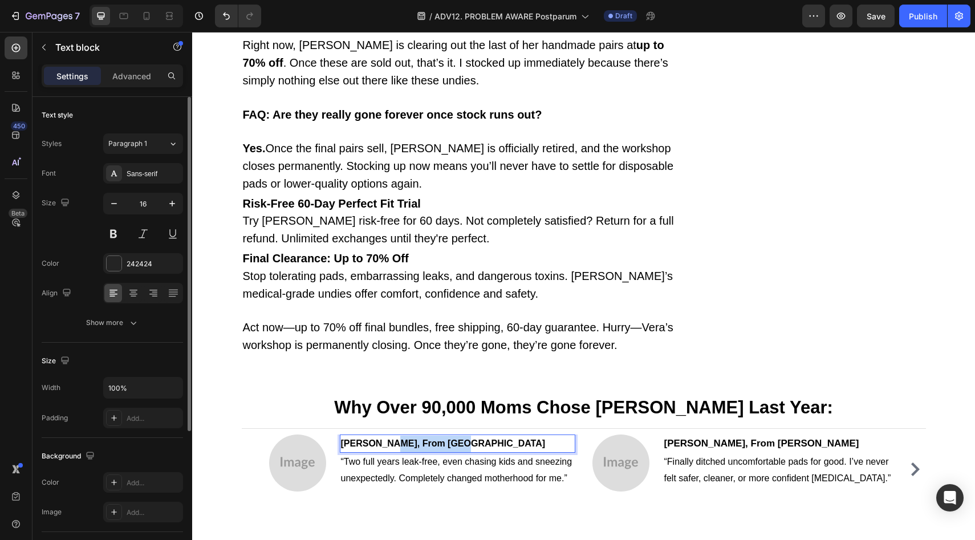
drag, startPoint x: 393, startPoint y: 287, endPoint x: 451, endPoint y: 289, distance: 58.2
click at [451, 436] on p "Sarah M., From San Diego" at bounding box center [457, 444] width 233 height 17
click at [708, 438] on strong "Rachel B., From Austin" at bounding box center [762, 443] width 195 height 11
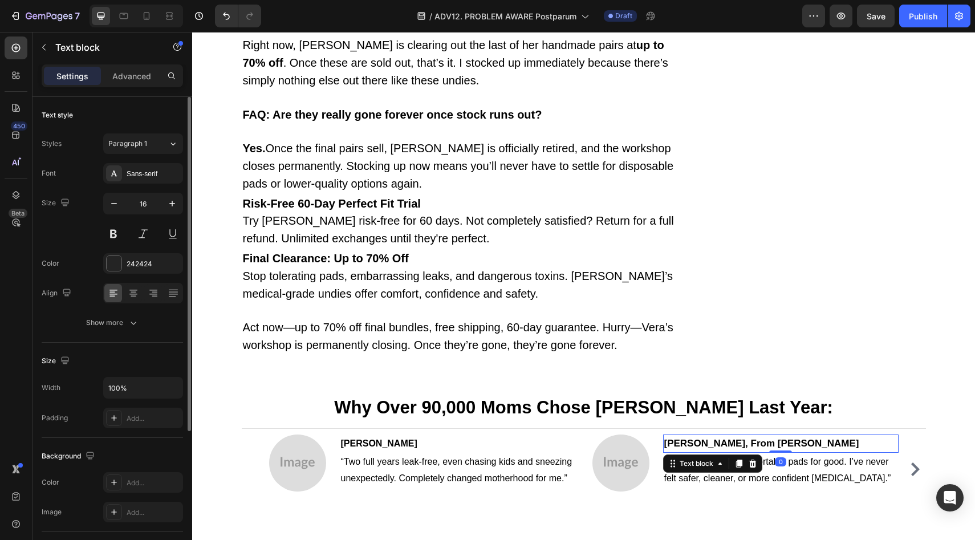
click at [731, 438] on strong "Rachel B., From Austin" at bounding box center [762, 443] width 195 height 11
drag, startPoint x: 730, startPoint y: 287, endPoint x: 751, endPoint y: 289, distance: 21.1
click at [751, 438] on strong "Rachel B., From Austin" at bounding box center [762, 443] width 195 height 11
click at [303, 435] on img at bounding box center [297, 463] width 57 height 57
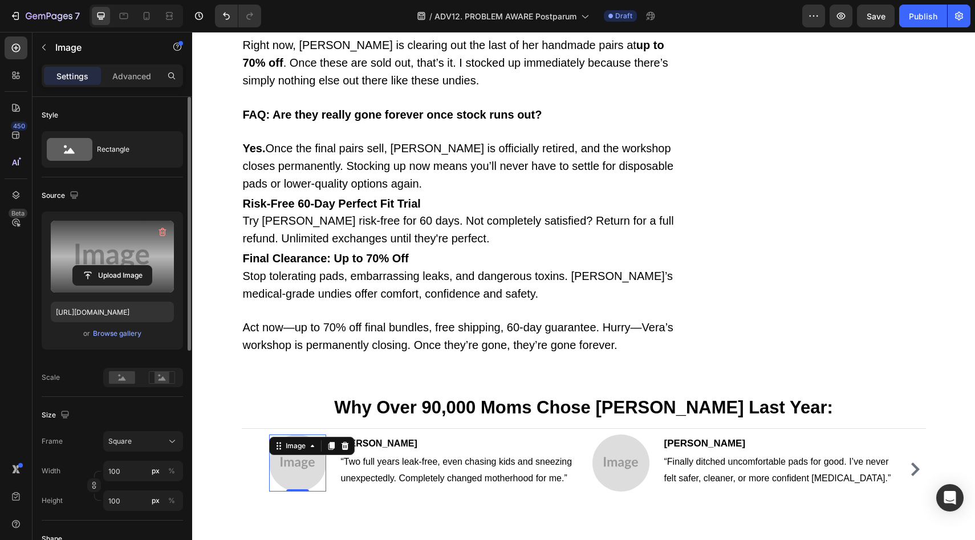
click at [129, 258] on label at bounding box center [112, 257] width 123 height 72
click at [129, 266] on input "file" at bounding box center [112, 275] width 79 height 19
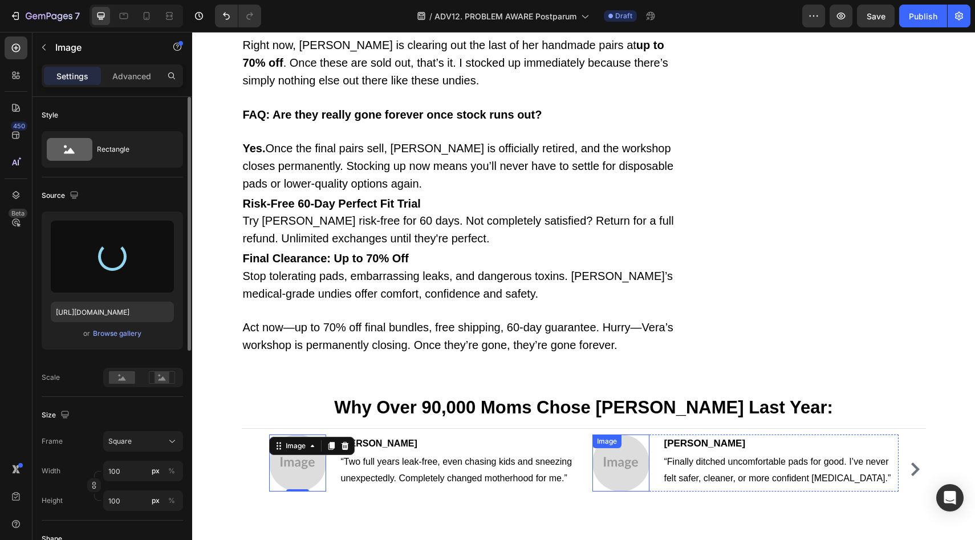
type input "https://cdn.shopify.com/s/files/1/0709/5353/3618/files/gempages_567420980318700…"
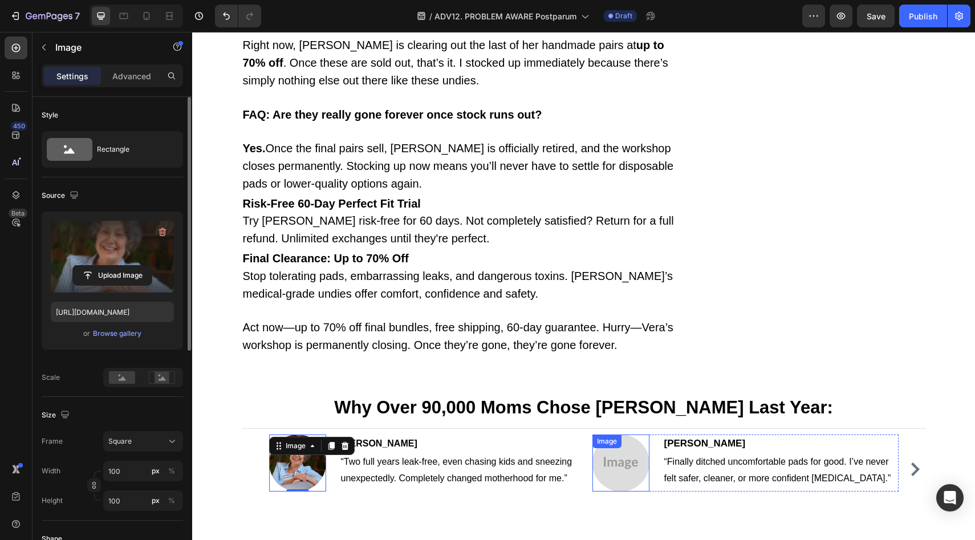
click at [622, 435] on img at bounding box center [621, 463] width 57 height 57
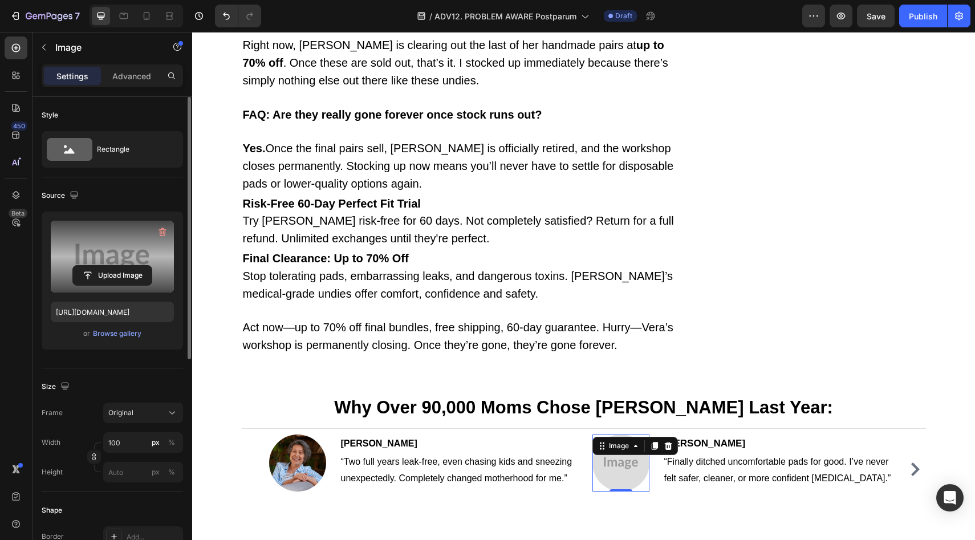
click at [135, 258] on label at bounding box center [112, 257] width 123 height 72
click at [135, 266] on input "file" at bounding box center [112, 275] width 79 height 19
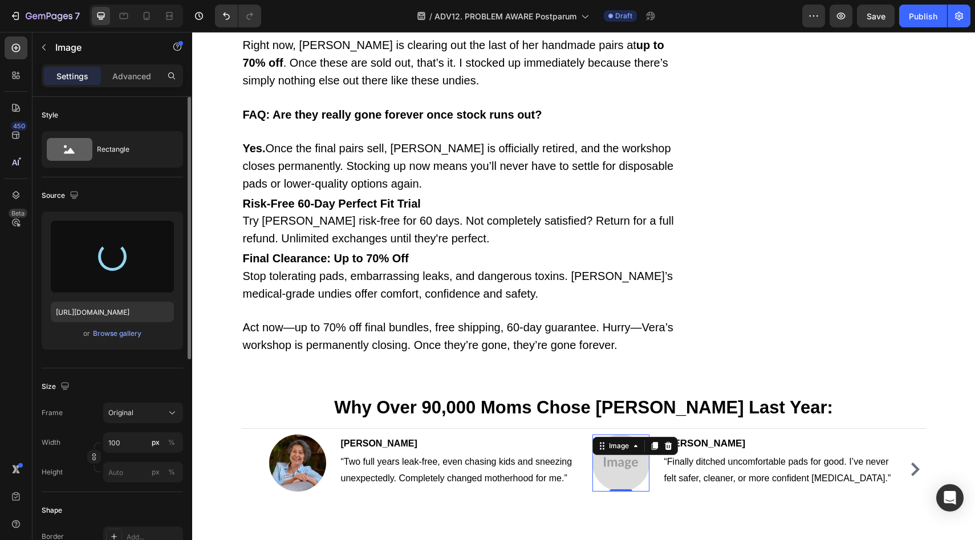
type input "https://cdn.shopify.com/s/files/1/0709/5353/3618/files/gempages_567420980318700…"
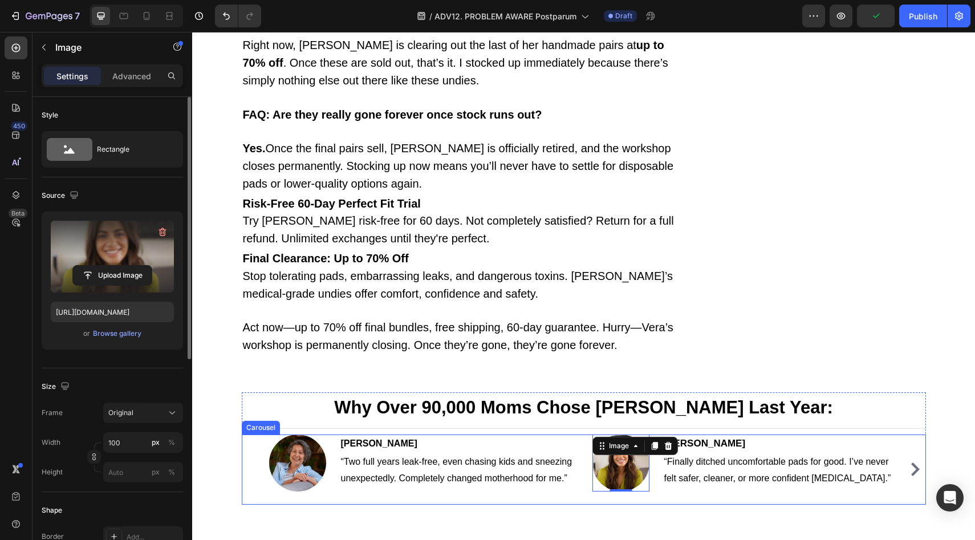
click at [906, 460] on button "Carousel Next Arrow" at bounding box center [915, 469] width 18 height 18
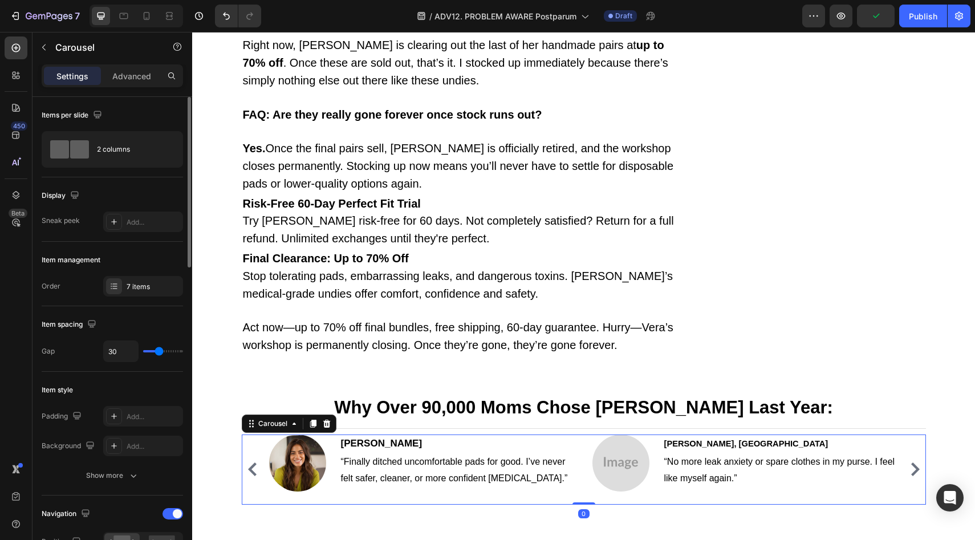
click at [909, 463] on icon "Carousel Next Arrow" at bounding box center [916, 470] width 14 height 14
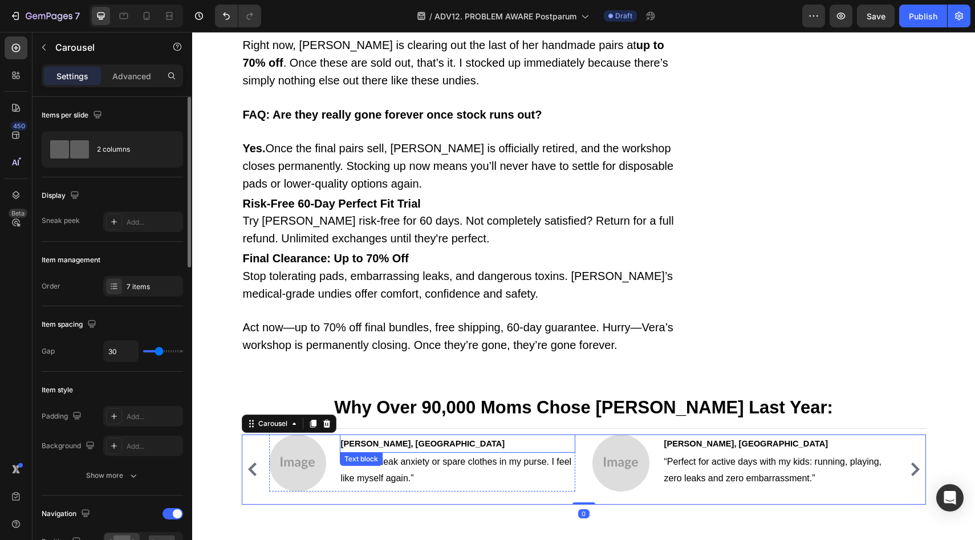
click at [377, 439] on strong "Anne D., Portland" at bounding box center [423, 443] width 164 height 9
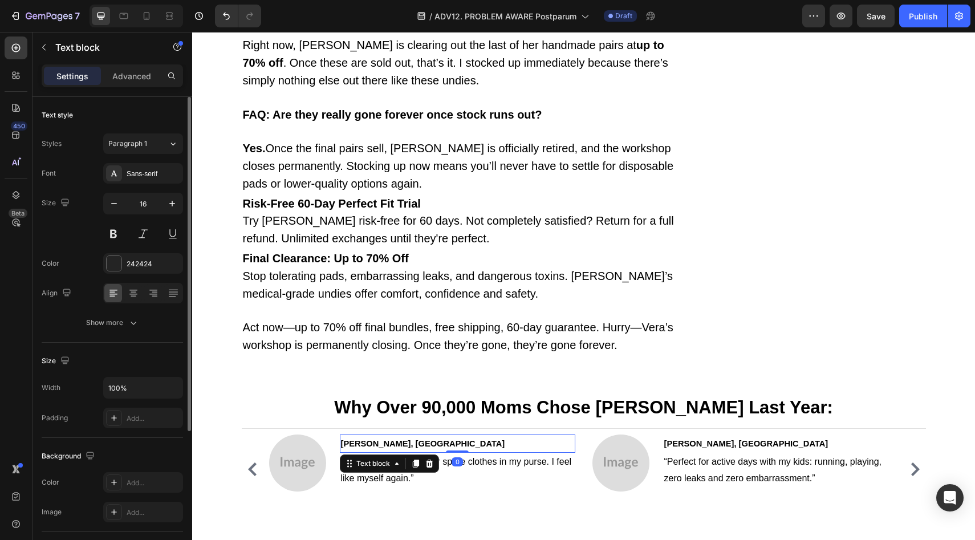
click at [369, 439] on strong "Anne D., Portland" at bounding box center [423, 443] width 164 height 9
drag, startPoint x: 368, startPoint y: 290, endPoint x: 419, endPoint y: 286, distance: 50.9
click at [419, 436] on p "Anne D., Portland" at bounding box center [457, 444] width 233 height 17
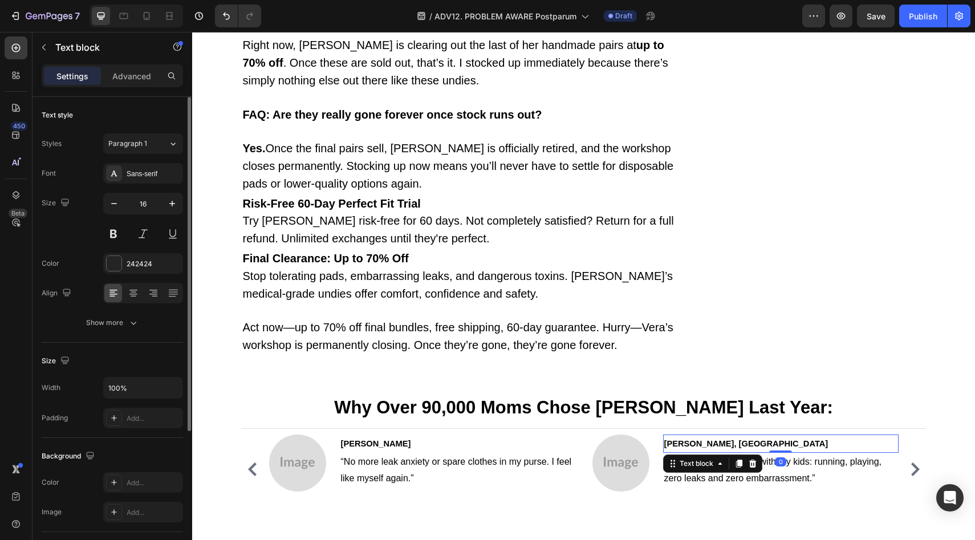
click at [692, 439] on strong "Diana L., Boulder" at bounding box center [747, 443] width 164 height 9
drag, startPoint x: 692, startPoint y: 289, endPoint x: 747, endPoint y: 289, distance: 55.3
click at [747, 436] on p "Diana L., Boulder" at bounding box center [781, 444] width 233 height 17
click at [292, 435] on img at bounding box center [297, 463] width 57 height 57
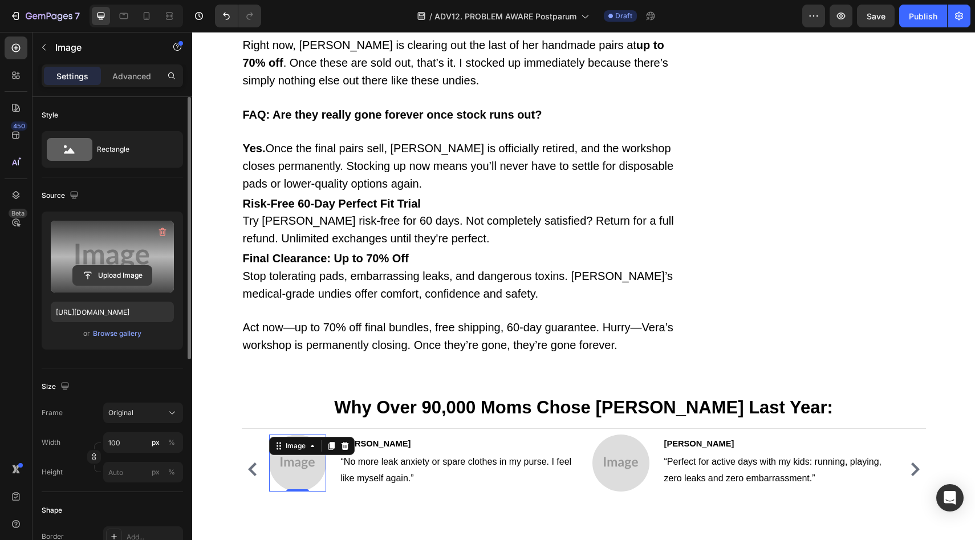
click at [127, 275] on input "file" at bounding box center [112, 275] width 79 height 19
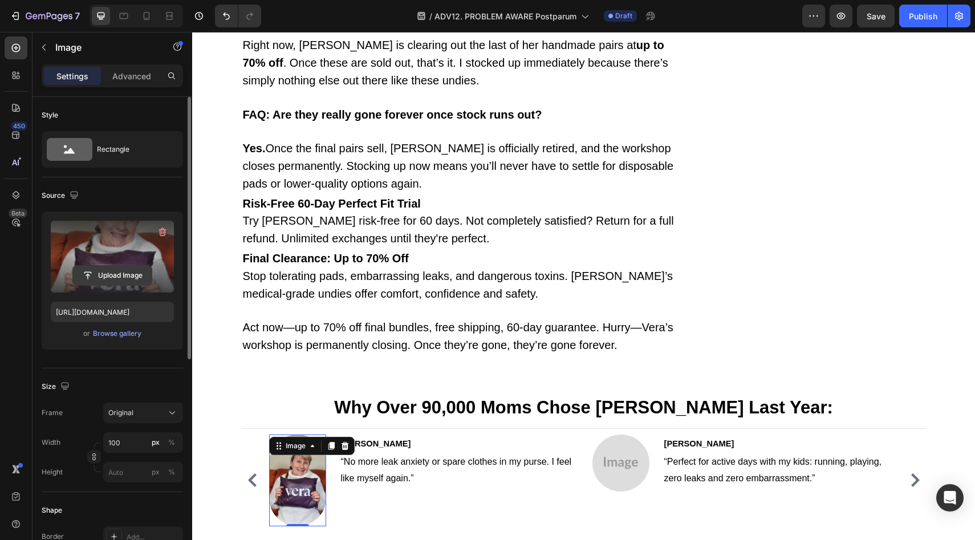
click at [135, 280] on input "file" at bounding box center [112, 275] width 79 height 19
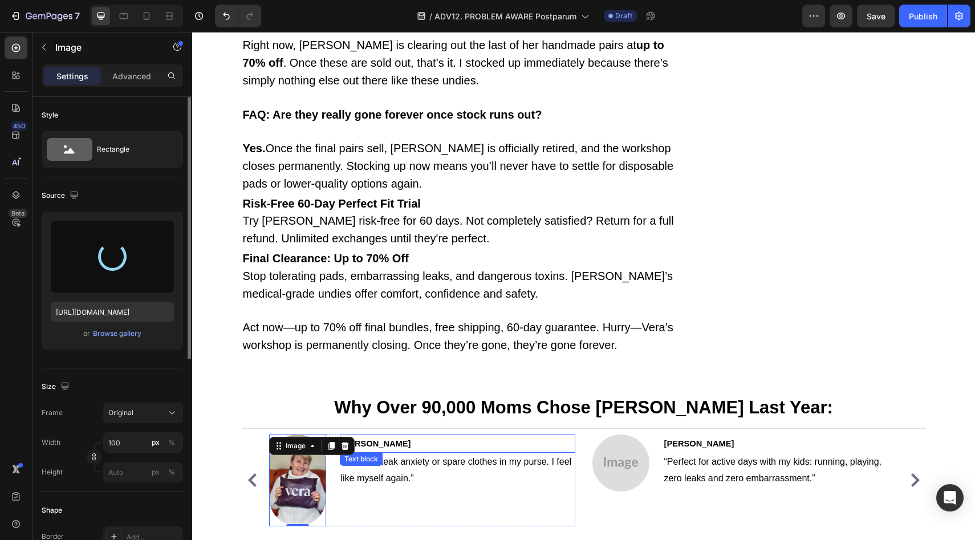
type input "https://cdn.shopify.com/s/files/1/0709/5353/3618/files/gempages_567420980318700…"
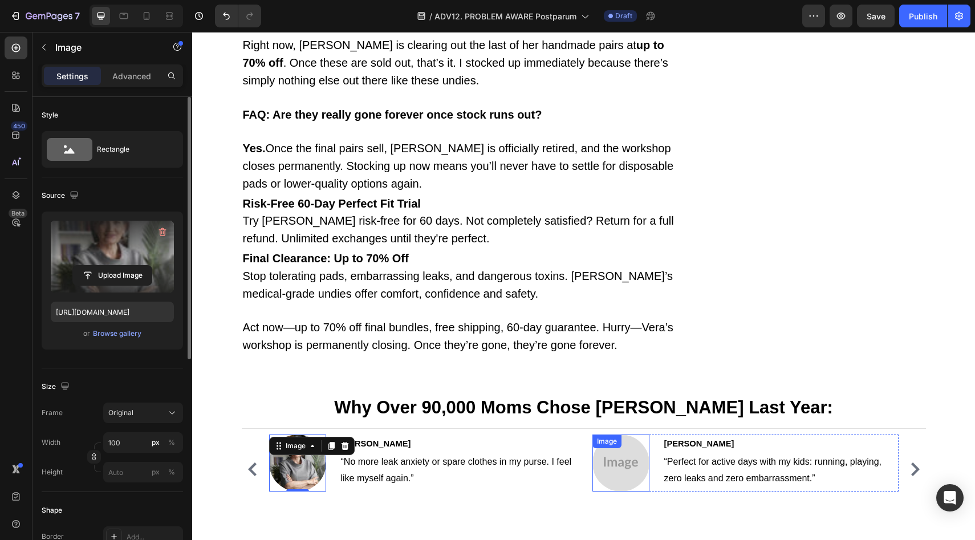
click at [635, 435] on img at bounding box center [621, 463] width 57 height 57
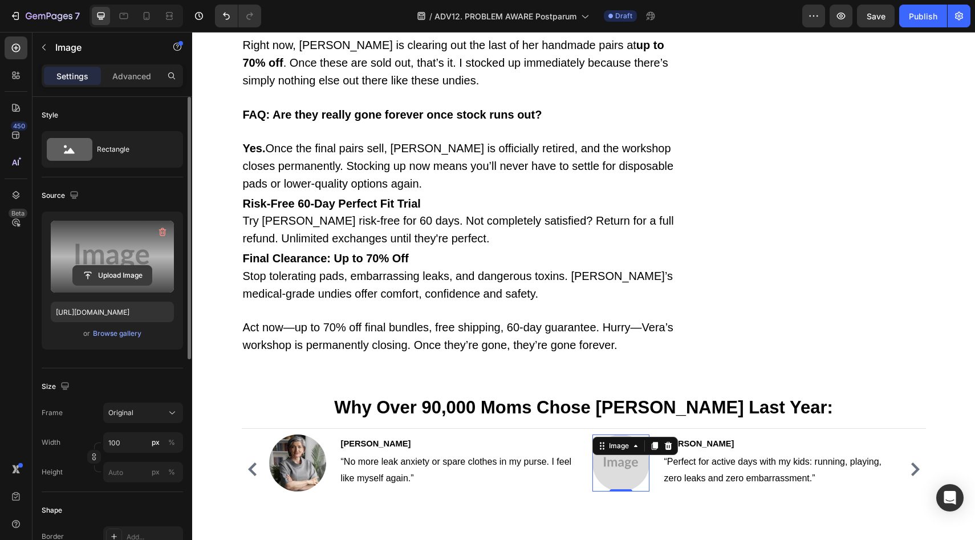
click at [93, 277] on input "file" at bounding box center [112, 275] width 79 height 19
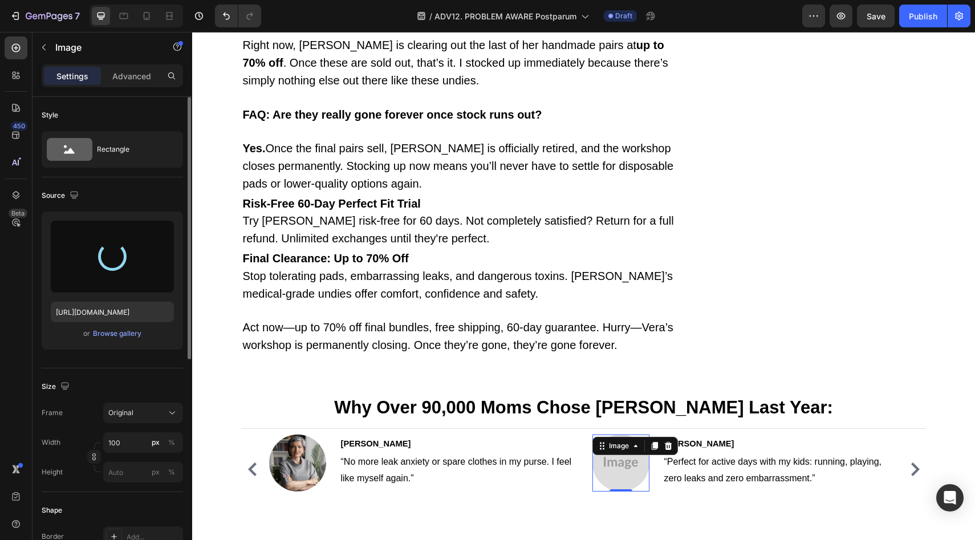
type input "https://cdn.shopify.com/s/files/1/0709/5353/3618/files/gempages_567420980318700…"
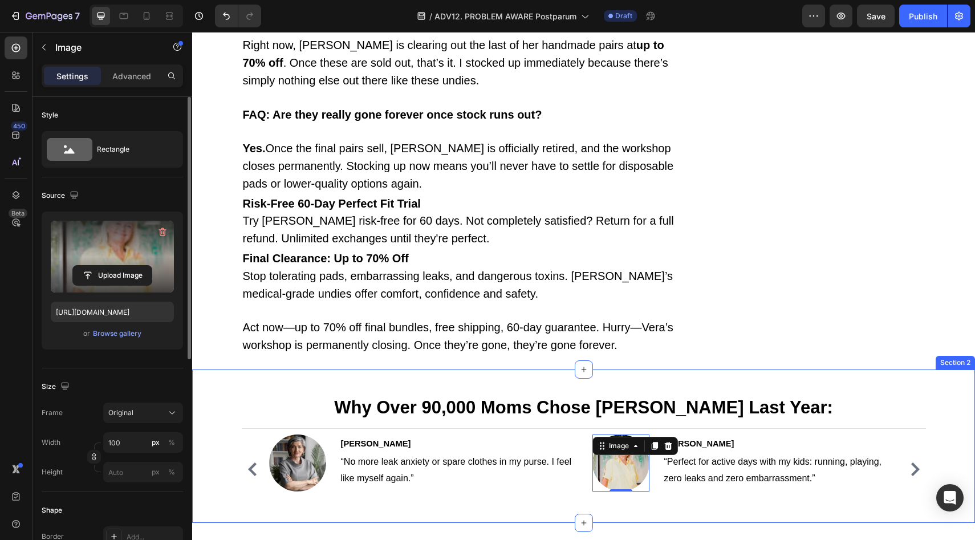
click at [914, 463] on icon "Carousel Next Arrow" at bounding box center [916, 470] width 14 height 14
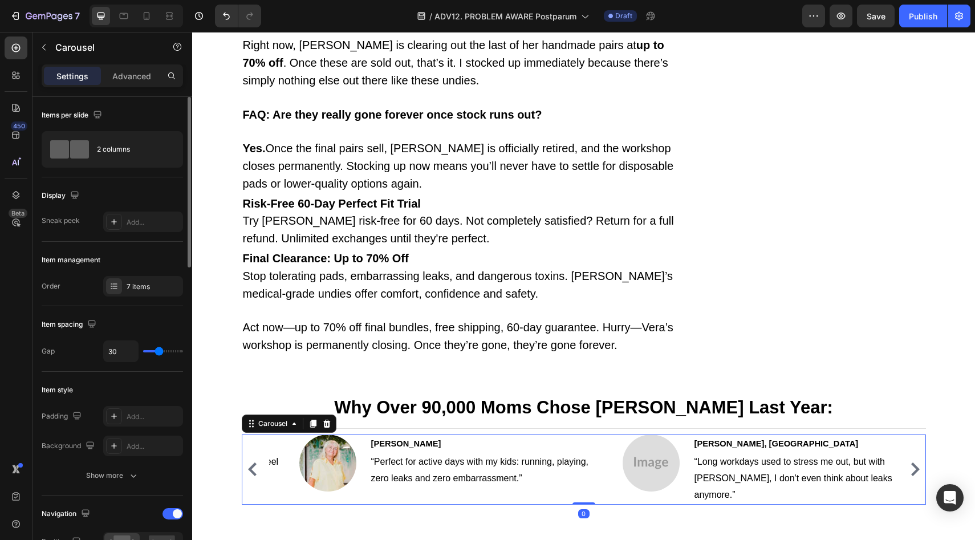
click at [914, 463] on icon "Carousel Next Arrow" at bounding box center [916, 470] width 14 height 14
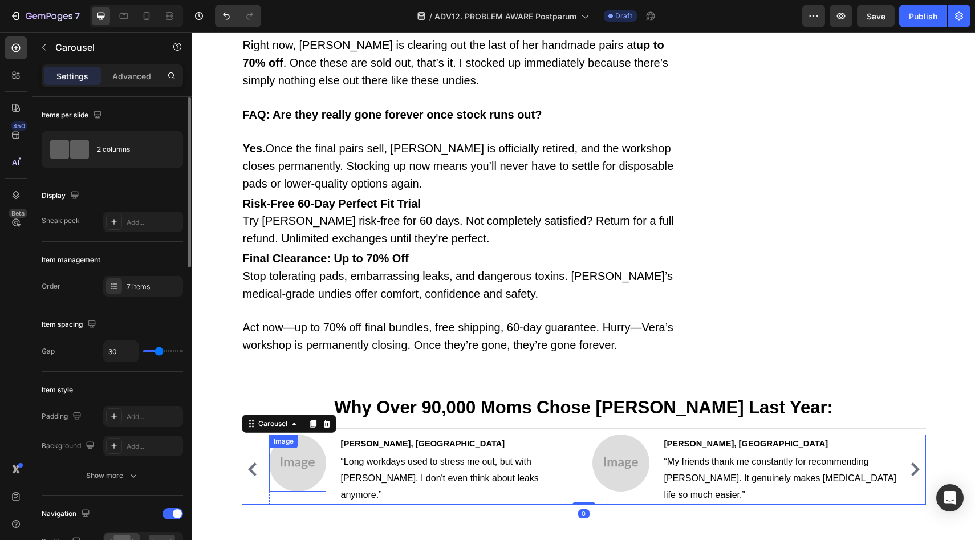
click at [299, 435] on img at bounding box center [297, 463] width 57 height 57
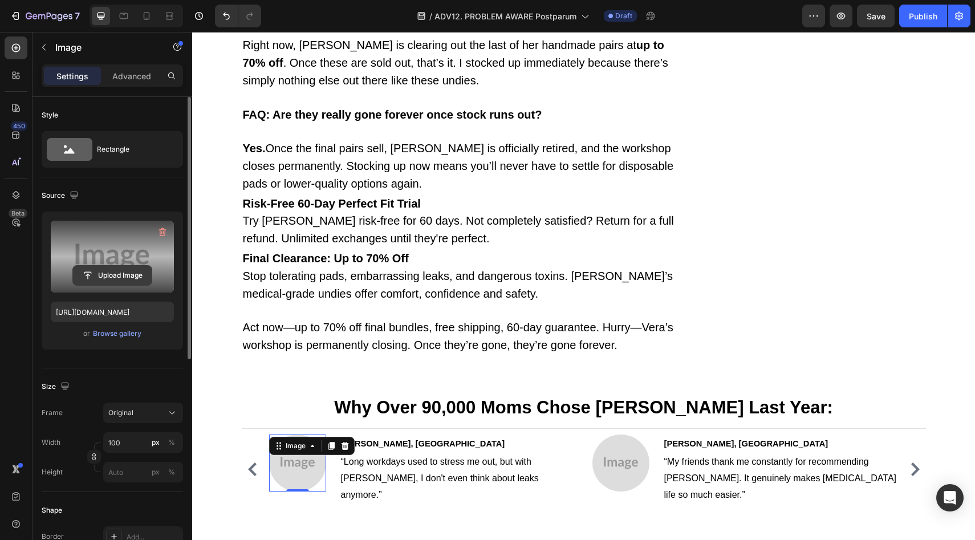
click at [114, 277] on input "file" at bounding box center [112, 275] width 79 height 19
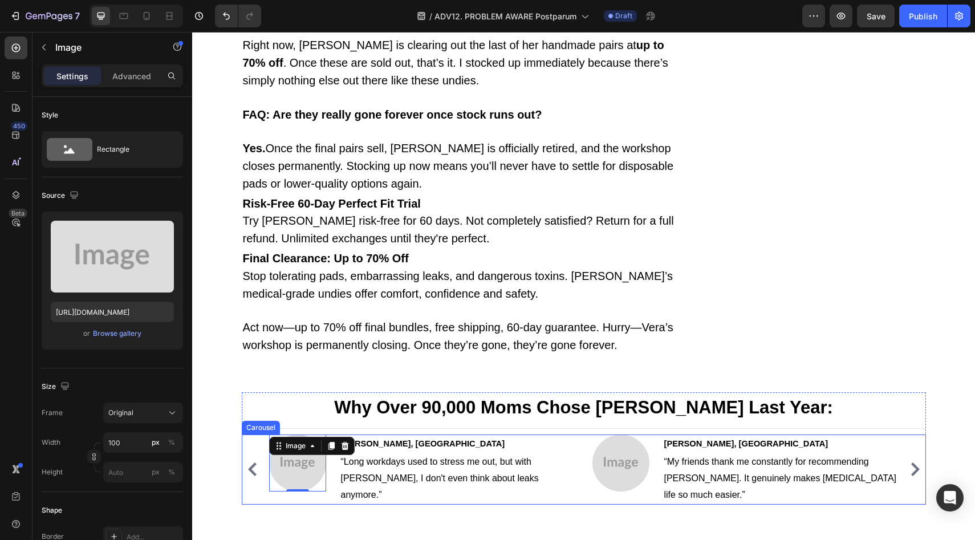
click at [578, 435] on div "Image Sarah M. Text block “Two full years leak-free, even chasing kids and snee…" at bounding box center [584, 470] width 630 height 70
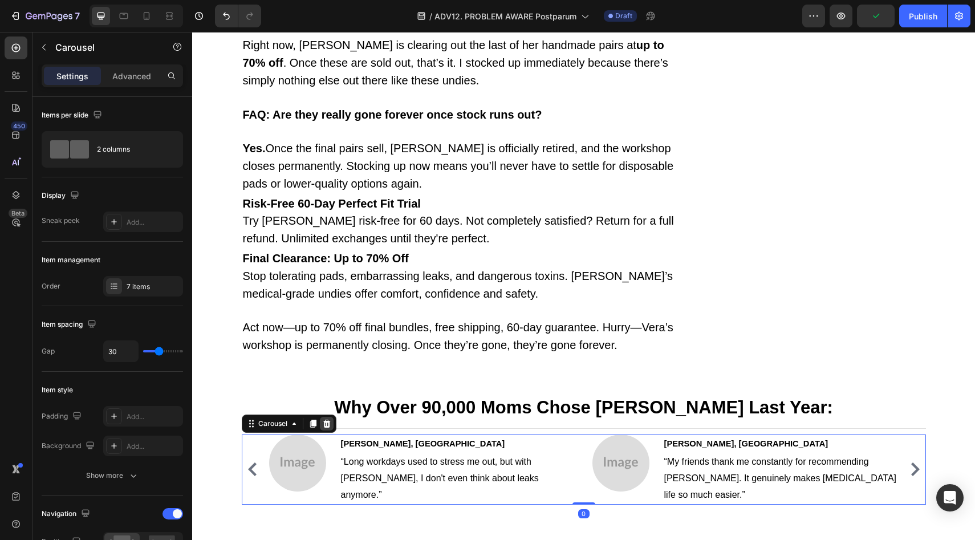
click at [323, 419] on icon at bounding box center [326, 423] width 7 height 8
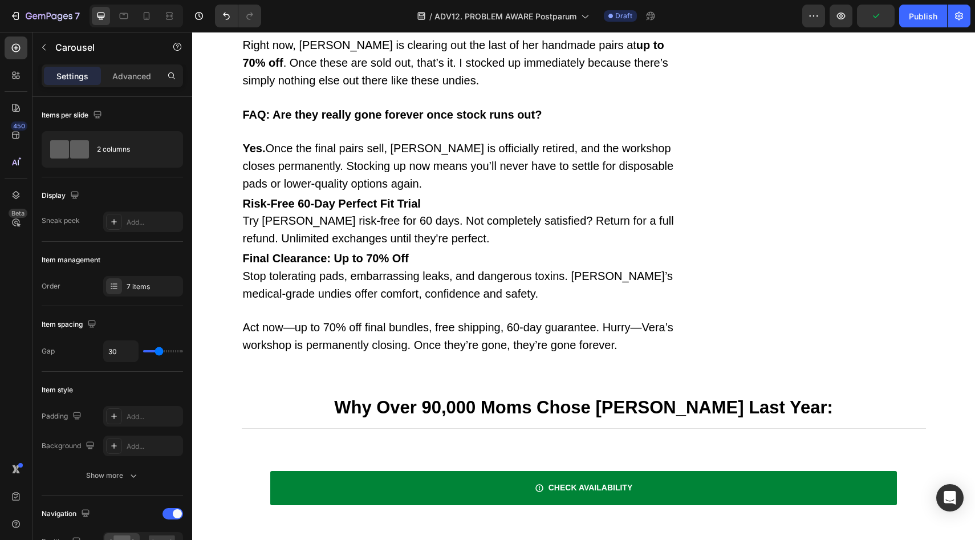
scroll to position [9719, 0]
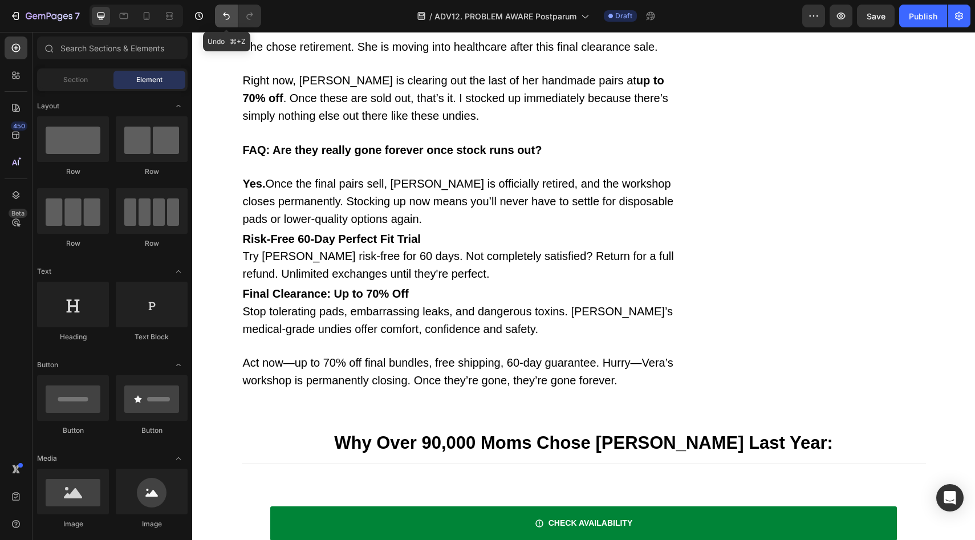
click at [231, 16] on icon "Undo/Redo" at bounding box center [226, 15] width 11 height 11
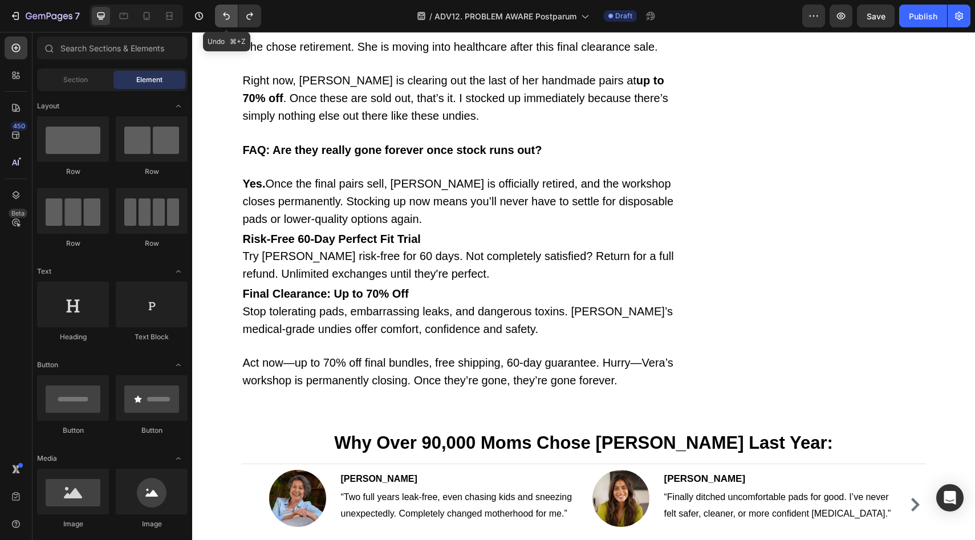
scroll to position [9754, 0]
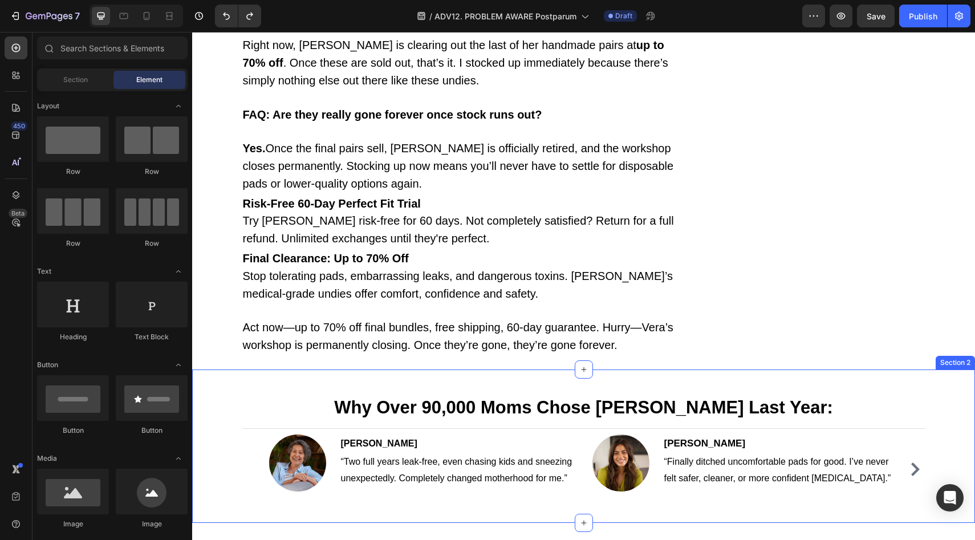
click at [578, 392] on div "Why Over 90,000 Moms Chose Vera Last Year: Heading Title Line Image Sarah M. Te…" at bounding box center [584, 457] width 766 height 131
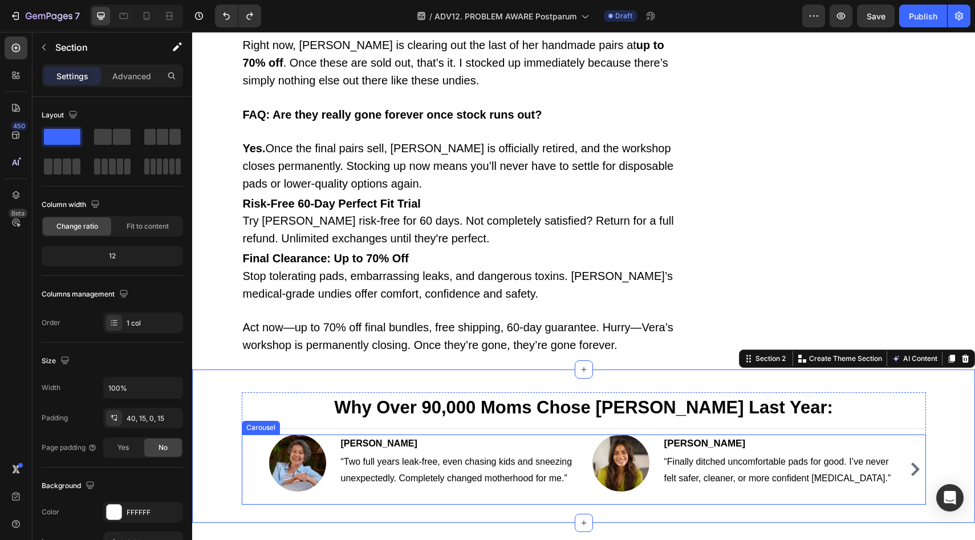
click at [906, 460] on button "Carousel Next Arrow" at bounding box center [915, 469] width 18 height 18
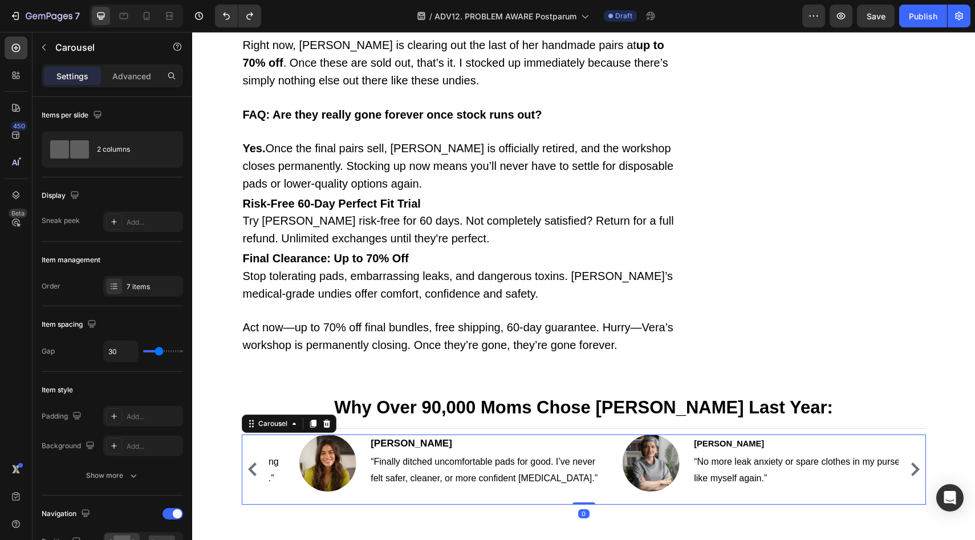
click at [909, 463] on icon "Carousel Next Arrow" at bounding box center [916, 470] width 14 height 14
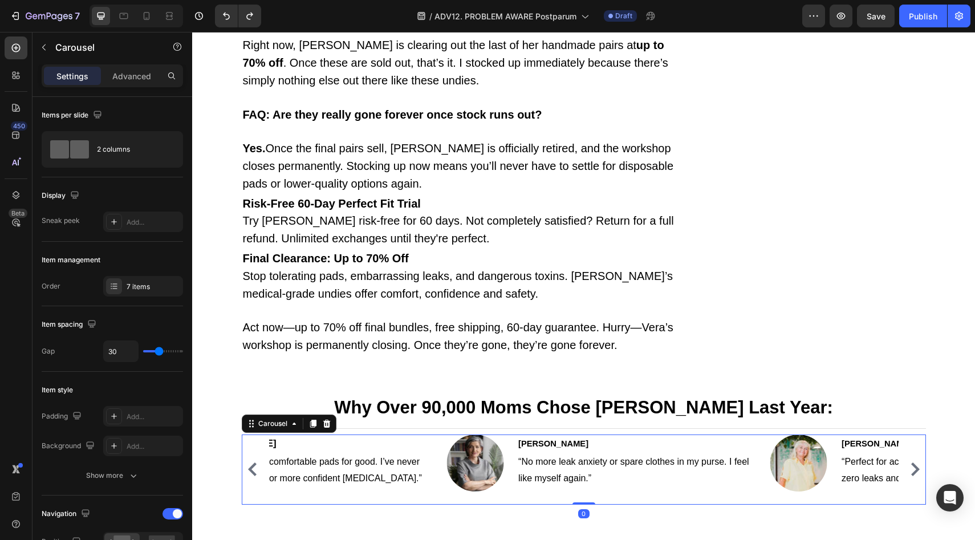
click at [909, 463] on icon "Carousel Next Arrow" at bounding box center [916, 470] width 14 height 14
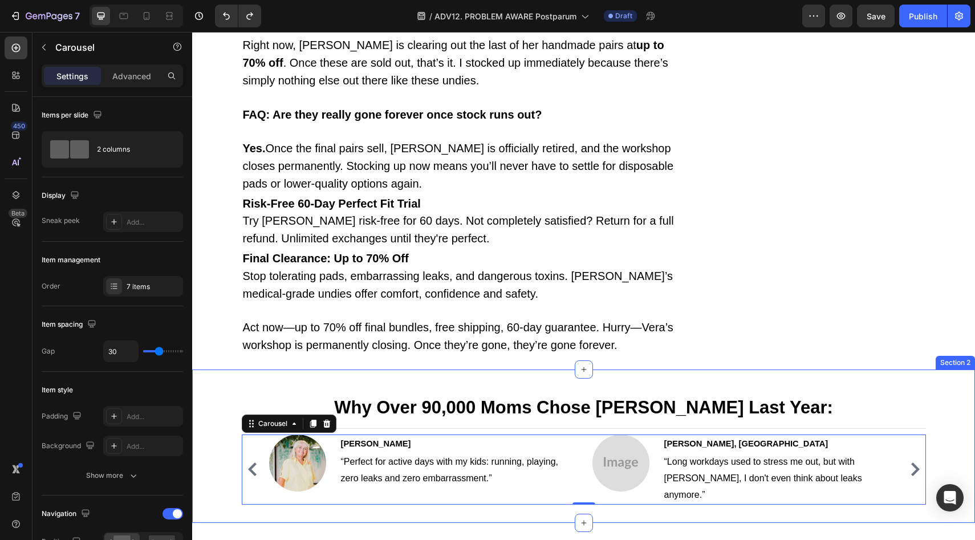
click at [914, 463] on icon "Carousel Next Arrow" at bounding box center [916, 470] width 14 height 14
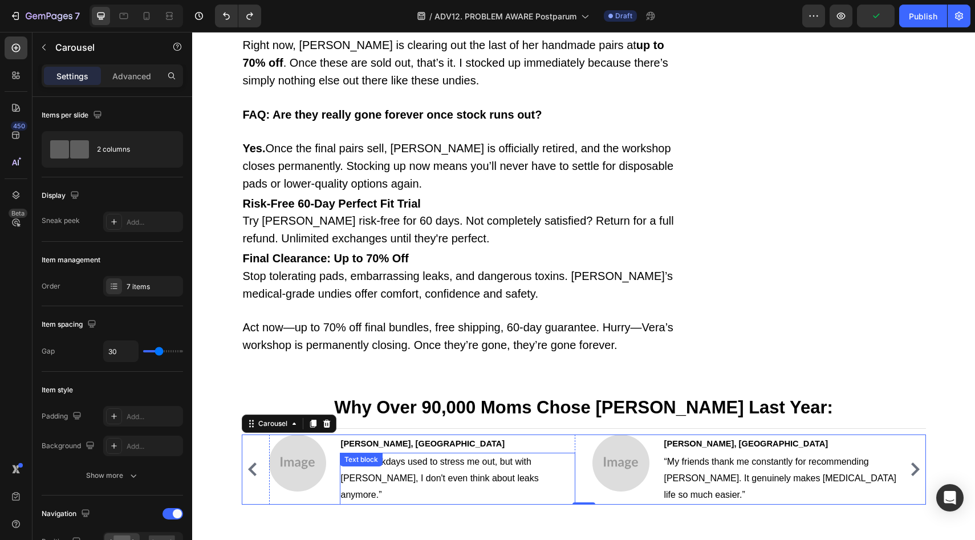
click at [564, 454] on p "“Long workdays used to stress me out, but with Vera, I don't even think about l…" at bounding box center [457, 478] width 233 height 49
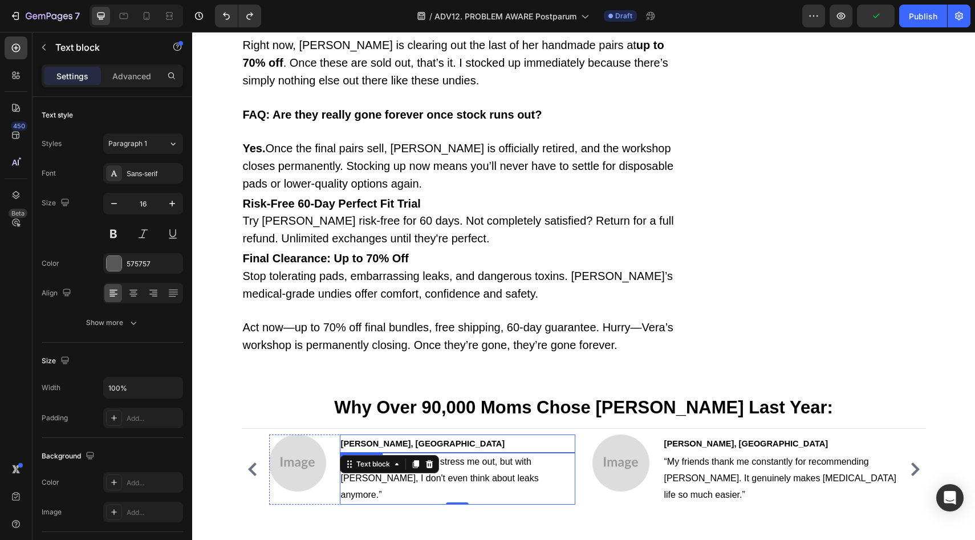
click at [564, 436] on p "Alexandra J., Chicago" at bounding box center [457, 444] width 233 height 17
click at [331, 435] on div "Image Alexandra J., Chicago Text block 0 “Long workdays used to stress me out, …" at bounding box center [422, 470] width 306 height 70
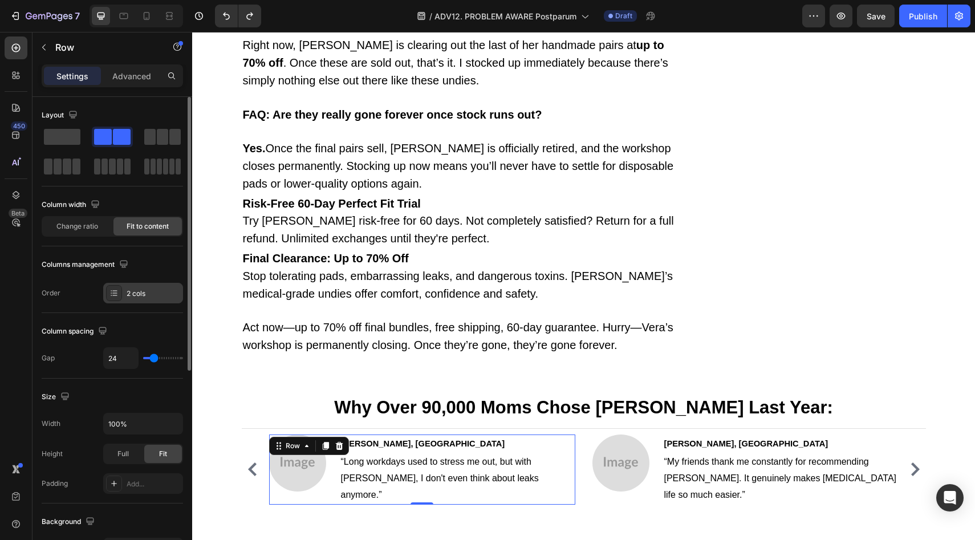
click at [140, 289] on div "2 cols" at bounding box center [154, 294] width 54 height 10
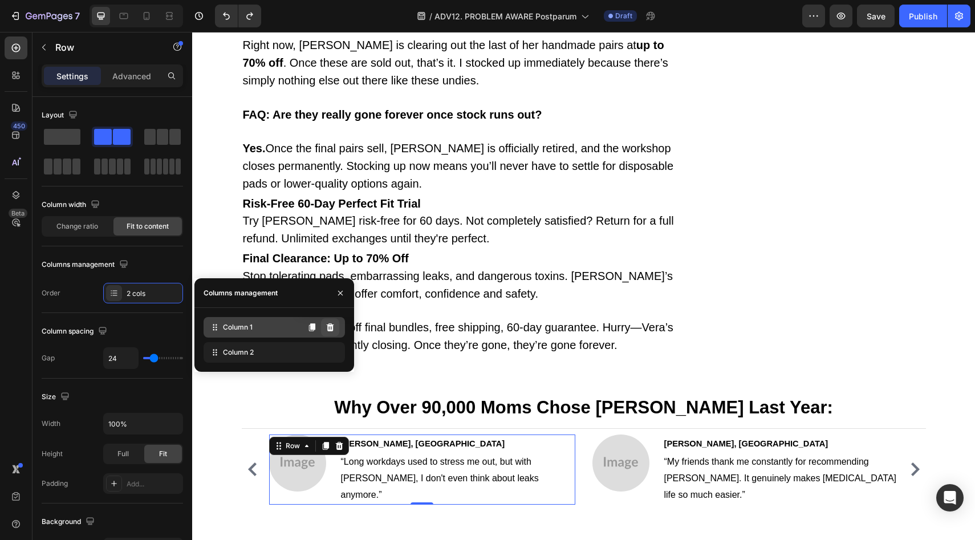
click at [329, 326] on icon at bounding box center [330, 327] width 7 height 8
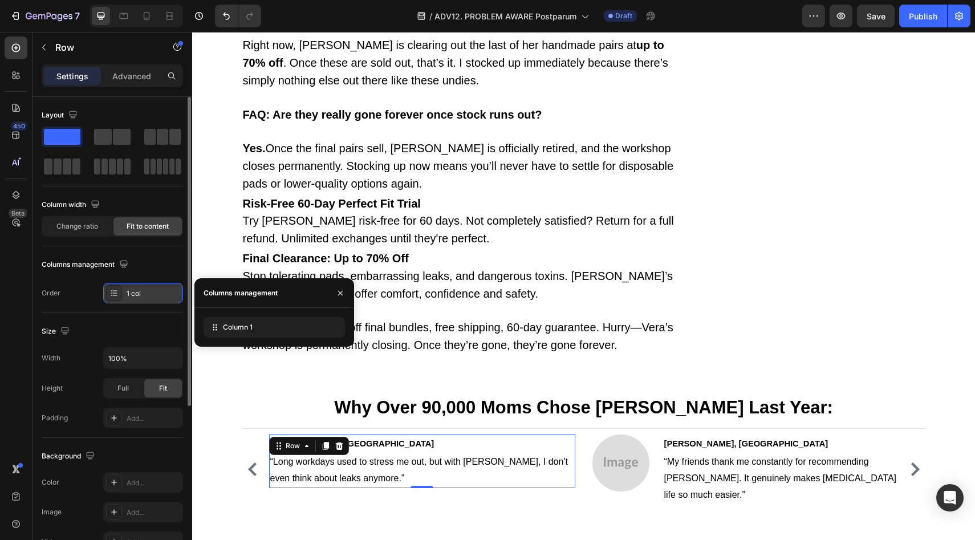
click at [132, 290] on div "1 col" at bounding box center [154, 294] width 54 height 10
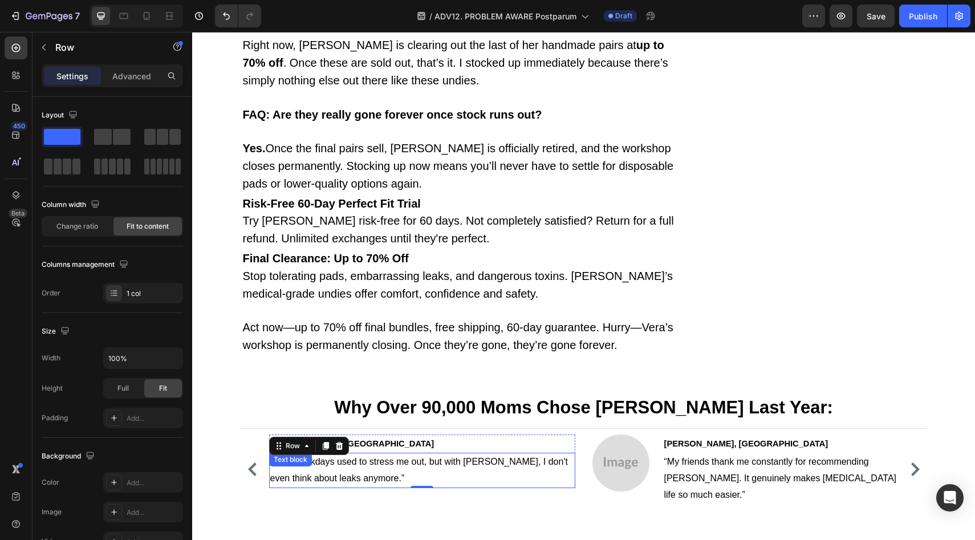
click at [362, 453] on div "“Long workdays used to stress me out, but with Vera, I don't even think about l…" at bounding box center [422, 470] width 306 height 35
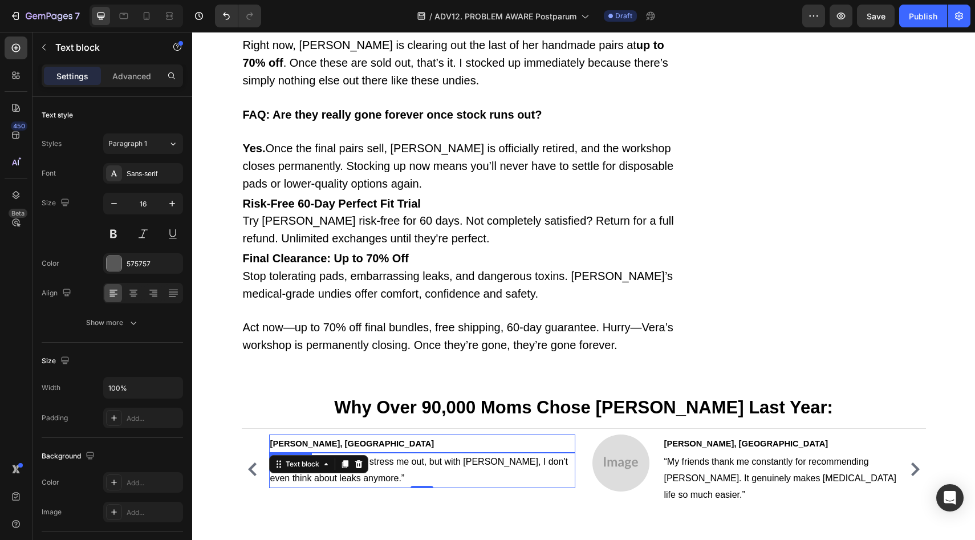
click at [491, 436] on p "Alexandra J., Chicago" at bounding box center [422, 444] width 304 height 17
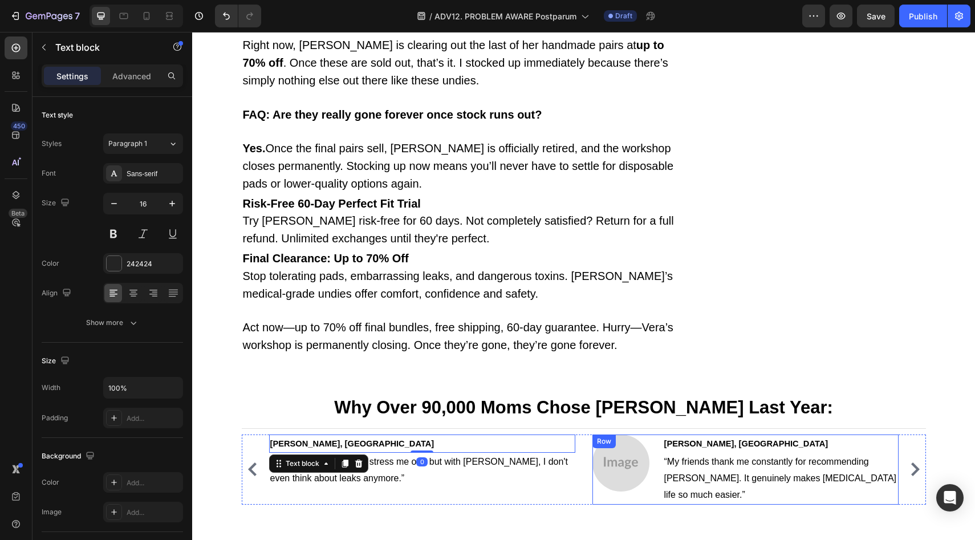
click at [651, 435] on div "Image Samantha T., Nashville Text block “My friends thank me constantly for rec…" at bounding box center [746, 470] width 306 height 70
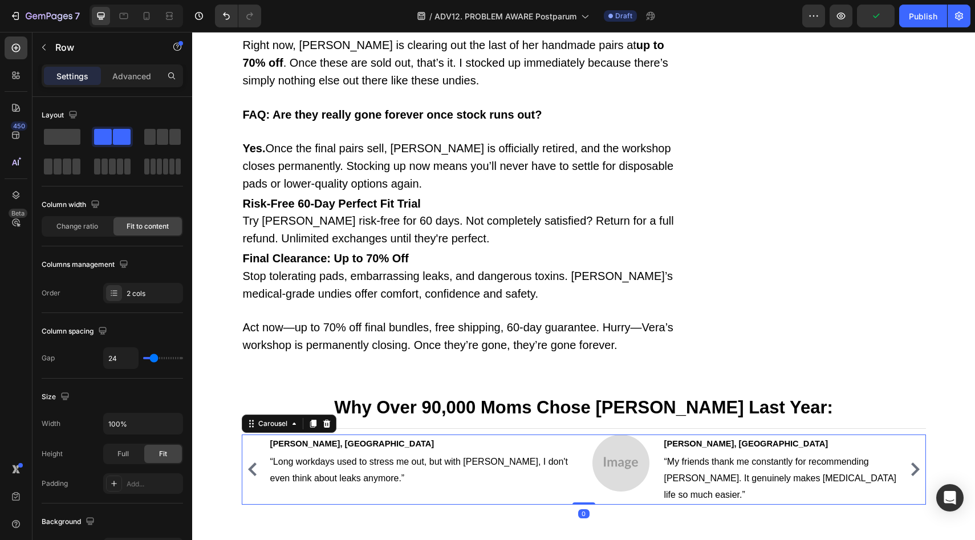
click at [581, 435] on div "Image Sarah M. Text block “Two full years leak-free, even chasing kids and snee…" at bounding box center [584, 470] width 685 height 70
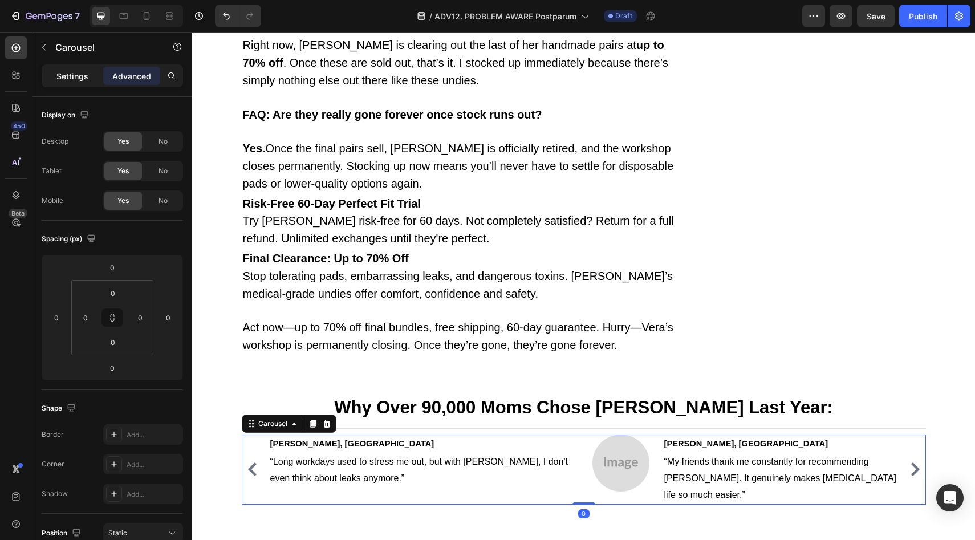
click at [72, 79] on p "Settings" at bounding box center [72, 76] width 32 height 12
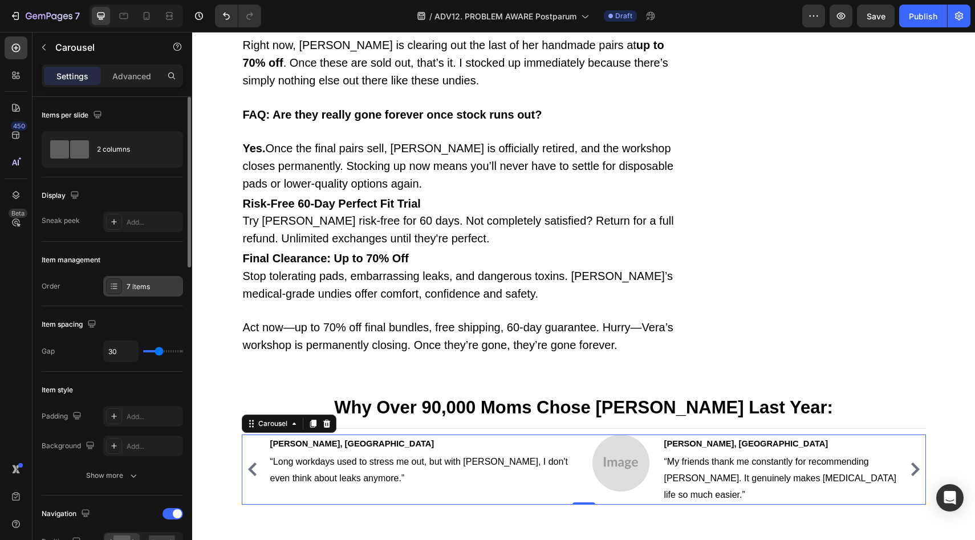
click at [138, 295] on div "7 items" at bounding box center [143, 286] width 80 height 21
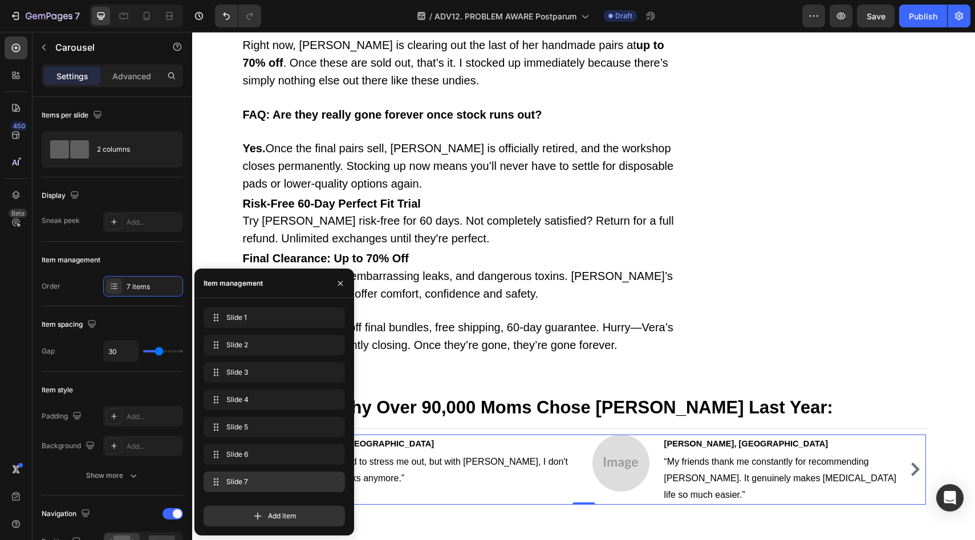
click at [289, 472] on div "Slide 7 Slide 7" at bounding box center [274, 482] width 141 height 21
click at [288, 475] on div "Slide 7 Slide 7" at bounding box center [258, 482] width 100 height 16
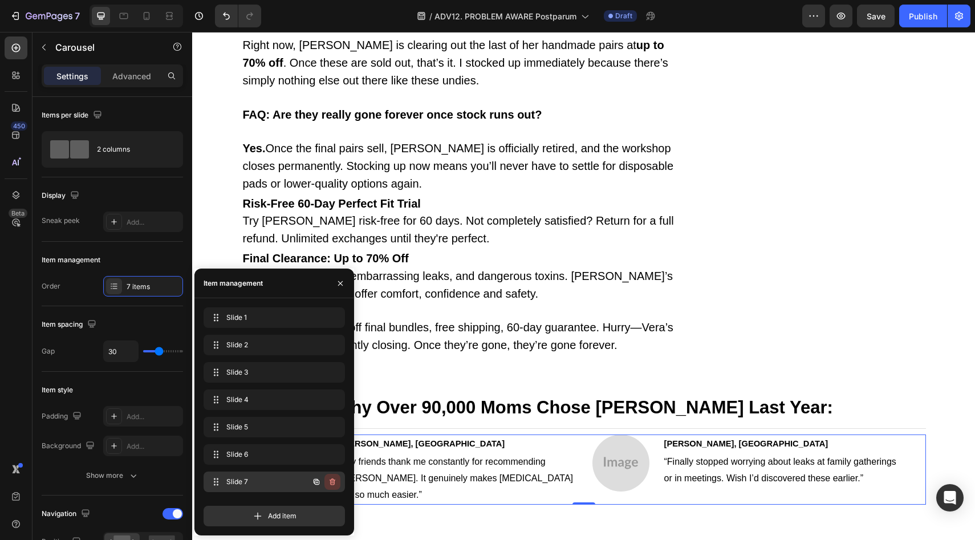
click at [329, 479] on icon "button" at bounding box center [332, 481] width 9 height 9
click at [318, 481] on div "Delete" at bounding box center [324, 482] width 21 height 10
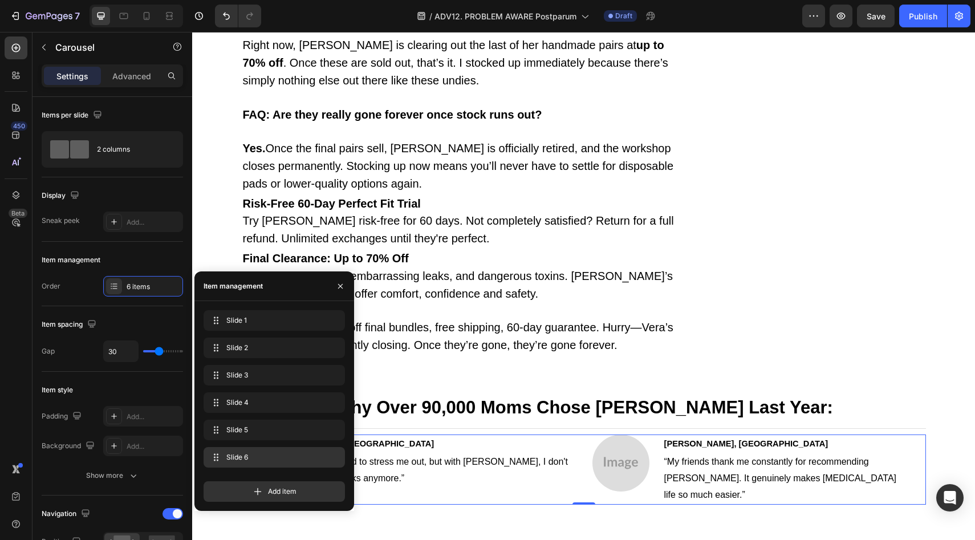
click at [279, 463] on div "Slide 6 Slide 6" at bounding box center [274, 457] width 132 height 16
click at [289, 458] on span "Slide 6" at bounding box center [266, 457] width 84 height 10
click at [332, 459] on icon "button" at bounding box center [332, 457] width 9 height 9
click at [331, 457] on div "Delete" at bounding box center [324, 457] width 21 height 10
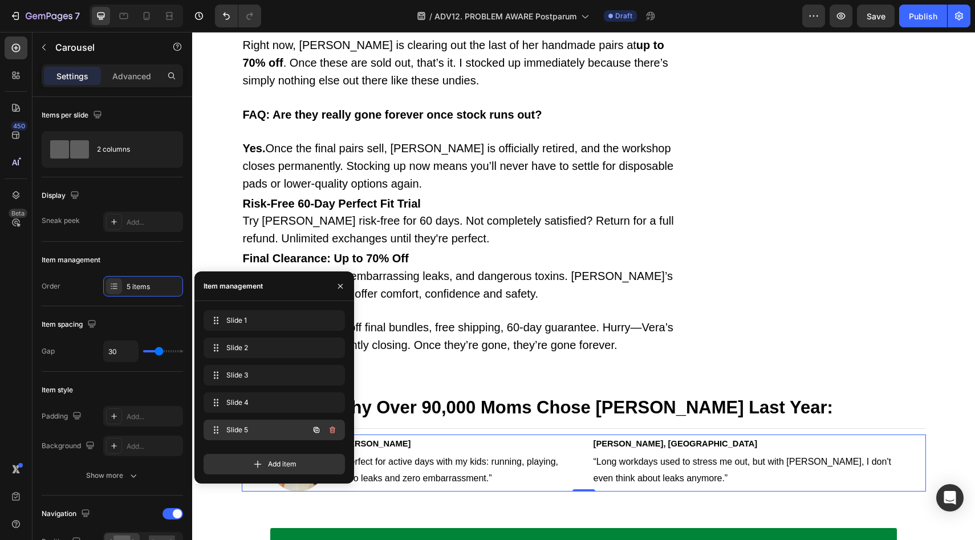
click at [296, 435] on div "Slide 5 Slide 5" at bounding box center [258, 430] width 100 height 16
click at [337, 430] on icon "button" at bounding box center [332, 430] width 9 height 9
click at [331, 430] on div "Delete" at bounding box center [324, 430] width 21 height 10
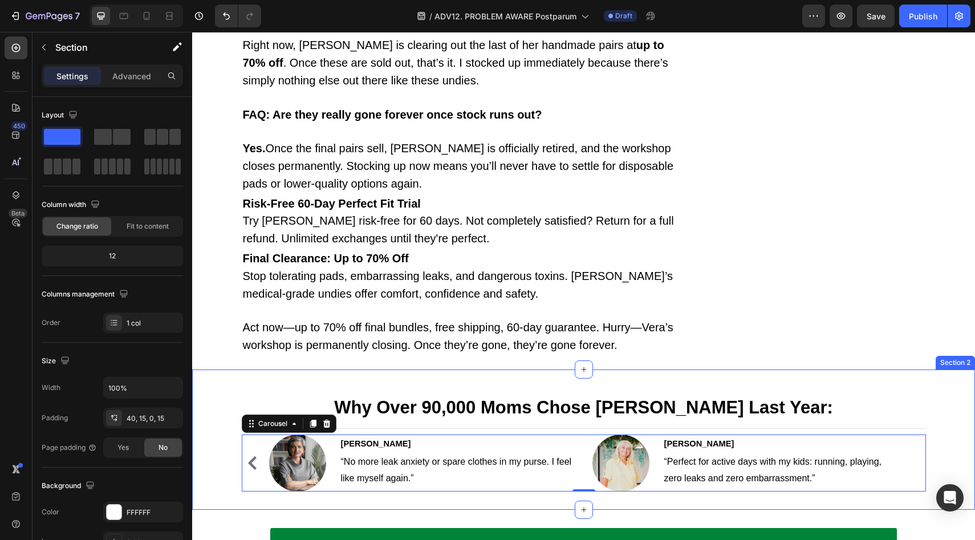
click at [442, 392] on div "Why Over 90,000 Moms Chose Vera Last Year: Heading Title Line Image Sarah M. Te…" at bounding box center [584, 451] width 766 height 118
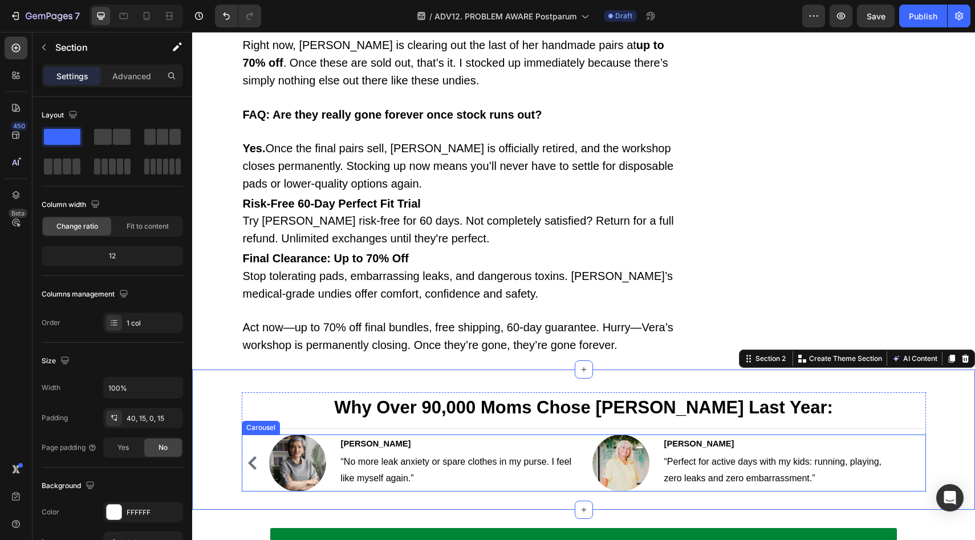
click at [253, 456] on icon "Carousel Back Arrow" at bounding box center [253, 463] width 14 height 14
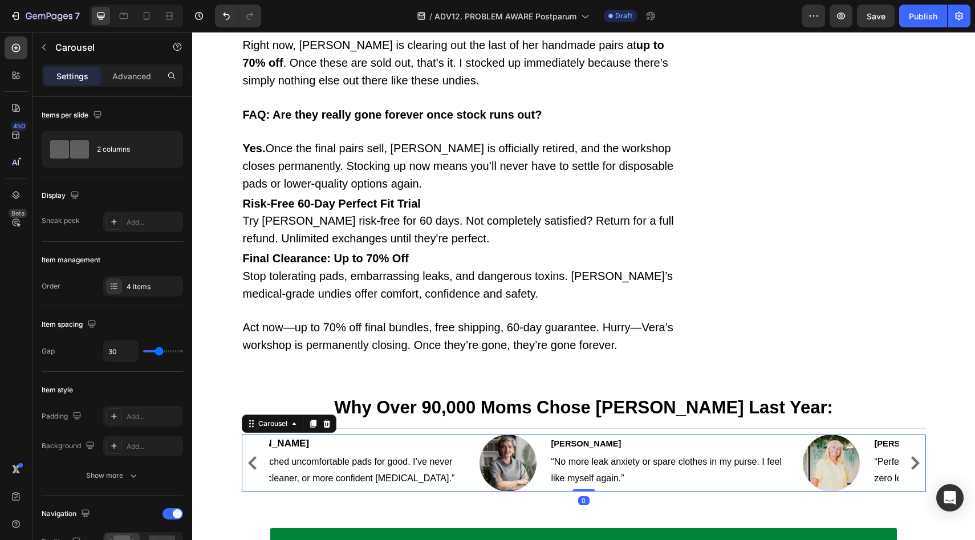
click at [251, 456] on icon "Carousel Back Arrow" at bounding box center [253, 463] width 14 height 14
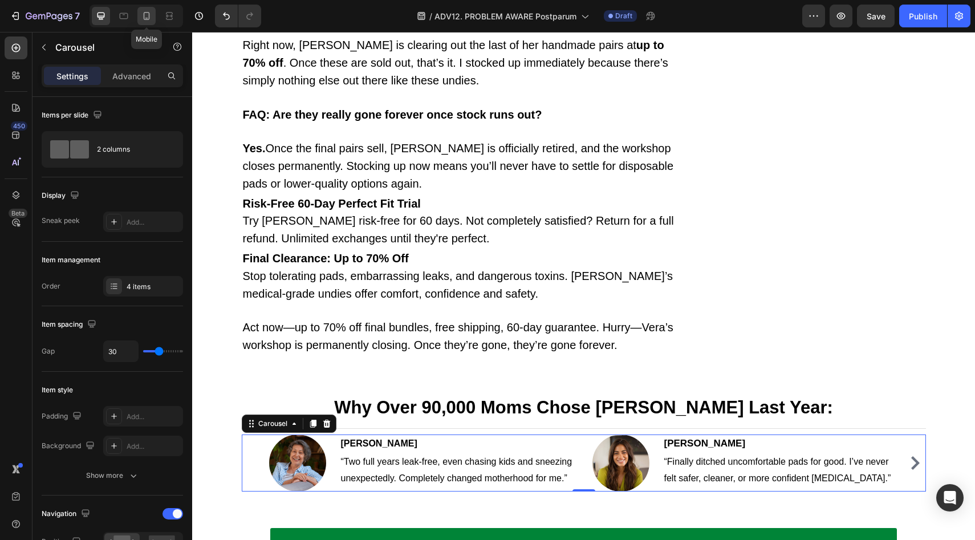
click at [146, 11] on icon at bounding box center [146, 15] width 11 height 11
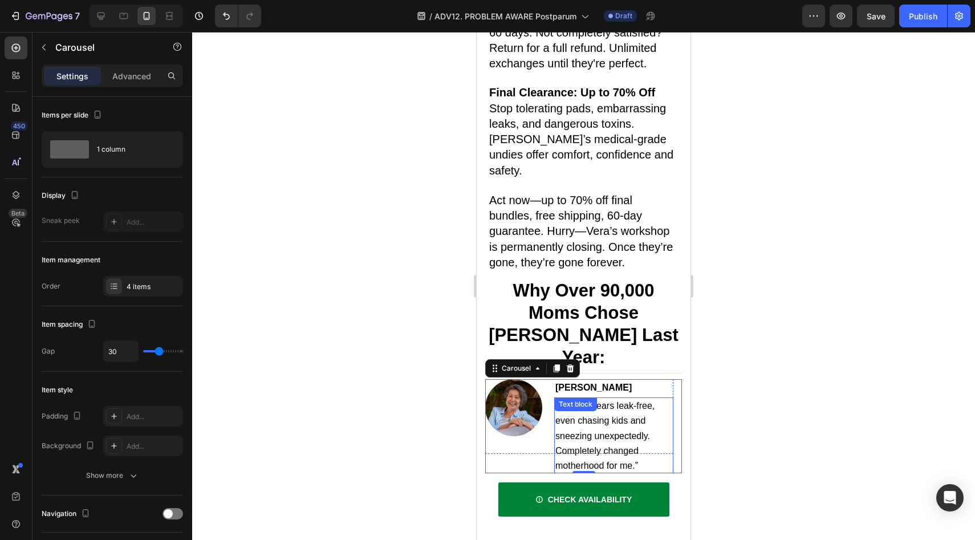
scroll to position [9493, 0]
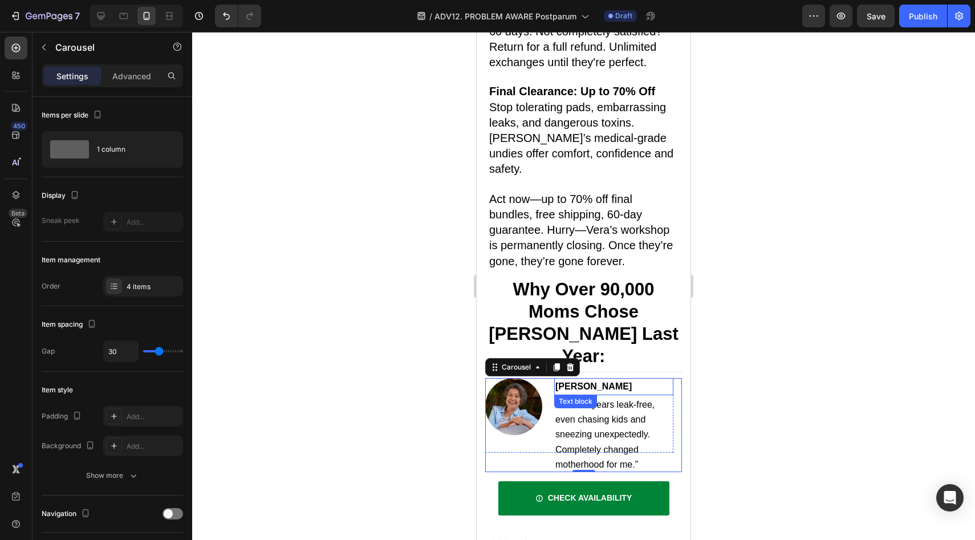
click at [625, 400] on span "“Two full years leak-free, even chasing kids and sneezing unexpectedly. Complet…" at bounding box center [605, 435] width 99 height 70
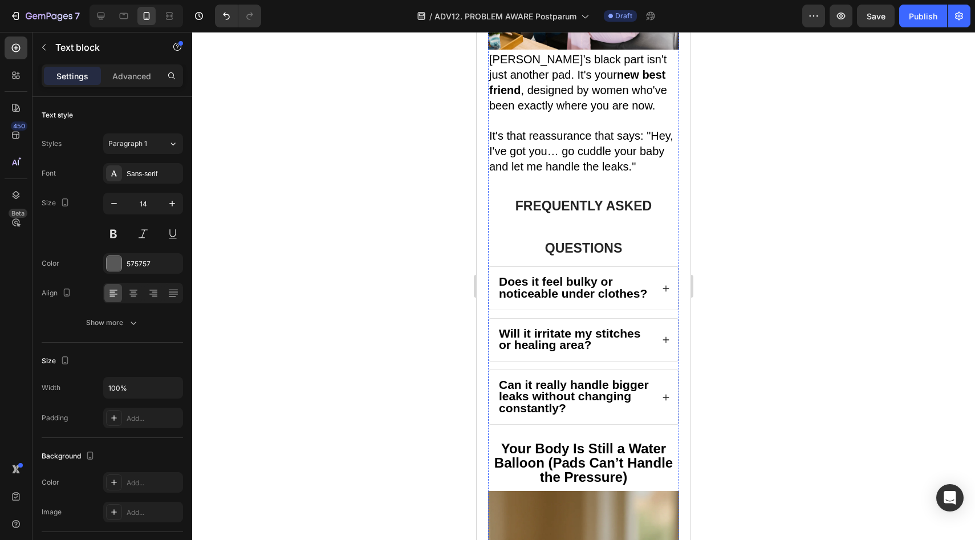
scroll to position [2326, 0]
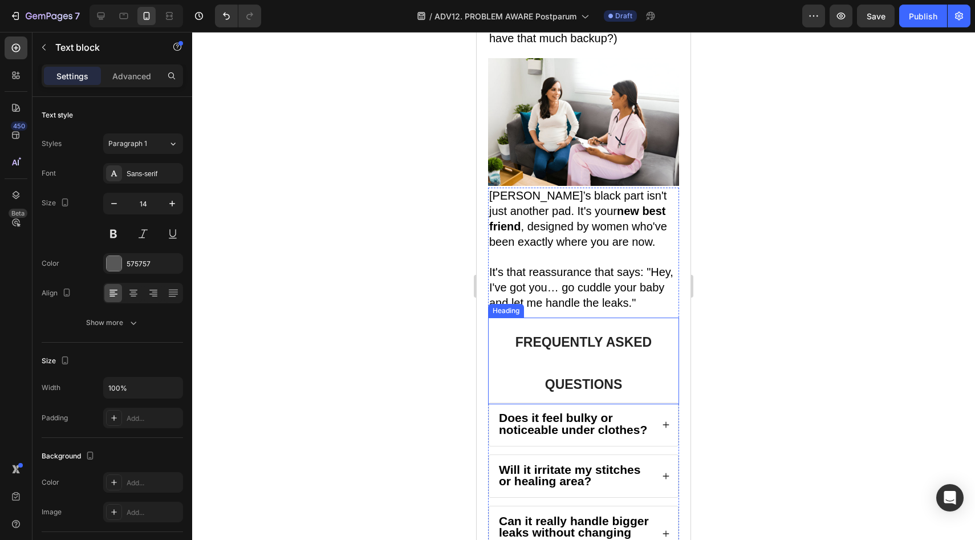
click at [592, 318] on h2 "FREQUENTLY ASKED QUESTIONS" at bounding box center [583, 361] width 191 height 87
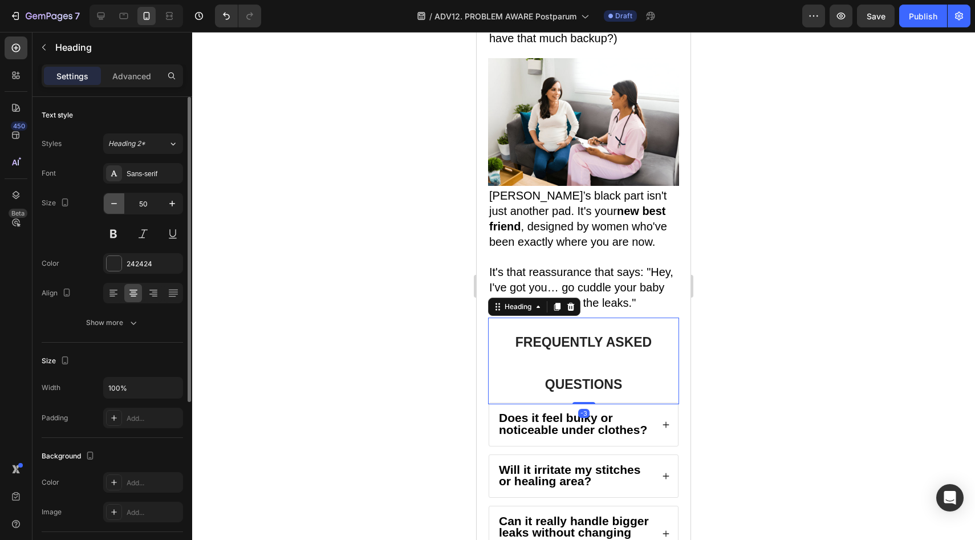
click at [108, 201] on icon "button" at bounding box center [113, 203] width 11 height 11
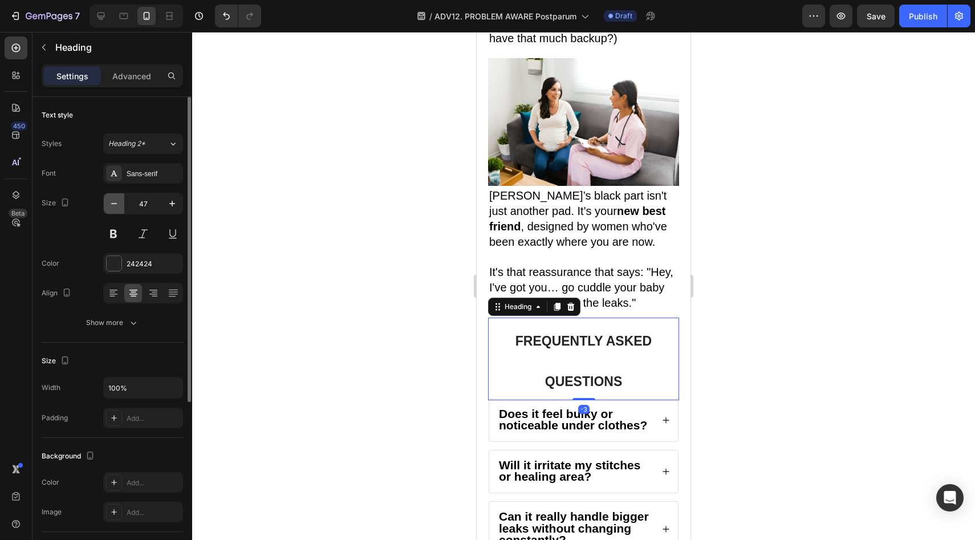
click at [108, 201] on icon "button" at bounding box center [113, 203] width 11 height 11
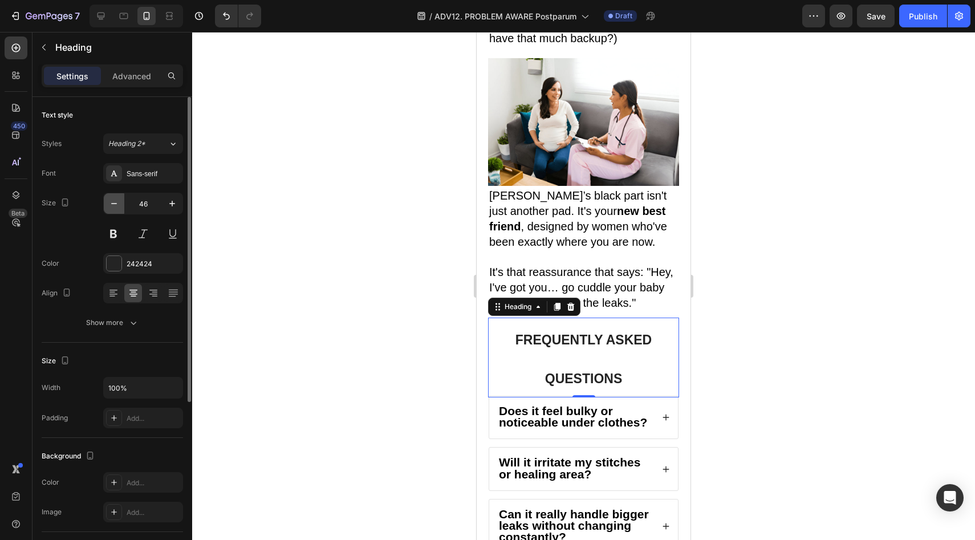
click at [108, 201] on icon "button" at bounding box center [113, 203] width 11 height 11
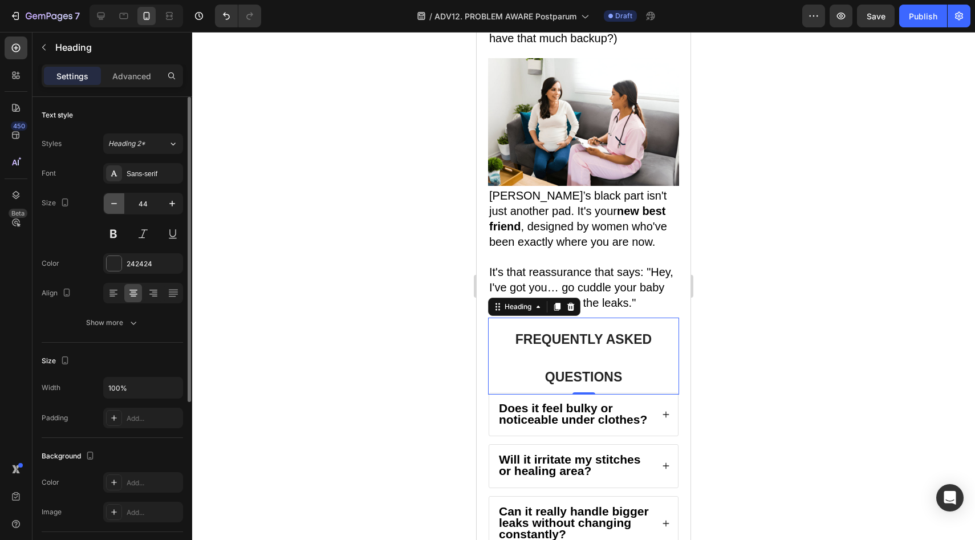
click at [108, 201] on icon "button" at bounding box center [113, 203] width 11 height 11
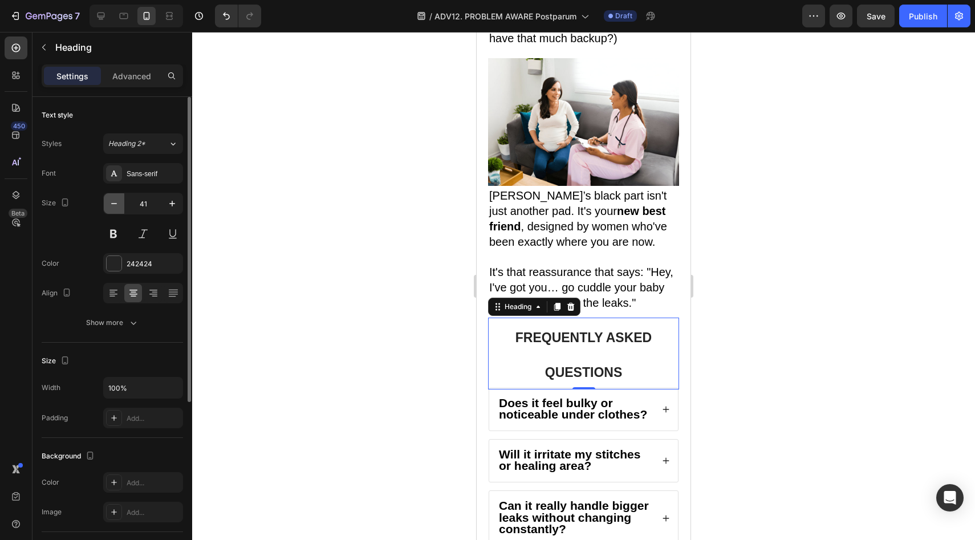
click at [108, 201] on icon "button" at bounding box center [113, 203] width 11 height 11
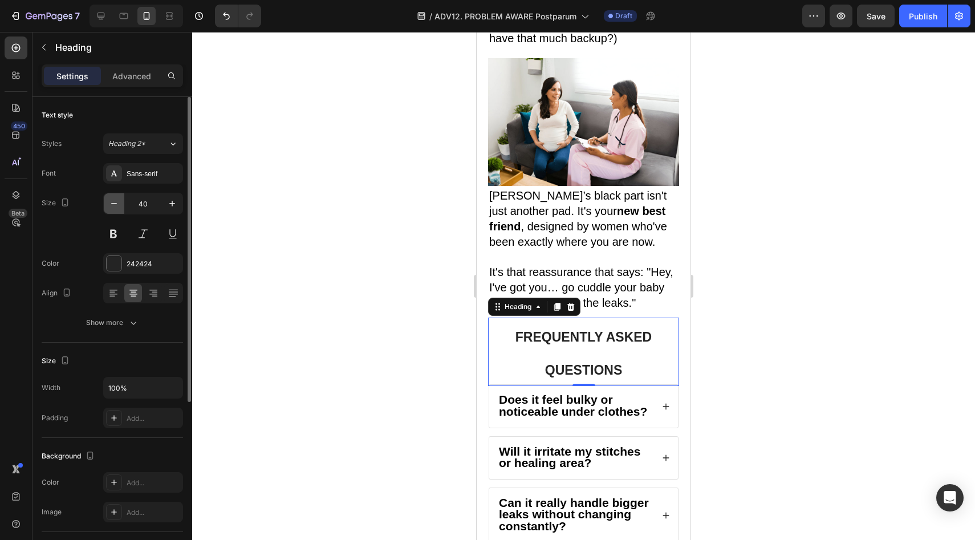
click at [108, 201] on icon "button" at bounding box center [113, 203] width 11 height 11
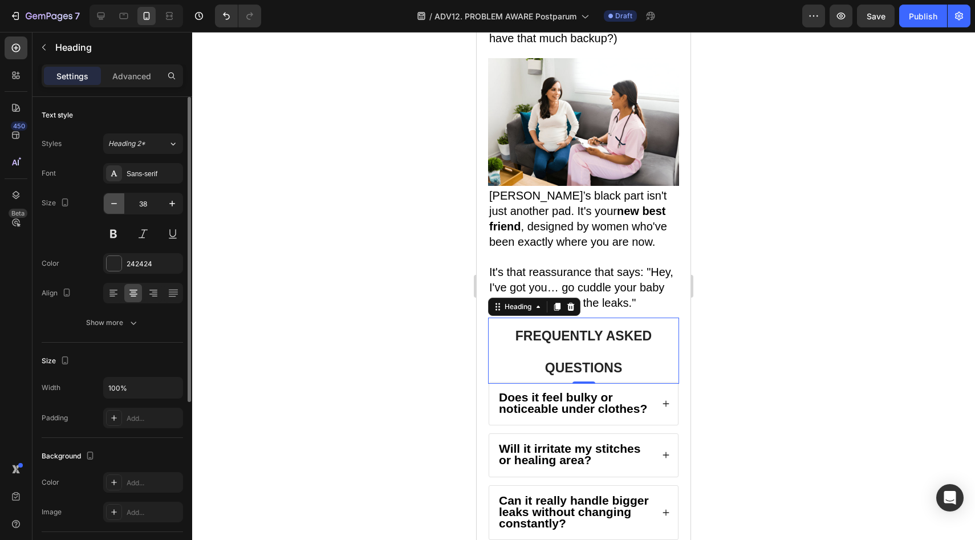
click at [108, 201] on icon "button" at bounding box center [113, 203] width 11 height 11
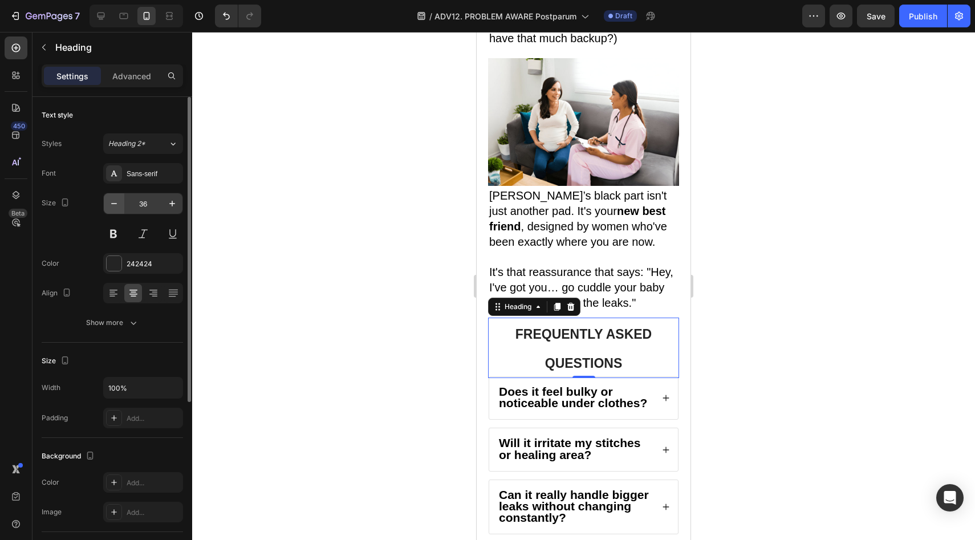
click at [121, 203] on button "button" at bounding box center [114, 203] width 21 height 21
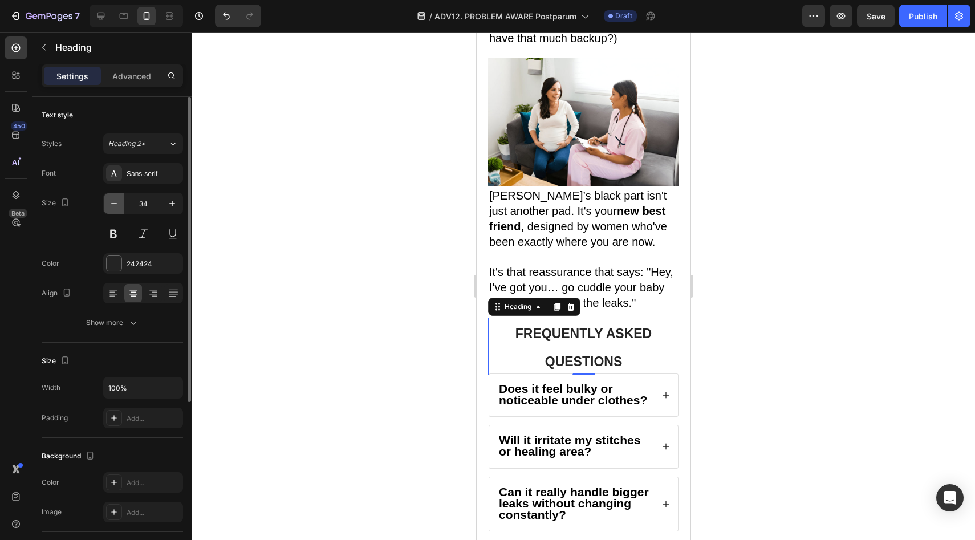
click at [121, 203] on button "button" at bounding box center [114, 203] width 21 height 21
type input "33"
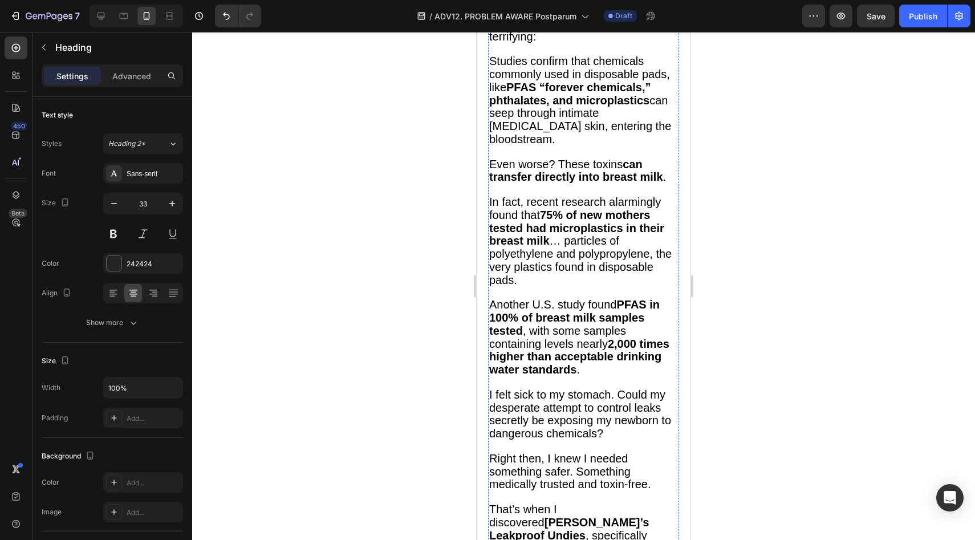
scroll to position [0, 0]
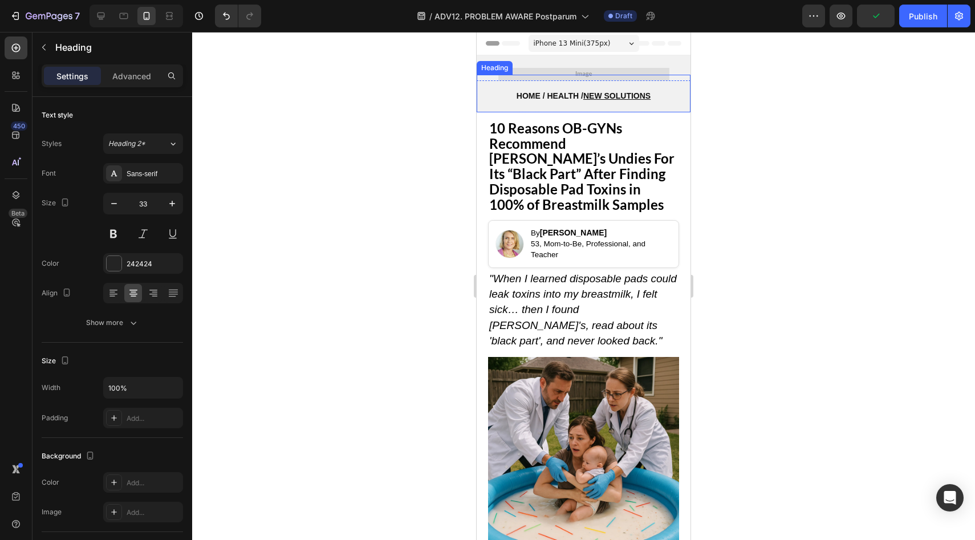
click at [594, 78] on h2 "HOME / HEALTH / NEW SOLUTIONS" at bounding box center [584, 94] width 214 height 38
click at [584, 72] on img at bounding box center [584, 74] width 171 height 13
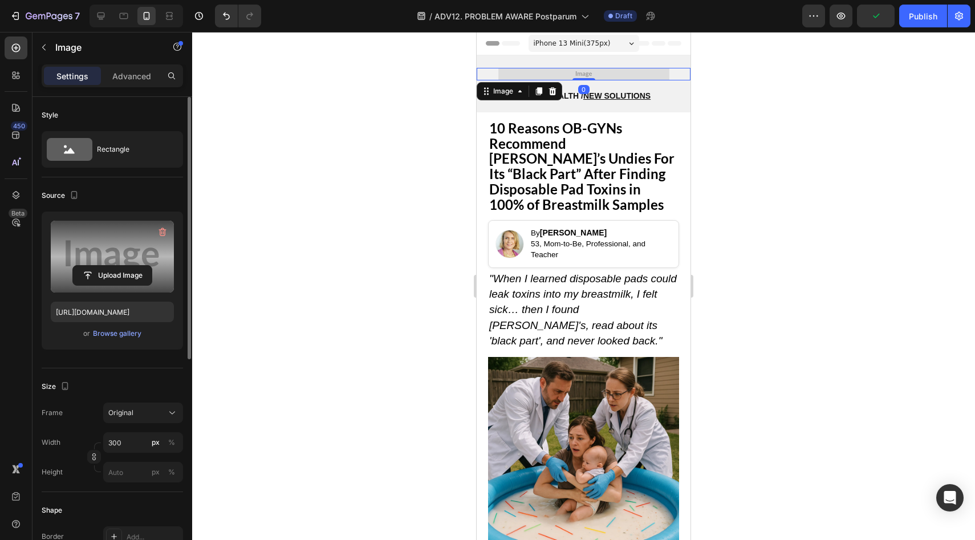
click at [102, 287] on label at bounding box center [112, 257] width 123 height 72
click at [102, 285] on input "file" at bounding box center [112, 275] width 79 height 19
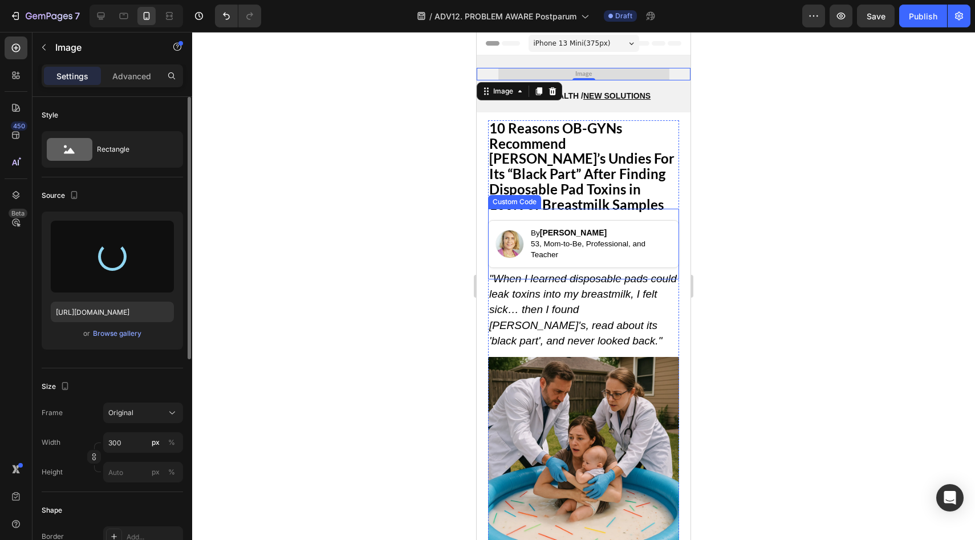
type input "[URL][DOMAIN_NAME]"
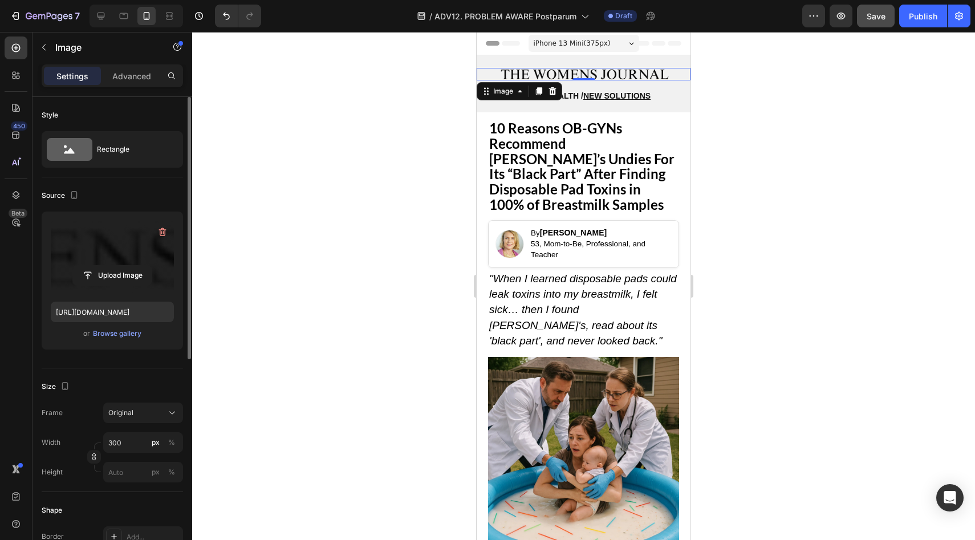
click at [876, 14] on span "Save" at bounding box center [876, 16] width 19 height 10
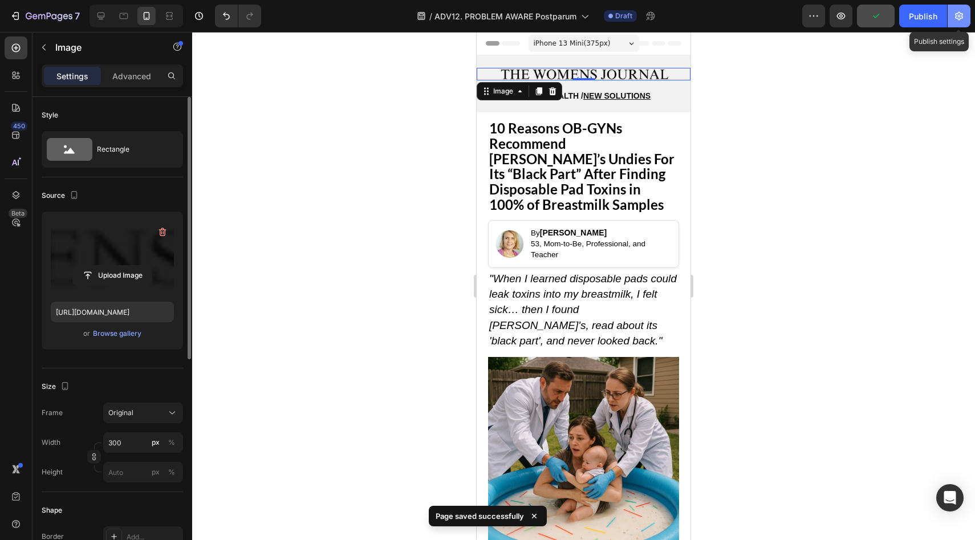
click at [955, 11] on icon "button" at bounding box center [959, 15] width 11 height 11
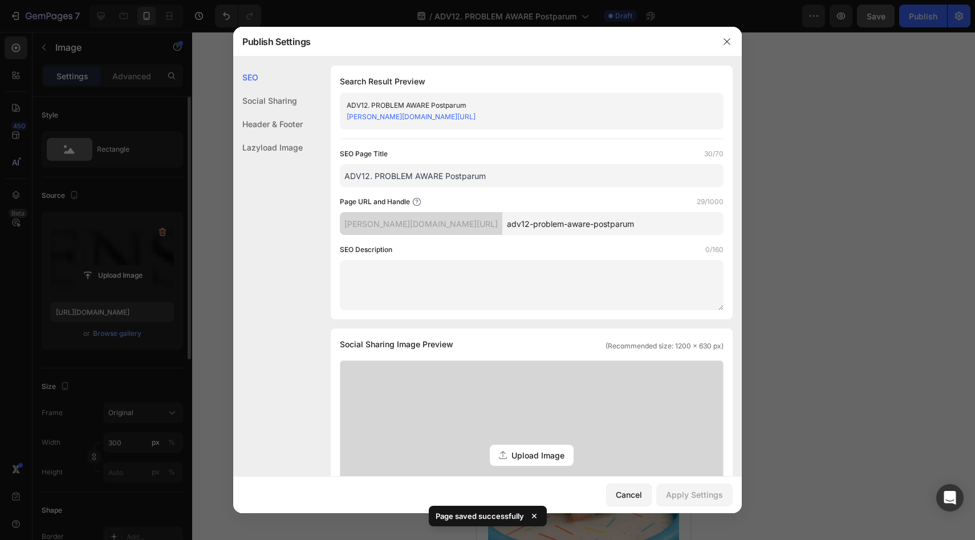
drag, startPoint x: 608, startPoint y: 223, endPoint x: 494, endPoint y: 228, distance: 113.6
click at [503, 228] on input "adv12-problem-aware-postparum" at bounding box center [613, 223] width 221 height 23
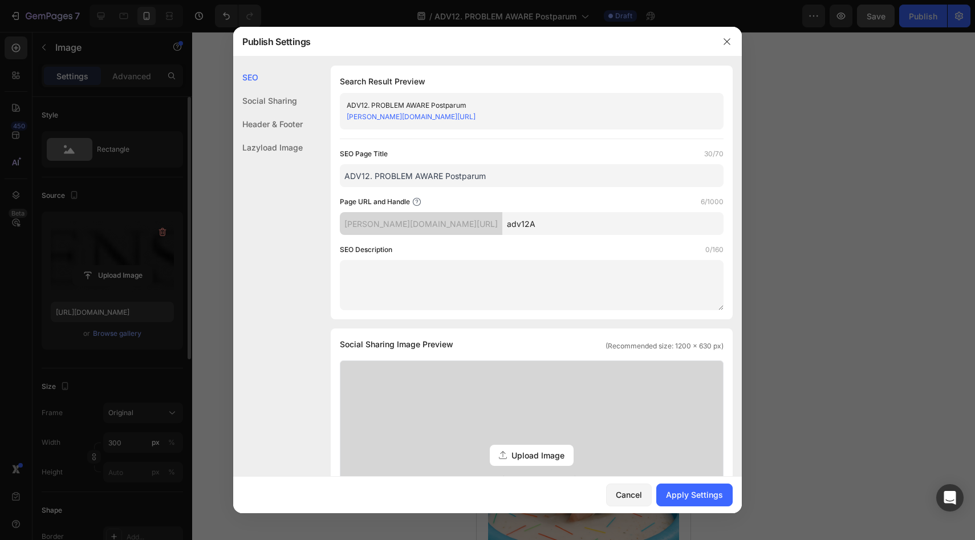
type input "adv12A"
click at [490, 175] on input "ADV12. PROBLEM AWARE Postparum" at bounding box center [532, 175] width 384 height 23
drag, startPoint x: 490, startPoint y: 175, endPoint x: 378, endPoint y: 174, distance: 111.8
click at [378, 174] on input "ADV12. PROBLEM AWARE Postparum" at bounding box center [532, 175] width 384 height 23
type input "ADV12. AUS"
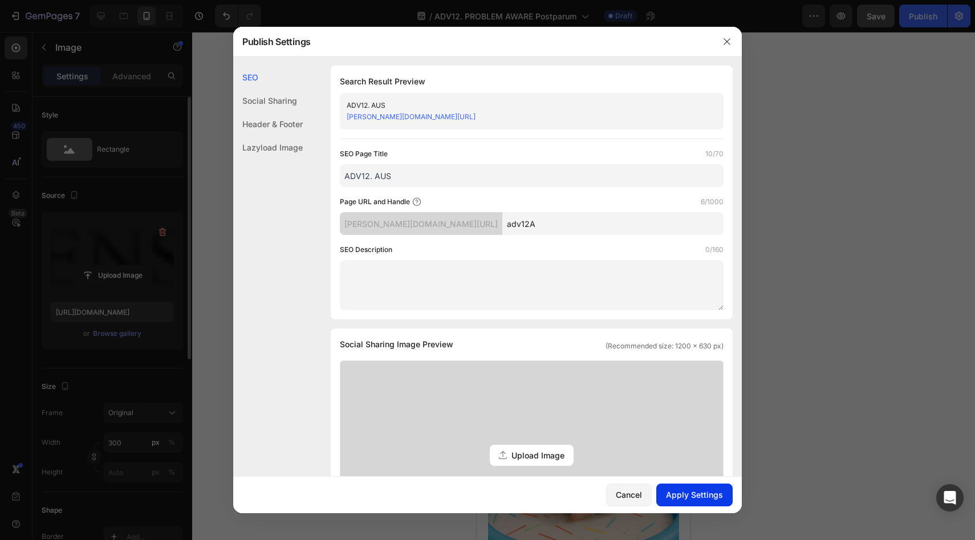
click at [712, 488] on button "Apply Settings" at bounding box center [695, 495] width 76 height 23
click at [725, 38] on icon "button" at bounding box center [727, 41] width 9 height 9
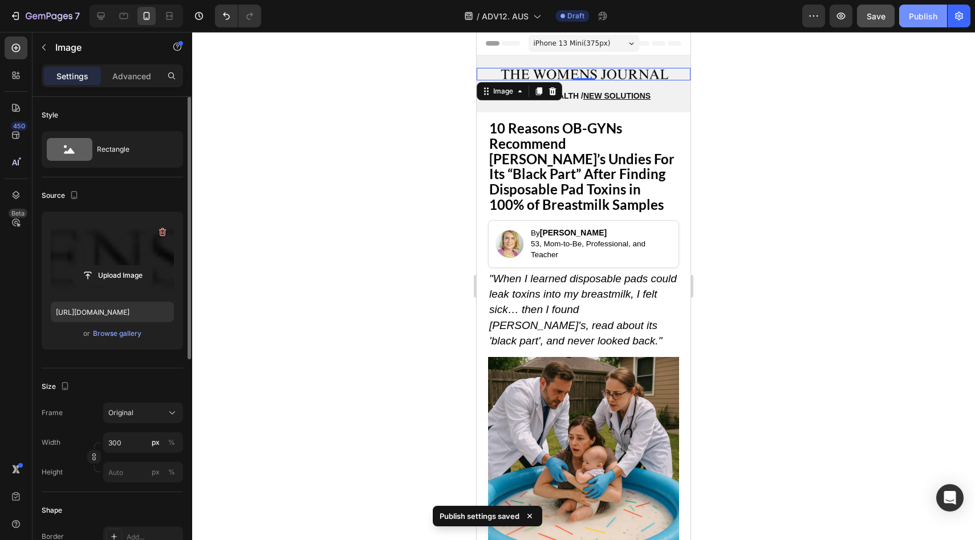
click at [904, 17] on button "Publish" at bounding box center [924, 16] width 48 height 23
click at [100, 18] on icon at bounding box center [101, 16] width 7 height 7
type input "500"
type input "[URL][DOMAIN_NAME]"
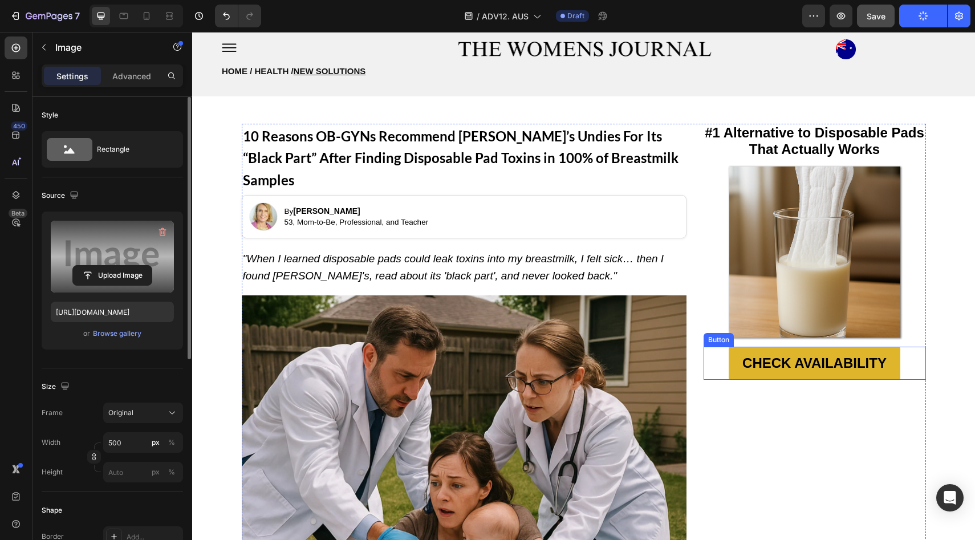
scroll to position [24, 0]
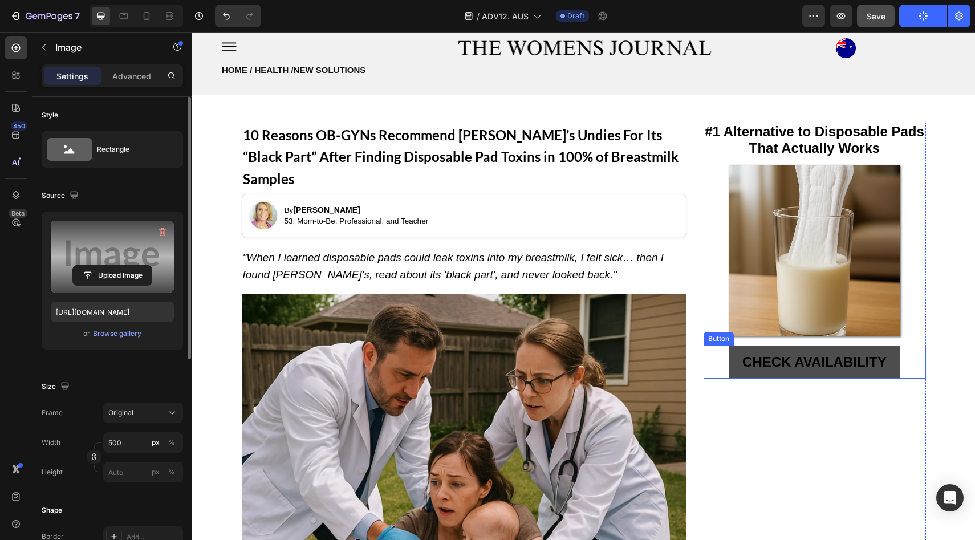
click at [729, 353] on link "CHECK AVAILABILITY" at bounding box center [815, 362] width 172 height 33
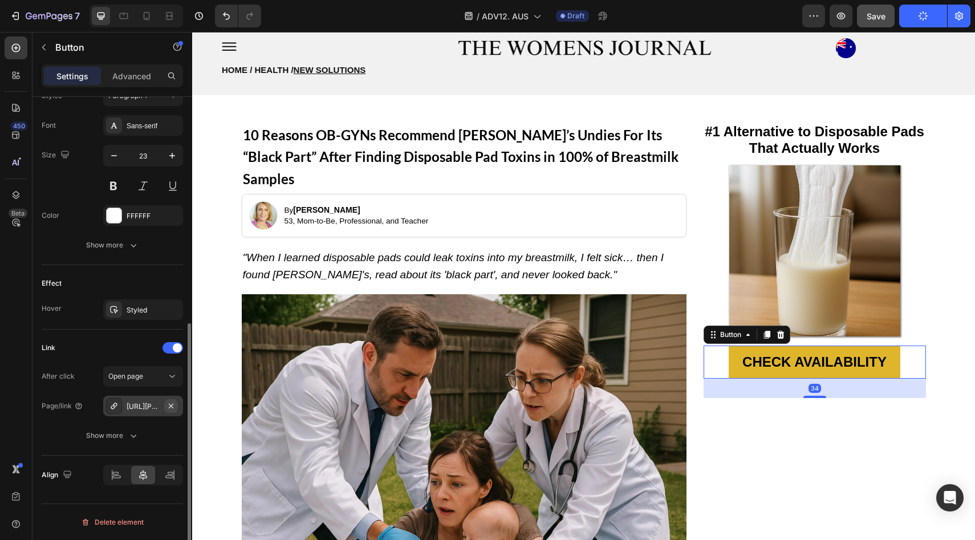
drag, startPoint x: 168, startPoint y: 407, endPoint x: 153, endPoint y: 412, distance: 15.2
click at [168, 407] on icon "button" at bounding box center [171, 406] width 9 height 9
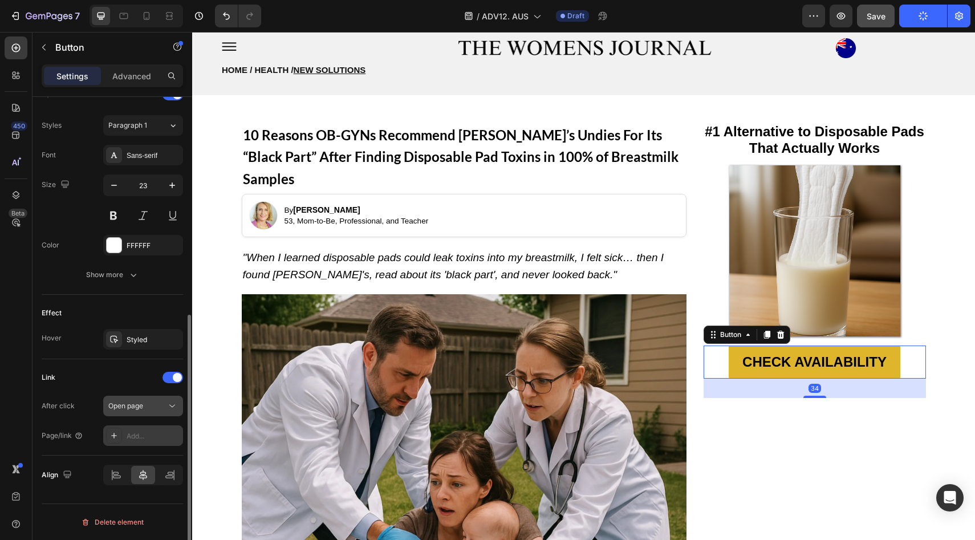
scroll to position [402, 0]
click at [137, 429] on div "Add..." at bounding box center [143, 436] width 80 height 21
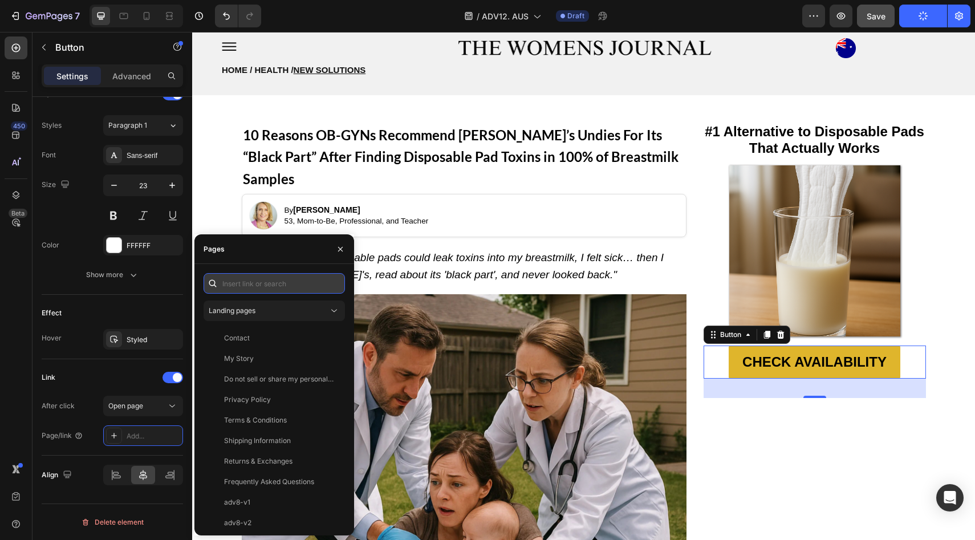
click at [249, 282] on input "text" at bounding box center [274, 283] width 141 height 21
paste input "[URL][PERSON_NAME][DOMAIN_NAME]"
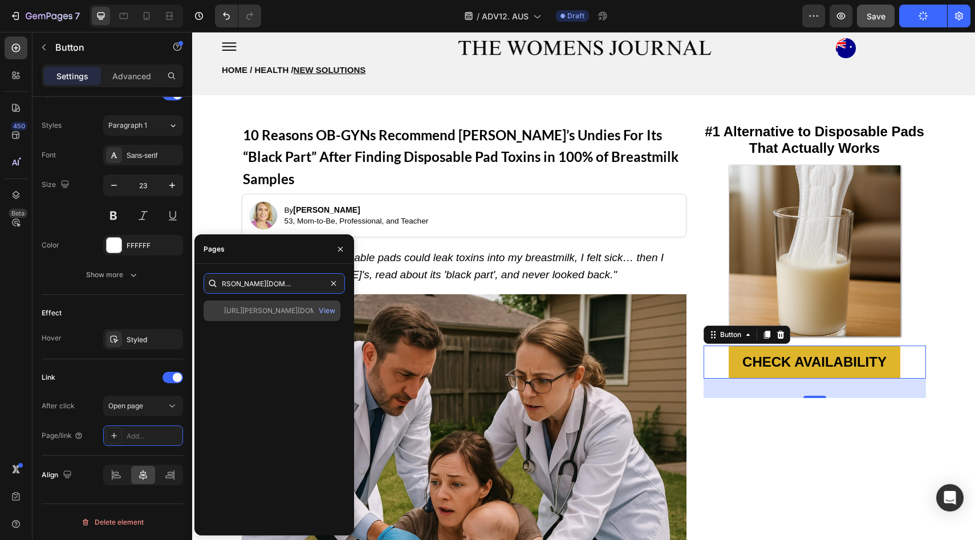
type input "[URL][PERSON_NAME][DOMAIN_NAME]"
click at [242, 306] on div "[URL][PERSON_NAME][DOMAIN_NAME]" at bounding box center [279, 311] width 110 height 10
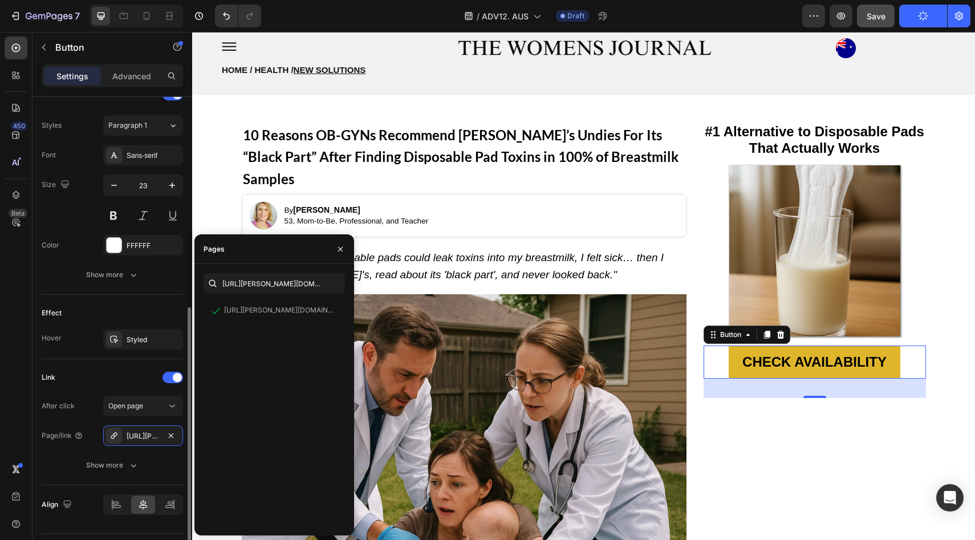
click at [110, 319] on div "Effect" at bounding box center [112, 313] width 141 height 18
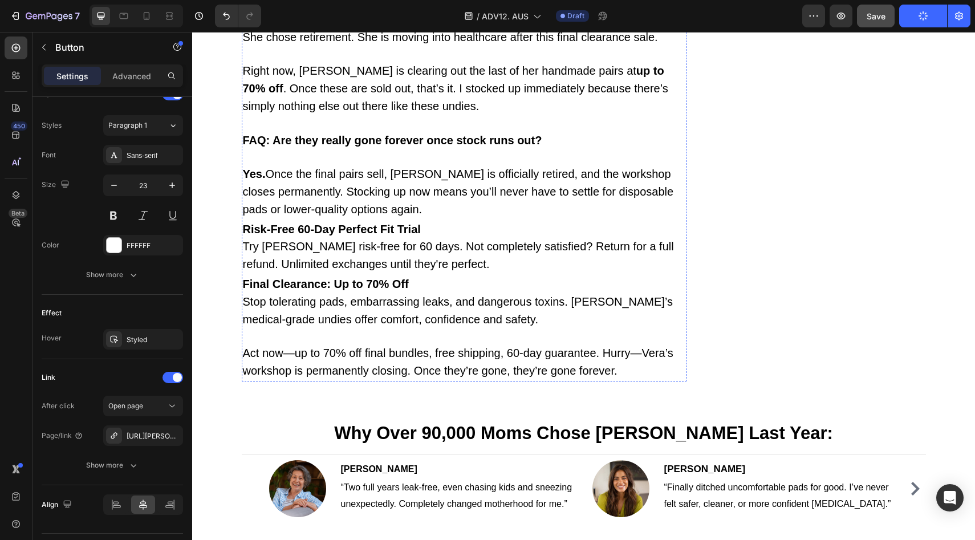
scroll to position [9776, 0]
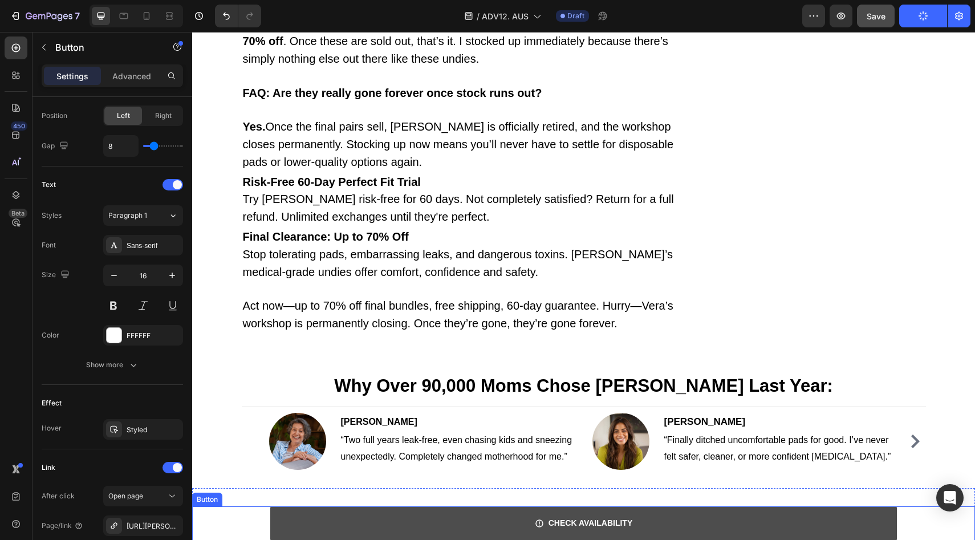
click at [375, 507] on link "CHECK AVAILABILITY" at bounding box center [583, 524] width 626 height 34
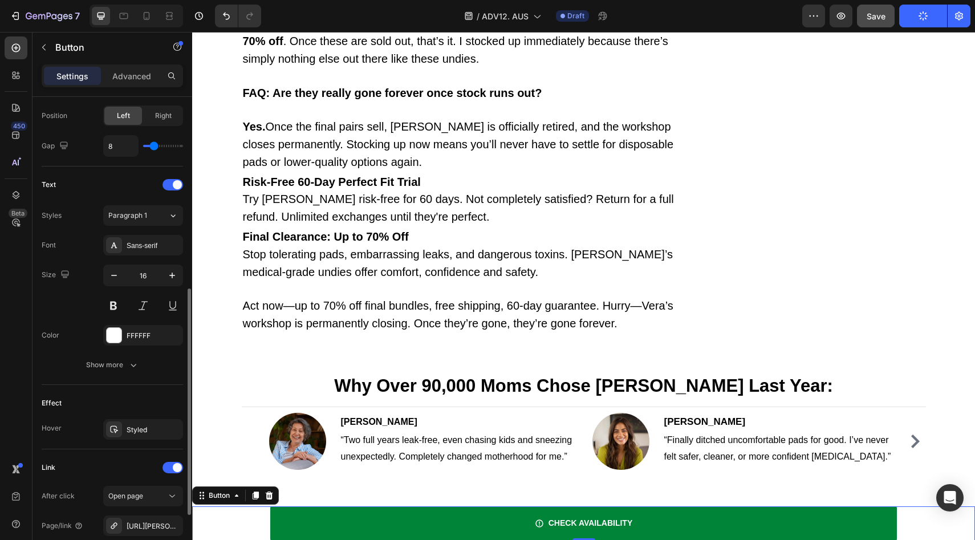
scroll to position [521, 0]
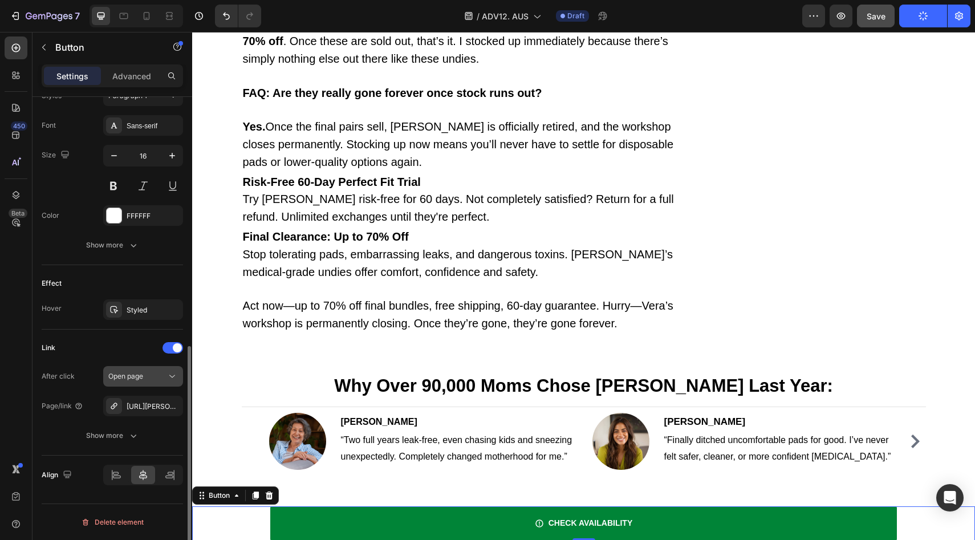
click at [0, 0] on icon "button" at bounding box center [0, 0] width 0 height 0
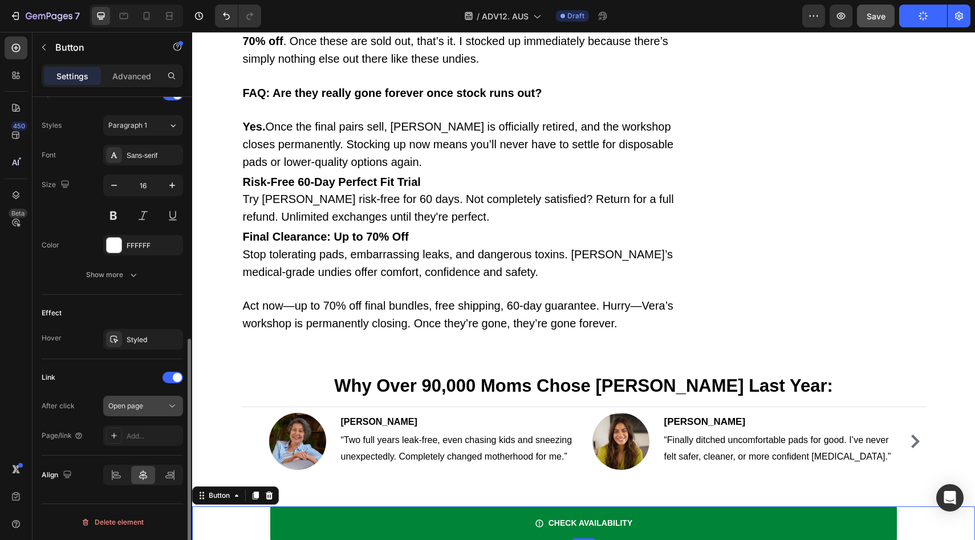
scroll to position [492, 0]
click at [139, 436] on div "Add..." at bounding box center [154, 436] width 54 height 10
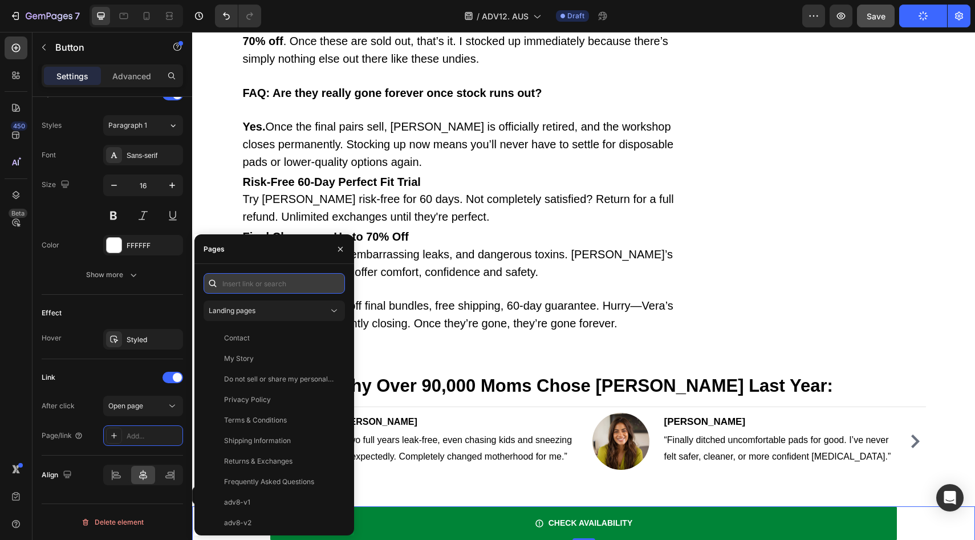
click at [248, 285] on input "text" at bounding box center [274, 283] width 141 height 21
paste input "[URL][PERSON_NAME][DOMAIN_NAME]"
type input "[URL][PERSON_NAME][DOMAIN_NAME]"
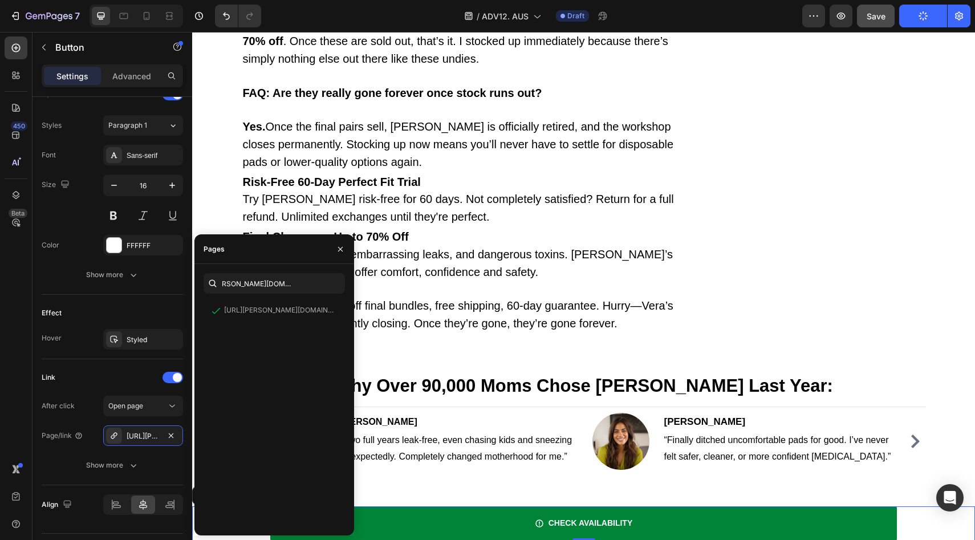
scroll to position [0, 0]
click at [133, 299] on div "Effect Hover Styled" at bounding box center [112, 327] width 141 height 64
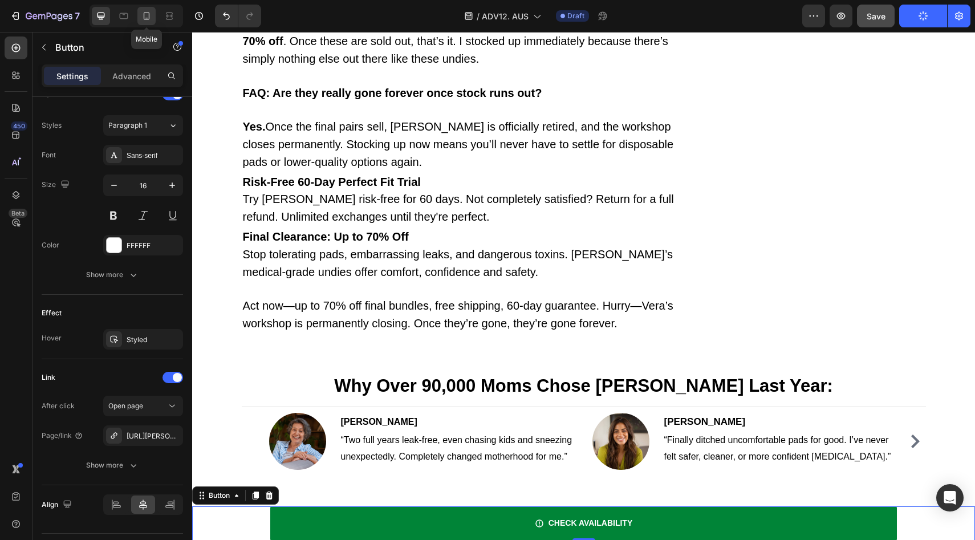
click at [149, 20] on icon at bounding box center [146, 15] width 11 height 11
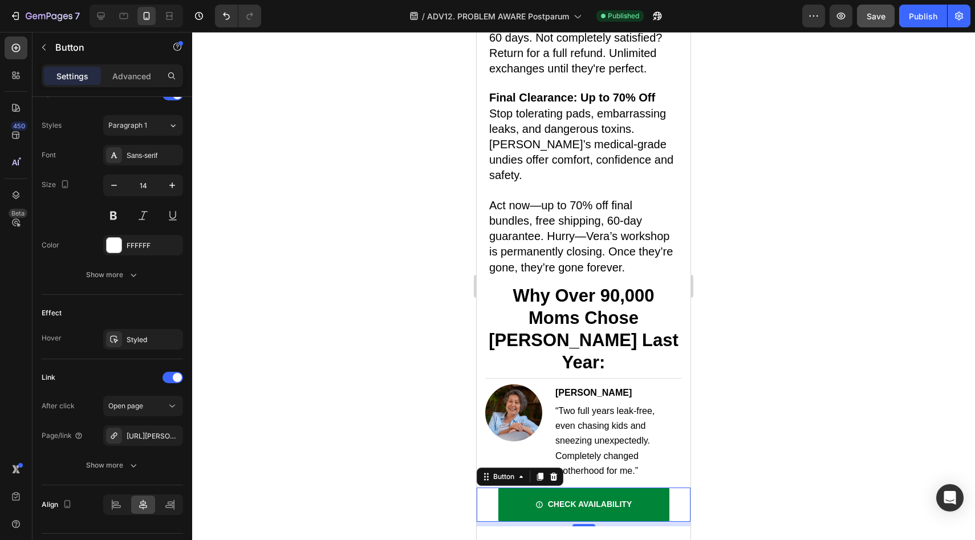
scroll to position [9461, 0]
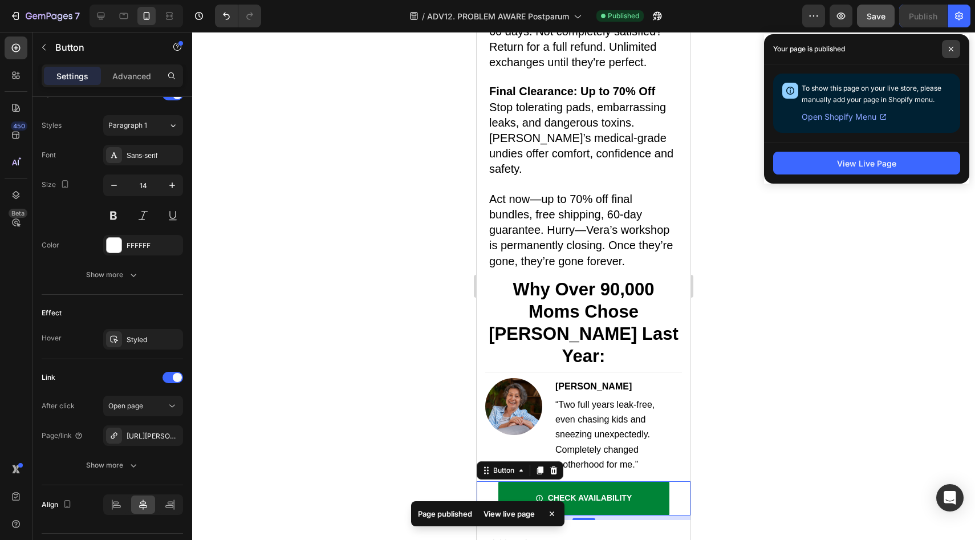
click at [947, 46] on span at bounding box center [951, 49] width 18 height 18
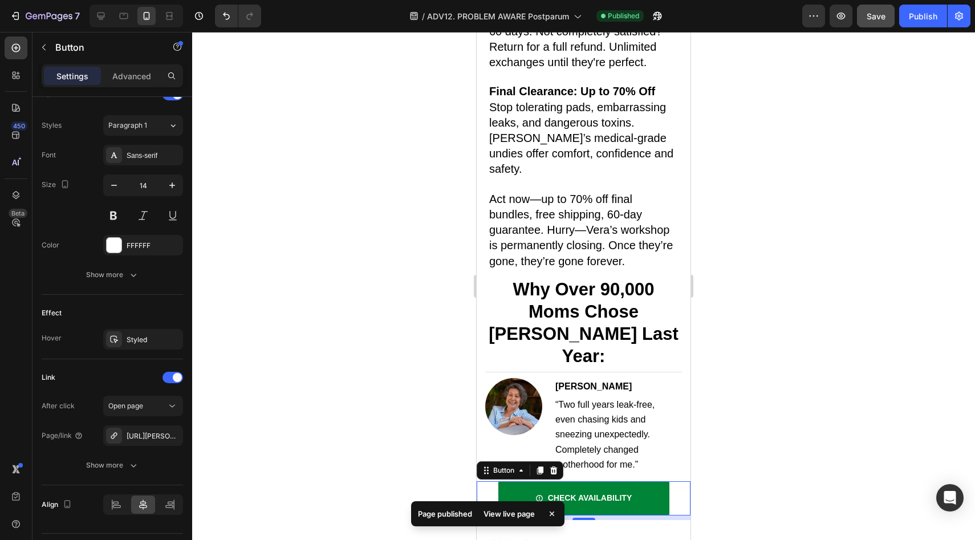
click at [882, 17] on span "Save" at bounding box center [876, 16] width 19 height 10
click at [908, 17] on button "Publish" at bounding box center [924, 16] width 48 height 23
click at [106, 21] on icon at bounding box center [100, 15] width 11 height 11
type input "16"
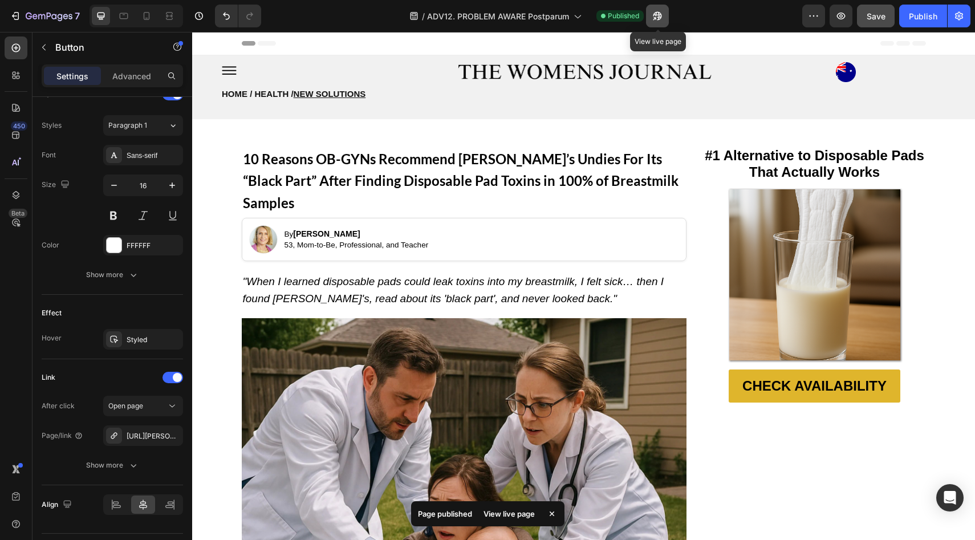
click at [657, 17] on icon "button" at bounding box center [655, 18] width 3 height 3
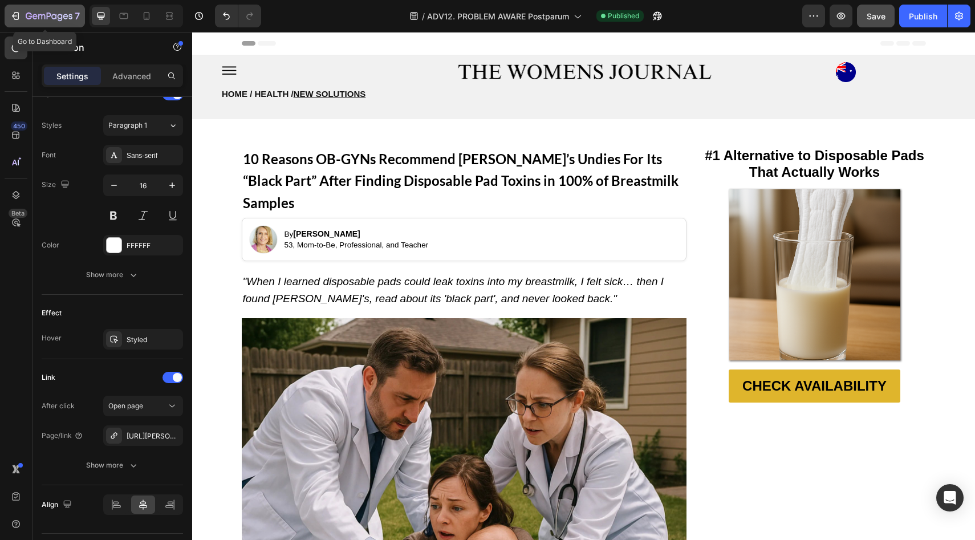
click at [38, 20] on icon "button" at bounding box center [49, 17] width 47 height 10
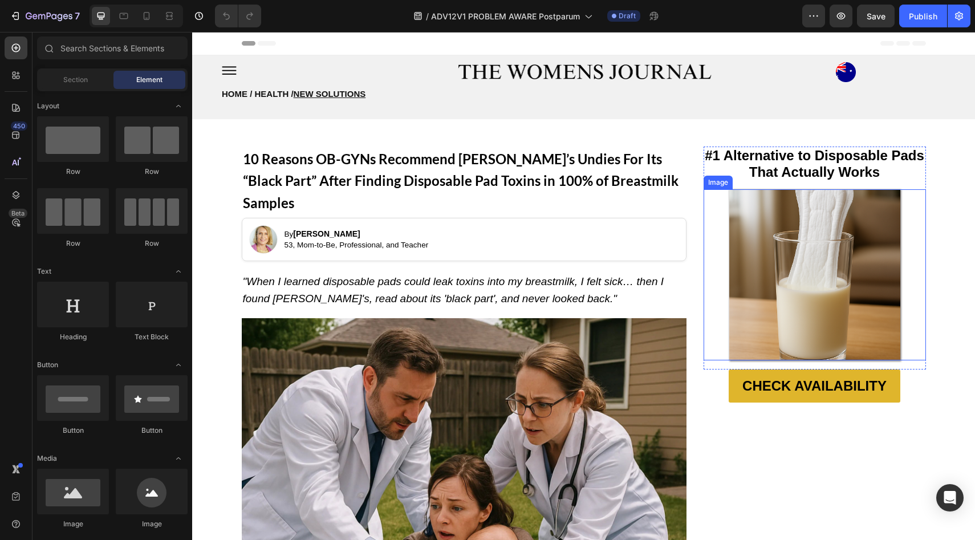
click at [796, 253] on img at bounding box center [815, 274] width 171 height 171
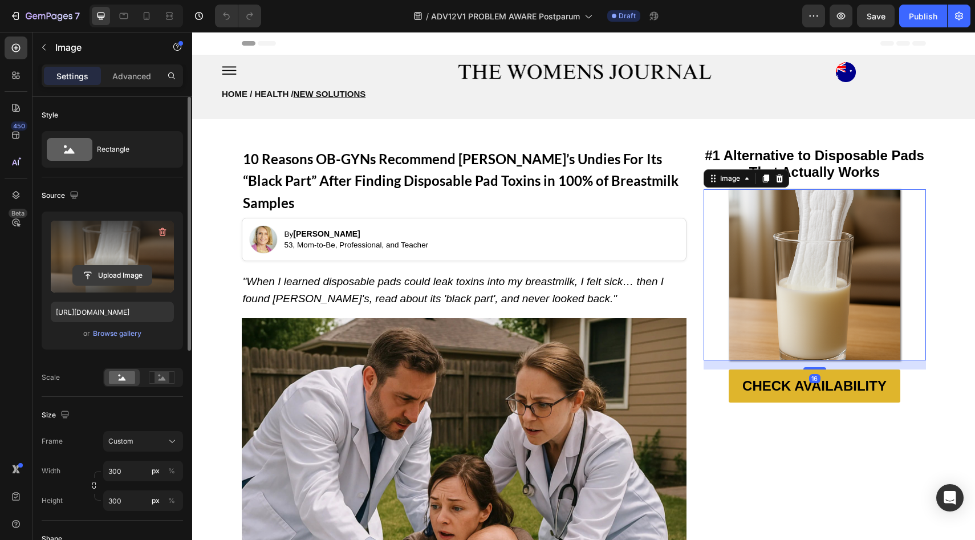
click at [82, 269] on input "file" at bounding box center [112, 275] width 79 height 19
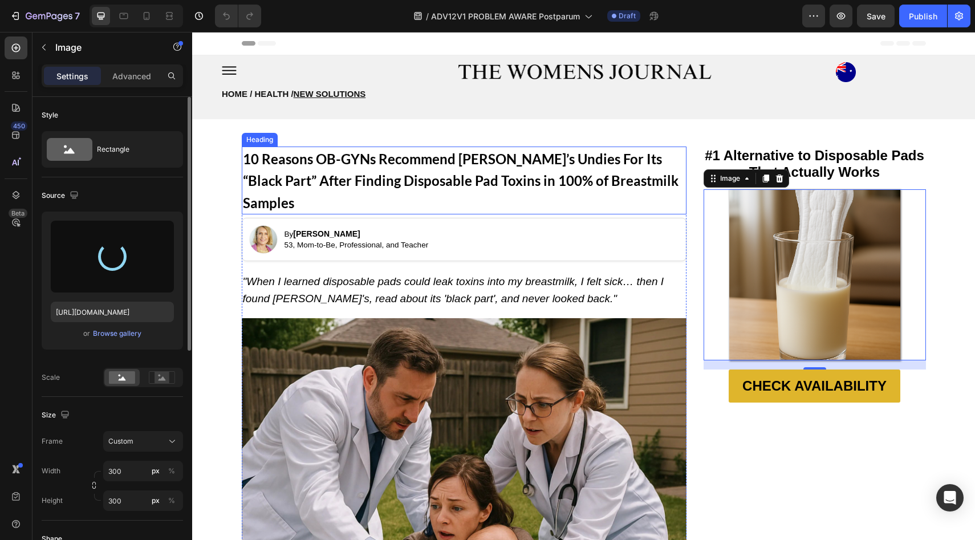
type input "[URL][DOMAIN_NAME]"
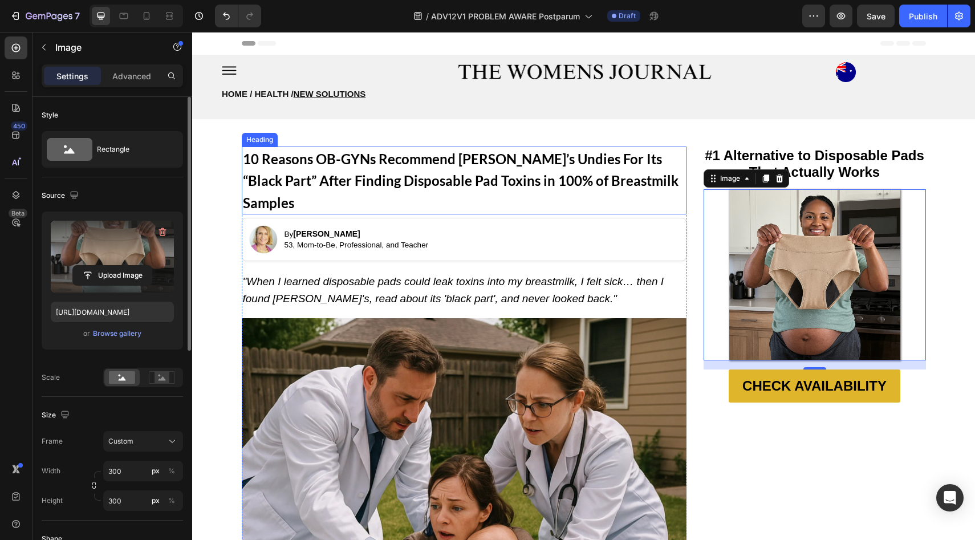
click at [361, 156] on strong "10 Reasons OB-GYNs Recommend [PERSON_NAME]’s Undies For Its “Black Part” After …" at bounding box center [461, 181] width 436 height 60
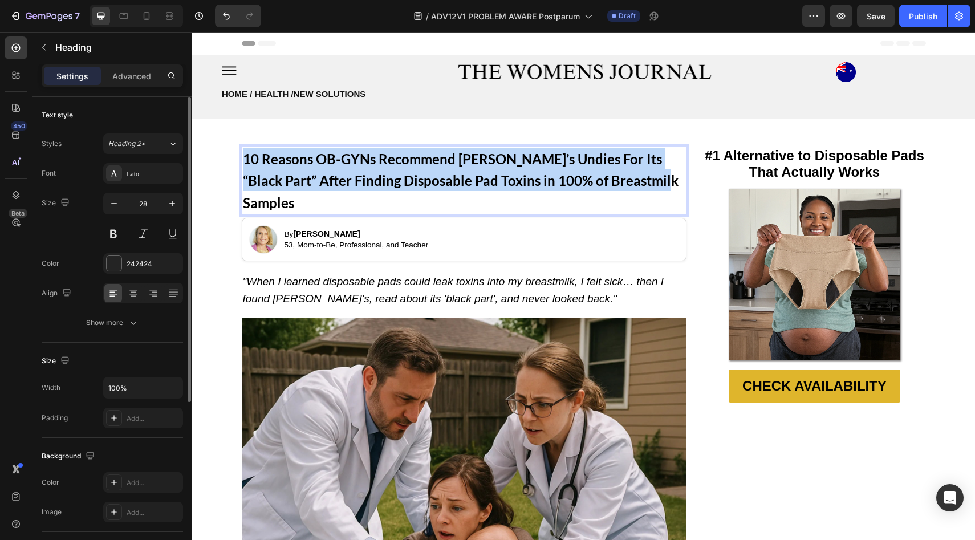
click at [361, 156] on strong "10 Reasons OB-GYNs Recommend [PERSON_NAME]’s Undies For Its “Black Part” After …" at bounding box center [461, 181] width 436 height 60
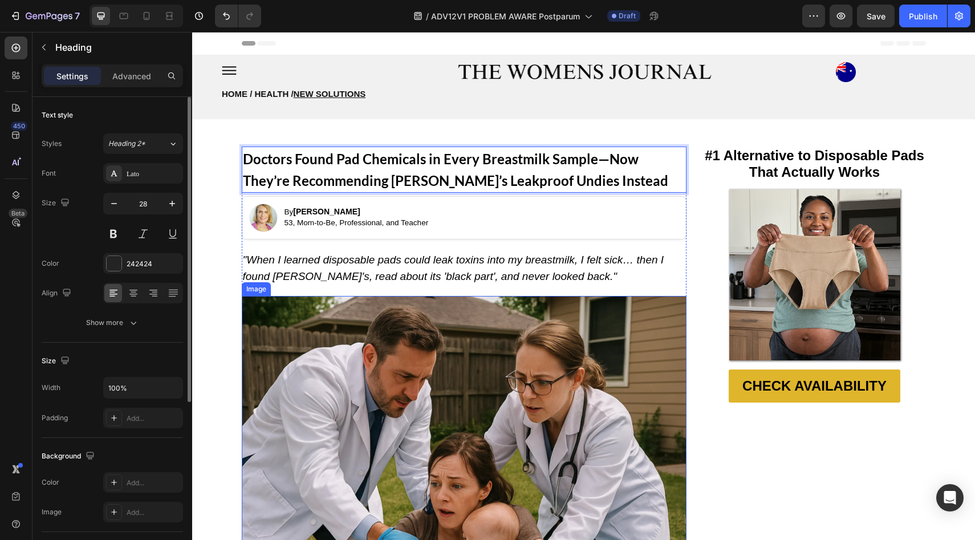
click at [373, 252] on p ""When I learned disposable pads could leak toxins into my breastmilk, I felt si…" at bounding box center [464, 269] width 443 height 34
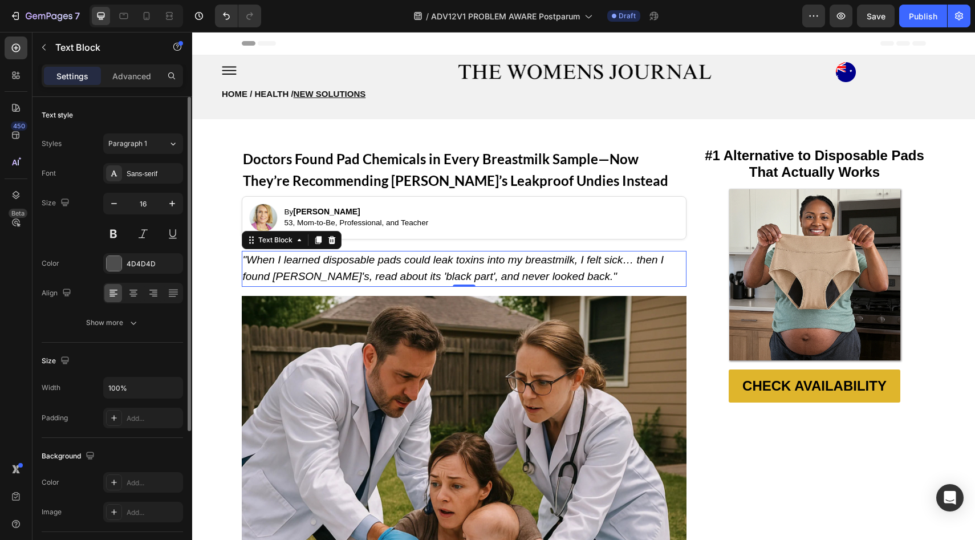
click at [453, 399] on img at bounding box center [464, 518] width 445 height 445
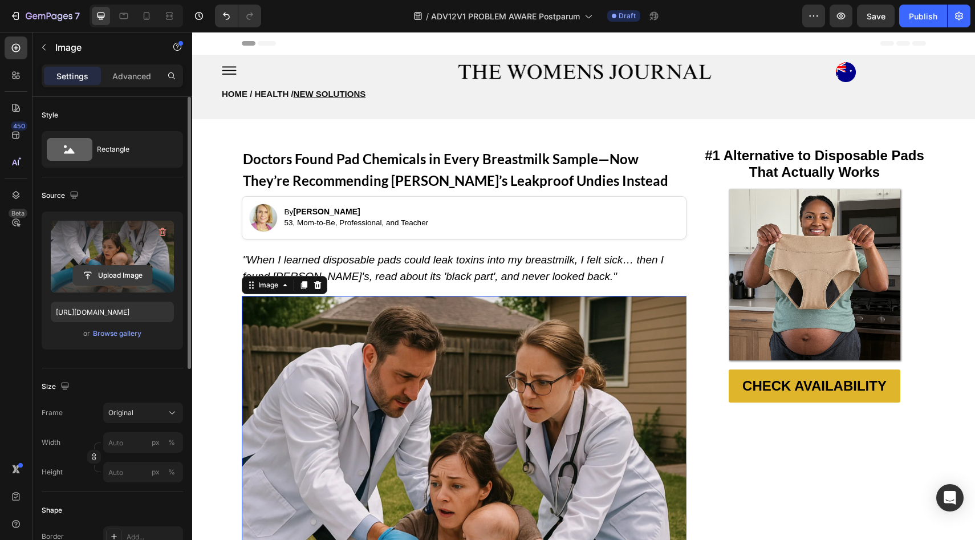
click at [117, 279] on input "file" at bounding box center [112, 275] width 79 height 19
click at [110, 266] on input "file" at bounding box center [112, 275] width 79 height 19
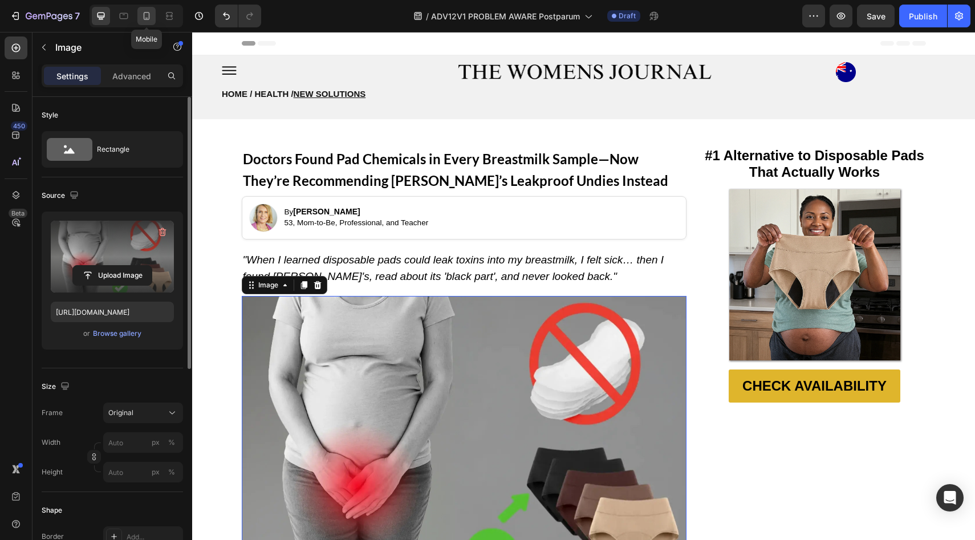
click at [146, 14] on icon at bounding box center [146, 15] width 11 height 11
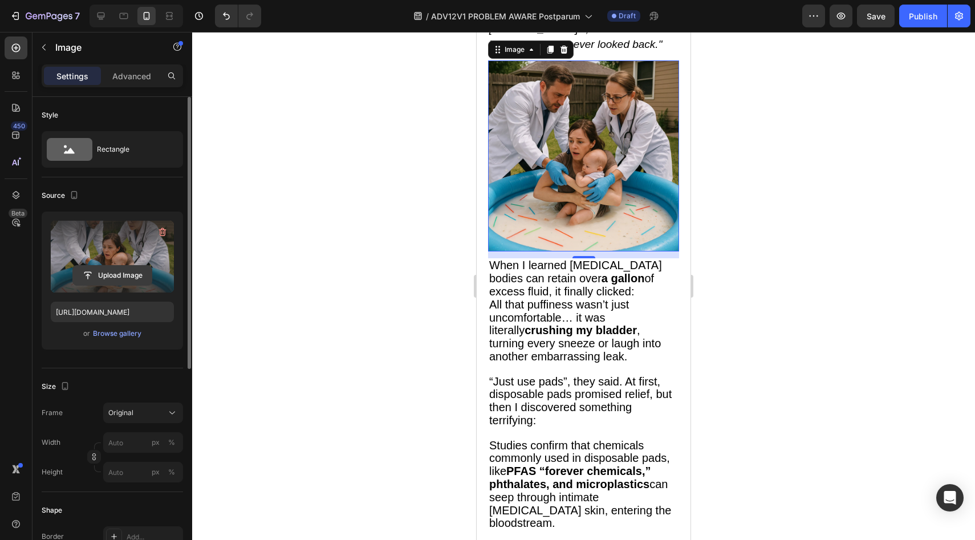
scroll to position [284, 0]
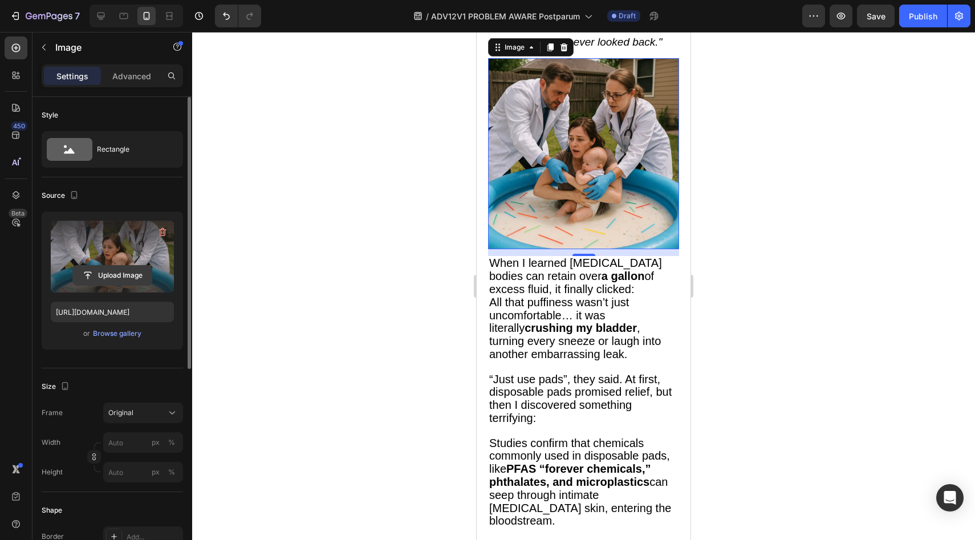
click at [132, 268] on input "file" at bounding box center [112, 275] width 79 height 19
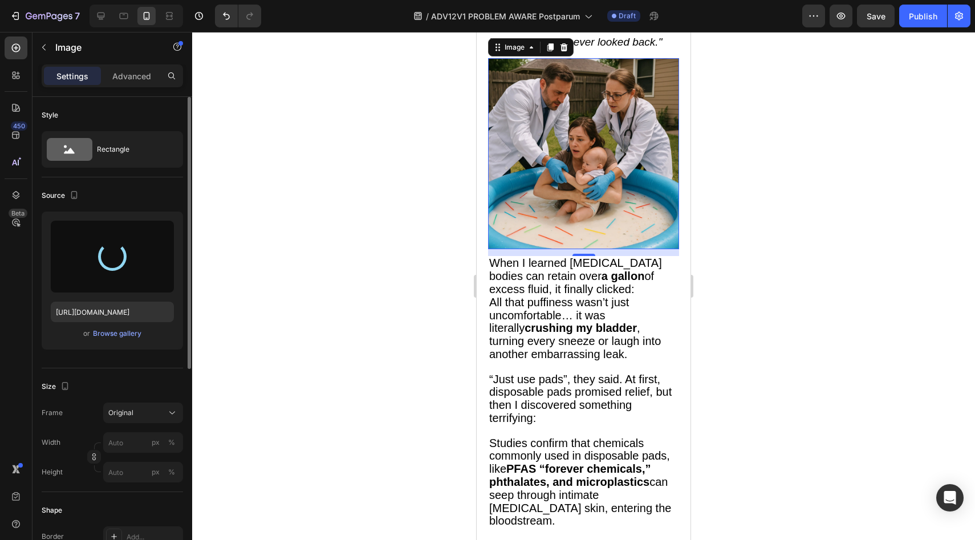
type input "[URL][DOMAIN_NAME]"
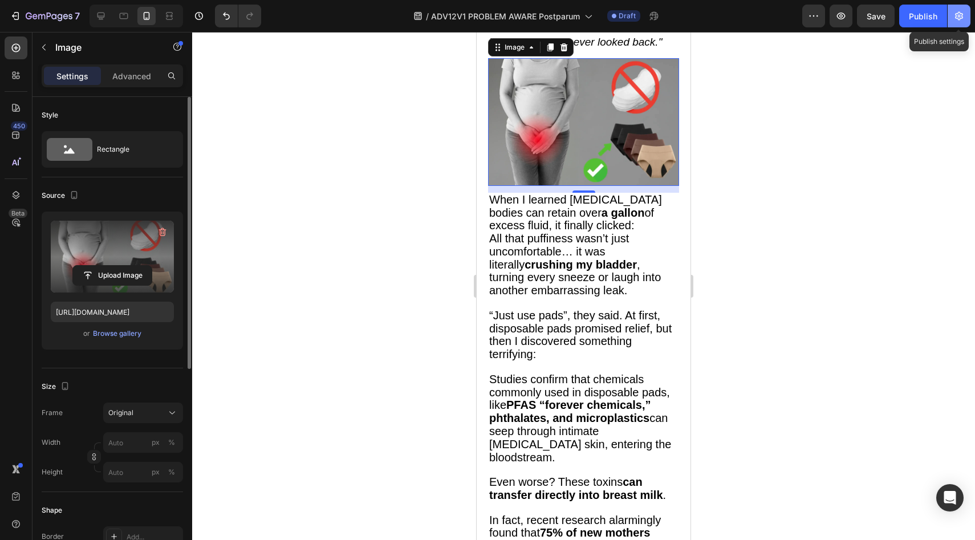
click at [953, 15] on button "button" at bounding box center [959, 16] width 23 height 23
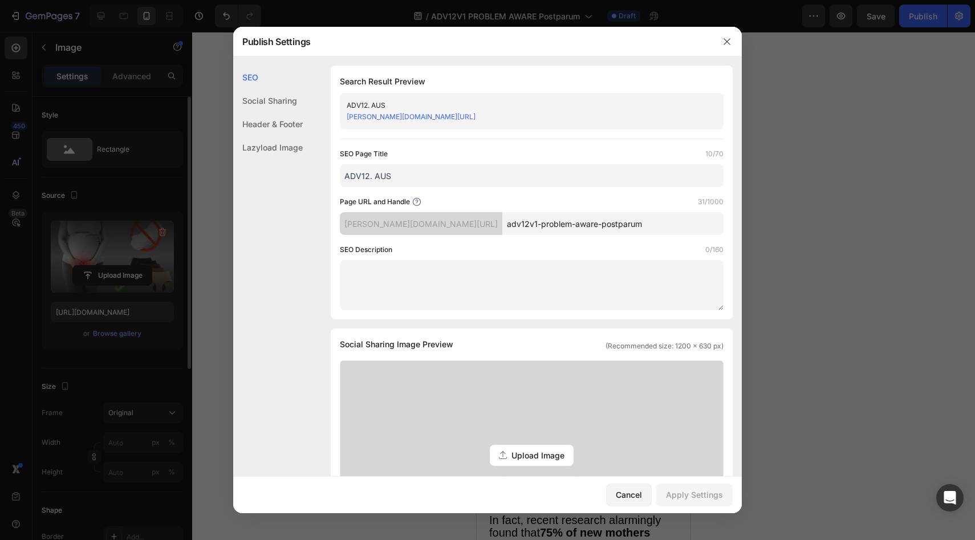
click at [371, 176] on input "ADV12. AUS" at bounding box center [532, 175] width 384 height 23
type input "ADV12v1 AUS"
click at [507, 228] on input "adv12v1-problem-aware-postparum" at bounding box center [613, 223] width 221 height 23
drag, startPoint x: 503, startPoint y: 228, endPoint x: 636, endPoint y: 228, distance: 133.5
click at [636, 228] on input "adv12v1-problem-aware-postparum" at bounding box center [613, 223] width 221 height 23
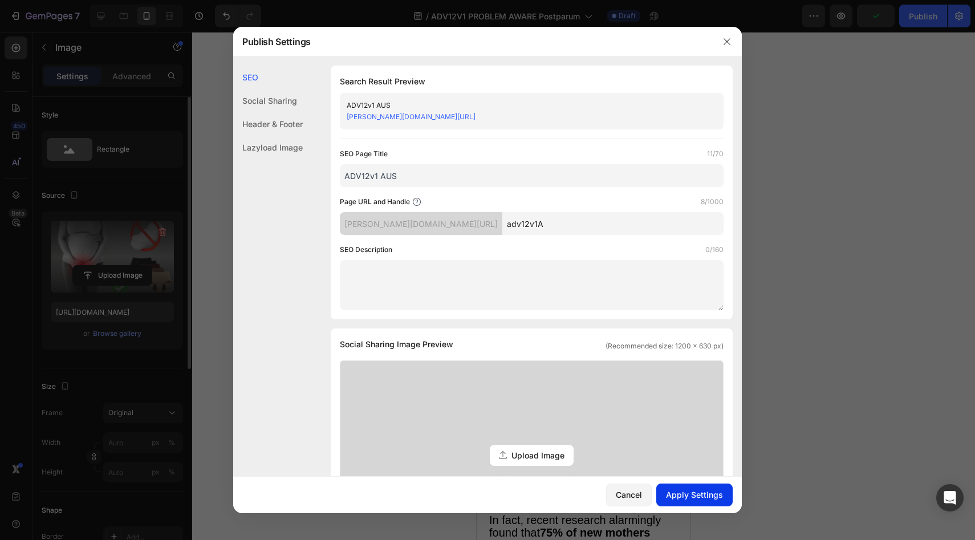
type input "adv12v1A"
click at [695, 489] on div "Apply Settings" at bounding box center [694, 495] width 57 height 12
click at [728, 40] on icon "button" at bounding box center [727, 41] width 9 height 9
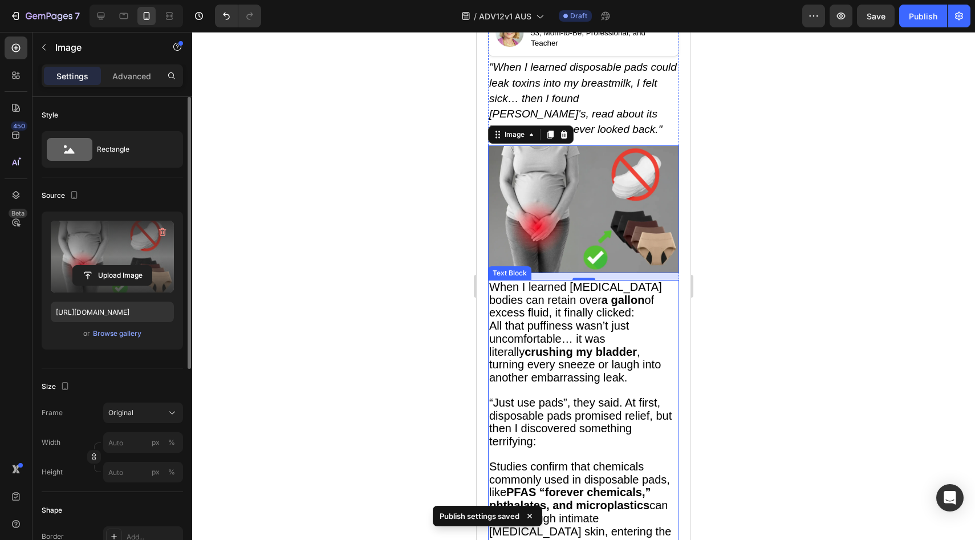
scroll to position [151, 0]
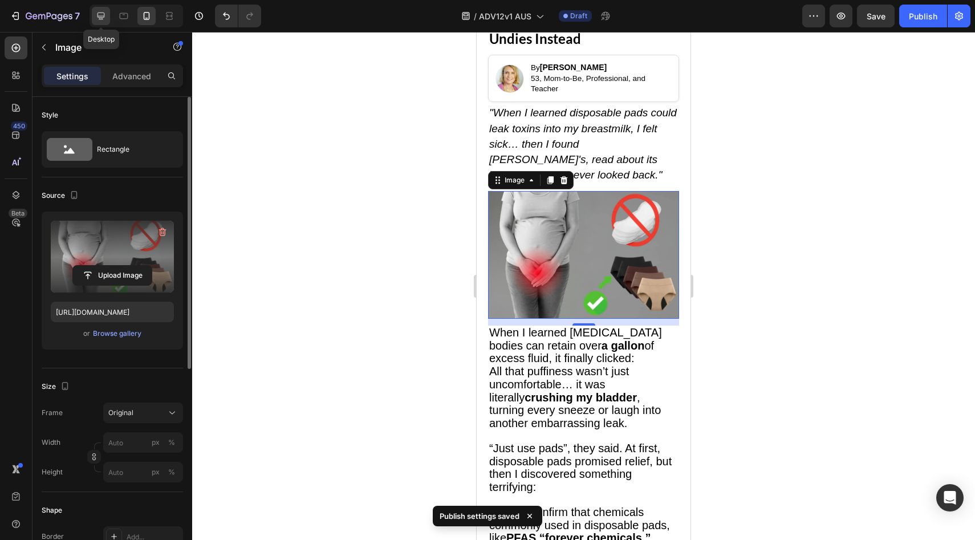
click at [95, 17] on icon at bounding box center [100, 15] width 11 height 11
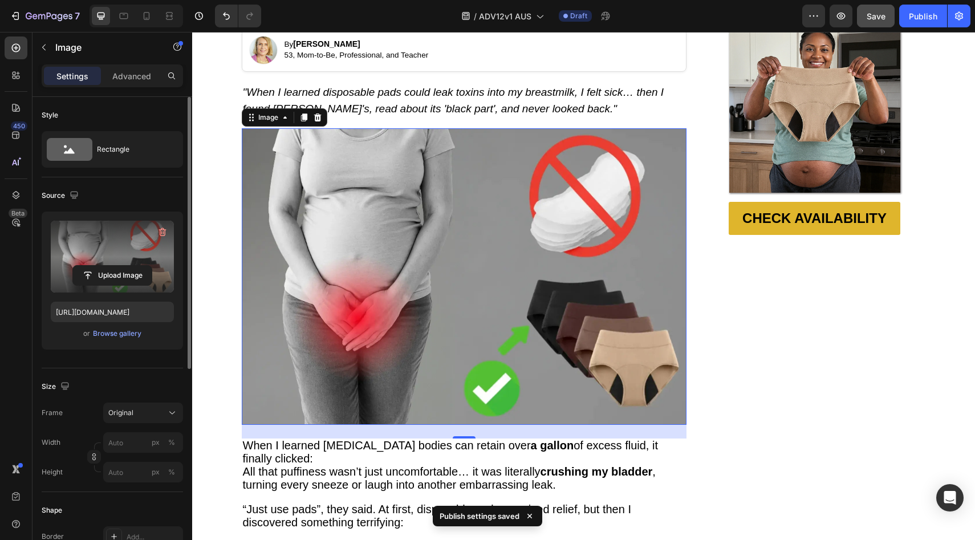
scroll to position [223, 0]
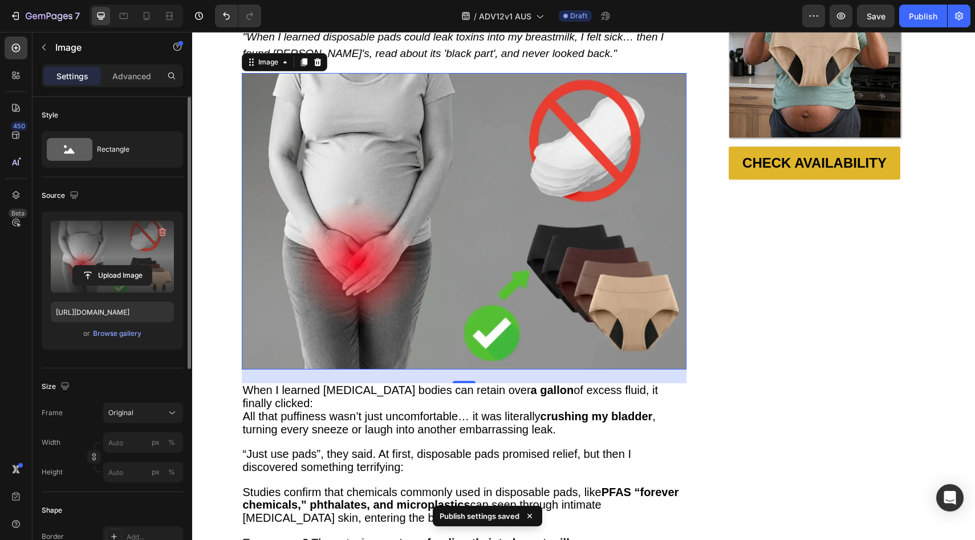
click at [853, 17] on div "Preview Save Publish" at bounding box center [887, 16] width 168 height 23
click at [867, 16] on span "Save" at bounding box center [876, 16] width 19 height 10
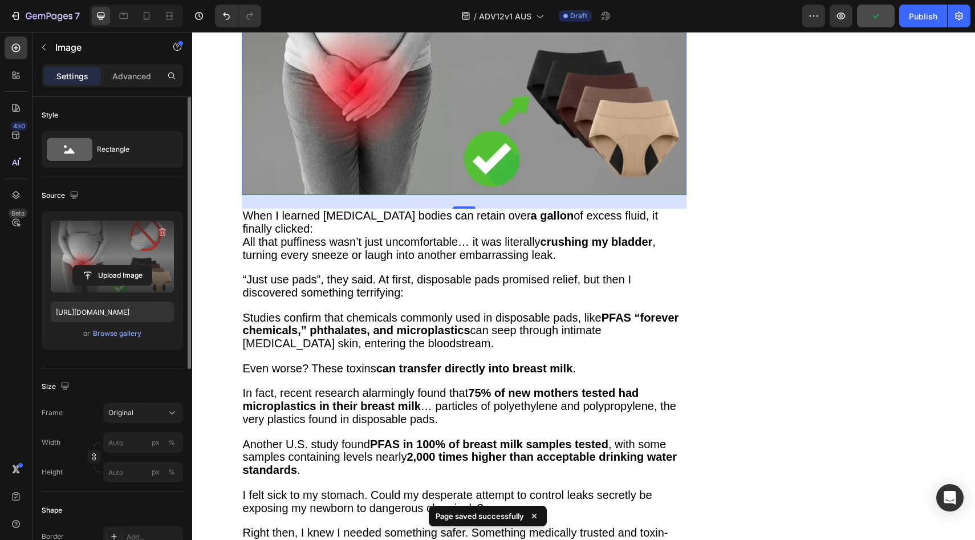
scroll to position [220, 0]
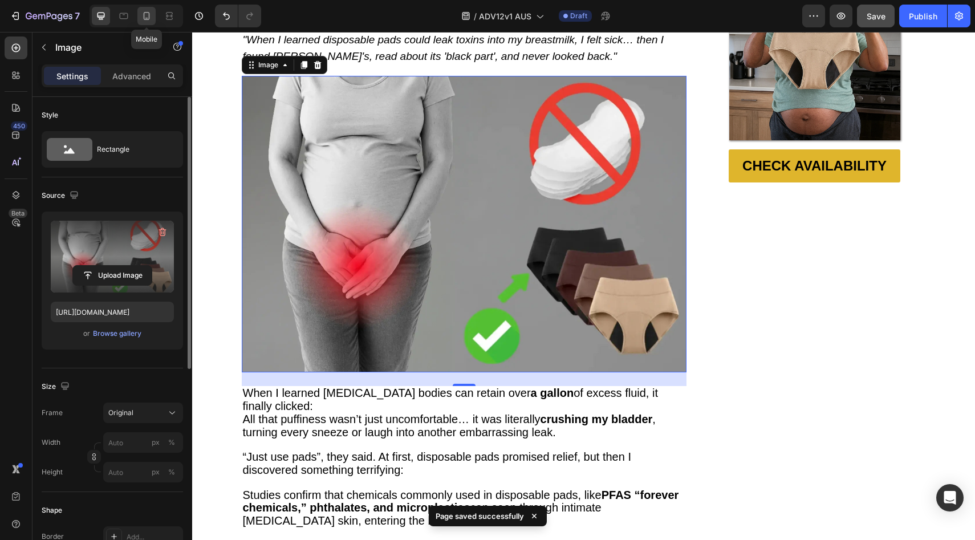
click at [145, 18] on icon at bounding box center [146, 15] width 11 height 11
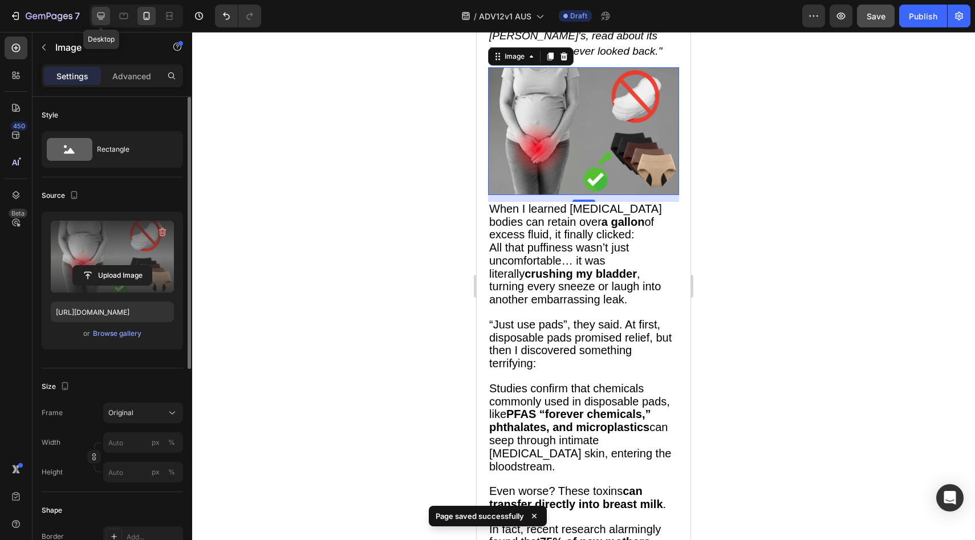
scroll to position [284, 0]
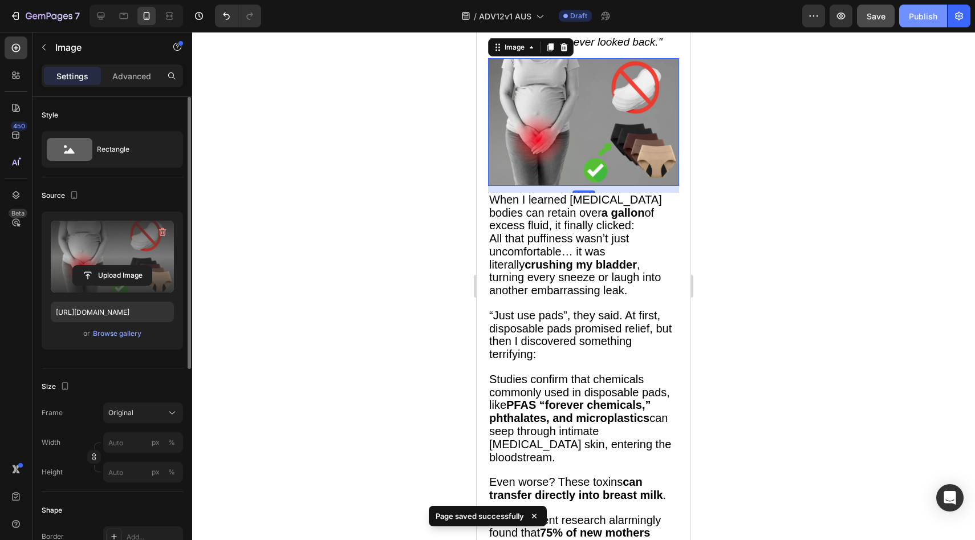
click at [925, 26] on button "Publish" at bounding box center [924, 16] width 48 height 23
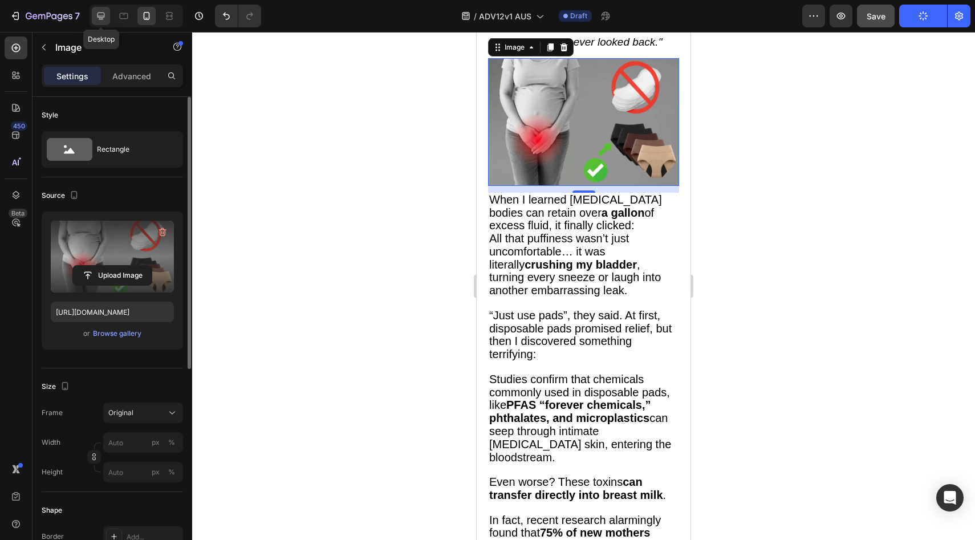
click at [107, 16] on div at bounding box center [101, 16] width 18 height 18
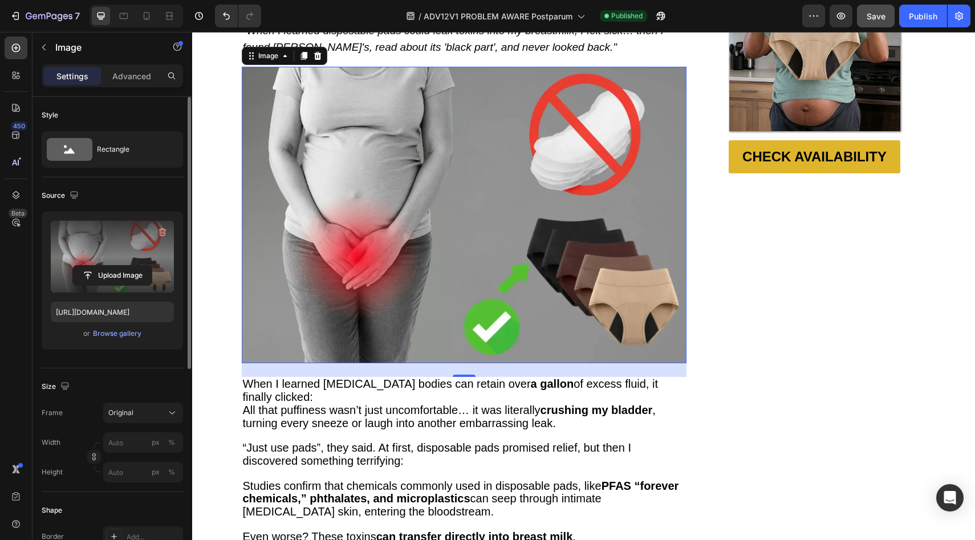
scroll to position [223, 0]
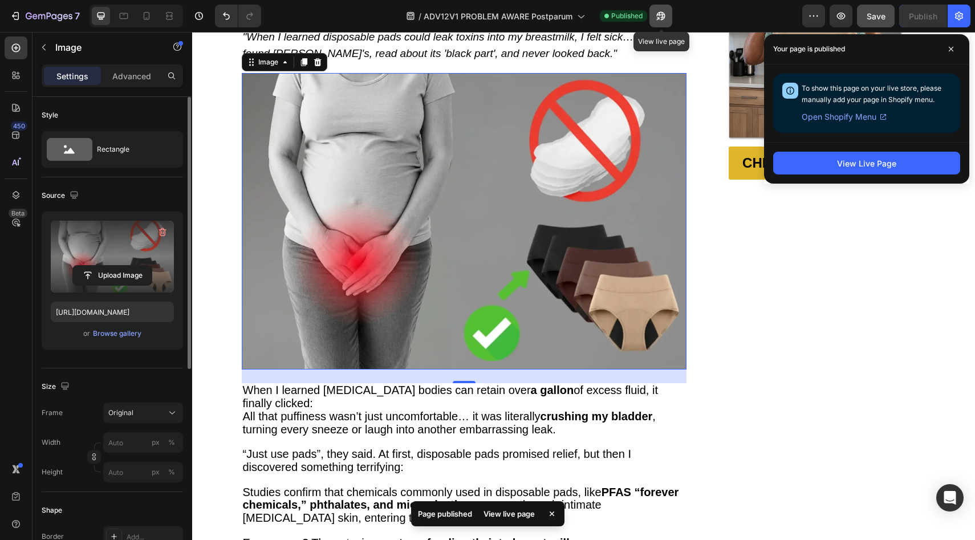
click at [657, 17] on icon "button" at bounding box center [660, 15] width 11 height 11
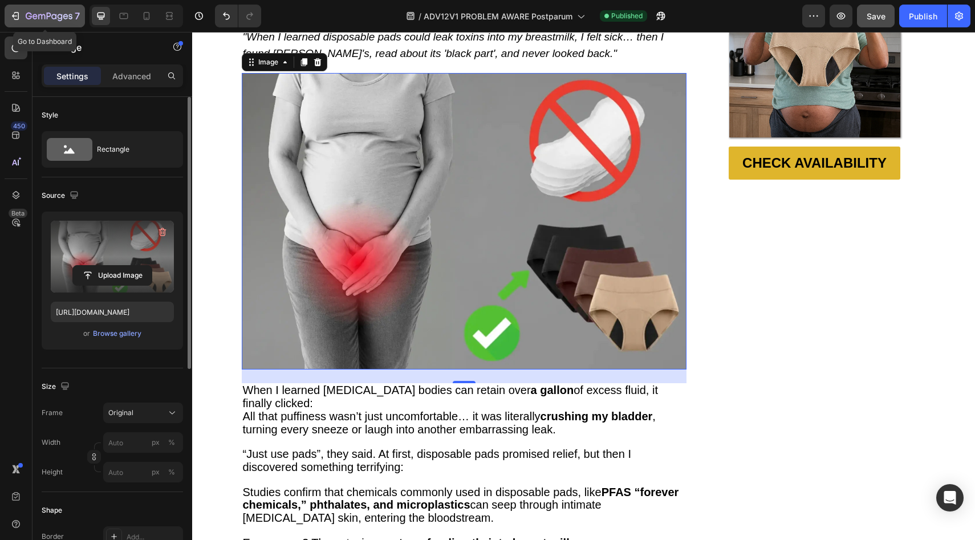
click at [63, 19] on icon "button" at bounding box center [49, 17] width 47 height 10
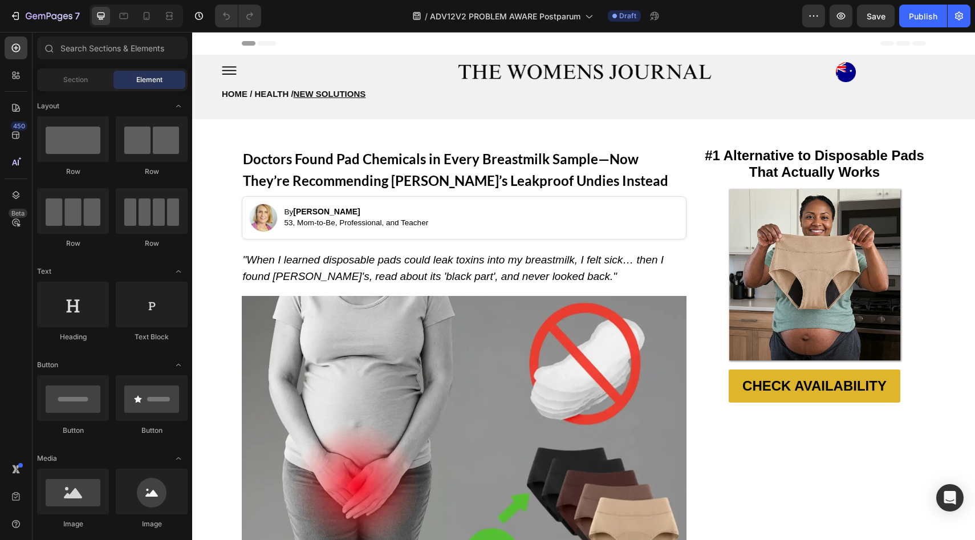
click at [705, 351] on div at bounding box center [815, 274] width 222 height 171
click at [530, 326] on img at bounding box center [464, 444] width 445 height 297
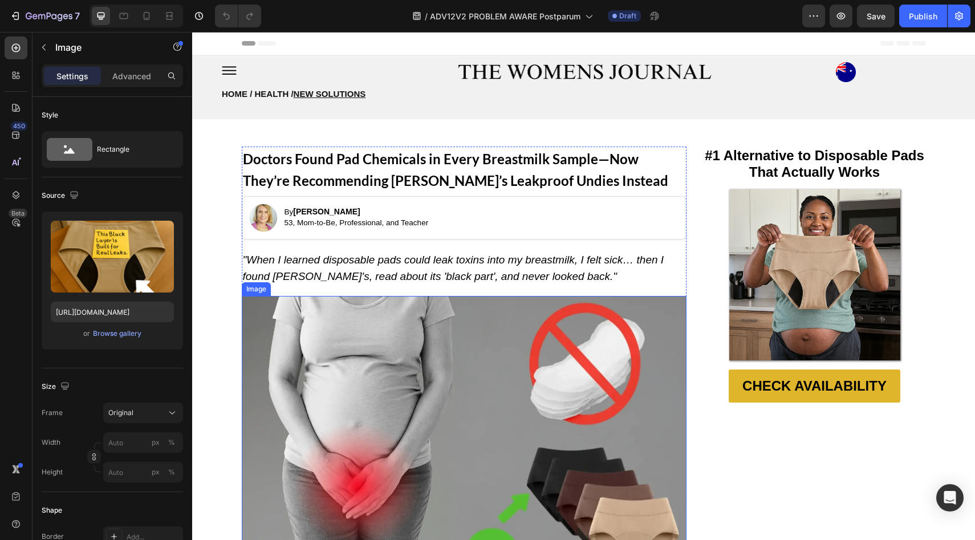
click at [500, 345] on img at bounding box center [464, 444] width 445 height 297
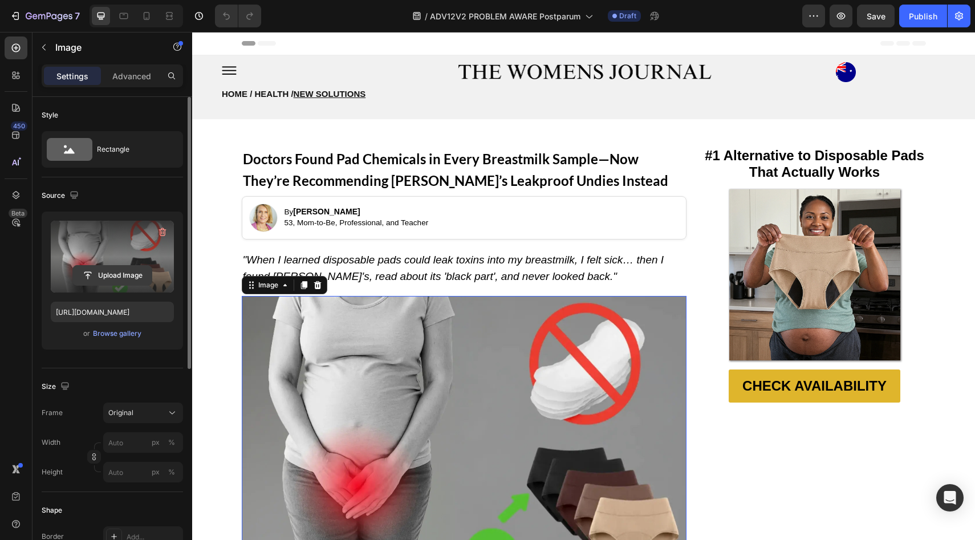
click at [141, 265] on button "Upload Image" at bounding box center [112, 275] width 80 height 21
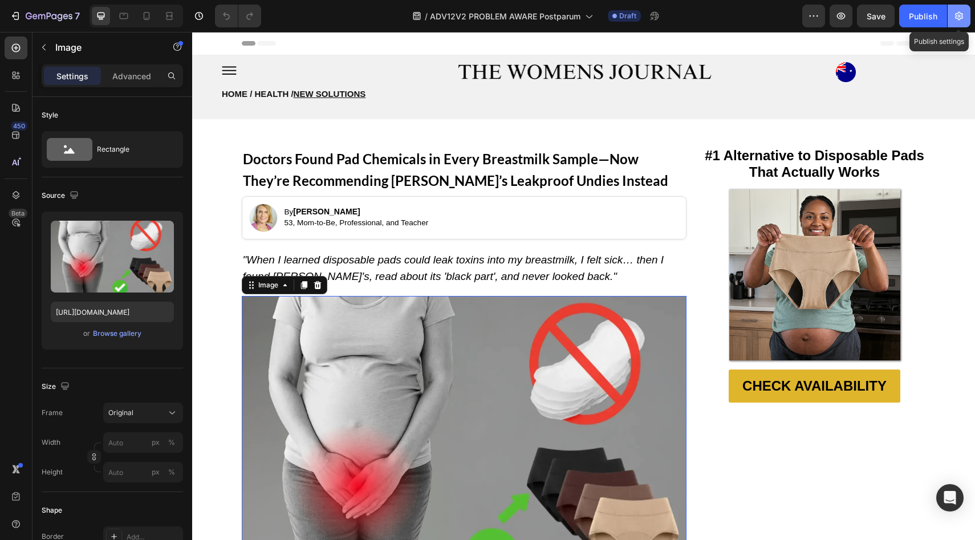
click at [951, 15] on button "button" at bounding box center [959, 16] width 23 height 23
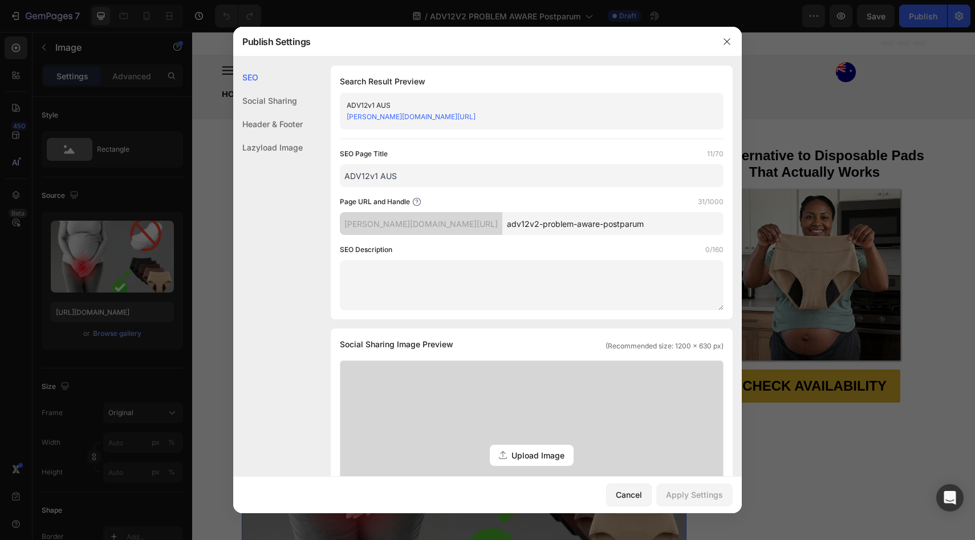
click at [378, 178] on input "ADV12v1 AUS" at bounding box center [532, 175] width 384 height 23
type input "ADV12v2 AUS"
drag, startPoint x: 504, startPoint y: 224, endPoint x: 600, endPoint y: 230, distance: 96.0
click at [600, 229] on input "adv12v2-problem-aware-postparum" at bounding box center [613, 223] width 221 height 23
type input "adv12v2A"
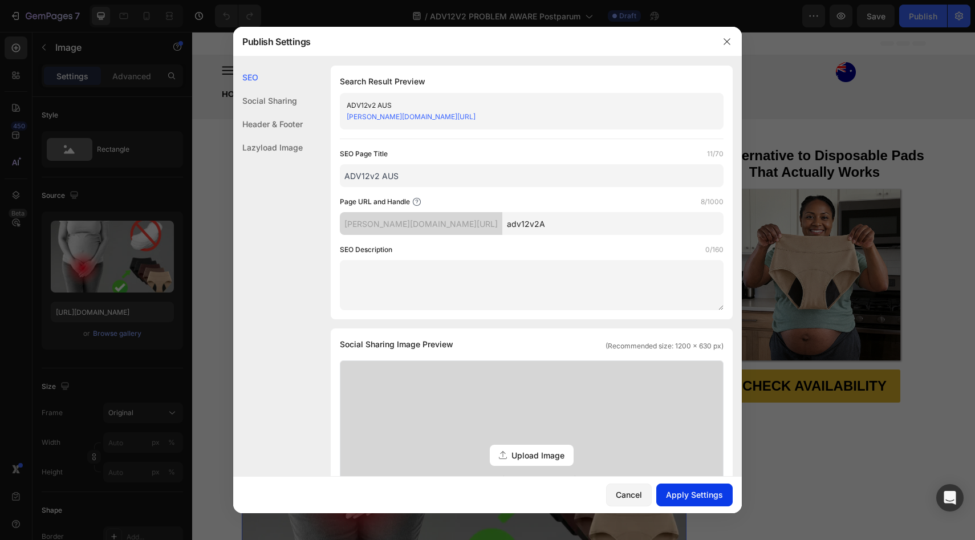
click at [683, 488] on button "Apply Settings" at bounding box center [695, 495] width 76 height 23
click at [729, 39] on icon "button" at bounding box center [727, 41] width 6 height 6
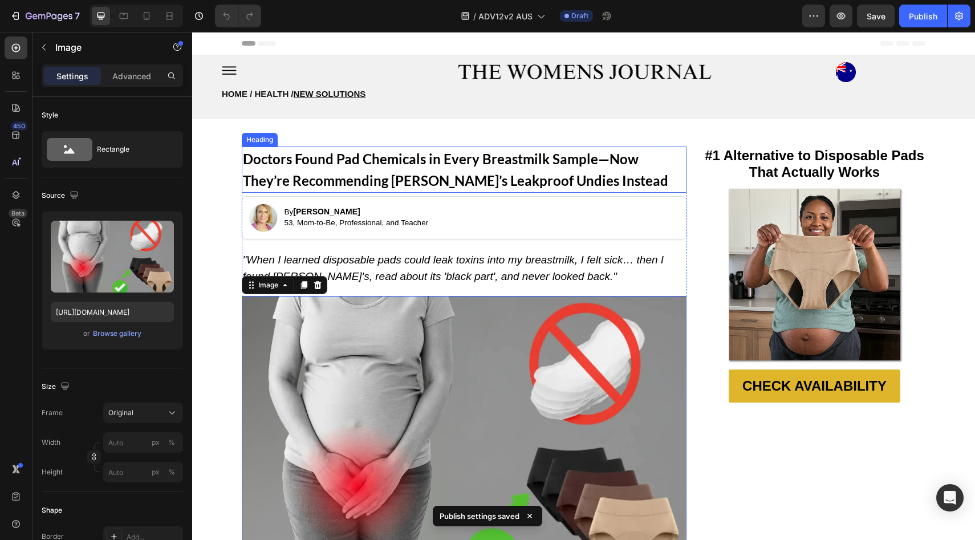
click at [367, 161] on strong "Doctors Found Pad Chemicals in Every Breastmilk Sample—Now They’re Recommending…" at bounding box center [456, 170] width 426 height 38
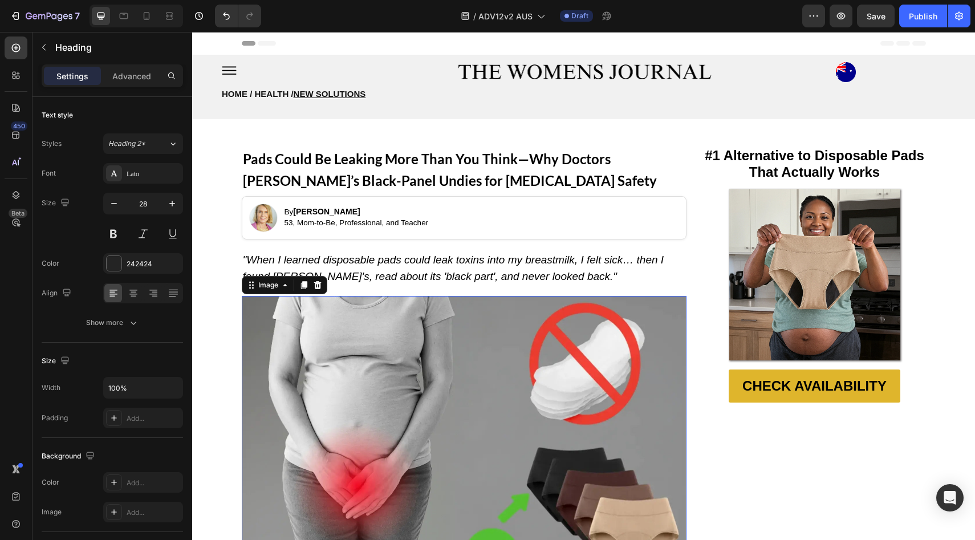
click at [452, 331] on img at bounding box center [464, 444] width 445 height 297
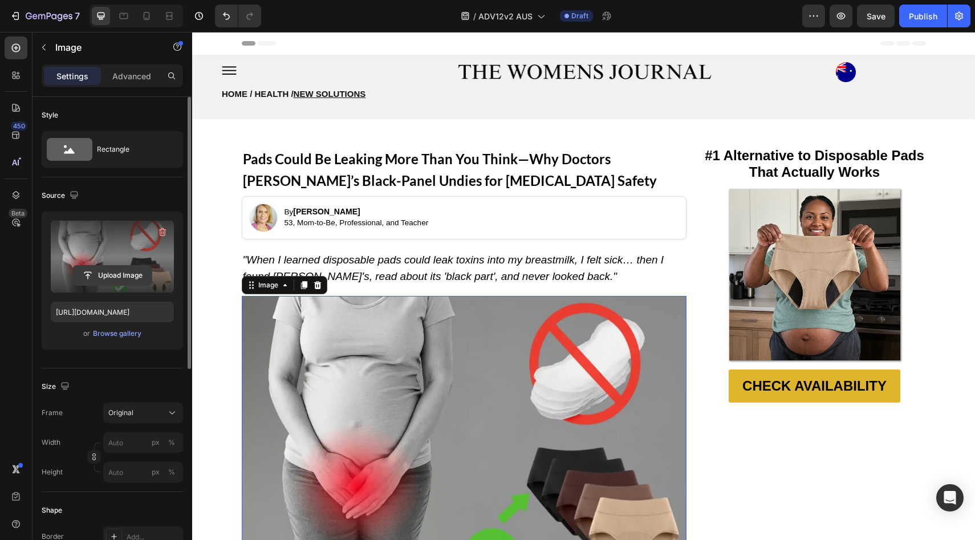
click at [114, 266] on input "file" at bounding box center [112, 275] width 79 height 19
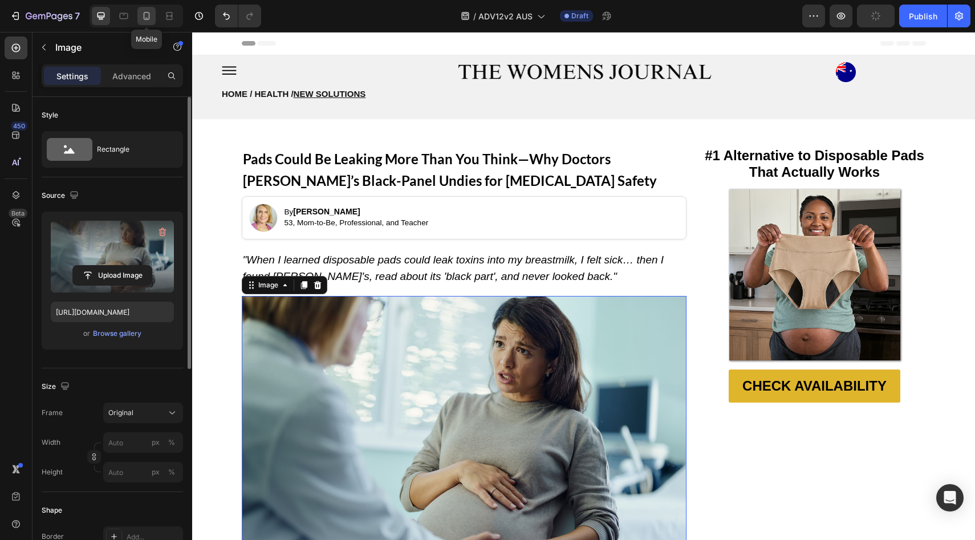
click at [140, 15] on div at bounding box center [146, 16] width 18 height 18
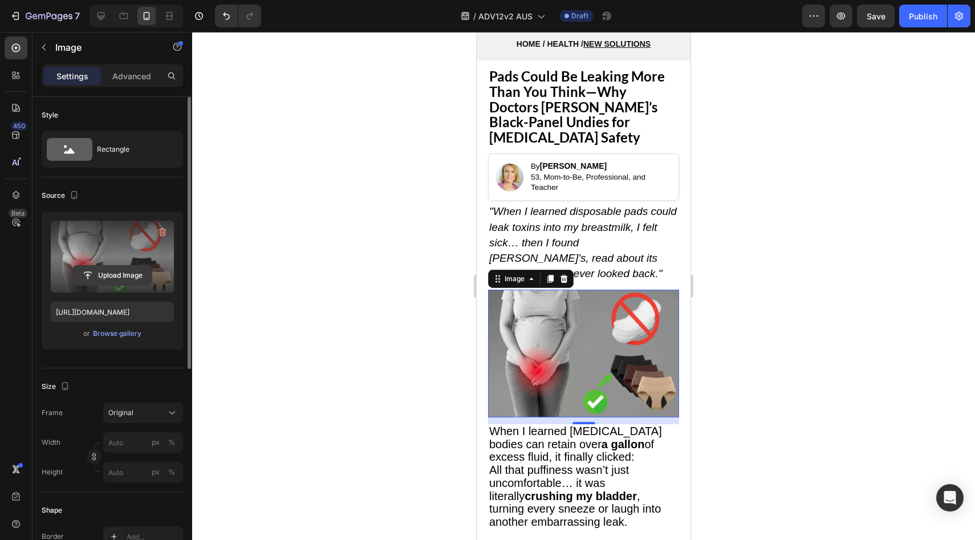
click at [73, 278] on input "file" at bounding box center [112, 275] width 79 height 19
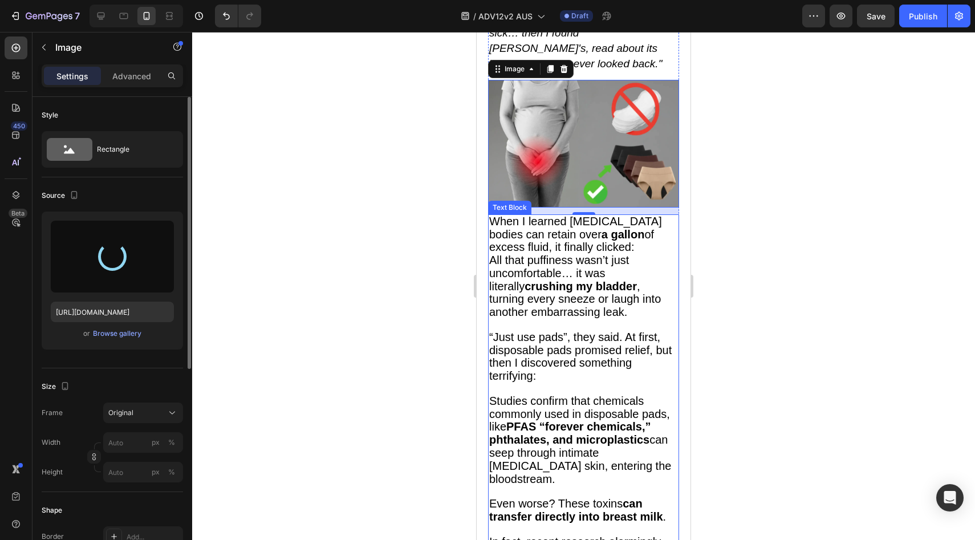
scroll to position [246, 0]
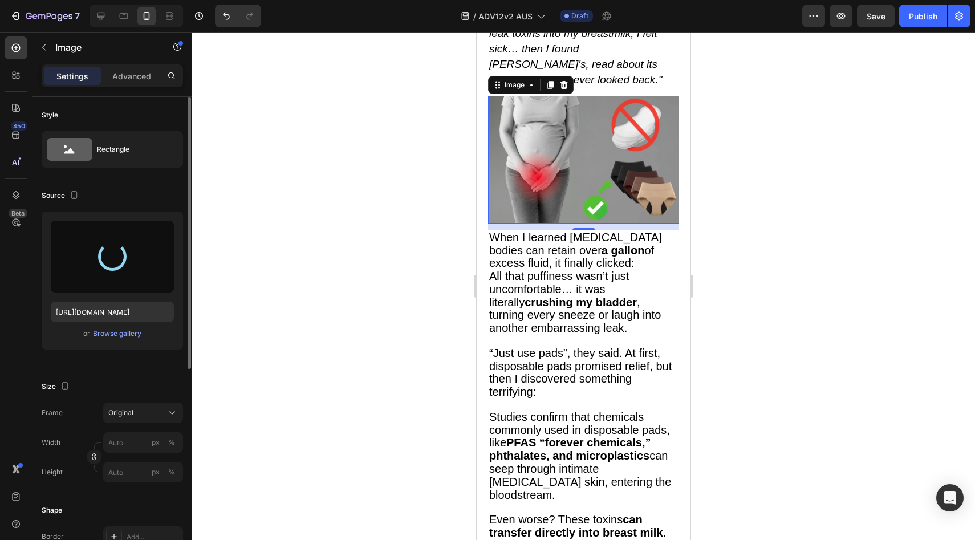
type input "[URL][DOMAIN_NAME]"
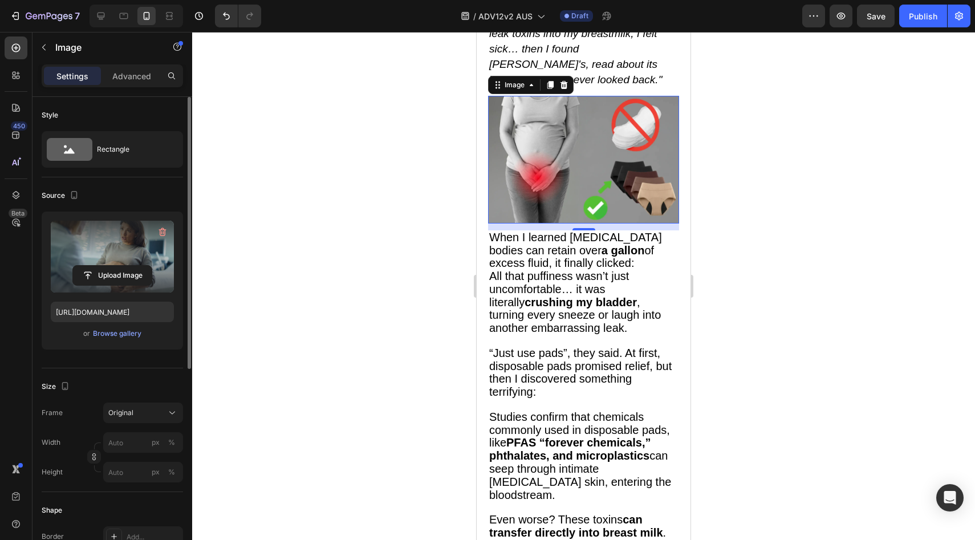
scroll to position [0, 0]
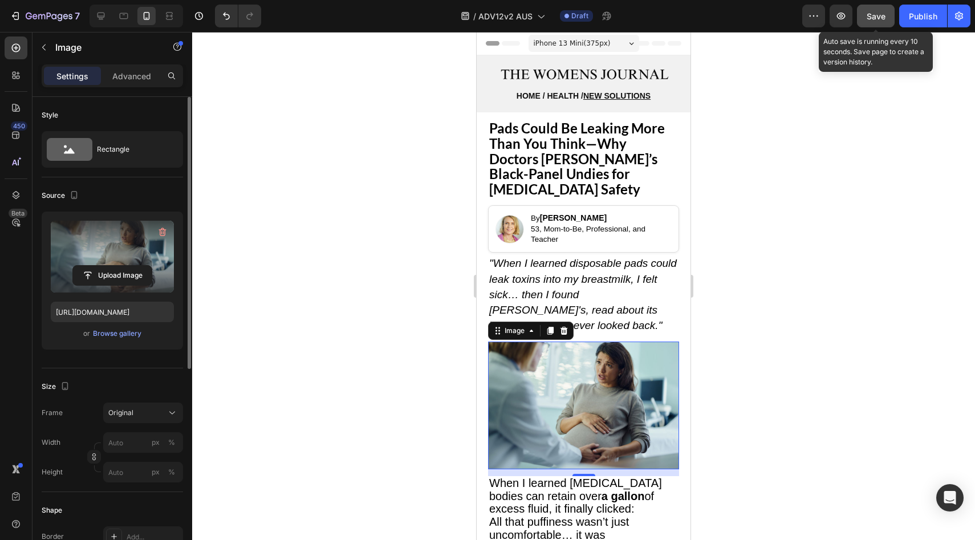
click at [878, 13] on span "Save" at bounding box center [876, 16] width 19 height 10
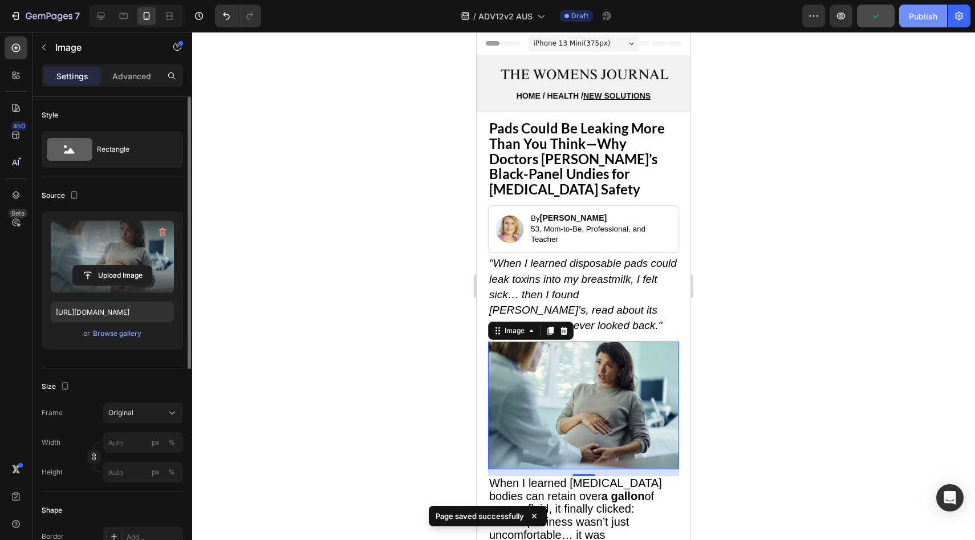
click at [925, 17] on div "Publish" at bounding box center [923, 16] width 29 height 12
click at [93, 11] on div at bounding box center [101, 16] width 18 height 18
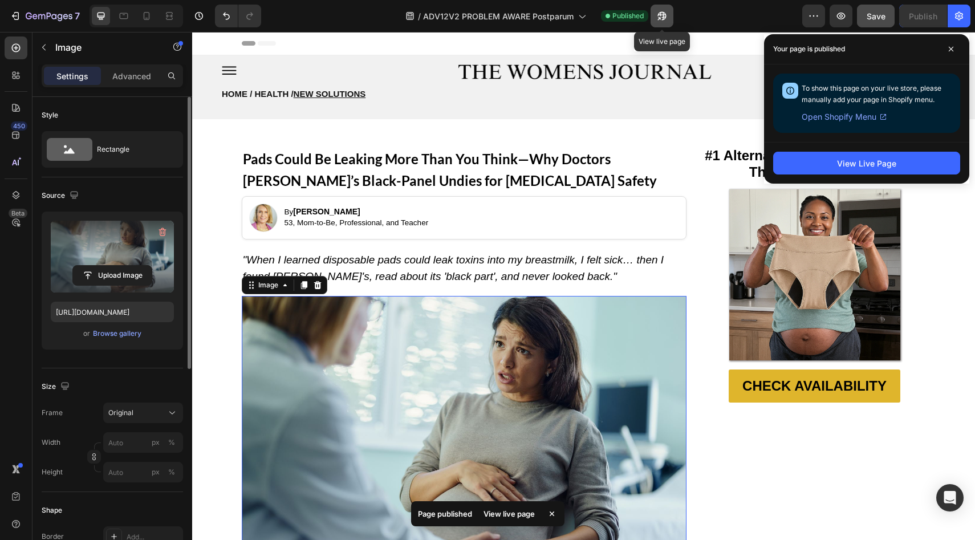
click at [654, 17] on button "button" at bounding box center [662, 16] width 23 height 23
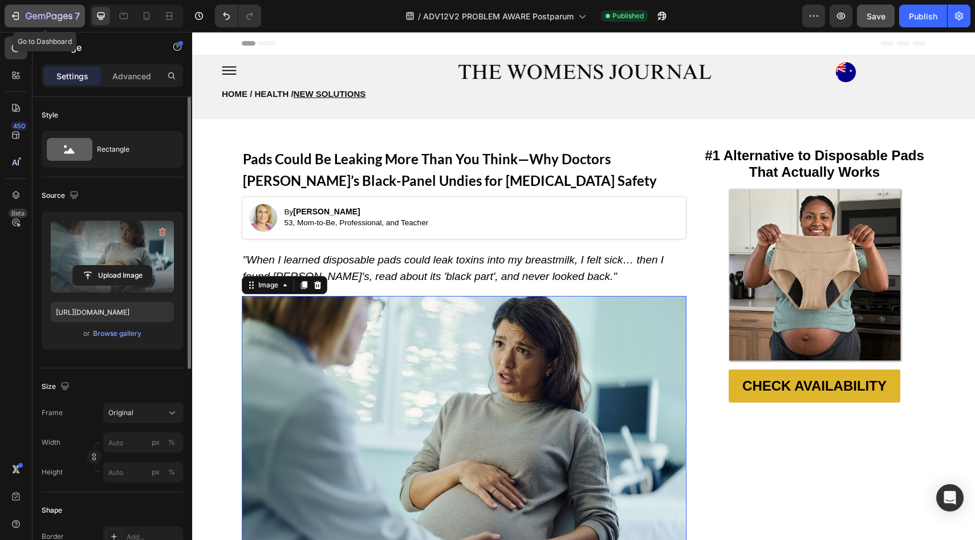
click at [67, 5] on button "7" at bounding box center [45, 16] width 80 height 23
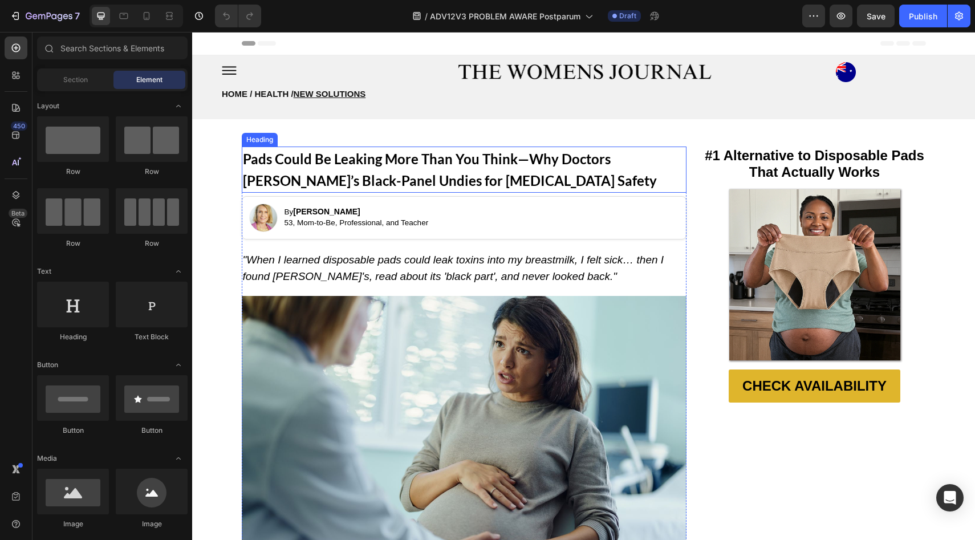
click at [394, 157] on strong "Pads Could Be Leaking More Than You Think—Why Doctors [PERSON_NAME]’s Black-Pan…" at bounding box center [450, 170] width 414 height 38
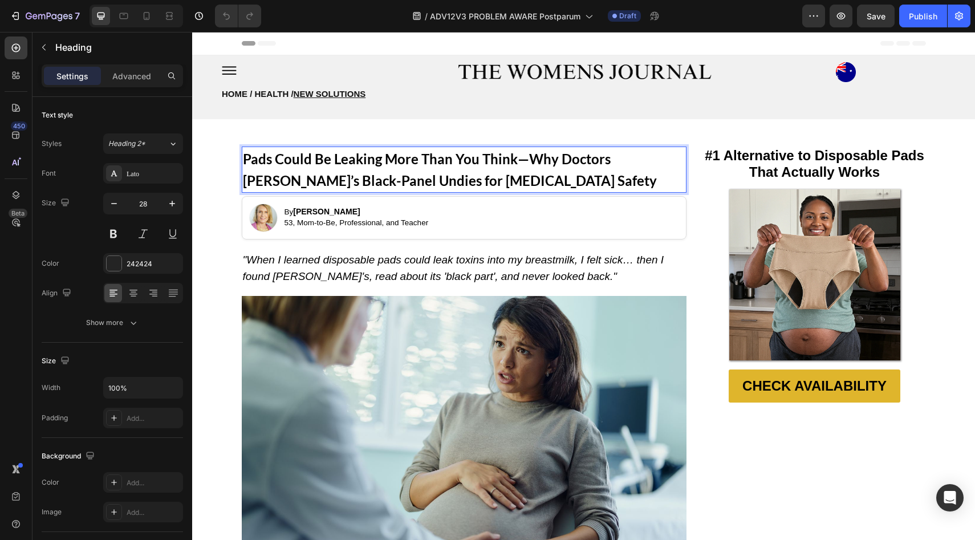
click at [394, 157] on strong "Pads Could Be Leaking More Than You Think—Why Doctors [PERSON_NAME]’s Black-Pan…" at bounding box center [450, 170] width 414 height 38
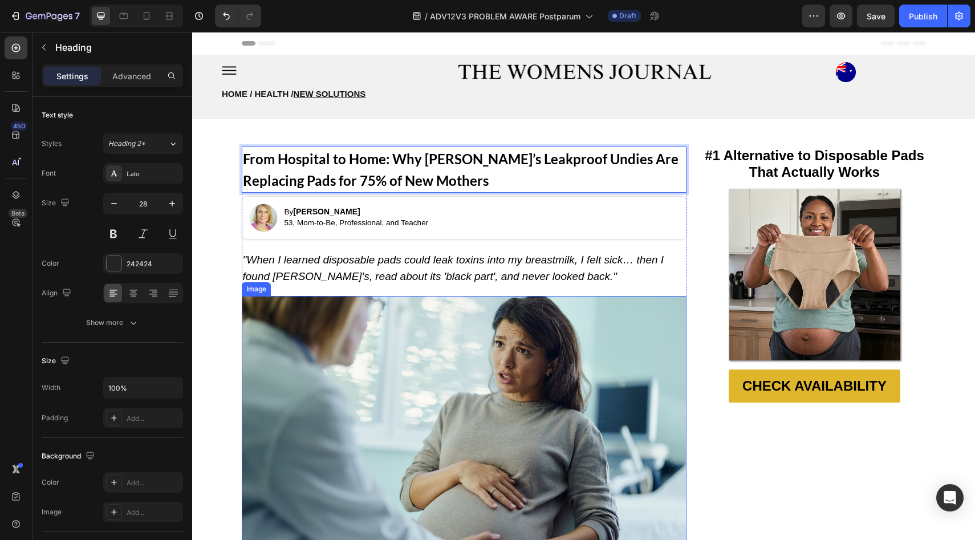
click at [464, 300] on img at bounding box center [464, 444] width 445 height 297
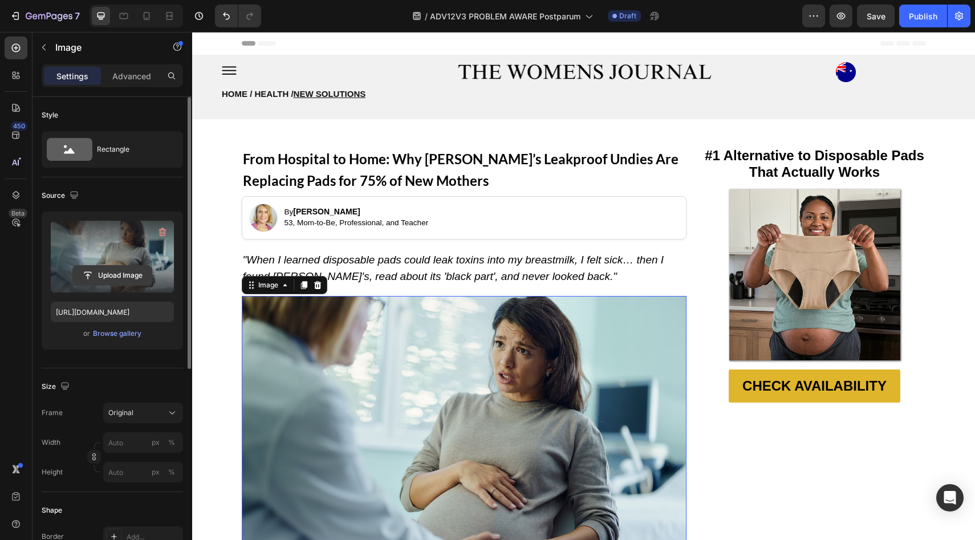
click at [138, 277] on input "file" at bounding box center [112, 275] width 79 height 19
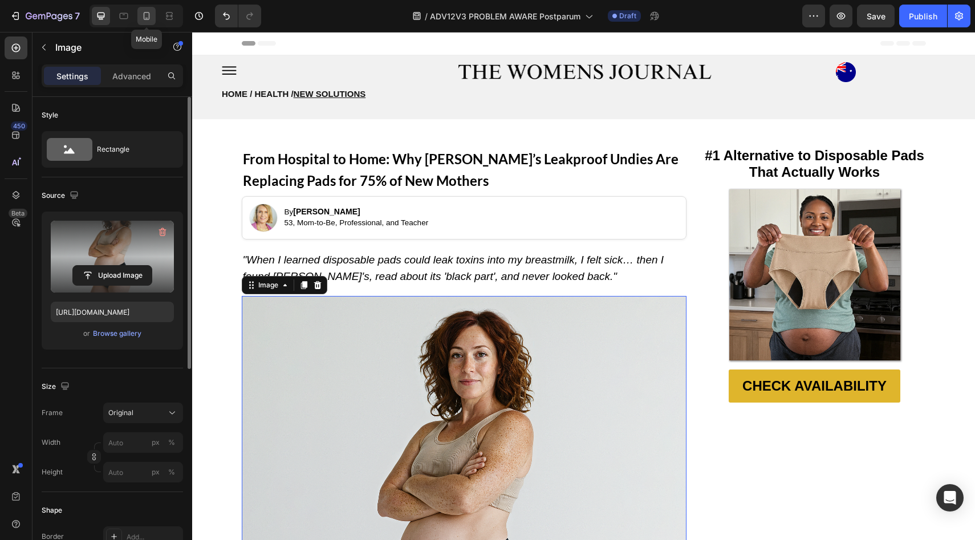
click at [143, 18] on icon at bounding box center [146, 15] width 11 height 11
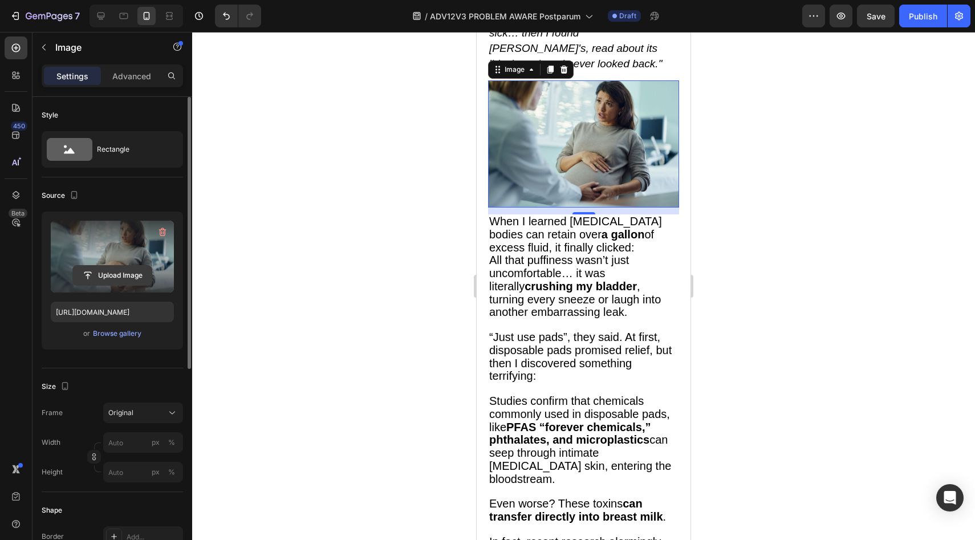
click at [99, 268] on input "file" at bounding box center [112, 275] width 79 height 19
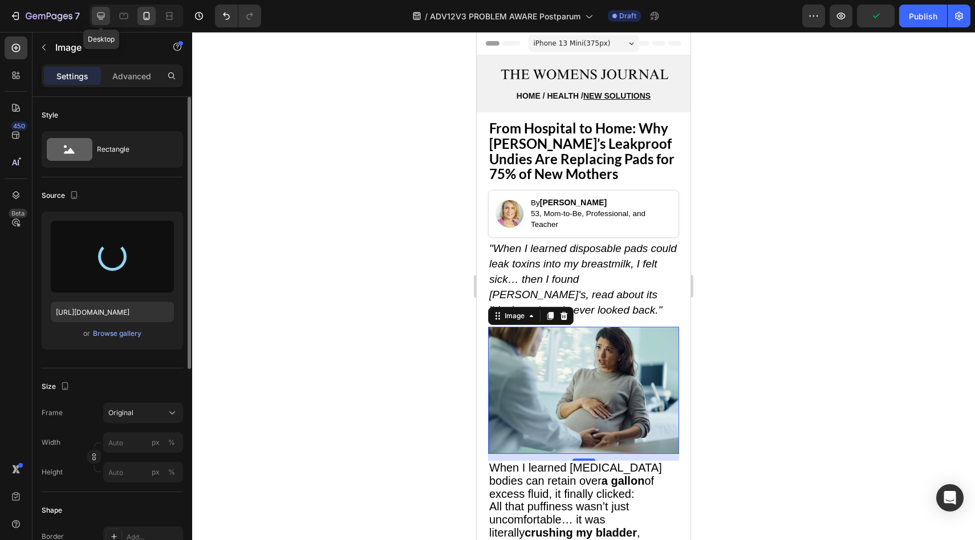
type input "[URL][DOMAIN_NAME]"
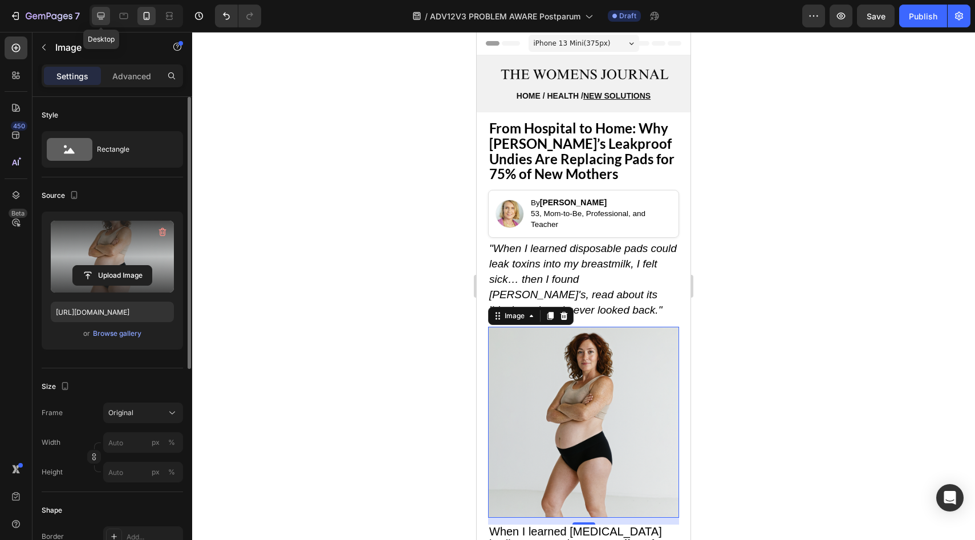
click at [97, 14] on icon at bounding box center [100, 15] width 11 height 11
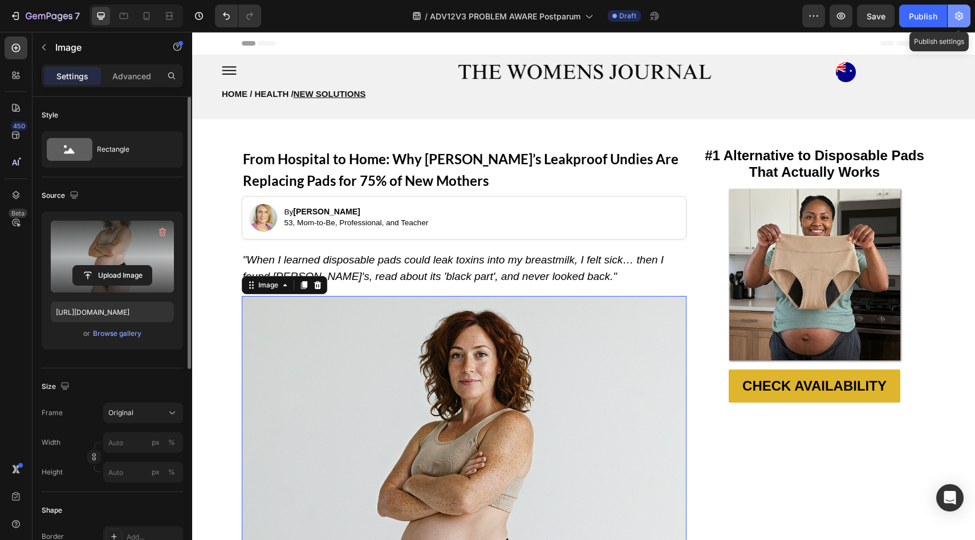
click at [958, 17] on icon "button" at bounding box center [959, 15] width 11 height 11
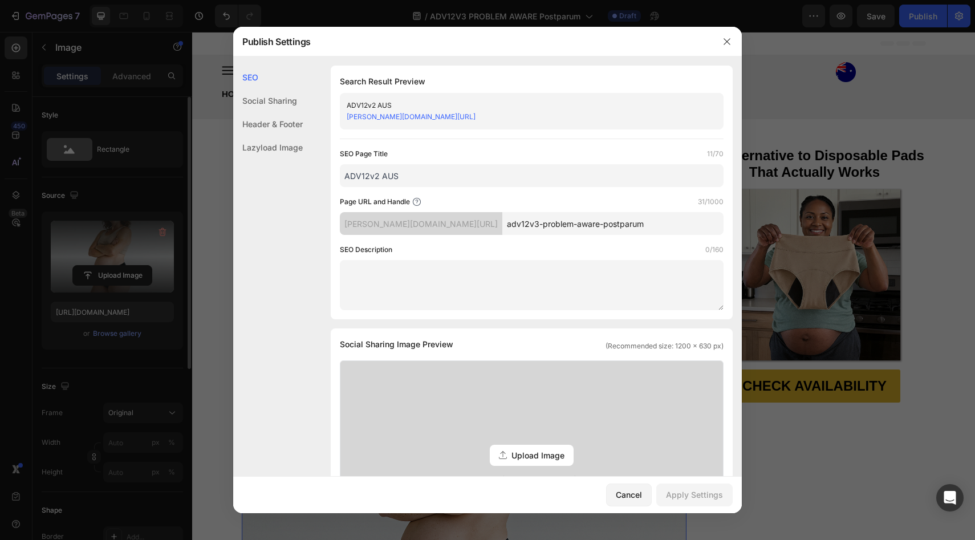
click at [376, 176] on input "ADV12v2 AUS" at bounding box center [532, 175] width 384 height 23
type input "ADV12v3 AUS"
drag, startPoint x: 504, startPoint y: 223, endPoint x: 654, endPoint y: 226, distance: 150.1
click at [654, 226] on input "adv12v3-problem-aware-postparum" at bounding box center [613, 223] width 221 height 23
type input "adv12v3A"
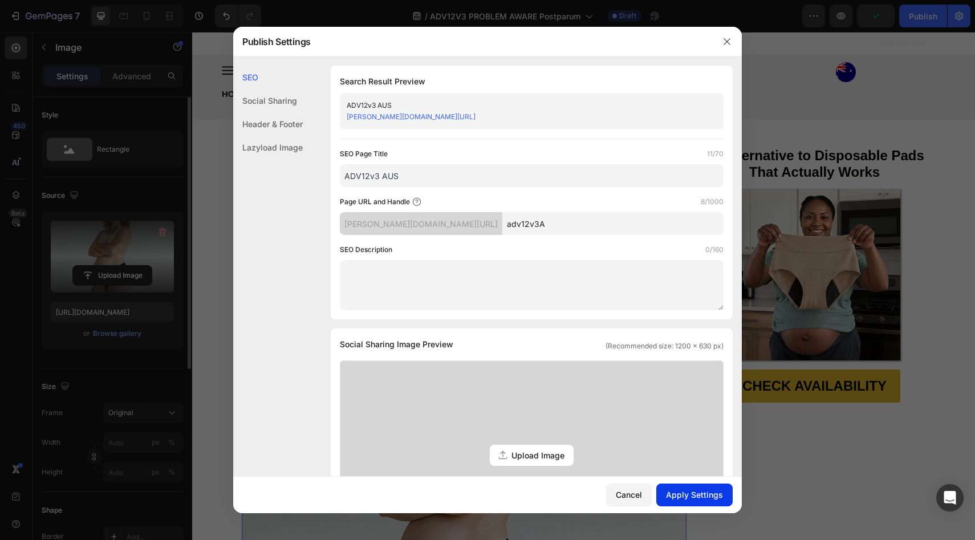
click at [691, 487] on button "Apply Settings" at bounding box center [695, 495] width 76 height 23
click at [728, 41] on icon "button" at bounding box center [727, 41] width 6 height 6
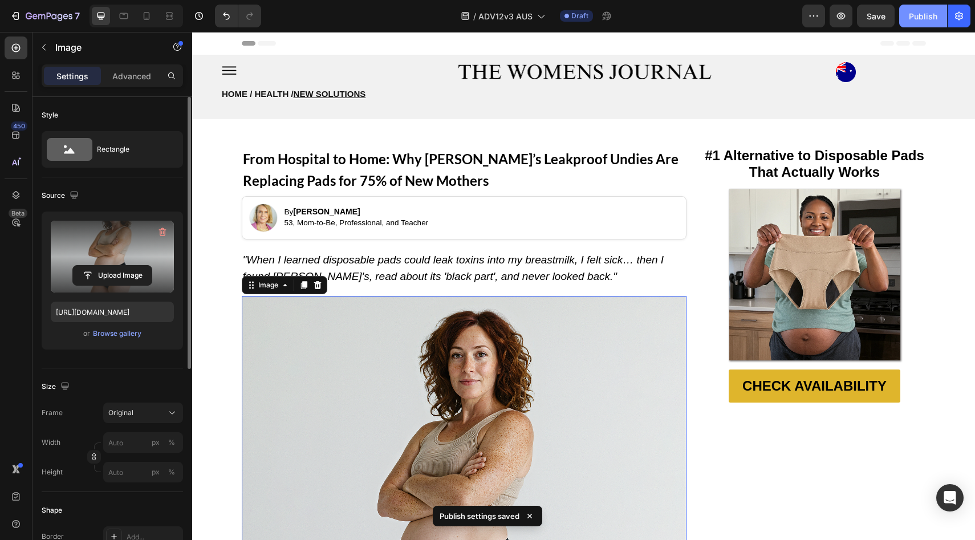
click at [923, 19] on div "Publish" at bounding box center [923, 16] width 29 height 12
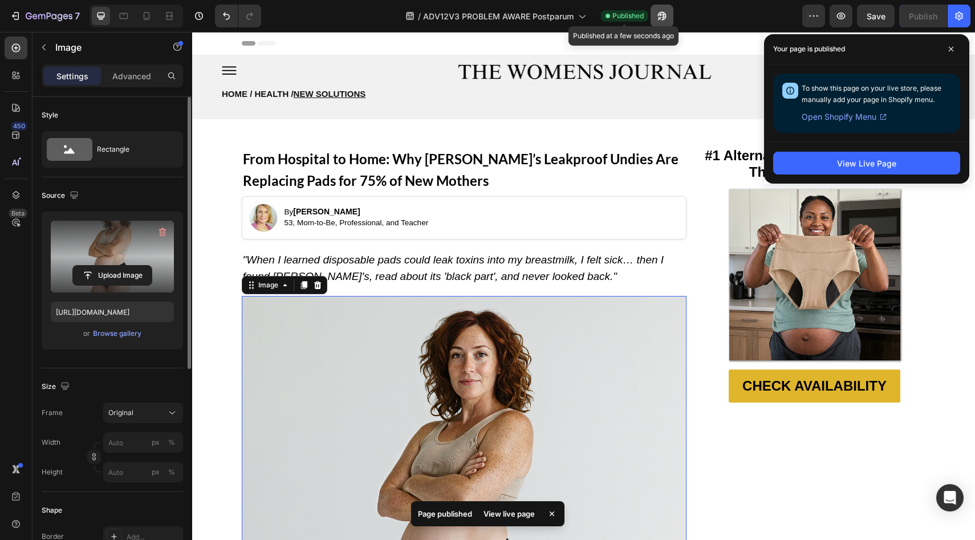
click at [656, 17] on button "button" at bounding box center [662, 16] width 23 height 23
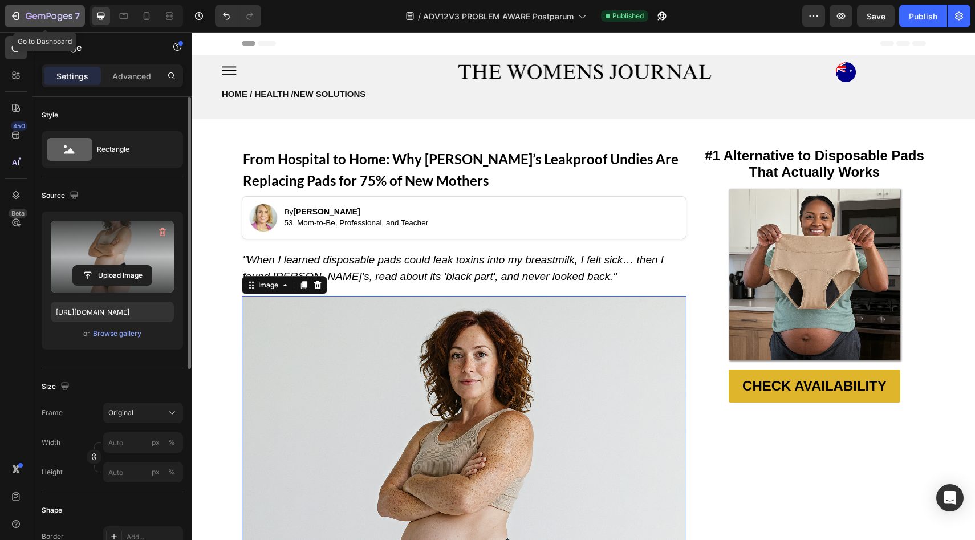
click at [52, 14] on icon "button" at bounding box center [49, 17] width 47 height 10
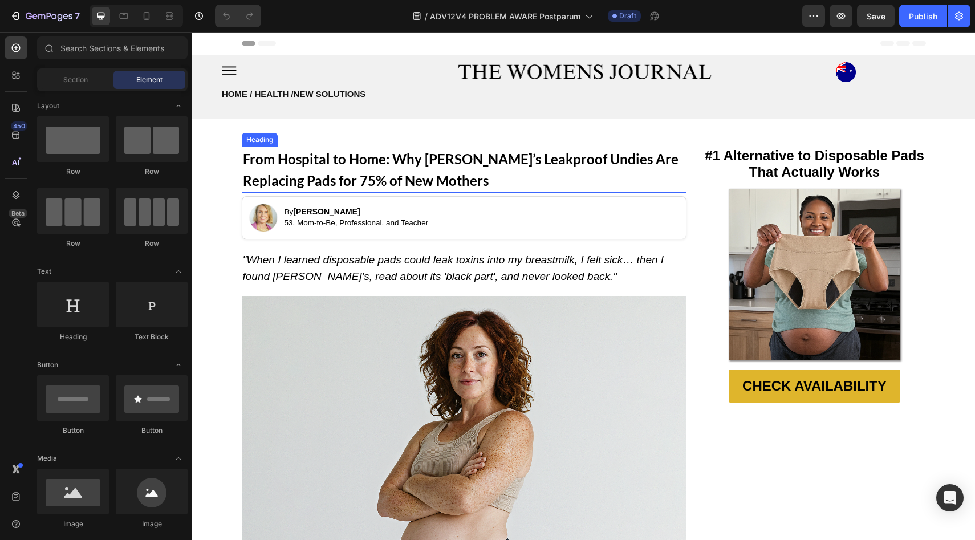
click at [436, 160] on strong "From Hospital to Home: Why [PERSON_NAME]’s Leakproof Undies Are Replacing Pads …" at bounding box center [461, 170] width 436 height 38
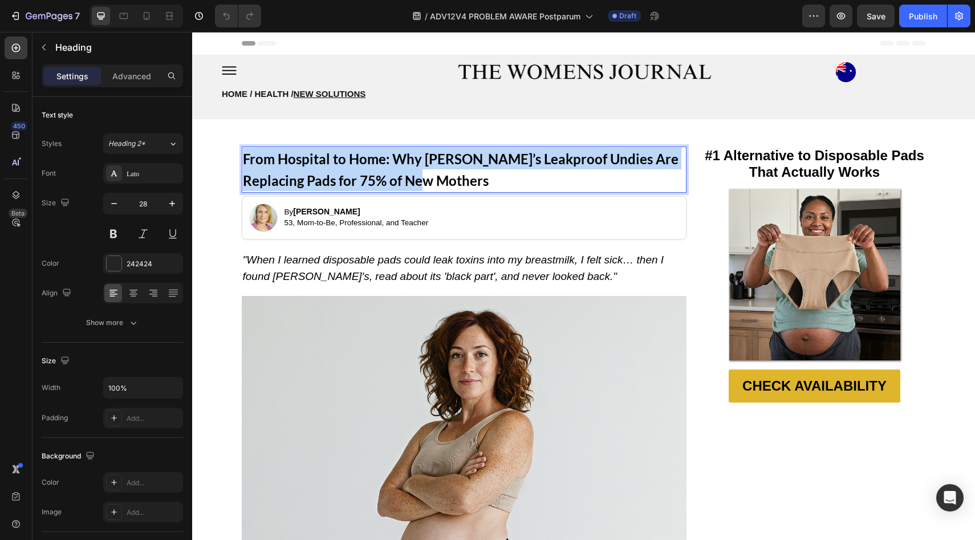
click at [436, 160] on strong "From Hospital to Home: Why [PERSON_NAME]’s Leakproof Undies Are Replacing Pads …" at bounding box center [461, 170] width 436 height 38
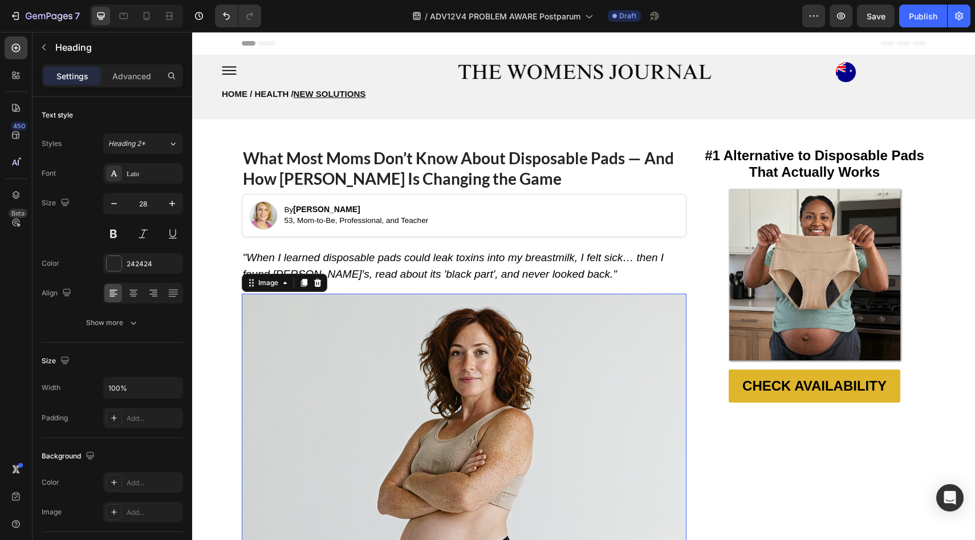
click at [428, 320] on img at bounding box center [464, 516] width 445 height 445
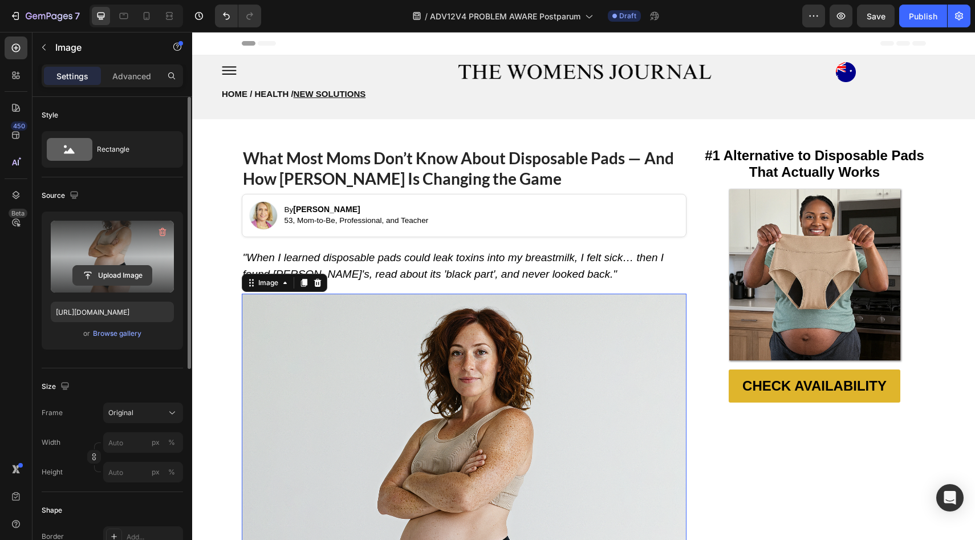
click at [120, 281] on input "file" at bounding box center [112, 275] width 79 height 19
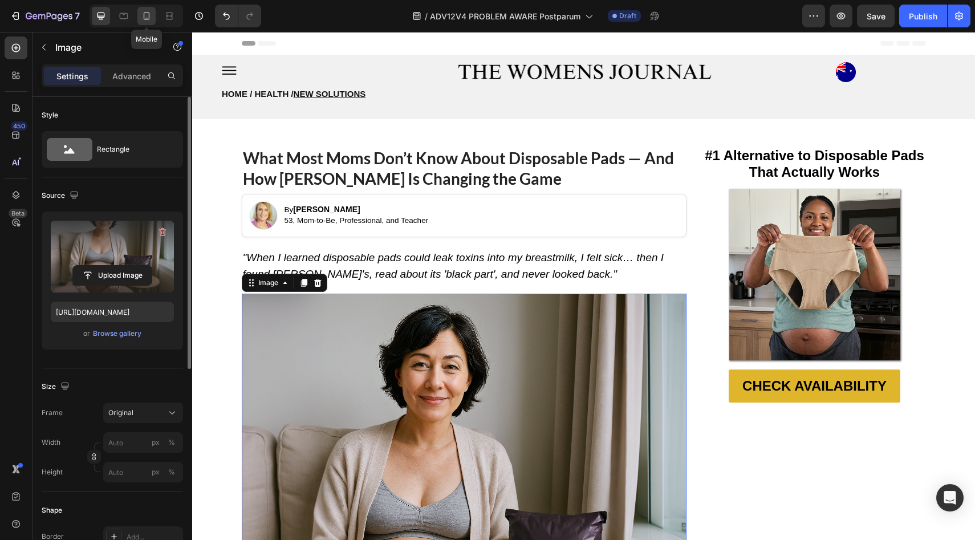
click at [146, 14] on icon at bounding box center [146, 15] width 11 height 11
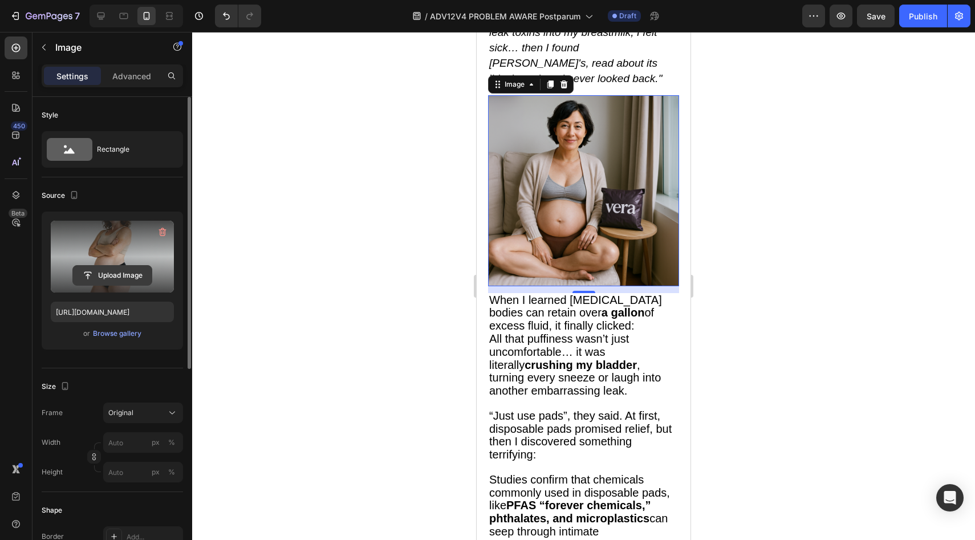
scroll to position [234, 0]
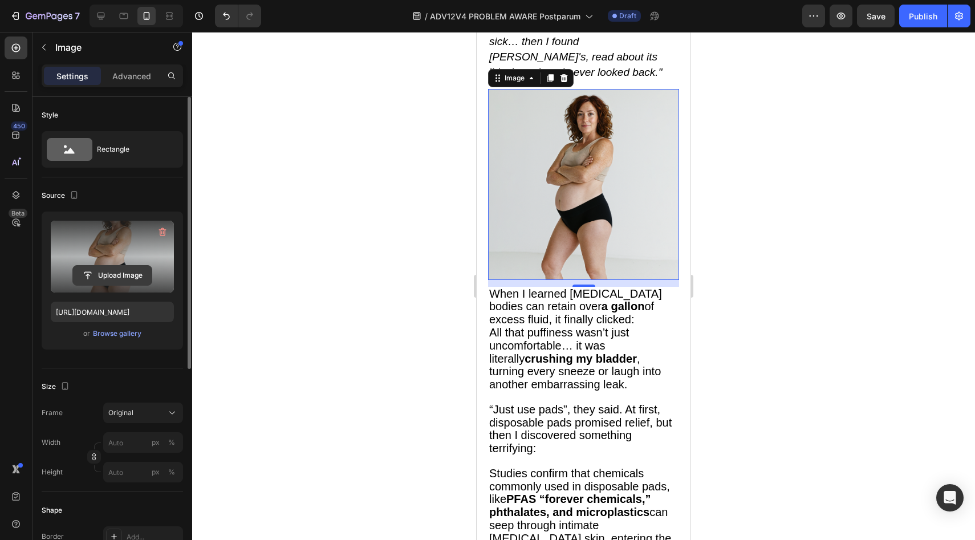
click at [109, 268] on input "file" at bounding box center [112, 275] width 79 height 19
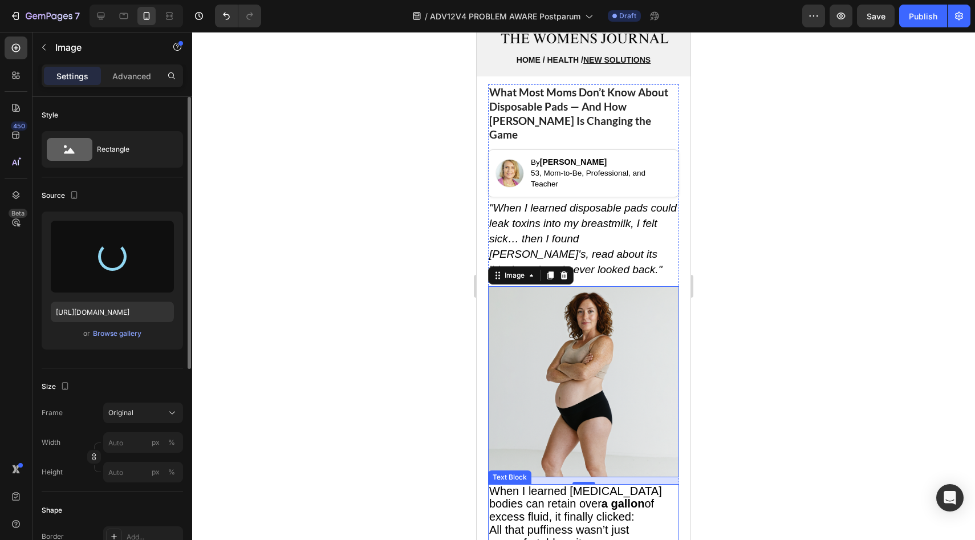
scroll to position [0, 0]
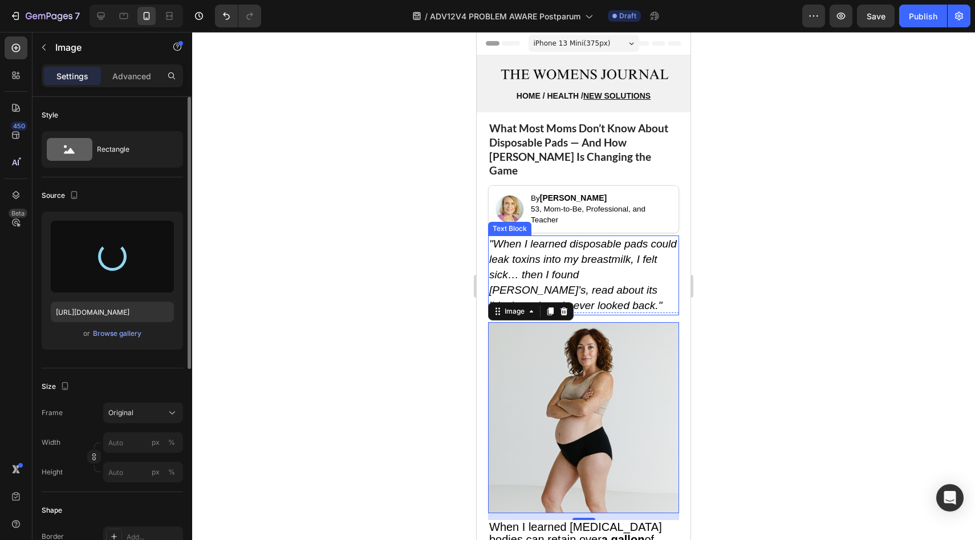
type input "[URL][DOMAIN_NAME]"
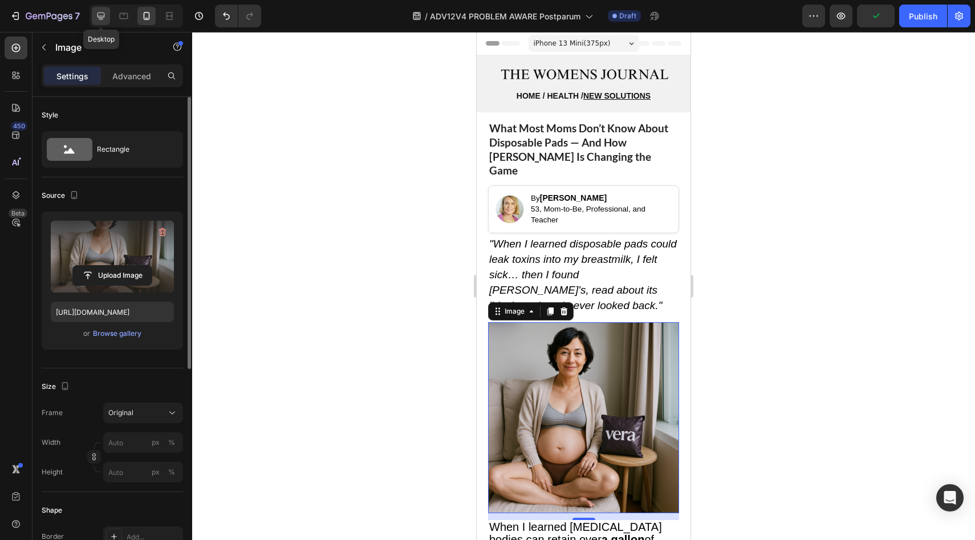
click at [97, 20] on icon at bounding box center [100, 15] width 11 height 11
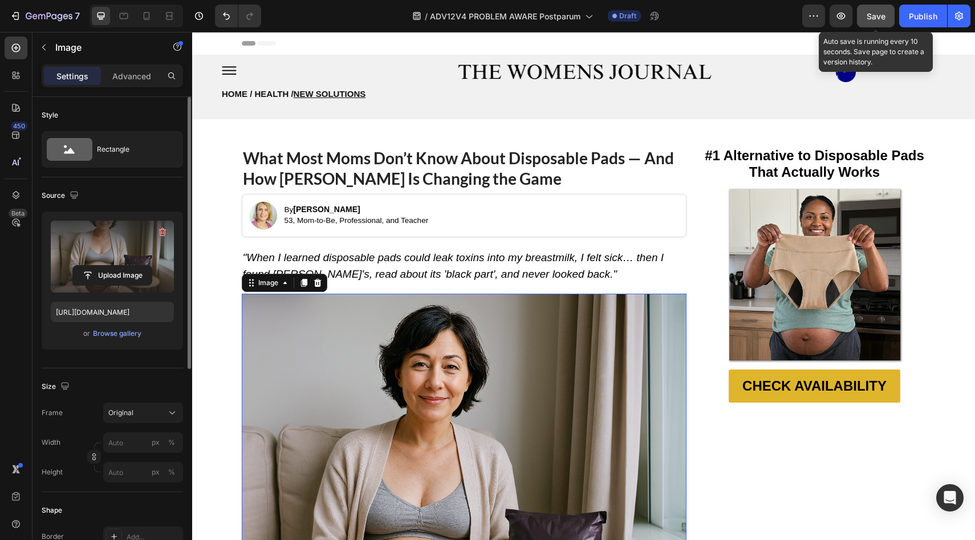
click at [865, 14] on button "Save" at bounding box center [876, 16] width 38 height 23
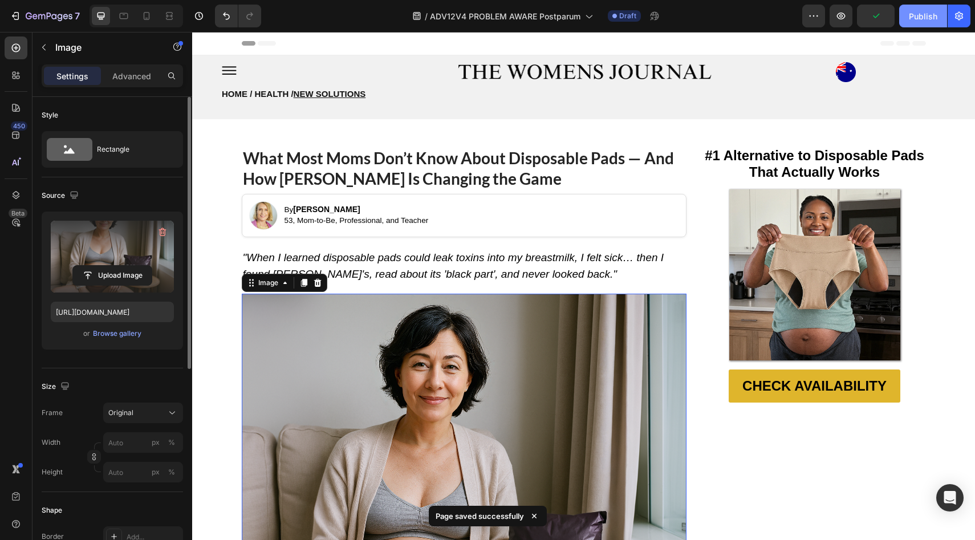
click at [917, 20] on div "Publish" at bounding box center [923, 16] width 29 height 12
click at [948, 13] on button "button" at bounding box center [959, 16] width 23 height 23
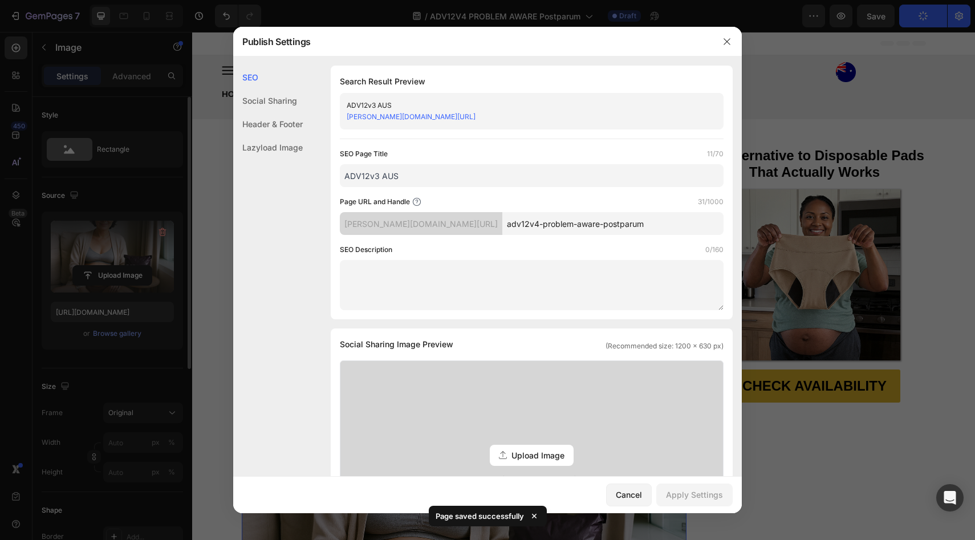
click at [404, 179] on input "ADV12v3 AUS" at bounding box center [532, 175] width 384 height 23
click at [378, 177] on input "ADV12v3 AUS" at bounding box center [532, 175] width 384 height 23
type input "ADV12v4 AUS"
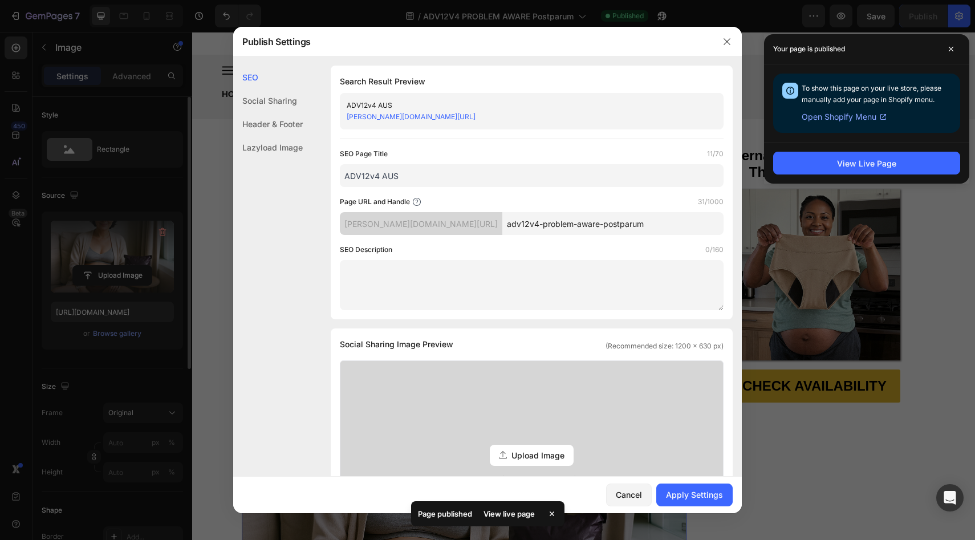
drag, startPoint x: 620, startPoint y: 225, endPoint x: 504, endPoint y: 227, distance: 115.8
click at [504, 227] on input "adv12v4-problem-aware-postparum" at bounding box center [613, 223] width 221 height 23
type input "adv12v4A"
click at [722, 495] on div "Apply Settings" at bounding box center [694, 495] width 57 height 12
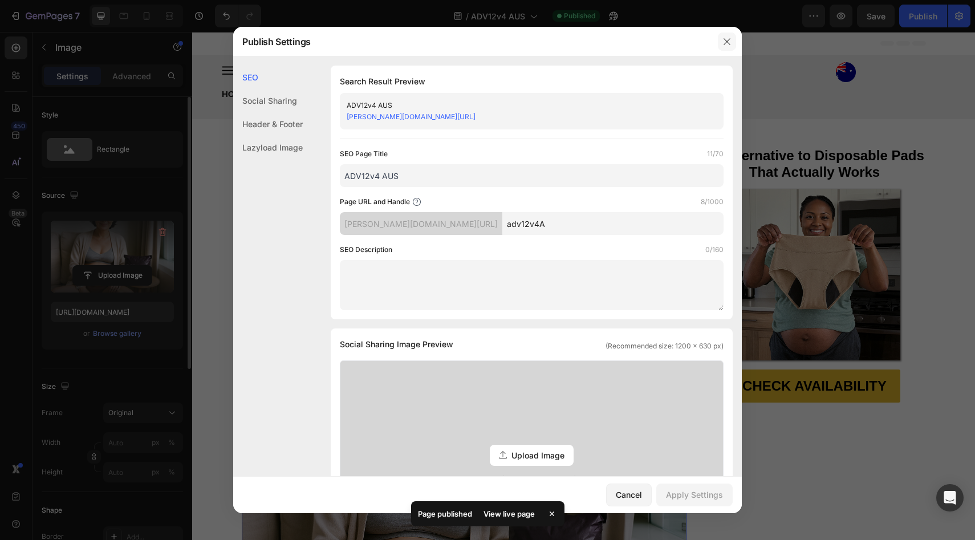
click at [723, 38] on icon "button" at bounding box center [727, 41] width 9 height 9
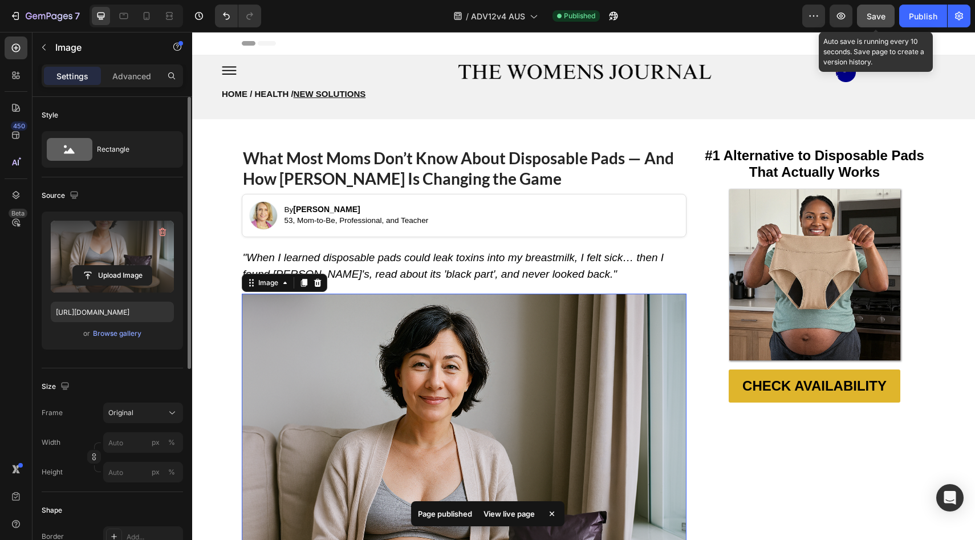
click at [874, 18] on span "Save" at bounding box center [876, 16] width 19 height 10
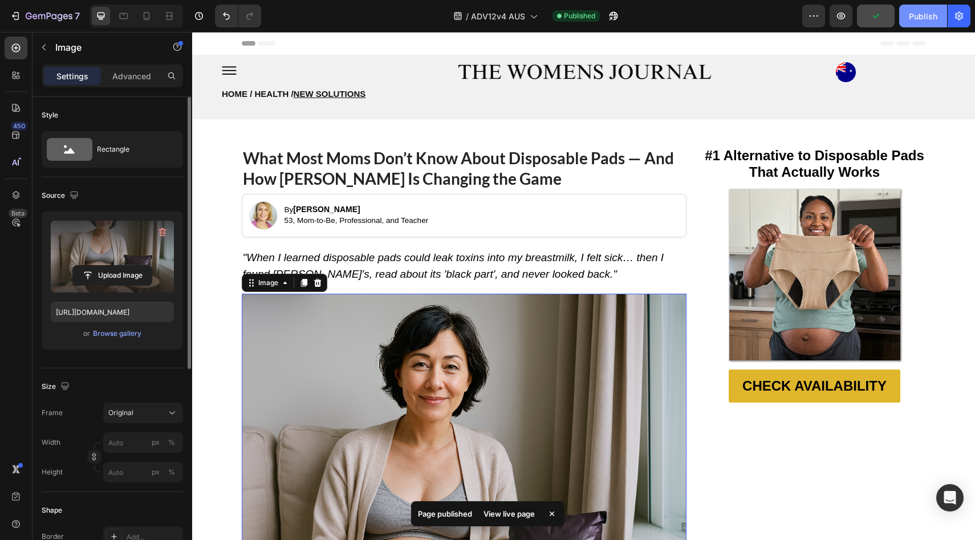
click at [916, 15] on div "Publish" at bounding box center [923, 16] width 29 height 12
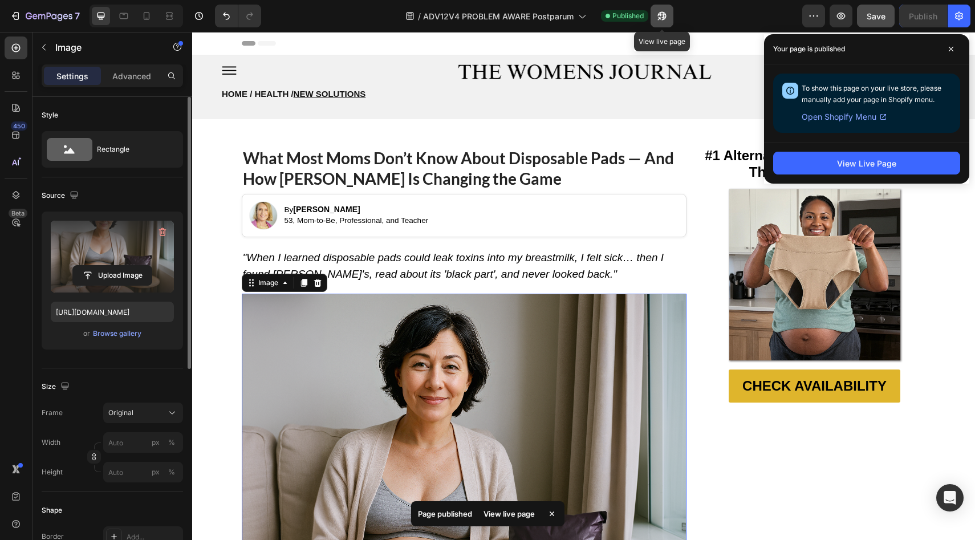
click at [664, 18] on icon "button" at bounding box center [662, 15] width 11 height 11
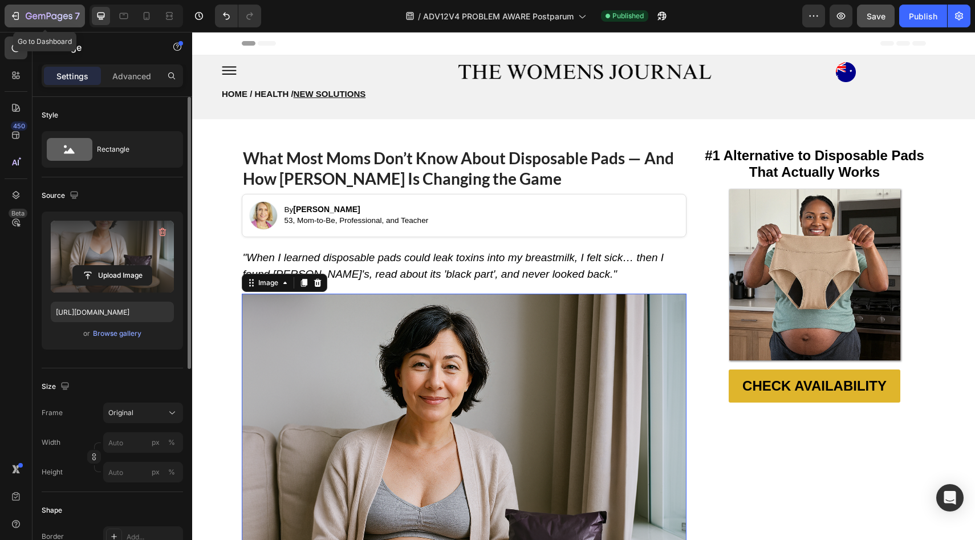
click at [55, 7] on button "7" at bounding box center [45, 16] width 80 height 23
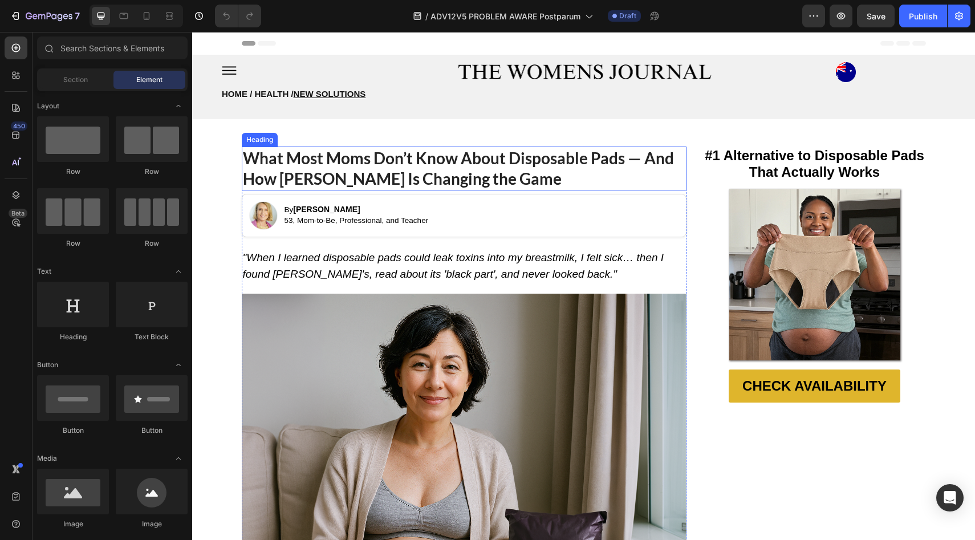
click at [378, 160] on strong "What Most Moms Don’t Know About Disposable Pads — And How [PERSON_NAME] Is Chan…" at bounding box center [458, 168] width 431 height 40
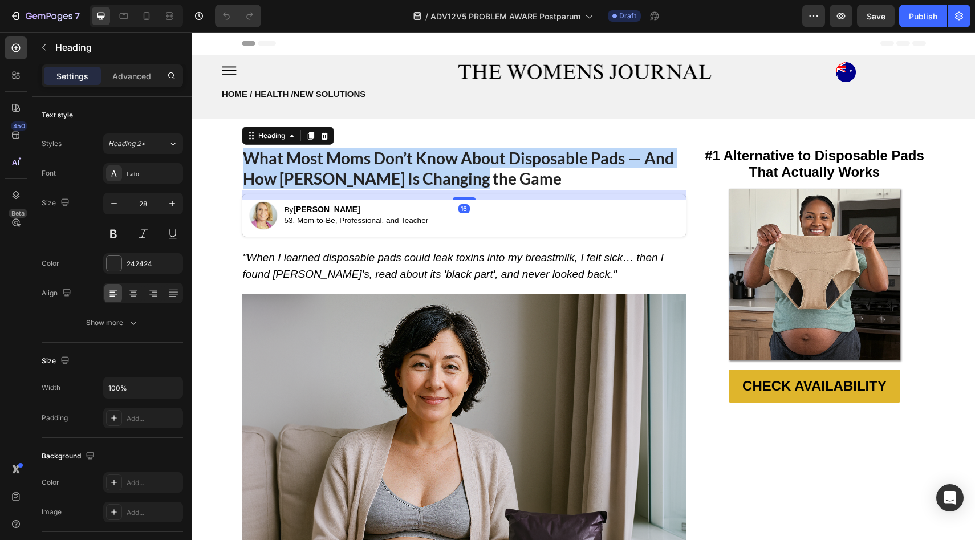
click at [378, 160] on strong "What Most Moms Don’t Know About Disposable Pads — And How [PERSON_NAME] Is Chan…" at bounding box center [458, 168] width 431 height 40
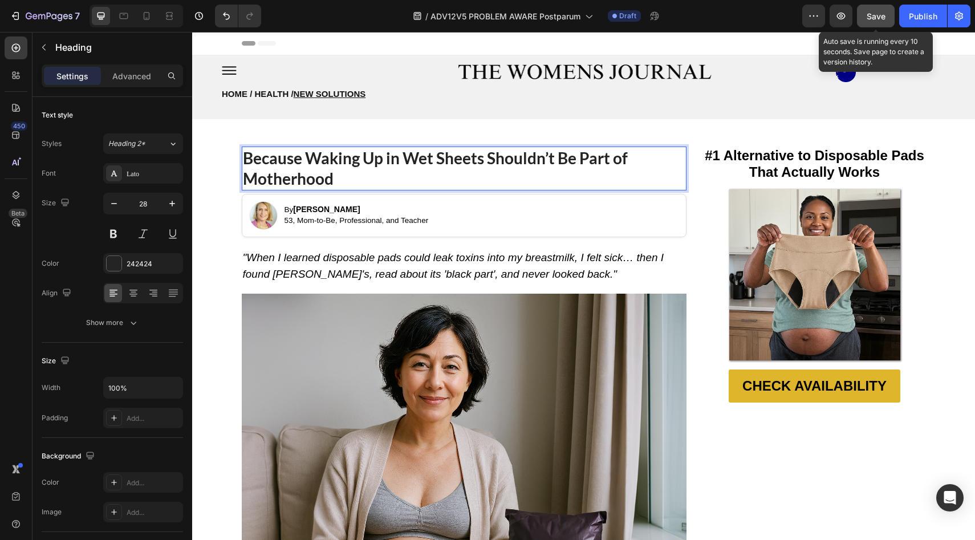
click at [876, 14] on span "Save" at bounding box center [876, 16] width 19 height 10
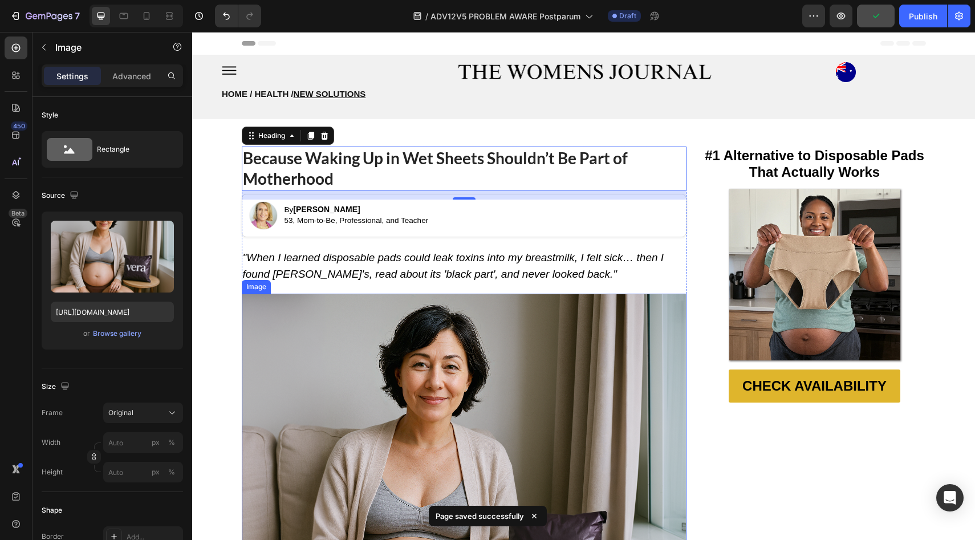
click at [423, 313] on img at bounding box center [464, 516] width 445 height 445
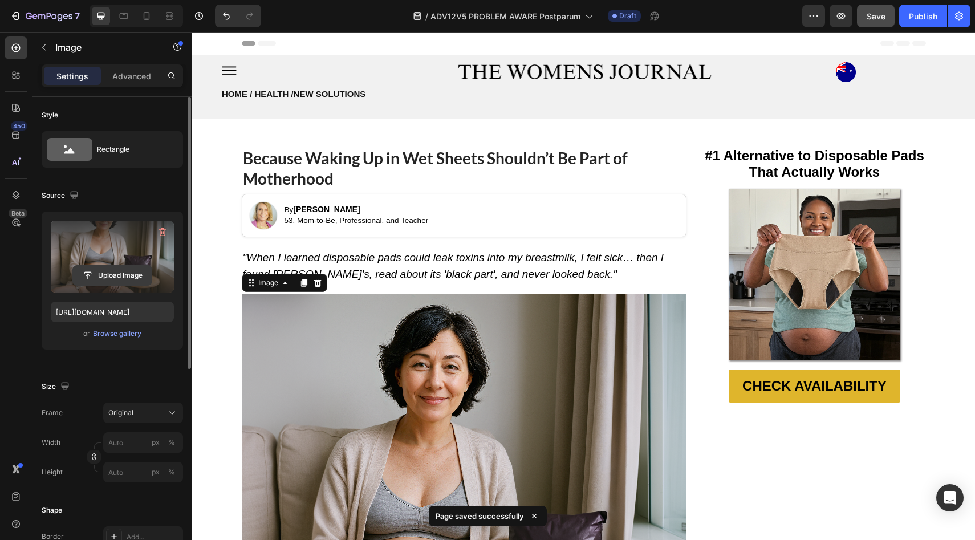
click at [100, 273] on input "file" at bounding box center [112, 275] width 79 height 19
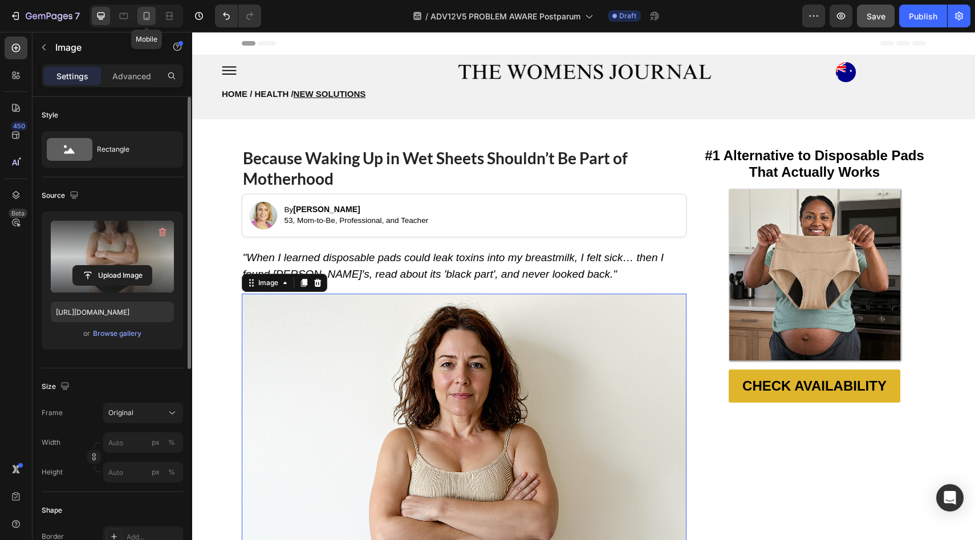
click at [151, 19] on icon at bounding box center [146, 15] width 11 height 11
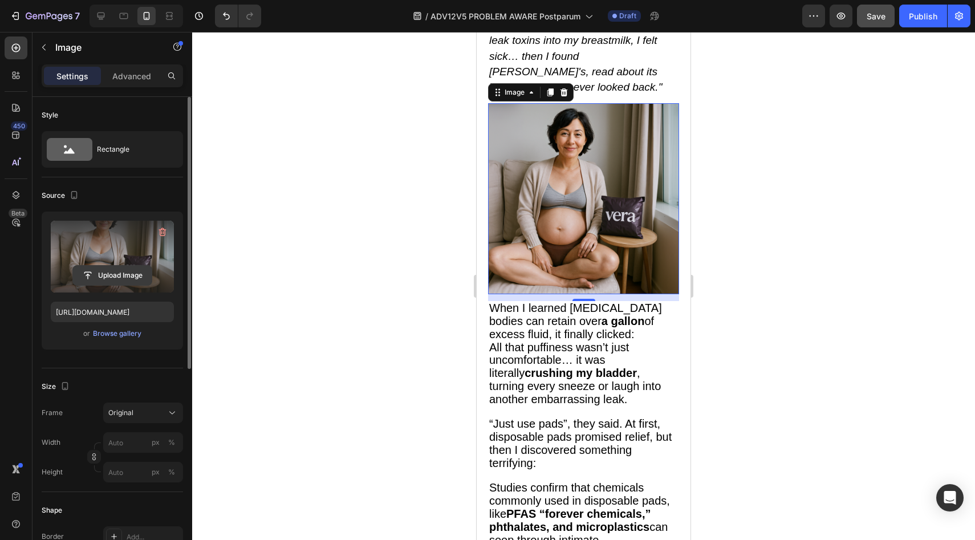
click at [116, 277] on input "file" at bounding box center [112, 275] width 79 height 19
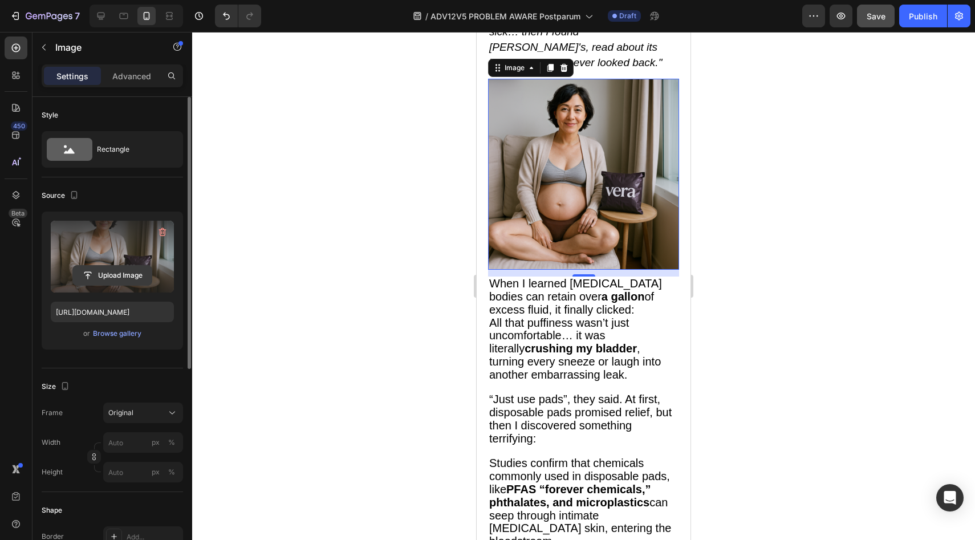
scroll to position [220, 0]
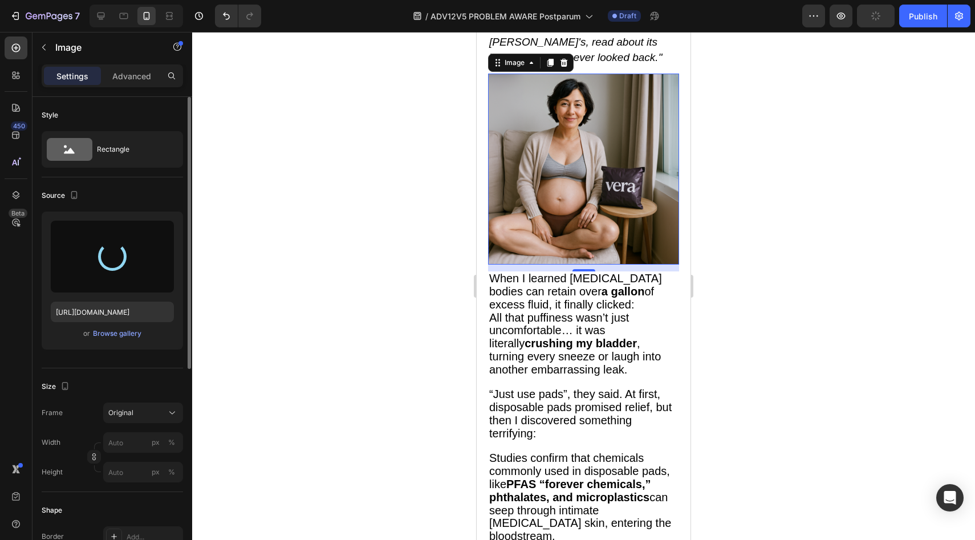
type input "[URL][DOMAIN_NAME]"
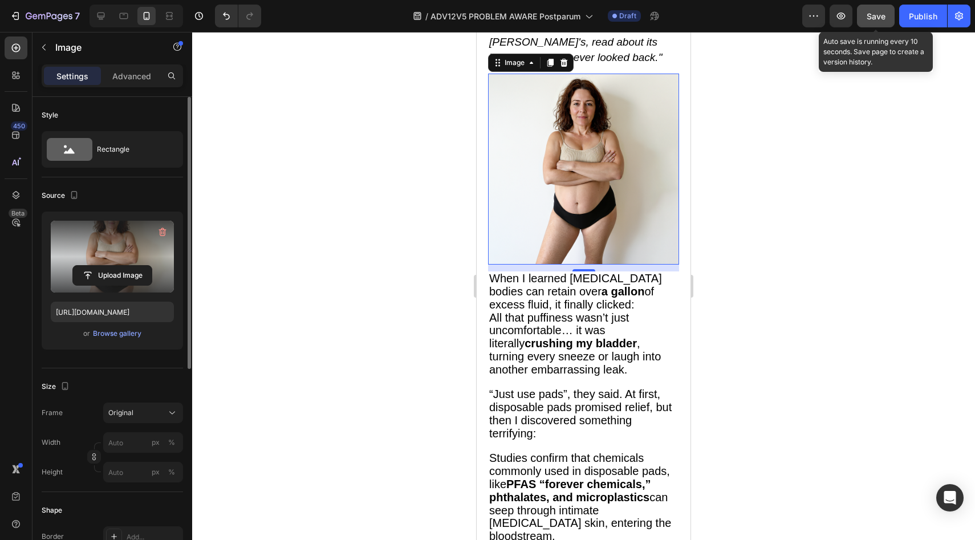
click at [880, 23] on button "Save" at bounding box center [876, 16] width 38 height 23
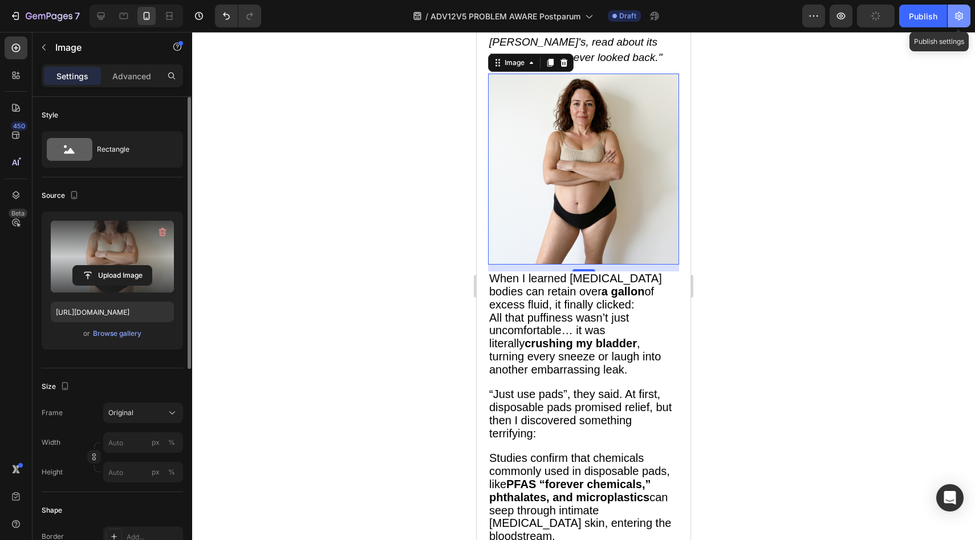
click at [965, 17] on button "button" at bounding box center [959, 16] width 23 height 23
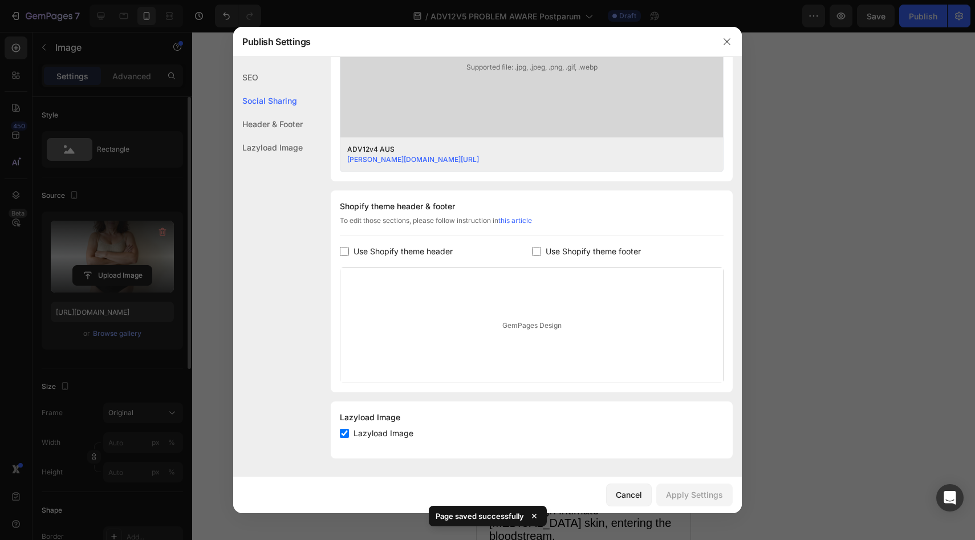
scroll to position [11, 0]
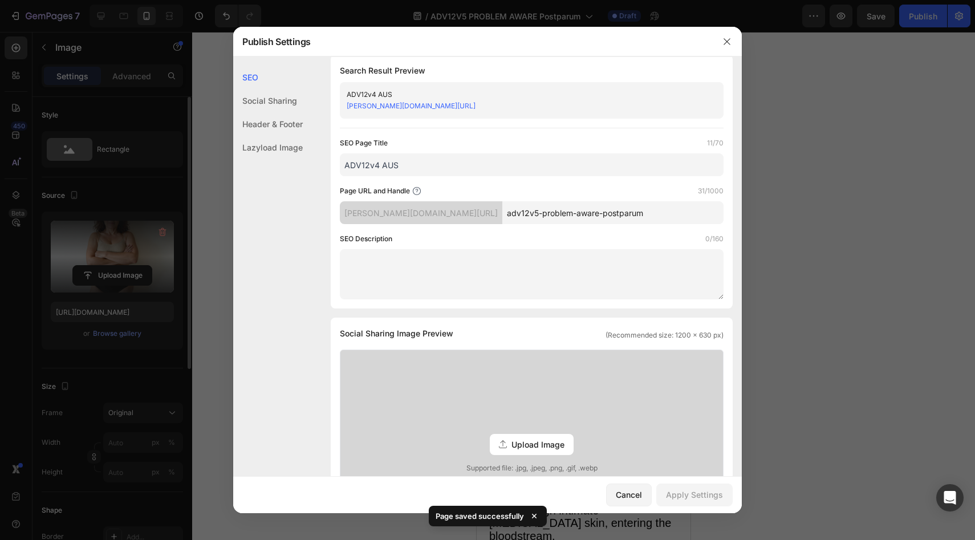
click at [377, 168] on input "ADV12v4 AUS" at bounding box center [532, 164] width 384 height 23
type input "ADV12v5 AUS"
drag, startPoint x: 504, startPoint y: 214, endPoint x: 650, endPoint y: 208, distance: 146.1
click at [650, 208] on input "adv12v5-problem-aware-postparum" at bounding box center [613, 212] width 221 height 23
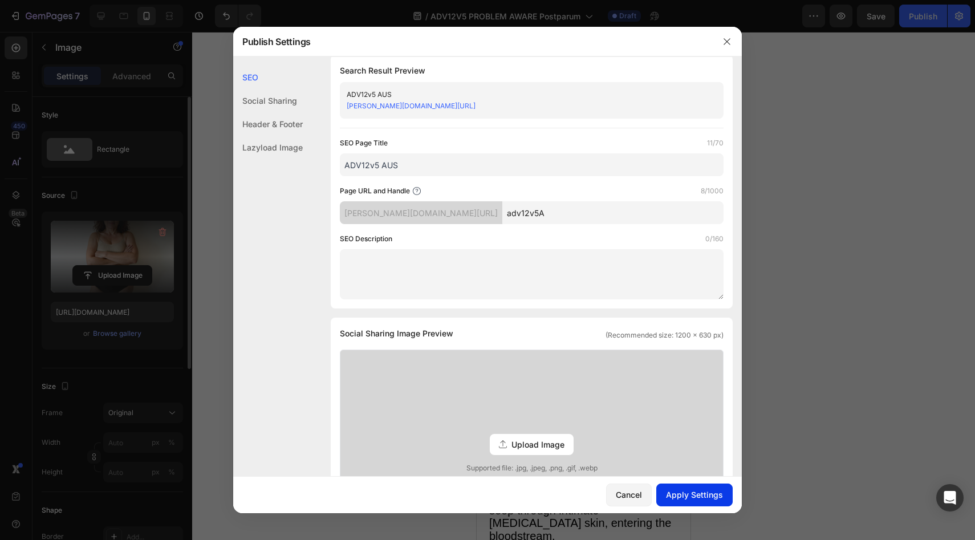
type input "adv12v5A"
click at [701, 495] on div "Apply Settings" at bounding box center [694, 495] width 57 height 12
click at [726, 42] on icon "button" at bounding box center [727, 41] width 9 height 9
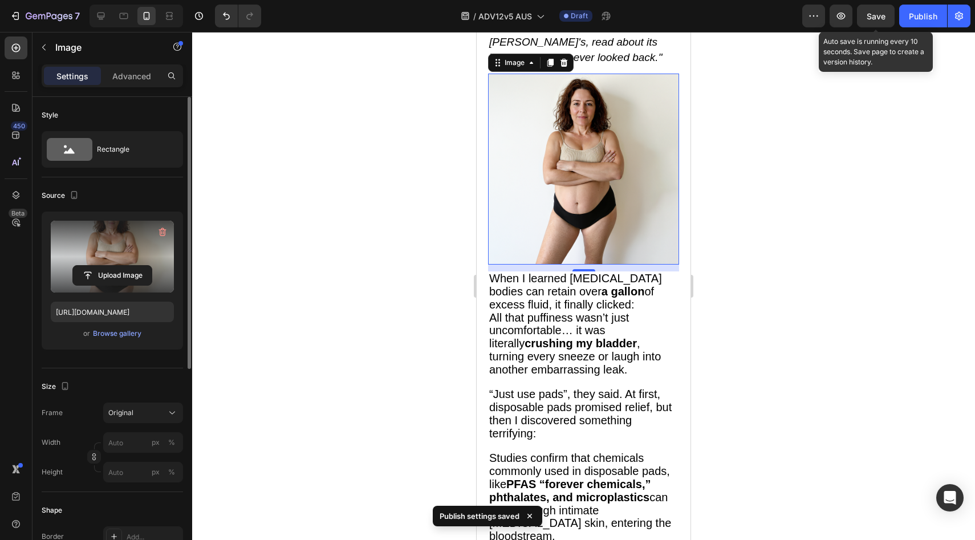
click at [881, 19] on span "Save" at bounding box center [876, 16] width 19 height 10
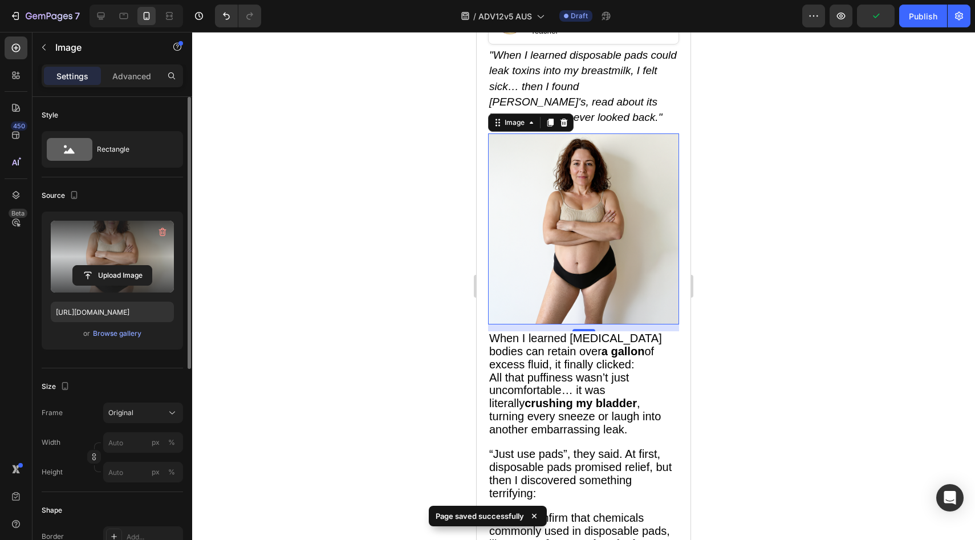
scroll to position [0, 0]
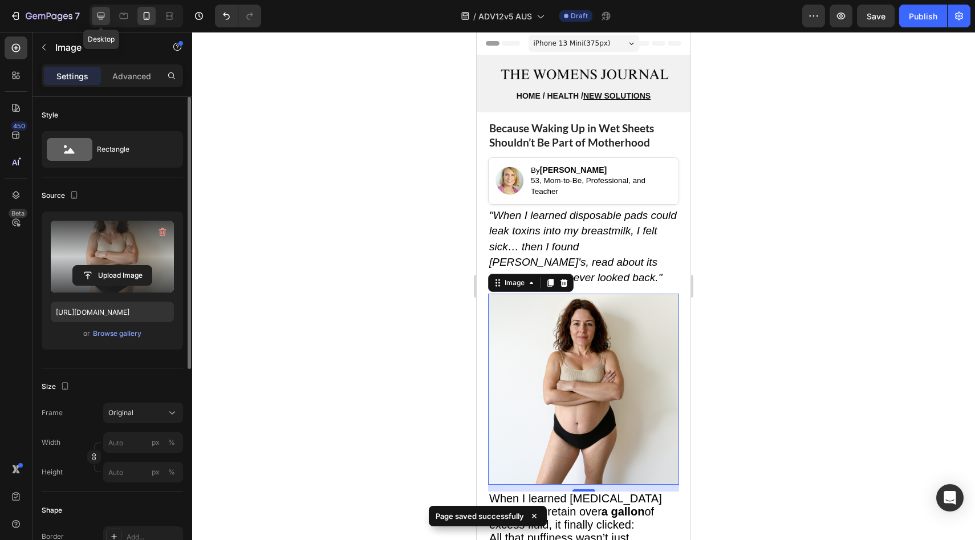
click at [106, 10] on icon at bounding box center [100, 15] width 11 height 11
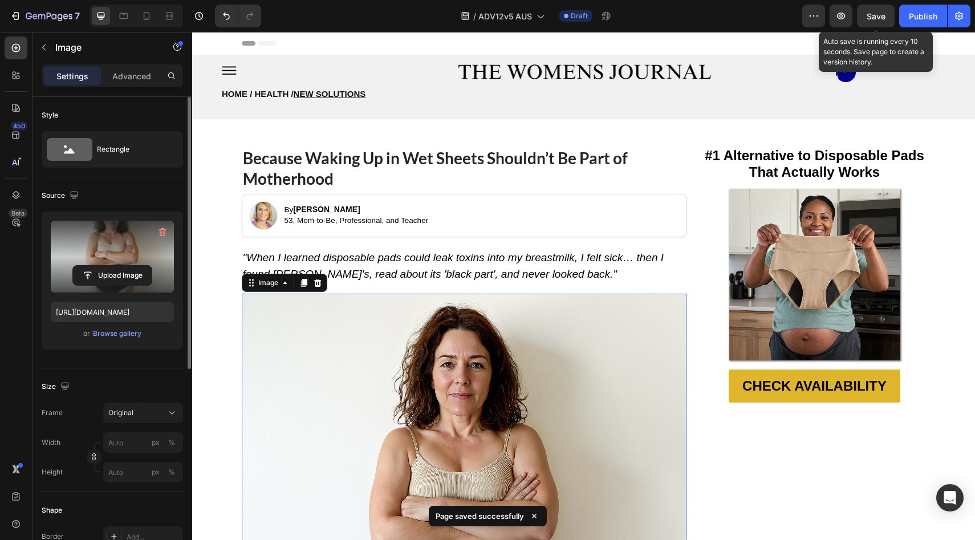
click at [882, 20] on span "Save" at bounding box center [876, 16] width 19 height 10
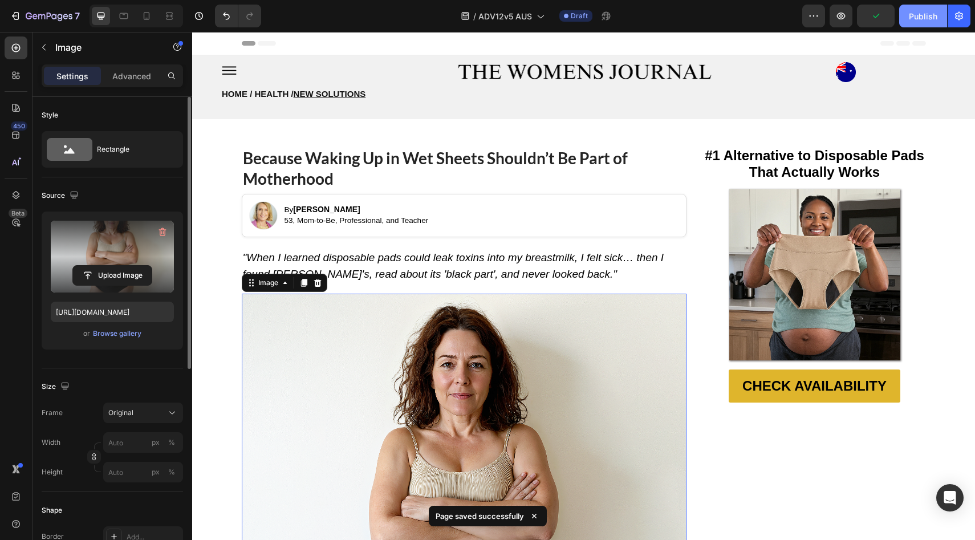
click at [918, 20] on div "Publish" at bounding box center [923, 16] width 29 height 12
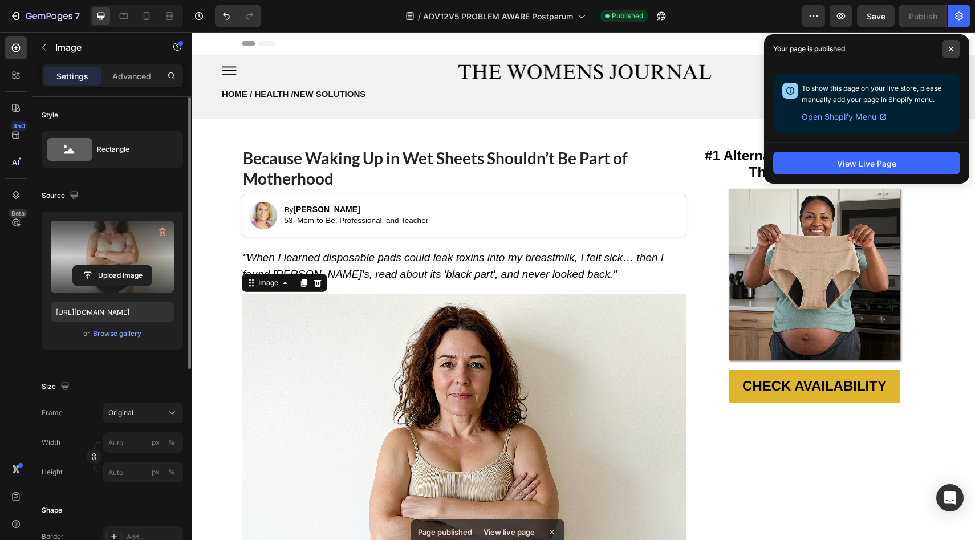
click at [952, 50] on icon at bounding box center [951, 49] width 5 height 5
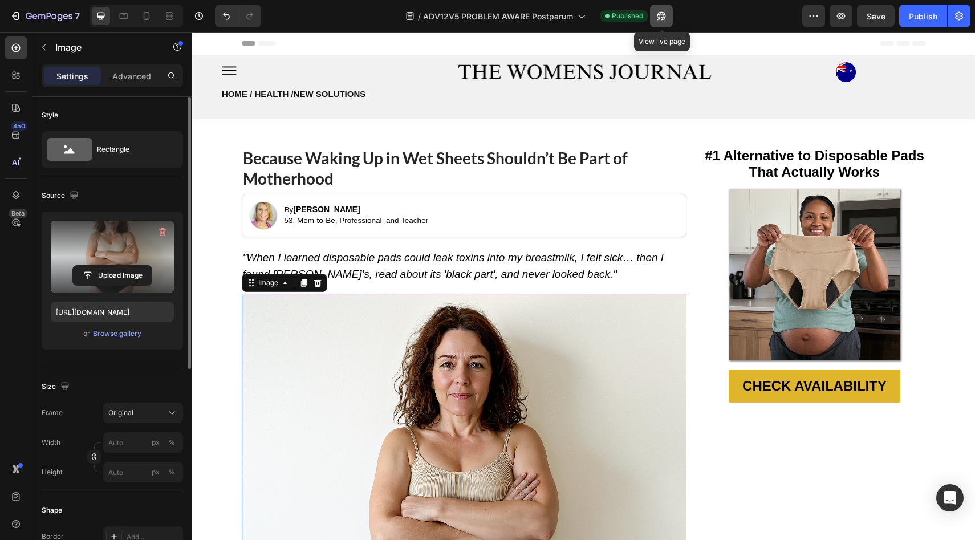
click at [661, 17] on icon "button" at bounding box center [659, 18] width 3 height 3
click at [31, 7] on button "7" at bounding box center [45, 16] width 80 height 23
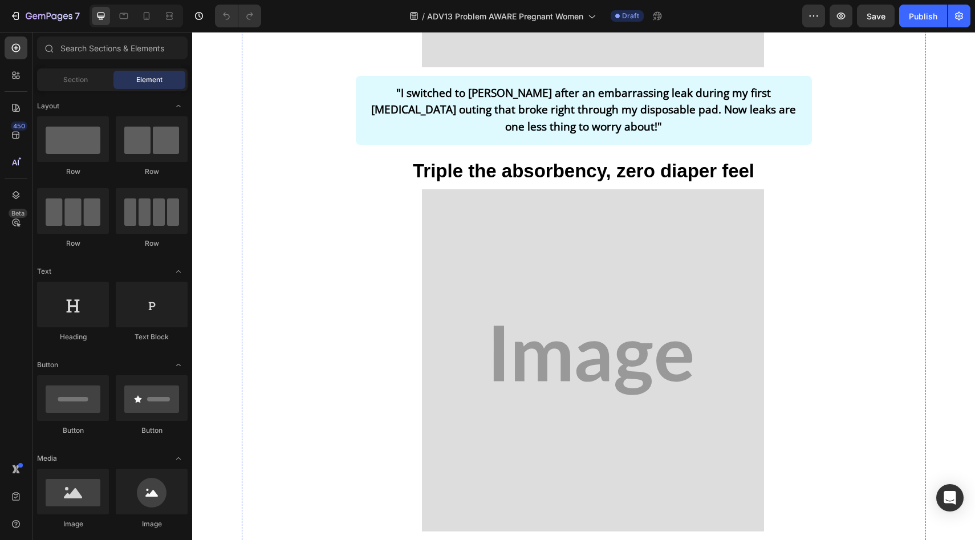
scroll to position [1655, 0]
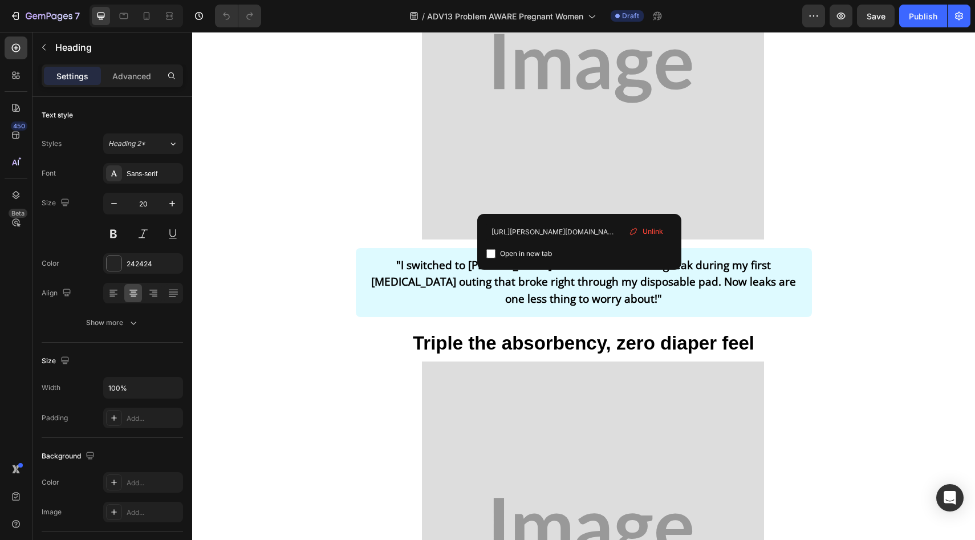
click at [659, 229] on span "Unlink" at bounding box center [653, 231] width 21 height 10
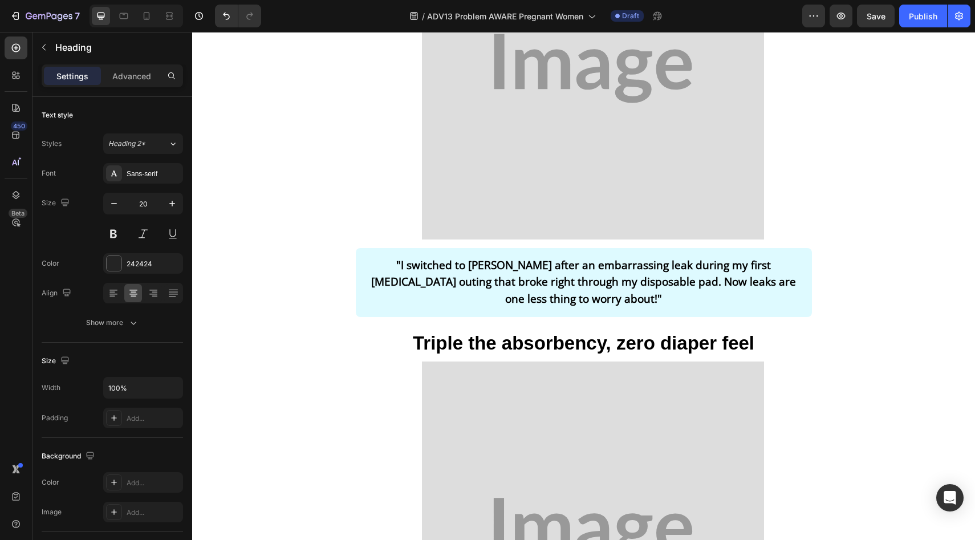
drag, startPoint x: 548, startPoint y: 204, endPoint x: 597, endPoint y: 203, distance: 49.1
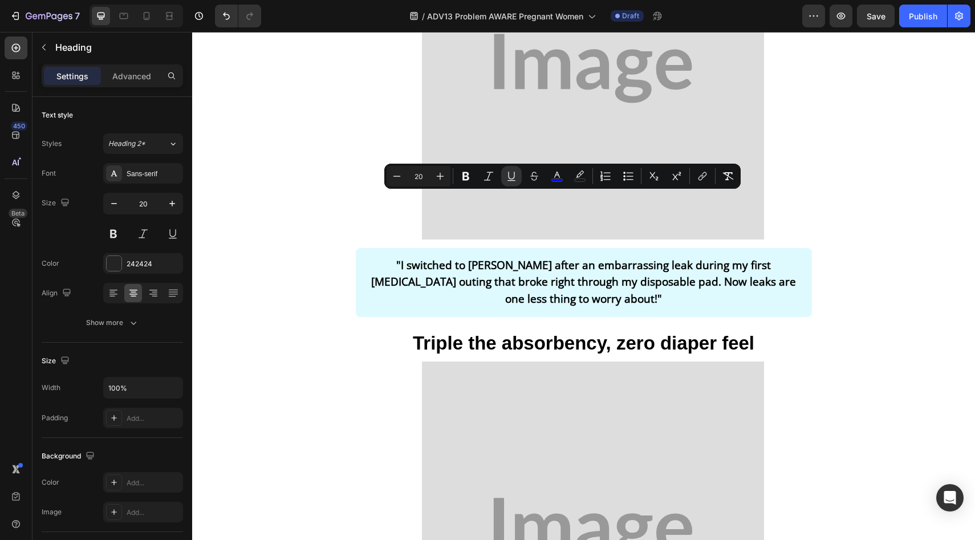
drag, startPoint x: 606, startPoint y: 203, endPoint x: 538, endPoint y: 204, distance: 67.3
click at [704, 172] on icon "Editor contextual toolbar" at bounding box center [704, 175] width 5 height 6
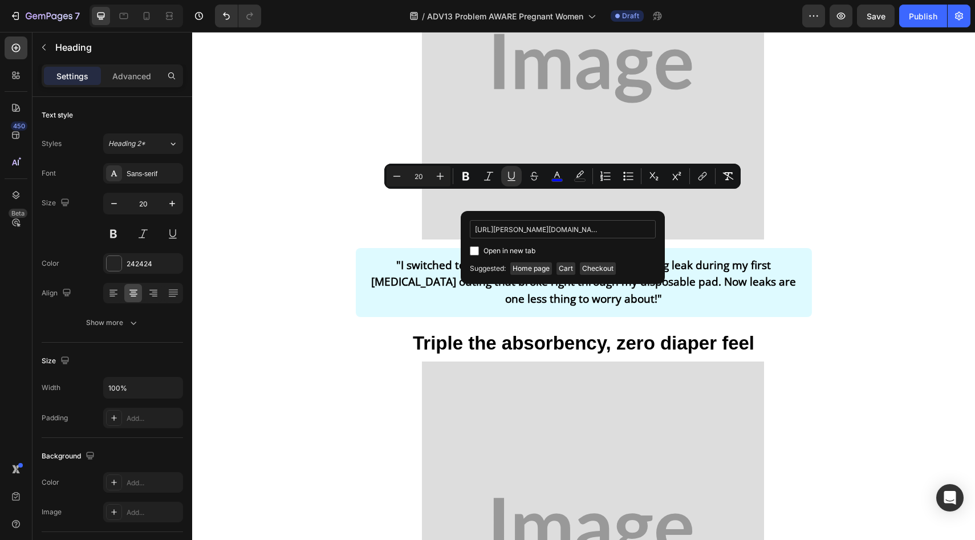
scroll to position [0, 115]
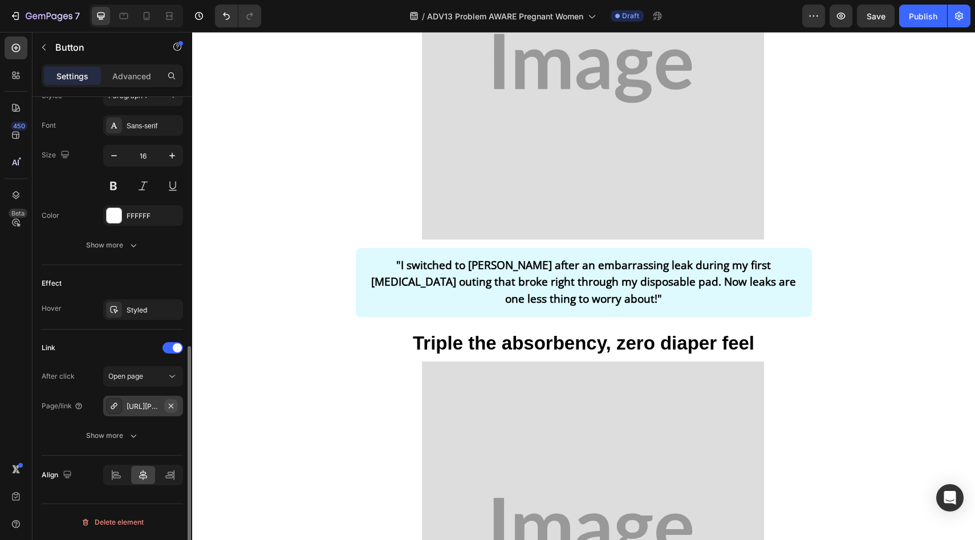
click at [173, 403] on icon "button" at bounding box center [171, 406] width 9 height 9
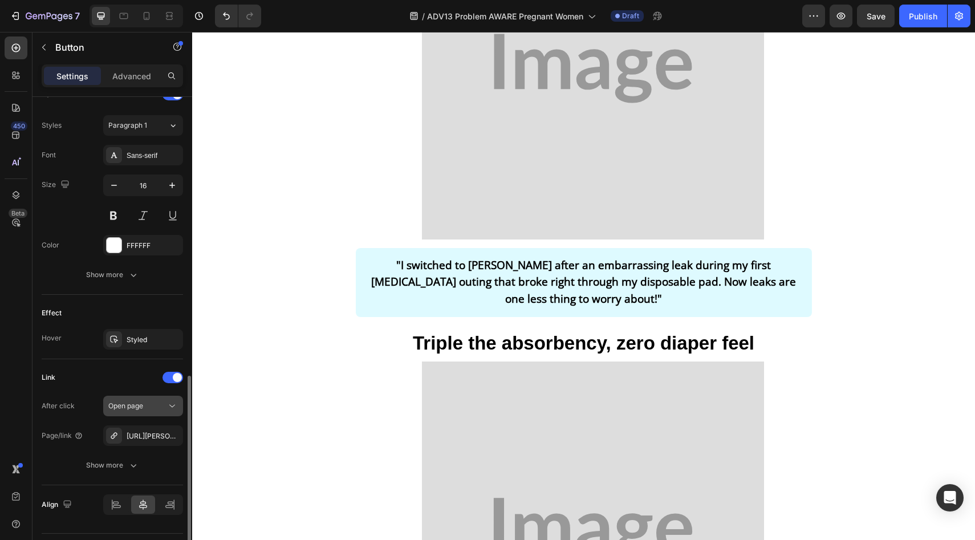
click at [164, 408] on div "Open page" at bounding box center [137, 406] width 58 height 10
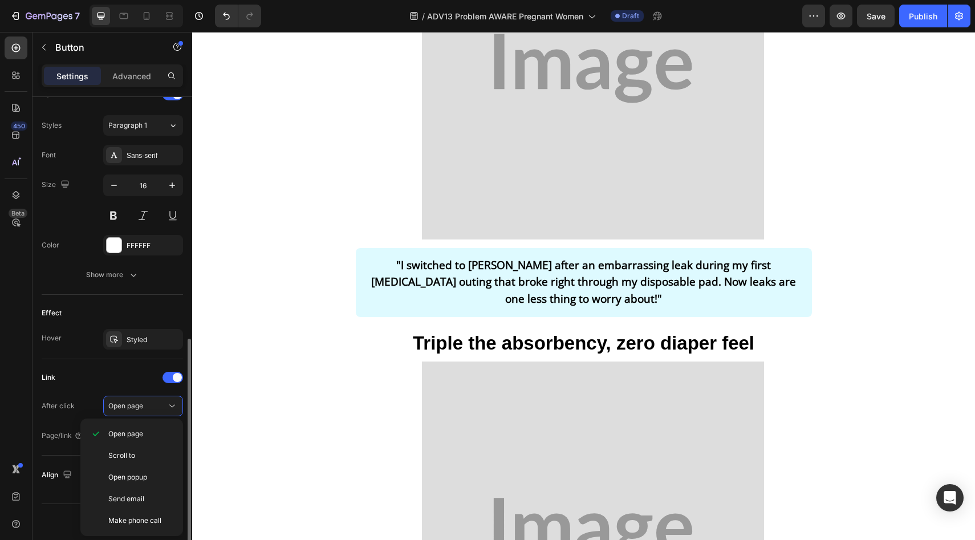
click at [144, 390] on div "Link After click Open page Page/link Add..." at bounding box center [112, 407] width 141 height 78
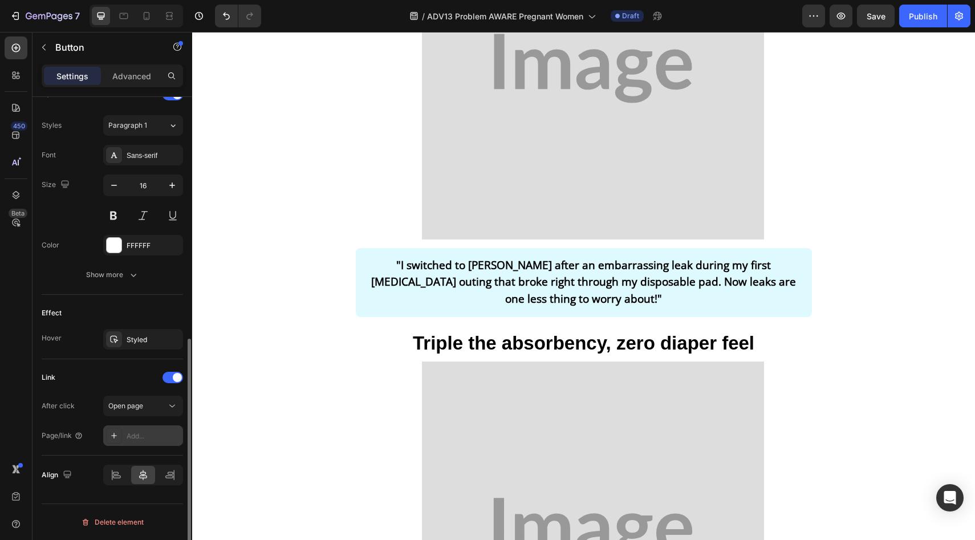
click at [156, 444] on div "Add..." at bounding box center [143, 436] width 80 height 21
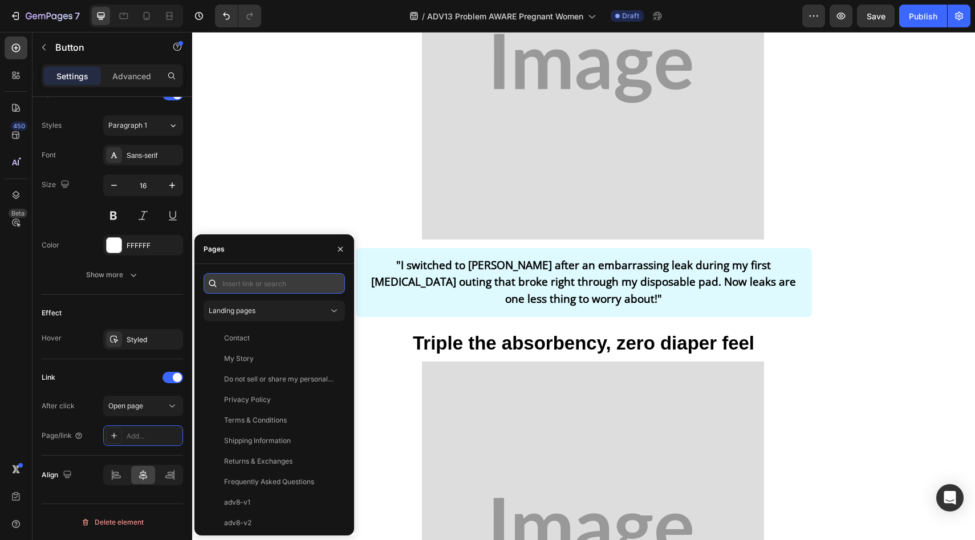
click at [283, 282] on input "text" at bounding box center [274, 283] width 141 height 21
paste input "[URL][PERSON_NAME][DOMAIN_NAME]"
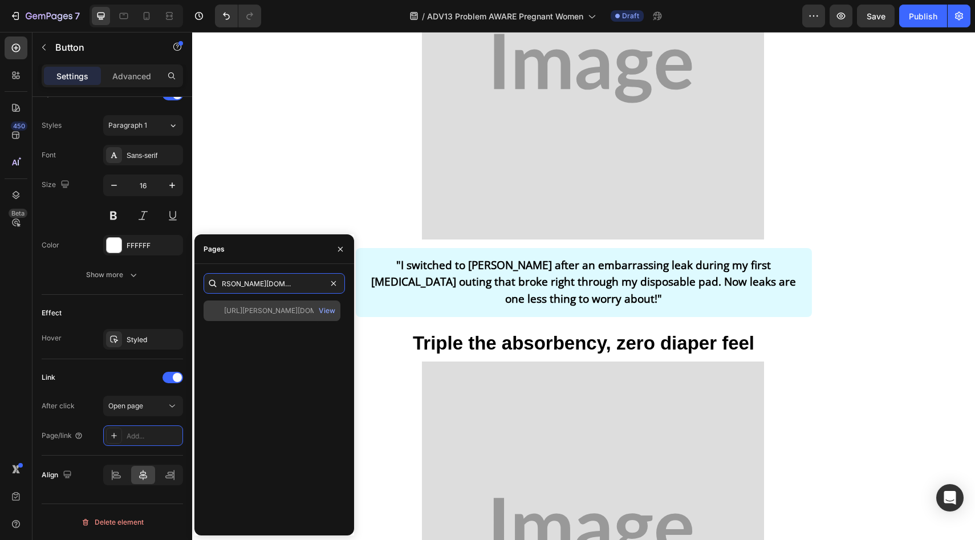
type input "[URL][PERSON_NAME][DOMAIN_NAME]"
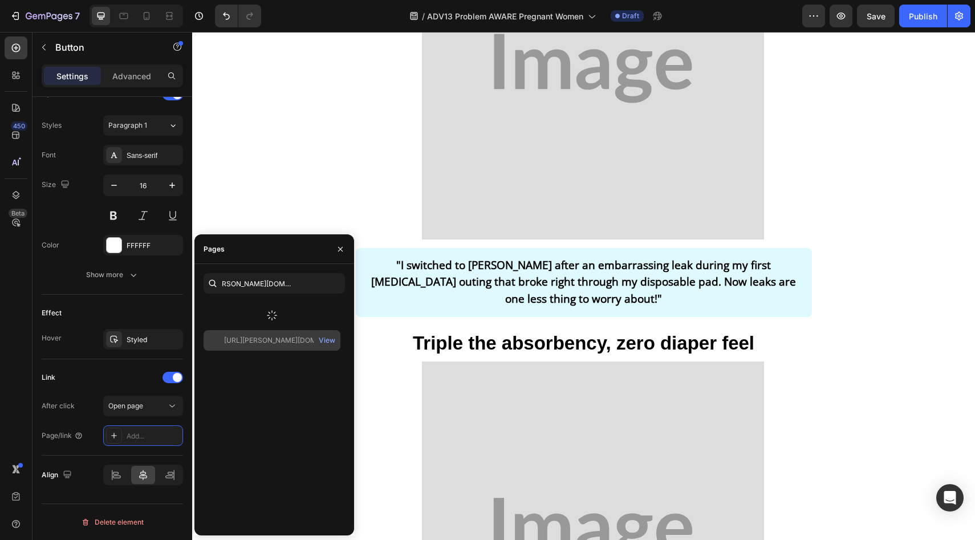
scroll to position [0, 0]
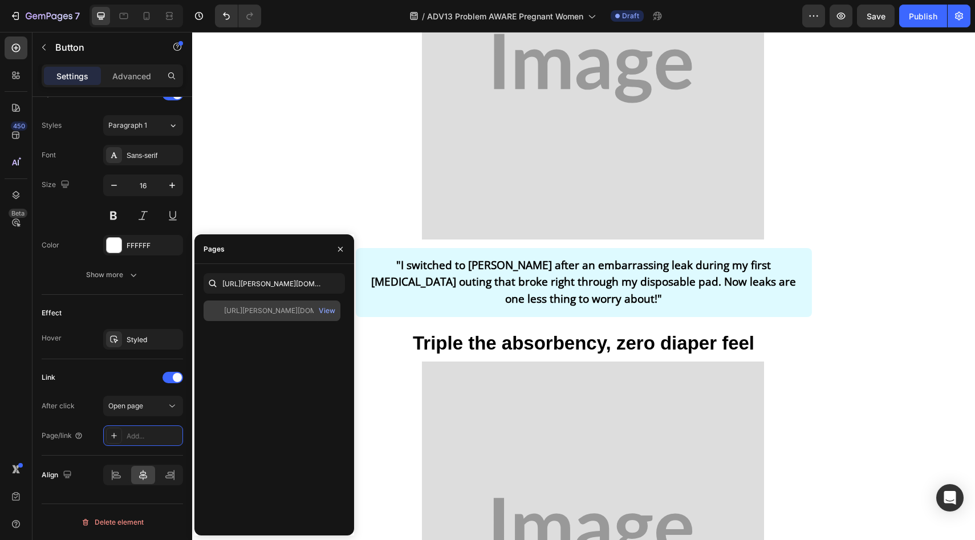
click at [245, 318] on div "[URL][PERSON_NAME][DOMAIN_NAME] View" at bounding box center [272, 311] width 137 height 21
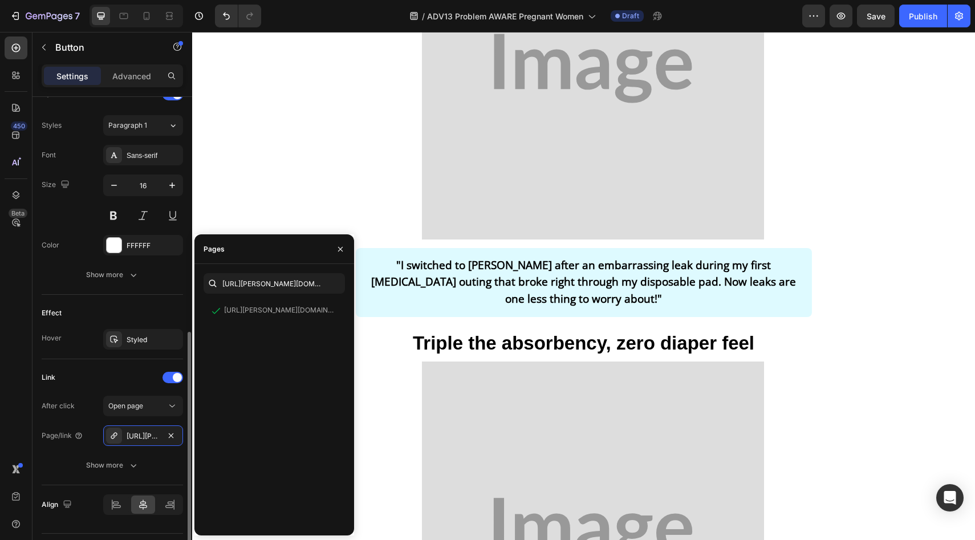
click at [136, 303] on div "Effect Hover Styled" at bounding box center [112, 327] width 141 height 64
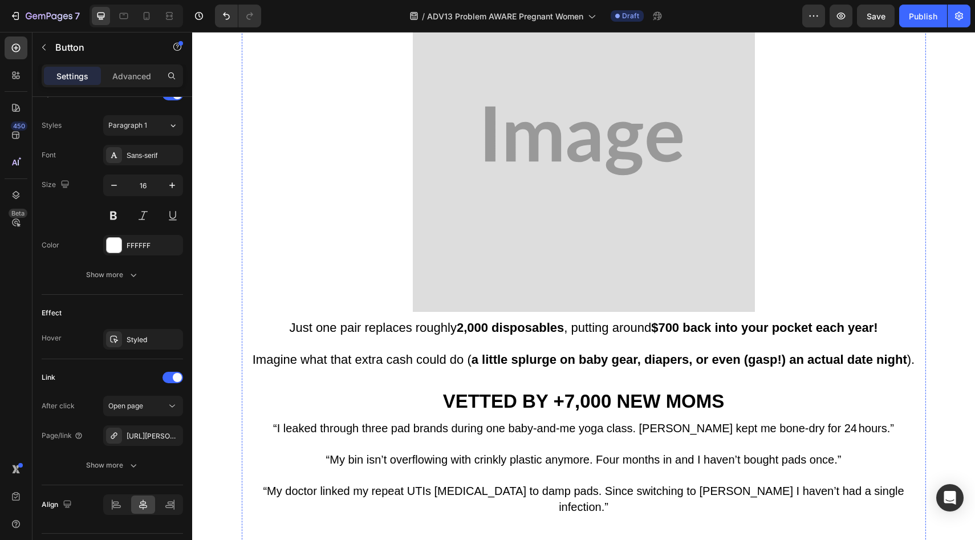
scroll to position [3543, 0]
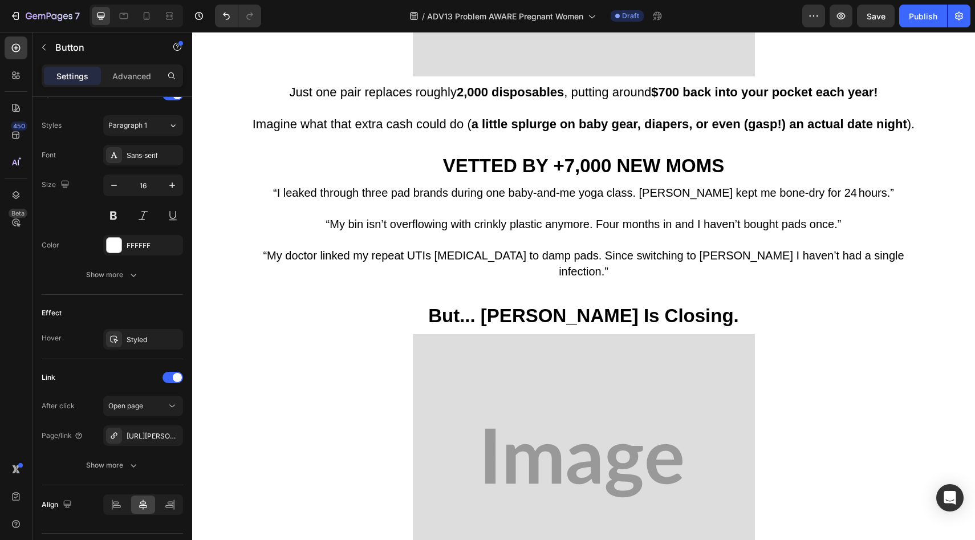
click at [172, 435] on icon "button" at bounding box center [171, 435] width 9 height 9
click at [159, 437] on div "Add..." at bounding box center [154, 436] width 54 height 10
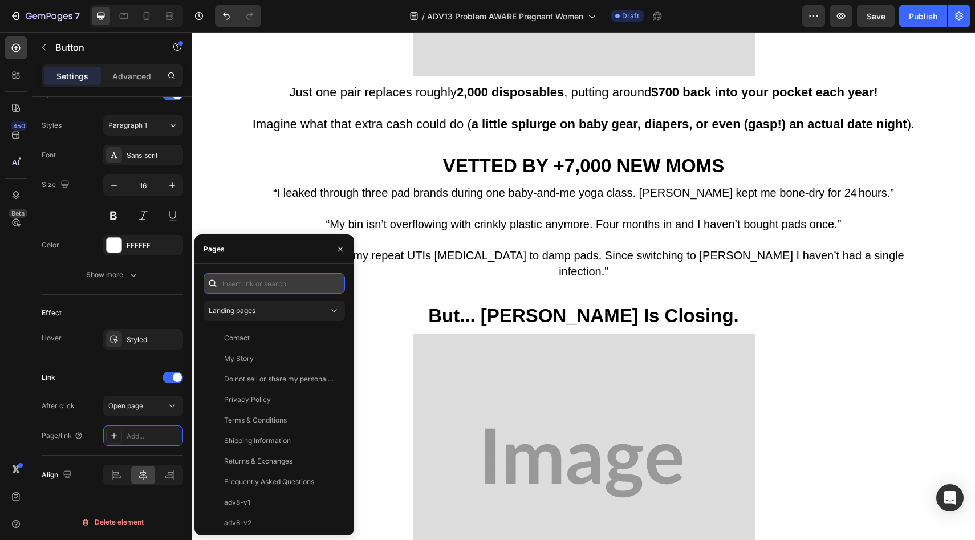
click at [273, 288] on input "text" at bounding box center [274, 283] width 141 height 21
paste input "https://vera-undies.com/products/signature-leakproof-underwear-5-pack2"
type input "https://vera-undies.com/products/signature-leakproof-underwear-5-pack2"
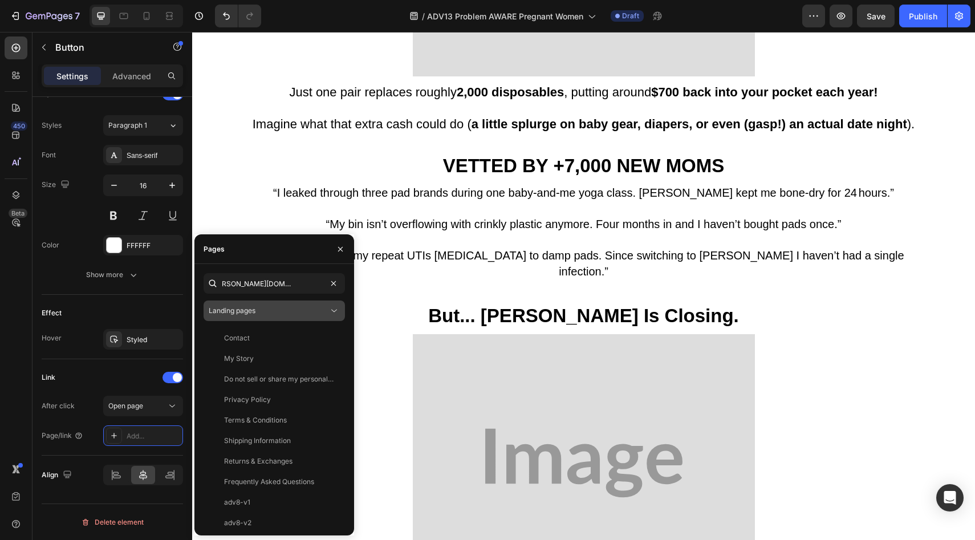
scroll to position [0, 0]
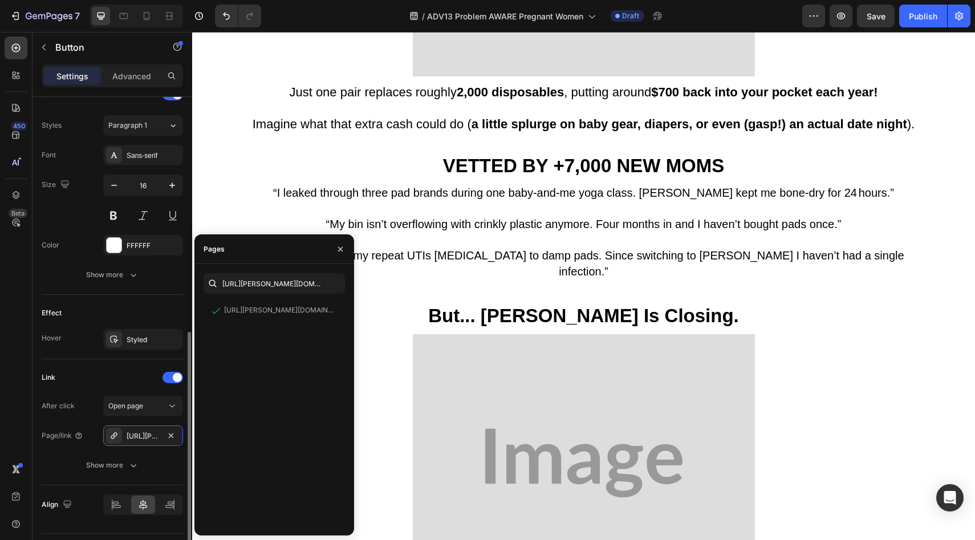
click at [132, 303] on div "Effect Hover Styled" at bounding box center [112, 327] width 141 height 64
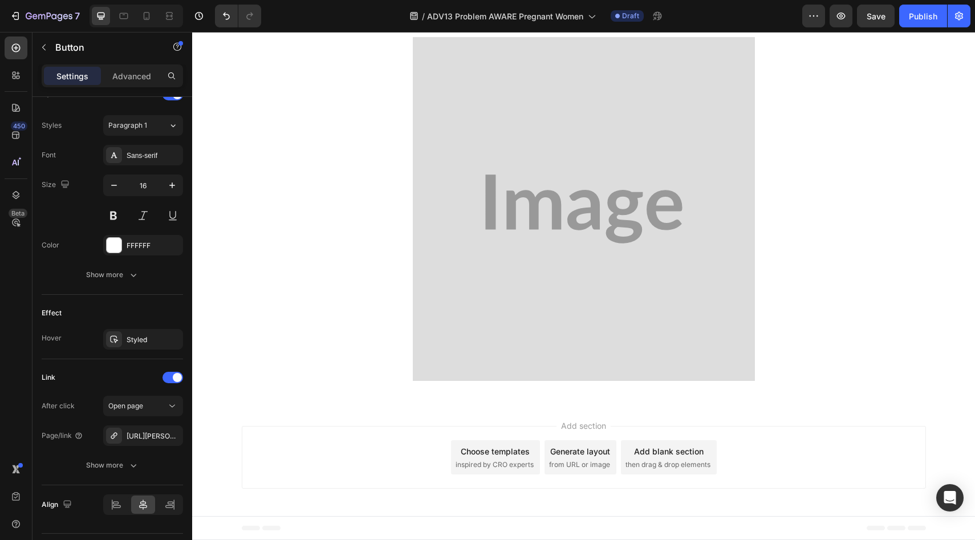
scroll to position [4943, 0]
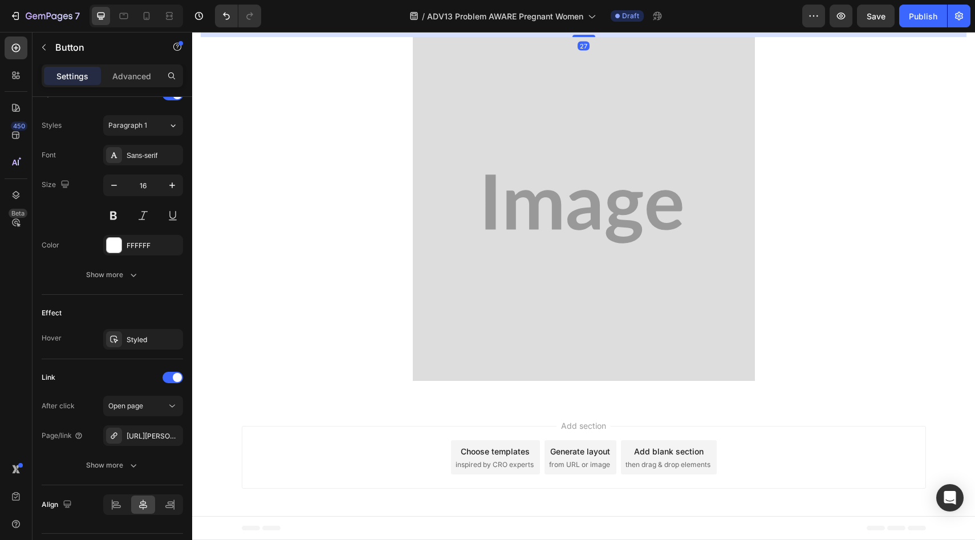
click at [343, 22] on link "CHECK AVAILABILITY & Save 70%" at bounding box center [583, 4] width 613 height 34
click at [173, 434] on icon "button" at bounding box center [171, 435] width 9 height 9
drag, startPoint x: 173, startPoint y: 434, endPoint x: 167, endPoint y: 440, distance: 8.5
click at [168, 439] on div "Add..." at bounding box center [154, 436] width 54 height 10
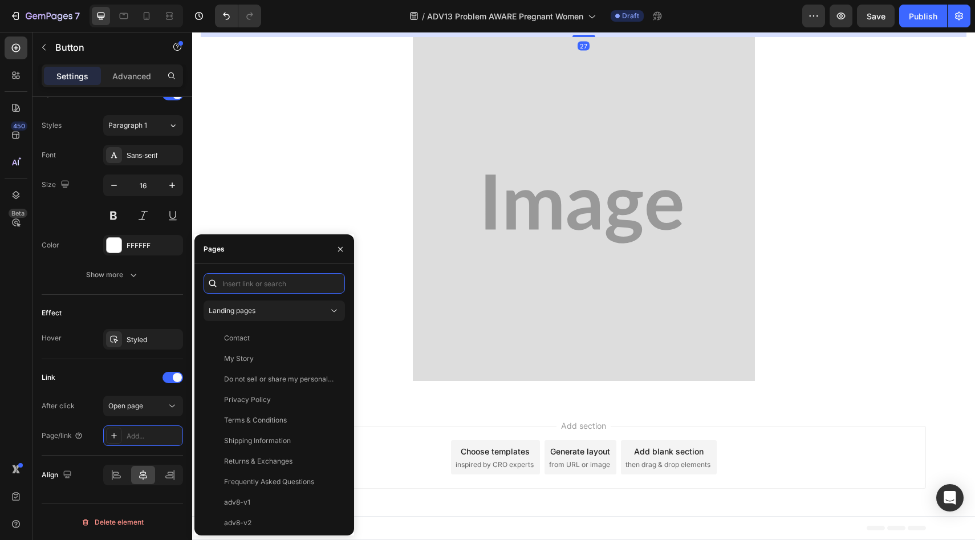
click at [281, 290] on input "text" at bounding box center [274, 283] width 141 height 21
paste input "https://vera-undies.com/products/signature-leakproof-underwear-5-pack2"
type input "https://vera-undies.com/products/signature-leakproof-underwear-5-pack2"
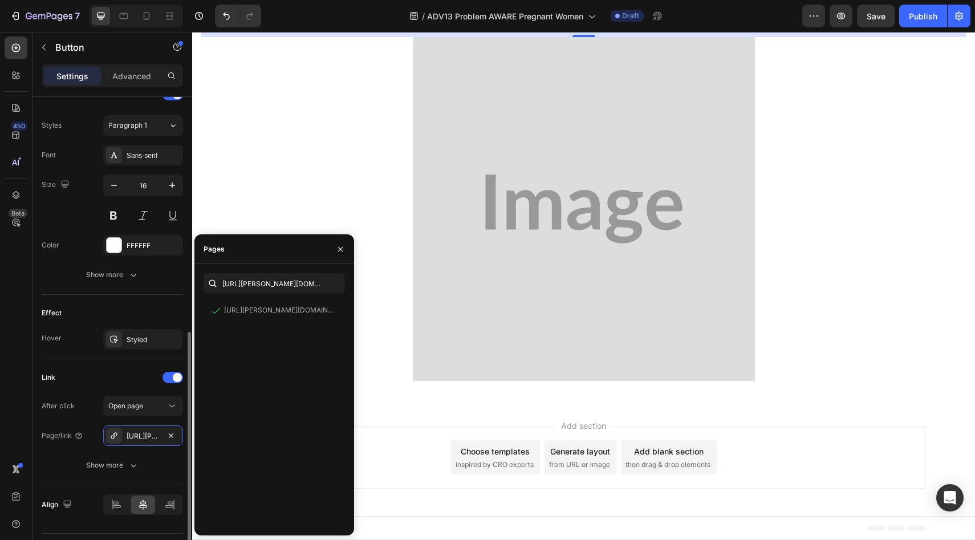
click at [129, 313] on div "Effect" at bounding box center [112, 313] width 141 height 18
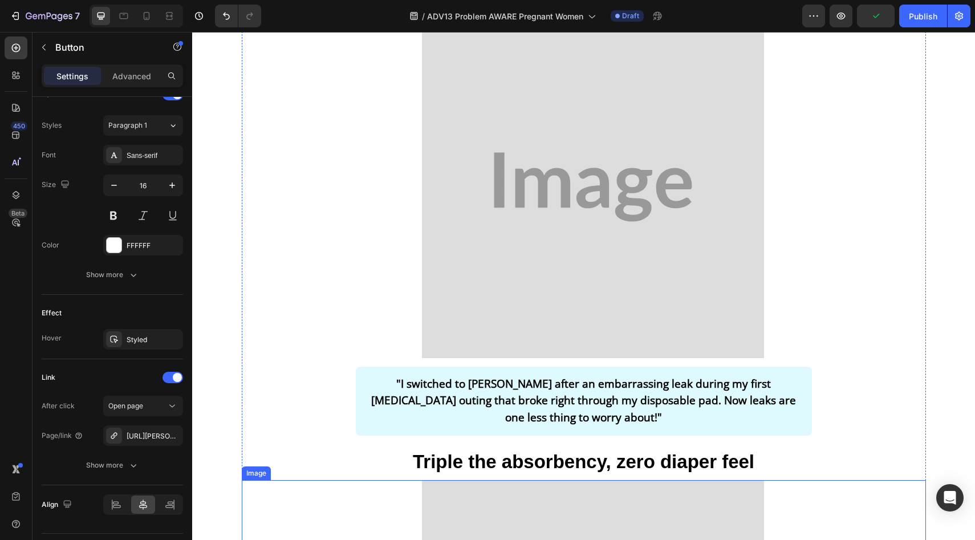
scroll to position [1510, 0]
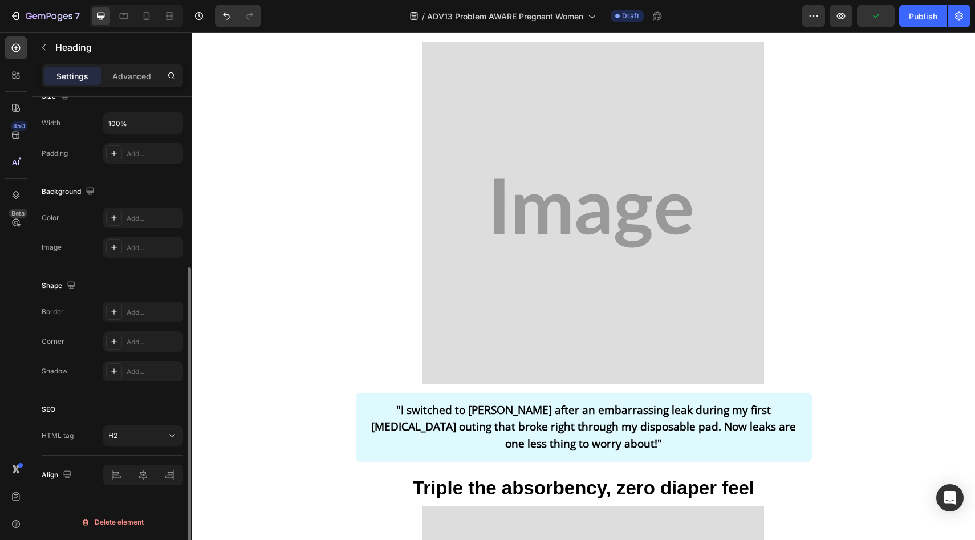
scroll to position [0, 0]
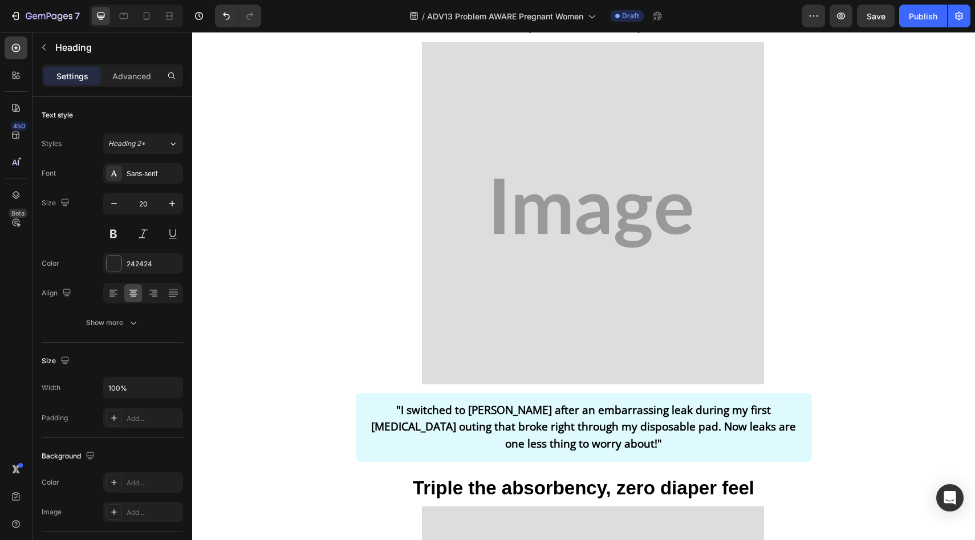
drag, startPoint x: 549, startPoint y: 346, endPoint x: 578, endPoint y: 349, distance: 29.7
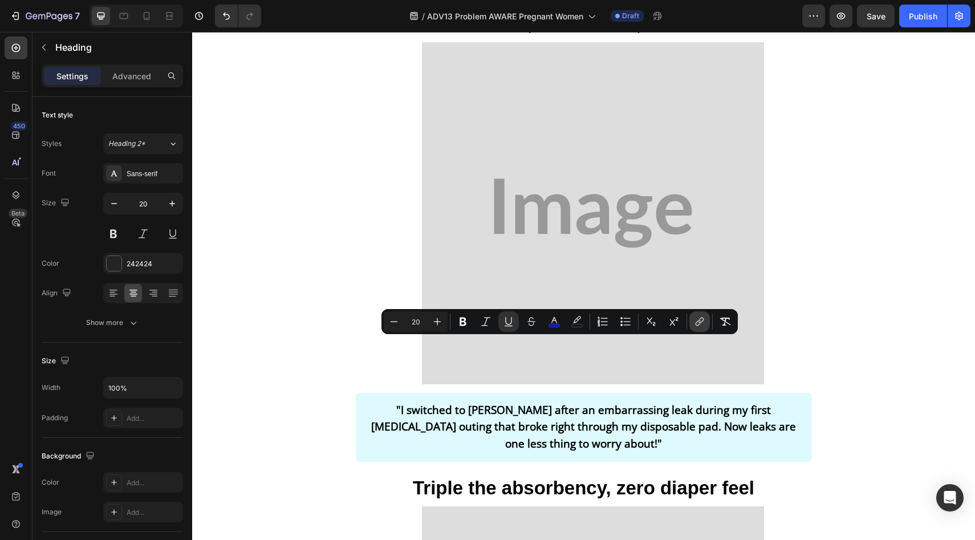
click at [705, 326] on icon "Editor contextual toolbar" at bounding box center [699, 321] width 11 height 11
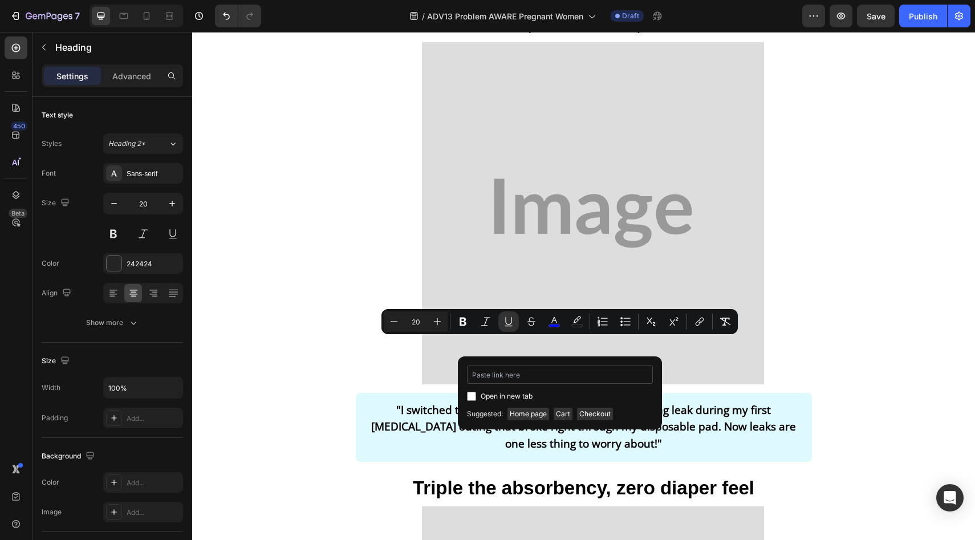
type input "https://vera-undies.com/products/signature-leakproof-underwear-5-pack2"
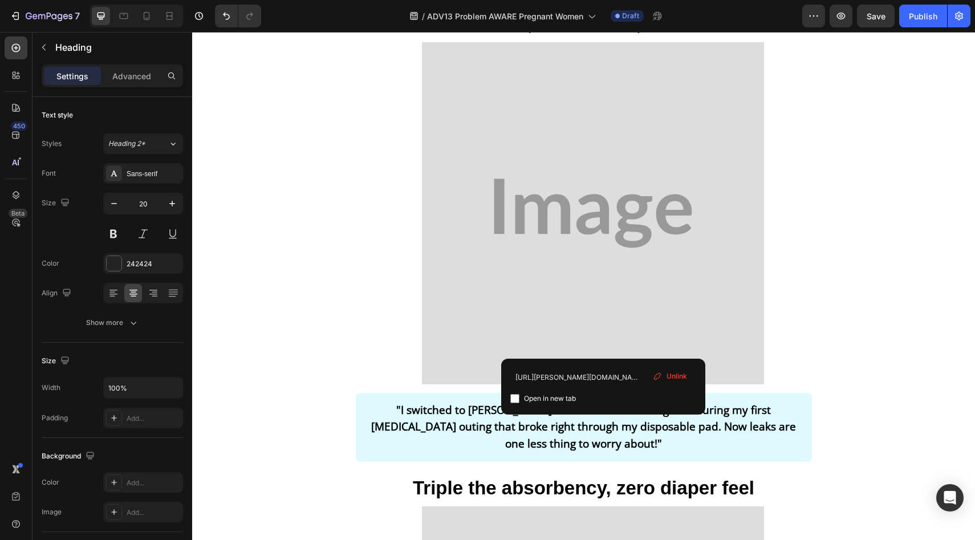
drag, startPoint x: 663, startPoint y: 373, endPoint x: 394, endPoint y: 323, distance: 274.4
click at [663, 373] on div "Unlink" at bounding box center [670, 376] width 43 height 15
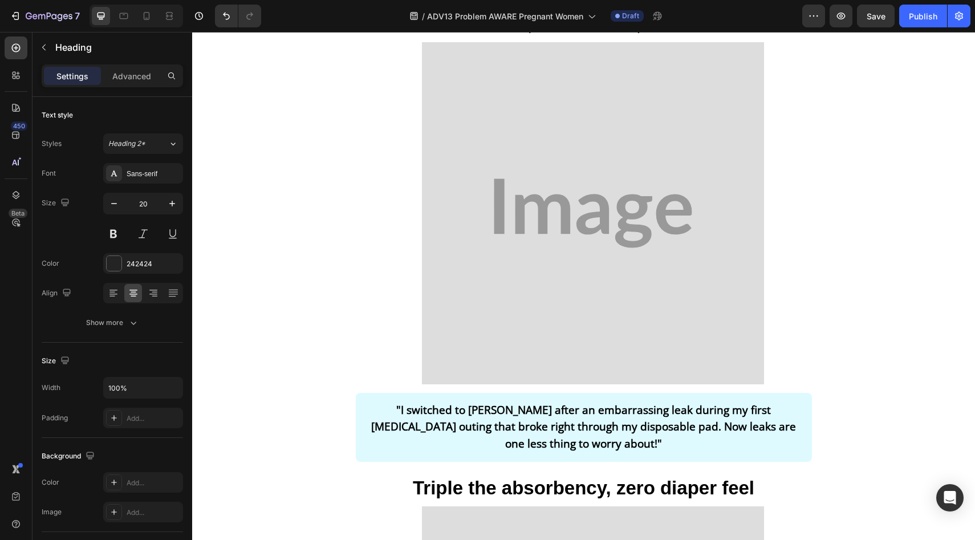
drag, startPoint x: 605, startPoint y: 348, endPoint x: 517, endPoint y: 346, distance: 87.9
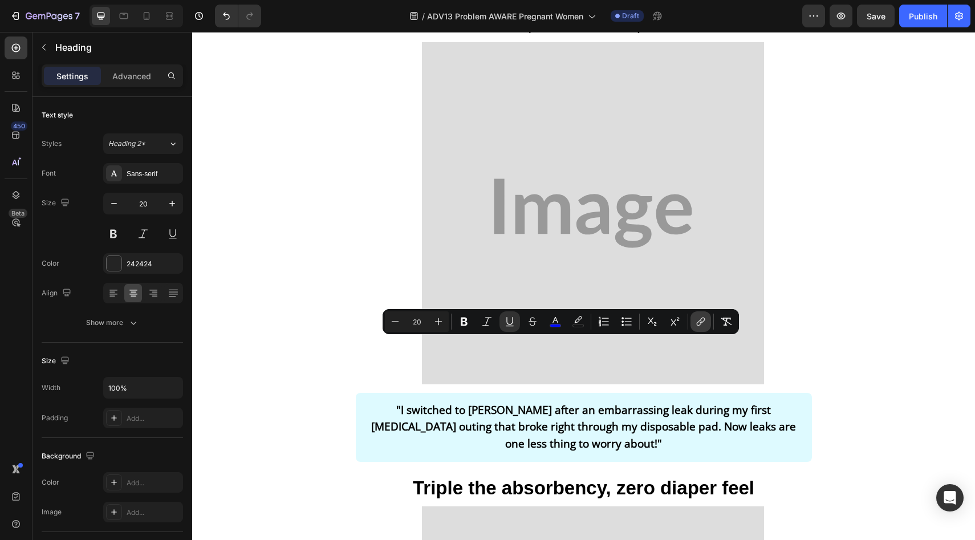
click at [705, 319] on icon "Editor contextual toolbar" at bounding box center [700, 321] width 11 height 11
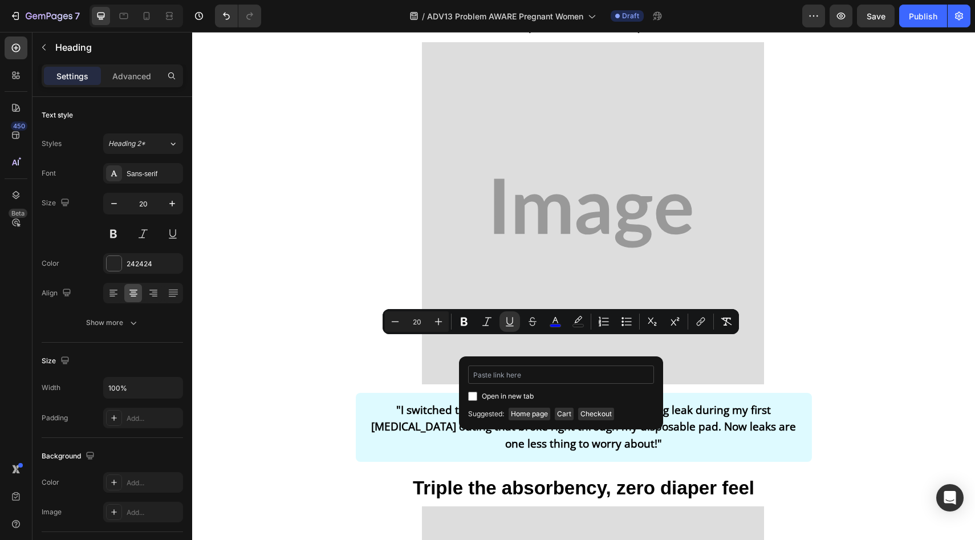
type input "https://vera-undies.com/products/signature-leakproof-underwear-5-pack2"
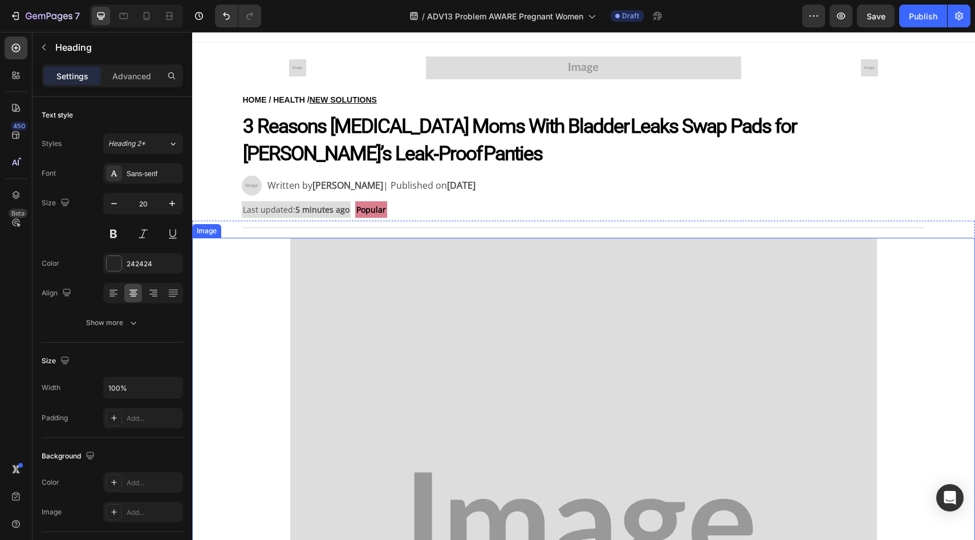
scroll to position [0, 0]
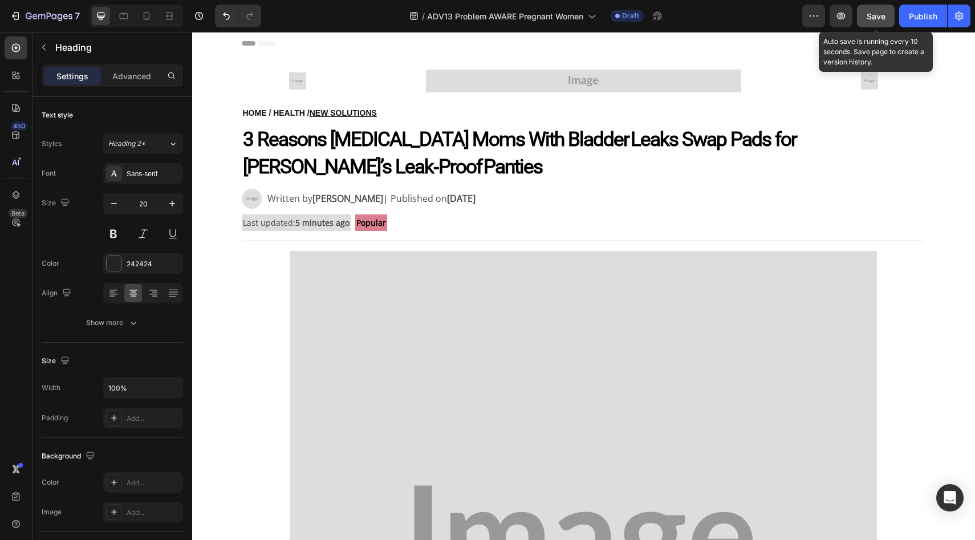
click at [865, 20] on button "Save" at bounding box center [876, 16] width 38 height 23
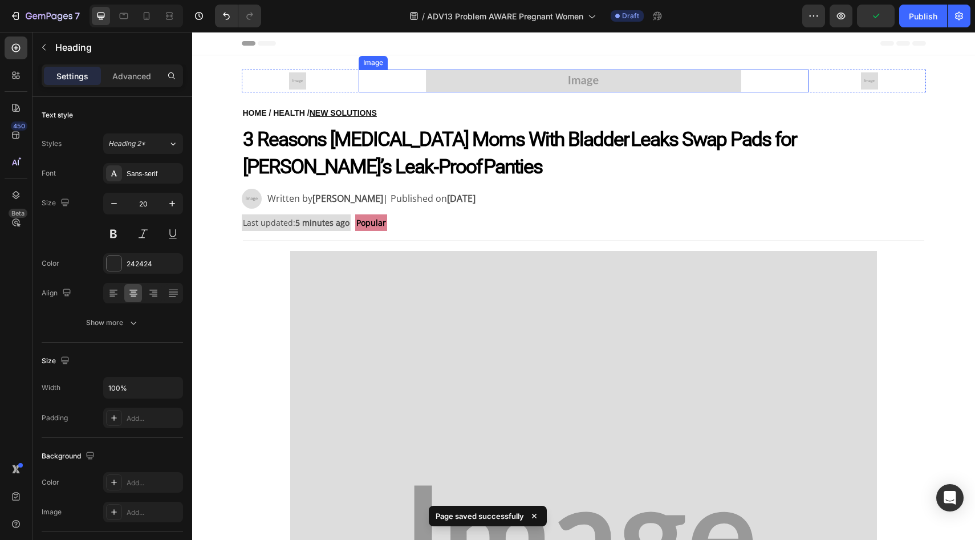
click at [579, 88] on img at bounding box center [583, 81] width 315 height 23
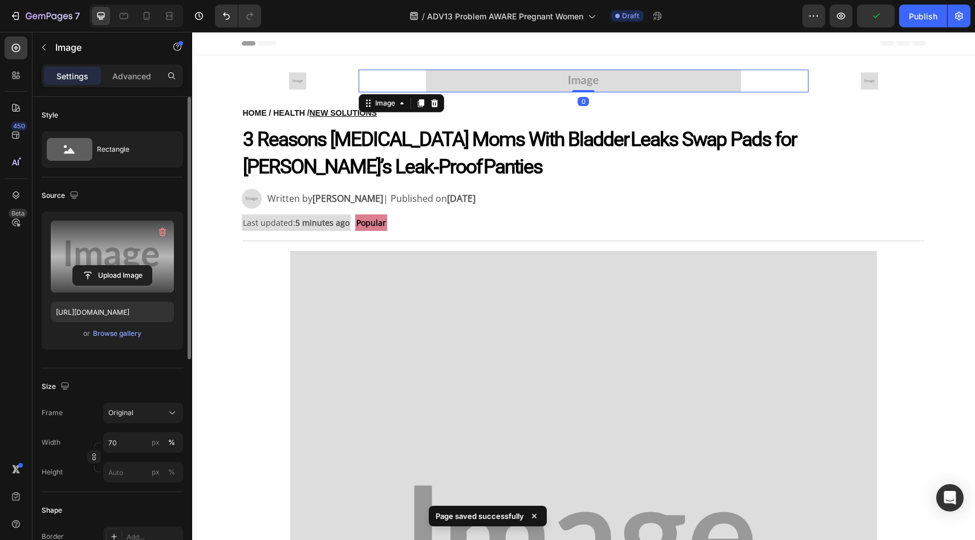
click at [95, 253] on label at bounding box center [112, 257] width 123 height 72
click at [95, 266] on input "file" at bounding box center [112, 275] width 79 height 19
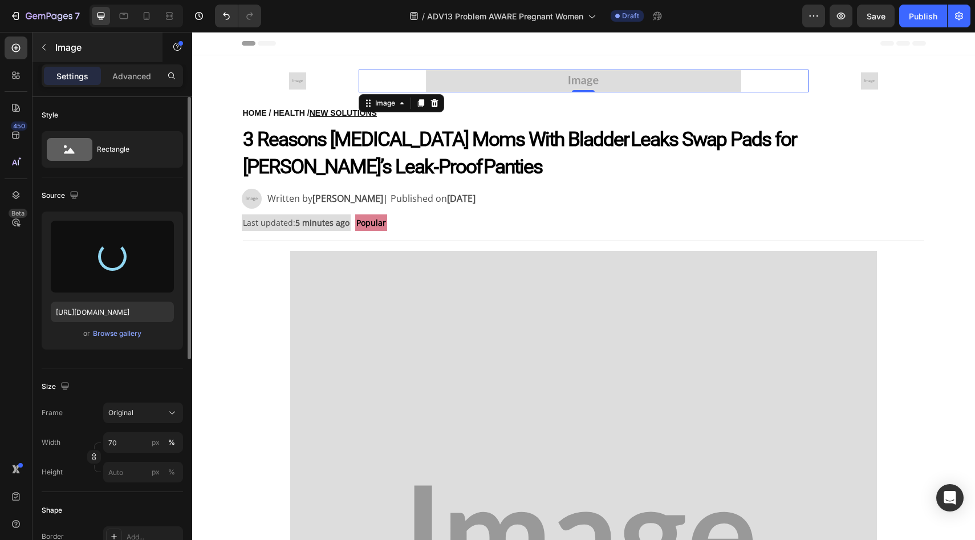
type input "https://cdn.shopify.com/s/files/1/0709/5353/3618/files/gempages_567420980318700…"
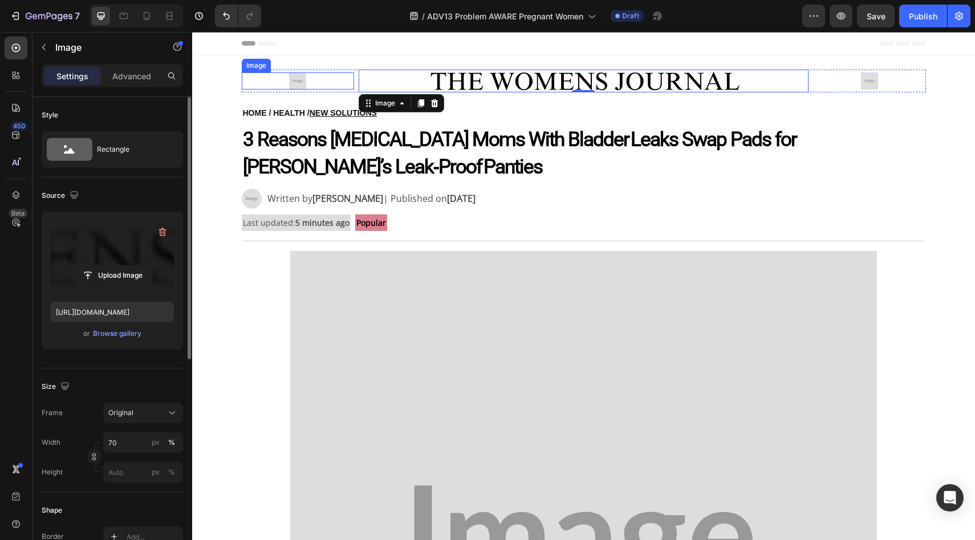
click at [298, 76] on img at bounding box center [297, 80] width 17 height 17
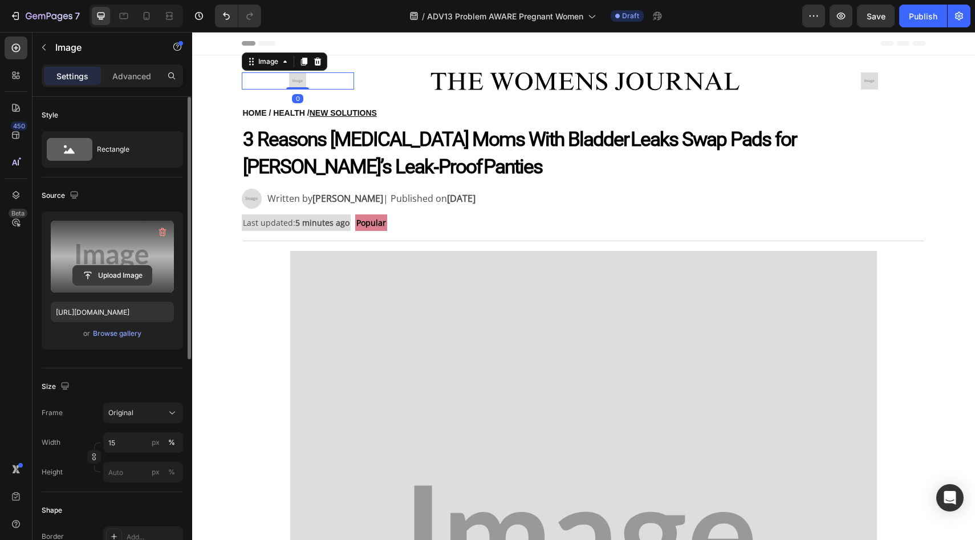
click at [142, 272] on input "file" at bounding box center [112, 275] width 79 height 19
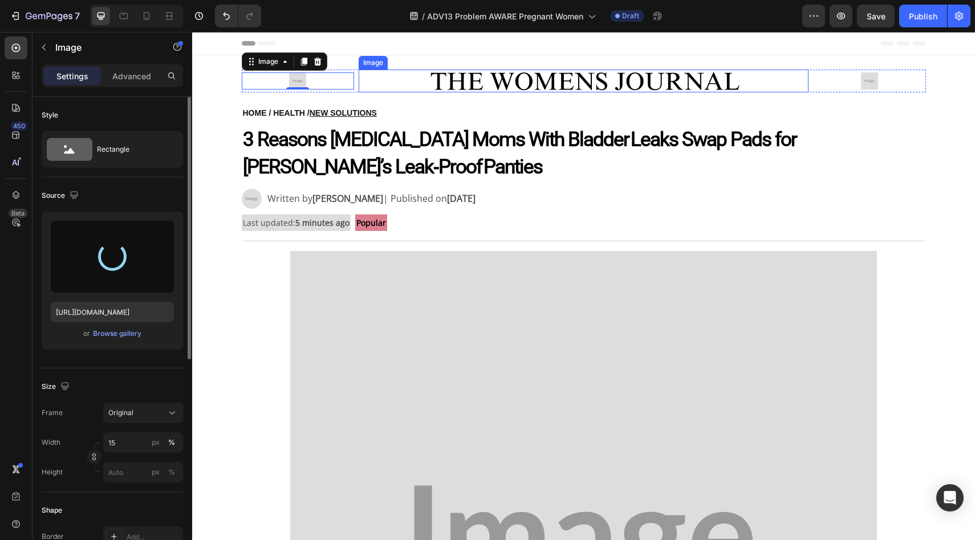
type input "https://cdn.shopify.com/s/files/1/0709/5353/3618/files/gempages_567420980318700…"
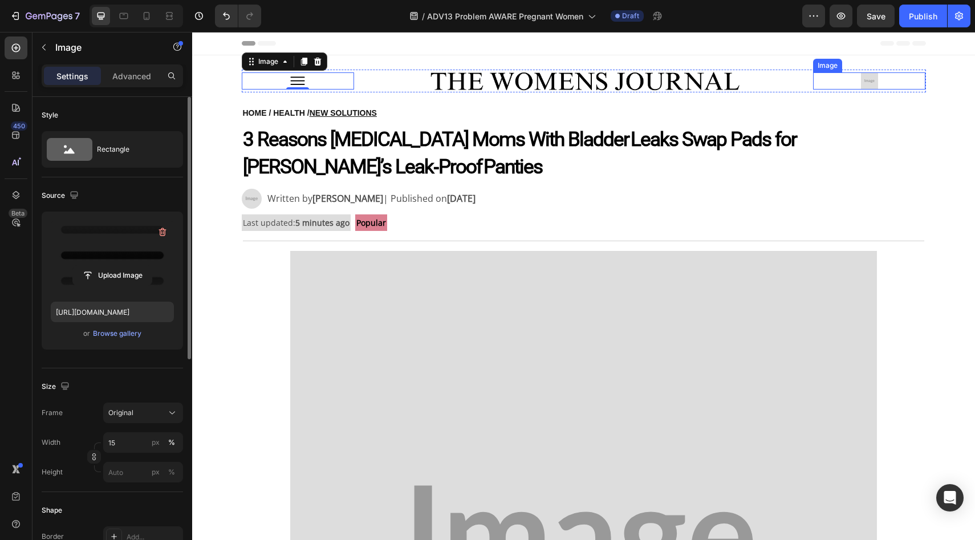
click at [864, 83] on img at bounding box center [869, 80] width 17 height 17
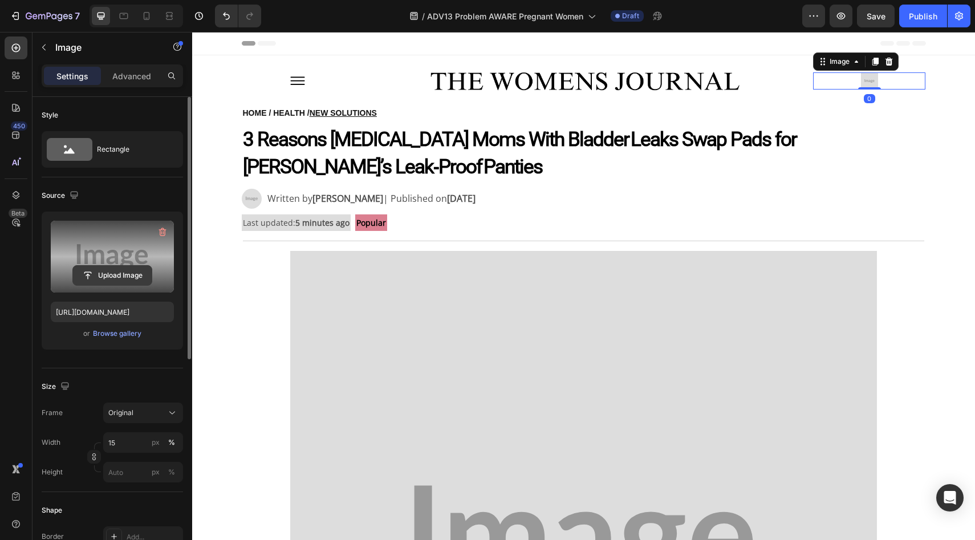
click at [95, 271] on input "file" at bounding box center [112, 275] width 79 height 19
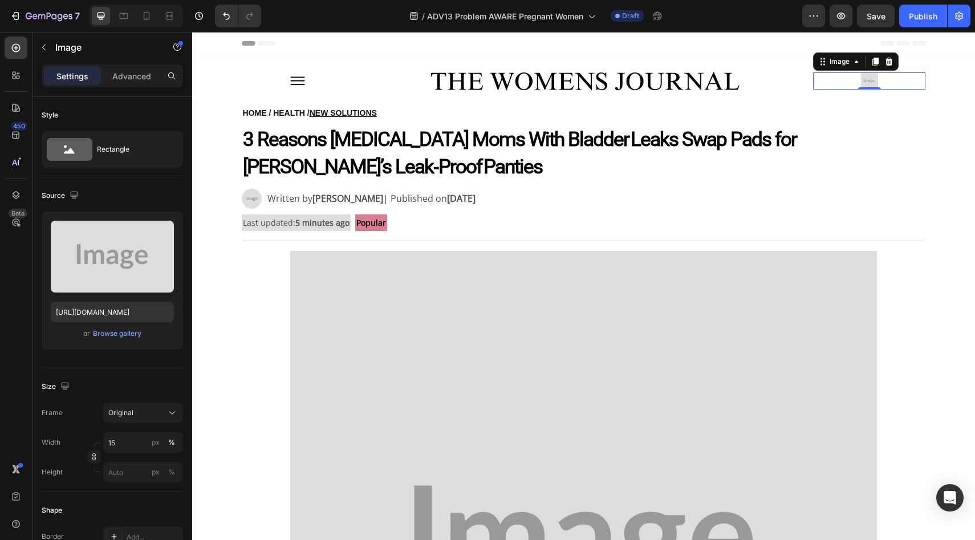
type input "https://cdn.shopify.com/s/files/1/0709/5353/3618/files/gempages_567420980318700…"
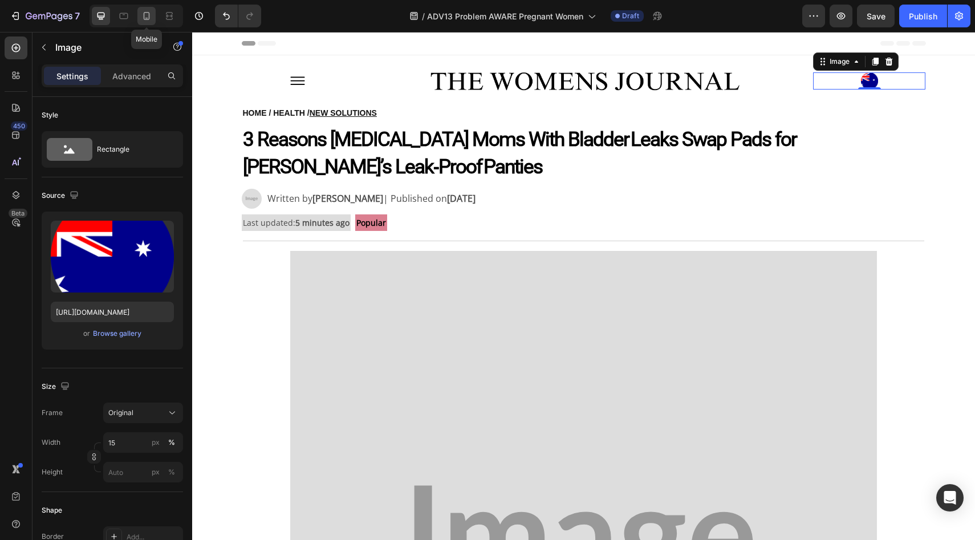
click at [144, 15] on icon at bounding box center [147, 16] width 6 height 8
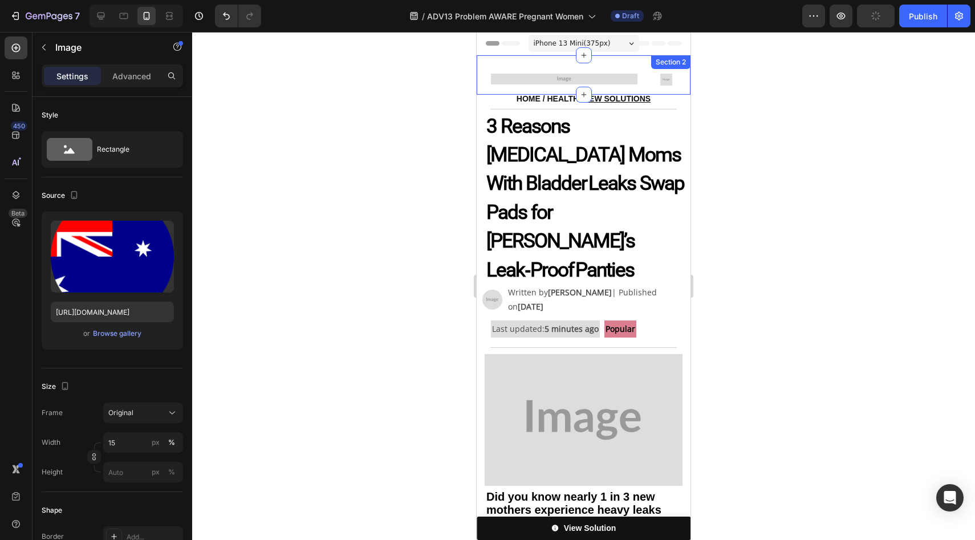
click at [558, 79] on img at bounding box center [564, 79] width 147 height 11
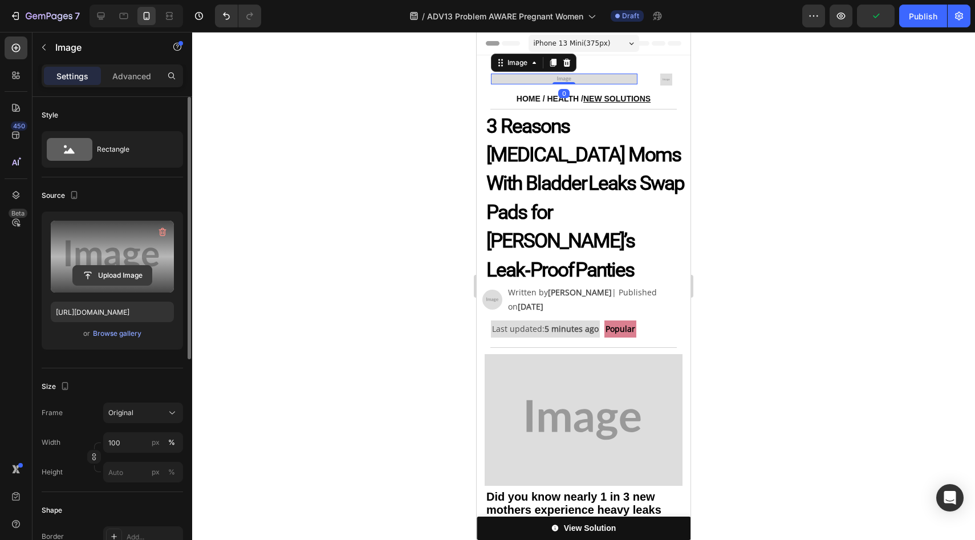
click at [102, 281] on input "file" at bounding box center [112, 275] width 79 height 19
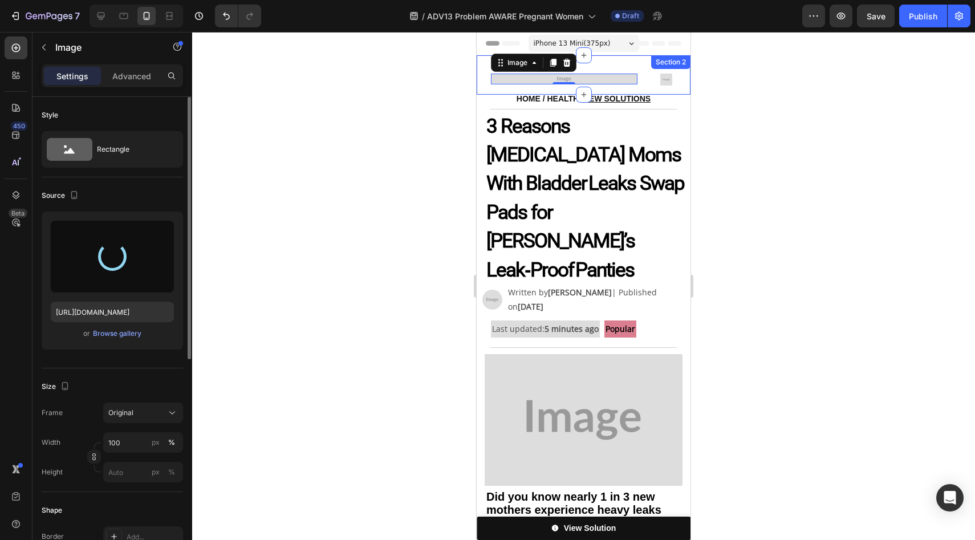
type input "https://cdn.shopify.com/s/files/1/0709/5353/3618/files/gempages_567420980318700…"
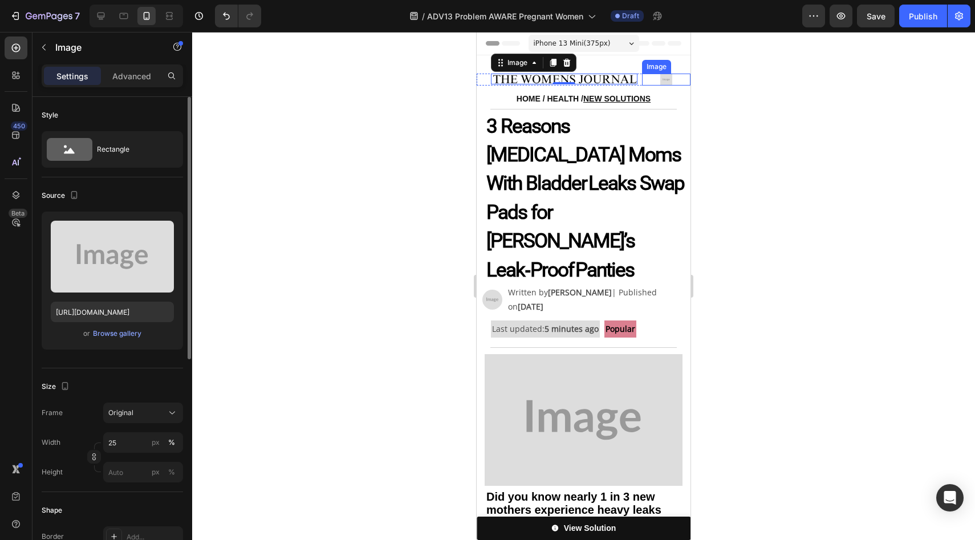
click at [661, 80] on img at bounding box center [667, 80] width 12 height 12
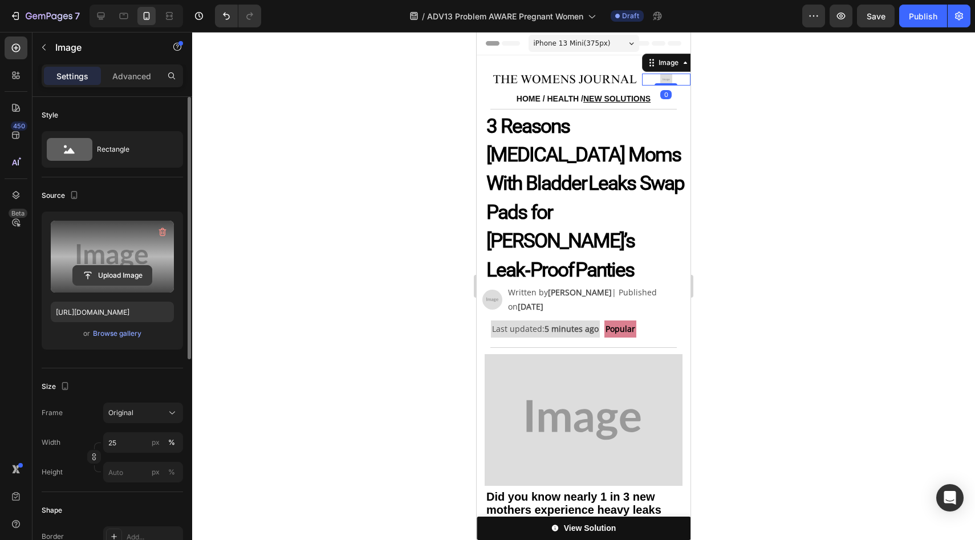
click at [130, 277] on input "file" at bounding box center [112, 275] width 79 height 19
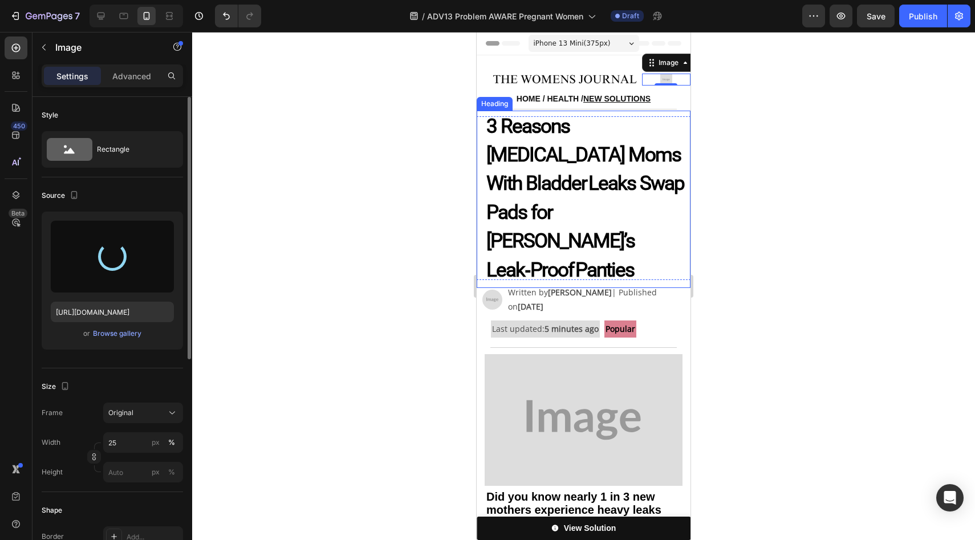
type input "https://cdn.shopify.com/s/files/1/0709/5353/3618/files/gempages_567420980318700…"
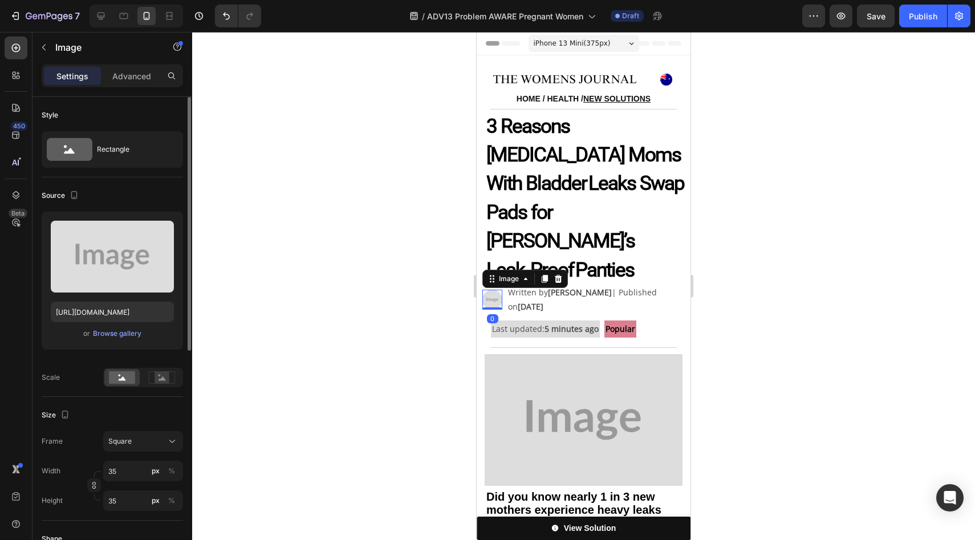
click at [489, 290] on img at bounding box center [493, 300] width 20 height 20
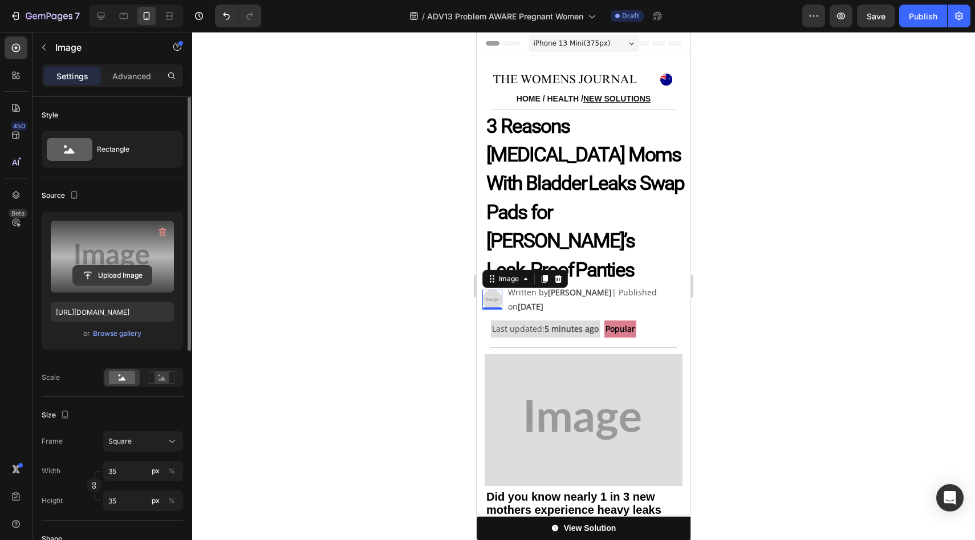
click at [105, 270] on input "file" at bounding box center [112, 275] width 79 height 19
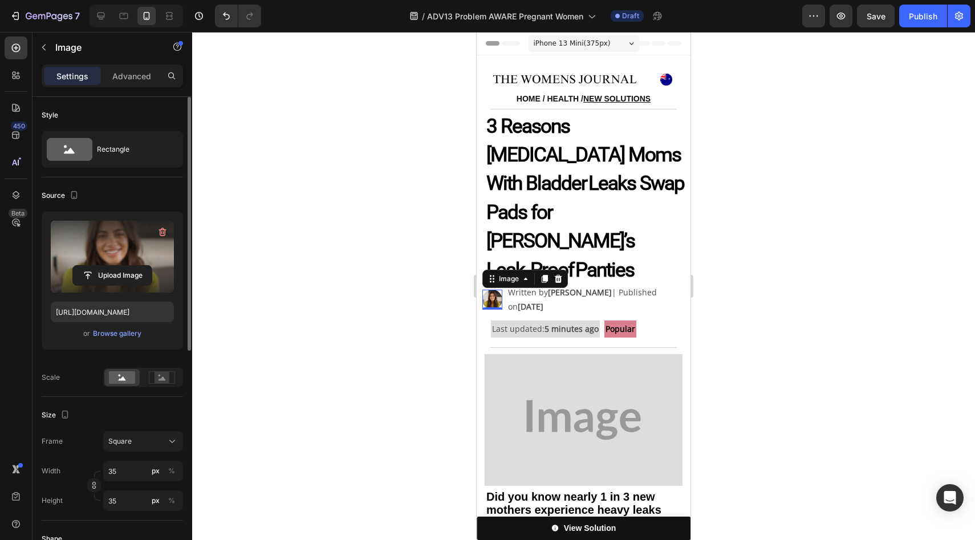
click at [115, 15] on div at bounding box center [124, 16] width 18 height 18
click at [97, 13] on icon at bounding box center [100, 15] width 11 height 11
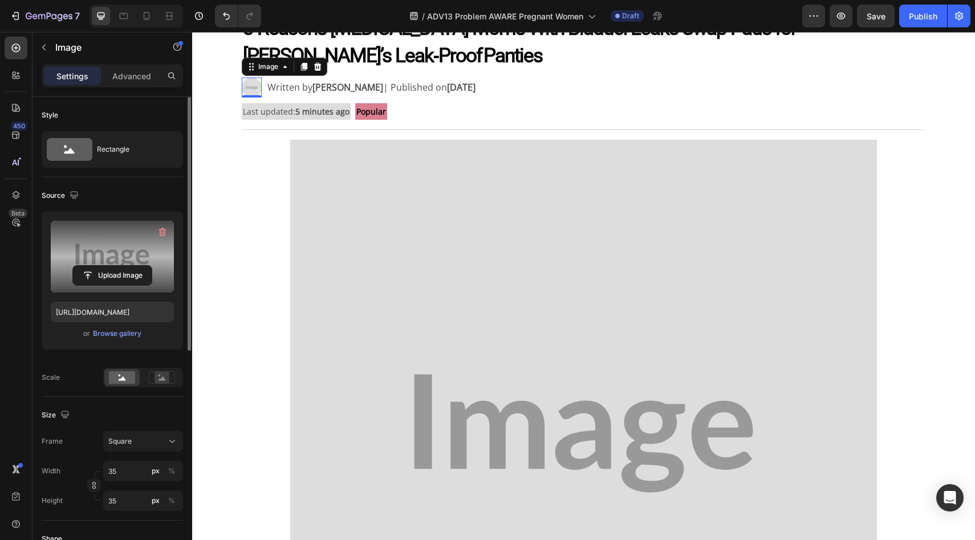
scroll to position [116, 0]
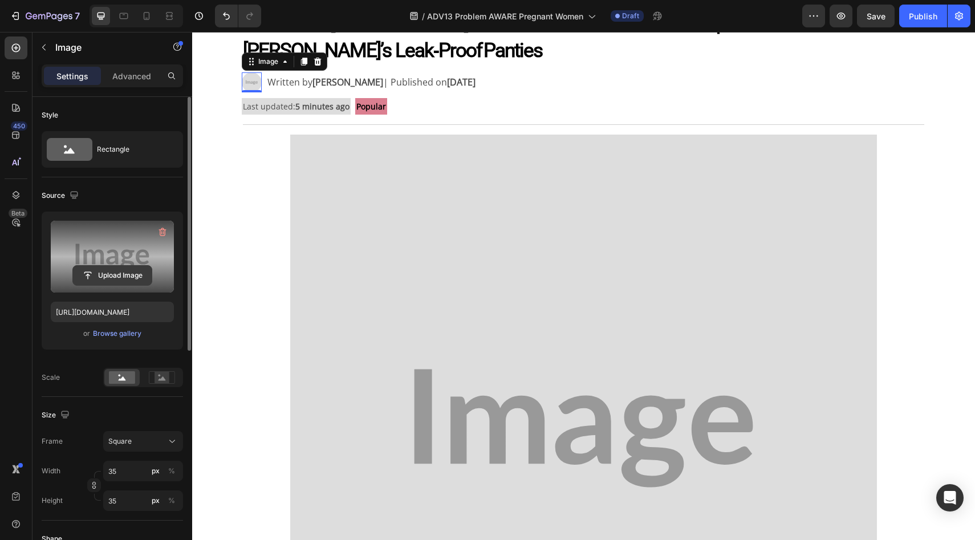
click at [101, 281] on input "file" at bounding box center [112, 275] width 79 height 19
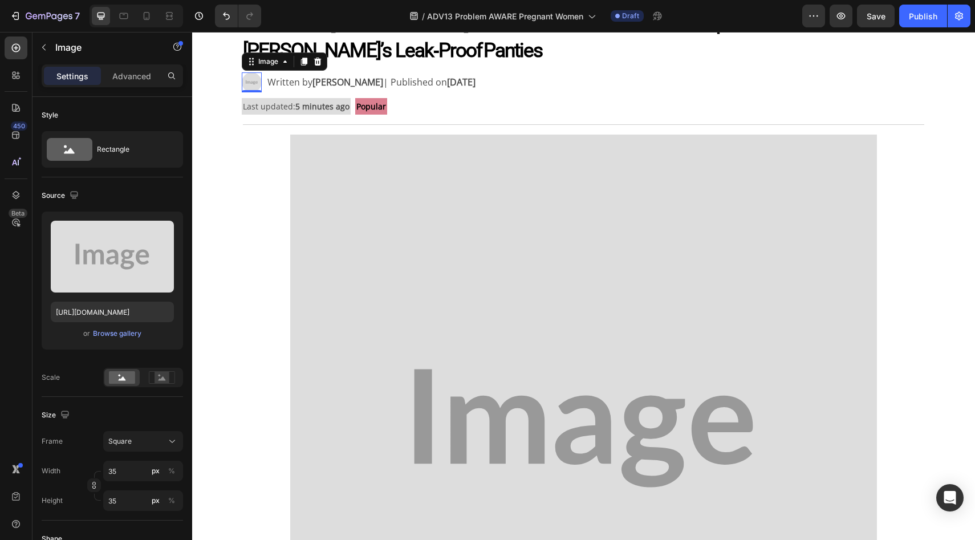
type input "https://cdn.shopify.com/s/files/1/0709/5353/3618/files/gempages_567420980318700…"
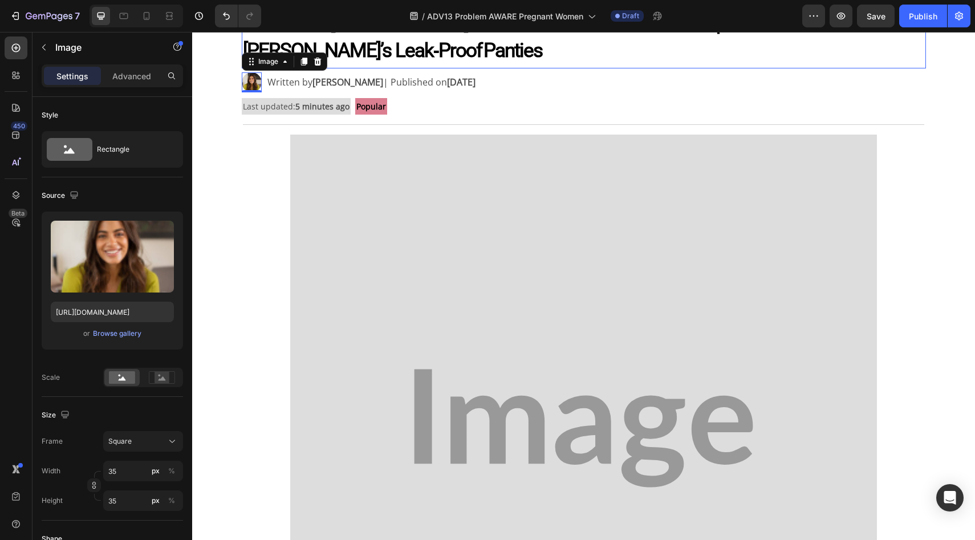
click at [460, 236] on img at bounding box center [584, 429] width 588 height 588
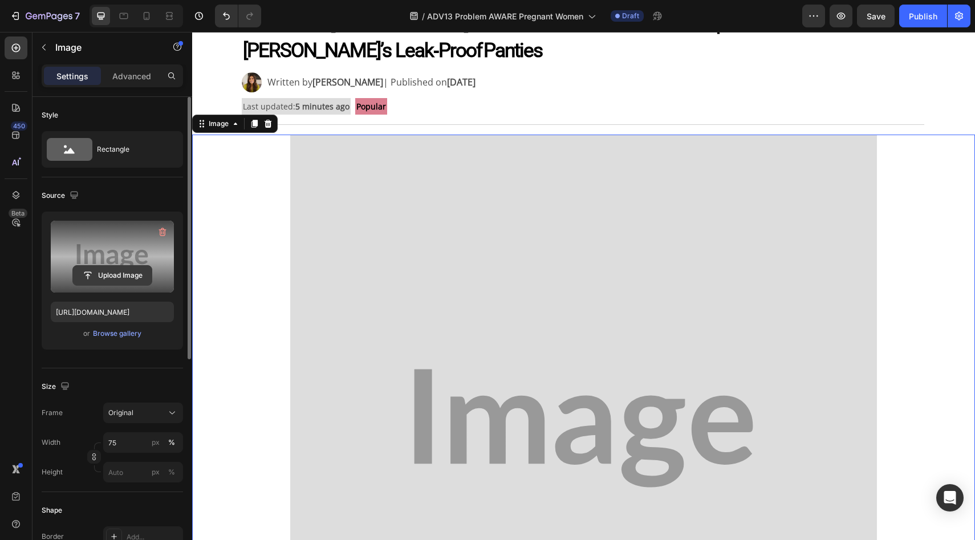
click at [115, 268] on input "file" at bounding box center [112, 275] width 79 height 19
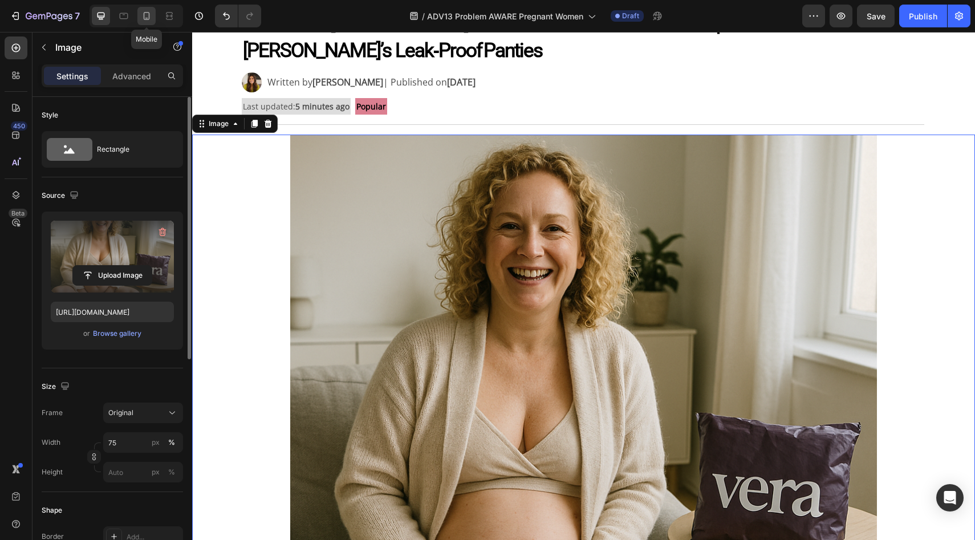
click at [147, 18] on icon at bounding box center [146, 15] width 11 height 11
type input "https://placehold.co/800x534?text=Image"
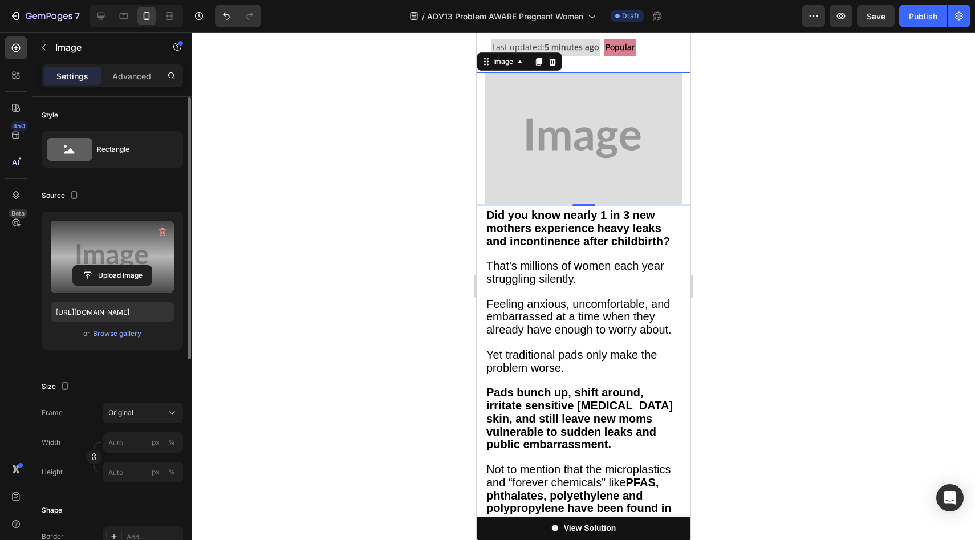
scroll to position [260, 0]
click at [103, 257] on label at bounding box center [112, 257] width 123 height 72
click at [103, 266] on input "file" at bounding box center [112, 275] width 79 height 19
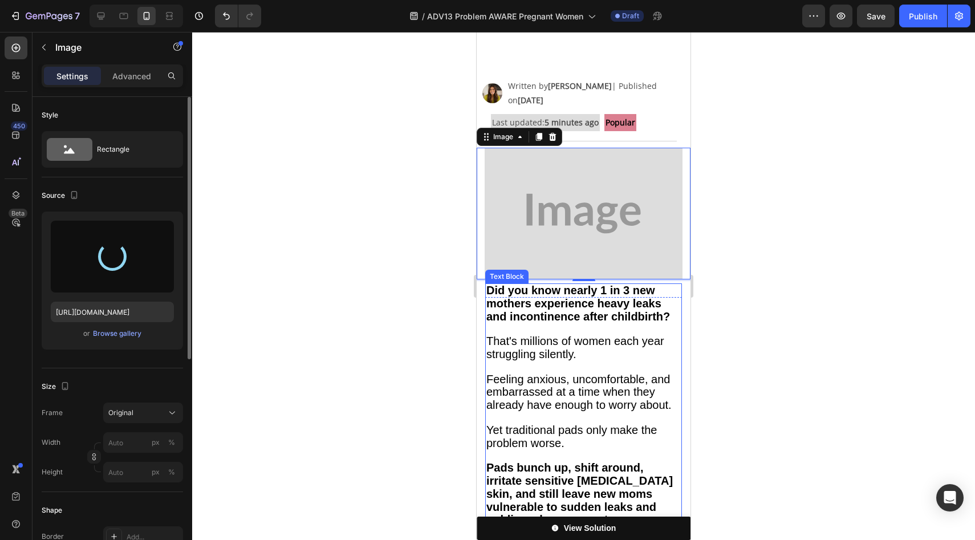
scroll to position [0, 0]
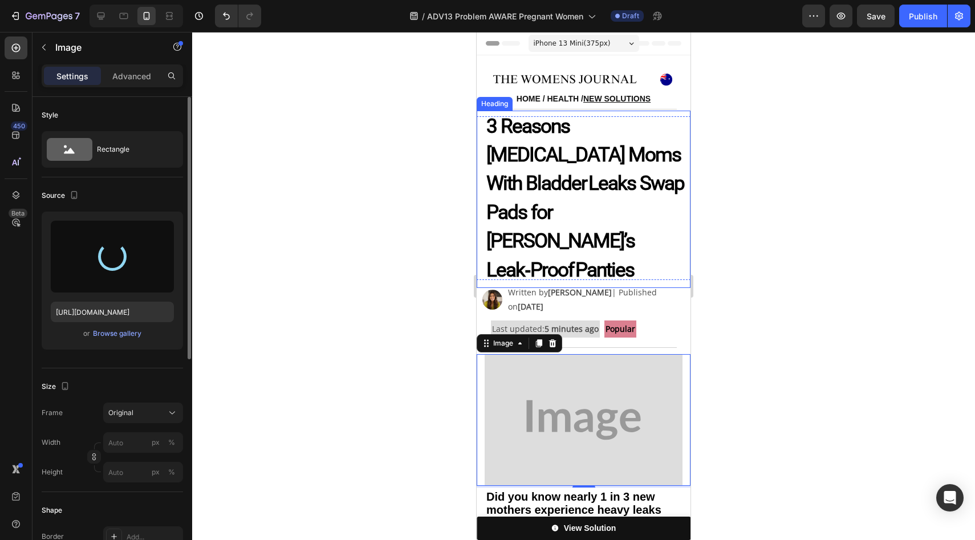
type input "https://cdn.shopify.com/s/files/1/0709/5353/3618/files/gempages_567420980318700…"
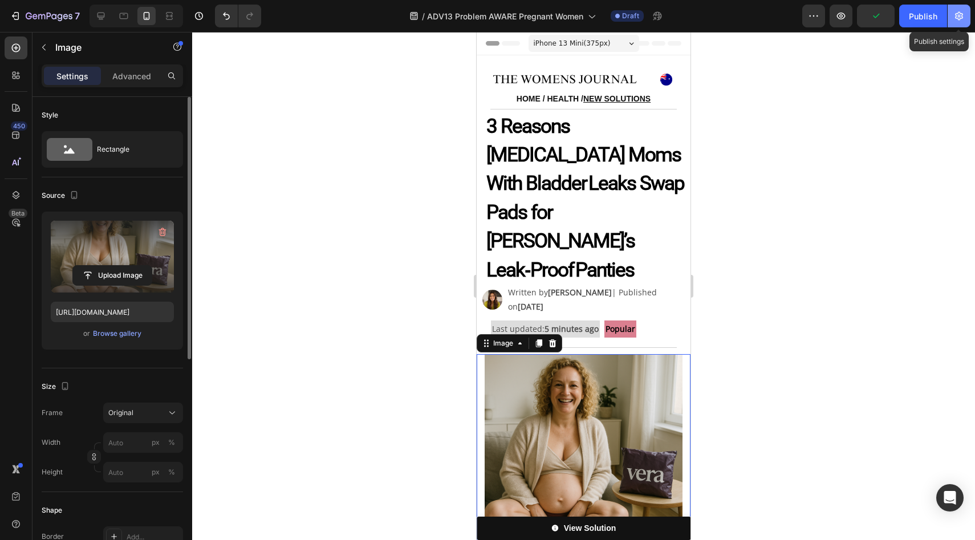
click at [960, 21] on icon "button" at bounding box center [959, 15] width 11 height 11
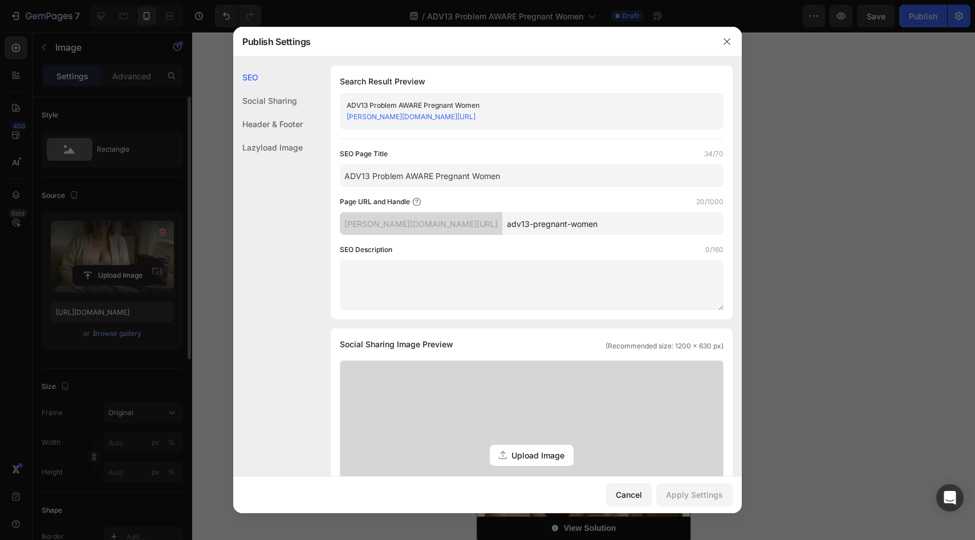
drag, startPoint x: 534, startPoint y: 170, endPoint x: 381, endPoint y: 191, distance: 154.8
click at [381, 191] on div "SEO Page Title 34/70 ADV13 Problem AWARE Pregnant Women Page URL and Handle 20/…" at bounding box center [532, 229] width 384 height 162
click at [376, 183] on input "ADV13 Problem AWARE Pregnant Women" at bounding box center [532, 175] width 384 height 23
drag, startPoint x: 371, startPoint y: 180, endPoint x: 572, endPoint y: 182, distance: 200.2
click at [572, 182] on input "ADV13 Problem AWARE Pregnant Women" at bounding box center [532, 175] width 384 height 23
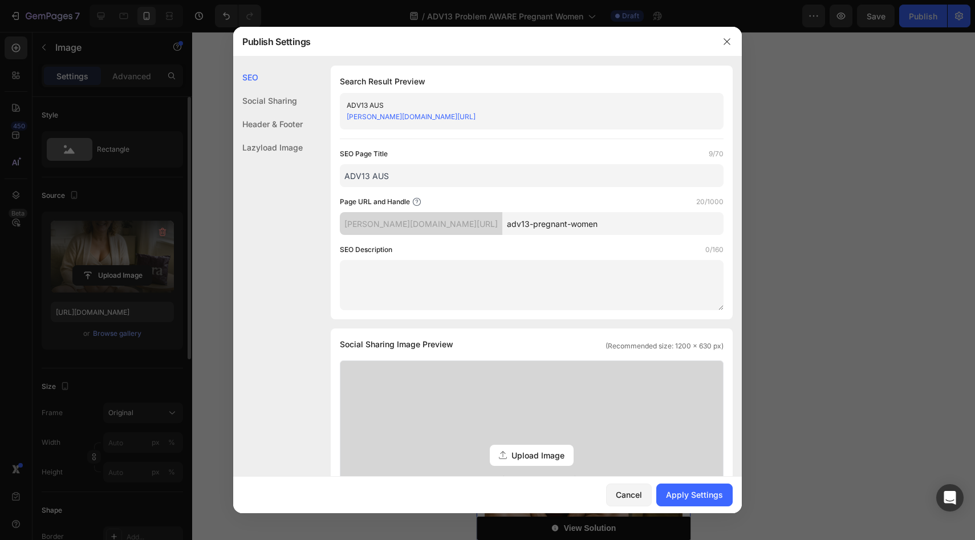
type input "ADV13 AUS"
drag, startPoint x: 494, startPoint y: 223, endPoint x: 589, endPoint y: 228, distance: 95.4
click at [589, 228] on input "adv13-pregnant-women" at bounding box center [613, 223] width 221 height 23
type input "adv13A"
click at [687, 488] on button "Apply Settings" at bounding box center [695, 495] width 76 height 23
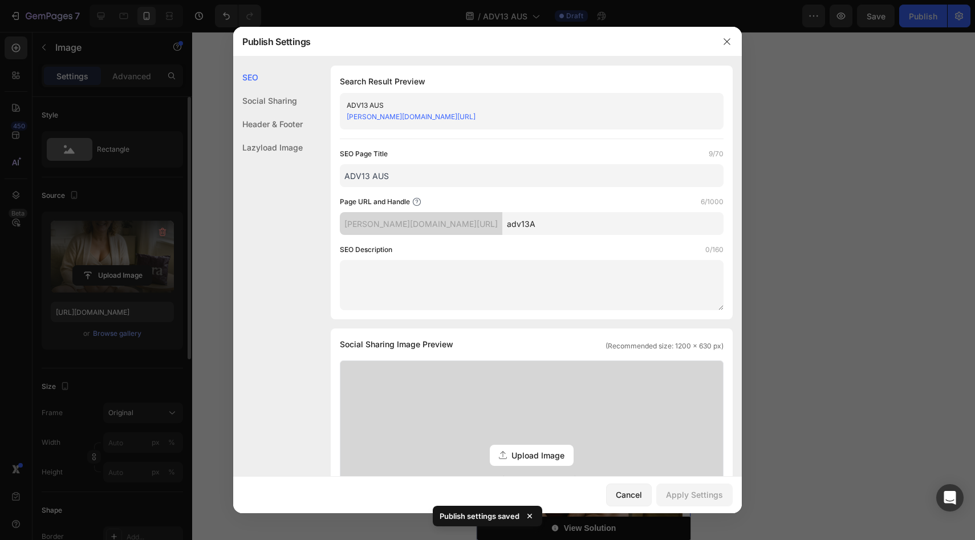
click at [537, 221] on input "adv13A" at bounding box center [613, 223] width 221 height 23
click at [736, 34] on div at bounding box center [727, 42] width 30 height 30
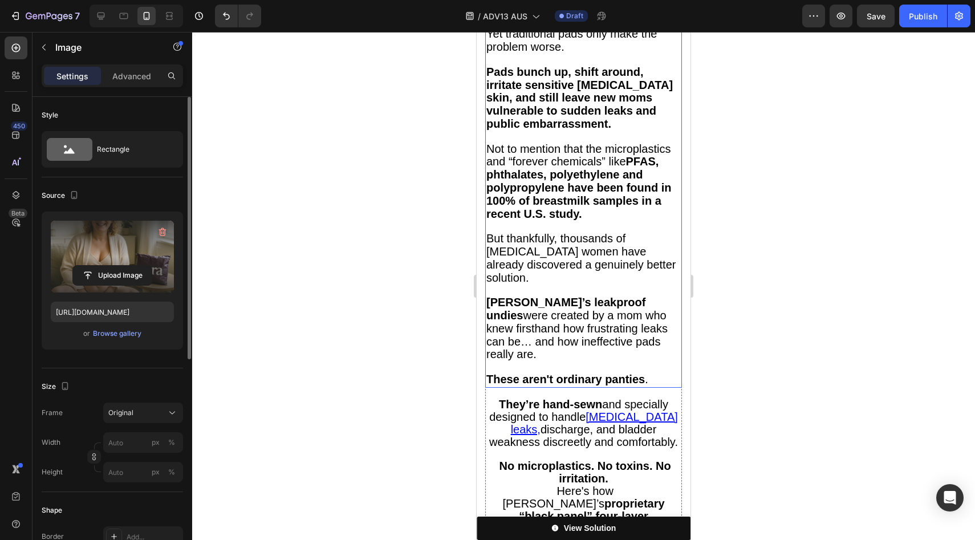
scroll to position [548, 0]
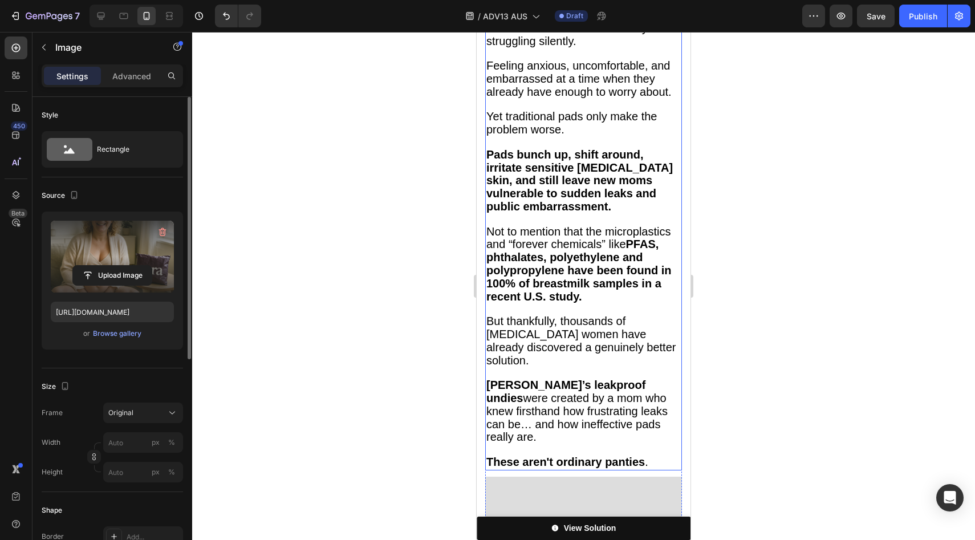
click at [622, 237] on span "Not to mention that the microplastics and “forever chemicals” like PFAS, phthal…" at bounding box center [579, 264] width 185 height 78
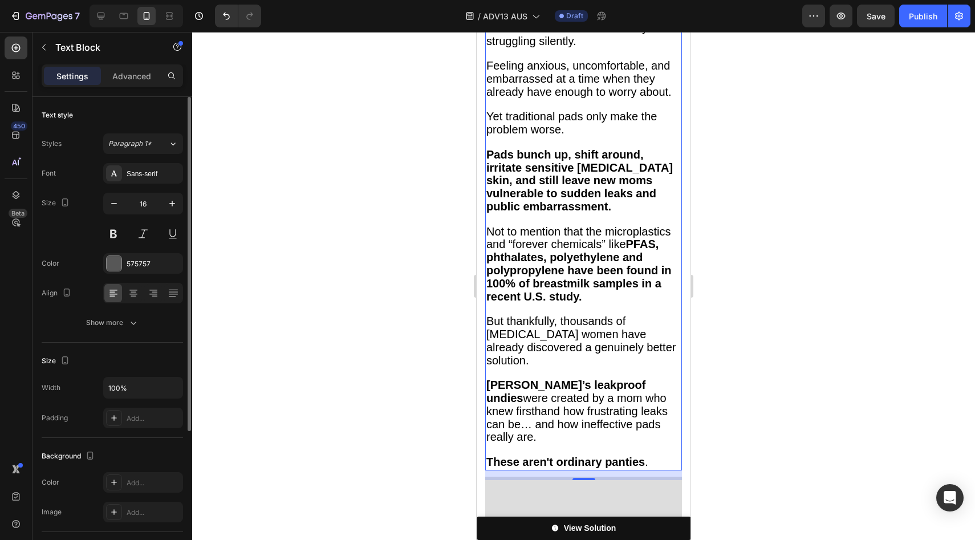
scroll to position [925, 0]
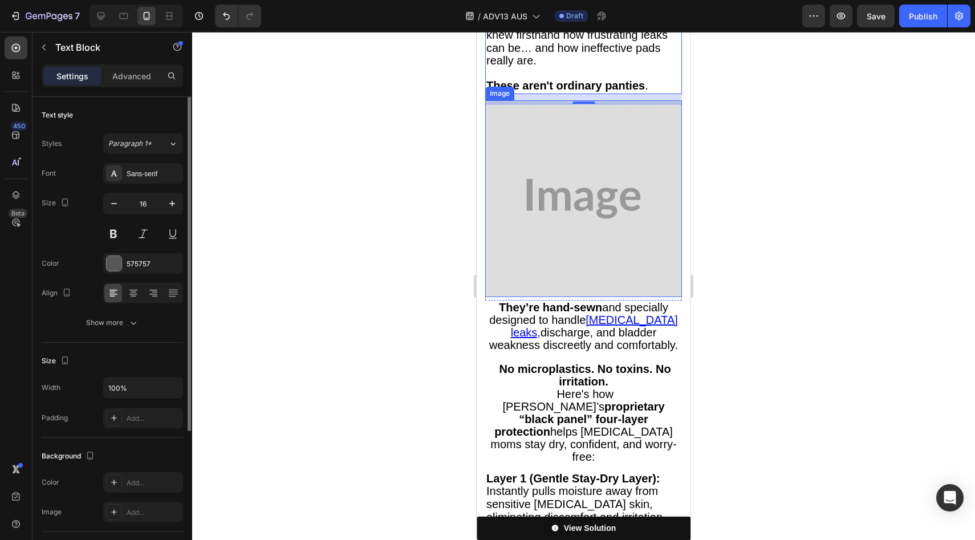
click at [596, 192] on img at bounding box center [583, 198] width 197 height 197
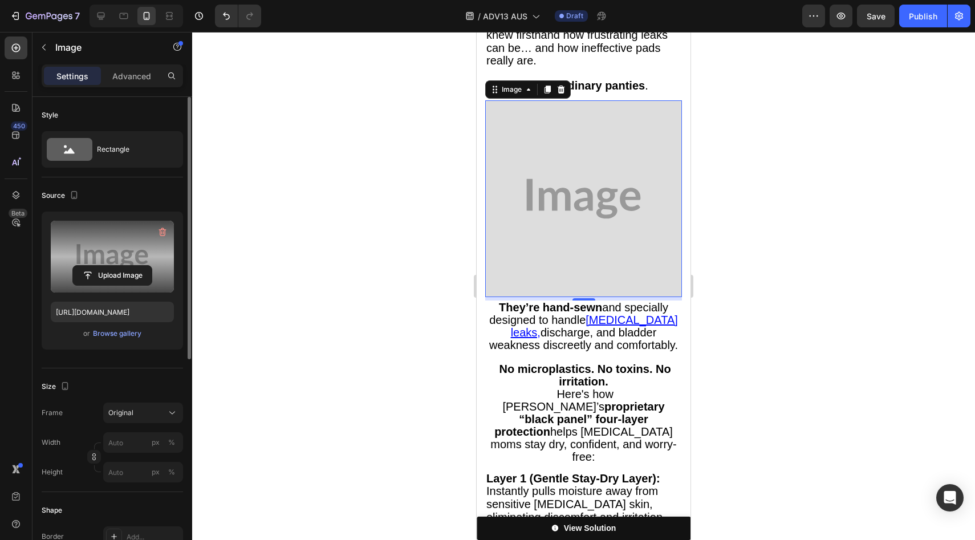
click at [107, 263] on label at bounding box center [112, 257] width 123 height 72
click at [107, 266] on input "file" at bounding box center [112, 275] width 79 height 19
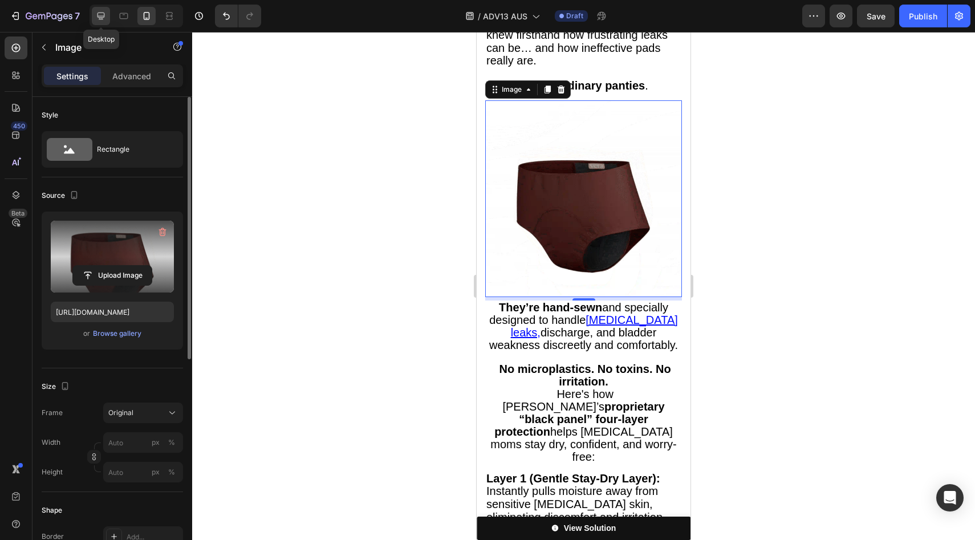
click at [106, 15] on icon at bounding box center [100, 15] width 11 height 11
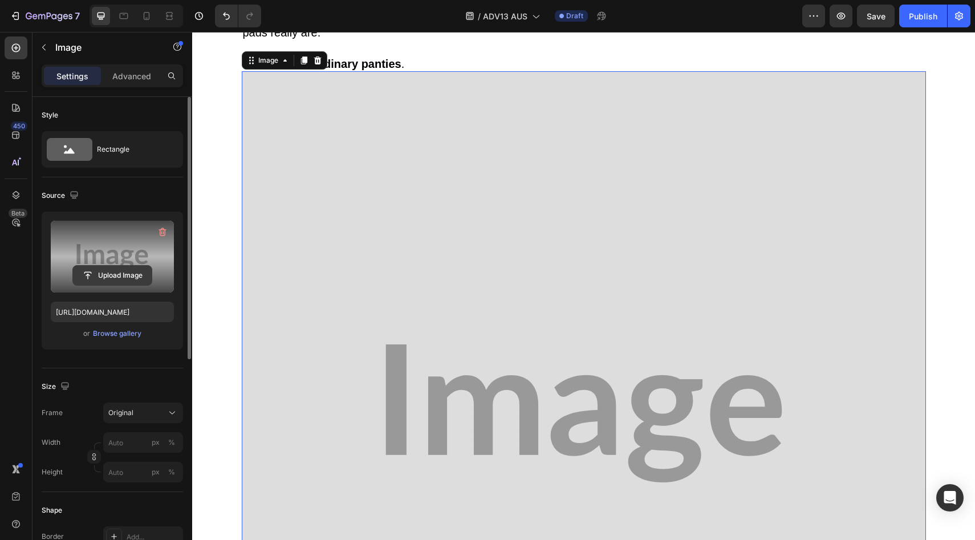
click at [136, 277] on input "file" at bounding box center [112, 275] width 79 height 19
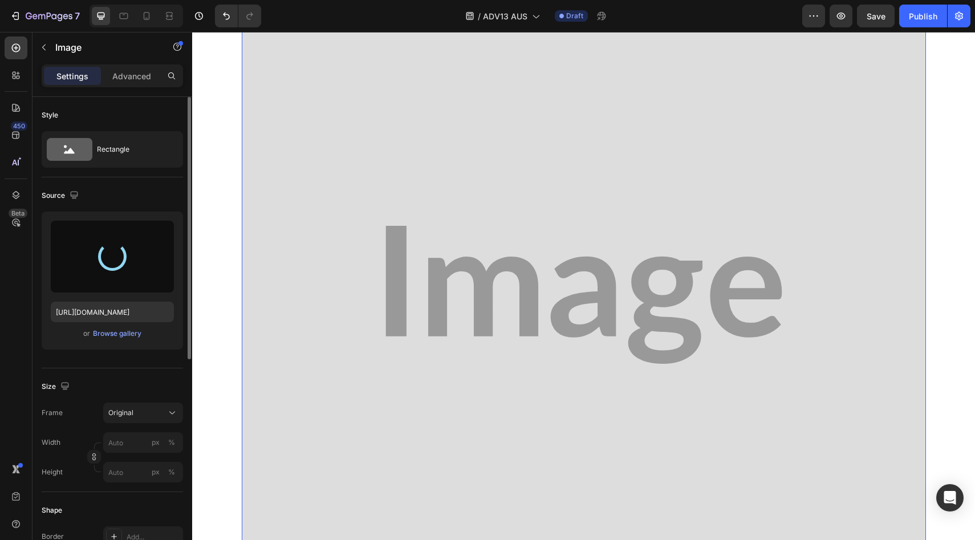
scroll to position [620, 0]
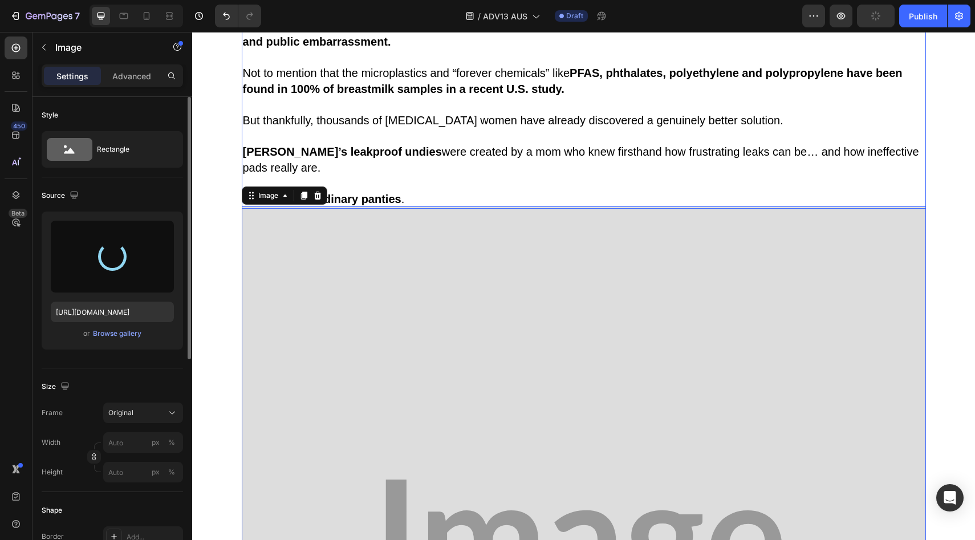
type input "https://cdn.shopify.com/s/files/1/0709/5353/3618/files/gempages_567420980318700…"
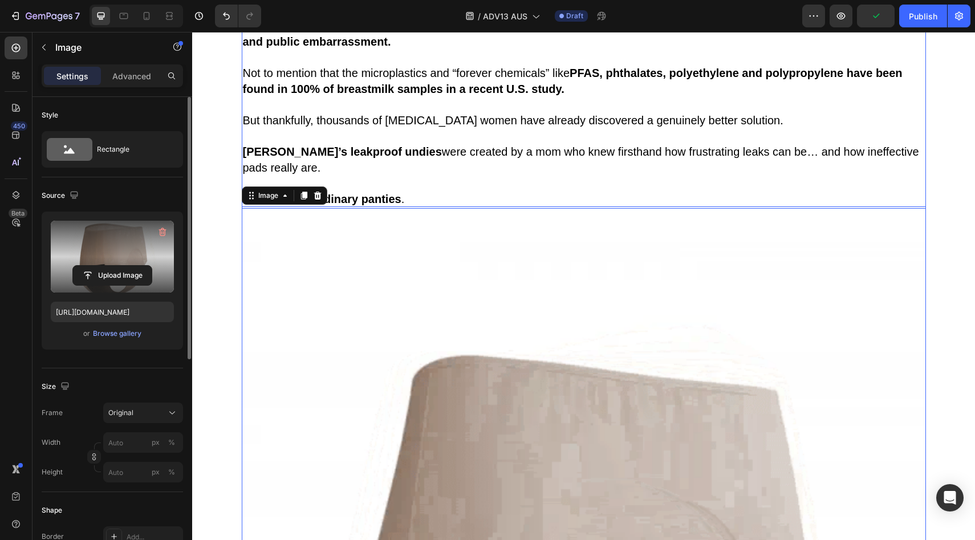
click at [565, 186] on p "Vera’s leakproof undies were created by a mom who knew firsthand how frustratin…" at bounding box center [584, 167] width 682 height 47
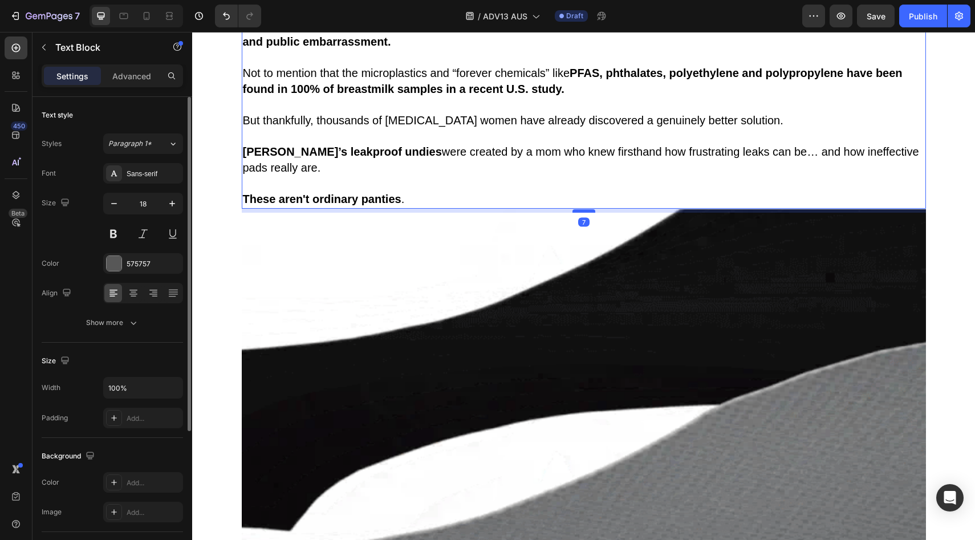
click at [577, 209] on div at bounding box center [584, 210] width 23 height 3
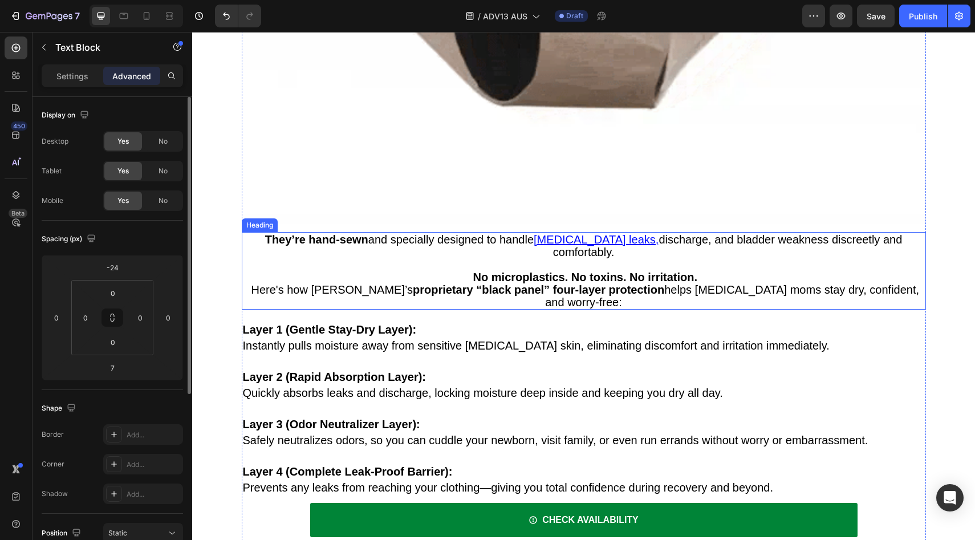
click at [598, 284] on strong "proprietary “black panel” four-layer protection" at bounding box center [539, 290] width 252 height 13
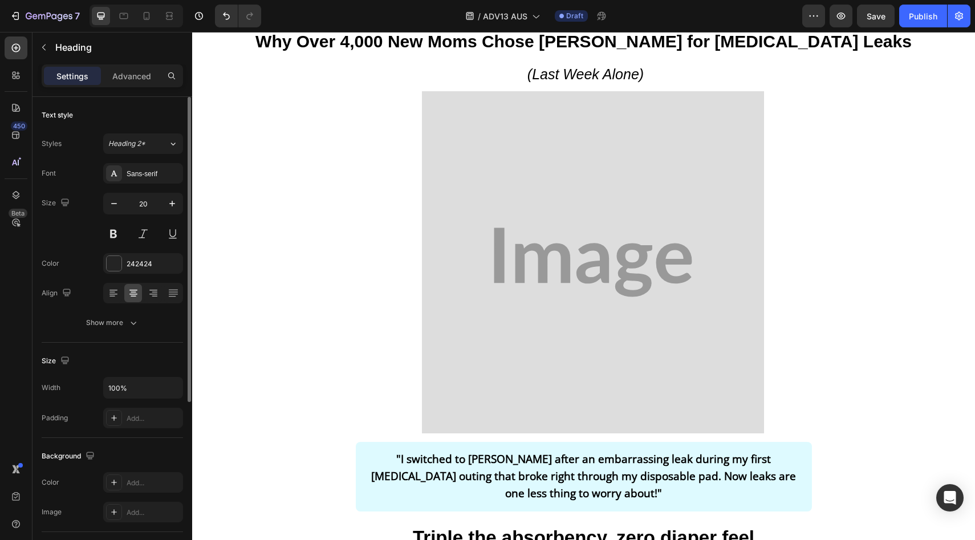
scroll to position [1823, 0]
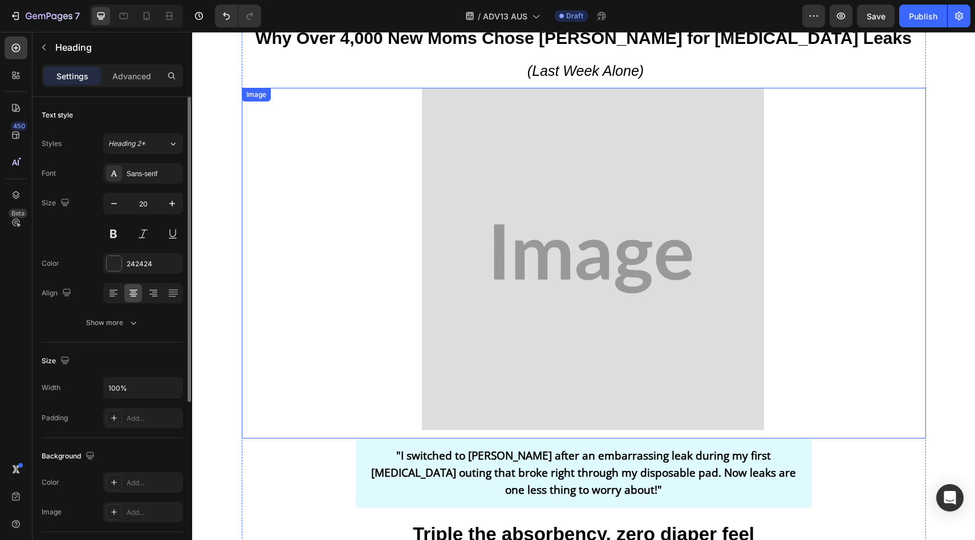
click at [585, 263] on img at bounding box center [593, 259] width 342 height 342
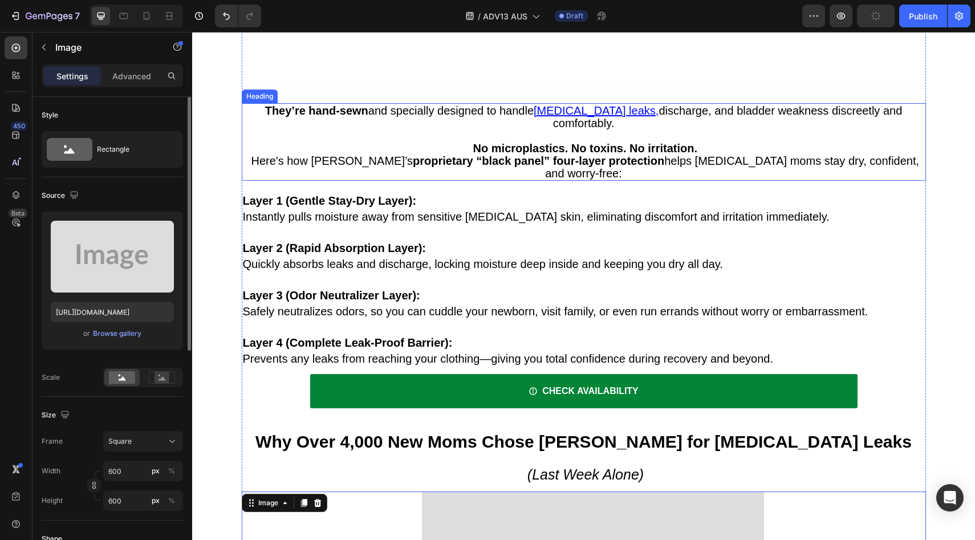
scroll to position [1174, 0]
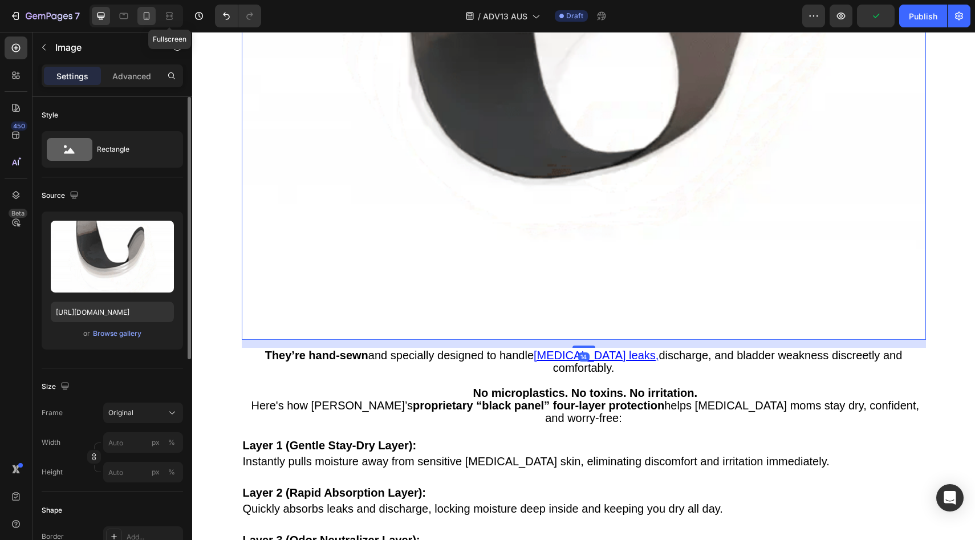
click at [149, 14] on icon at bounding box center [146, 15] width 11 height 11
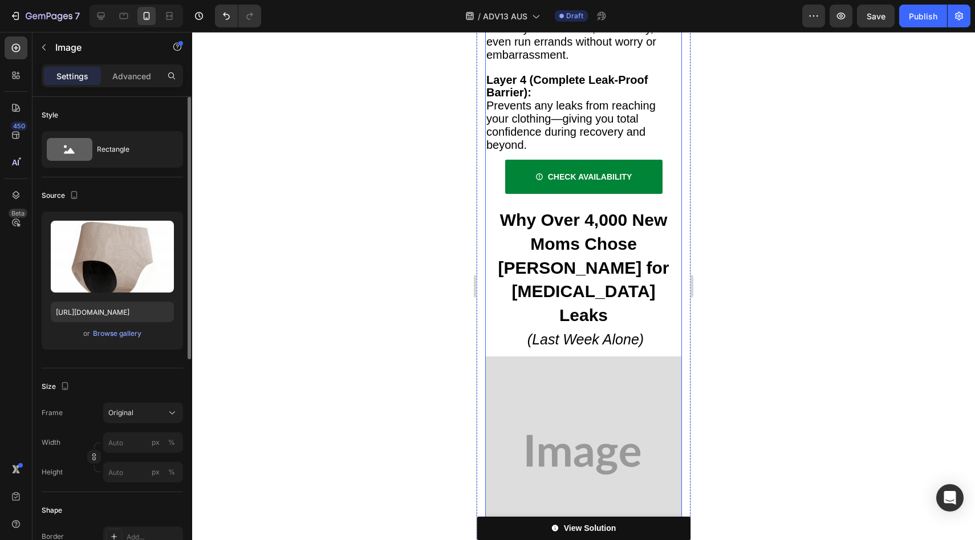
scroll to position [1586, 0]
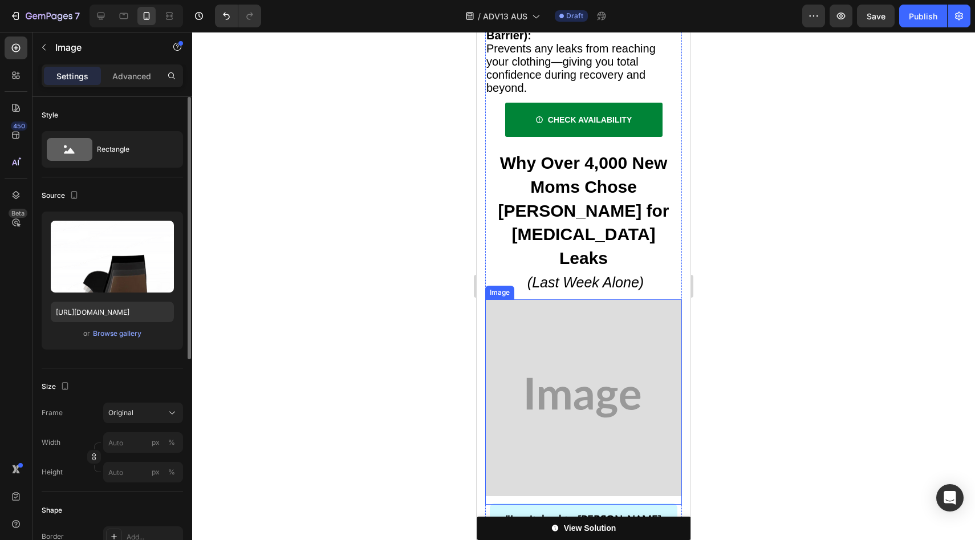
click at [577, 299] on img at bounding box center [583, 397] width 197 height 197
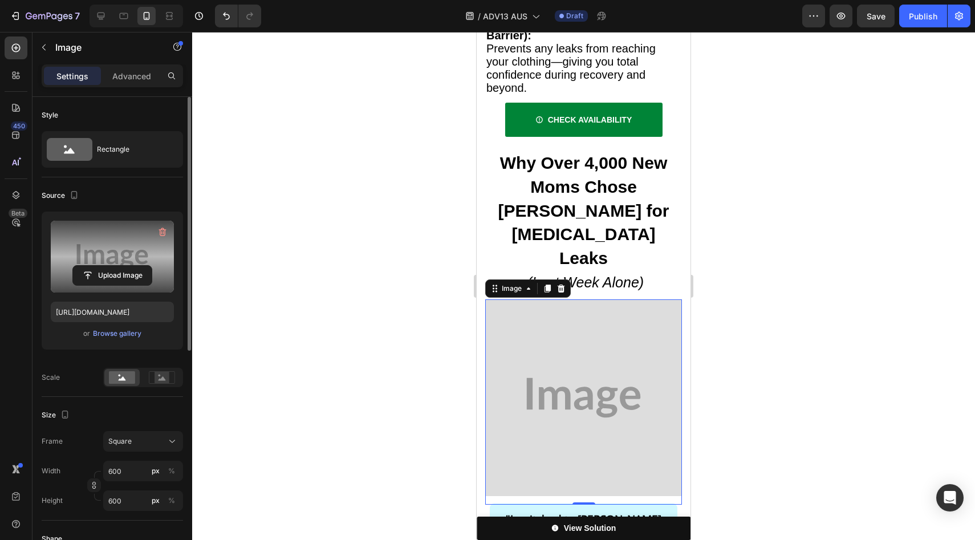
click at [101, 257] on label at bounding box center [112, 257] width 123 height 72
click at [101, 266] on input "file" at bounding box center [112, 275] width 79 height 19
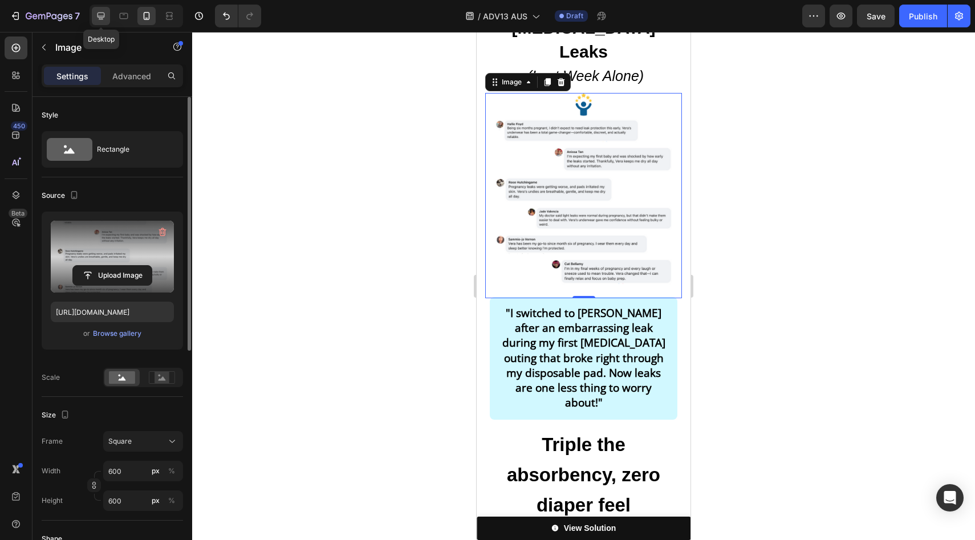
click at [104, 18] on icon at bounding box center [100, 15] width 11 height 11
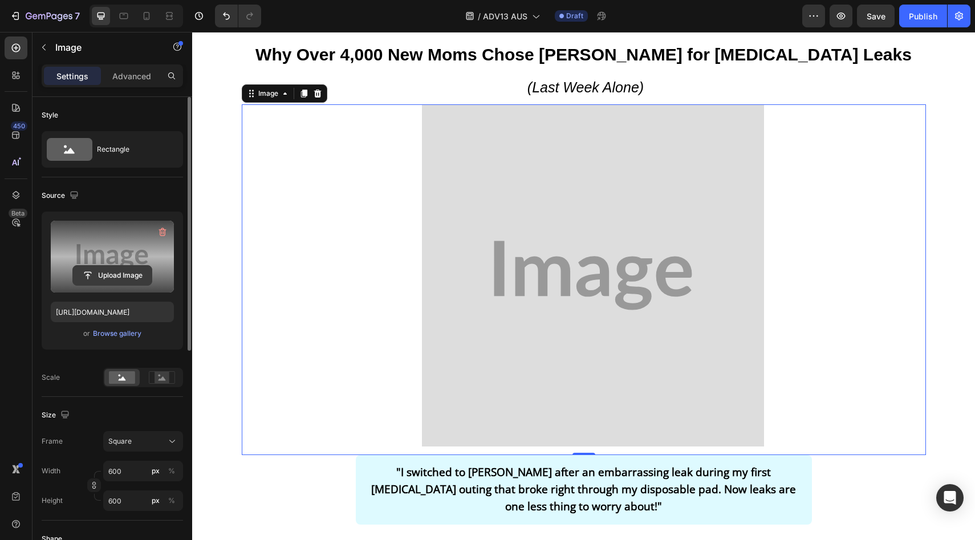
click at [142, 270] on input "file" at bounding box center [112, 275] width 79 height 19
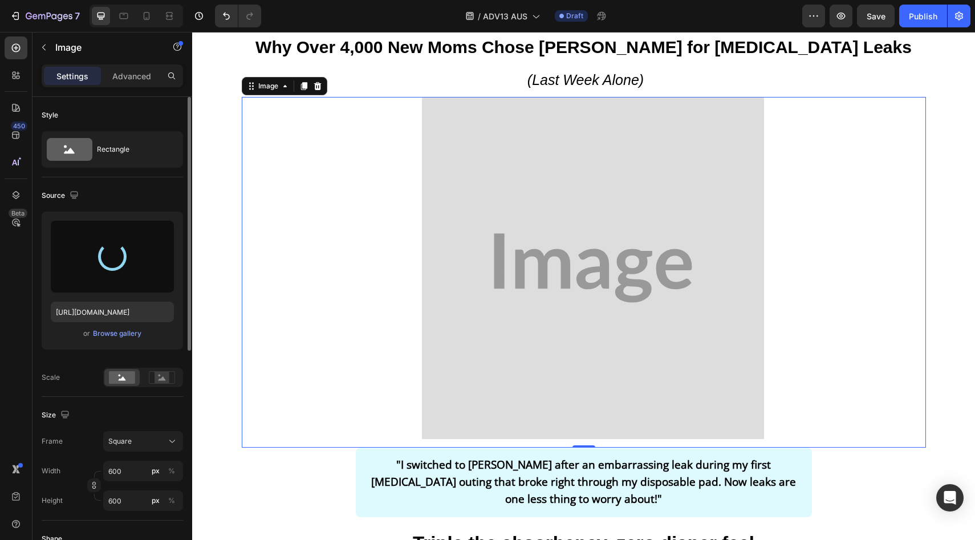
type input "https://cdn.shopify.com/s/files/1/0709/5353/3618/files/gempages_567420980318700…"
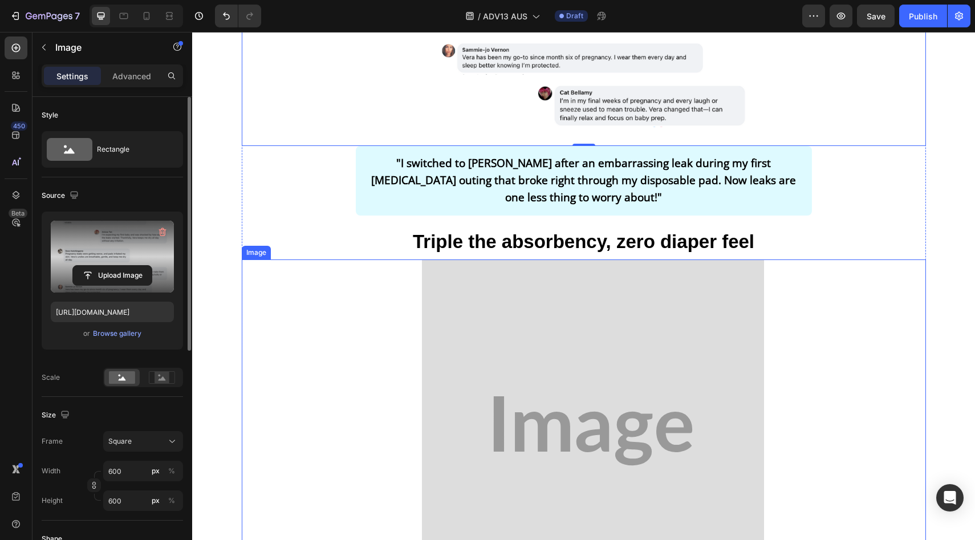
click at [541, 299] on img at bounding box center [593, 431] width 342 height 342
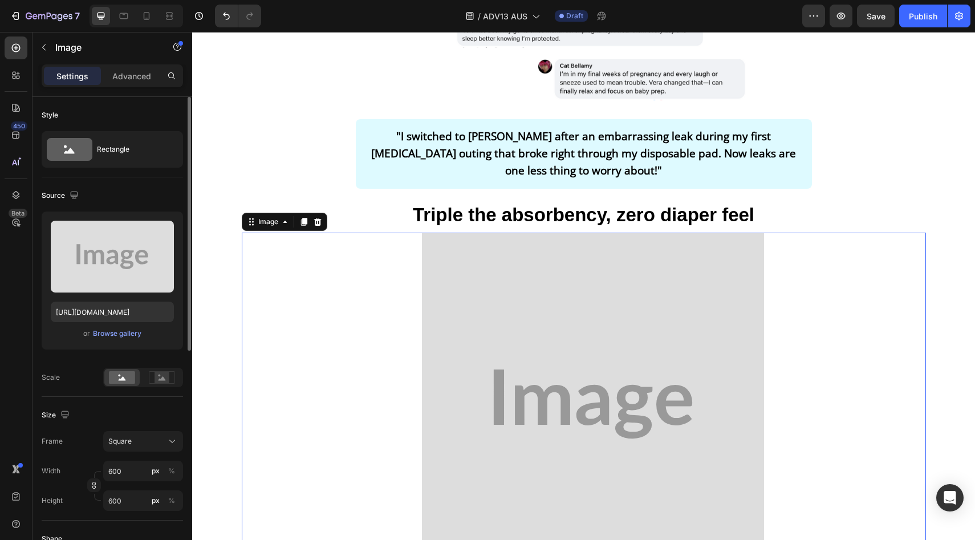
scroll to position [2206, 0]
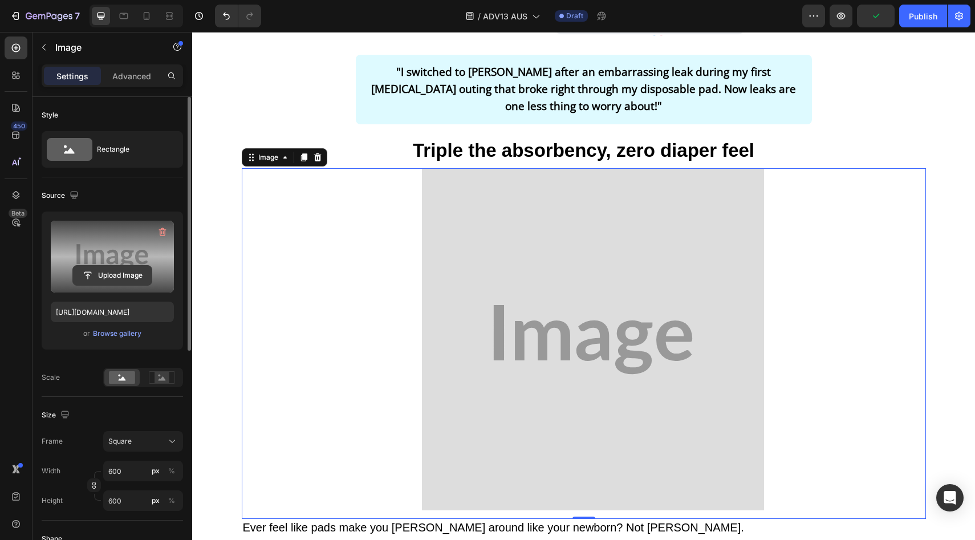
click at [129, 274] on input "file" at bounding box center [112, 275] width 79 height 19
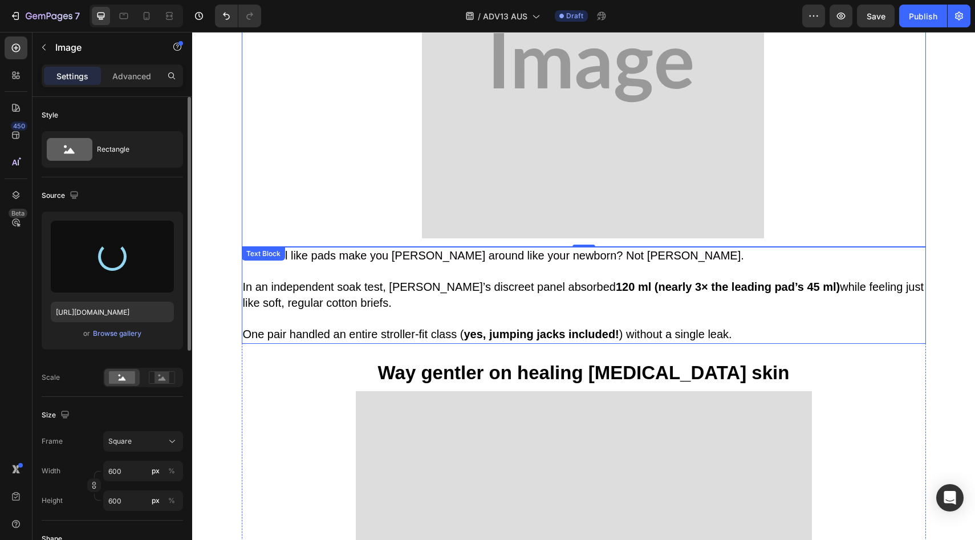
scroll to position [2420, 0]
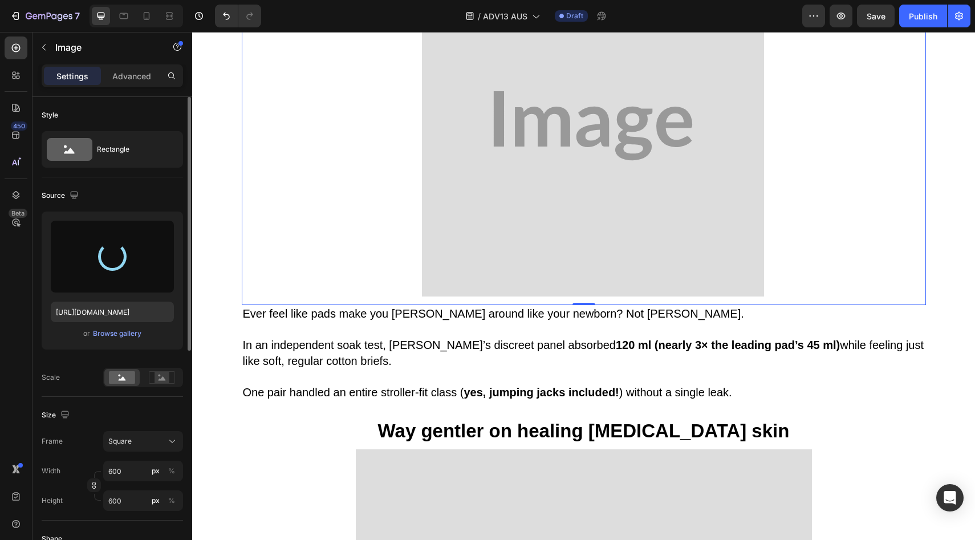
click at [157, 13] on div at bounding box center [137, 16] width 94 height 23
click at [149, 15] on icon at bounding box center [147, 16] width 6 height 8
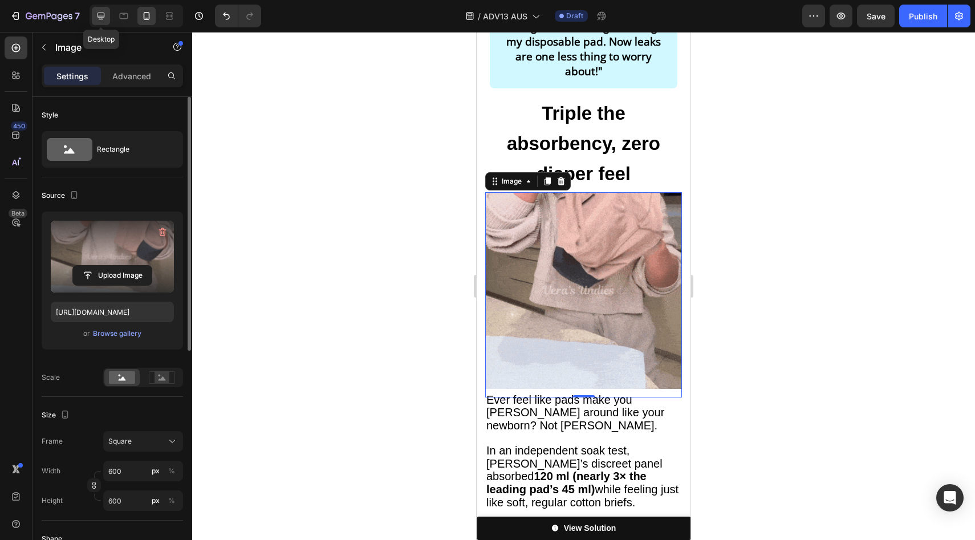
click at [101, 14] on icon at bounding box center [100, 15] width 11 height 11
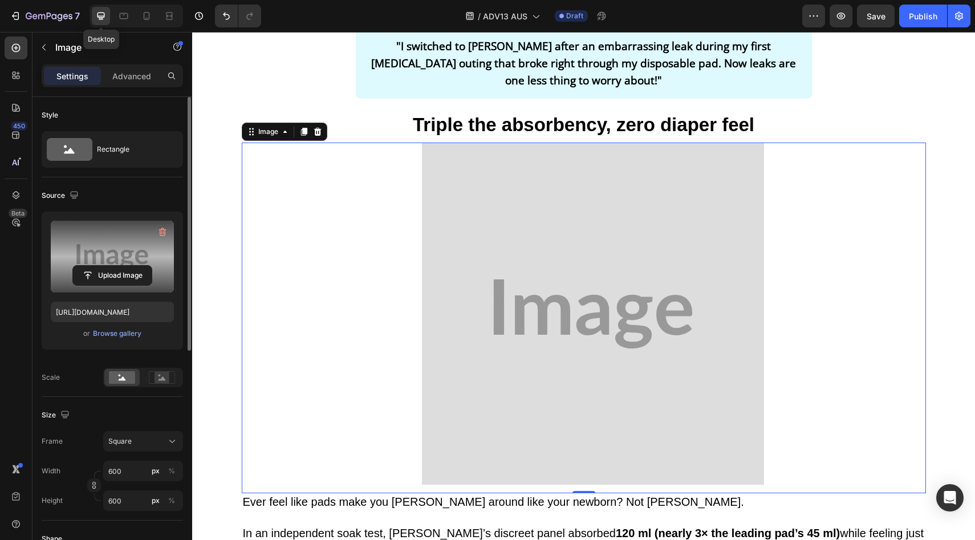
scroll to position [2261, 0]
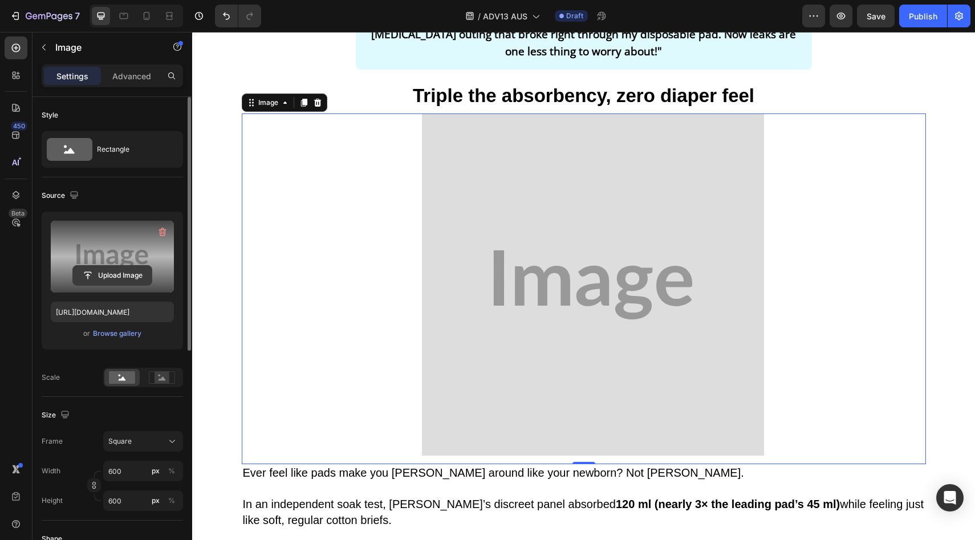
click at [129, 282] on input "file" at bounding box center [112, 275] width 79 height 19
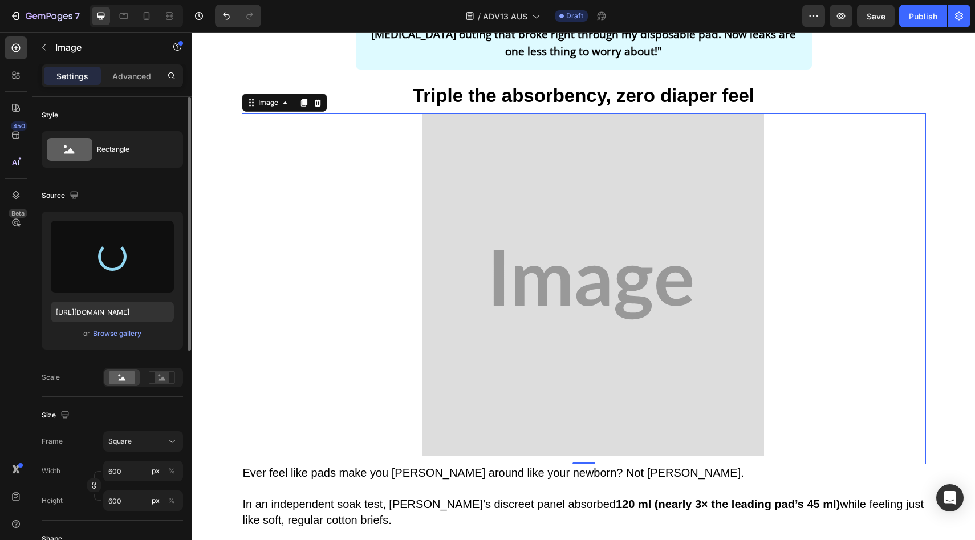
type input "https://cdn.shopify.com/s/files/1/0709/5353/3618/files/gempages_567420980318700…"
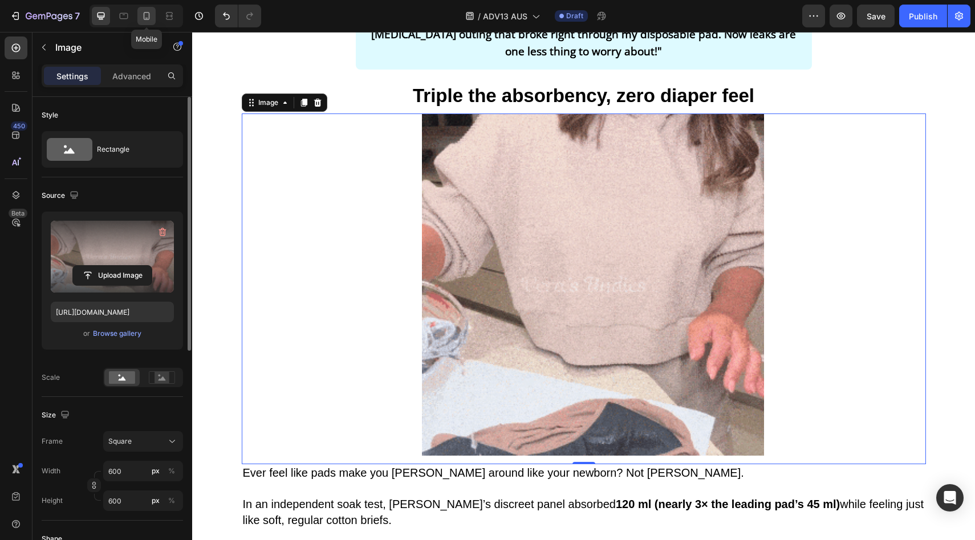
click at [152, 14] on icon at bounding box center [146, 15] width 11 height 11
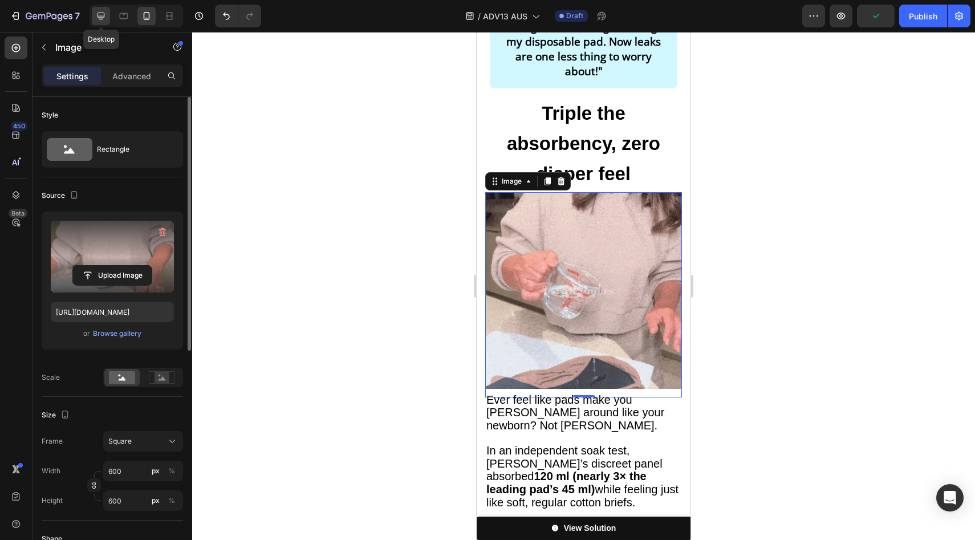
click at [99, 10] on div at bounding box center [101, 16] width 18 height 18
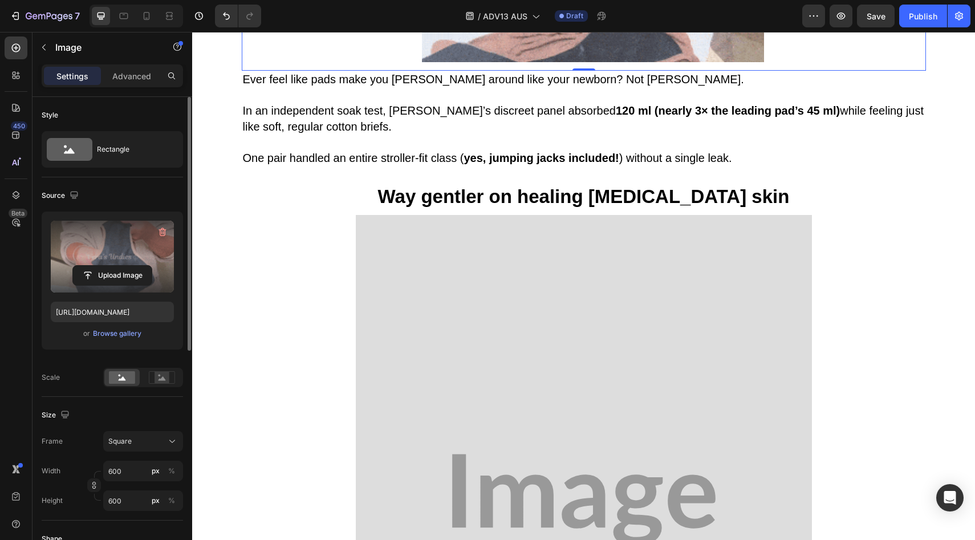
scroll to position [2858, 0]
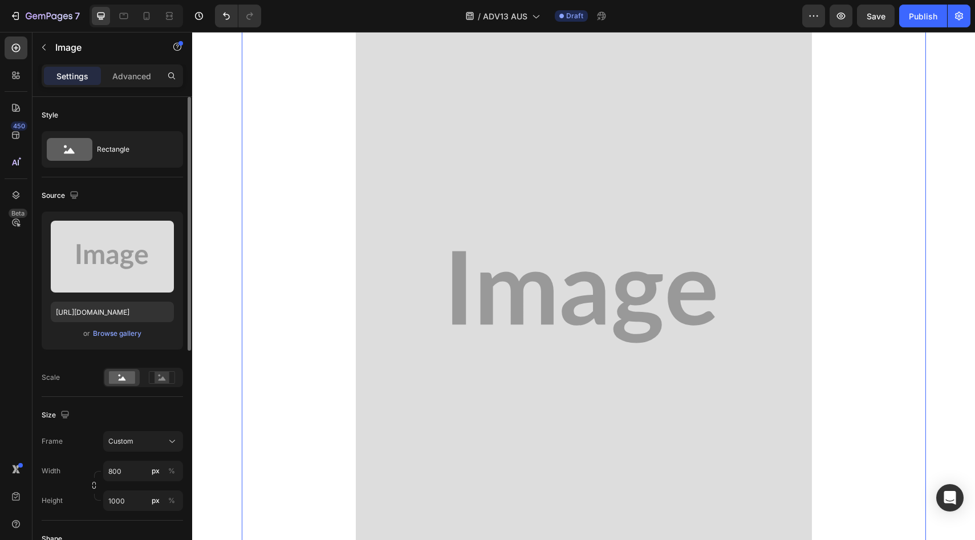
click at [493, 200] on img at bounding box center [584, 297] width 456 height 570
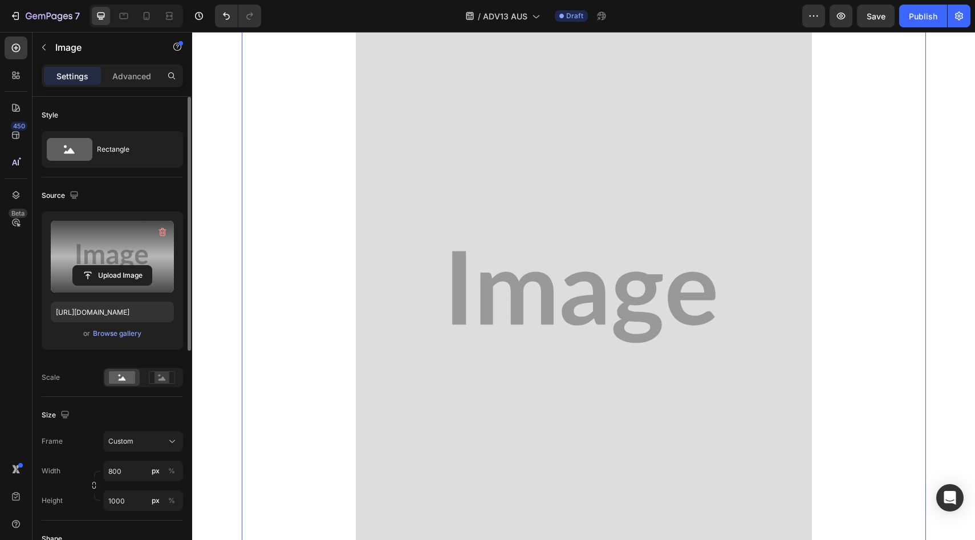
click at [124, 263] on label at bounding box center [112, 257] width 123 height 72
click at [124, 266] on input "file" at bounding box center [112, 275] width 79 height 19
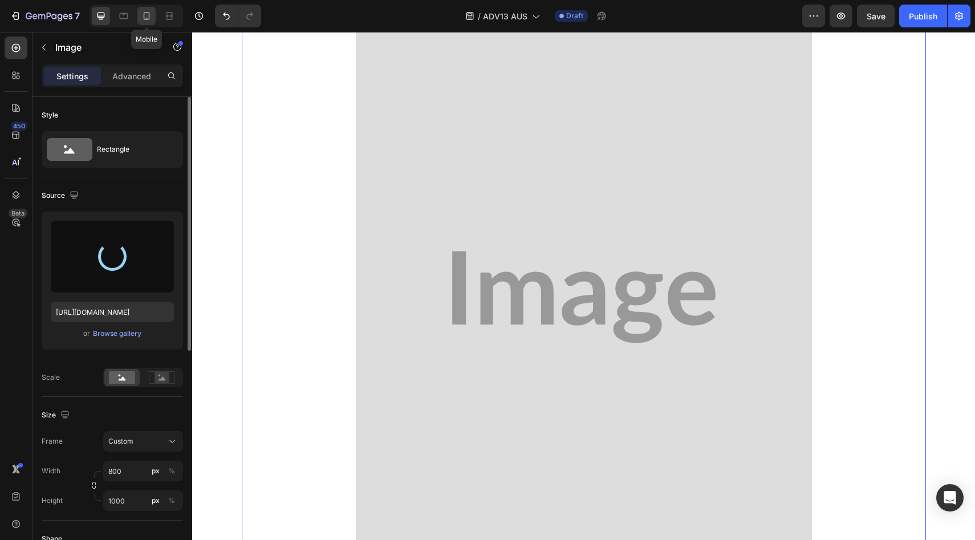
type input "https://cdn.shopify.com/s/files/1/0709/5353/3618/files/gempages_567420980318700…"
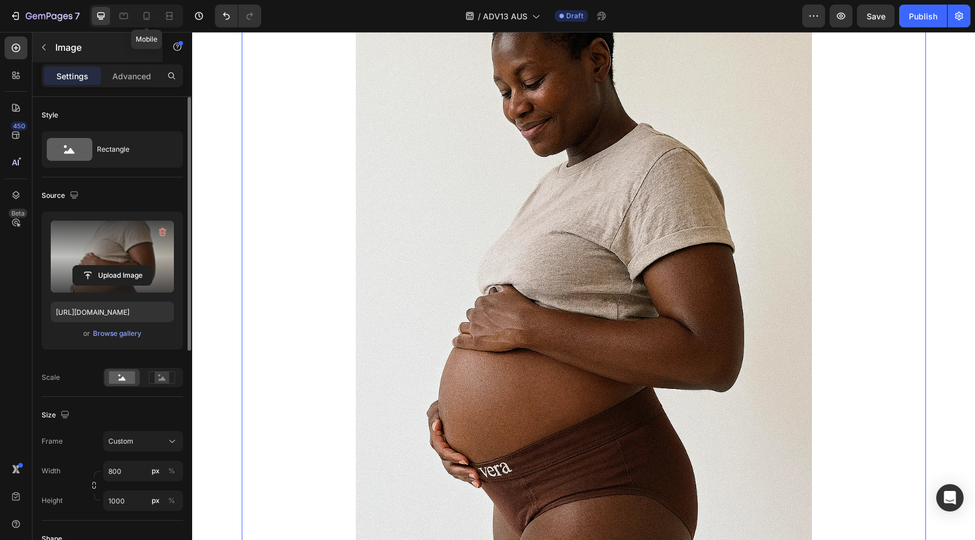
drag, startPoint x: 151, startPoint y: 14, endPoint x: 149, endPoint y: 39, distance: 24.6
click at [150, 14] on icon at bounding box center [146, 15] width 11 height 11
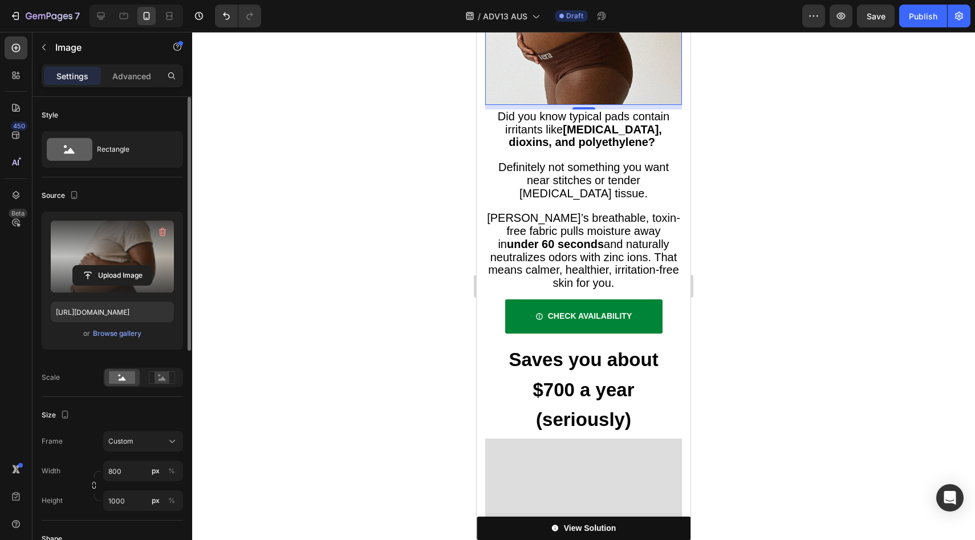
click at [114, 264] on label at bounding box center [112, 257] width 123 height 72
click at [114, 266] on input "file" at bounding box center [112, 275] width 79 height 19
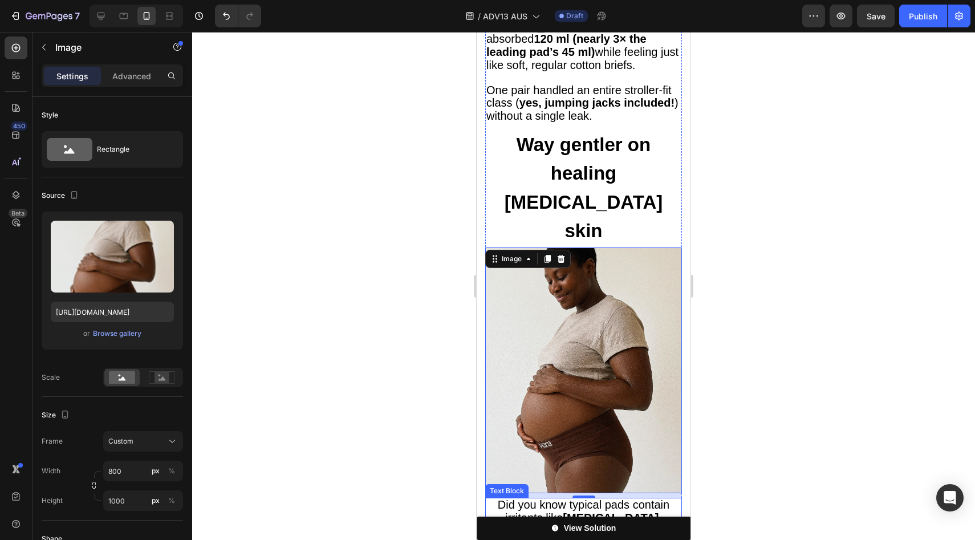
scroll to position [2775, 0]
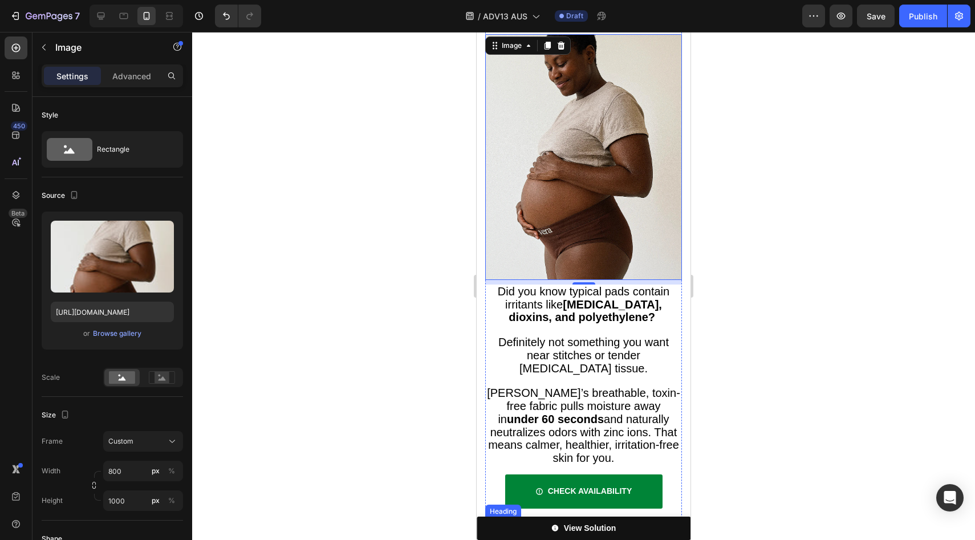
click at [572, 387] on span "Vera’s breathable, toxin-free fabric pulls moisture away in under 60 seconds an…" at bounding box center [583, 426] width 193 height 78
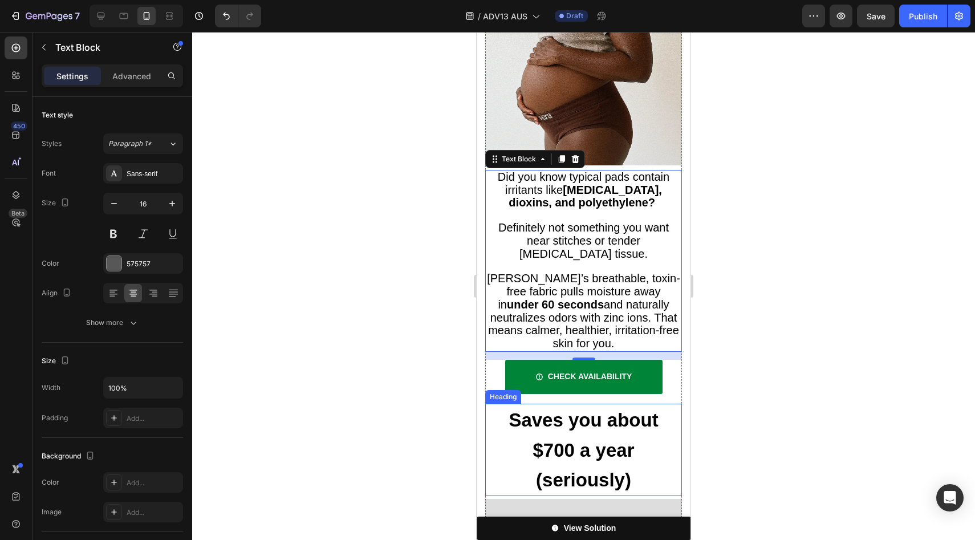
scroll to position [2953, 0]
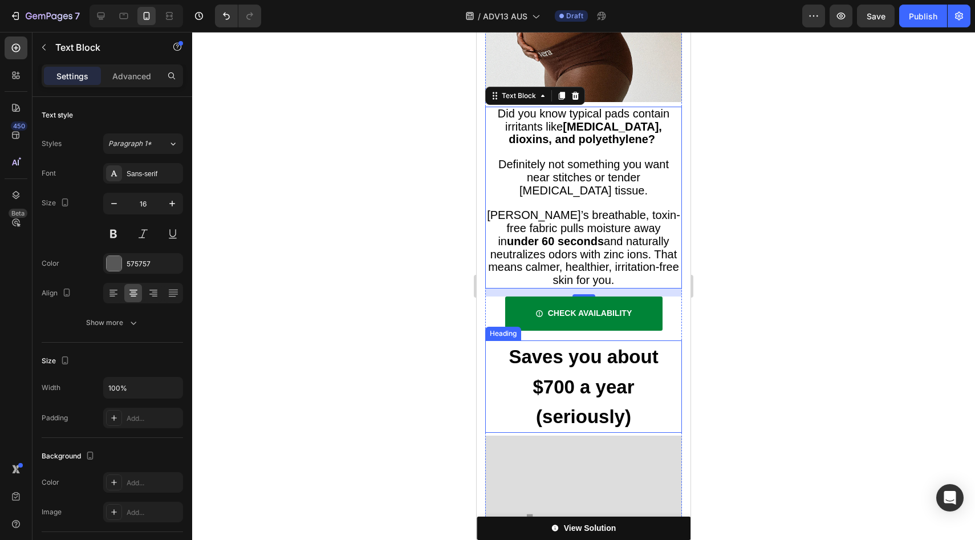
click at [609, 341] on h2 "Saves you about $700 a year (seriously)" at bounding box center [583, 387] width 197 height 92
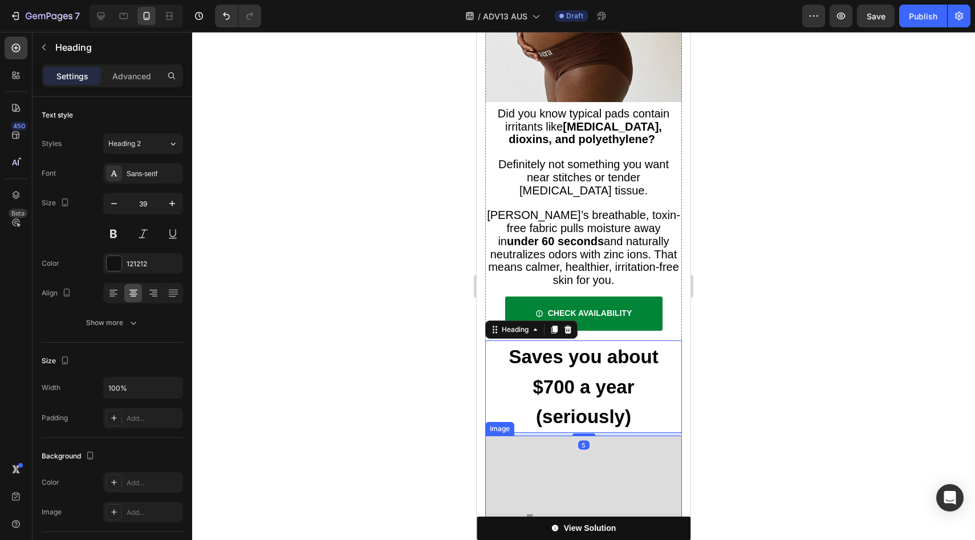
click at [594, 436] on img at bounding box center [583, 534] width 197 height 197
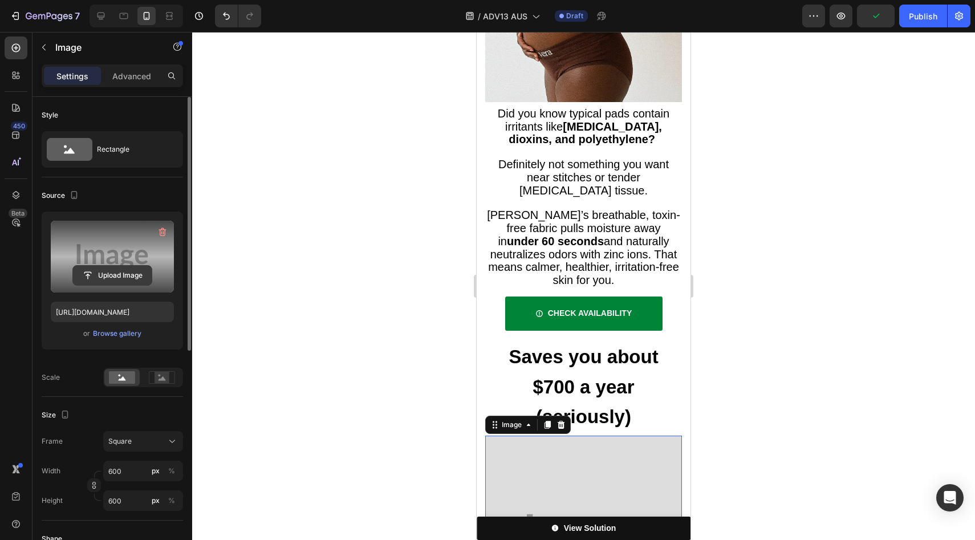
click at [123, 266] on input "file" at bounding box center [112, 275] width 79 height 19
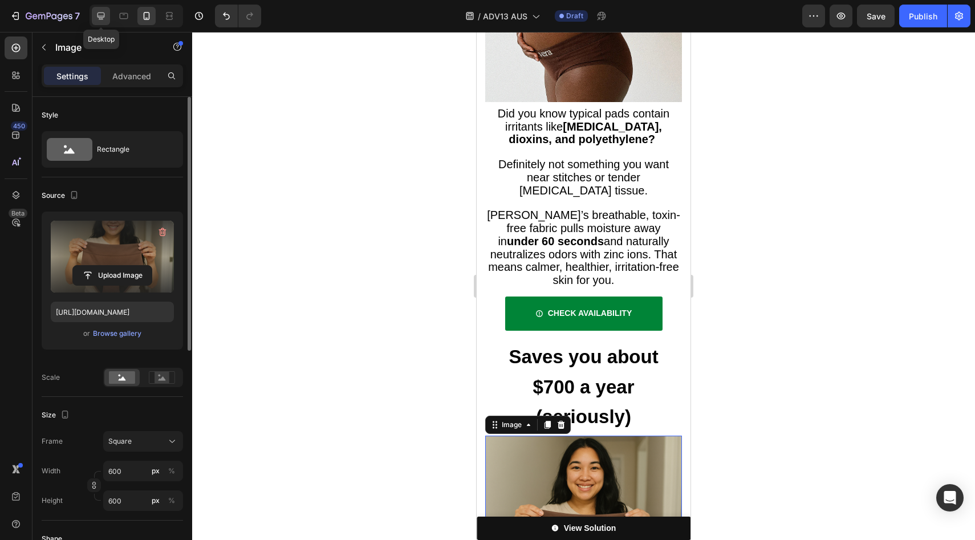
click at [103, 22] on div at bounding box center [101, 16] width 18 height 18
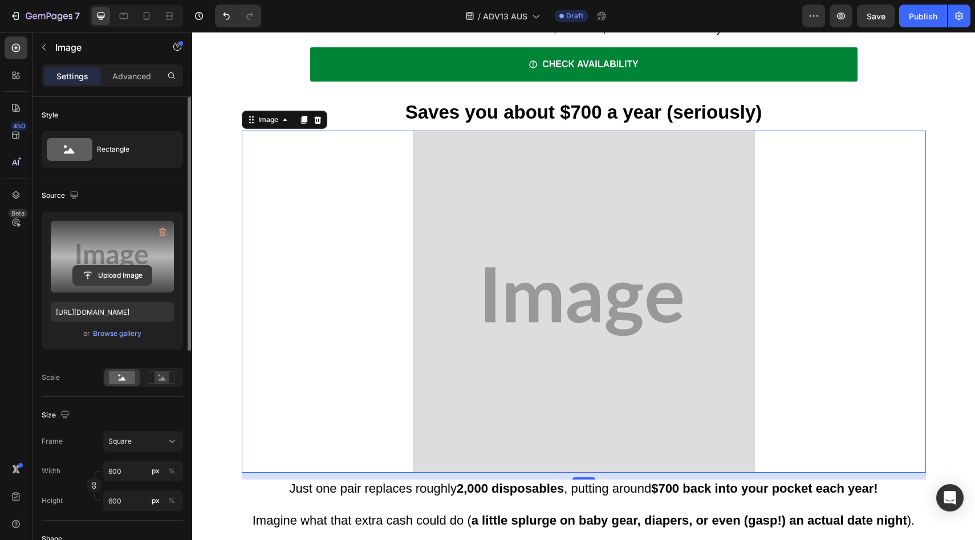
scroll to position [3523, 0]
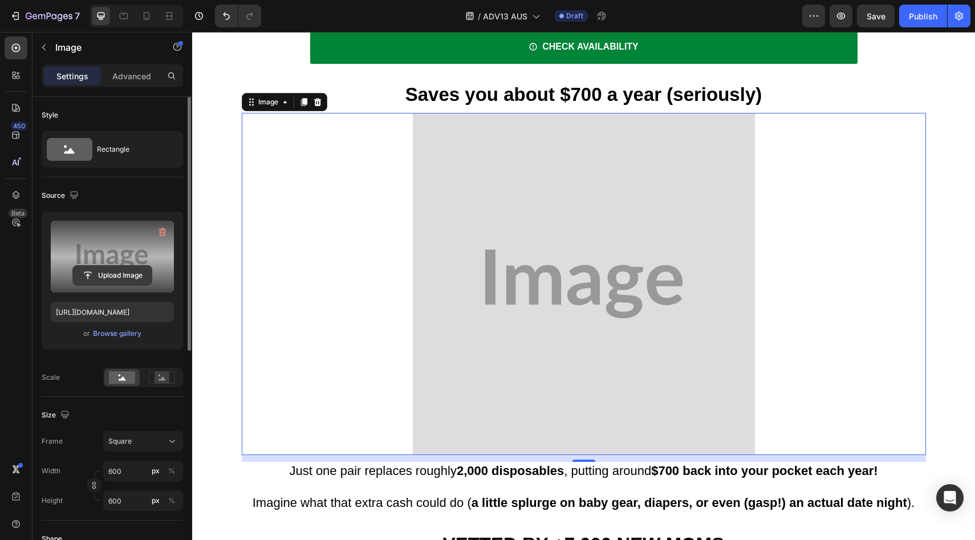
click at [140, 270] on input "file" at bounding box center [112, 275] width 79 height 19
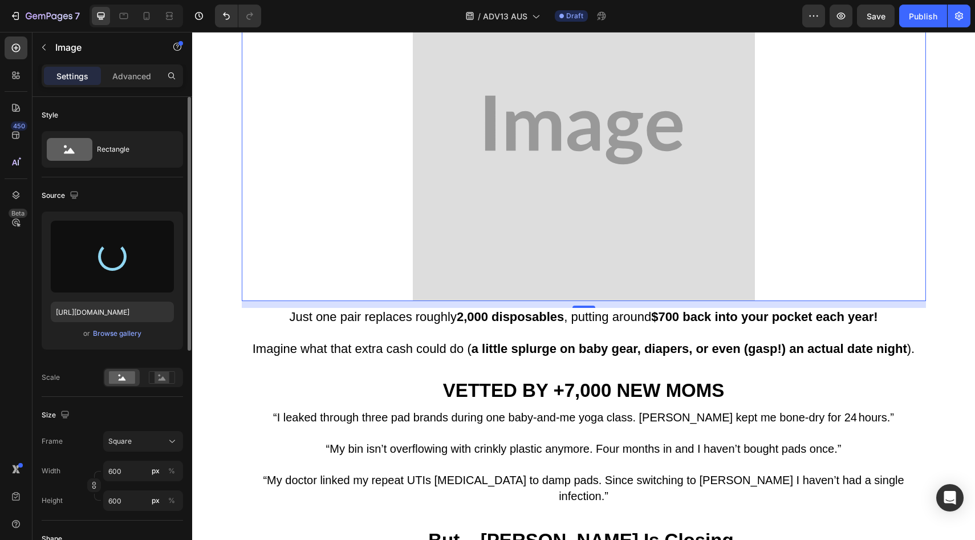
scroll to position [3678, 0]
type input "https://cdn.shopify.com/s/files/1/0709/5353/3618/files/gempages_567420980318700…"
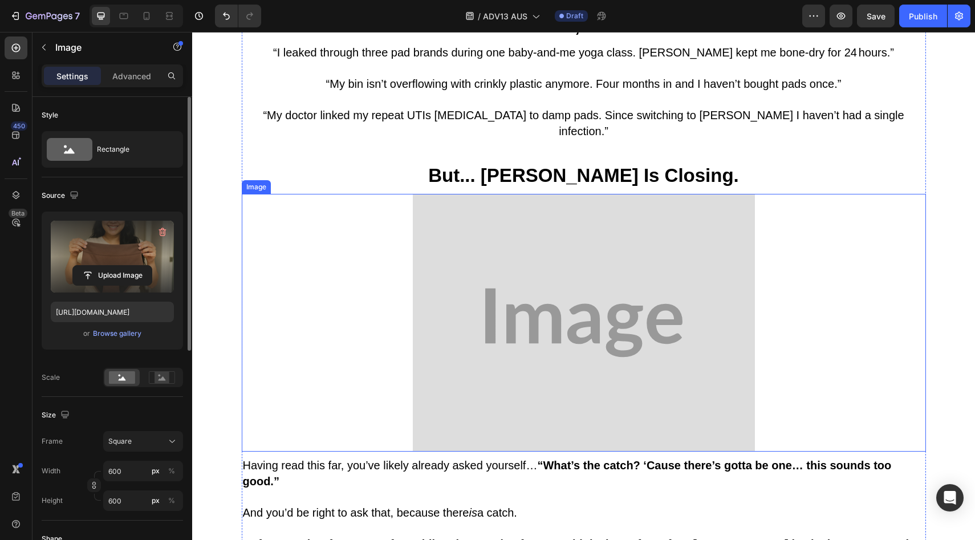
click at [492, 282] on img at bounding box center [584, 323] width 342 height 258
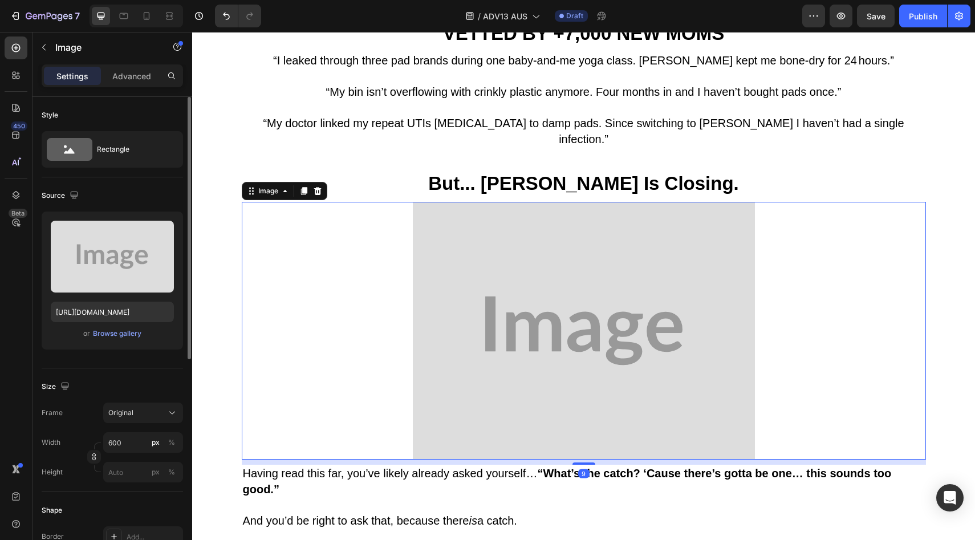
scroll to position [4023, 0]
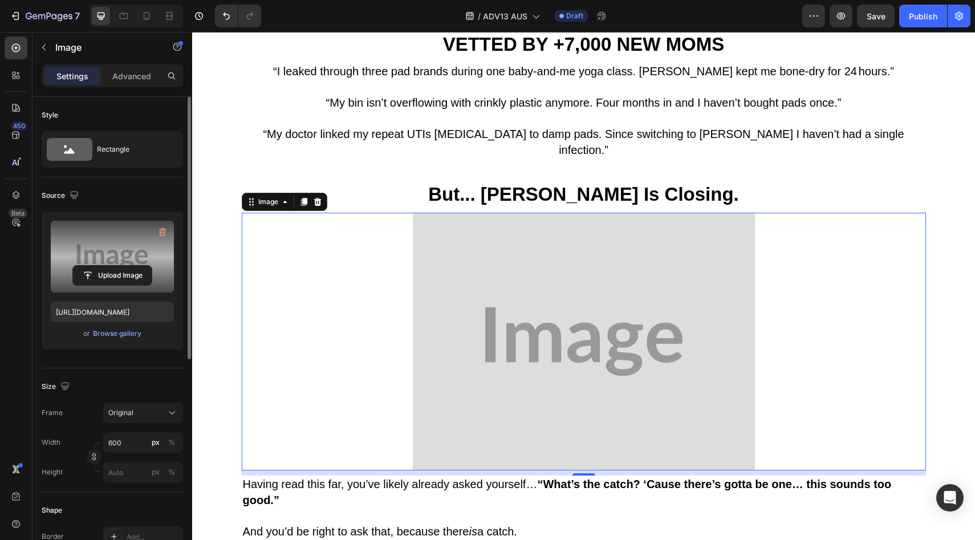
click at [120, 264] on label at bounding box center [112, 257] width 123 height 72
click at [120, 266] on input "file" at bounding box center [112, 275] width 79 height 19
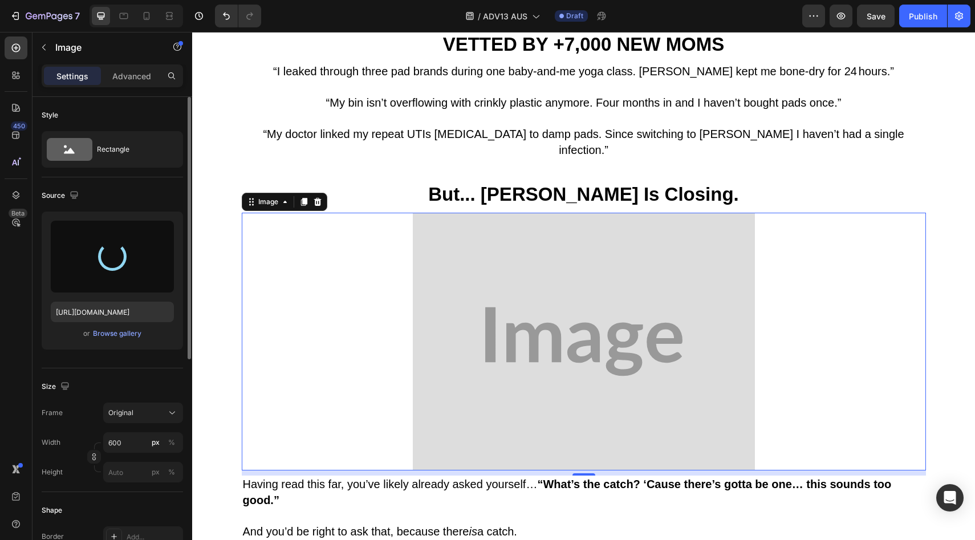
type input "https://cdn.shopify.com/s/files/1/0709/5353/3618/files/gempages_567420980318700…"
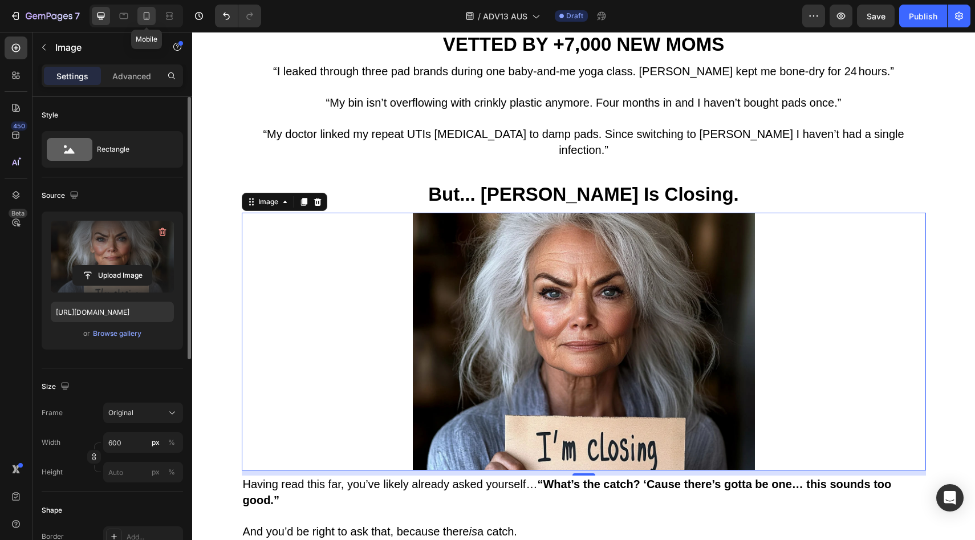
click at [140, 17] on div at bounding box center [146, 16] width 18 height 18
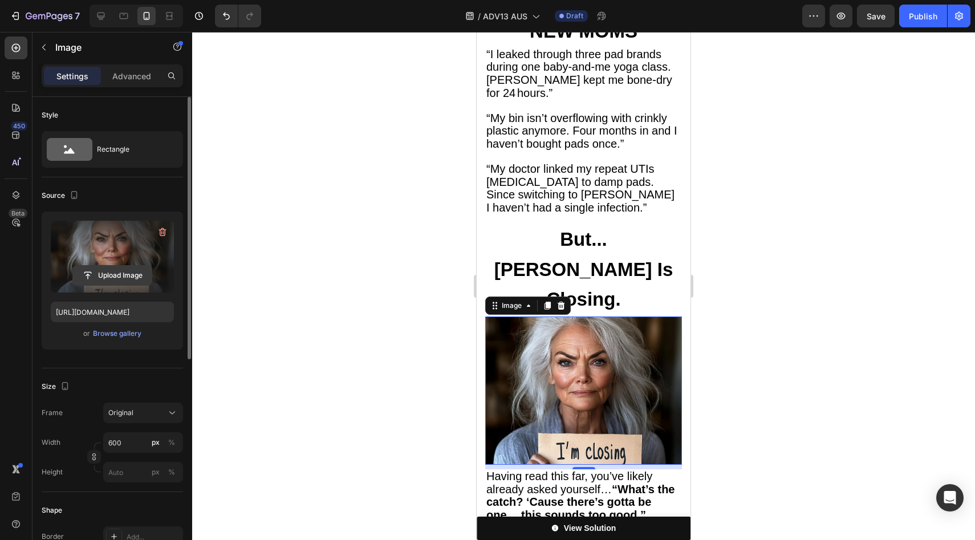
click at [100, 273] on input "file" at bounding box center [112, 275] width 79 height 19
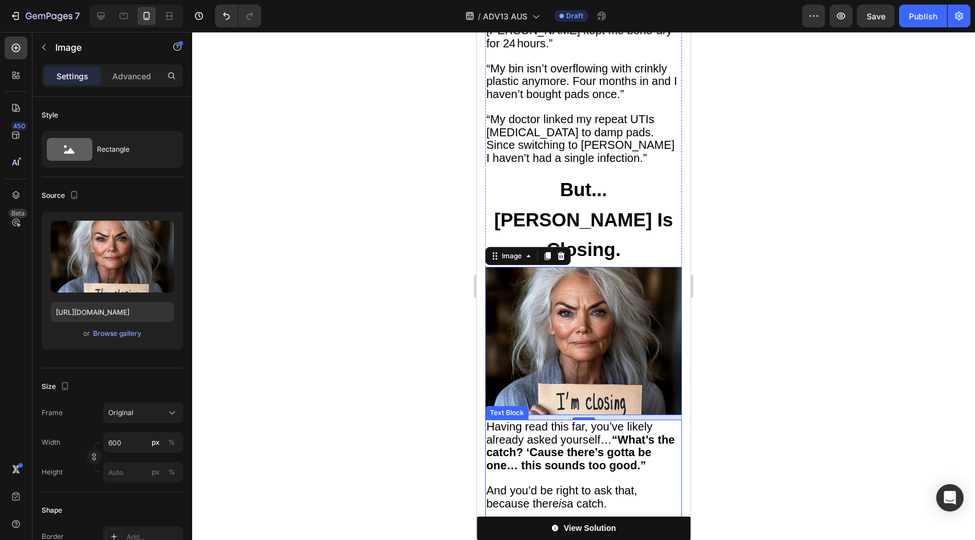
scroll to position [3794, 0]
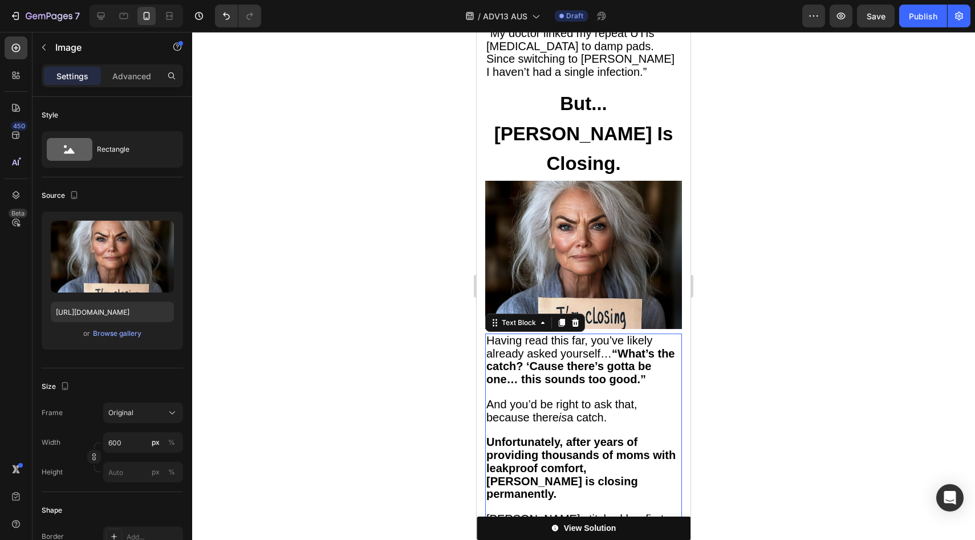
click at [613, 436] on p "Unfortunately, after years of providing thousands of moms with leakproof comfor…" at bounding box center [584, 468] width 195 height 65
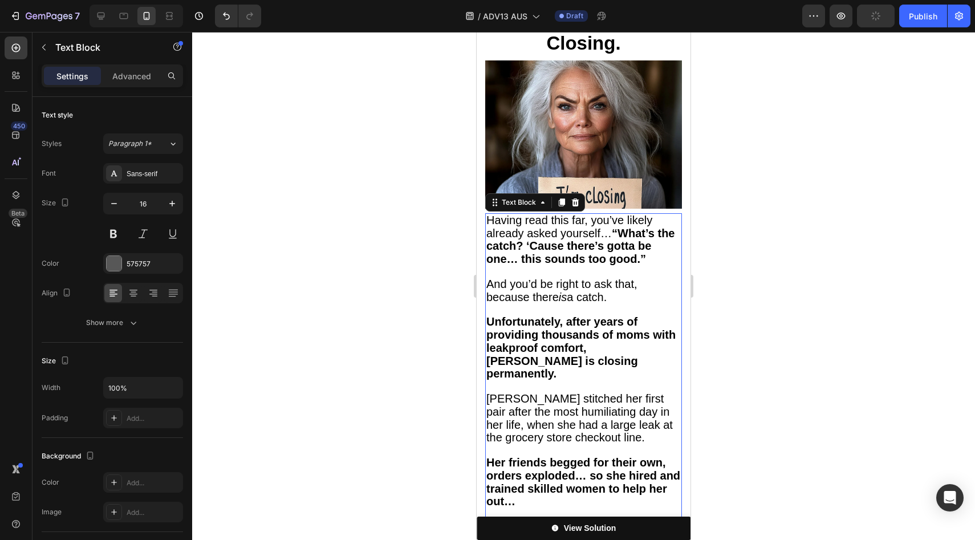
scroll to position [3999, 0]
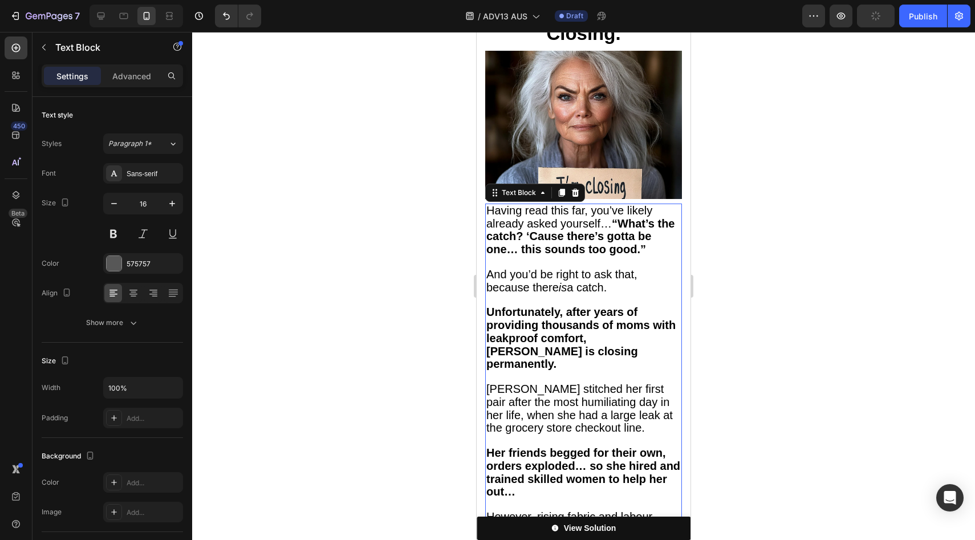
click at [584, 447] on p "Her friends begged for their own, orders exploded… so she hired and trained ski…" at bounding box center [584, 473] width 195 height 52
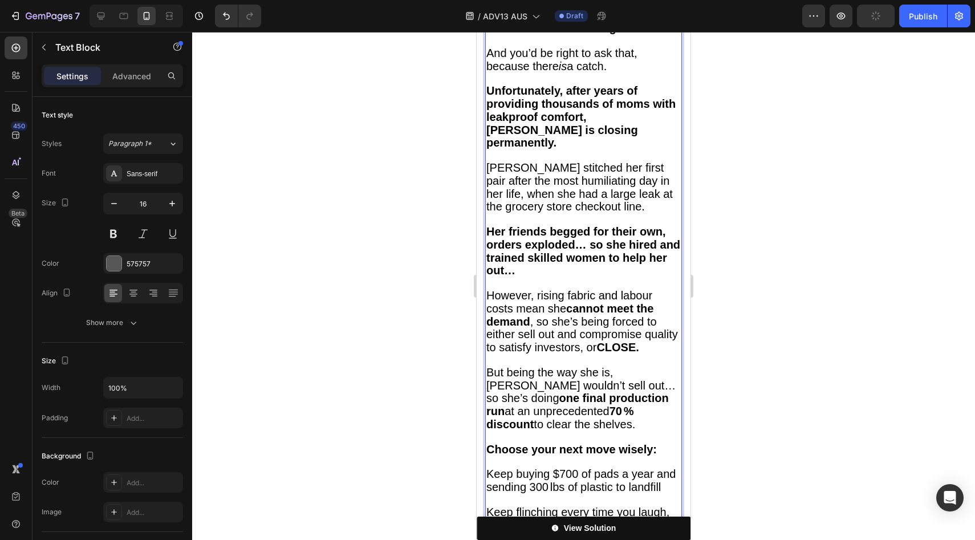
scroll to position [4327, 0]
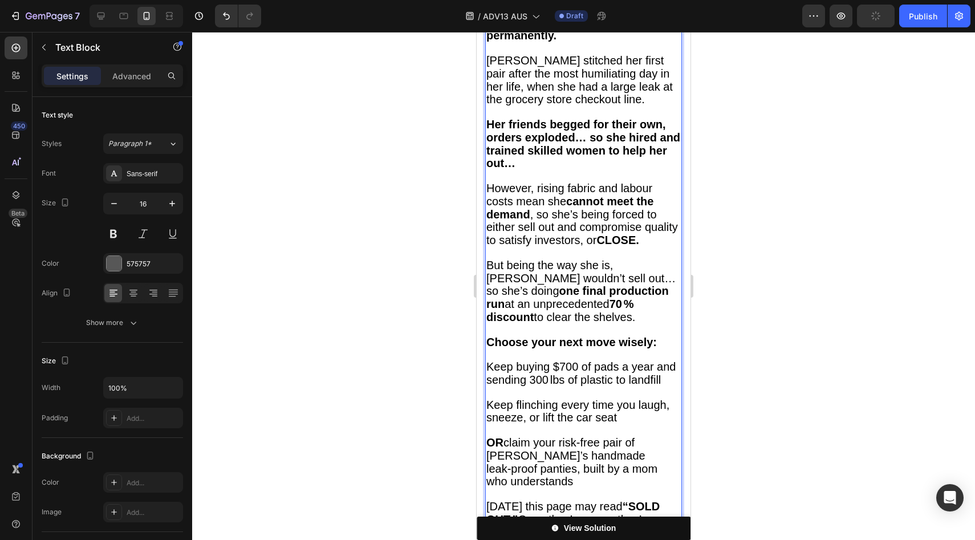
click at [578, 361] on p "Keep buying $700 of pads a year and sending 300 lbs of plastic to landfill Keep…" at bounding box center [584, 425] width 195 height 128
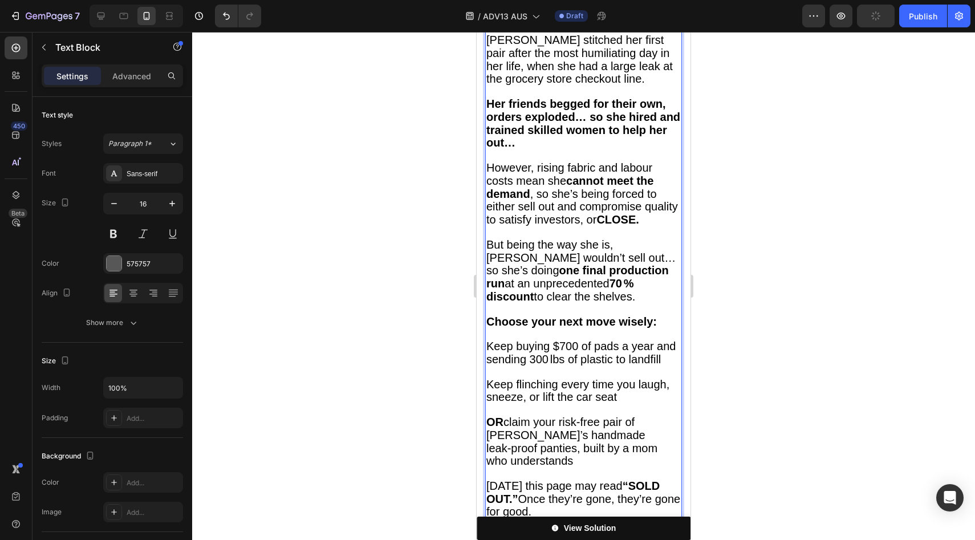
scroll to position [4439, 0]
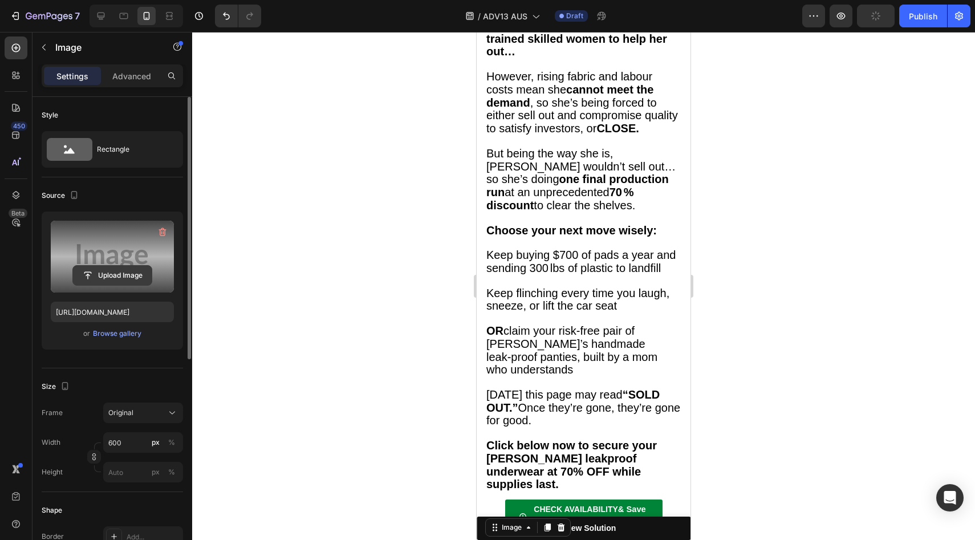
click at [133, 278] on input "file" at bounding box center [112, 275] width 79 height 19
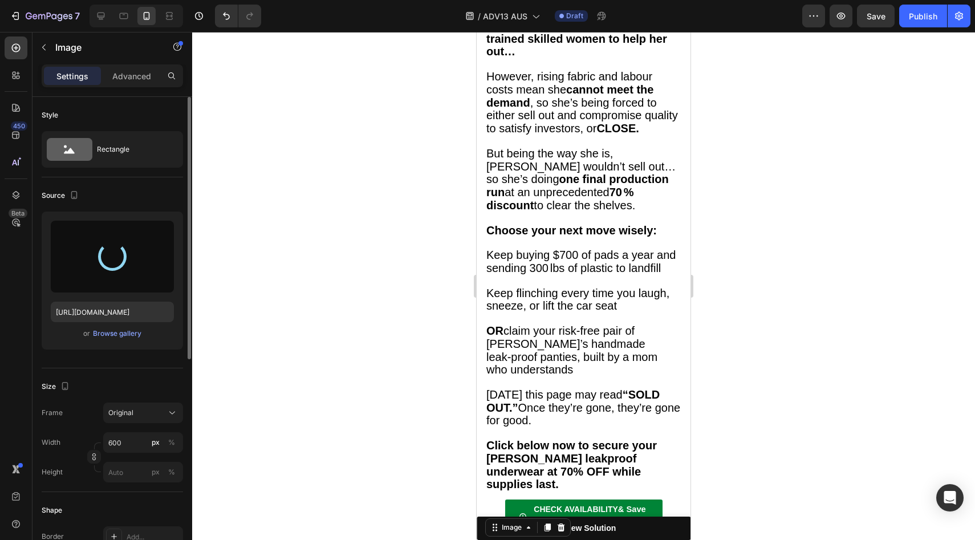
type input "https://cdn.shopify.com/s/files/1/0709/5353/3618/files/gempages_567420980318700…"
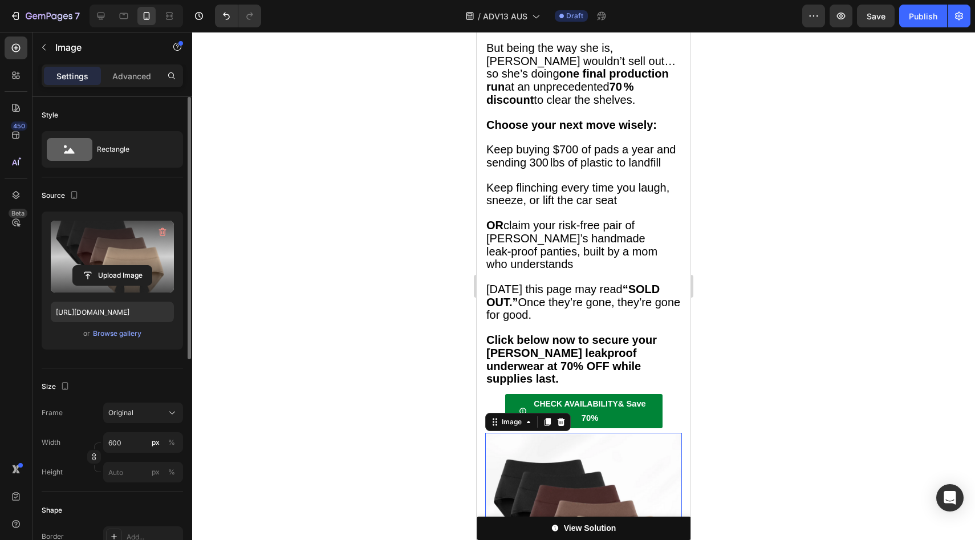
scroll to position [4533, 0]
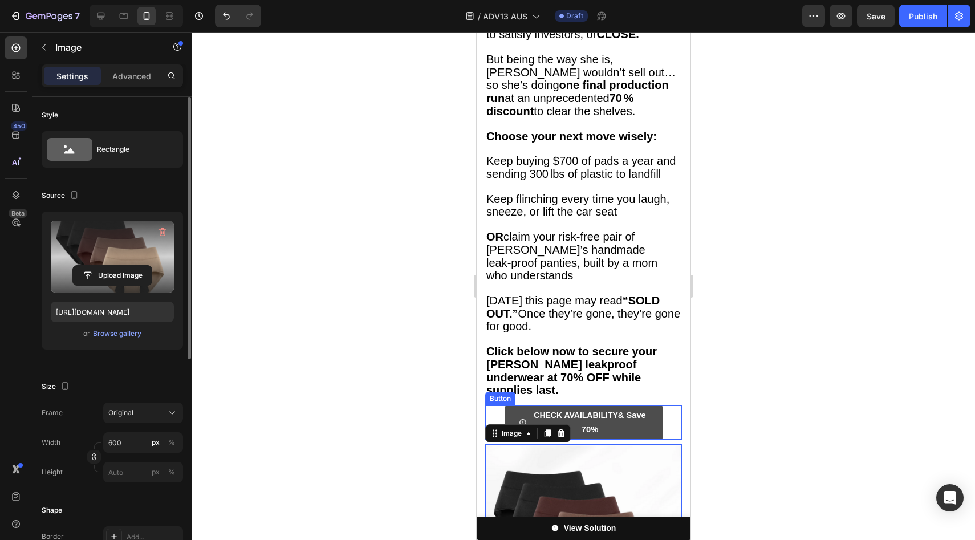
click at [650, 406] on link "CHECK AVAILABILITY & Save 70%" at bounding box center [583, 423] width 157 height 34
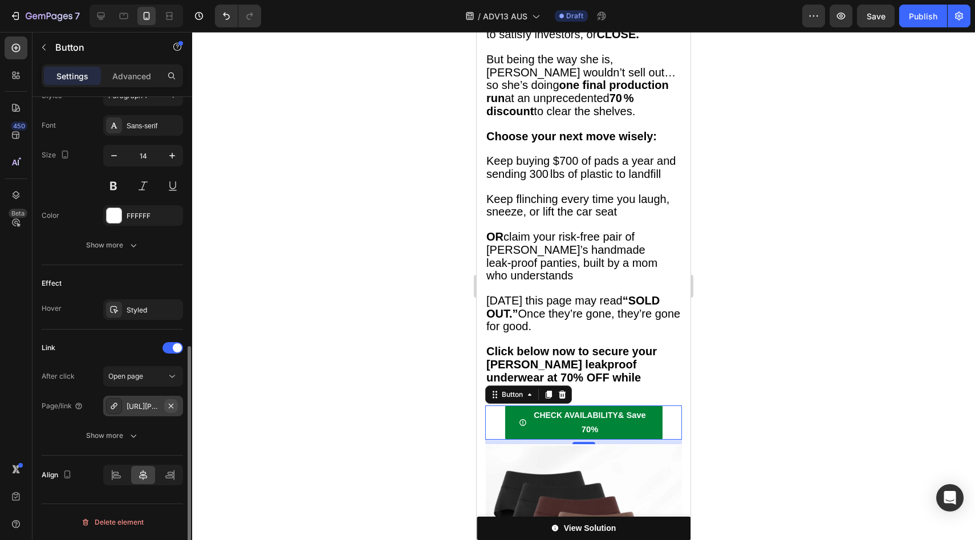
click at [177, 405] on button "button" at bounding box center [171, 406] width 14 height 14
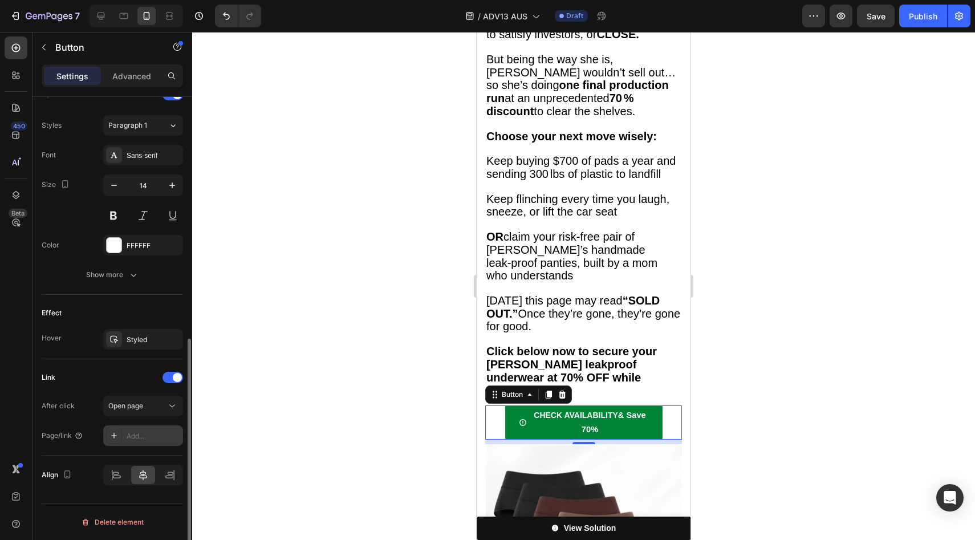
scroll to position [492, 0]
click at [144, 434] on div "Add..." at bounding box center [154, 436] width 54 height 10
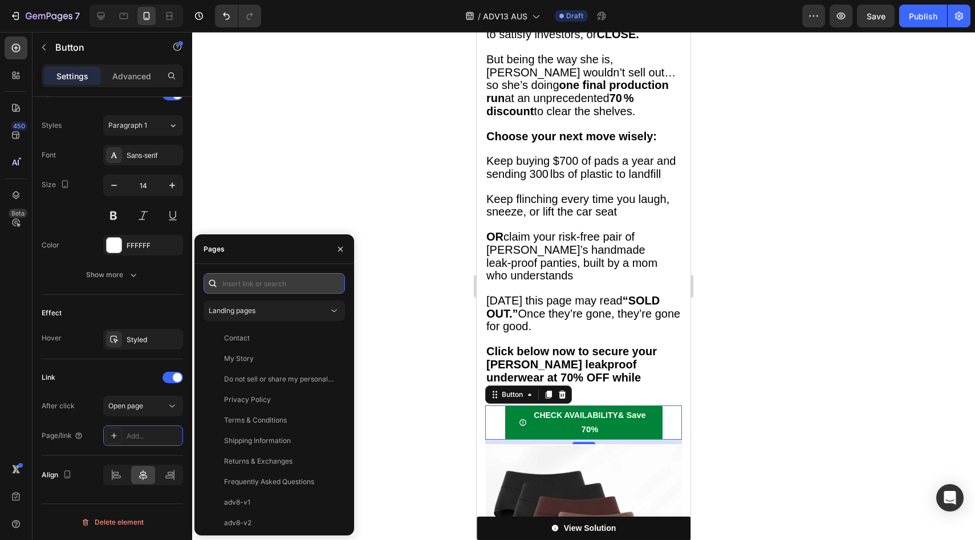
click at [261, 289] on input "text" at bounding box center [274, 283] width 141 height 21
paste input "https://vera-undies.com/products/signature-leakproof-underwear-5-pack2"
type input "https://vera-undies.com/products/signature-leakproof-underwear-5-pack2"
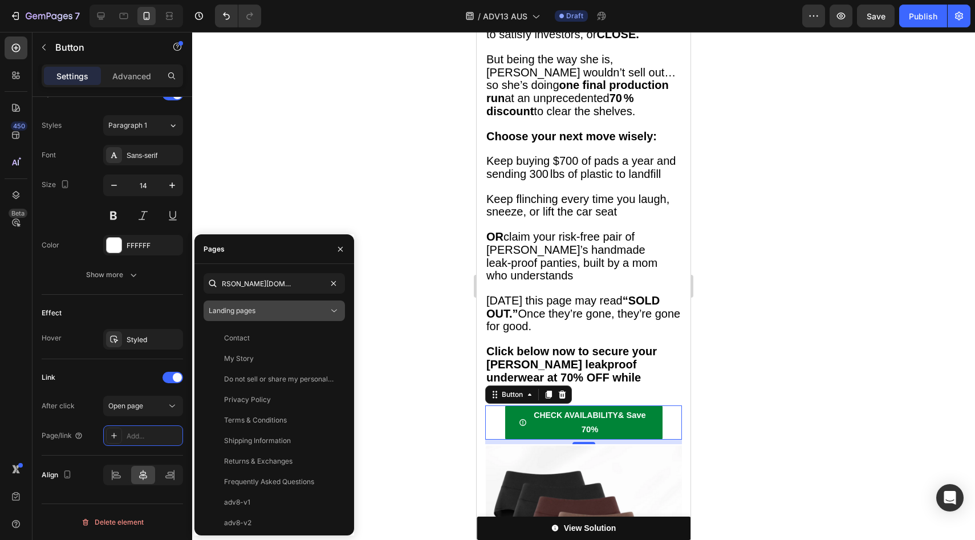
scroll to position [0, 0]
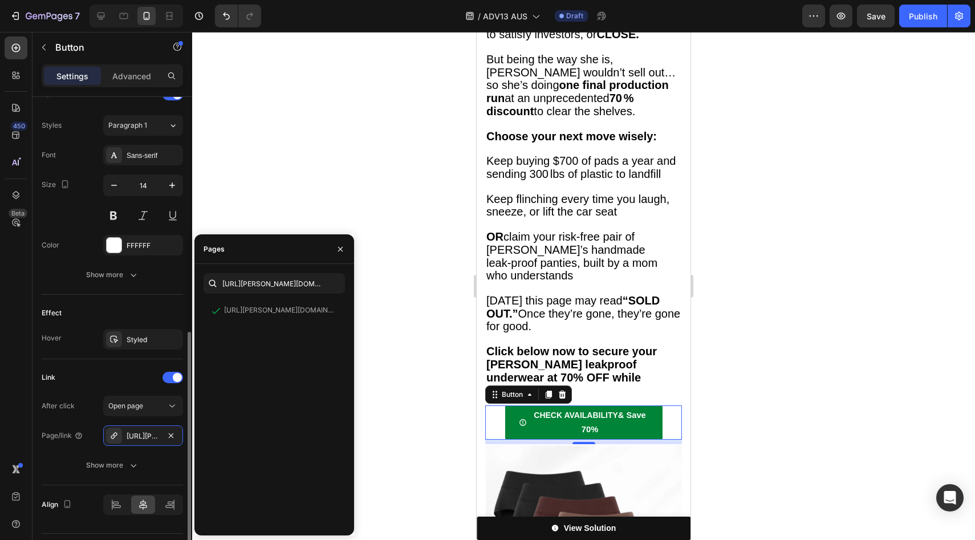
click at [151, 325] on div "Effect Hover Styled" at bounding box center [112, 327] width 141 height 64
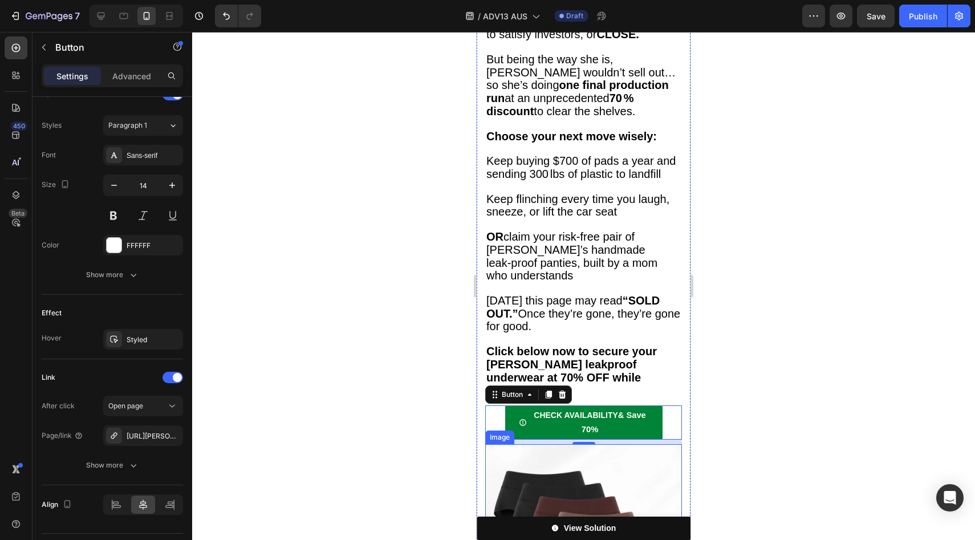
click at [594, 444] on img at bounding box center [583, 543] width 197 height 198
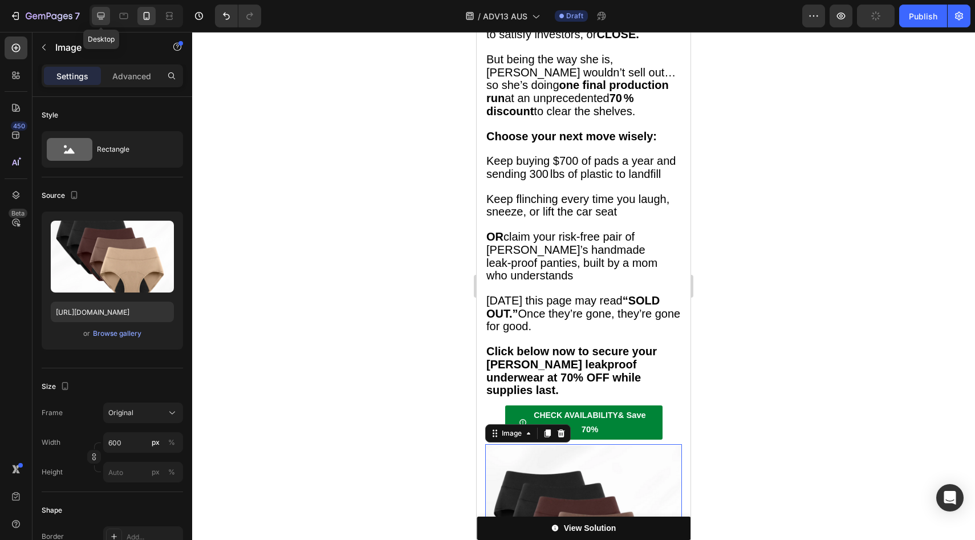
click at [104, 15] on icon at bounding box center [100, 15] width 11 height 11
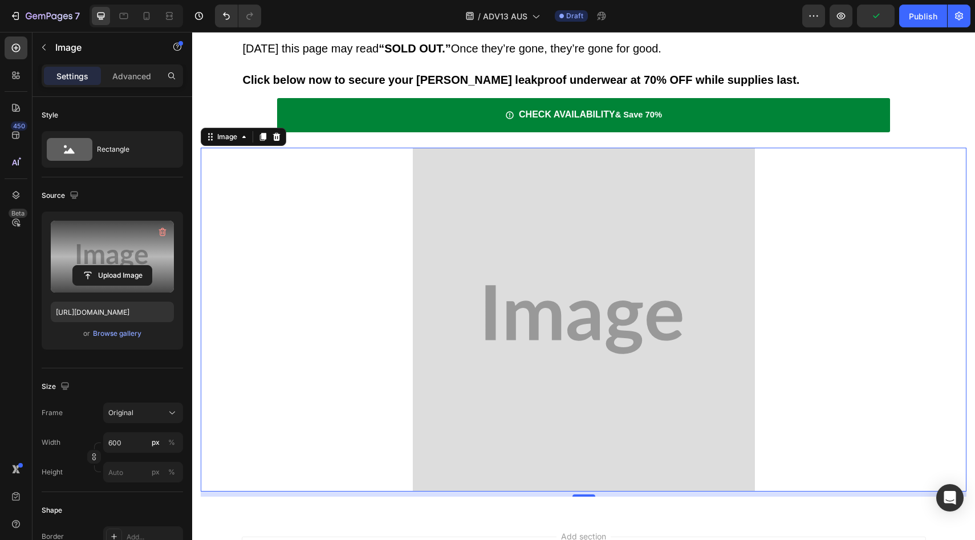
scroll to position [4870, 0]
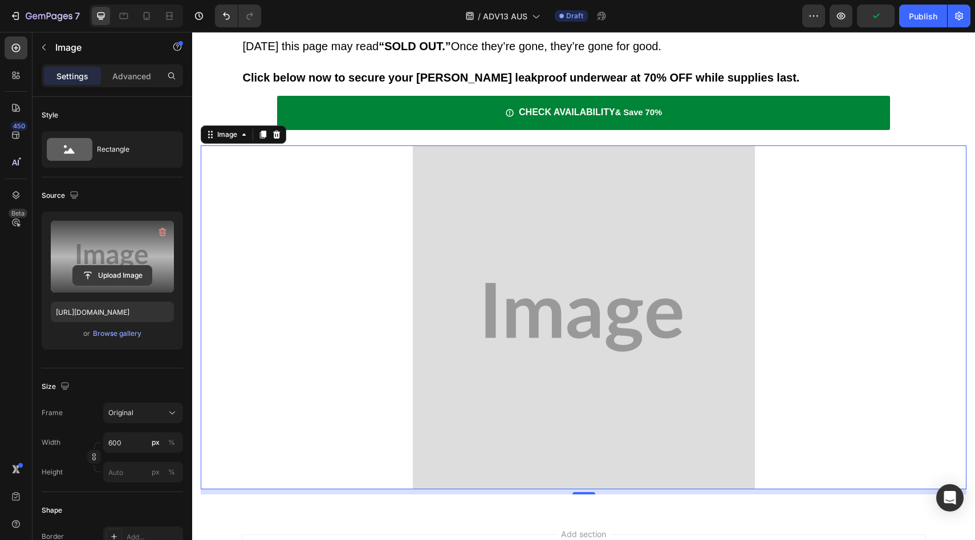
click at [142, 285] on input "file" at bounding box center [112, 275] width 79 height 19
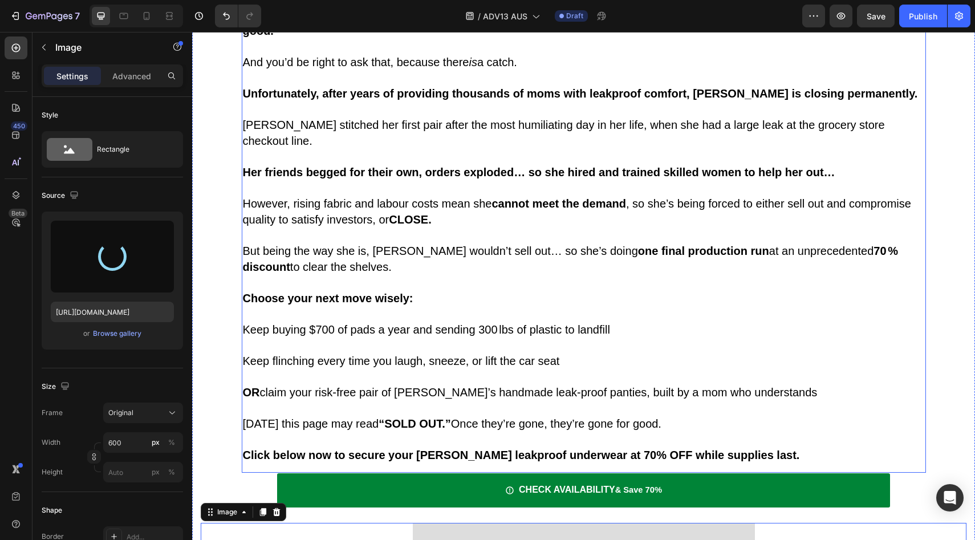
scroll to position [4867, 0]
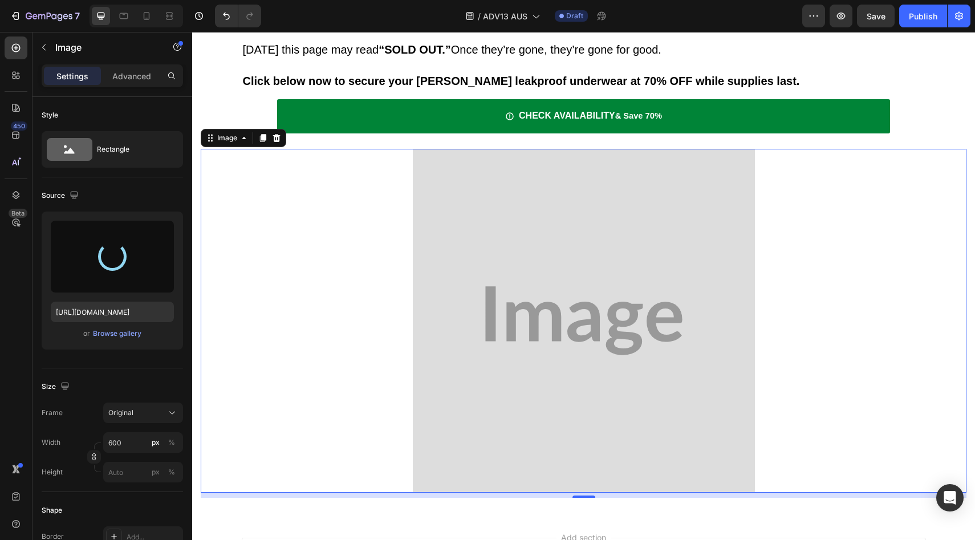
type input "https://cdn.shopify.com/s/files/1/0709/5353/3618/files/gempages_567420980318700…"
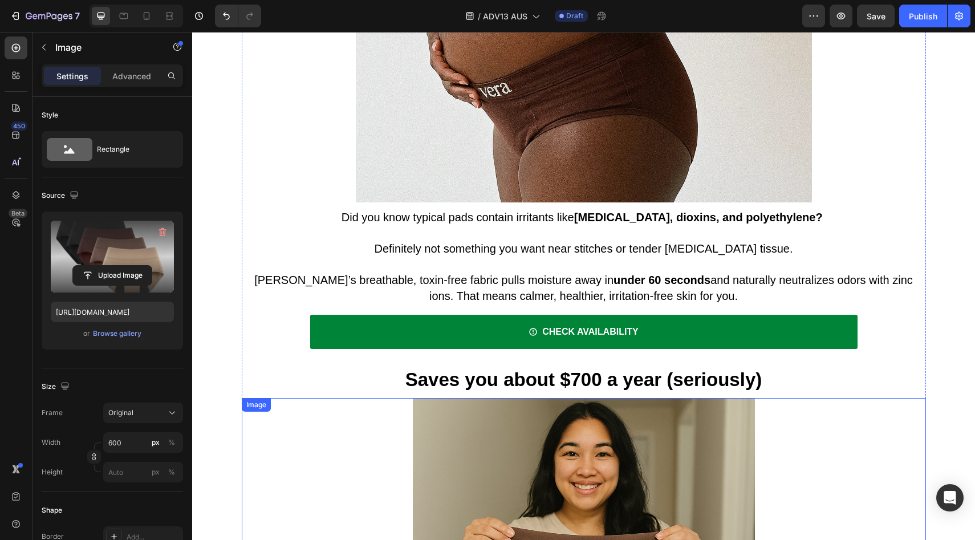
scroll to position [3182, 0]
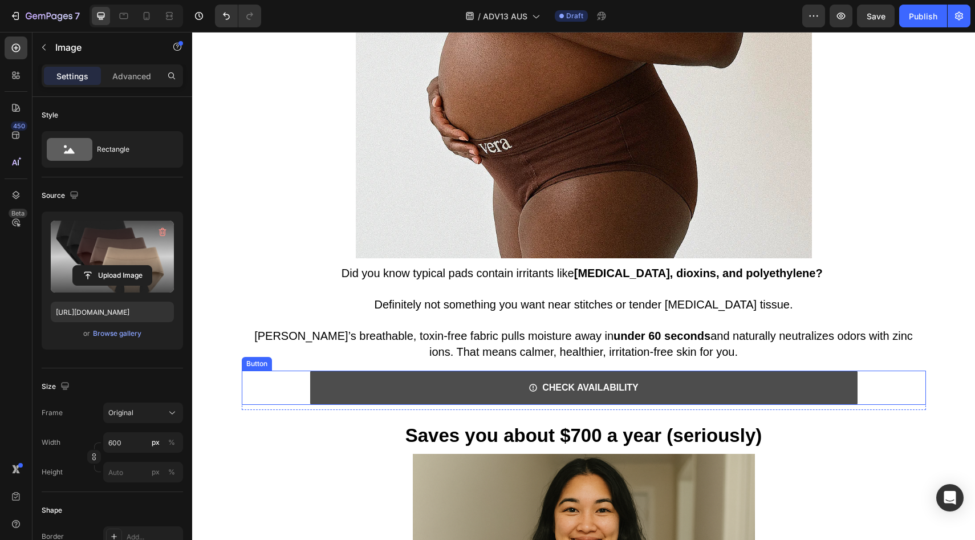
click at [456, 371] on link "CHECK AVAILABILITY" at bounding box center [584, 388] width 548 height 34
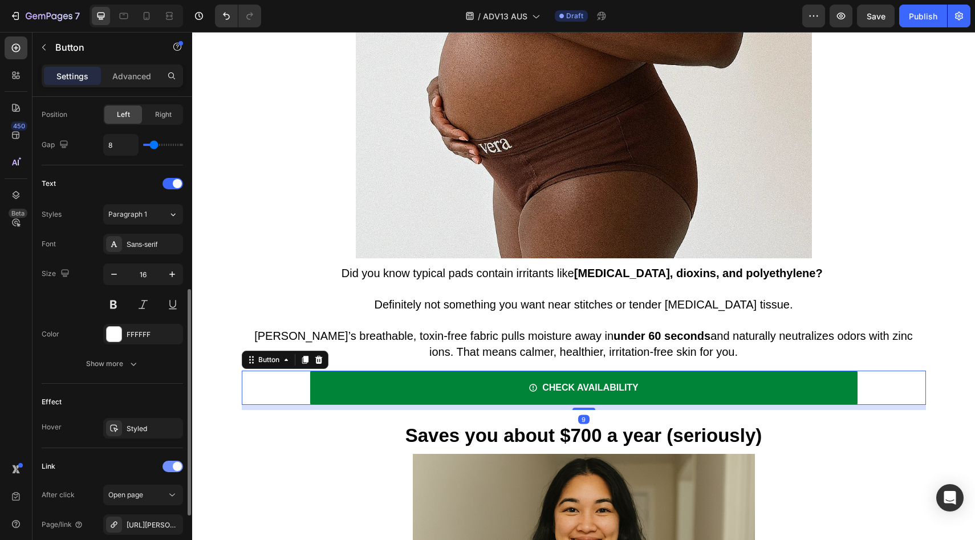
scroll to position [521, 0]
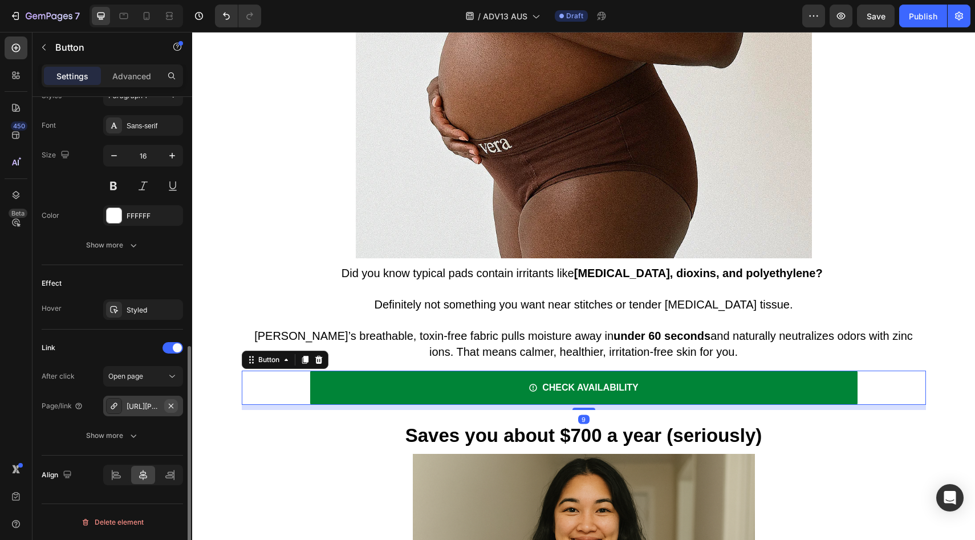
click at [171, 407] on icon "button" at bounding box center [171, 406] width 9 height 9
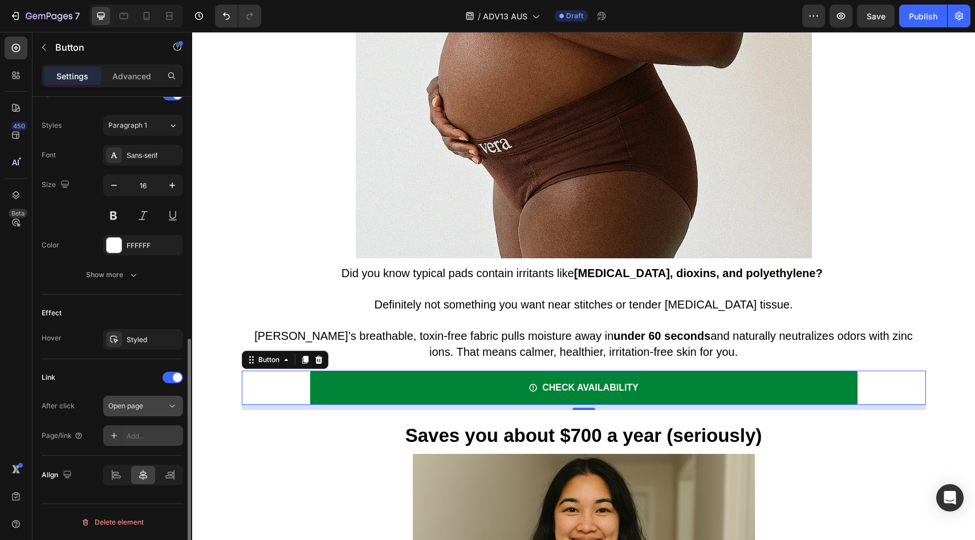
scroll to position [492, 0]
click at [151, 431] on div "Add..." at bounding box center [154, 436] width 54 height 10
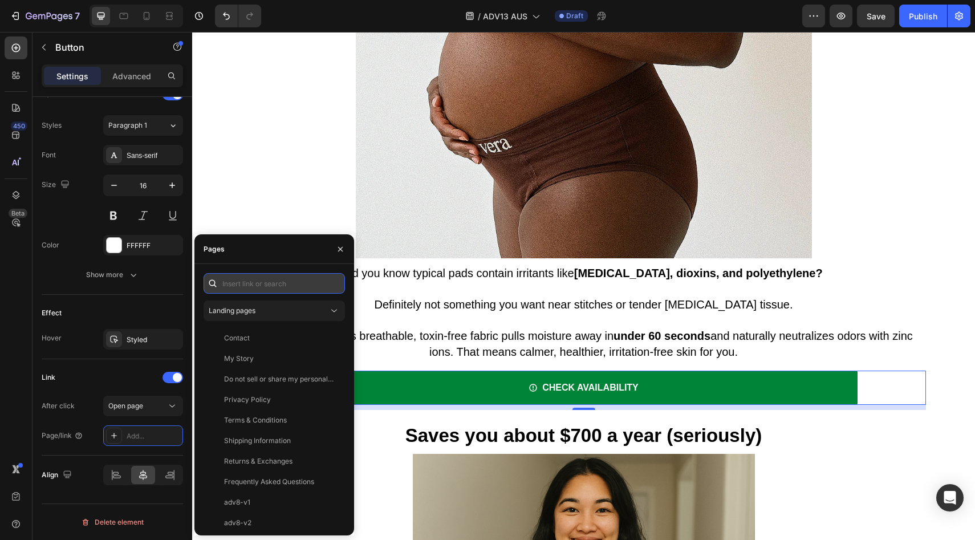
click at [234, 284] on input "text" at bounding box center [274, 283] width 141 height 21
paste input "https://vera-undies.com/products/signature-leakproof-underwear-5-pack2"
type input "https://vera-undies.com/products/signature-leakproof-underwear-5-pack2"
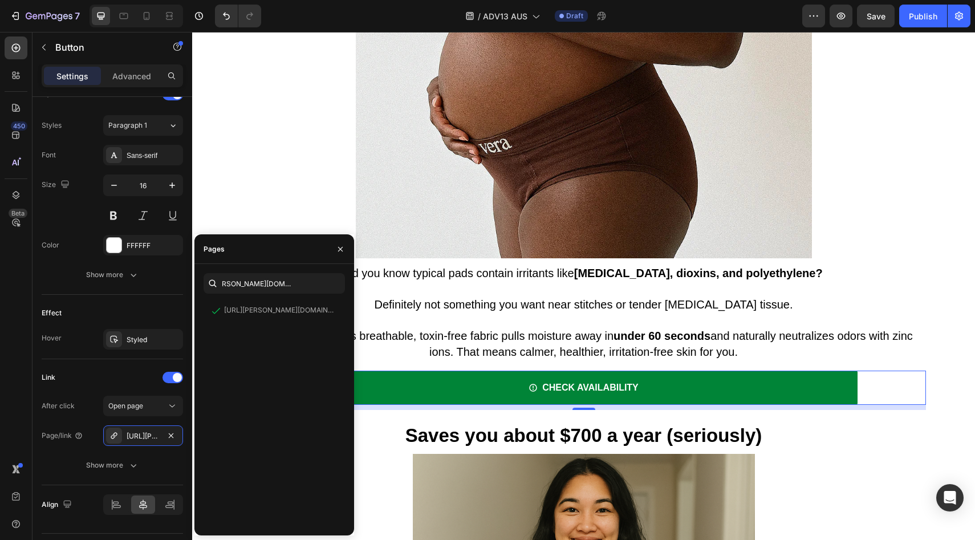
scroll to position [0, 0]
click at [145, 319] on div "Effect" at bounding box center [112, 313] width 141 height 18
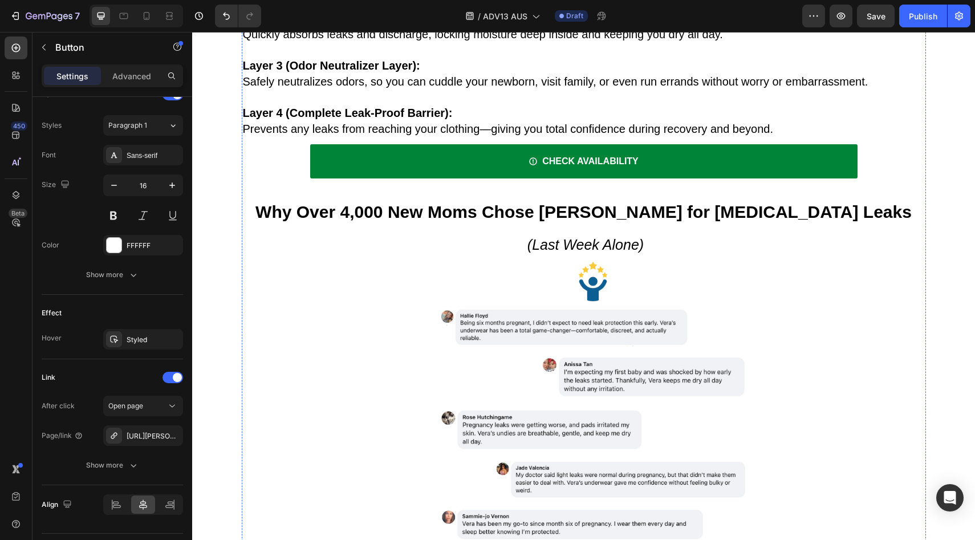
scroll to position [1491, 0]
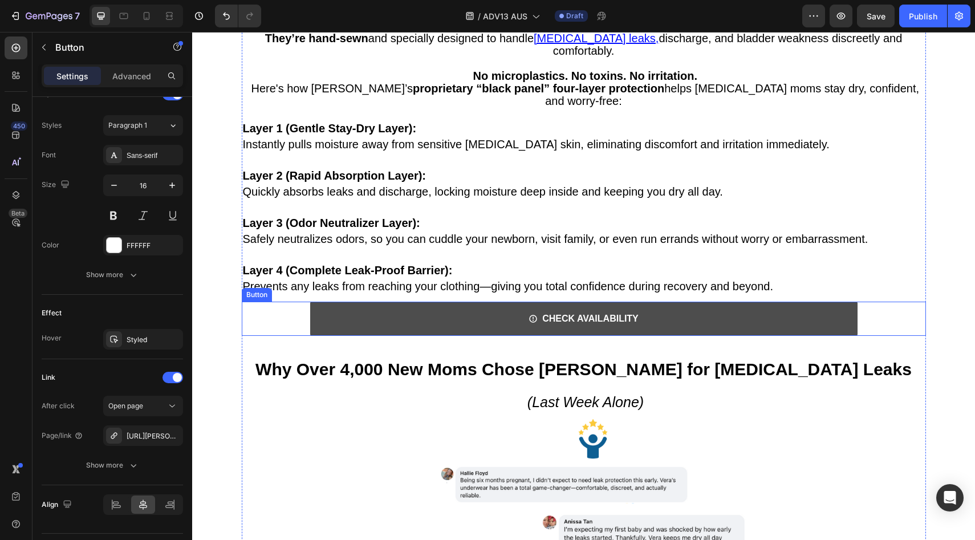
click at [368, 303] on link "CHECK AVAILABILITY" at bounding box center [584, 319] width 548 height 34
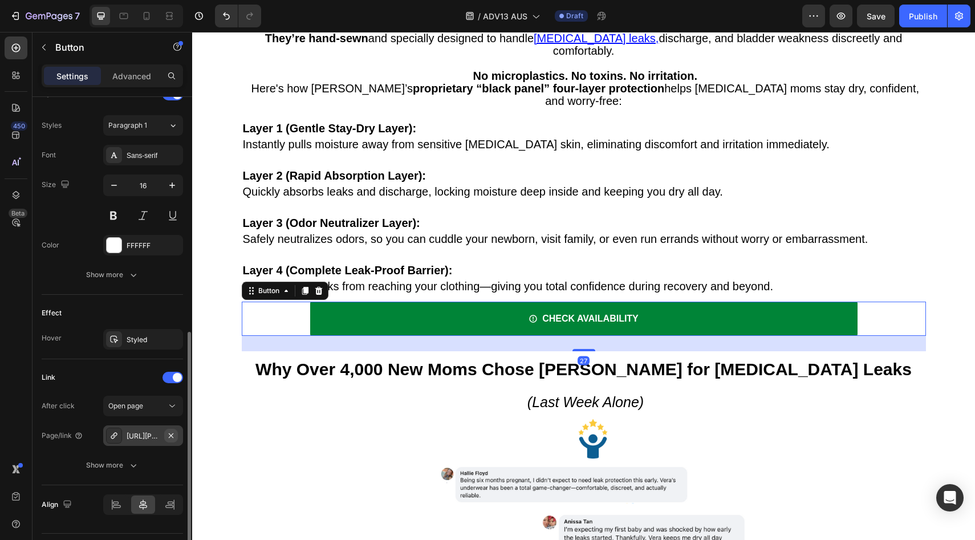
click at [173, 433] on icon "button" at bounding box center [171, 435] width 5 height 5
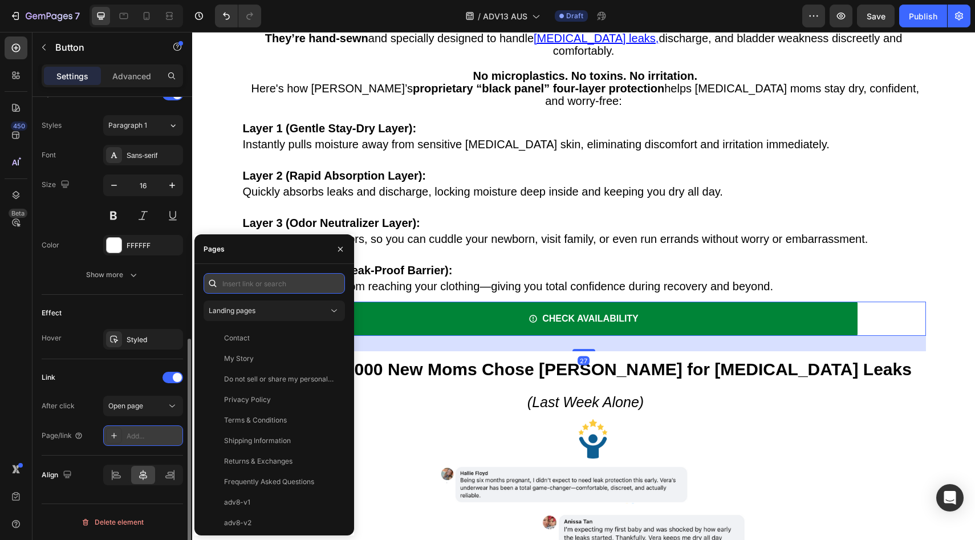
click at [268, 290] on input "text" at bounding box center [274, 283] width 141 height 21
paste input "https://vera-undies.com/products/signature-leakproof-underwear-5-pack2"
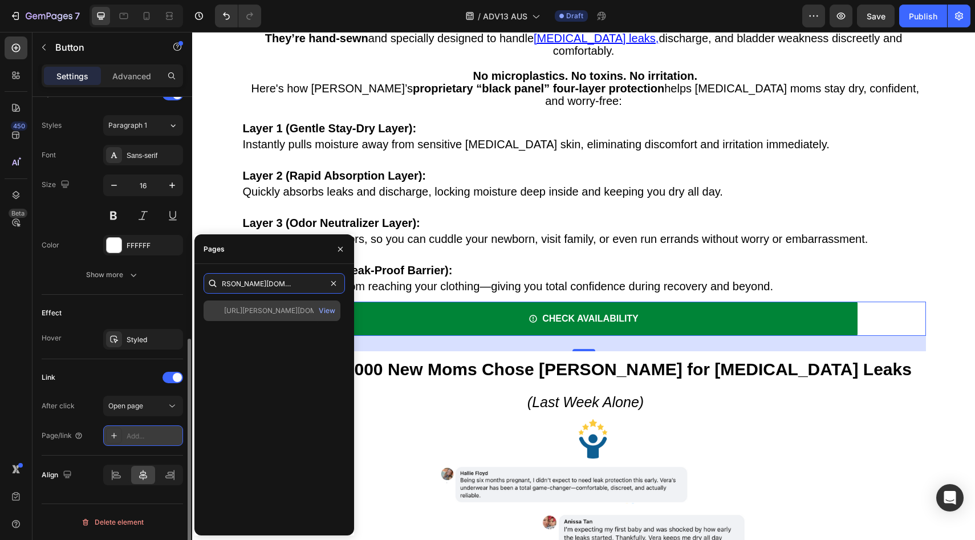
type input "https://vera-undies.com/products/signature-leakproof-underwear-5-pack2"
click at [253, 303] on div "https://vera-undies.com/products/signature-leakproof-underwear-5-pack2 View" at bounding box center [272, 311] width 137 height 21
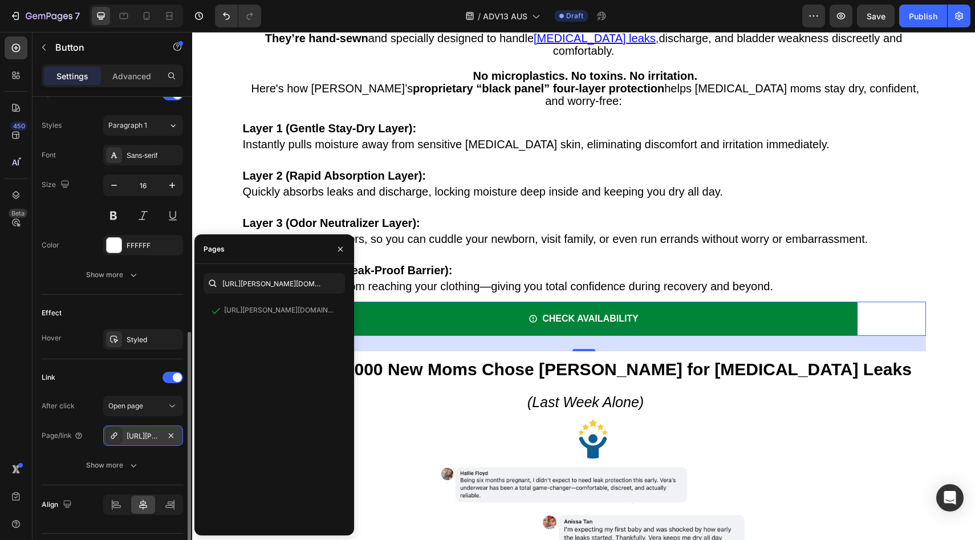
click at [134, 308] on div "Effect" at bounding box center [112, 313] width 141 height 18
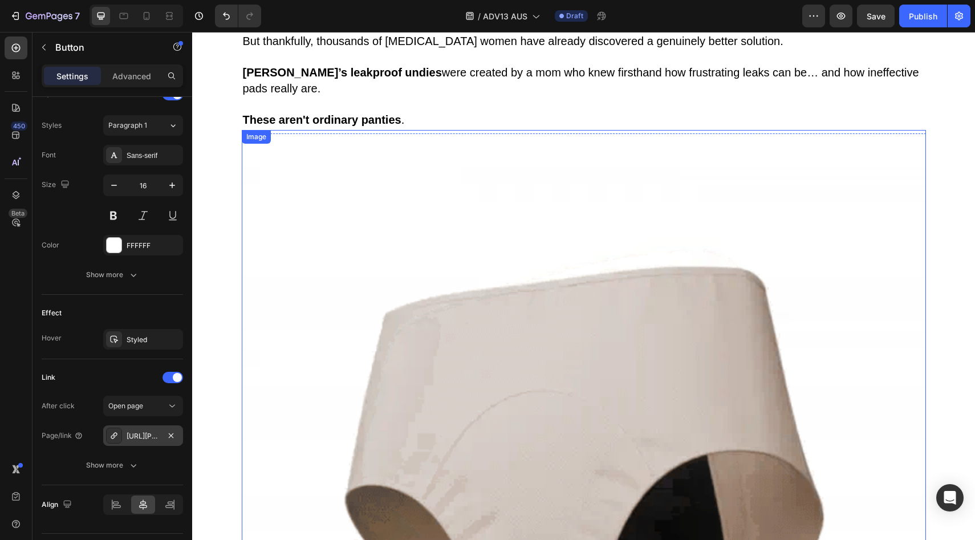
scroll to position [1088, 0]
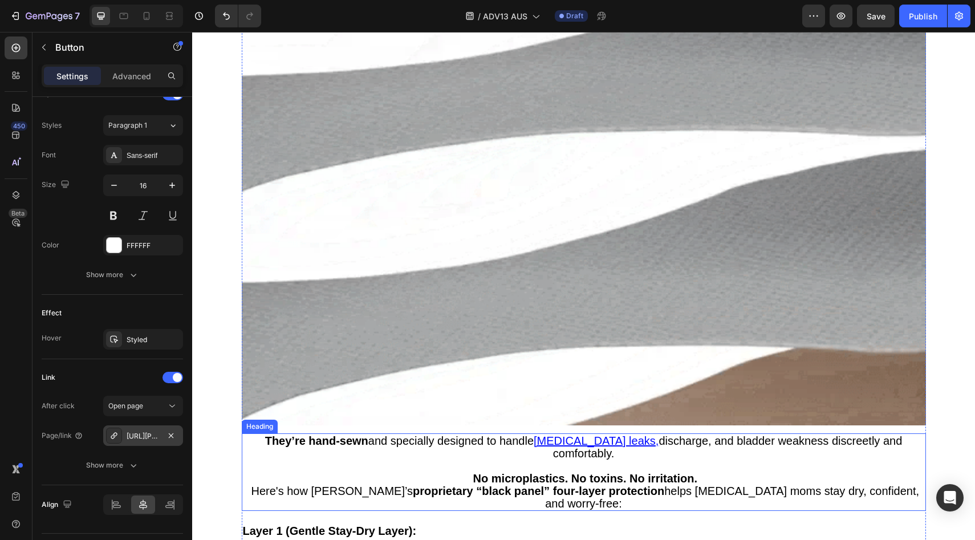
click at [557, 434] on h2 "They’re hand-sewn and specially designed to handle postpartum leaks, discharge,…" at bounding box center [584, 473] width 685 height 78
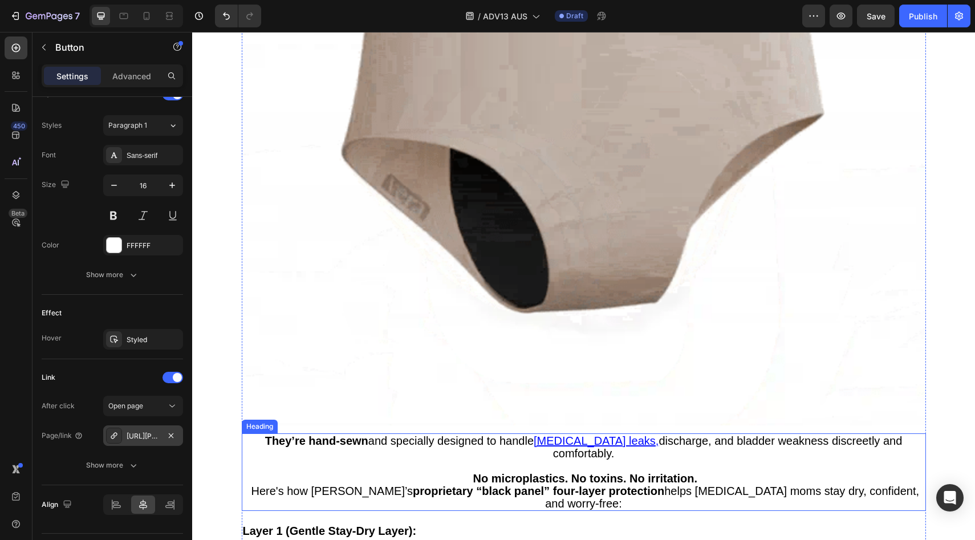
scroll to position [0, 0]
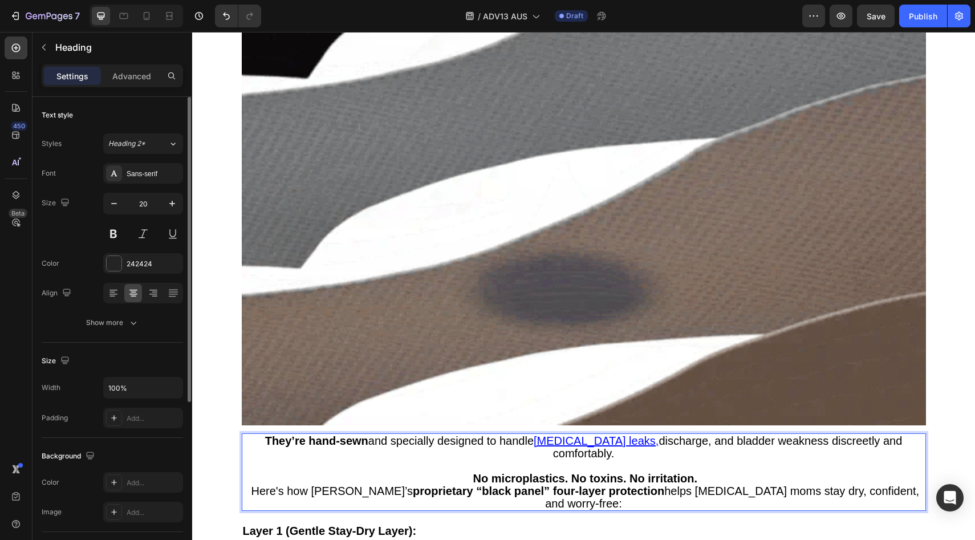
click at [554, 446] on u "postpartum leaks," at bounding box center [596, 441] width 125 height 13
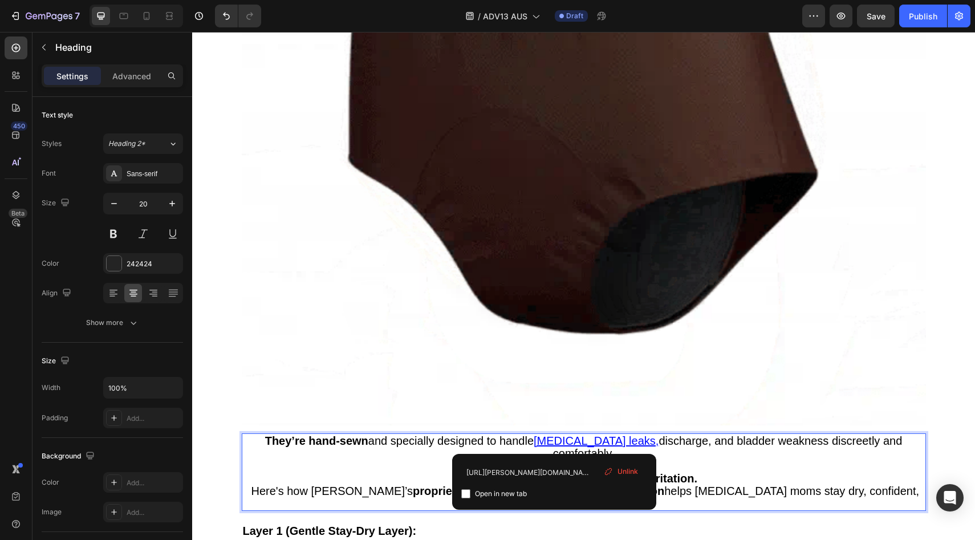
click at [617, 464] on div "Unlink" at bounding box center [621, 471] width 43 height 15
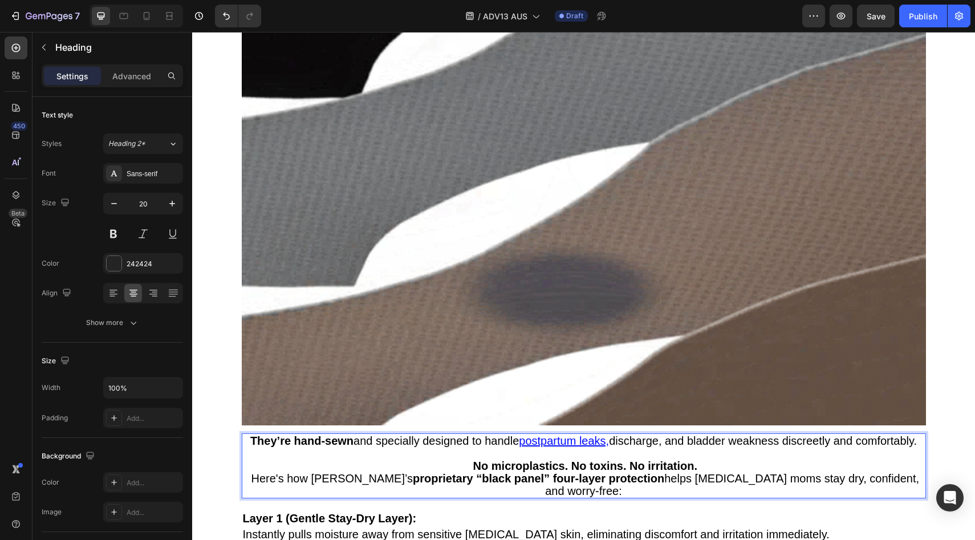
click at [545, 440] on u "postpar" at bounding box center [538, 441] width 38 height 13
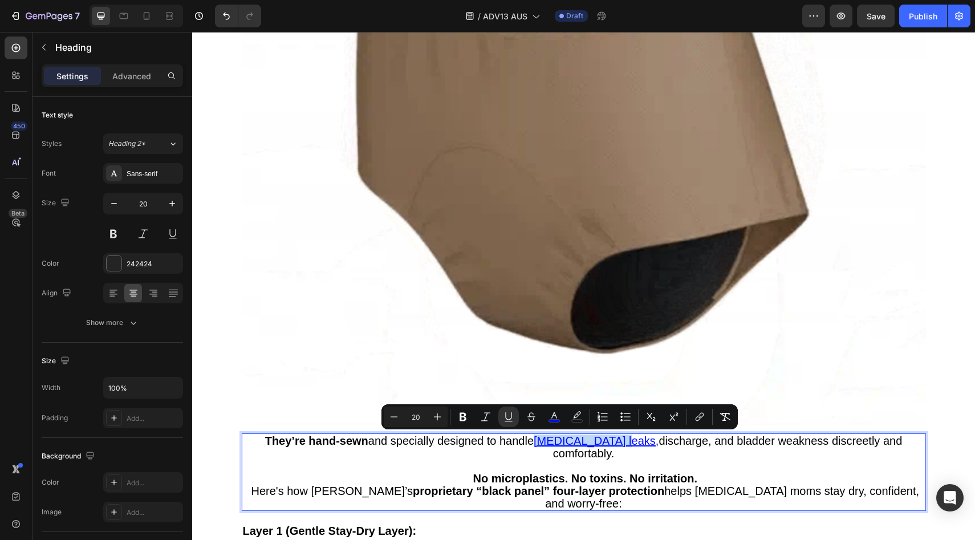
drag, startPoint x: 545, startPoint y: 440, endPoint x: 592, endPoint y: 445, distance: 47.1
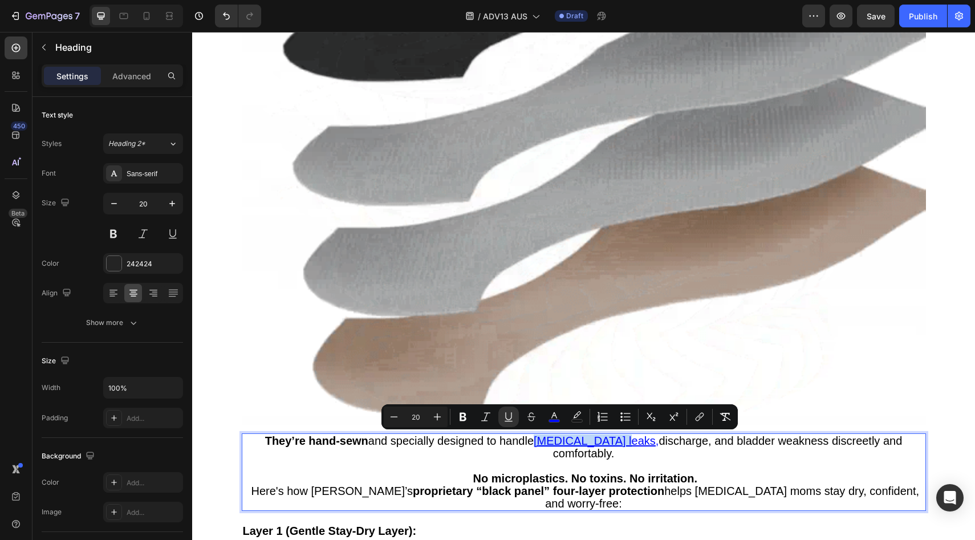
click at [592, 445] on u "postpartum leaks," at bounding box center [596, 441] width 125 height 13
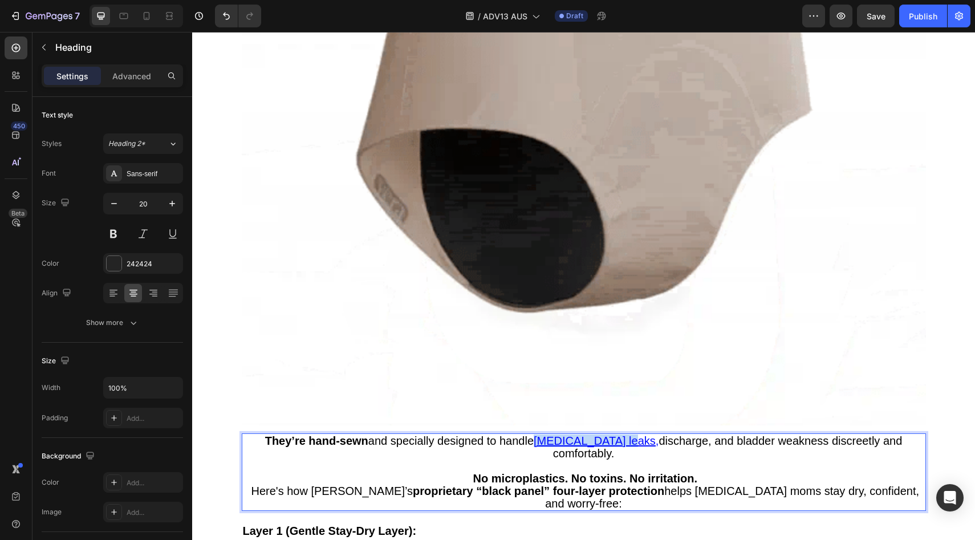
drag, startPoint x: 606, startPoint y: 445, endPoint x: 515, endPoint y: 442, distance: 90.8
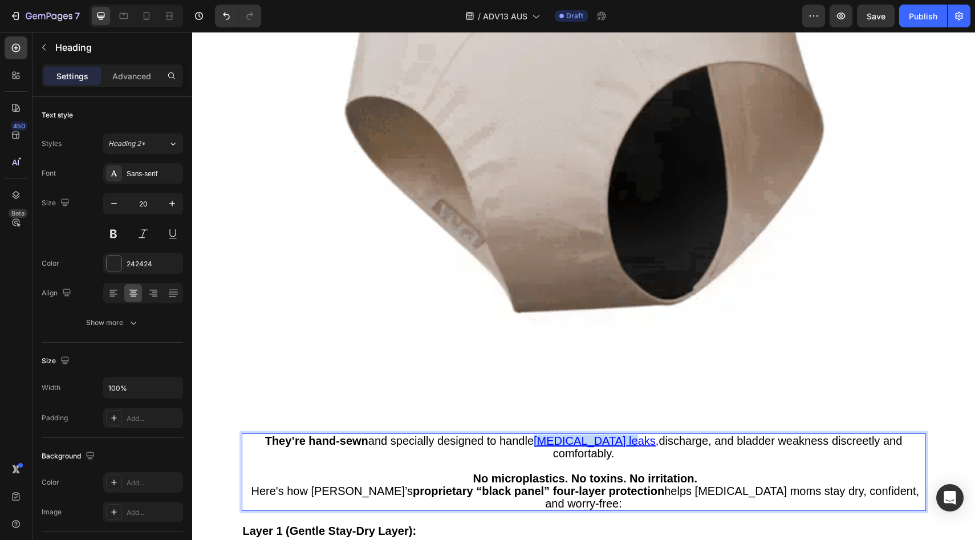
click at [515, 442] on p "They’re hand-sewn and specially designed to handle postpartum leaks, discharge,…" at bounding box center [584, 472] width 682 height 75
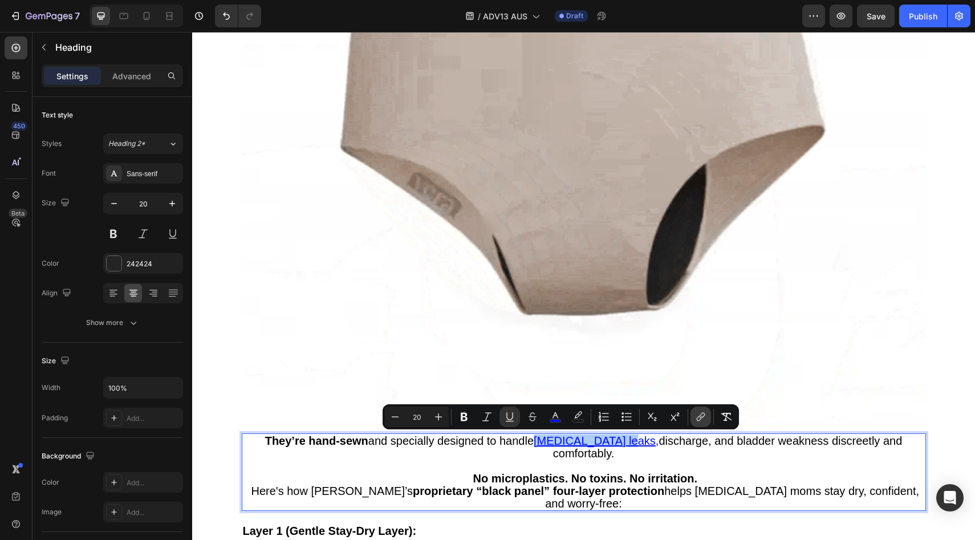
click at [704, 417] on icon "Editor contextual toolbar" at bounding box center [700, 416] width 11 height 11
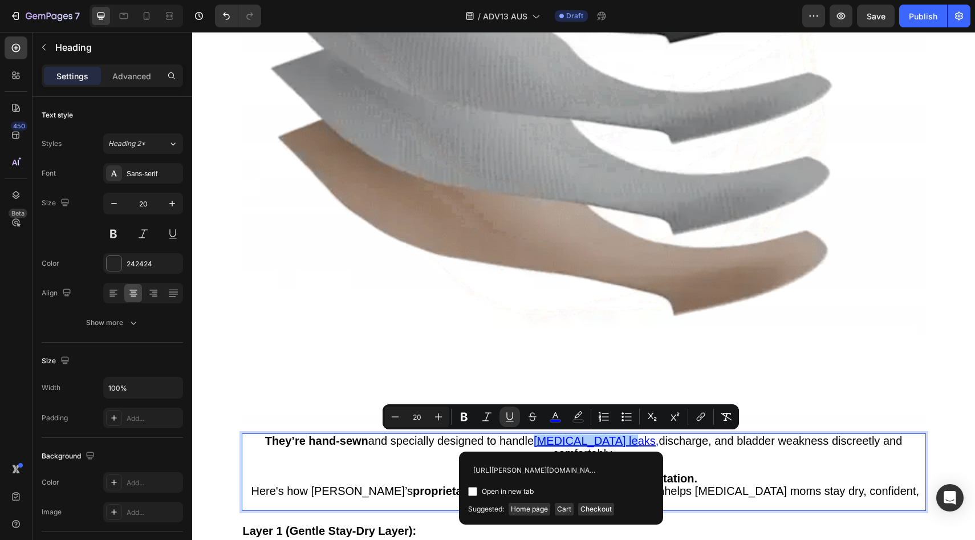
scroll to position [0, 115]
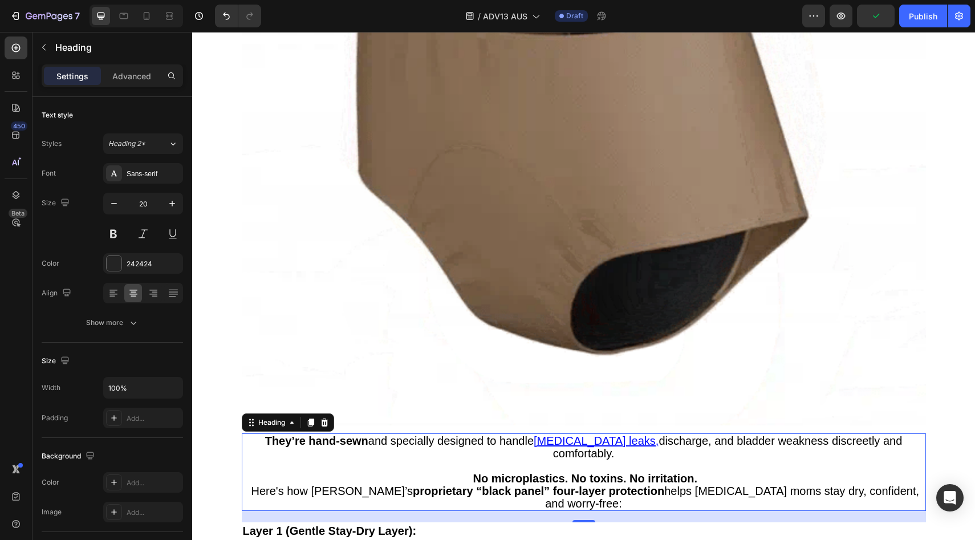
click at [690, 472] on strong "No microplastics. No toxins. No irritation." at bounding box center [585, 478] width 224 height 13
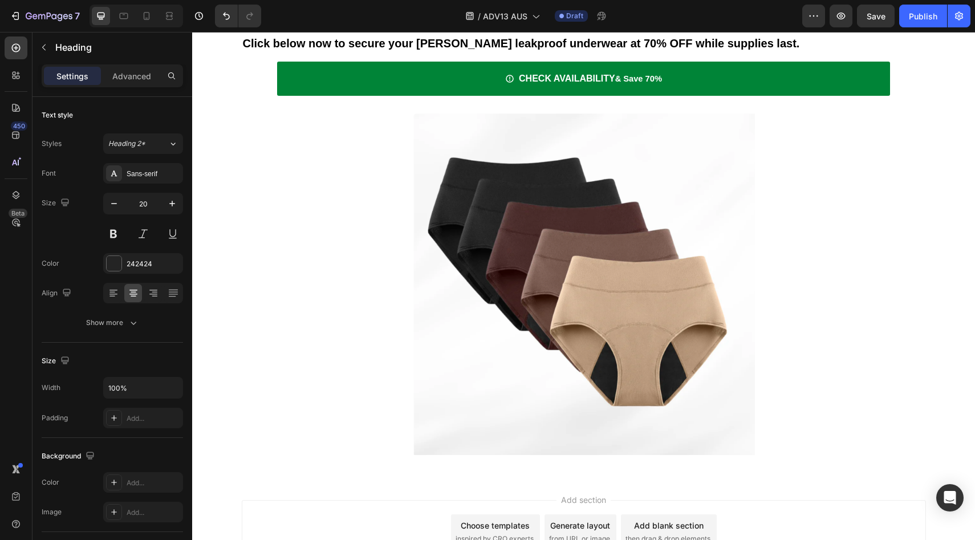
scroll to position [5234, 0]
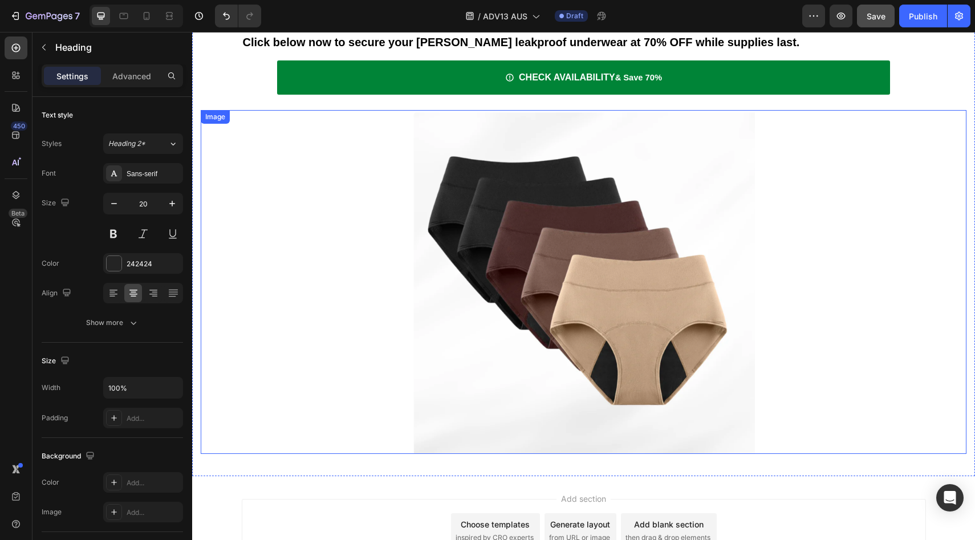
click at [873, 20] on span "Save" at bounding box center [876, 16] width 19 height 10
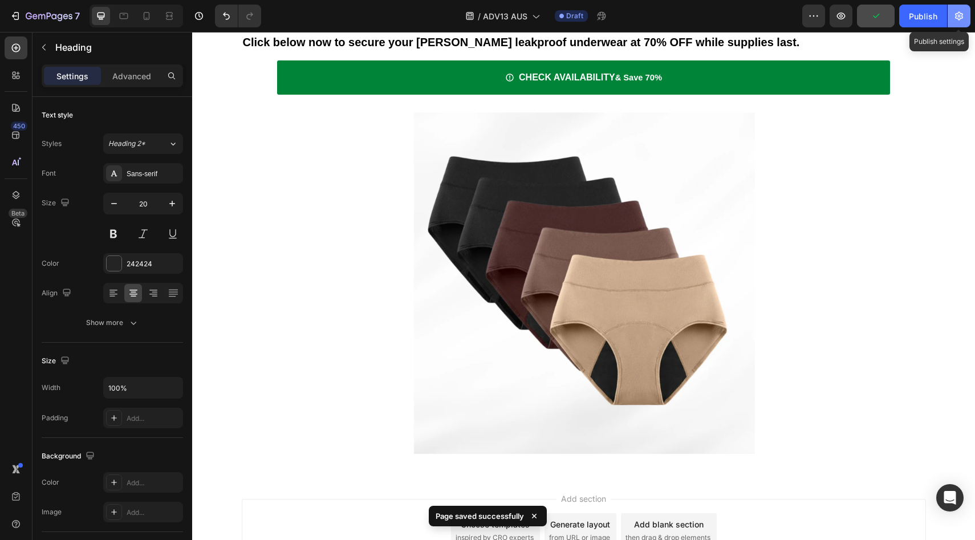
click at [966, 18] on button "button" at bounding box center [959, 16] width 23 height 23
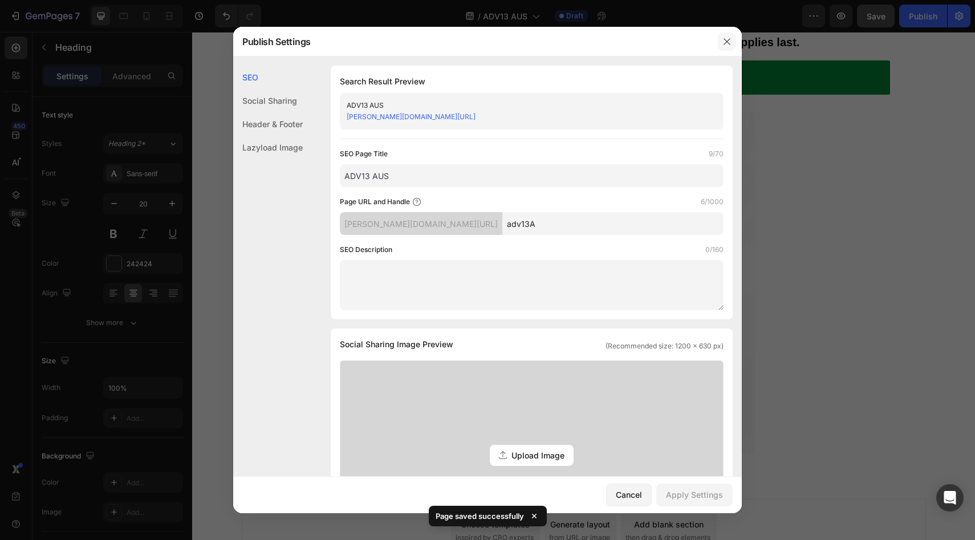
click at [728, 37] on icon "button" at bounding box center [727, 41] width 9 height 9
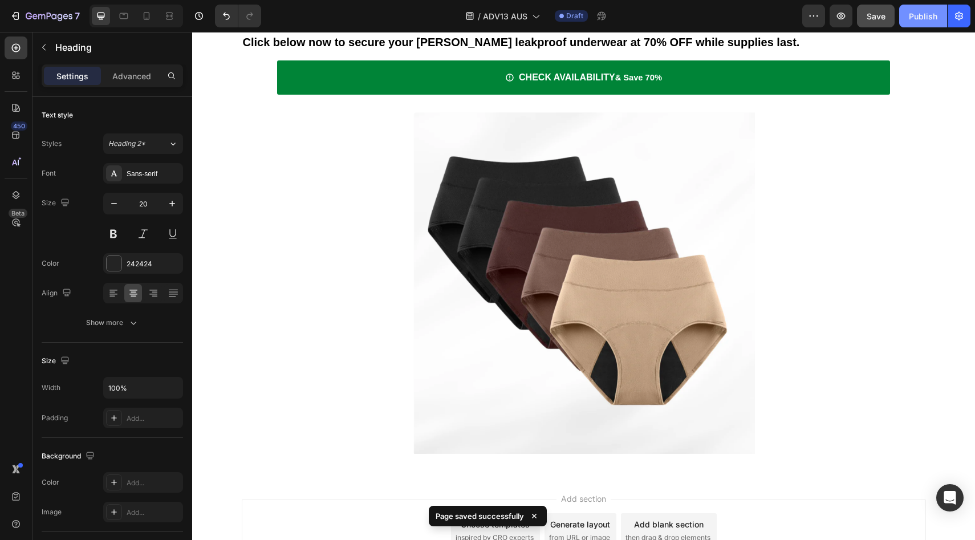
click at [906, 22] on button "Publish" at bounding box center [924, 16] width 48 height 23
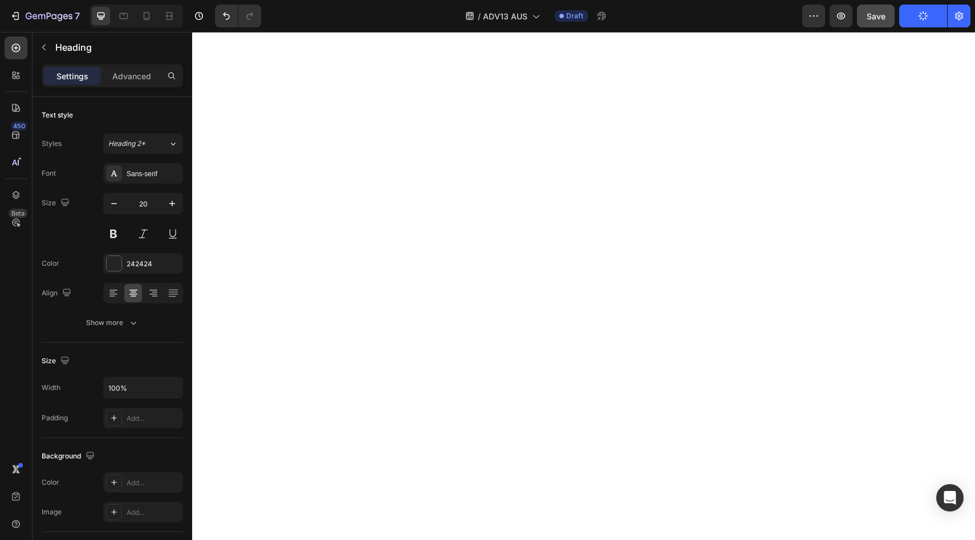
scroll to position [0, 0]
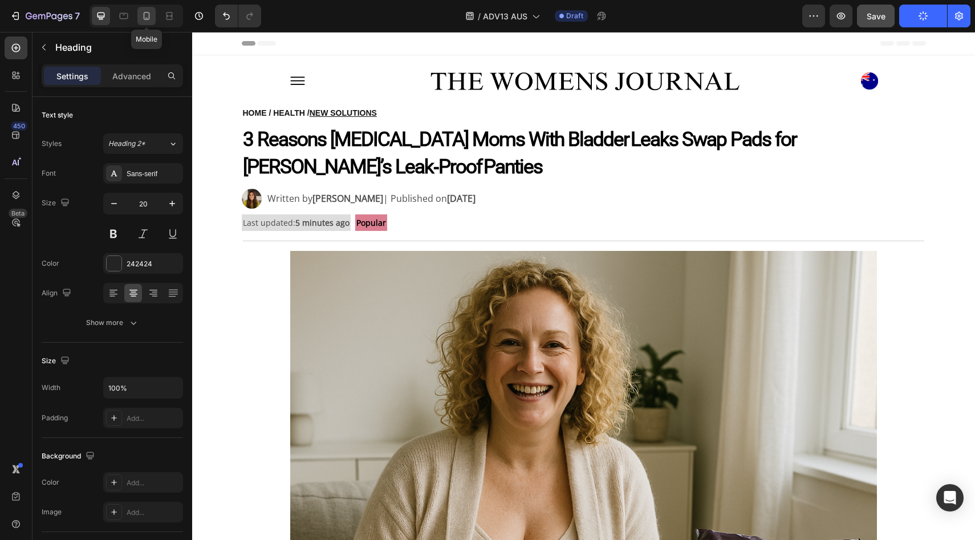
click at [145, 18] on icon at bounding box center [146, 15] width 11 height 11
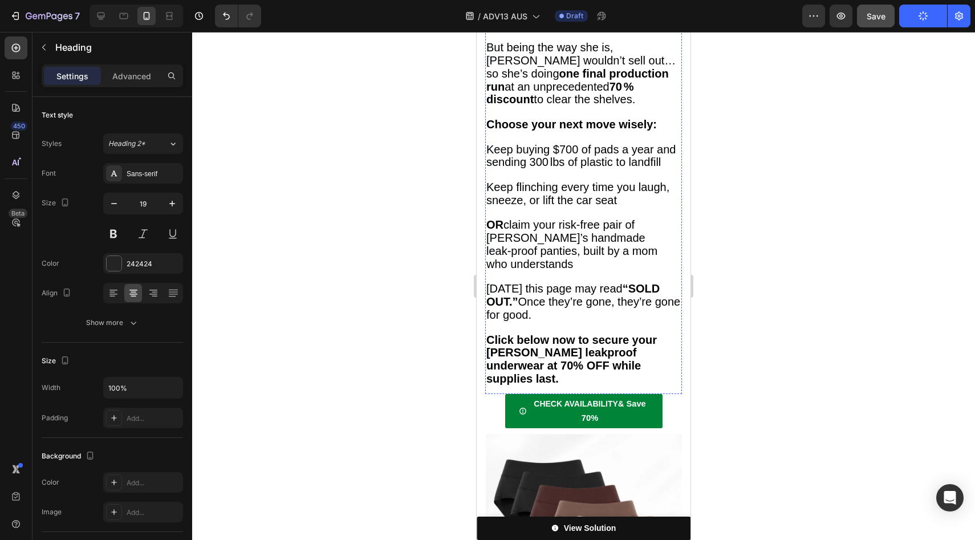
scroll to position [4564, 0]
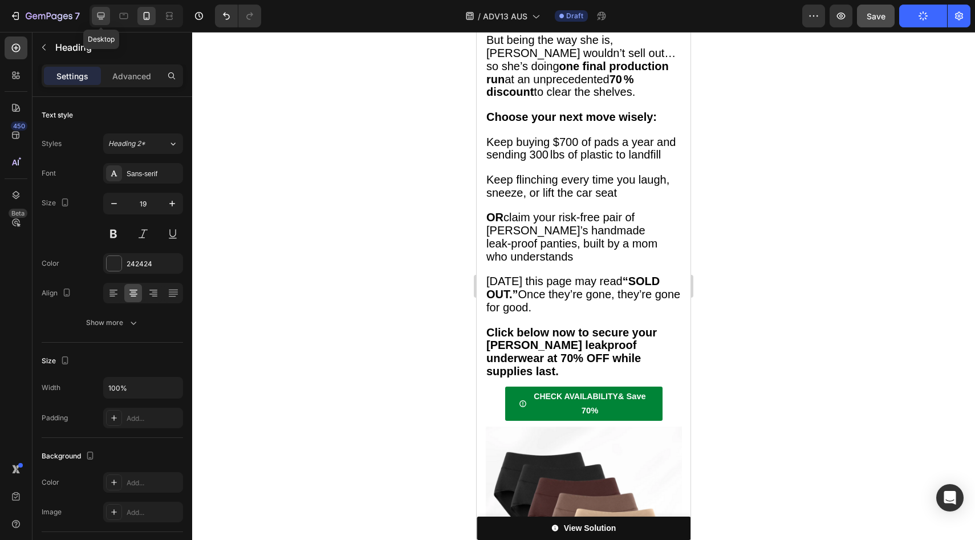
drag, startPoint x: 105, startPoint y: 11, endPoint x: 153, endPoint y: 39, distance: 55.5
click at [105, 12] on icon at bounding box center [100, 15] width 11 height 11
type input "20"
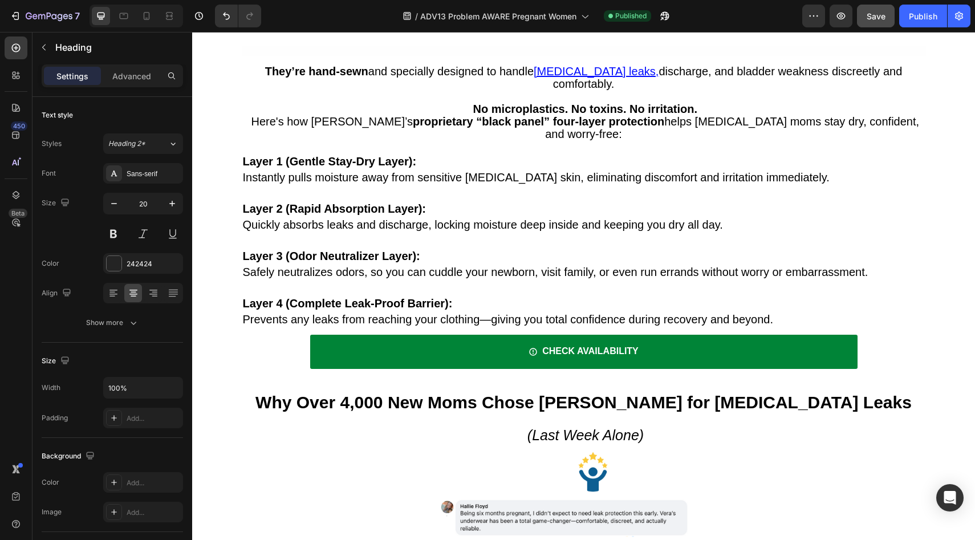
scroll to position [1464, 0]
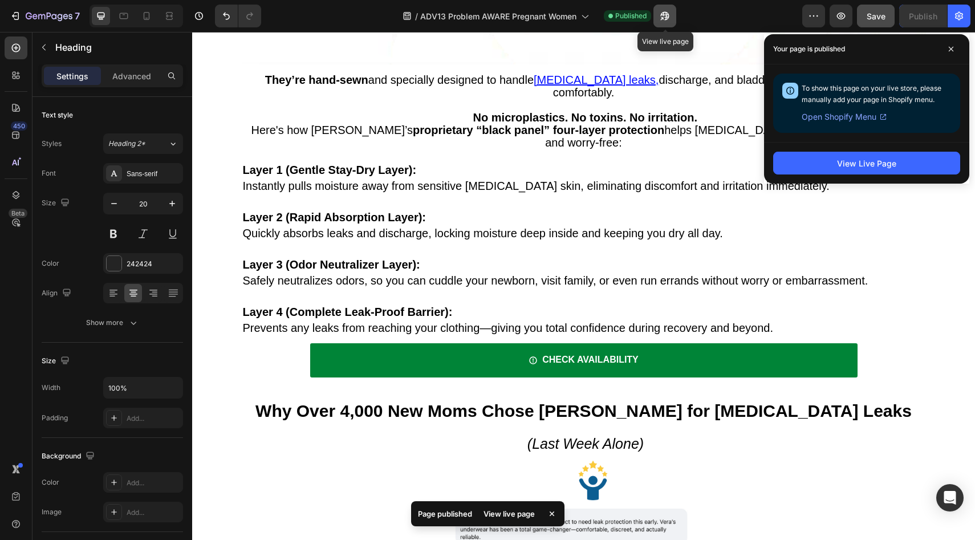
click at [669, 10] on icon "button" at bounding box center [664, 15] width 11 height 11
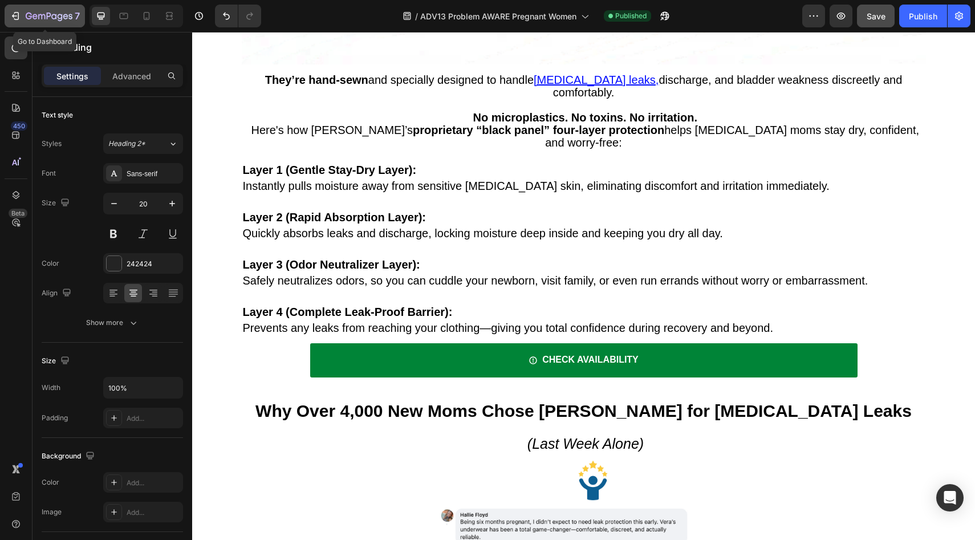
click at [44, 7] on button "7" at bounding box center [45, 16] width 80 height 23
